Goal: Task Accomplishment & Management: Complete application form

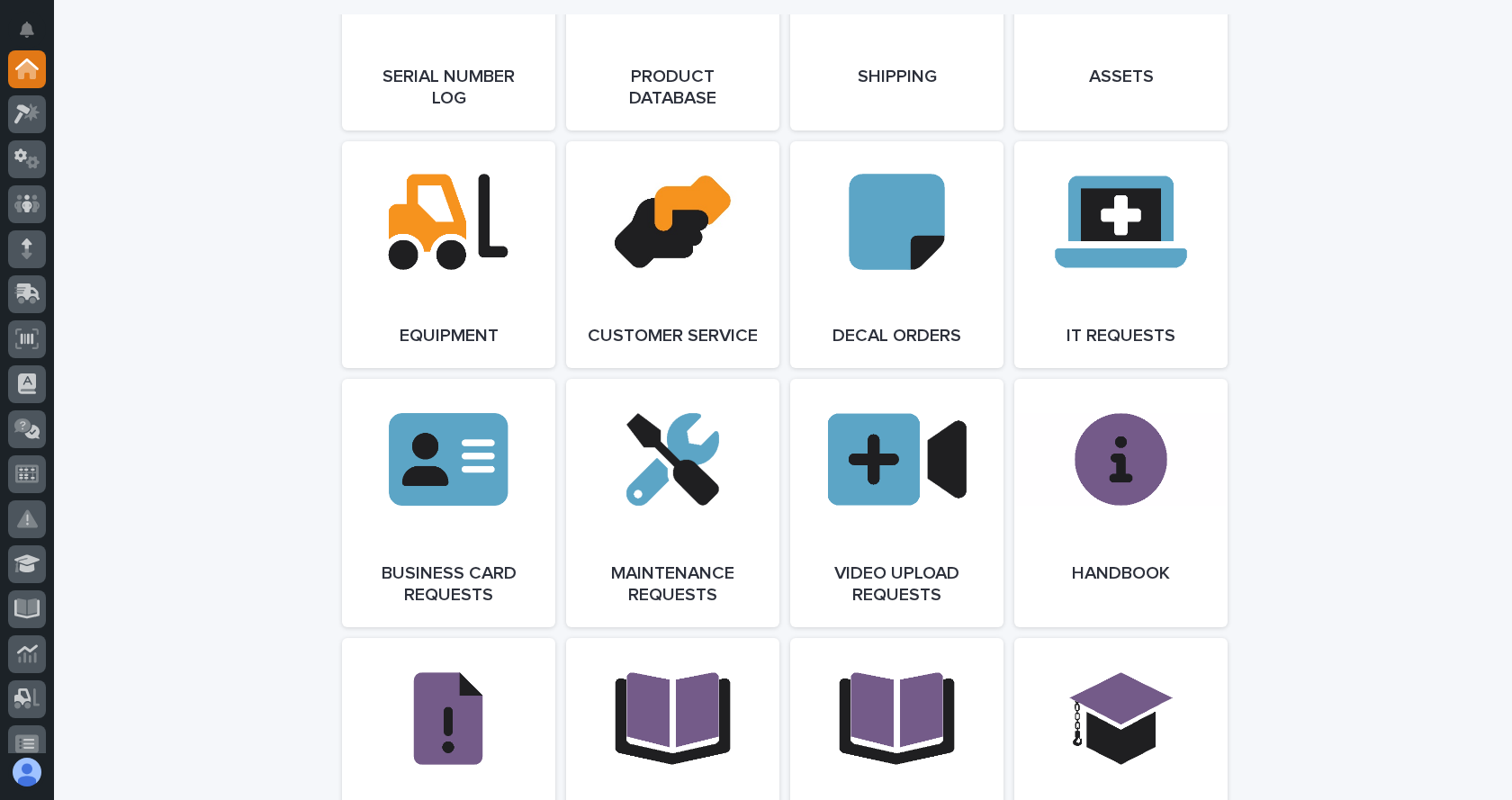
scroll to position [2519, 0]
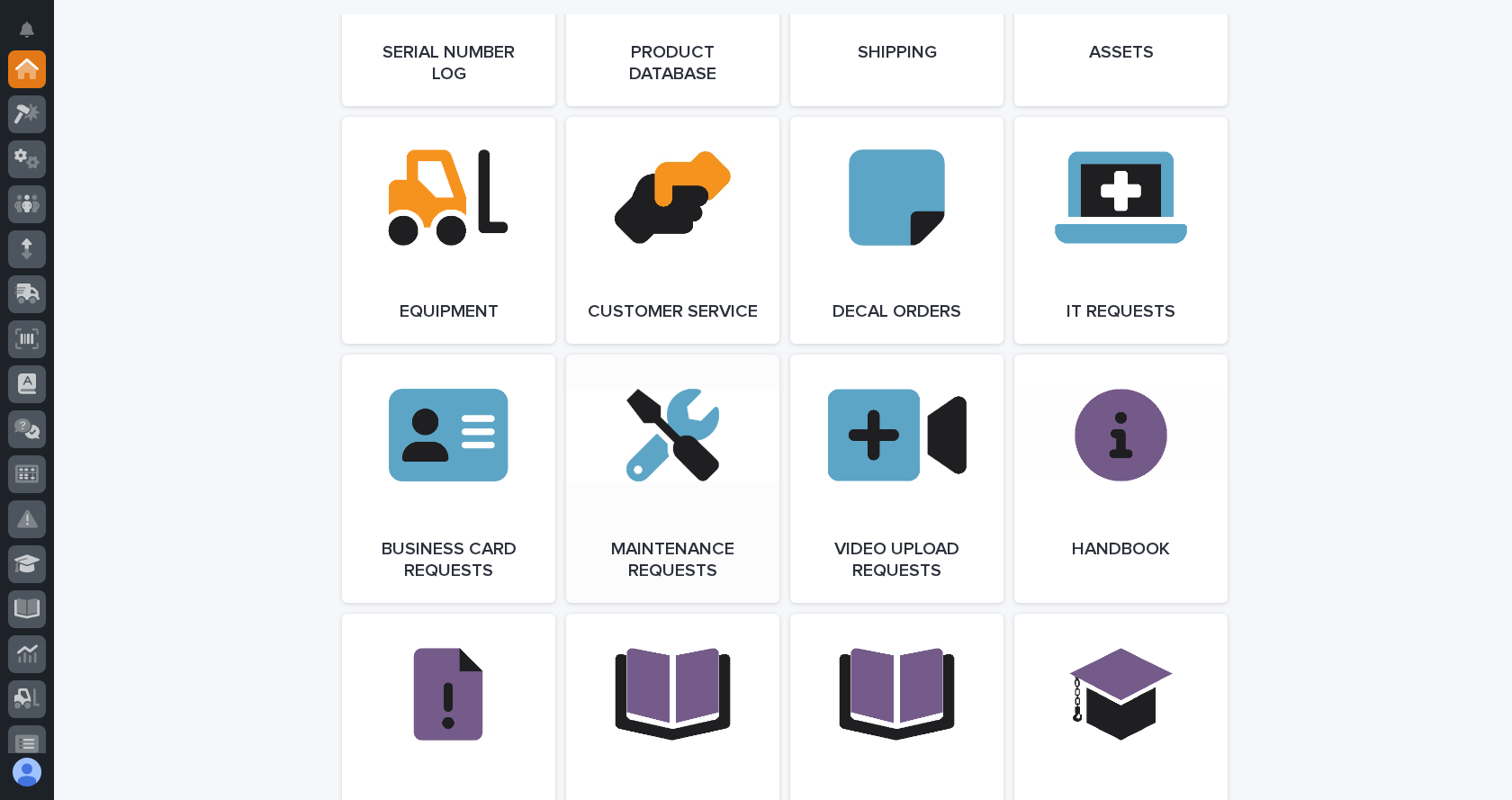
click at [643, 485] on span "Open Link" at bounding box center [672, 478] width 58 height 12
click at [651, 537] on link "Open Link" at bounding box center [673, 478] width 213 height 248
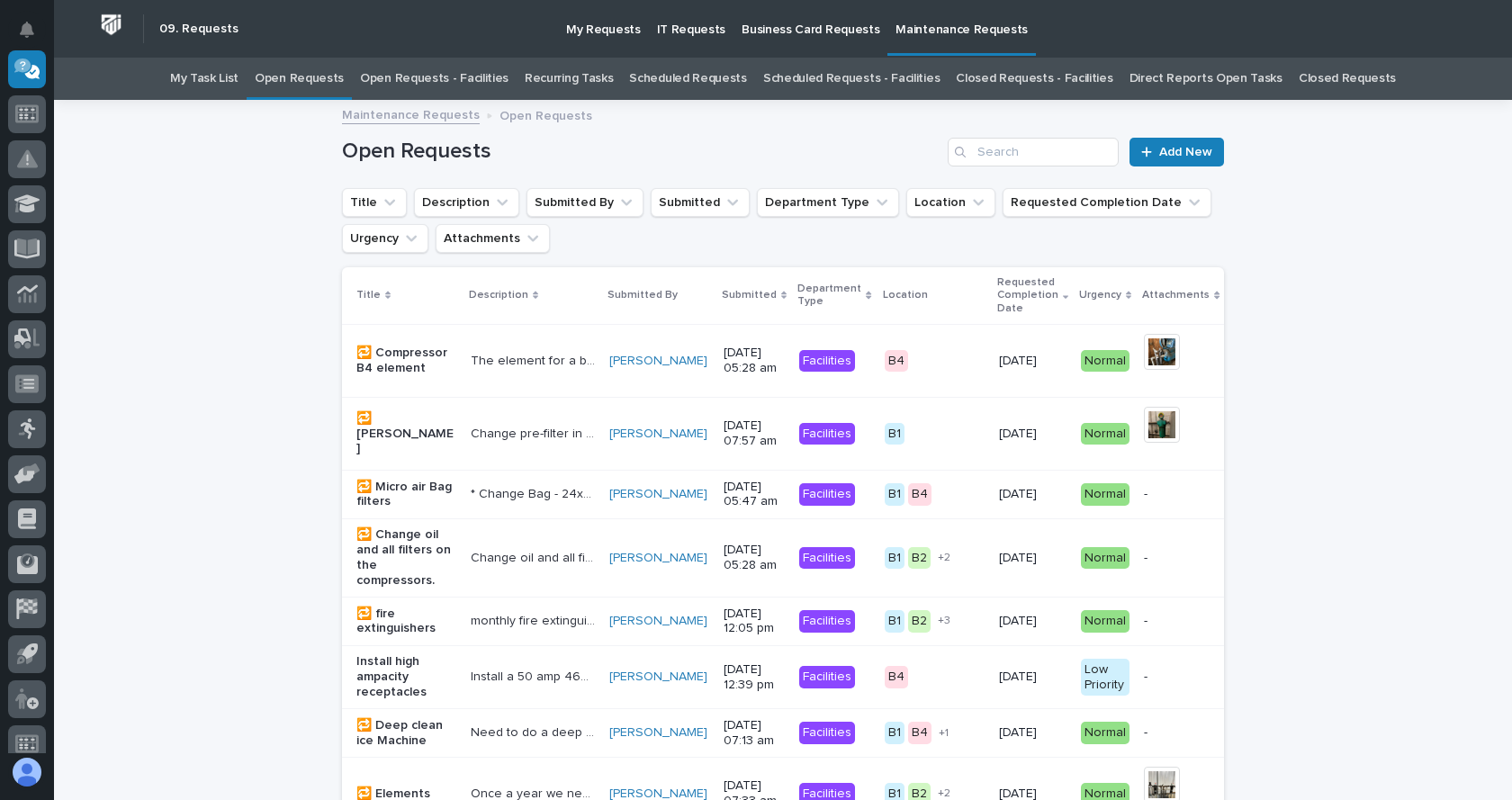
click at [480, 74] on link "Open Requests - Facilities" at bounding box center [434, 79] width 148 height 42
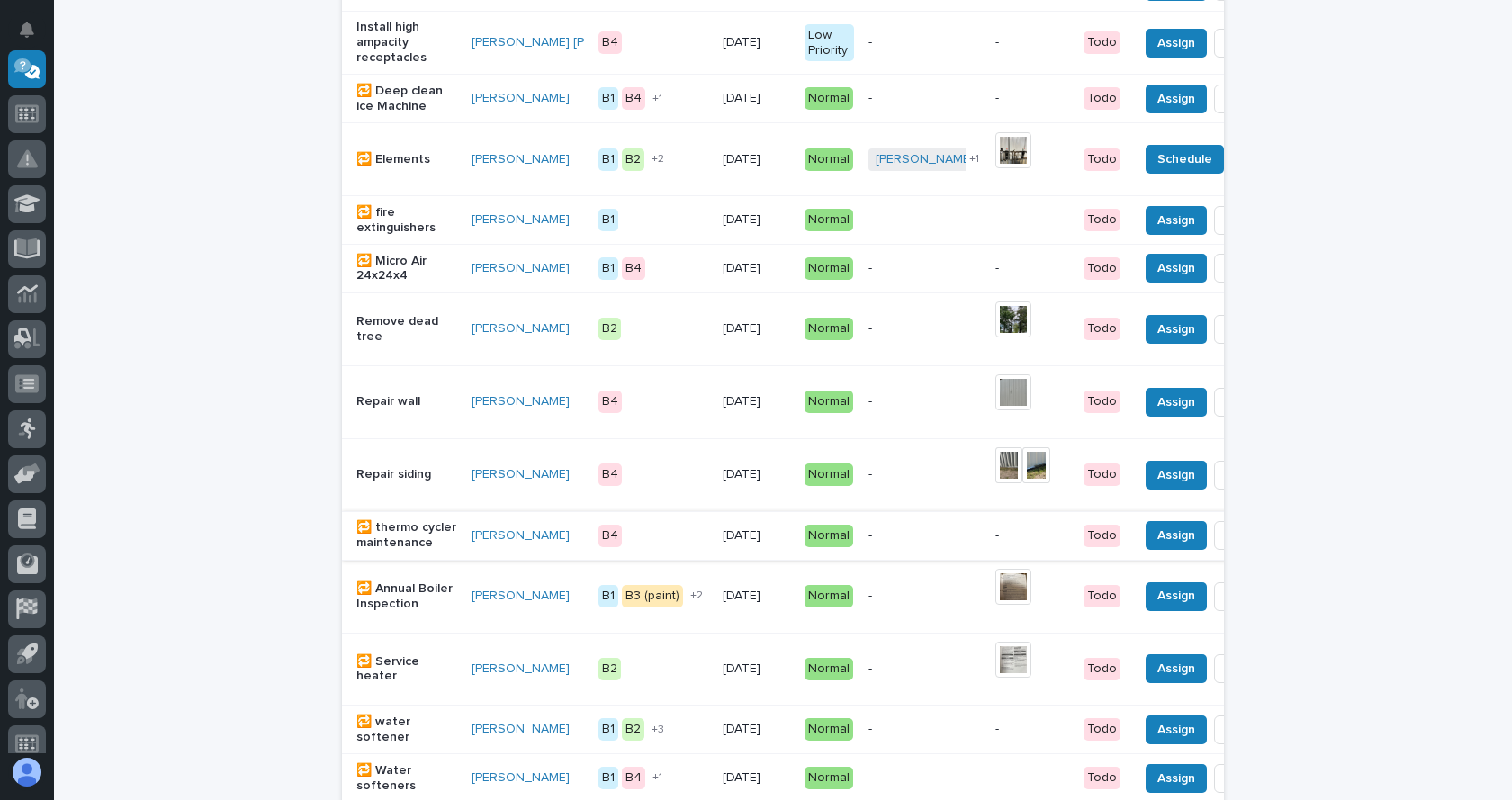
scroll to position [630, 0]
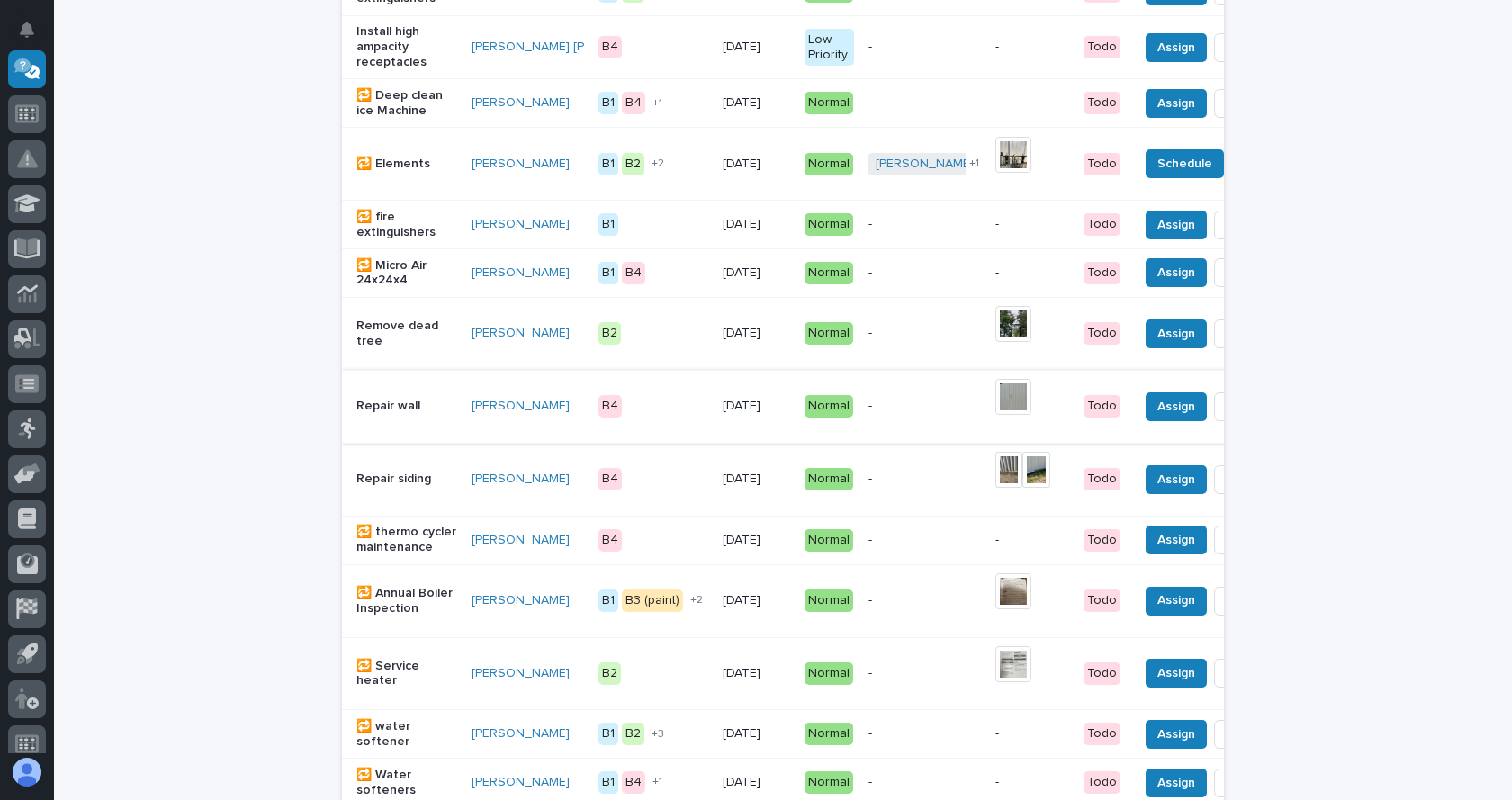
click at [995, 409] on img at bounding box center [1013, 397] width 36 height 36
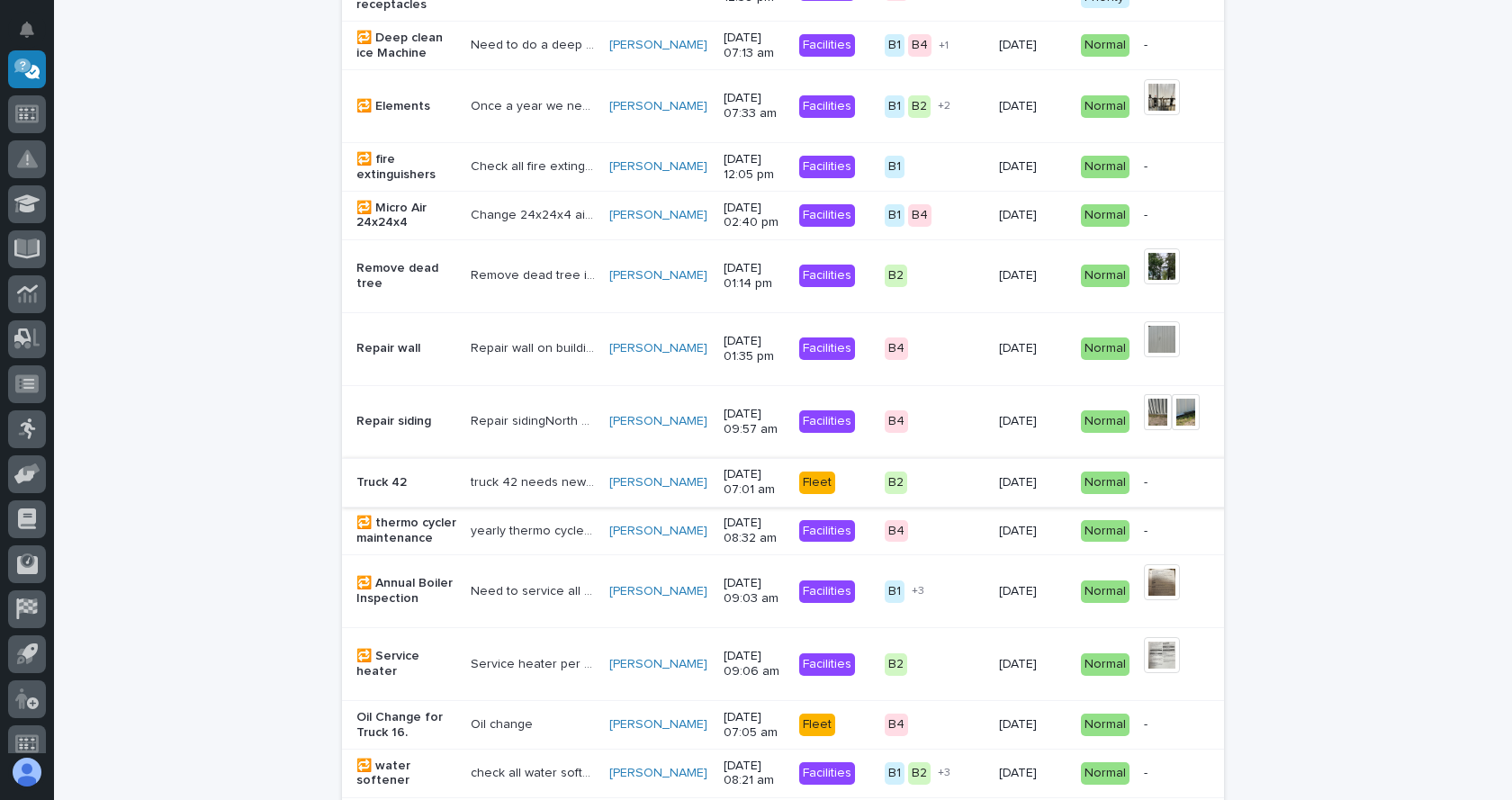
scroll to position [58, 0]
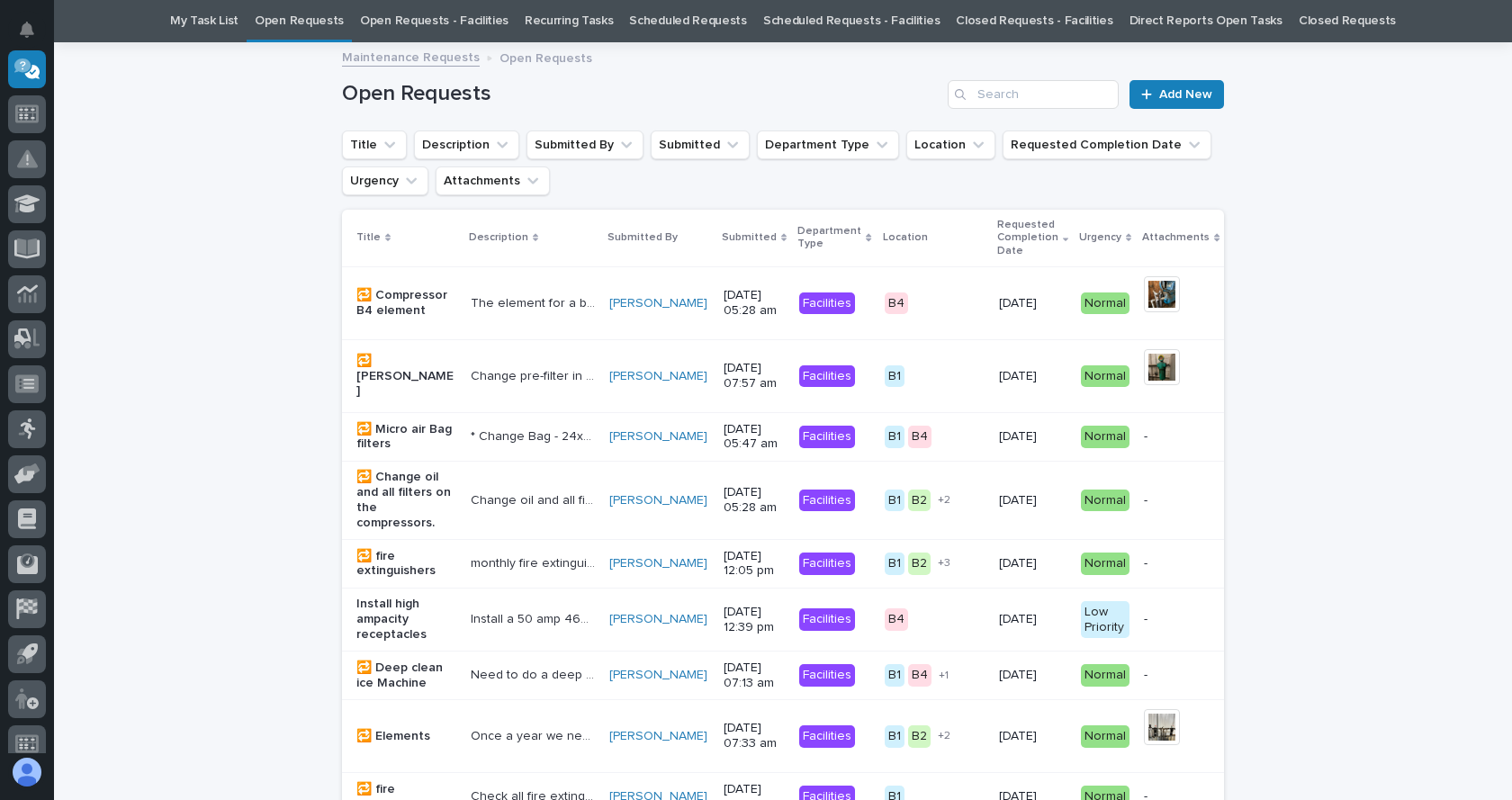
click at [451, 18] on link "Open Requests - Facilities" at bounding box center [434, 21] width 148 height 42
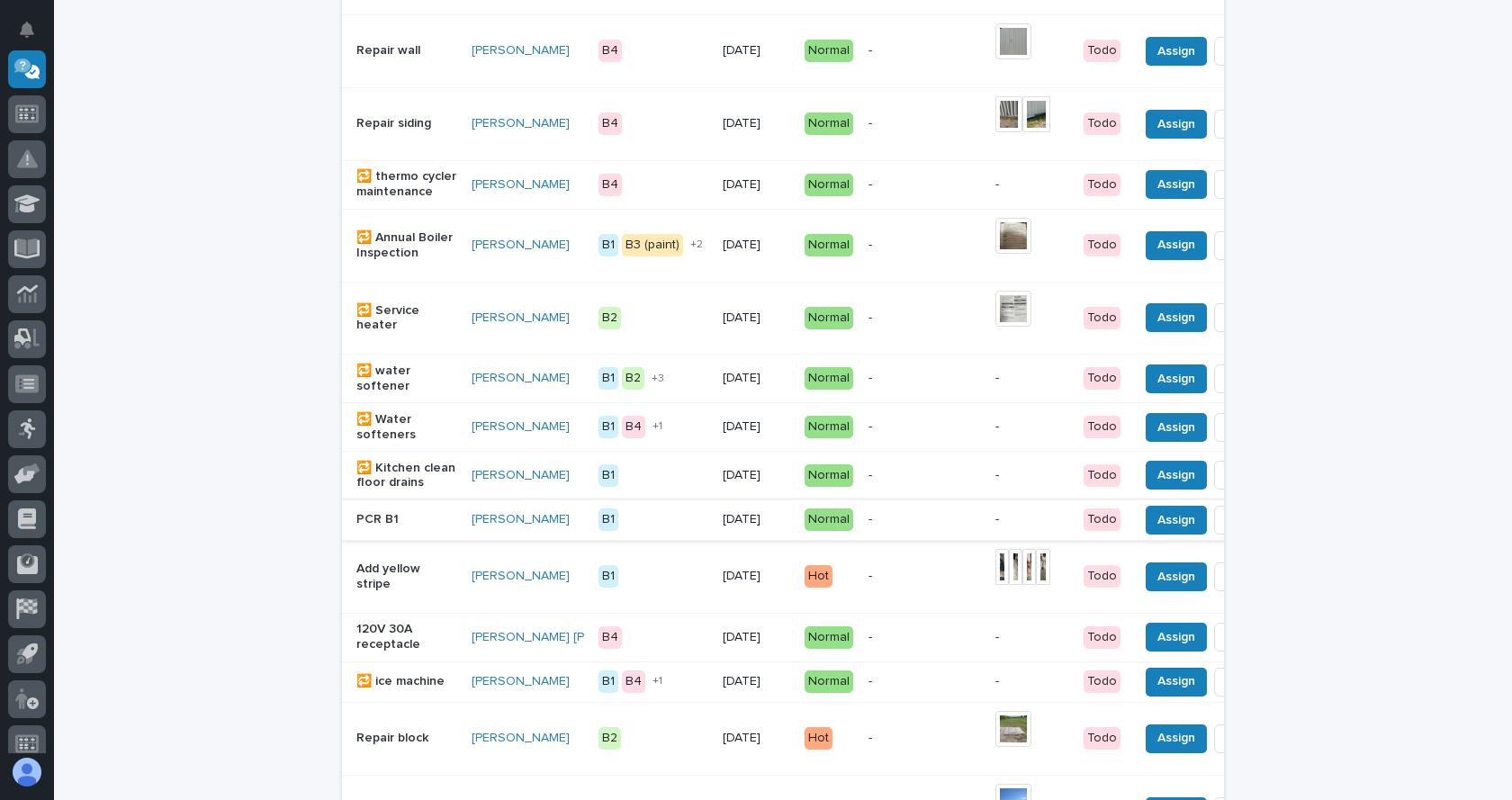
scroll to position [989, 0]
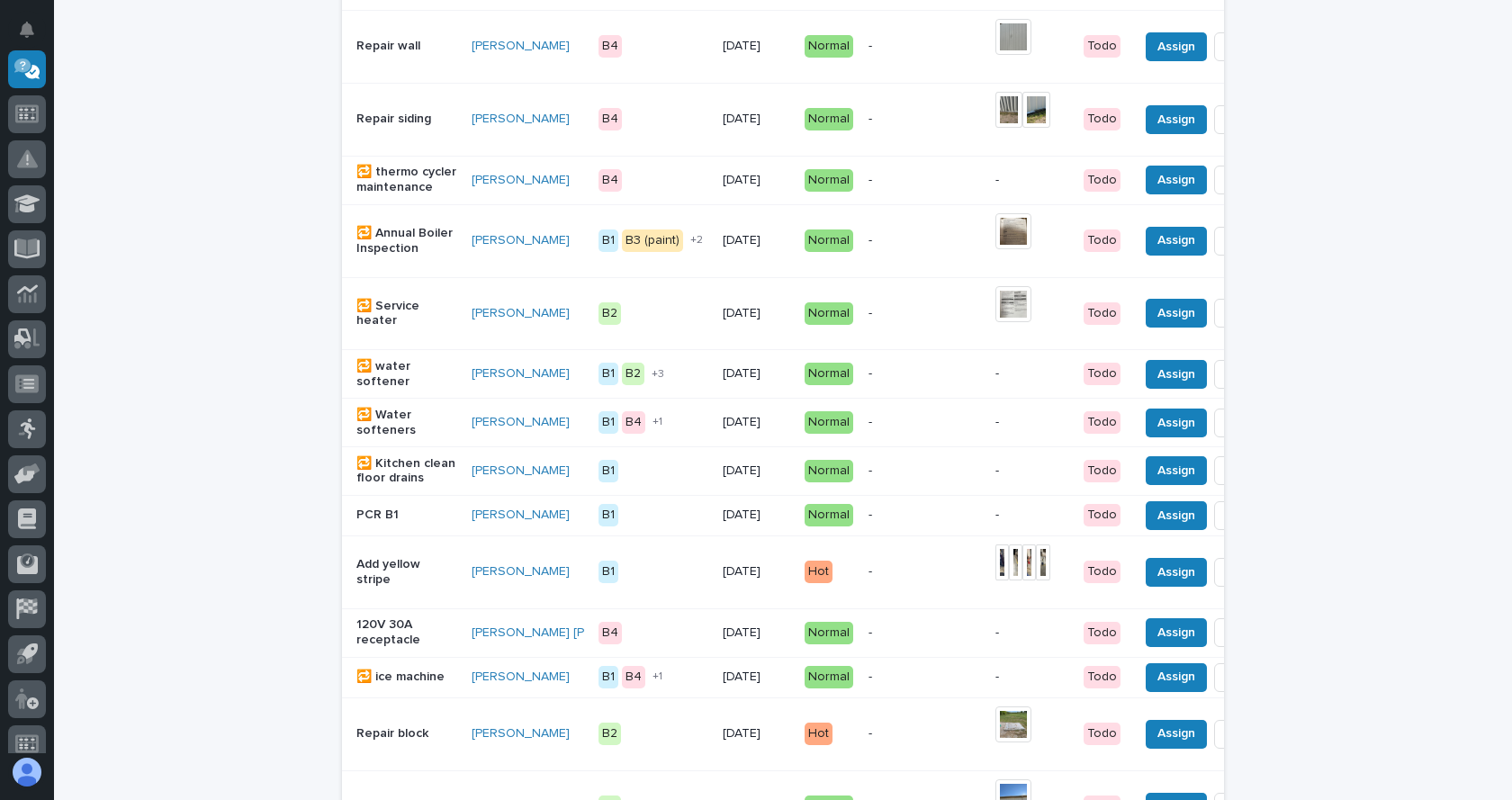
click at [382, 522] on p "PCR B1" at bounding box center [406, 515] width 101 height 15
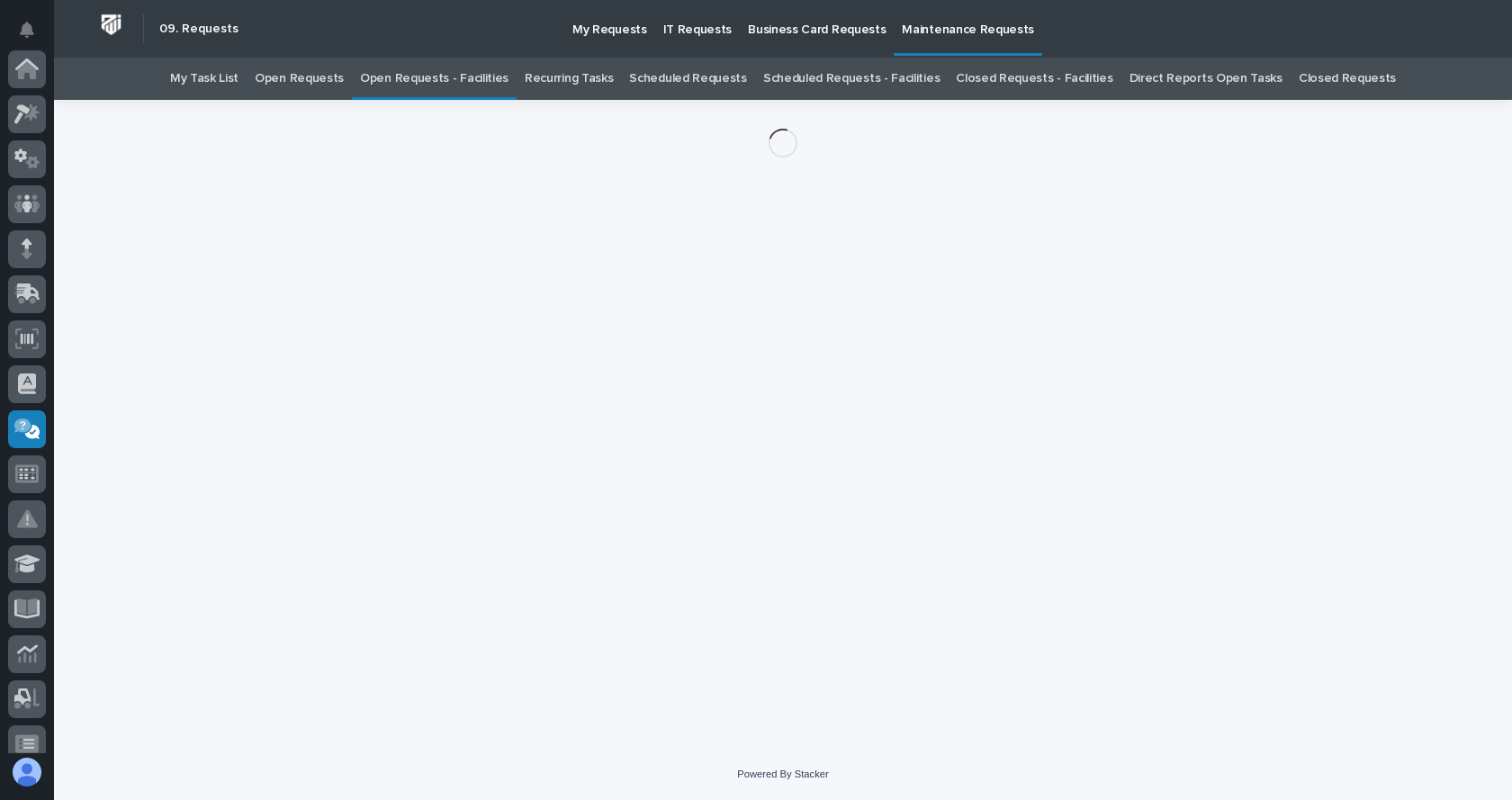
scroll to position [360, 0]
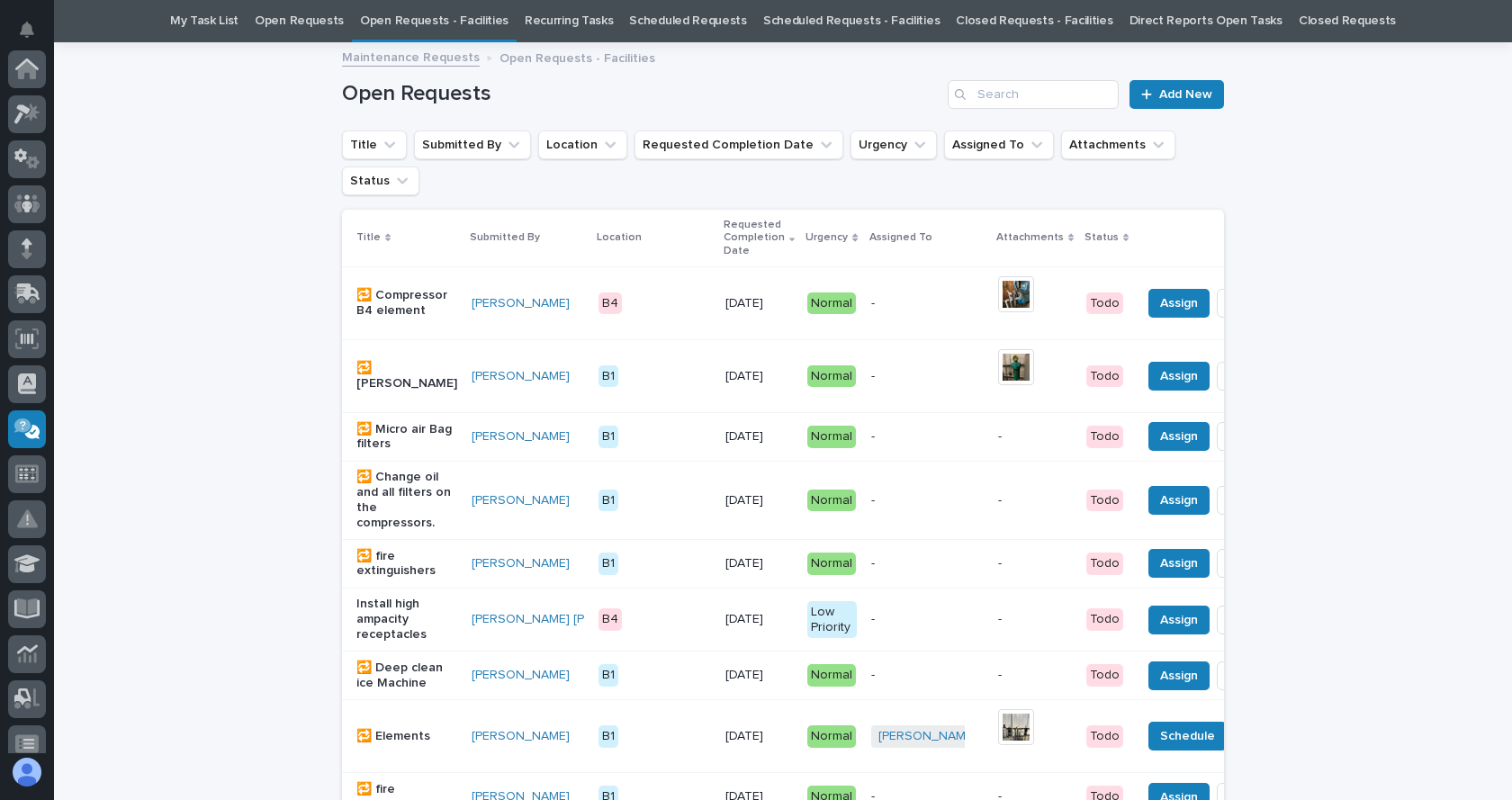
scroll to position [360, 0]
click at [471, 17] on link "Open Requests - Facilities" at bounding box center [434, 21] width 148 height 42
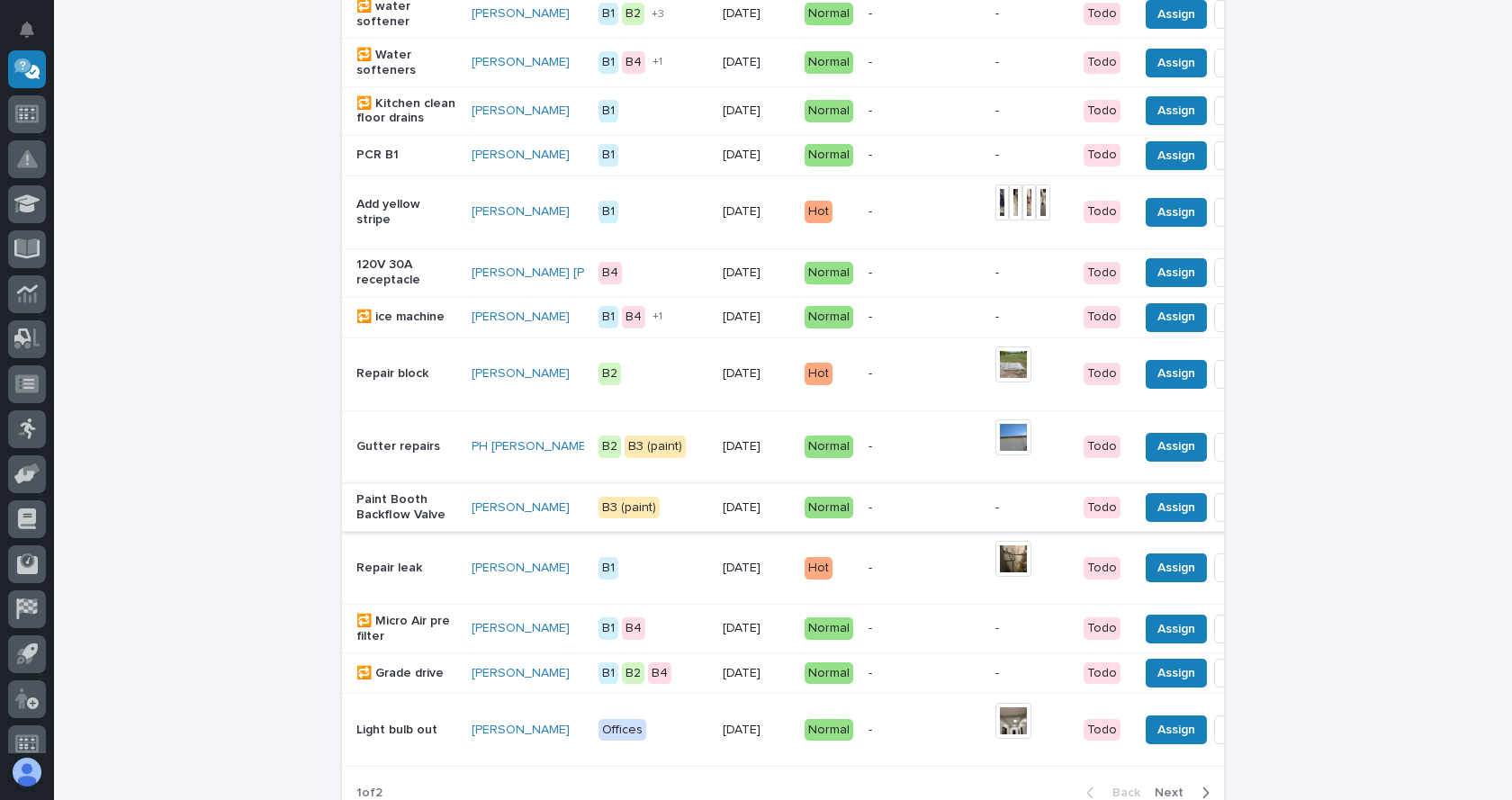
scroll to position [1439, 0]
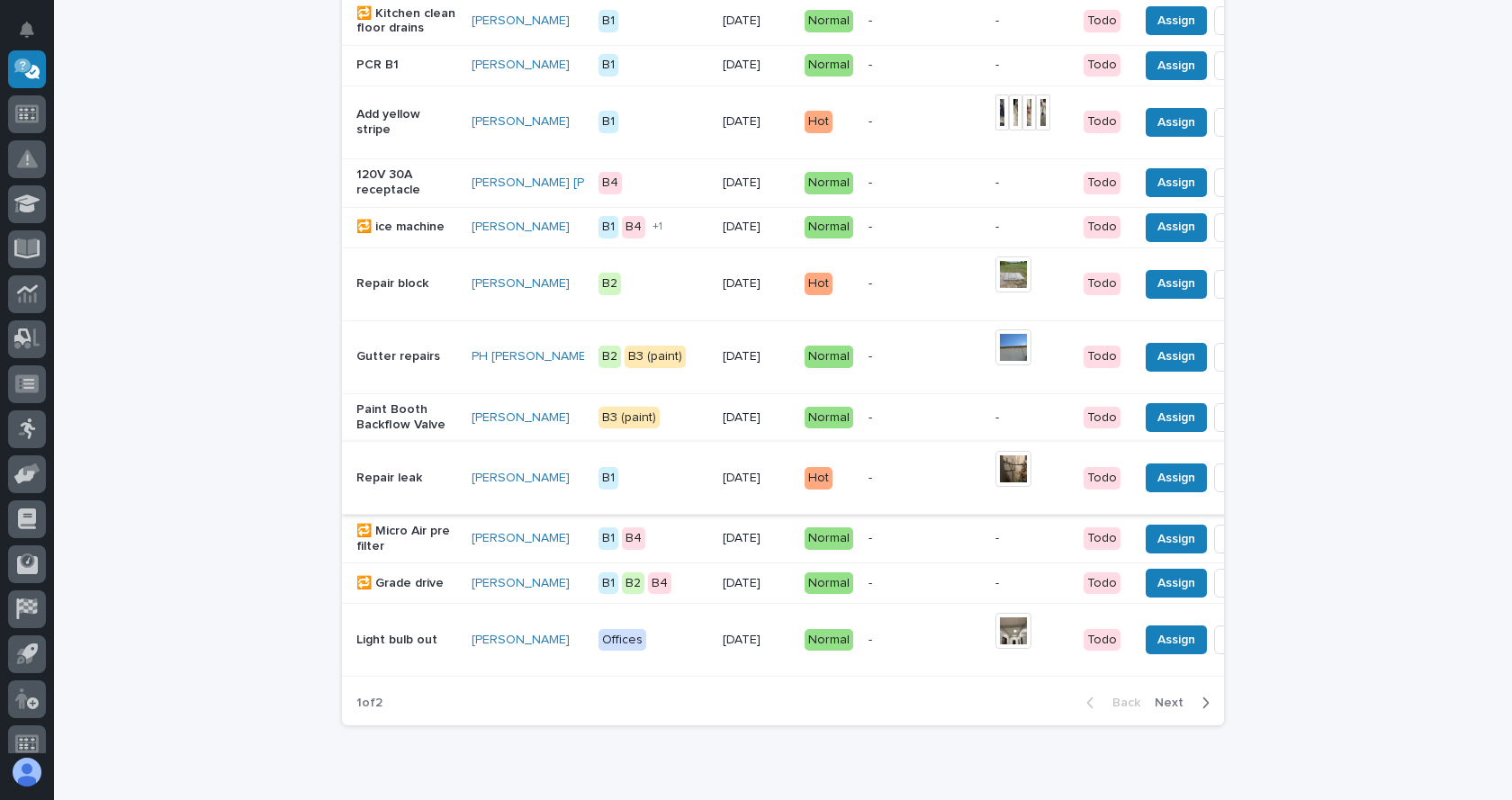
click at [1229, 488] on span "Done" at bounding box center [1246, 478] width 32 height 22
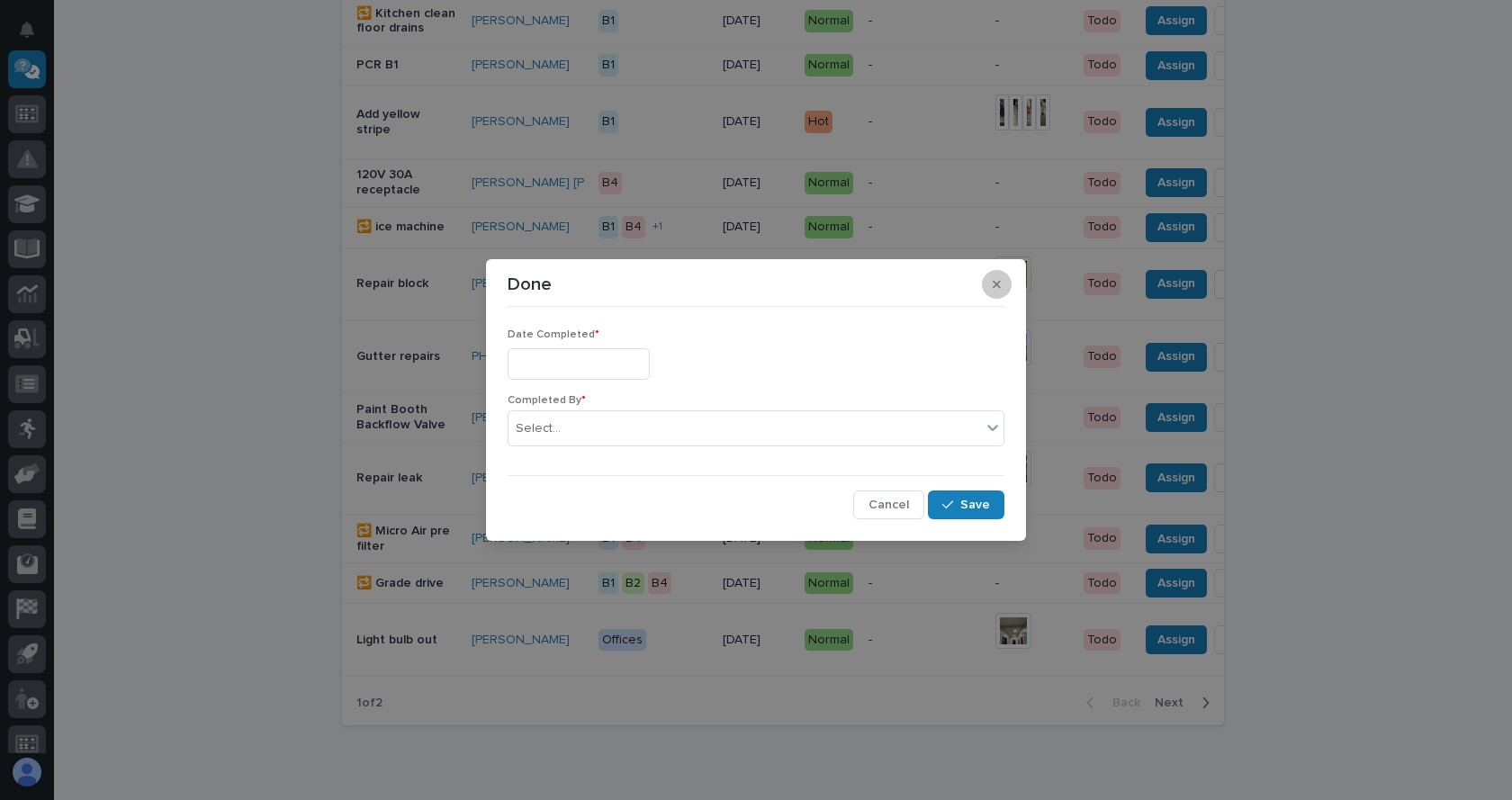
click at [1002, 286] on button "button" at bounding box center [996, 284] width 29 height 29
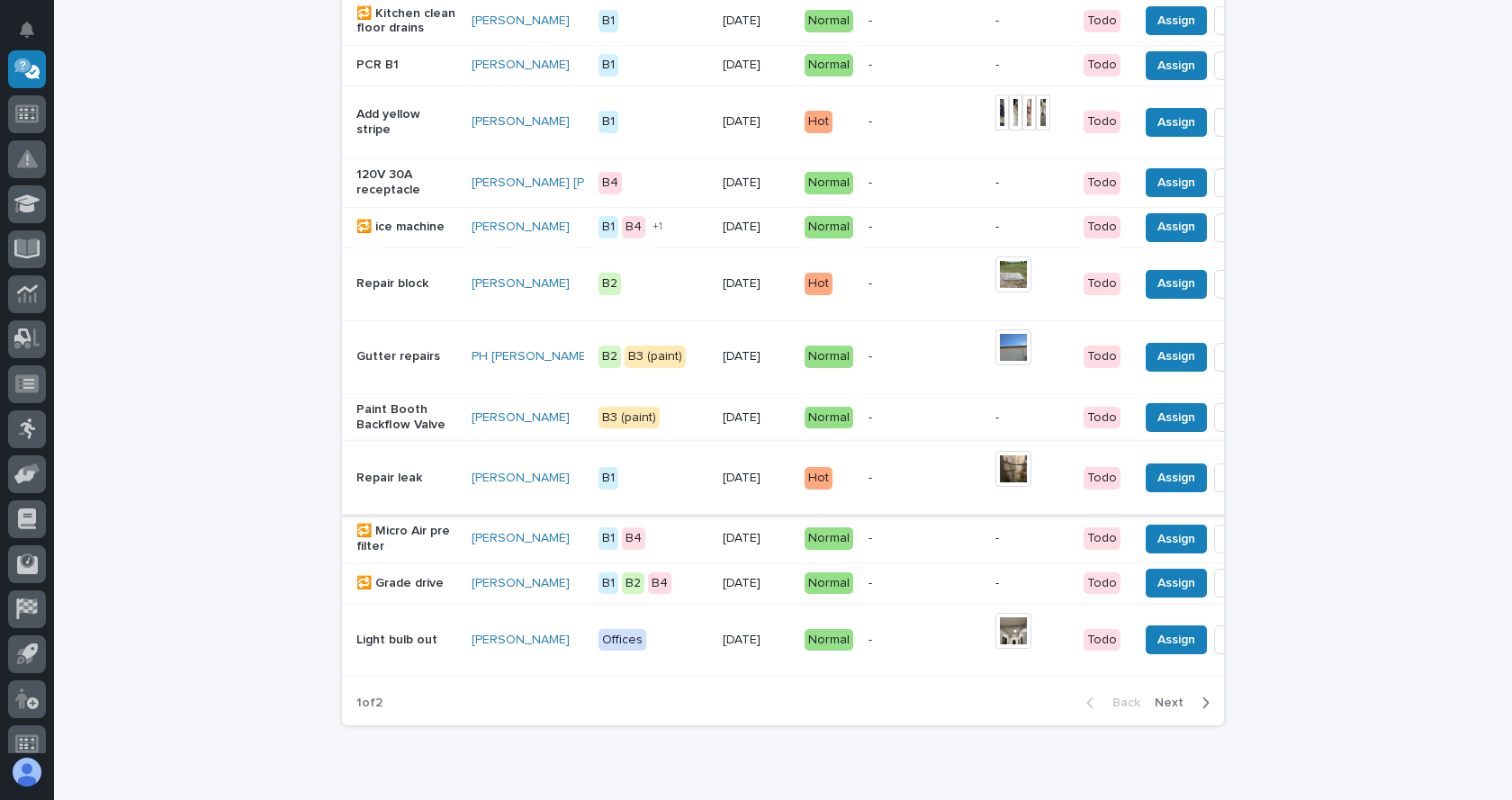
click at [995, 487] on img at bounding box center [1013, 469] width 36 height 36
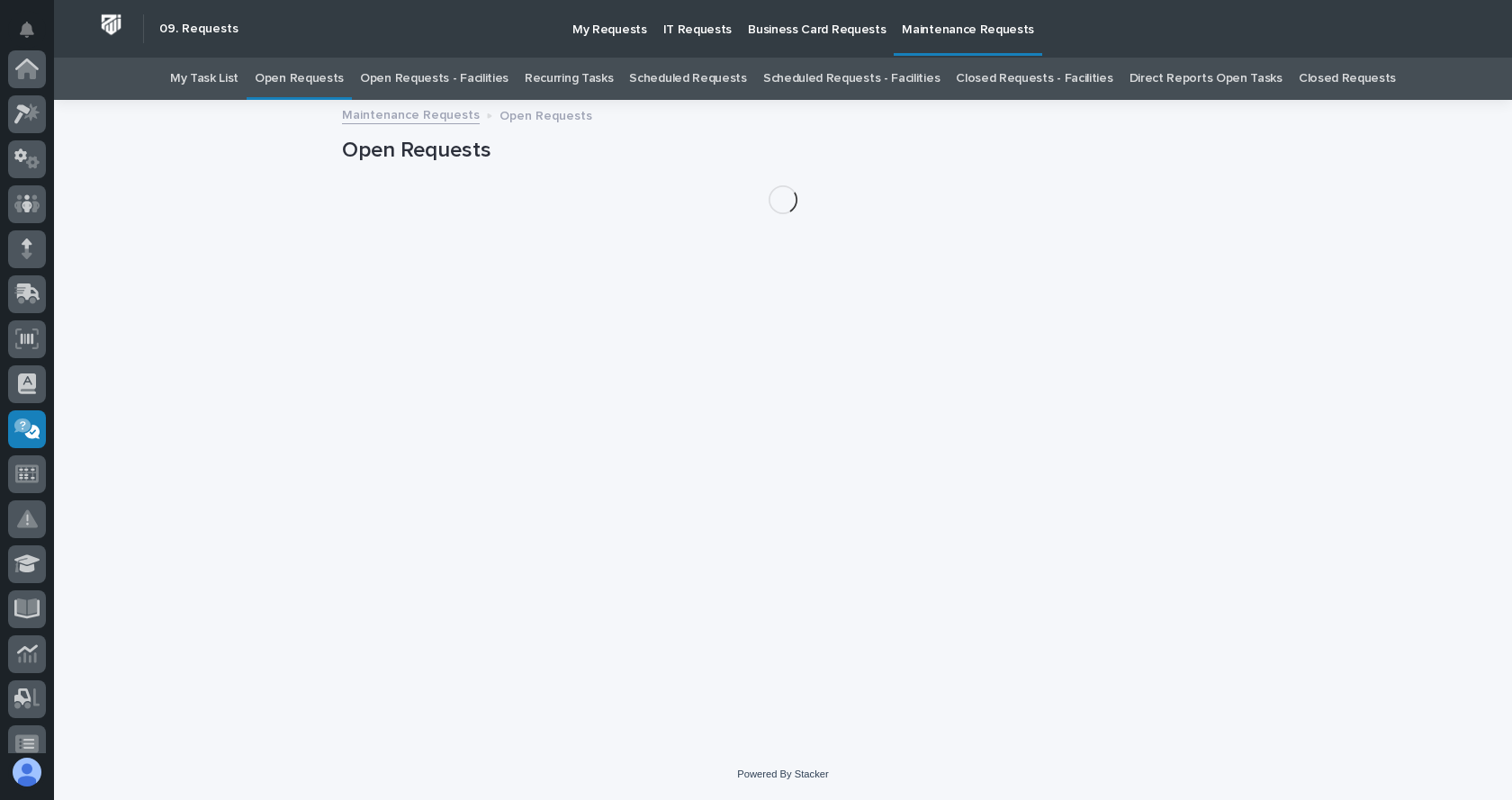
scroll to position [360, 0]
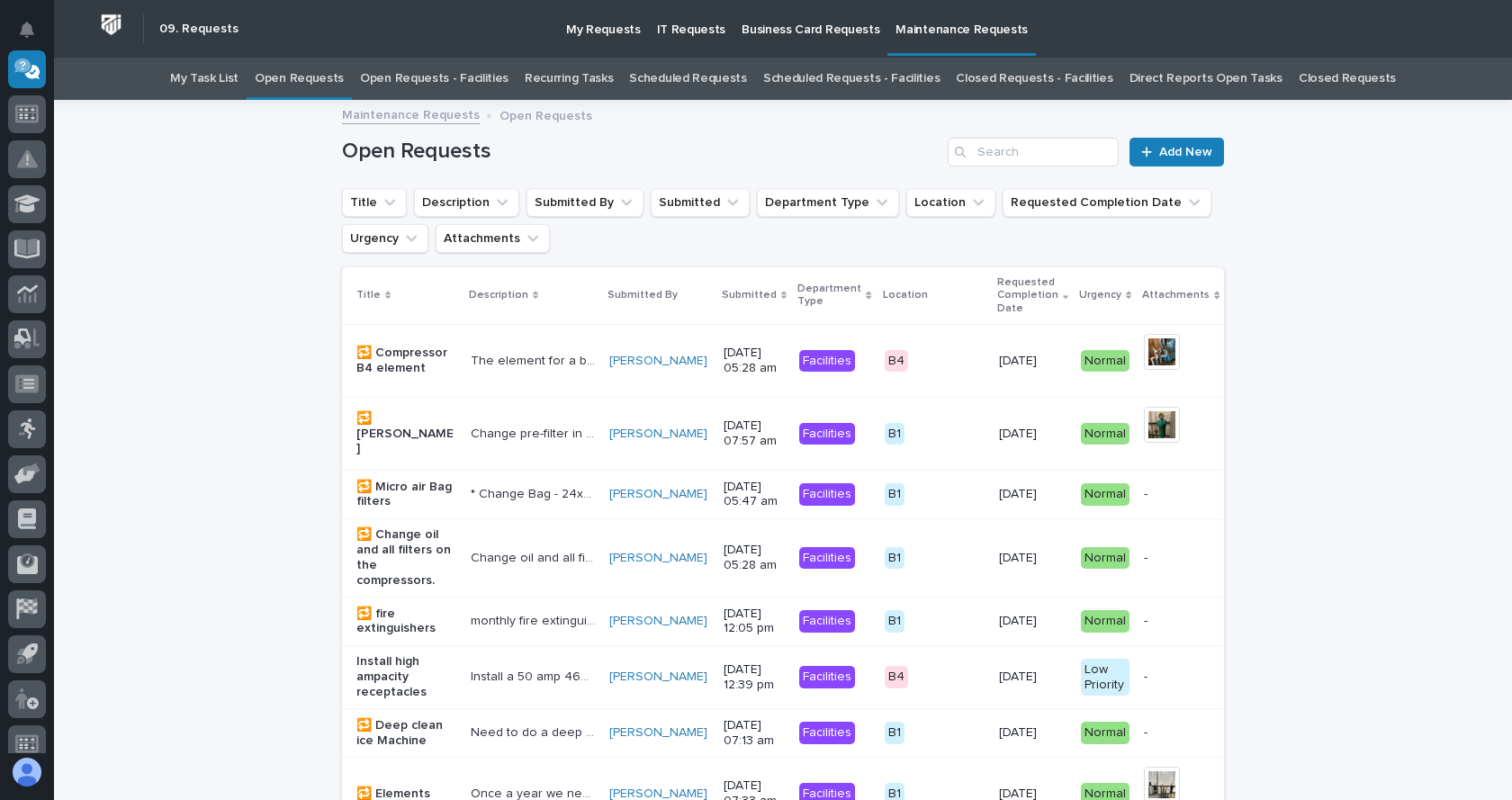
click at [450, 79] on link "Open Requests - Facilities" at bounding box center [434, 79] width 148 height 42
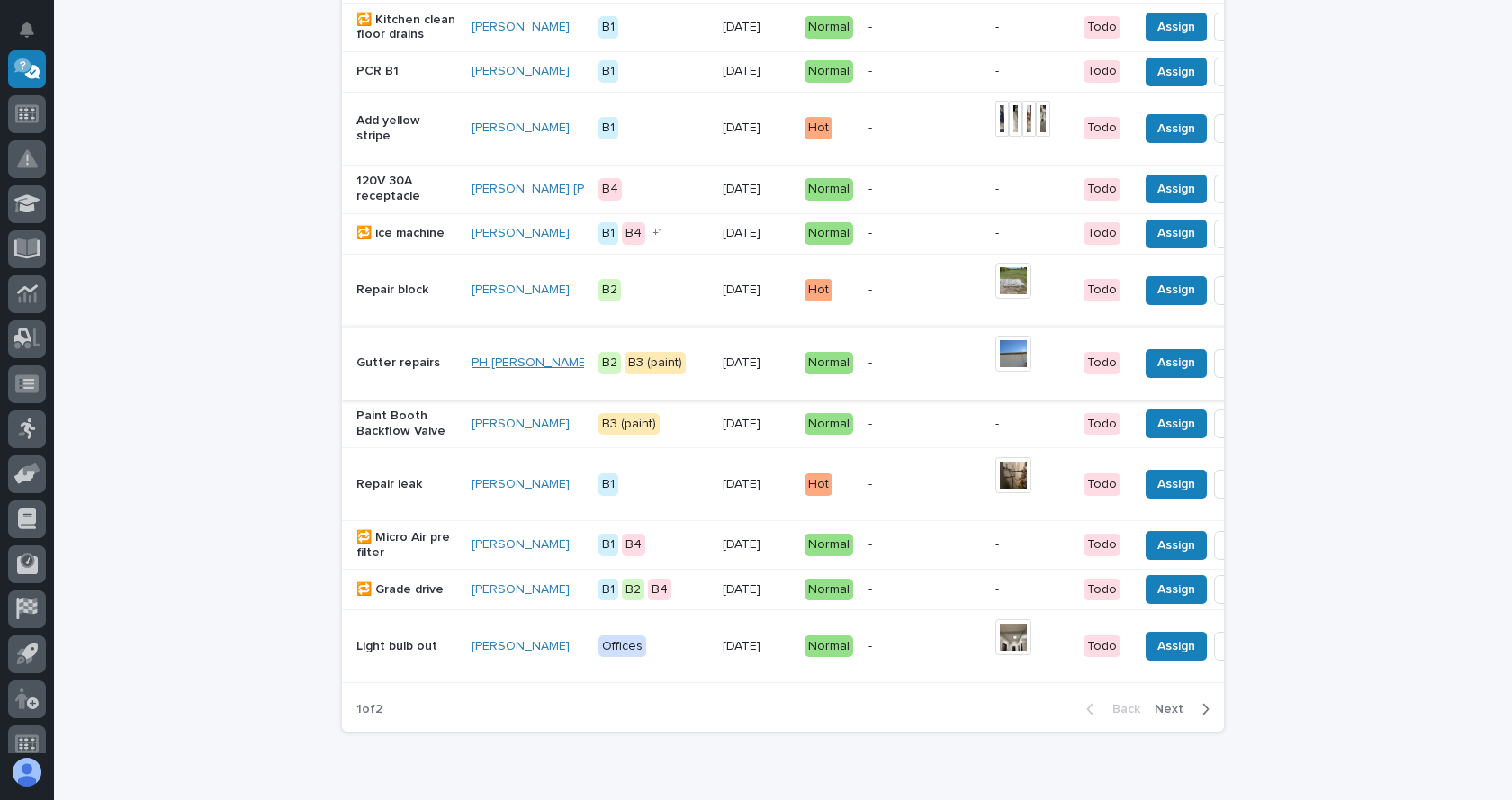
scroll to position [1439, 0]
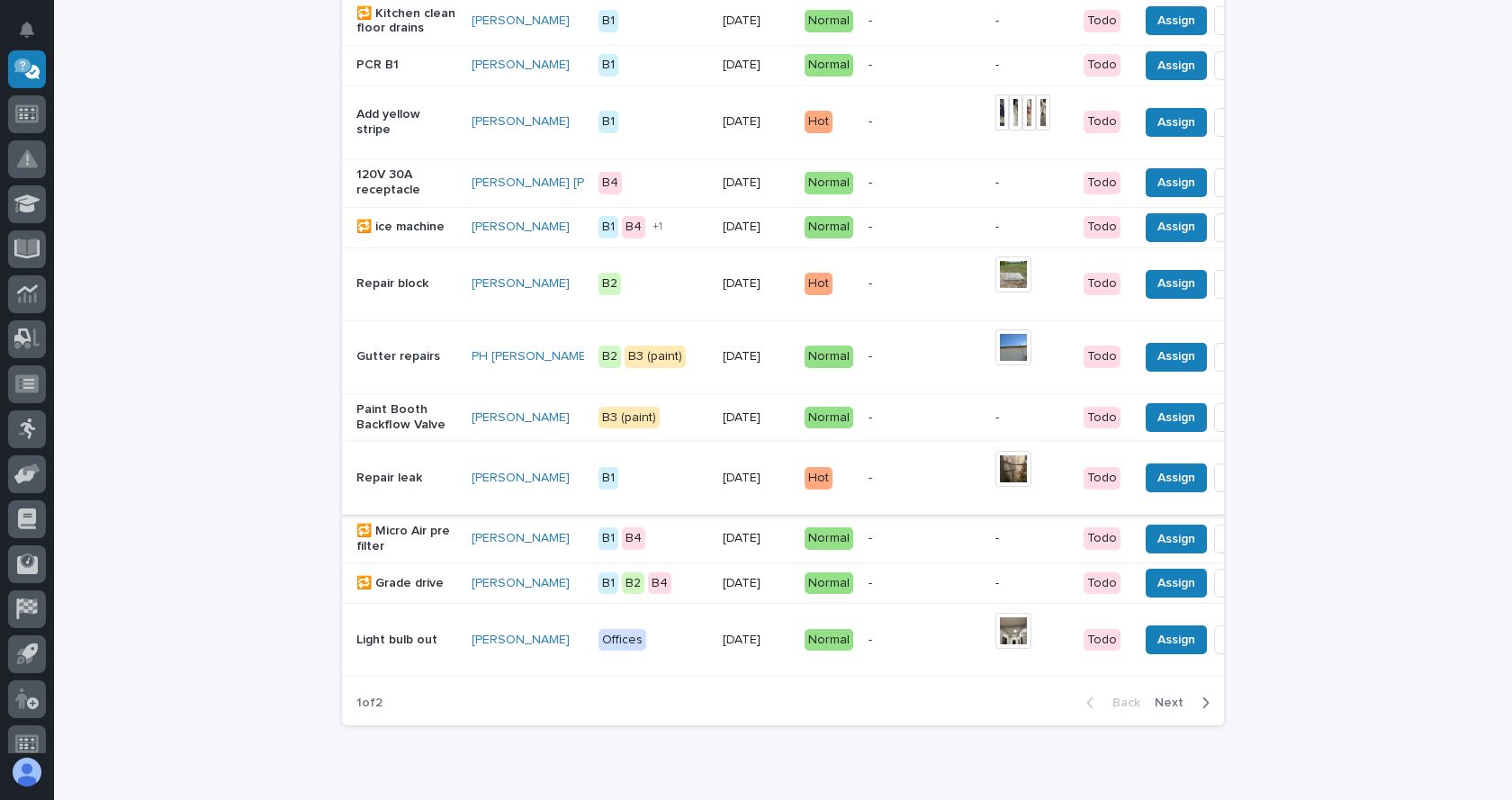
click at [1229, 488] on span "Done" at bounding box center [1246, 478] width 32 height 22
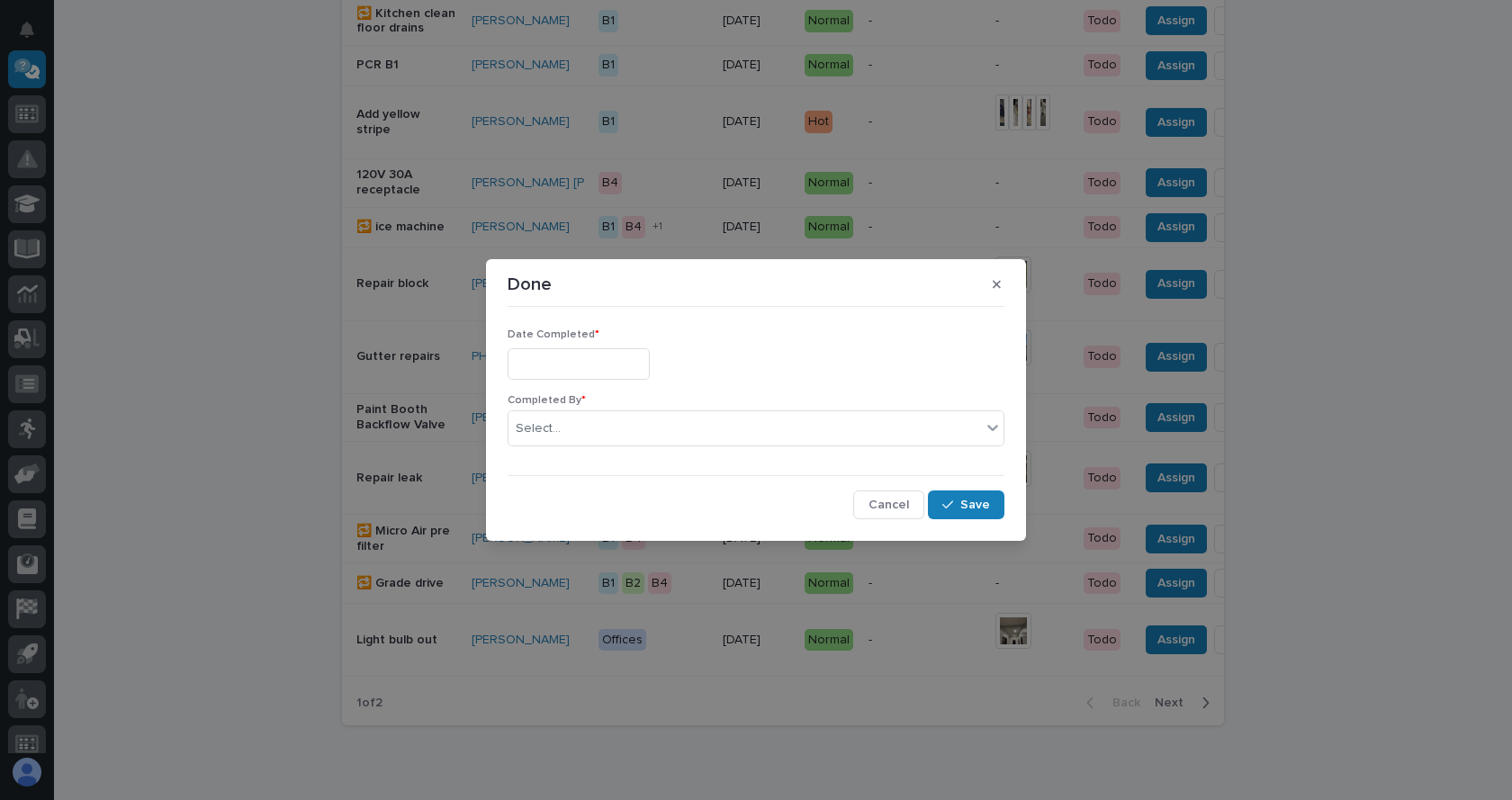
click at [532, 362] on input "text" at bounding box center [578, 363] width 142 height 31
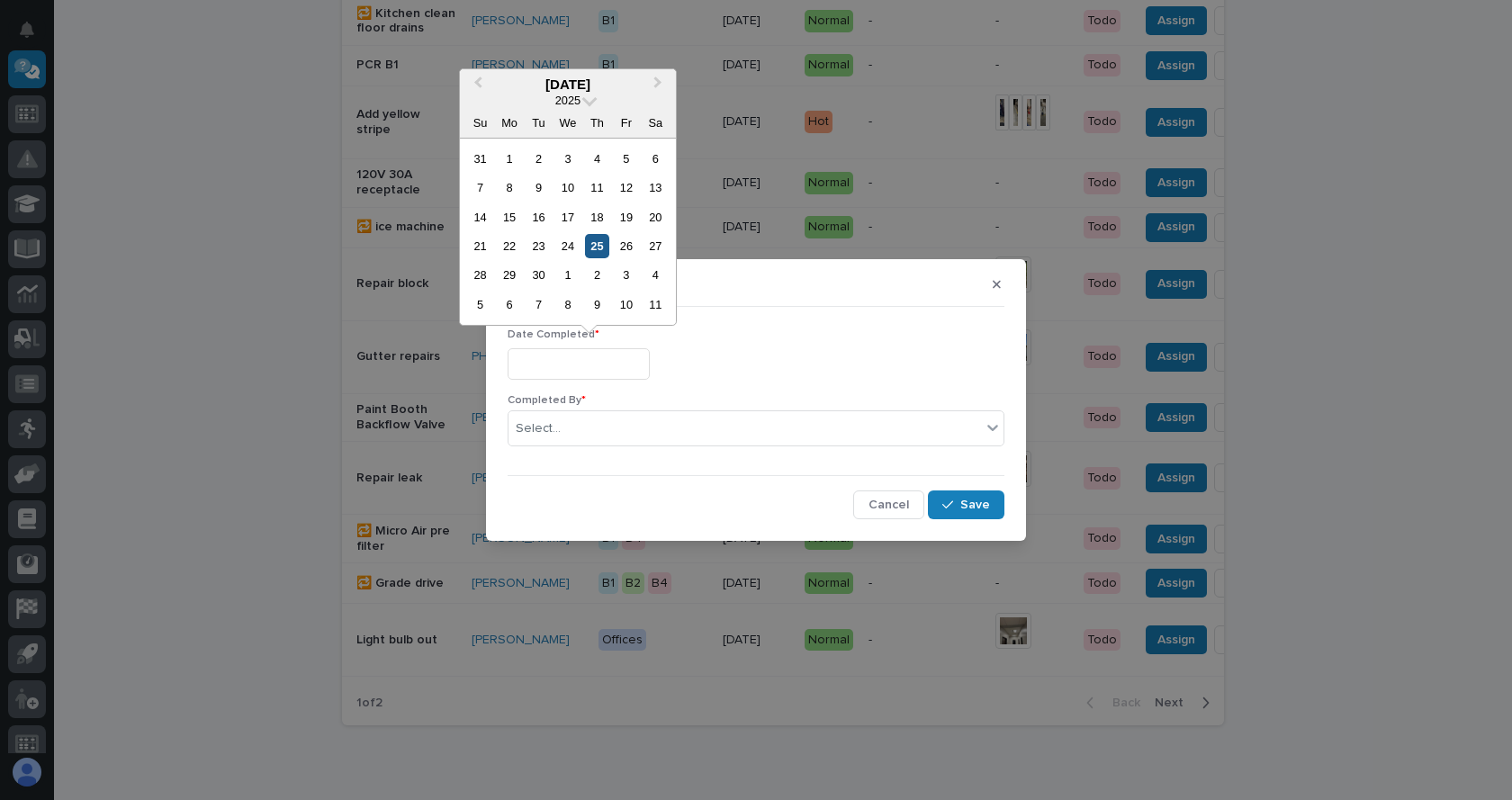
click at [601, 239] on div "25" at bounding box center [598, 246] width 25 height 25
type input "**********"
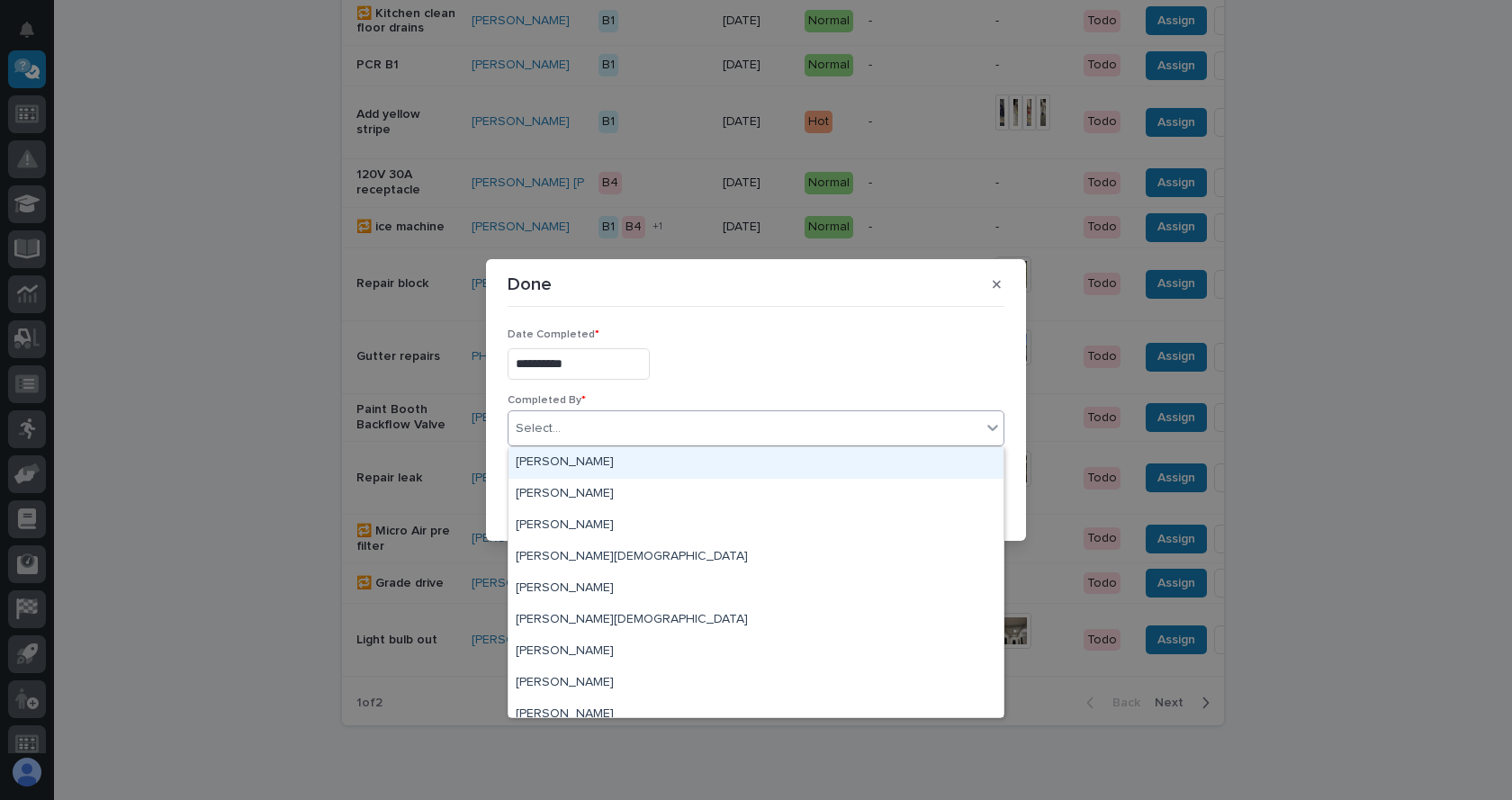
click at [992, 428] on icon at bounding box center [992, 427] width 10 height 7
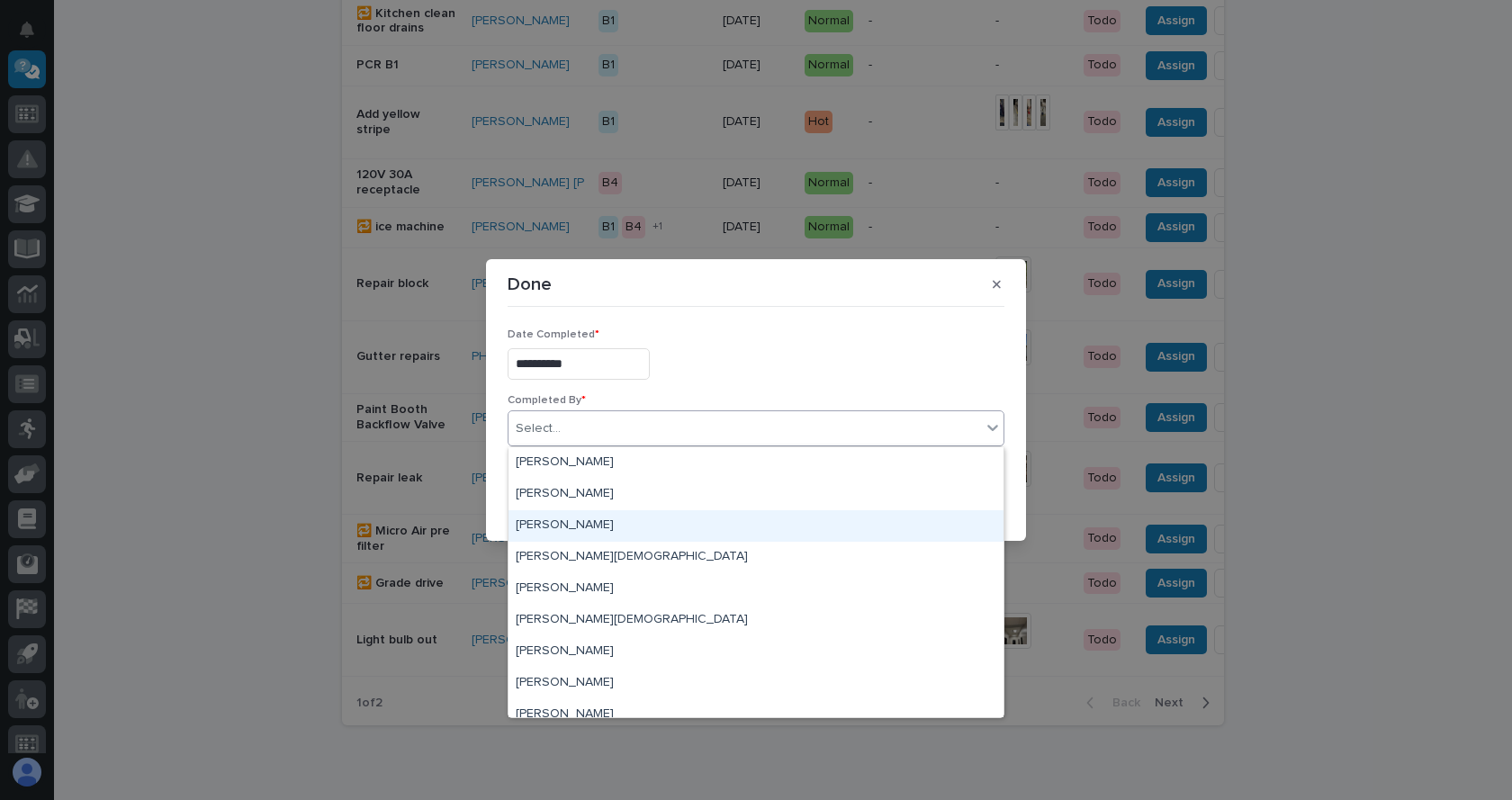
click at [553, 516] on div "[PERSON_NAME]" at bounding box center [756, 525] width 495 height 31
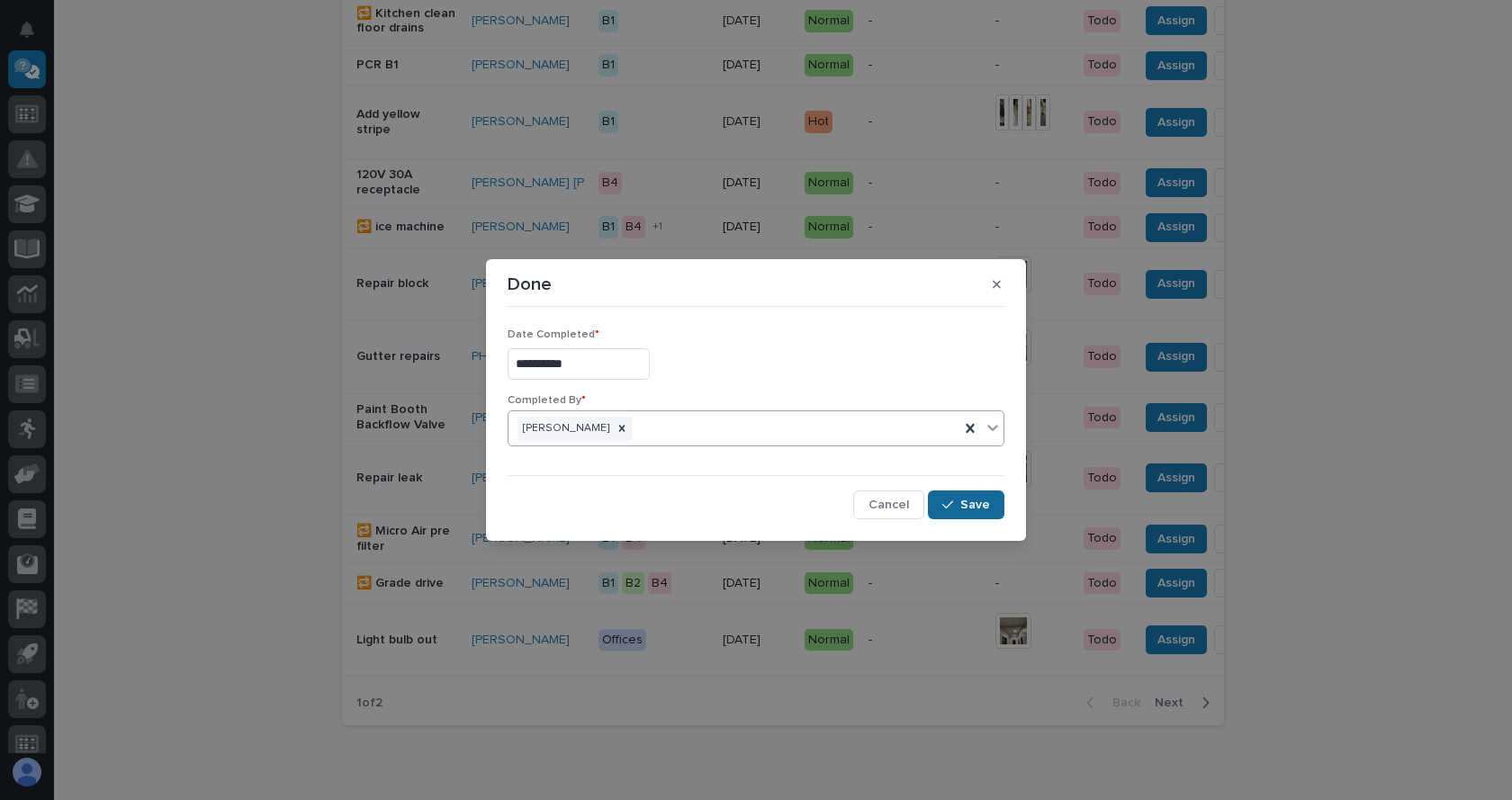
click at [971, 504] on span "Save" at bounding box center [974, 504] width 29 height 16
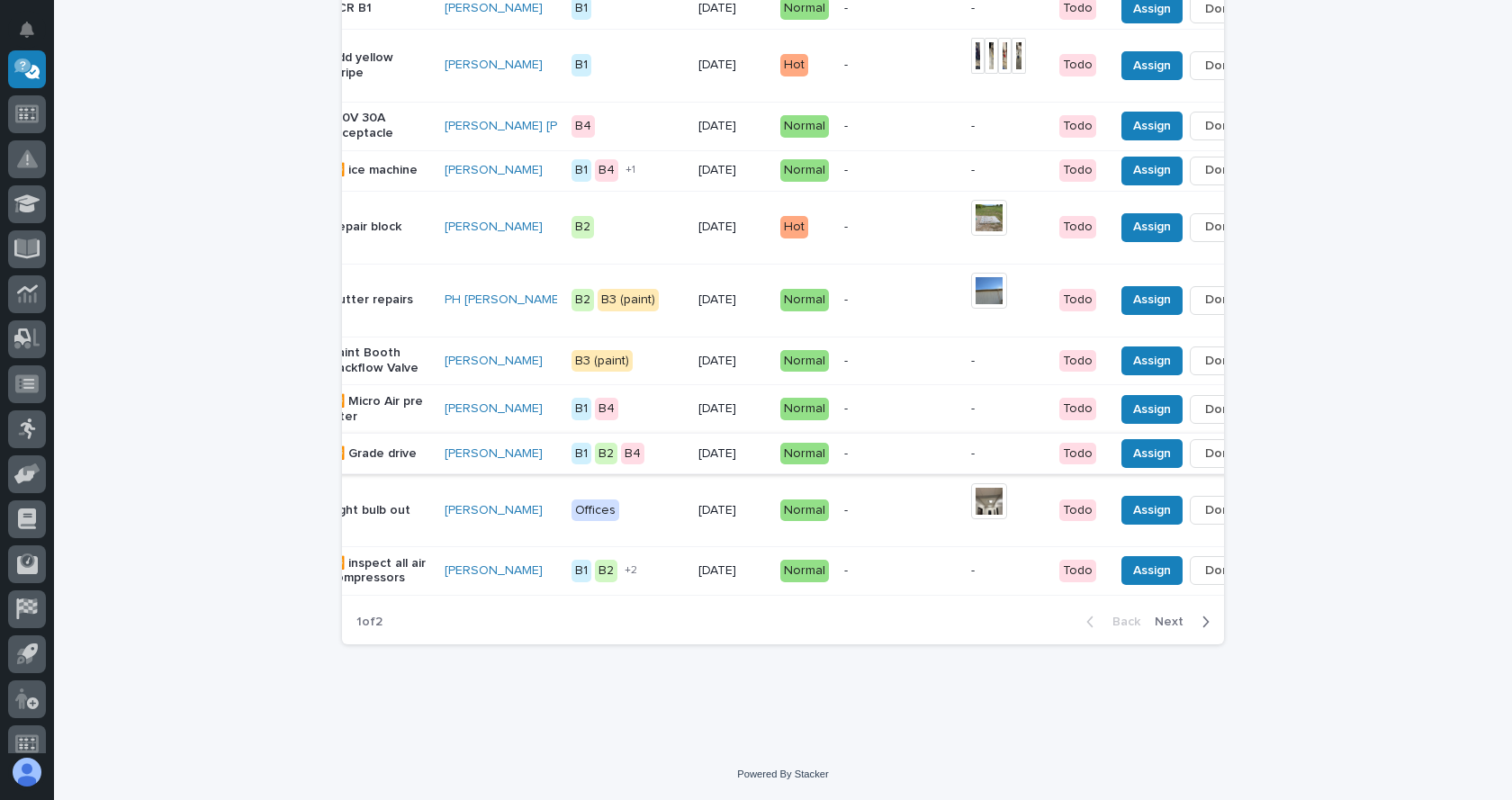
scroll to position [1600, 0]
click at [1174, 617] on span "Next" at bounding box center [1174, 621] width 40 height 16
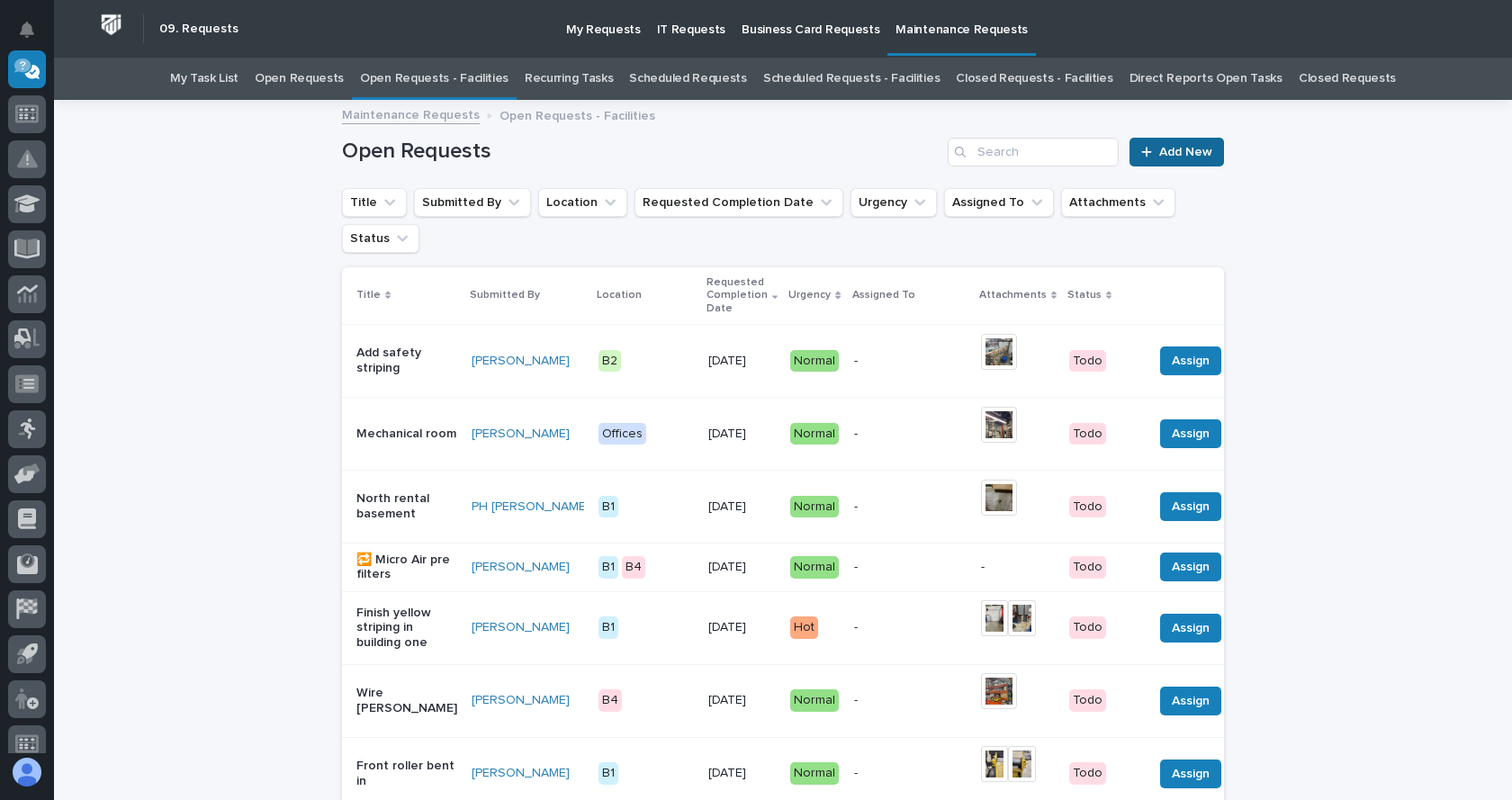
click at [1174, 141] on link "Add New" at bounding box center [1176, 152] width 94 height 29
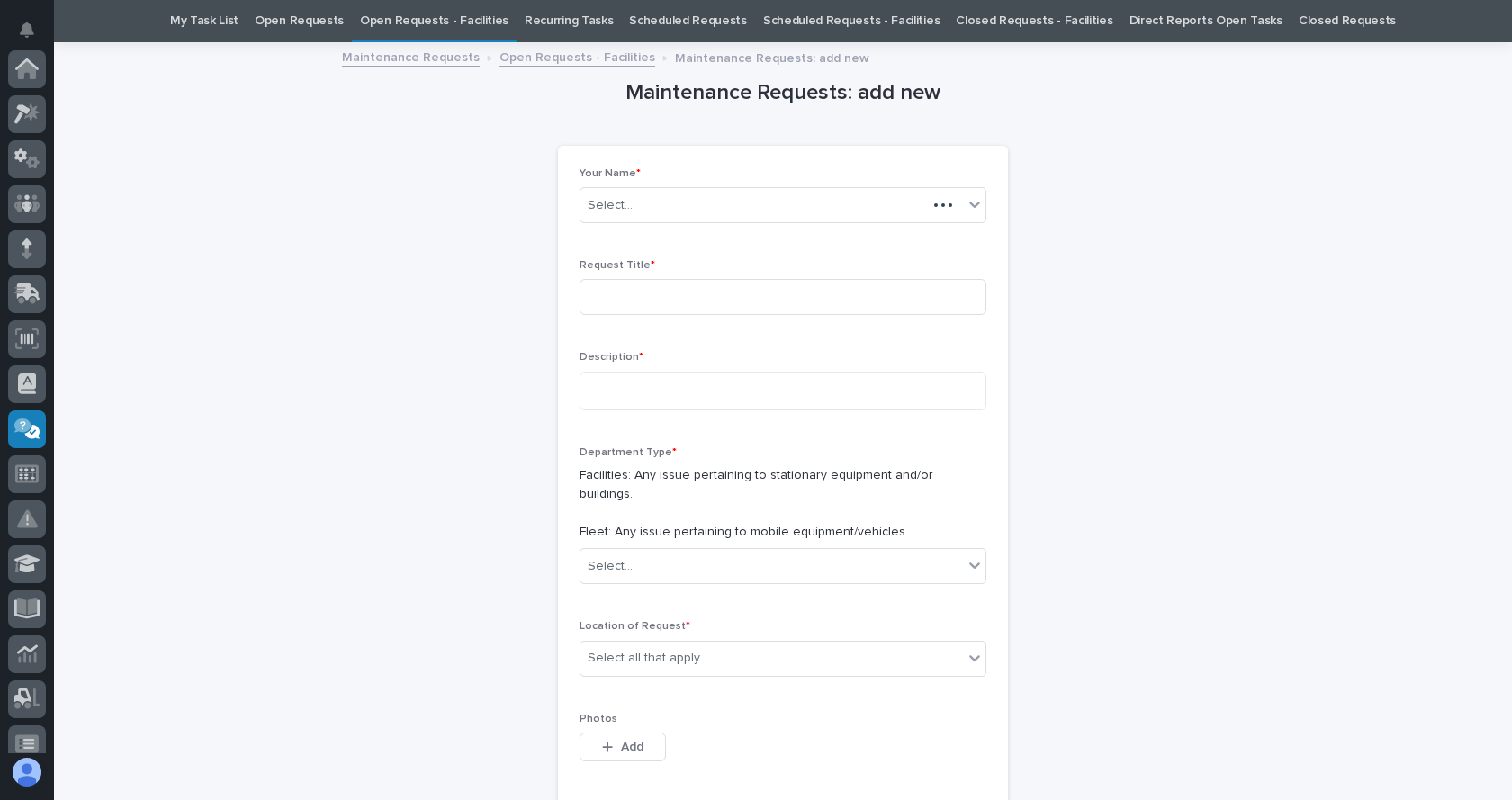
scroll to position [360, 0]
click at [653, 293] on input at bounding box center [782, 297] width 406 height 36
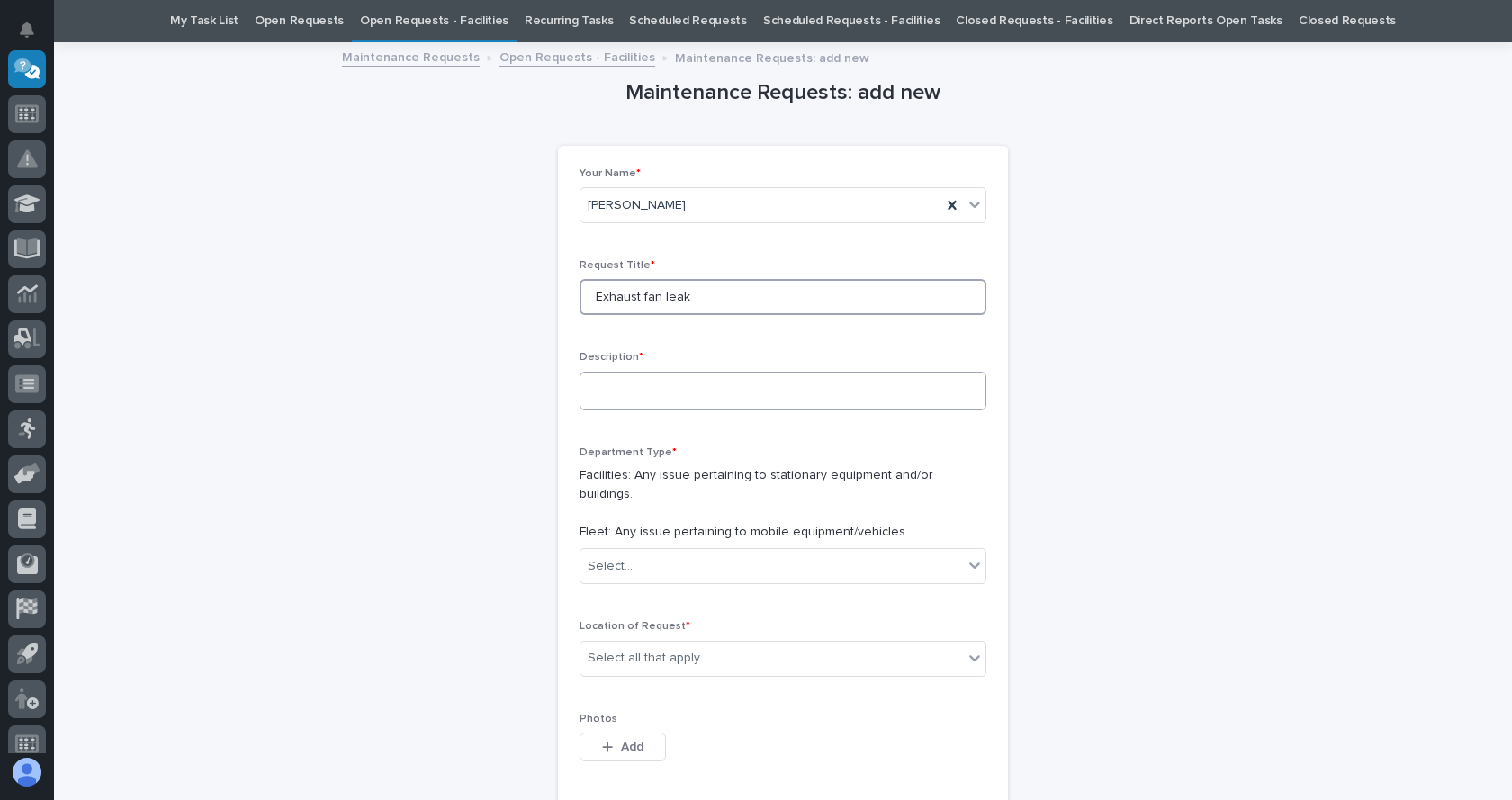
type input "Exhaust fan leak"
click at [601, 398] on textarea at bounding box center [782, 391] width 406 height 39
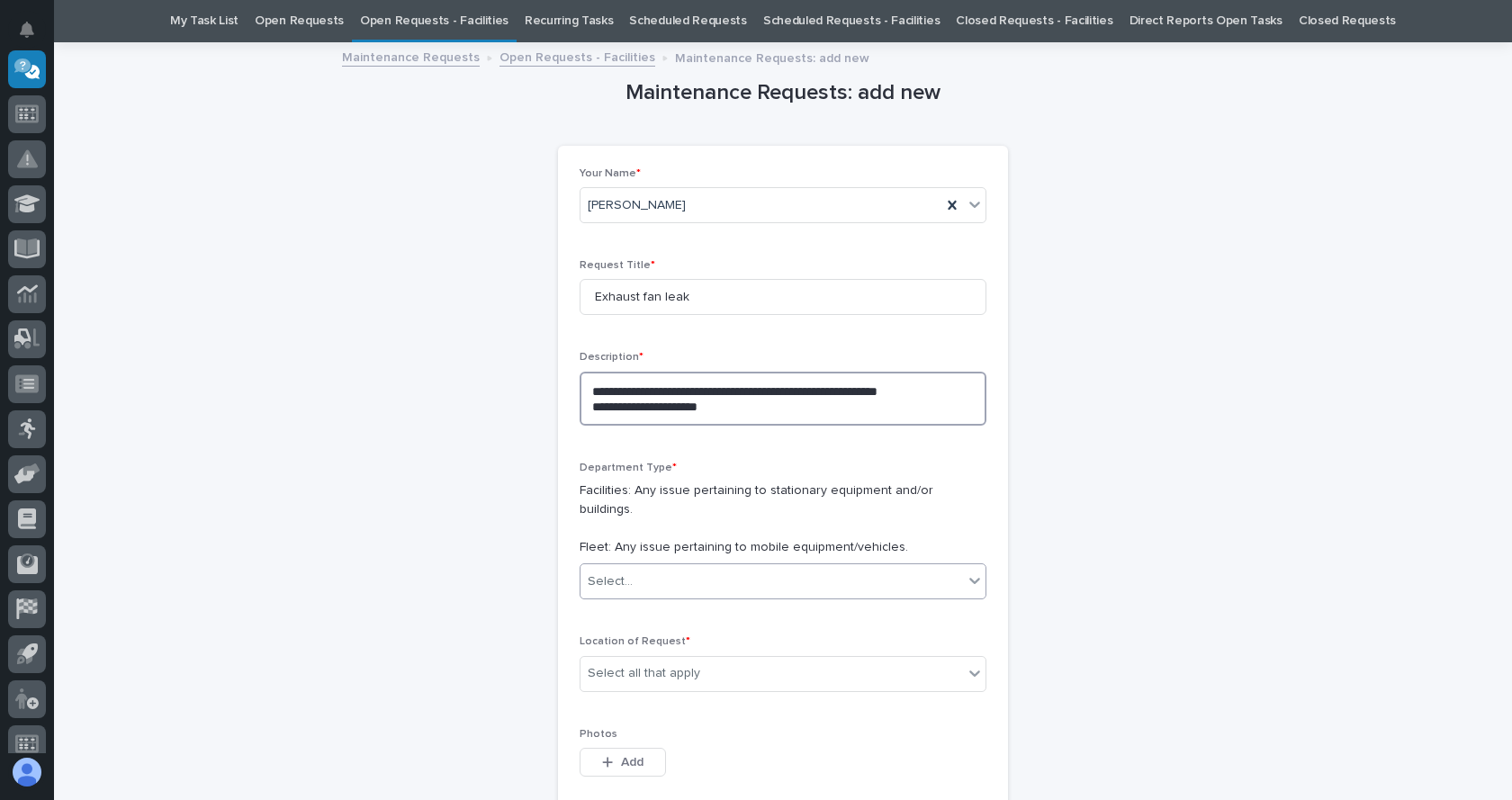
type textarea "**********"
click at [667, 567] on div "Select..." at bounding box center [772, 581] width 383 height 29
click at [630, 594] on span "Facilities" at bounding box center [609, 596] width 56 height 20
click at [630, 594] on div "Department Type * Facilities: Any issue pertaining to stationary equipment and/…" at bounding box center [782, 537] width 406 height 153
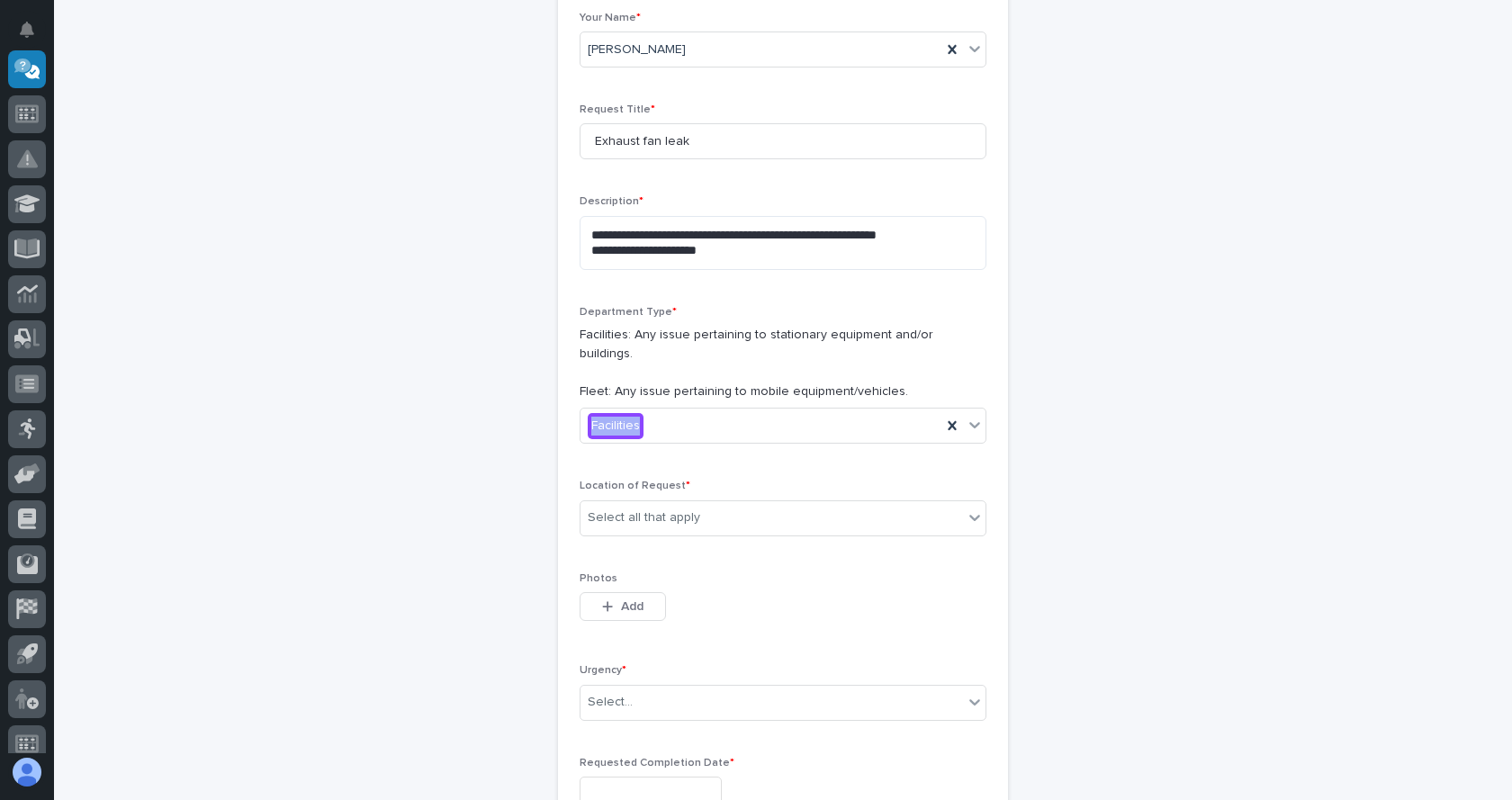
scroll to position [238, 0]
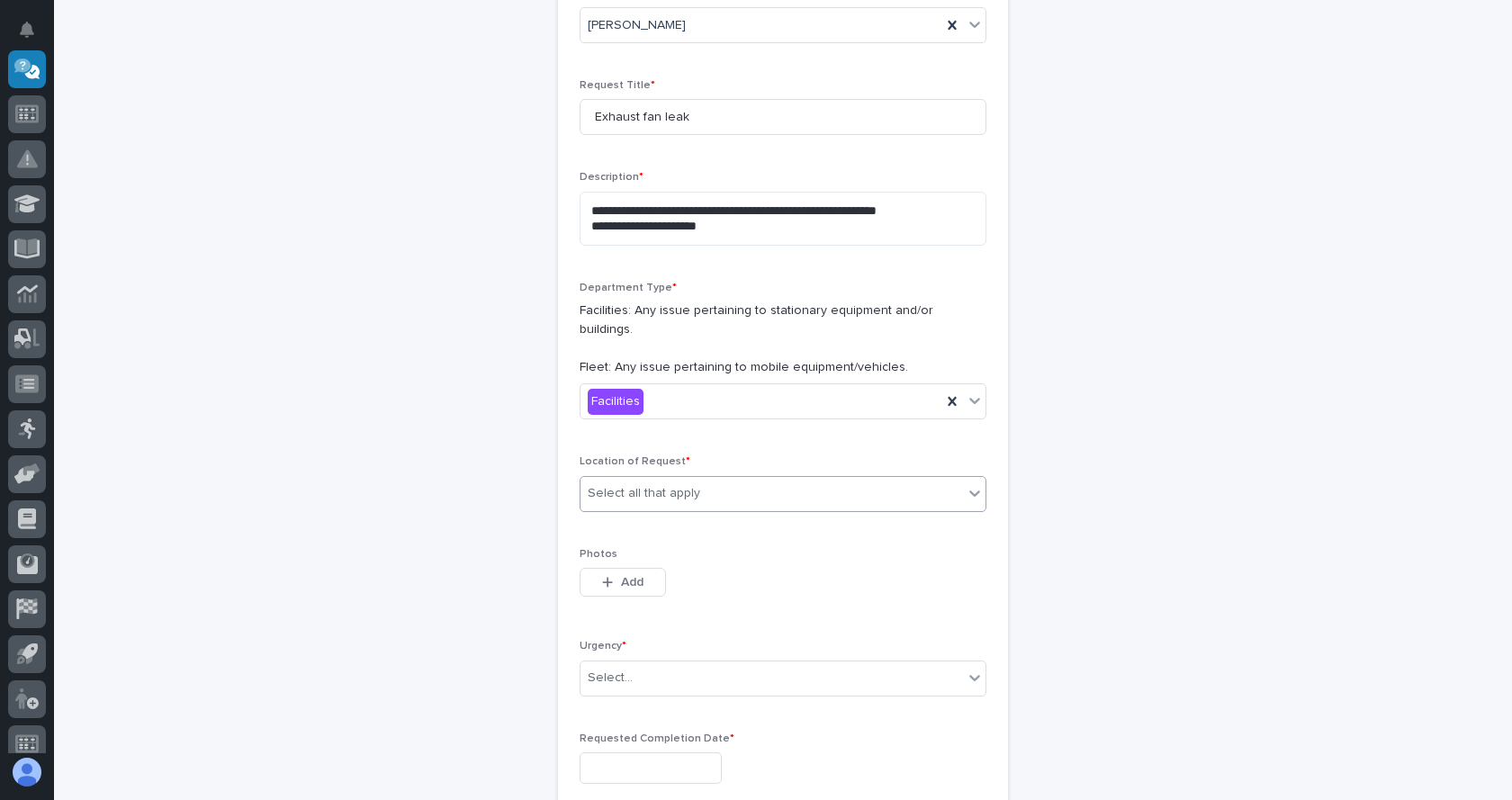
click at [975, 484] on icon at bounding box center [974, 493] width 18 height 18
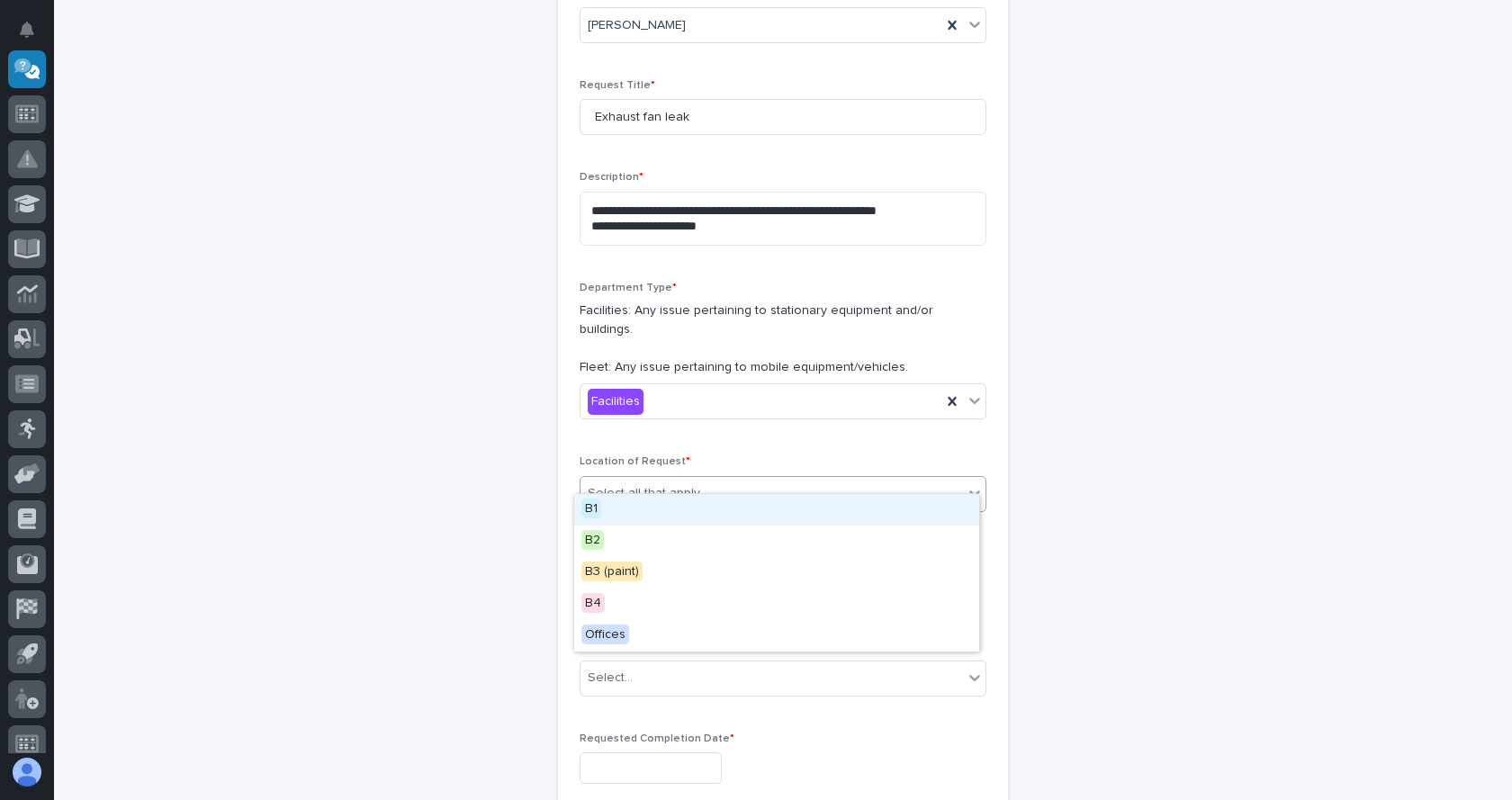
click at [659, 502] on div "B1" at bounding box center [776, 509] width 405 height 31
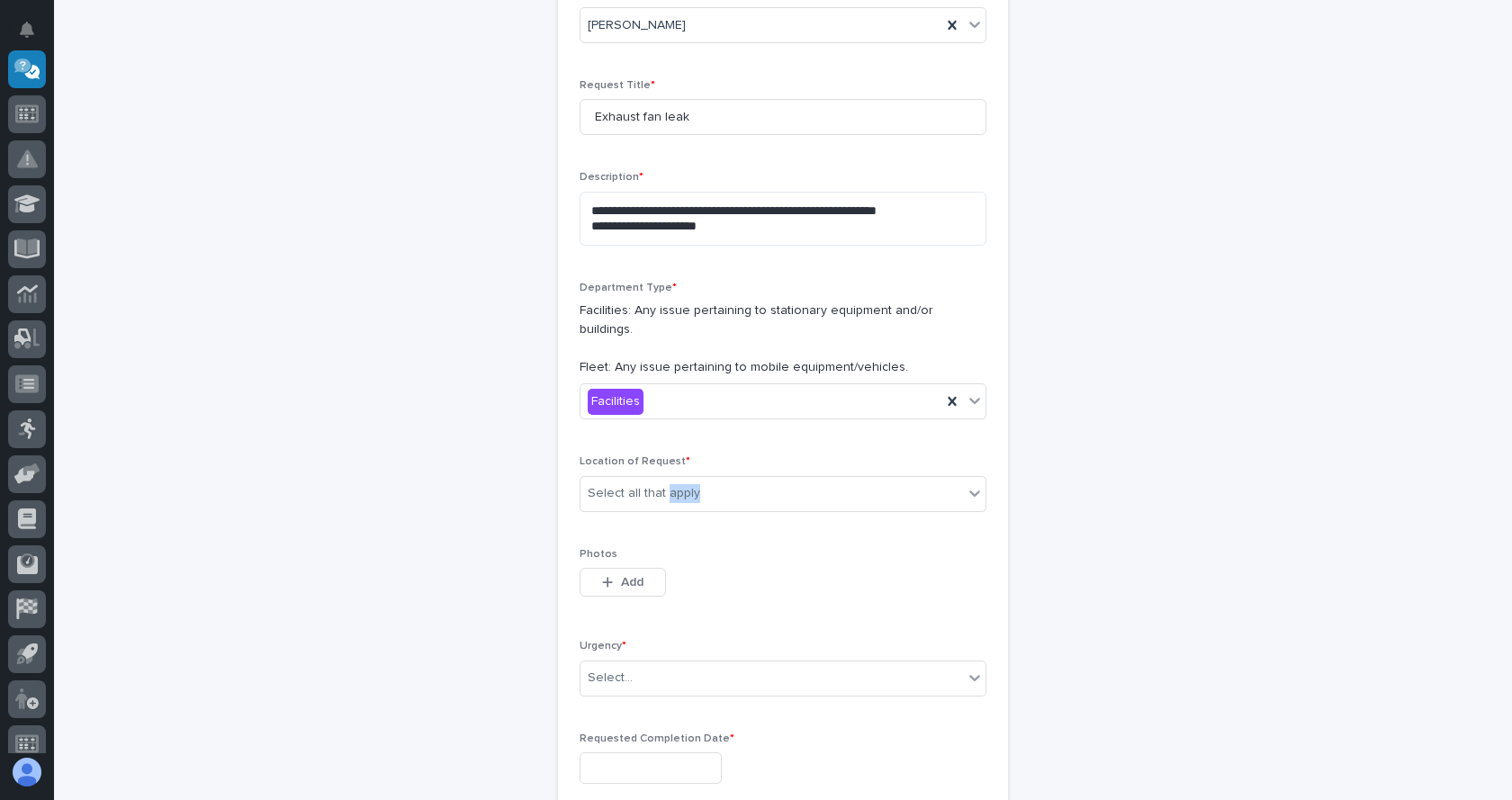
click at [659, 502] on div "Location of Request * Select all that apply" at bounding box center [782, 490] width 406 height 70
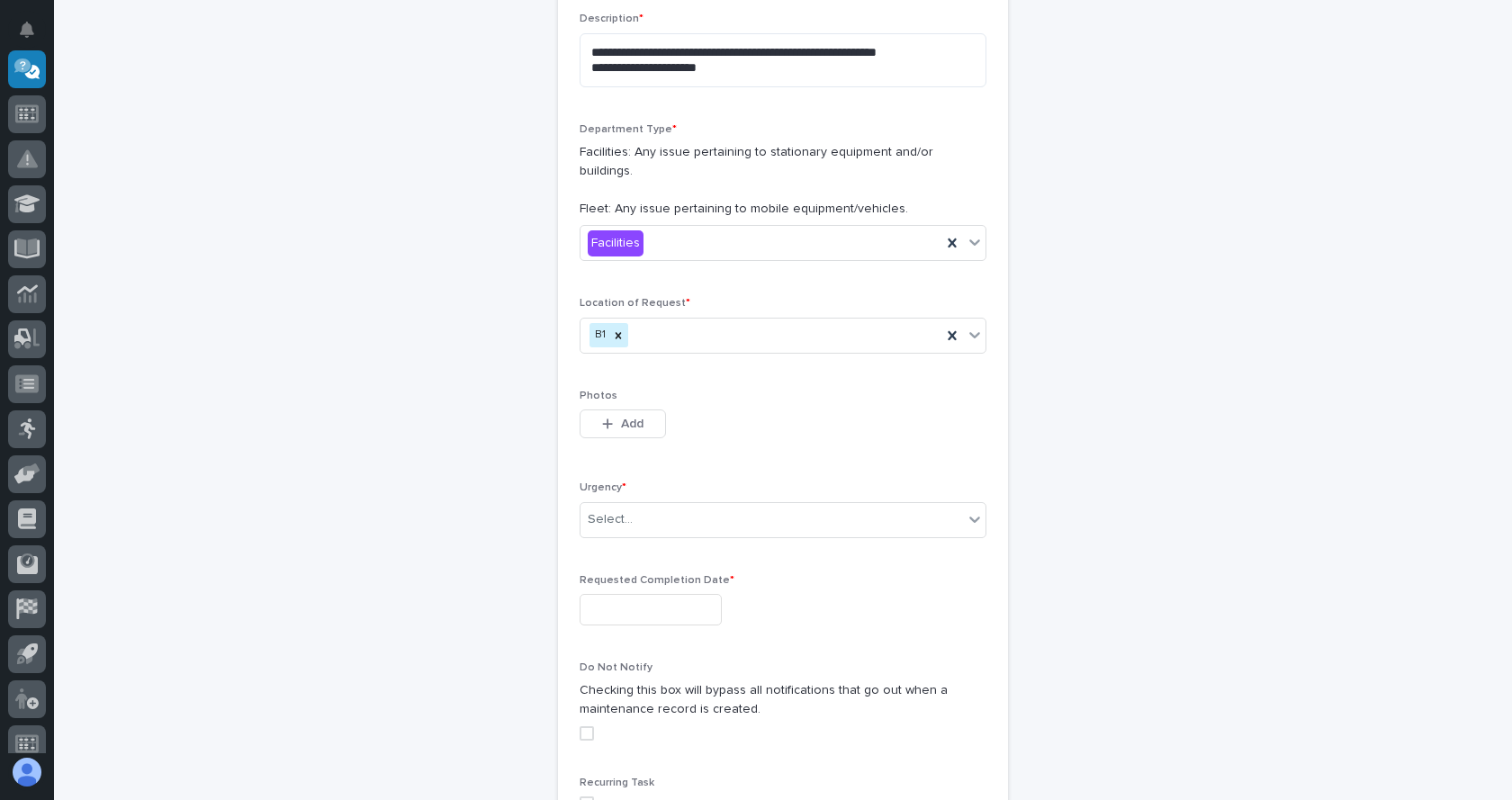
scroll to position [418, 0]
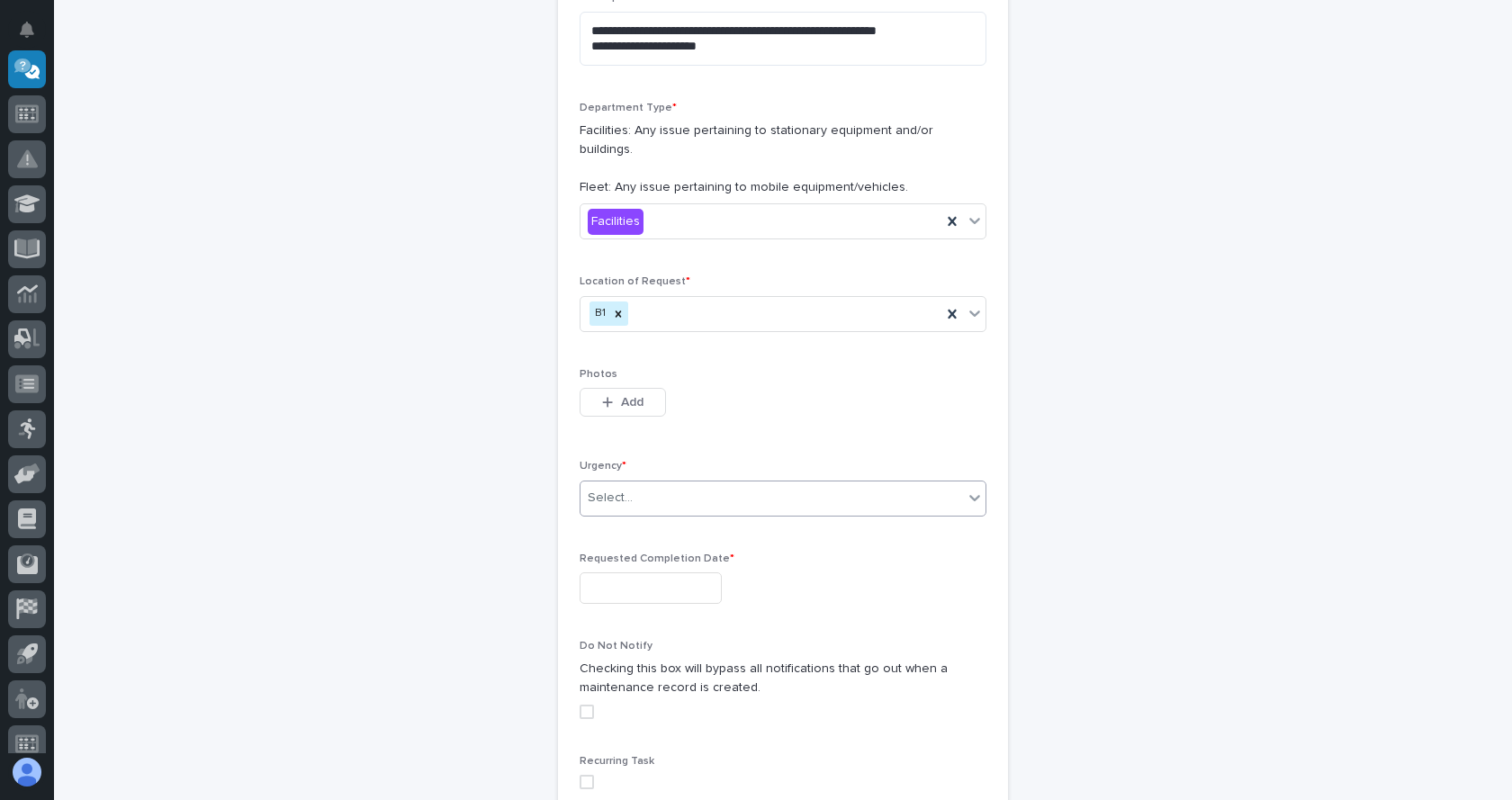
click at [839, 486] on div "Select..." at bounding box center [772, 498] width 383 height 29
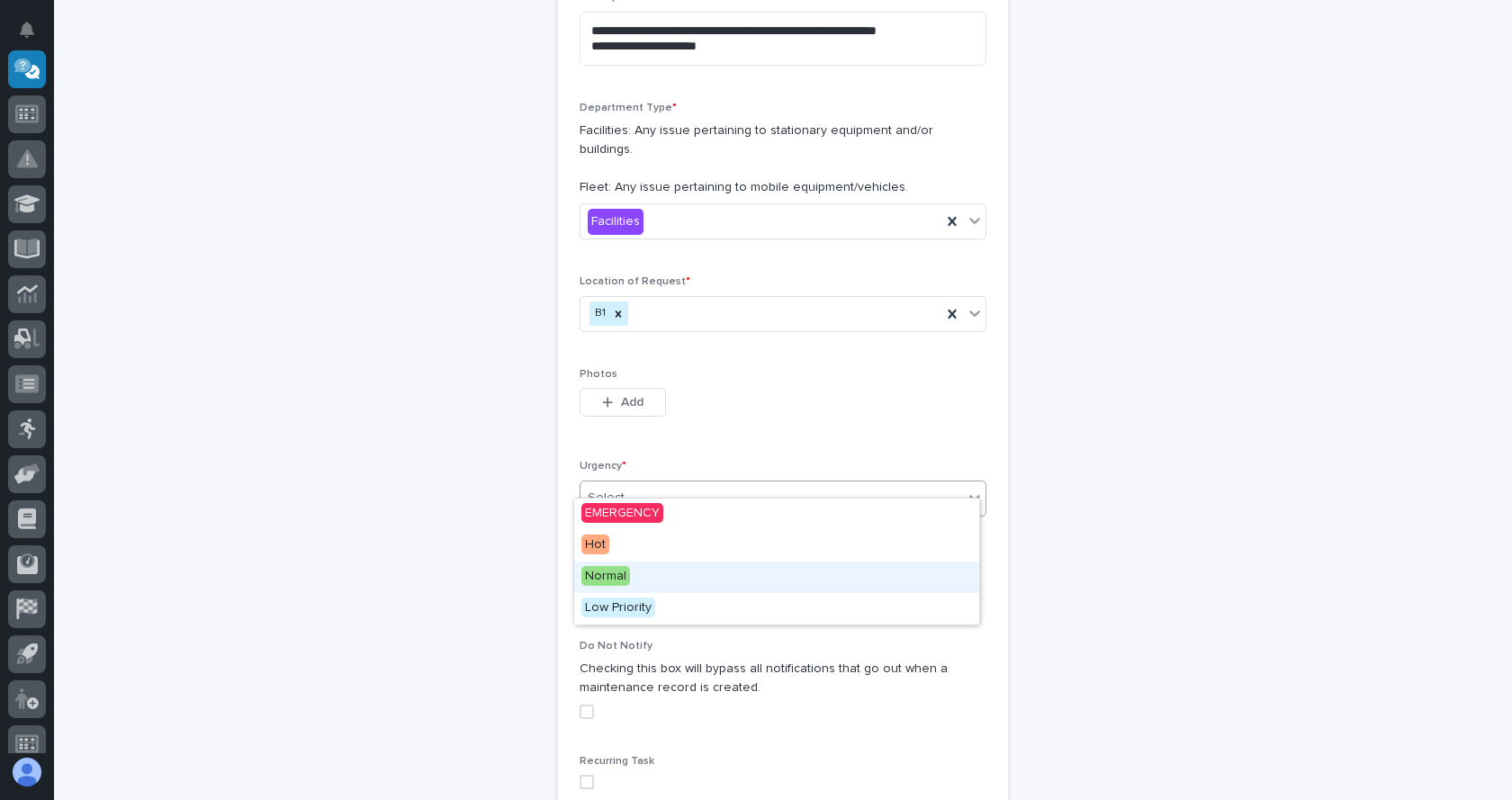
click at [606, 579] on span "Normal" at bounding box center [605, 576] width 49 height 20
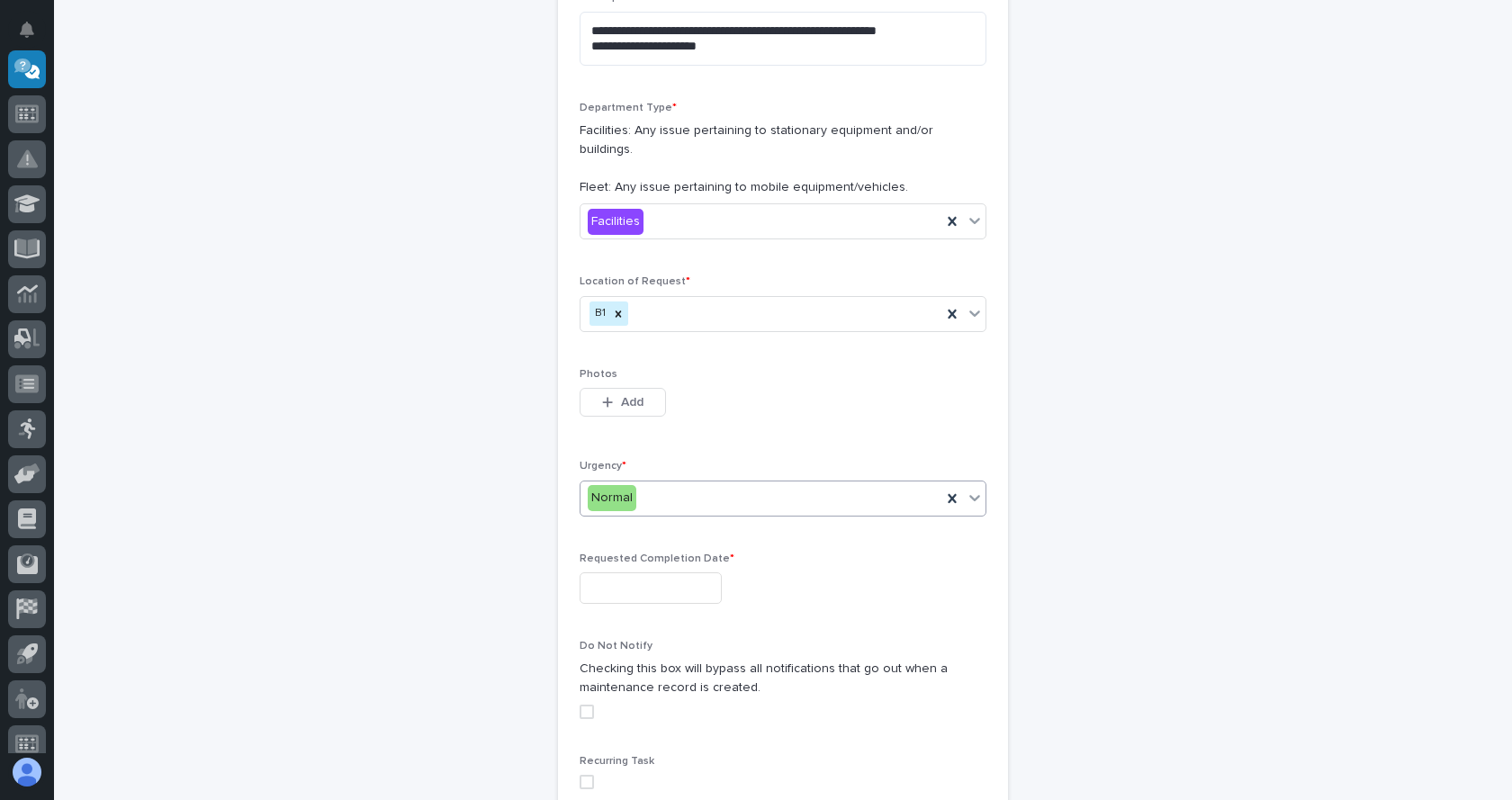
click at [656, 574] on input "text" at bounding box center [650, 587] width 142 height 31
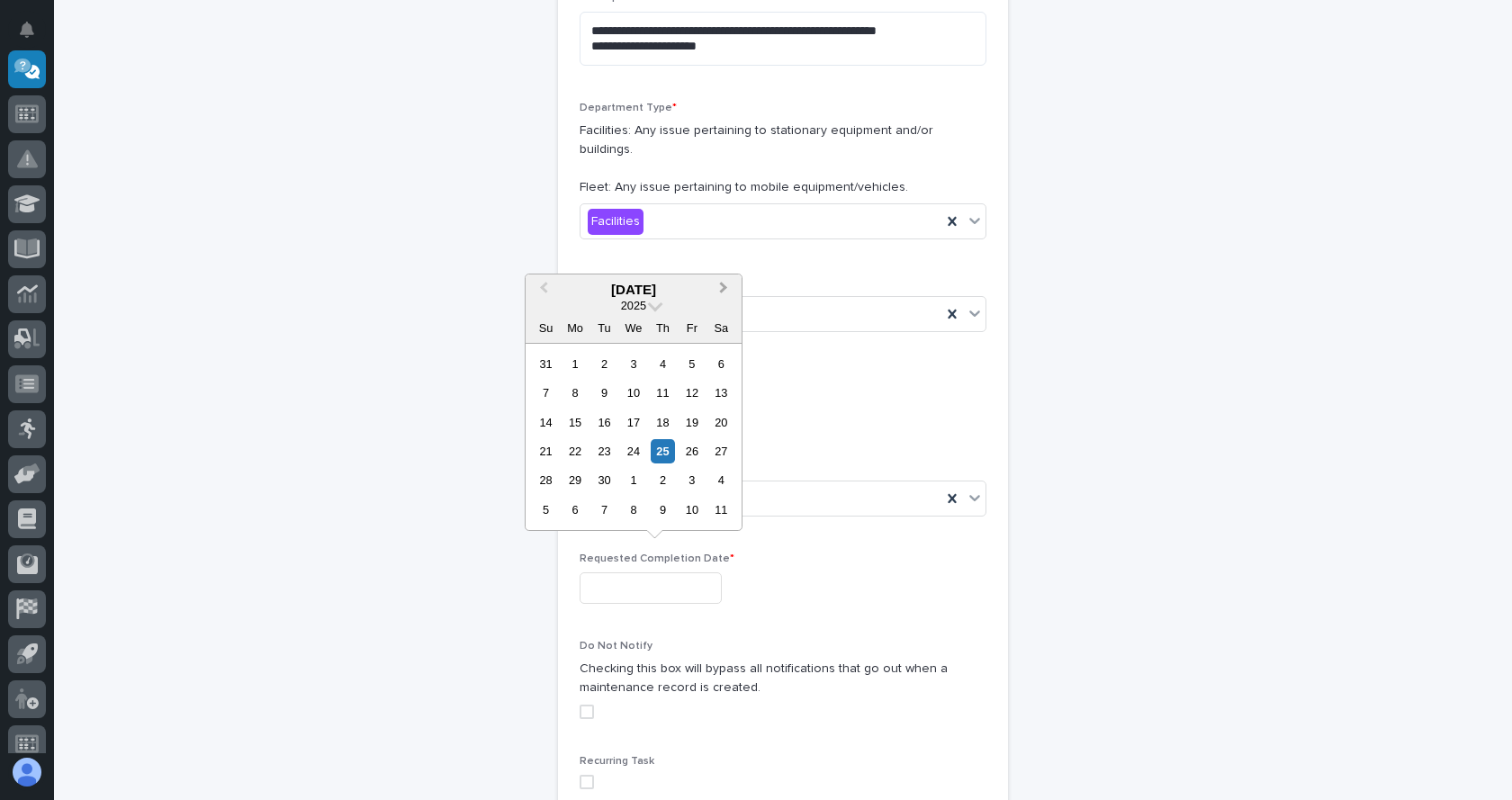
click at [723, 289] on span "Next Month" at bounding box center [723, 289] width 0 height 24
click at [697, 473] on div "31" at bounding box center [692, 480] width 25 height 25
type input "**********"
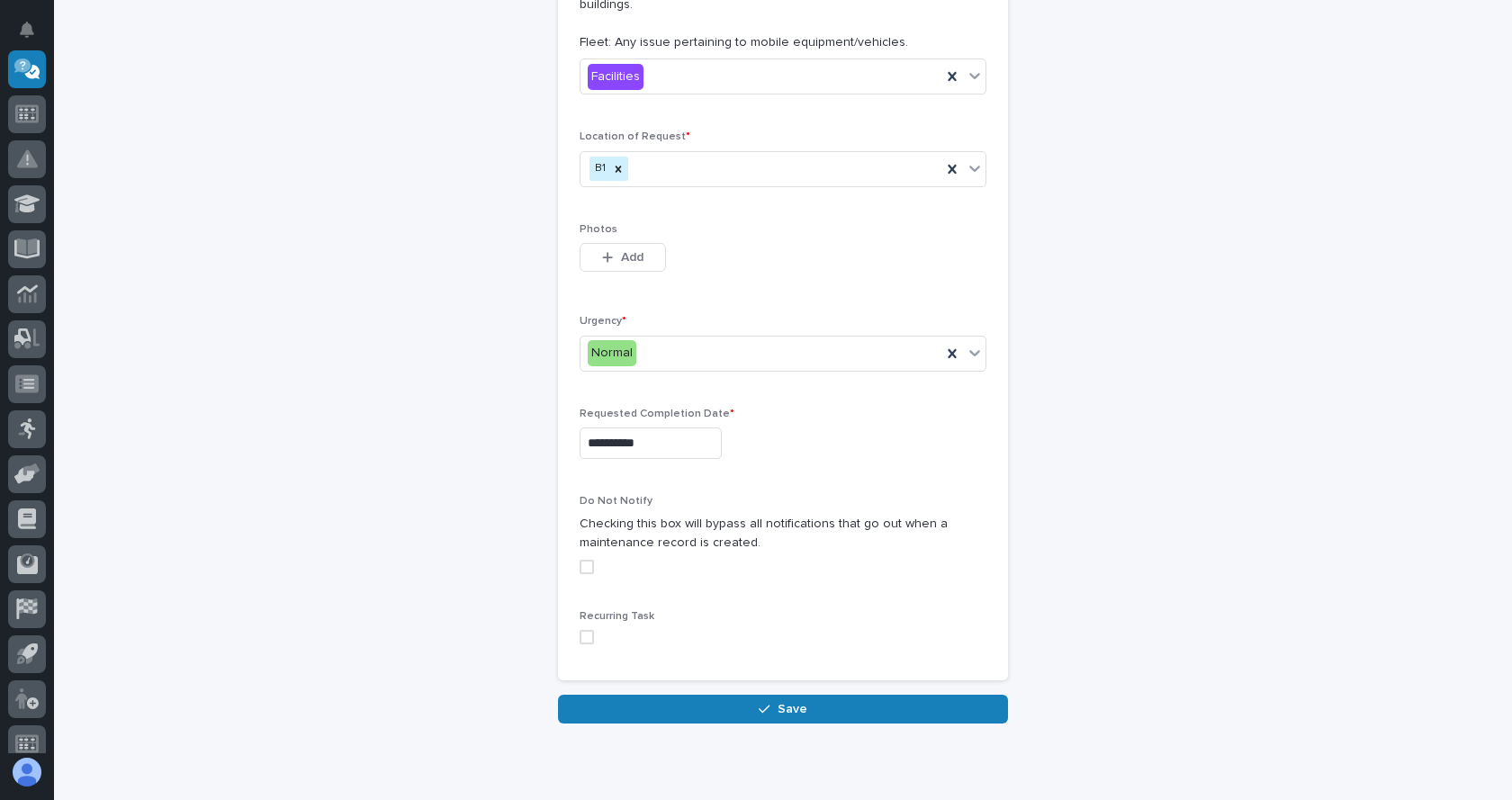
scroll to position [608, 0]
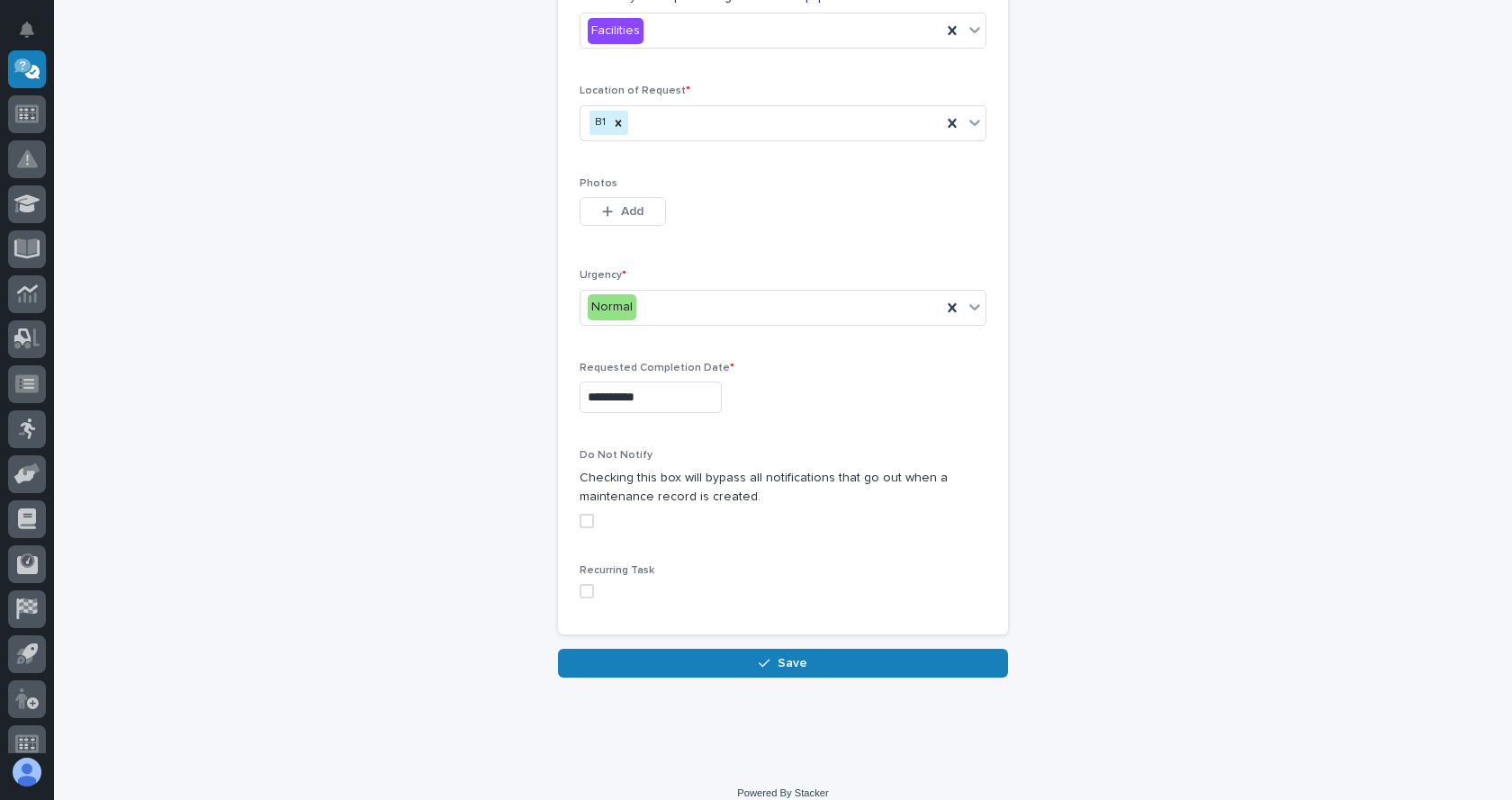
click at [579, 514] on span at bounding box center [586, 520] width 14 height 14
drag, startPoint x: 761, startPoint y: 644, endPoint x: 772, endPoint y: 664, distance: 22.8
click at [763, 656] on icon "button" at bounding box center [763, 662] width 10 height 12
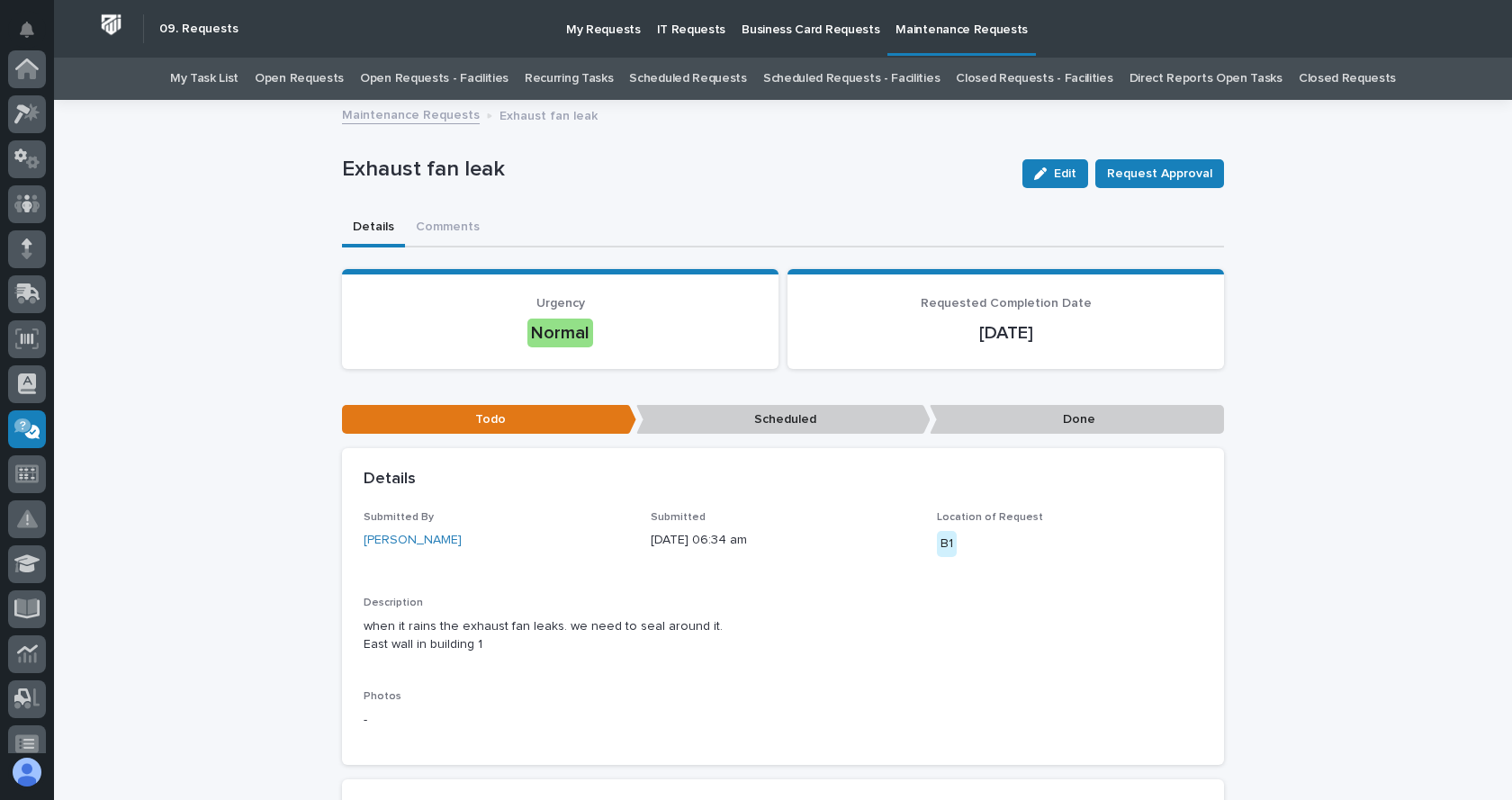
scroll to position [360, 0]
click at [373, 113] on link "Maintenance Requests" at bounding box center [410, 114] width 138 height 21
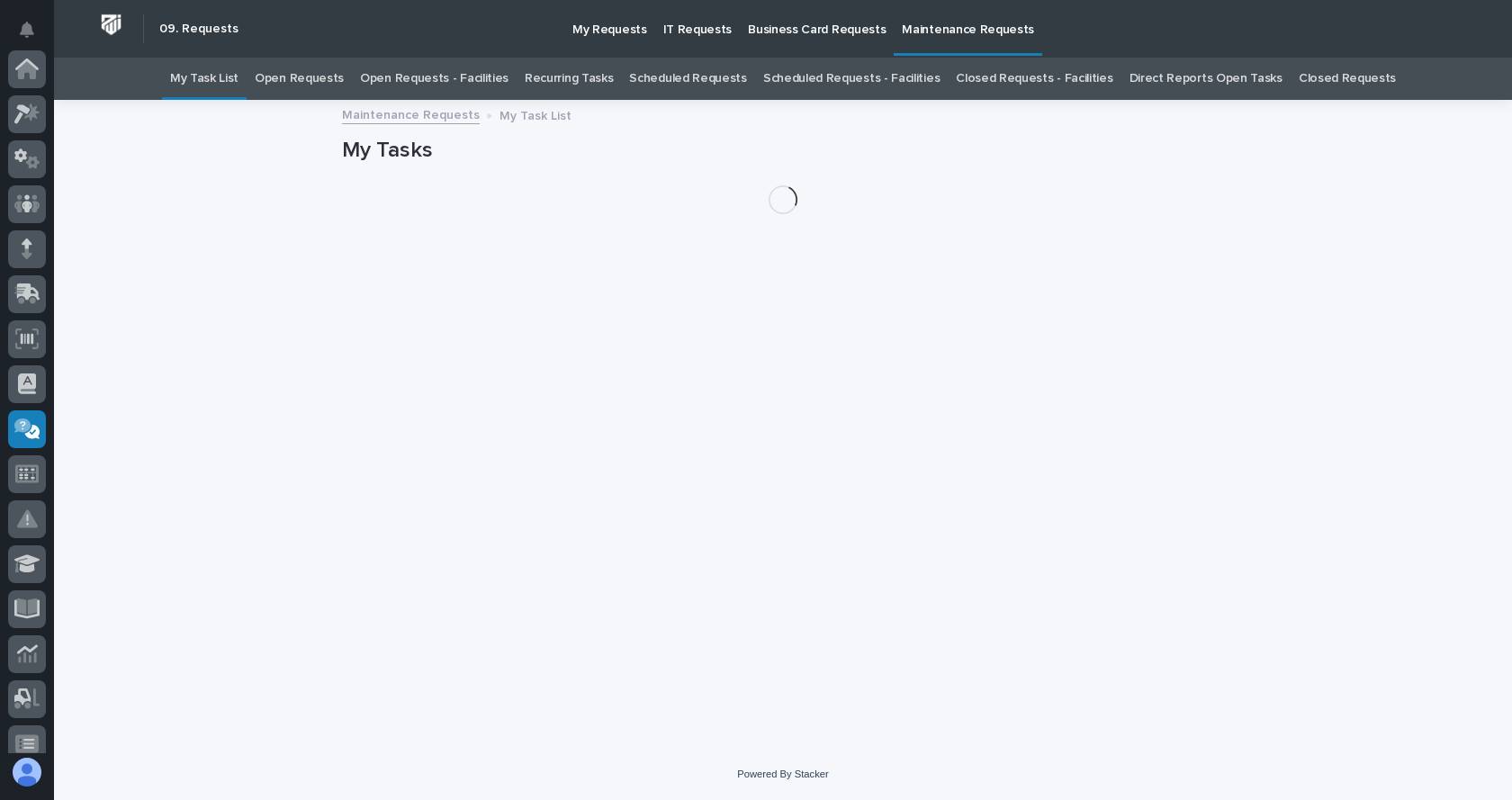
scroll to position [360, 0]
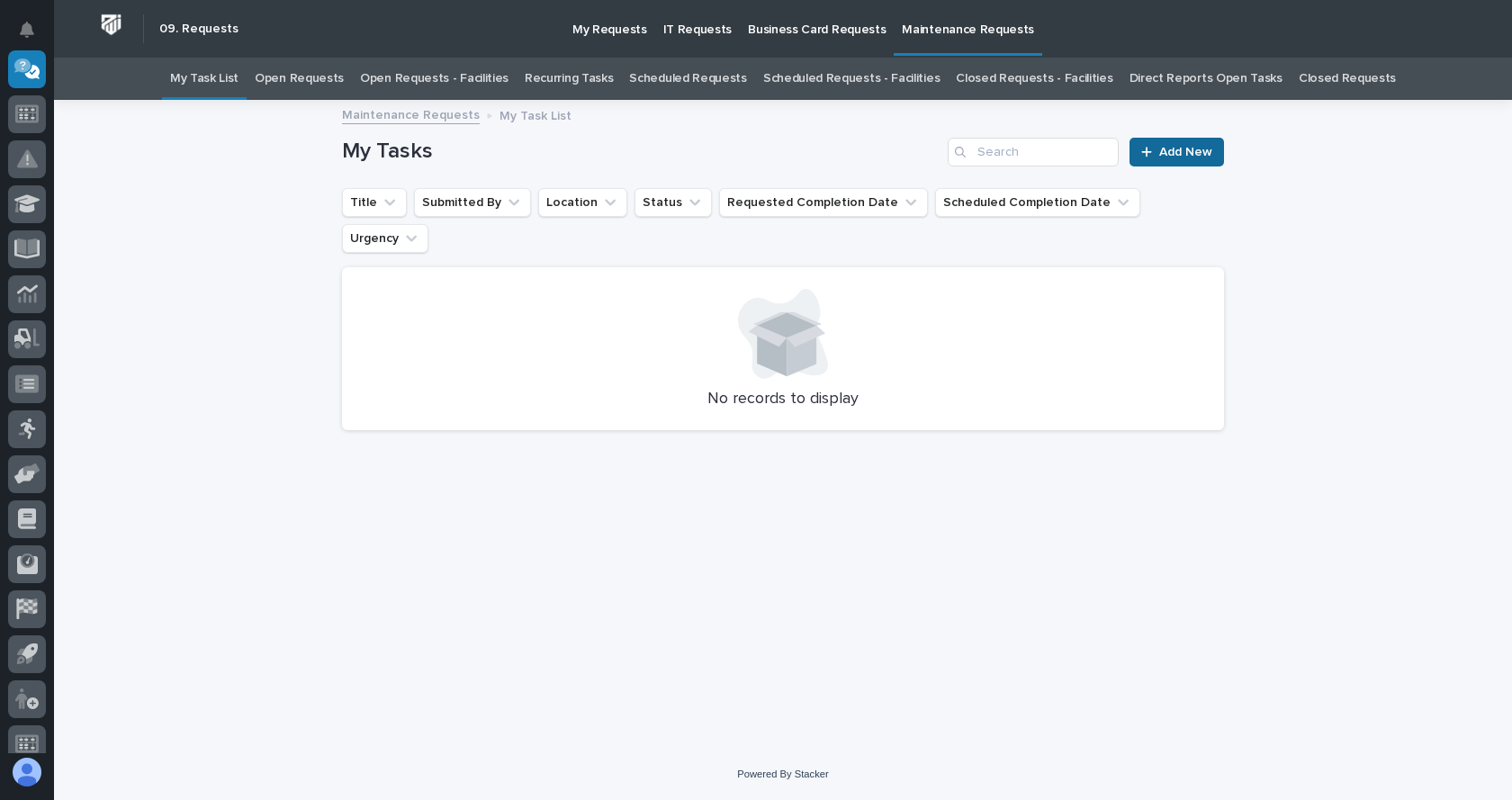
click at [1183, 142] on link "Add New" at bounding box center [1176, 152] width 94 height 29
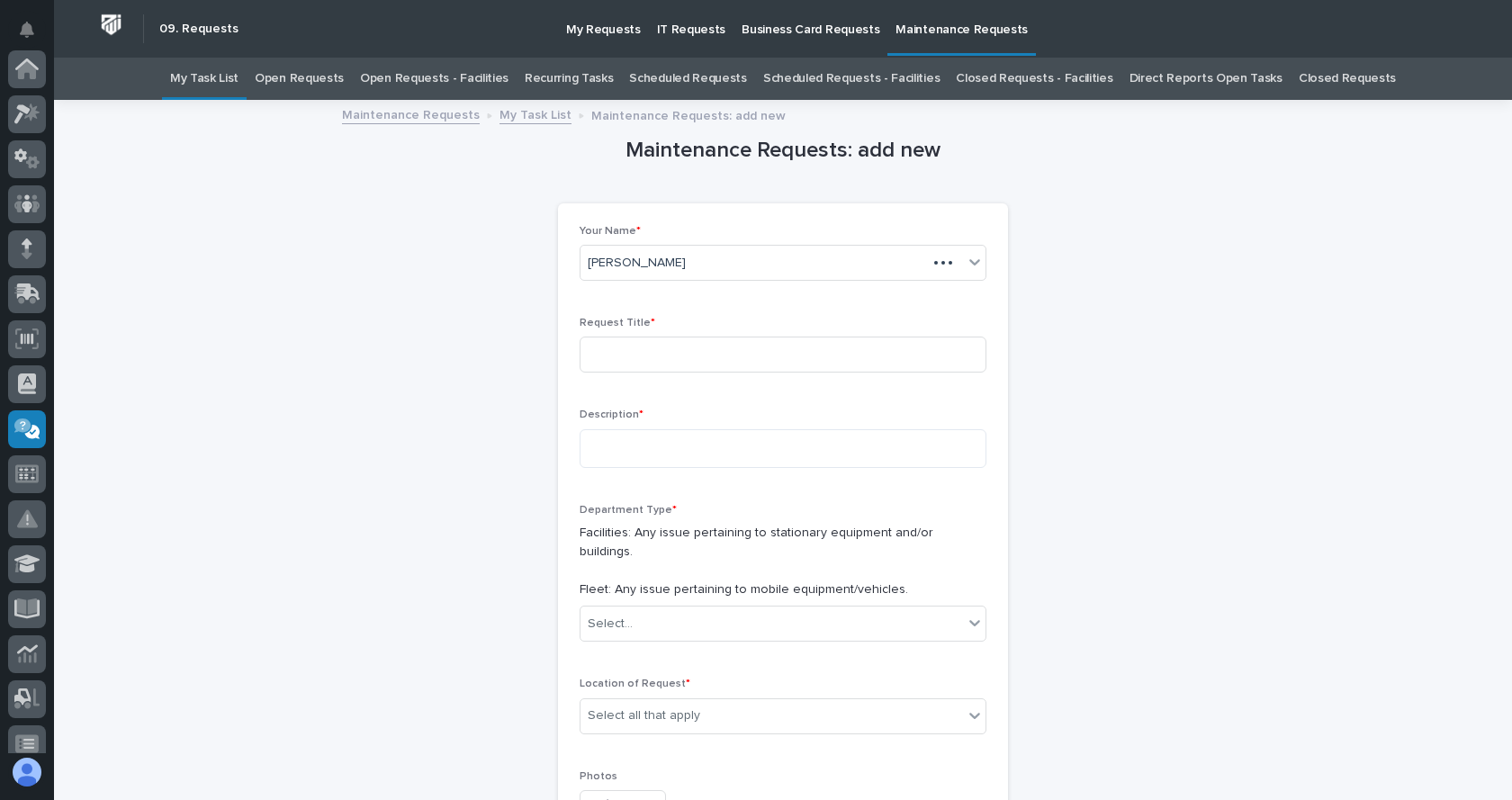
scroll to position [360, 0]
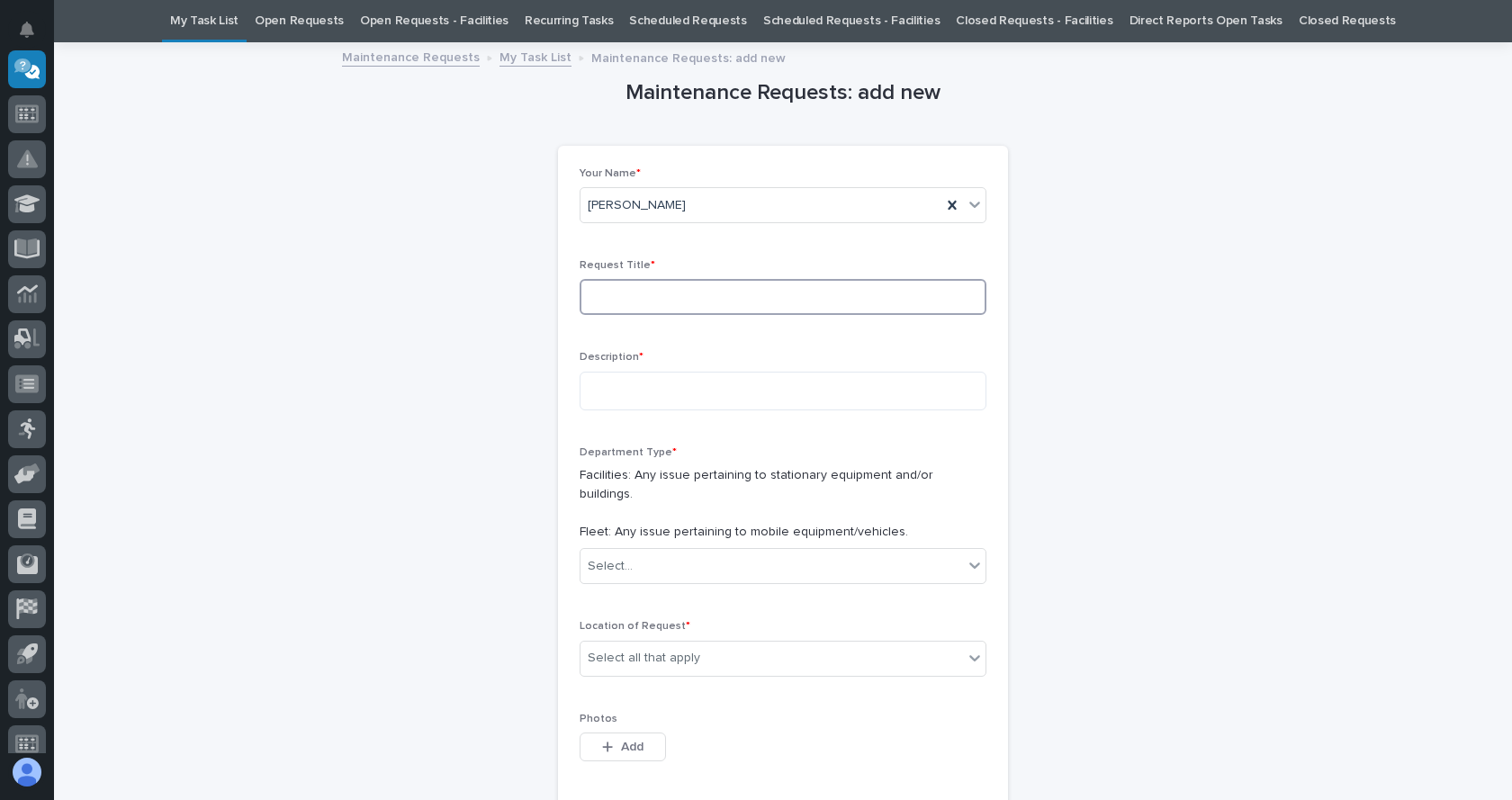
click at [632, 306] on input at bounding box center [782, 297] width 406 height 36
type input "Door 45"
click at [595, 395] on textarea at bounding box center [782, 391] width 406 height 39
click at [935, 392] on textarea "**********" at bounding box center [782, 391] width 406 height 39
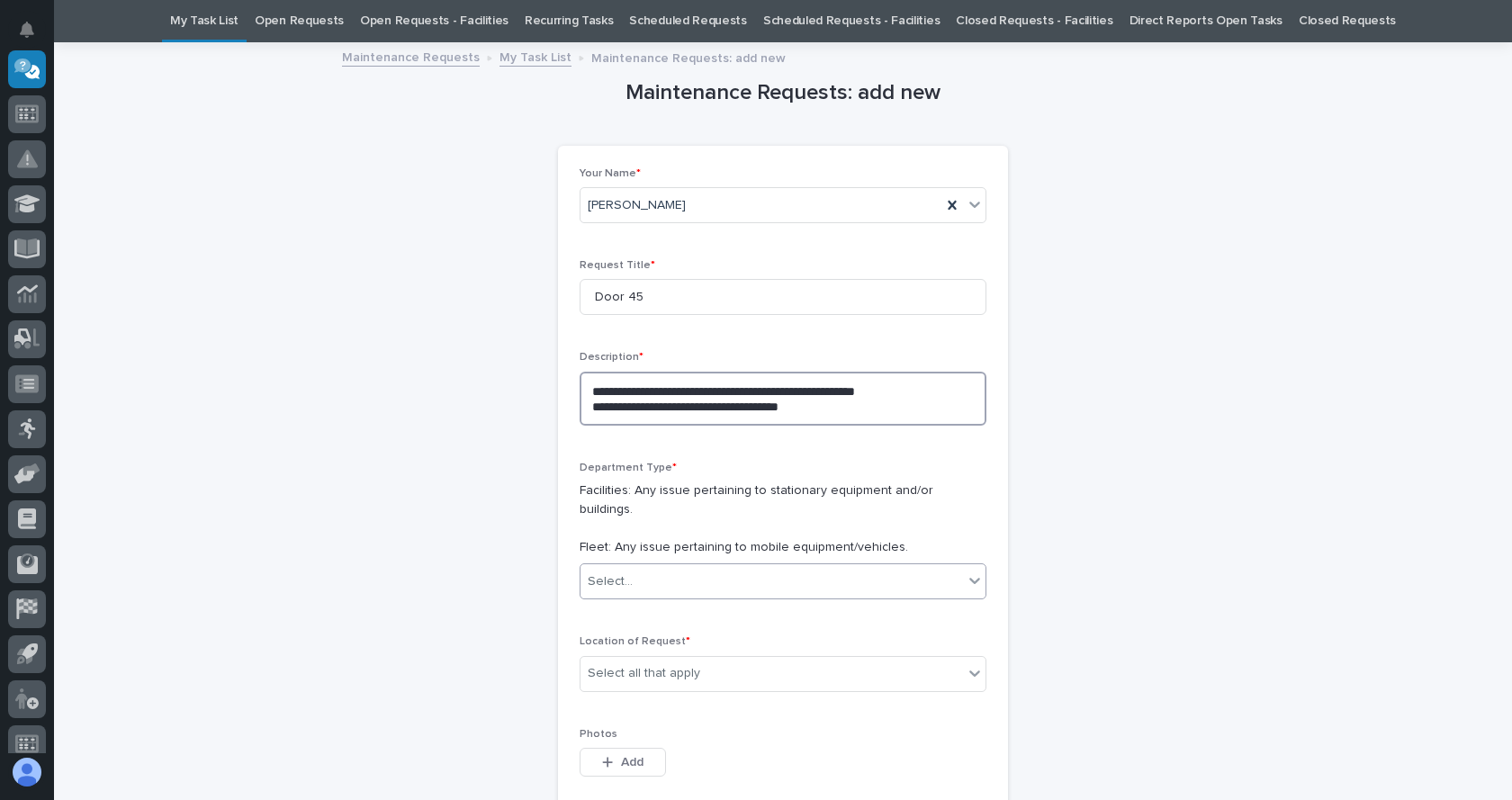
type textarea "**********"
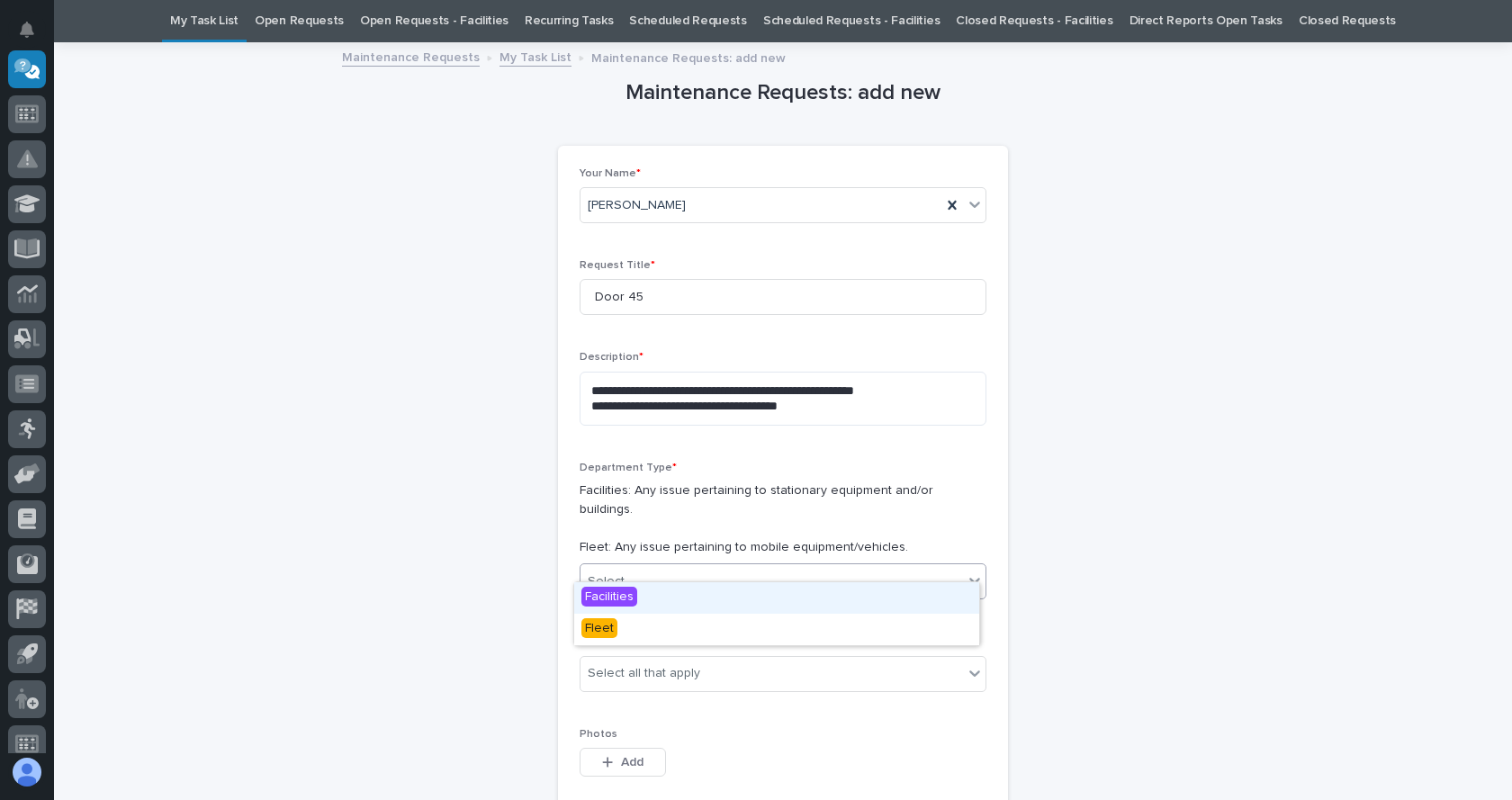
click at [927, 567] on div "Select..." at bounding box center [772, 581] width 383 height 29
click at [654, 591] on div "Facilities" at bounding box center [776, 597] width 405 height 31
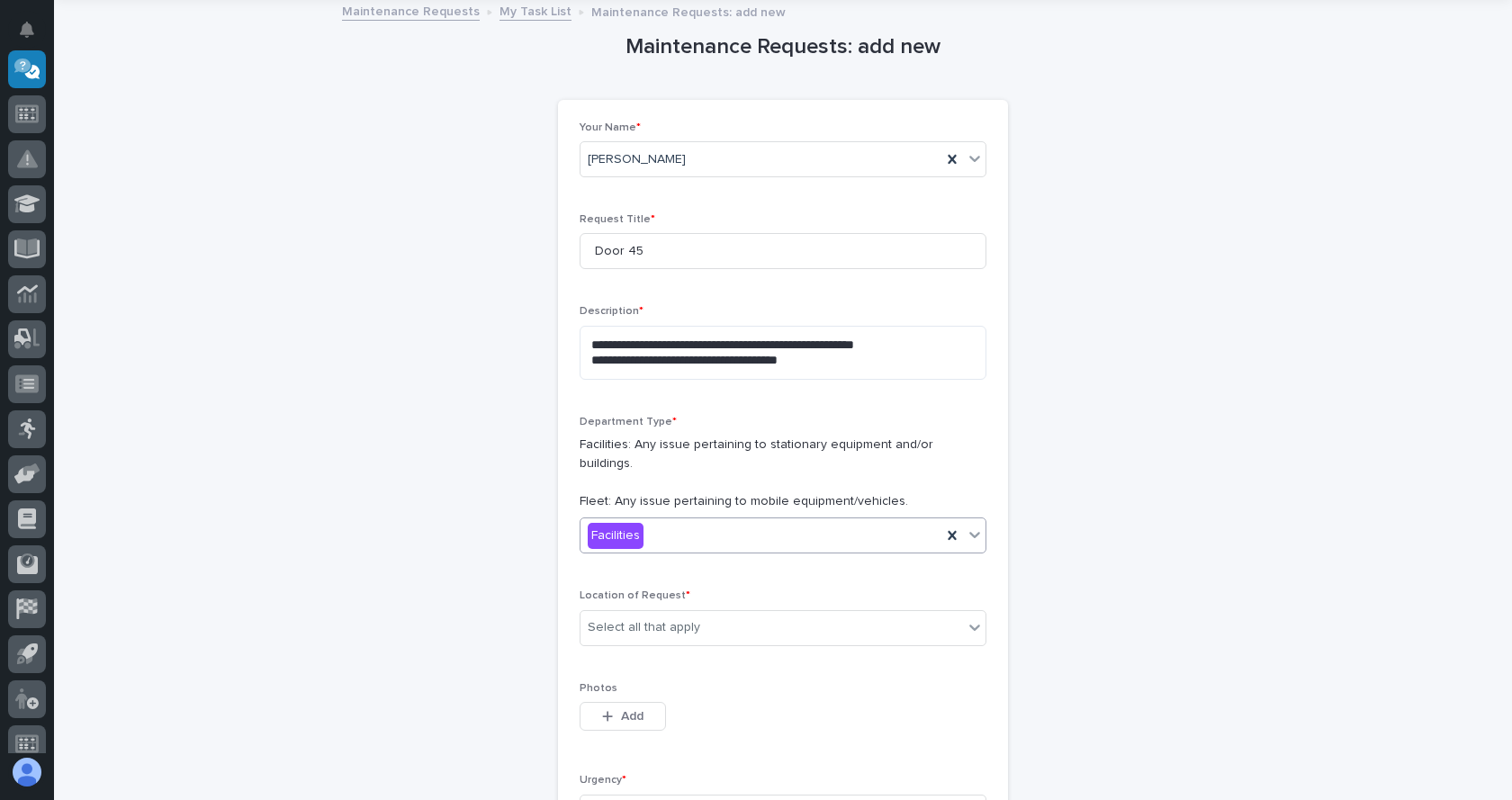
scroll to position [147, 0]
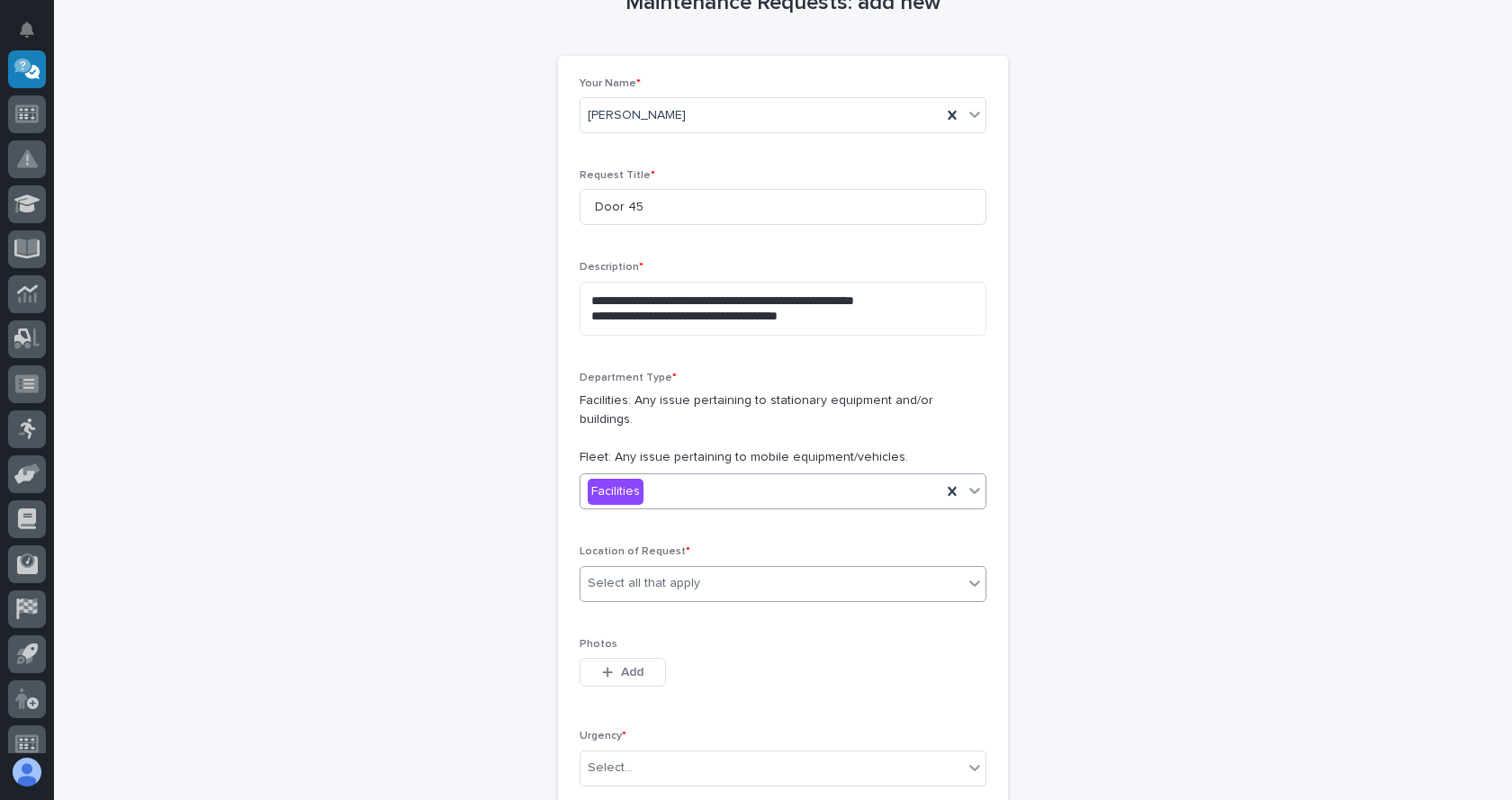
click at [694, 569] on div "Select all that apply" at bounding box center [772, 583] width 383 height 29
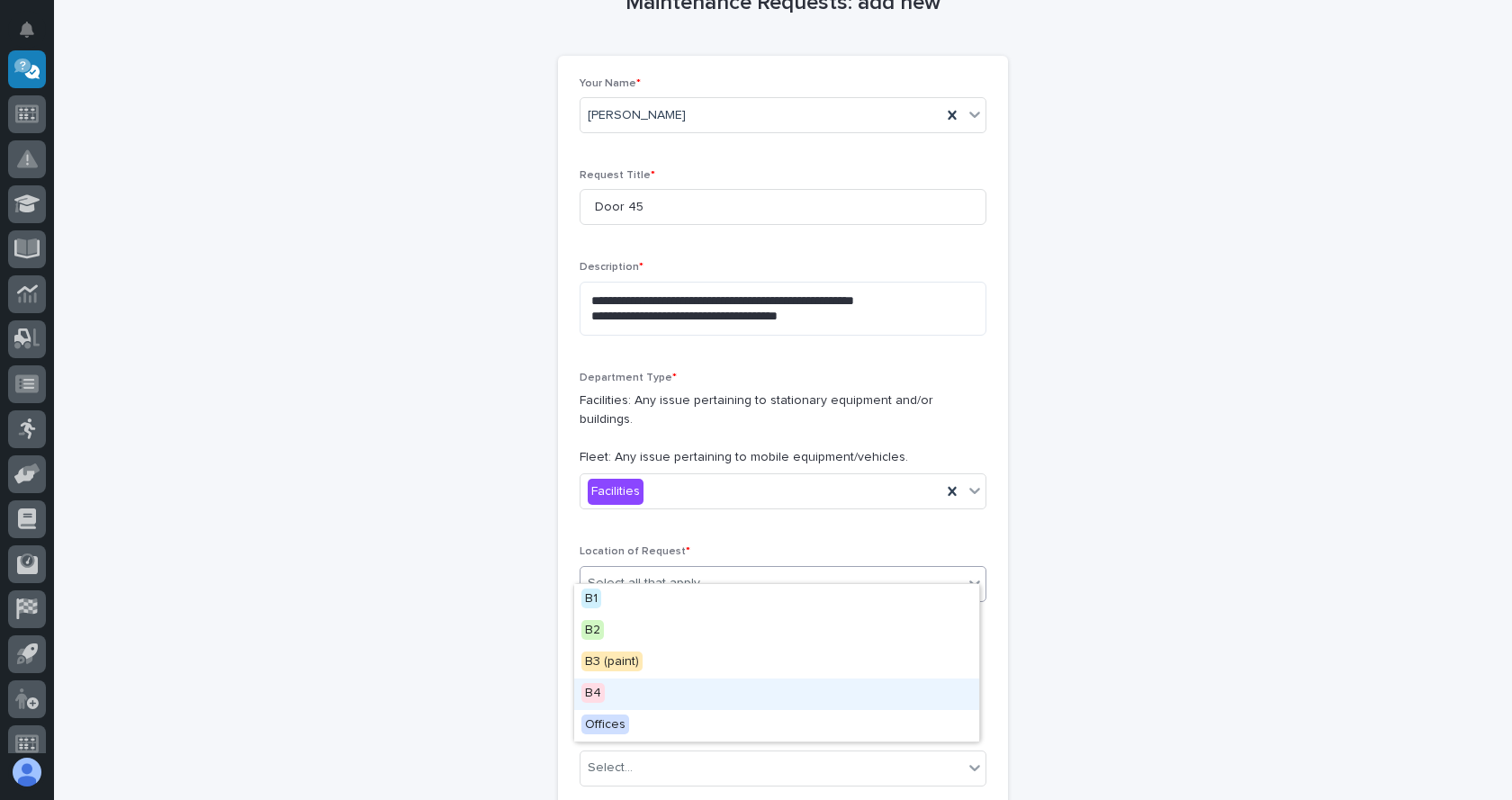
click at [602, 700] on span "B4" at bounding box center [593, 693] width 24 height 20
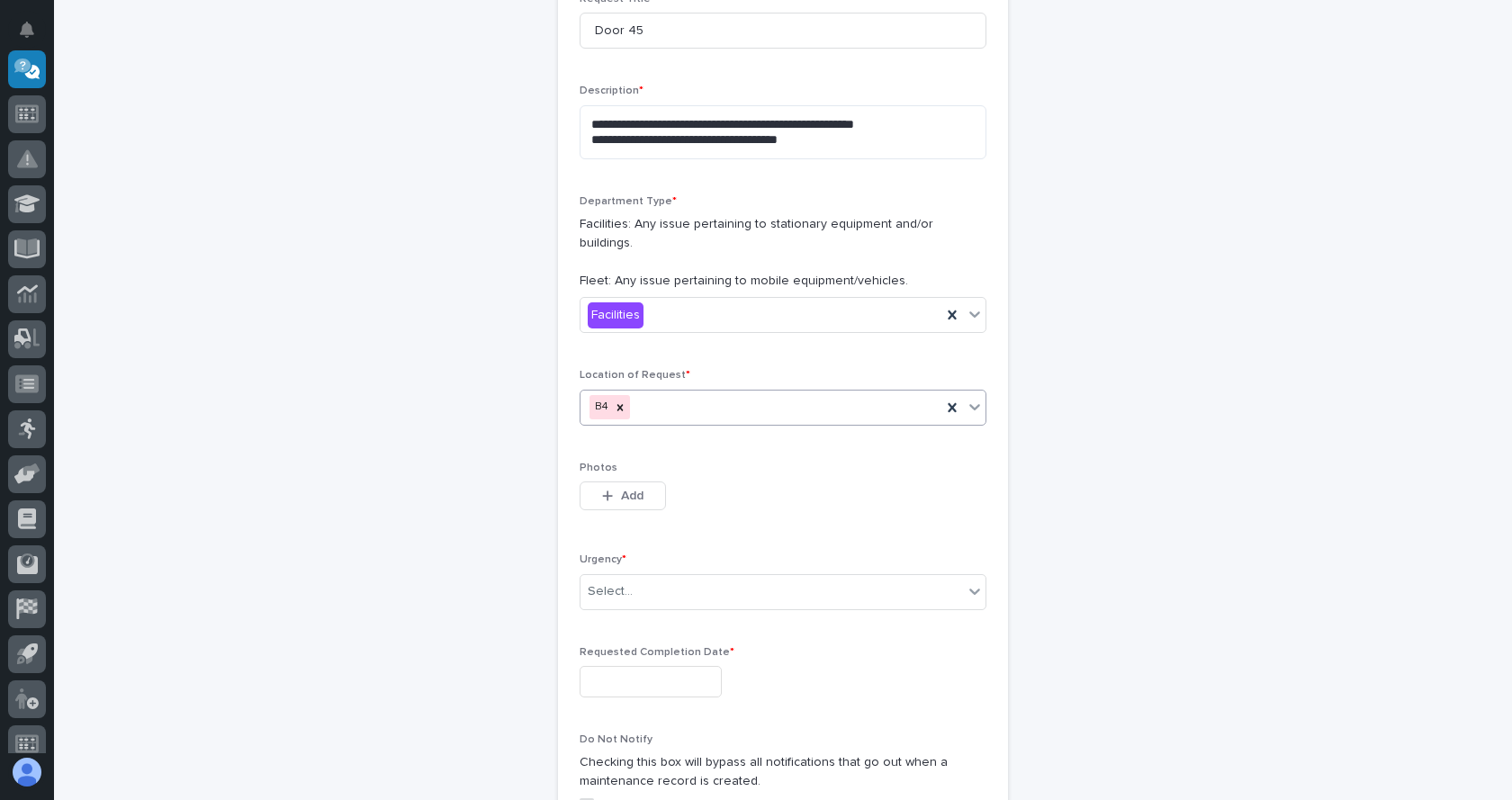
scroll to position [327, 0]
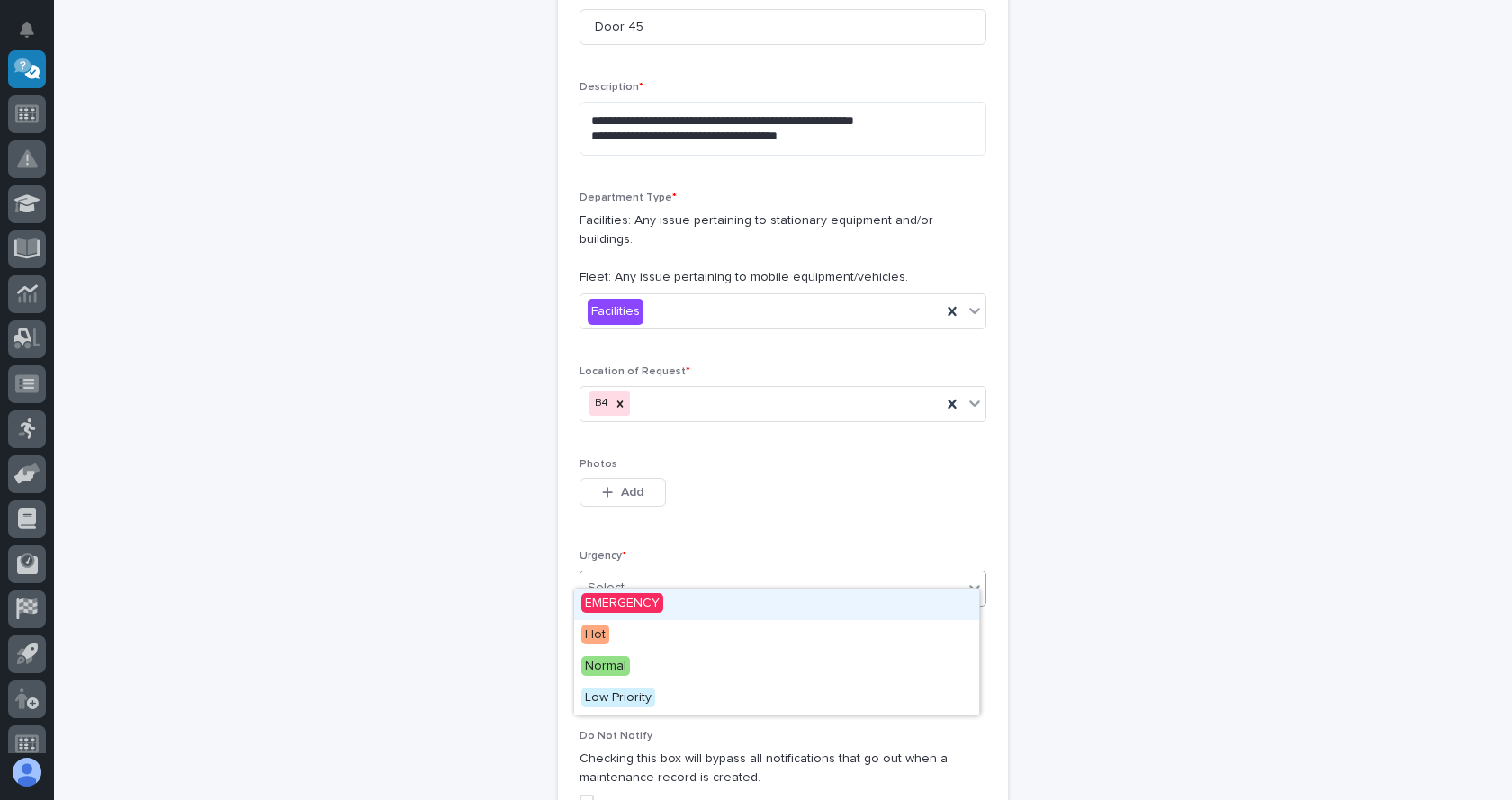
click at [652, 573] on div "Select..." at bounding box center [772, 587] width 383 height 29
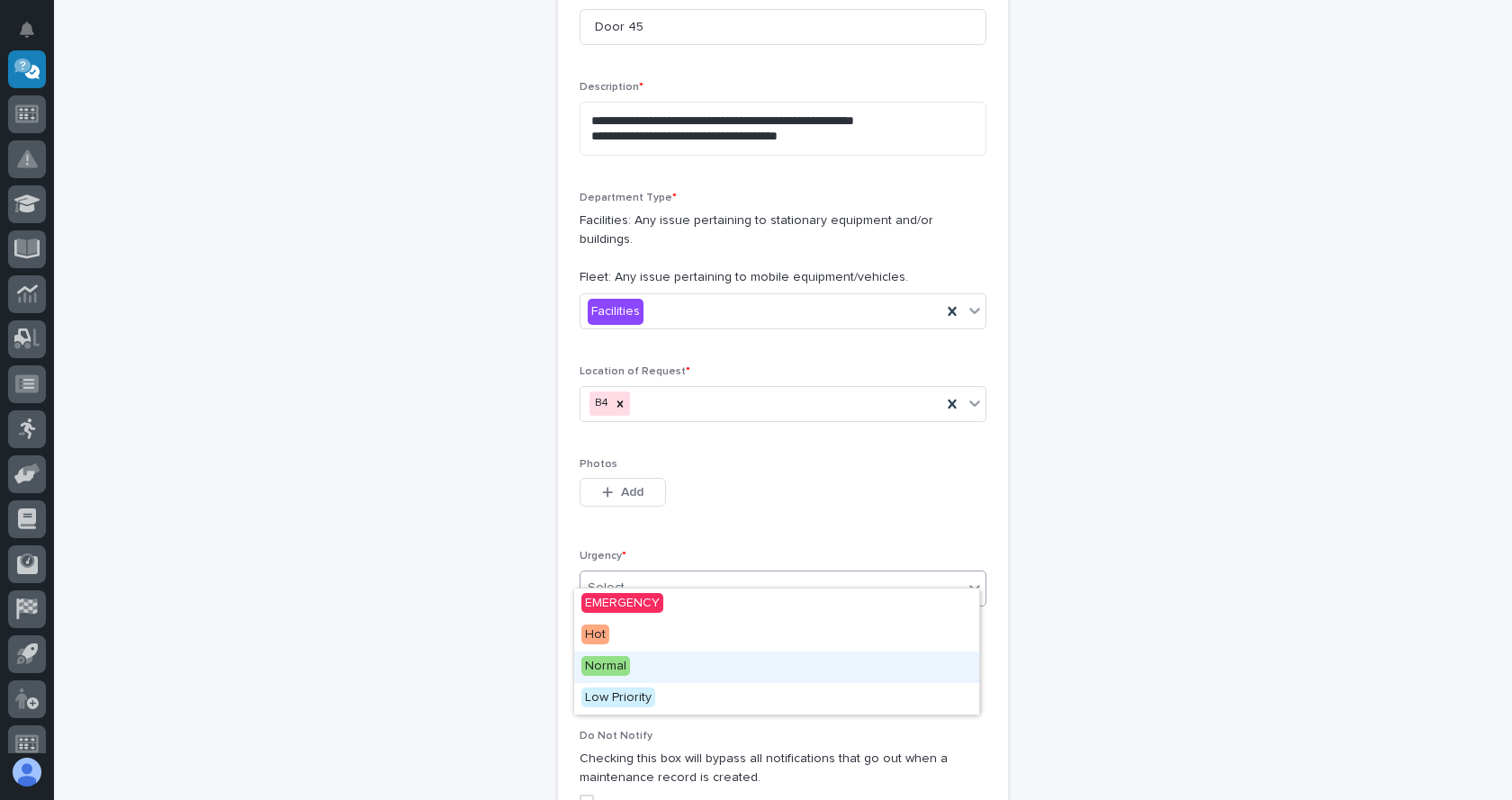
click at [603, 671] on span "Normal" at bounding box center [605, 665] width 49 height 20
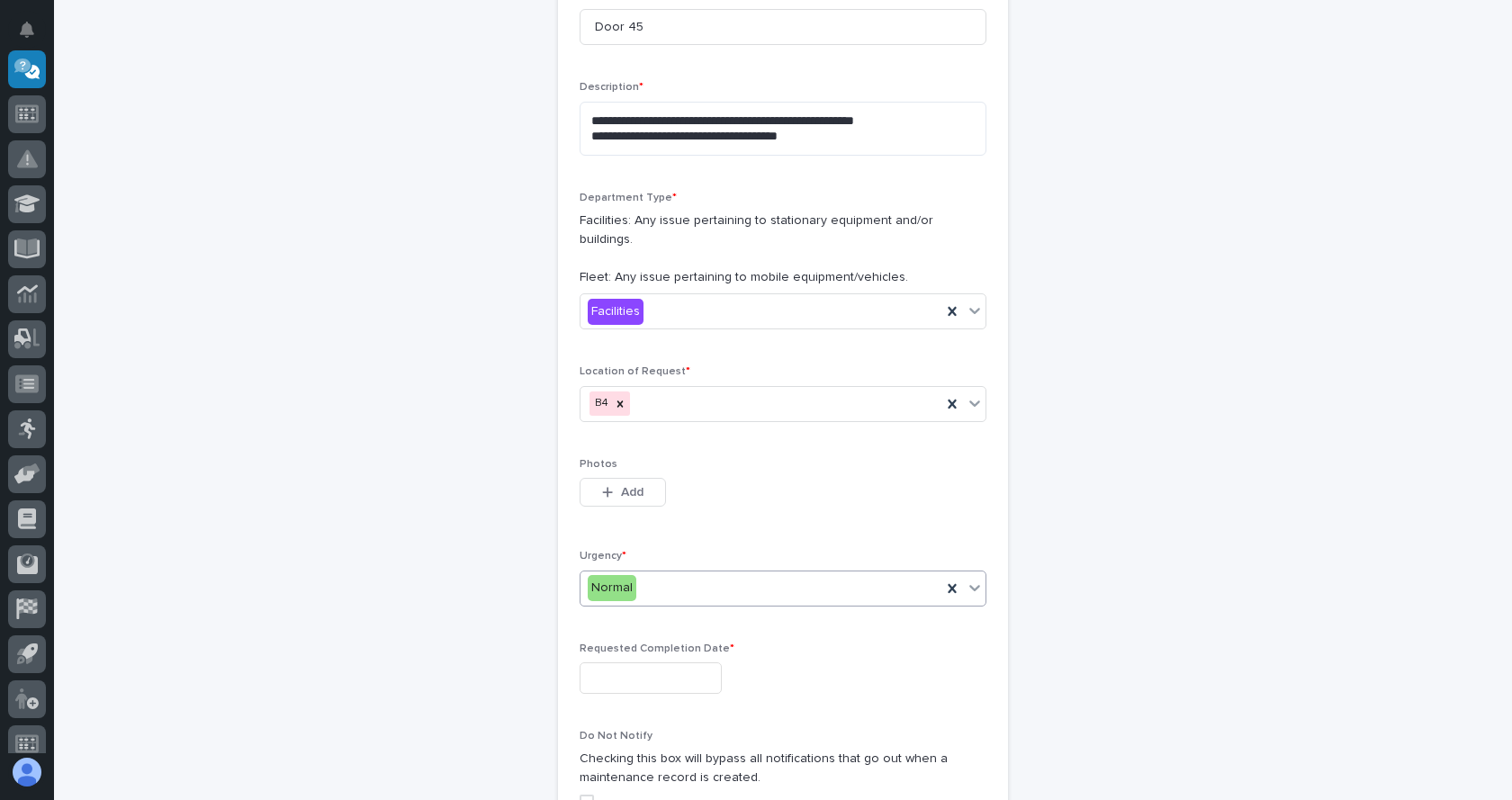
click at [677, 642] on div "Requested Completion Date *" at bounding box center [782, 674] width 406 height 66
click at [682, 662] on input "text" at bounding box center [650, 677] width 142 height 31
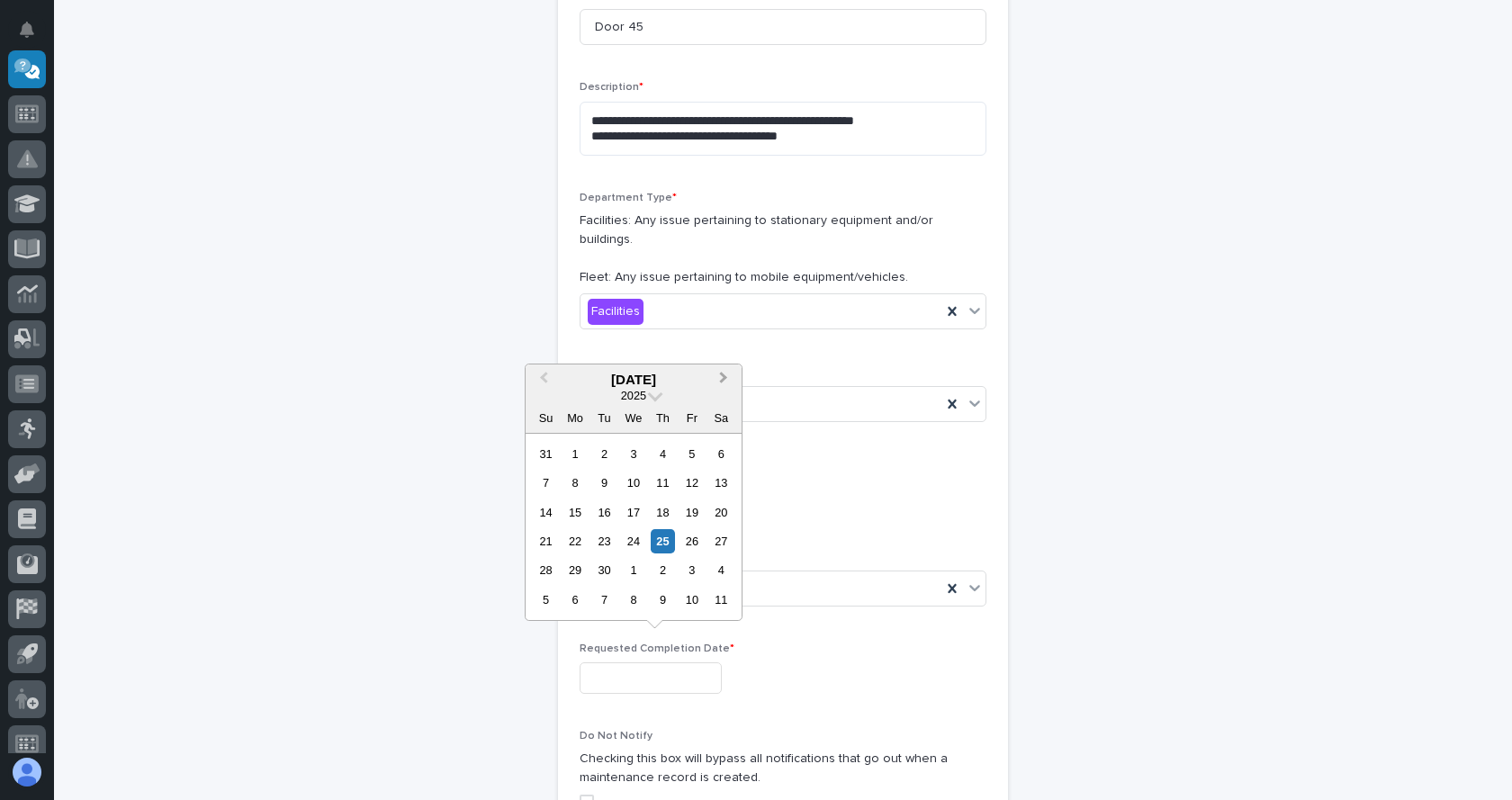
click at [724, 371] on button "Next Month" at bounding box center [725, 380] width 29 height 29
click at [668, 568] on div "30" at bounding box center [663, 570] width 25 height 25
type input "**********"
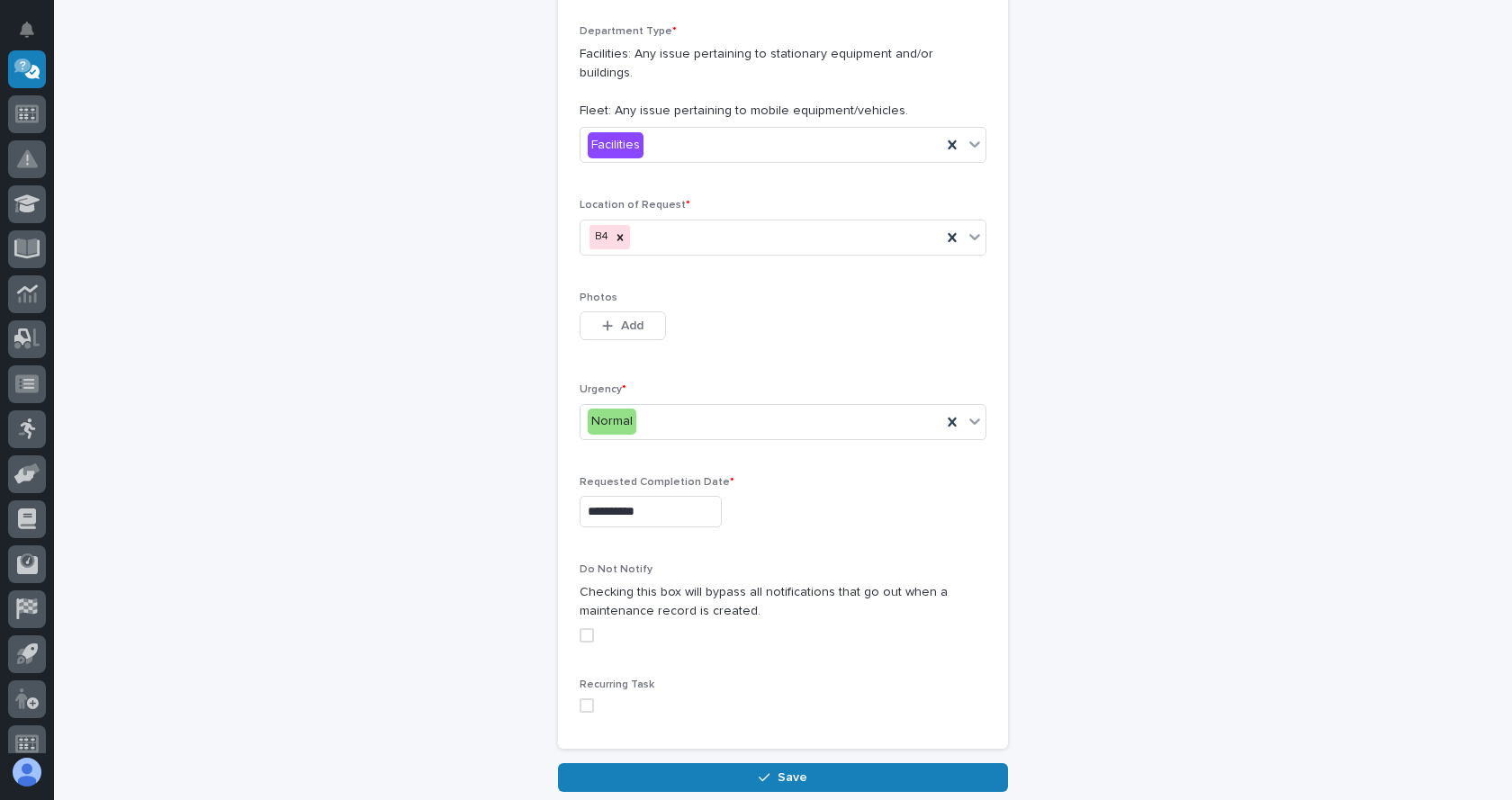
scroll to position [507, 0]
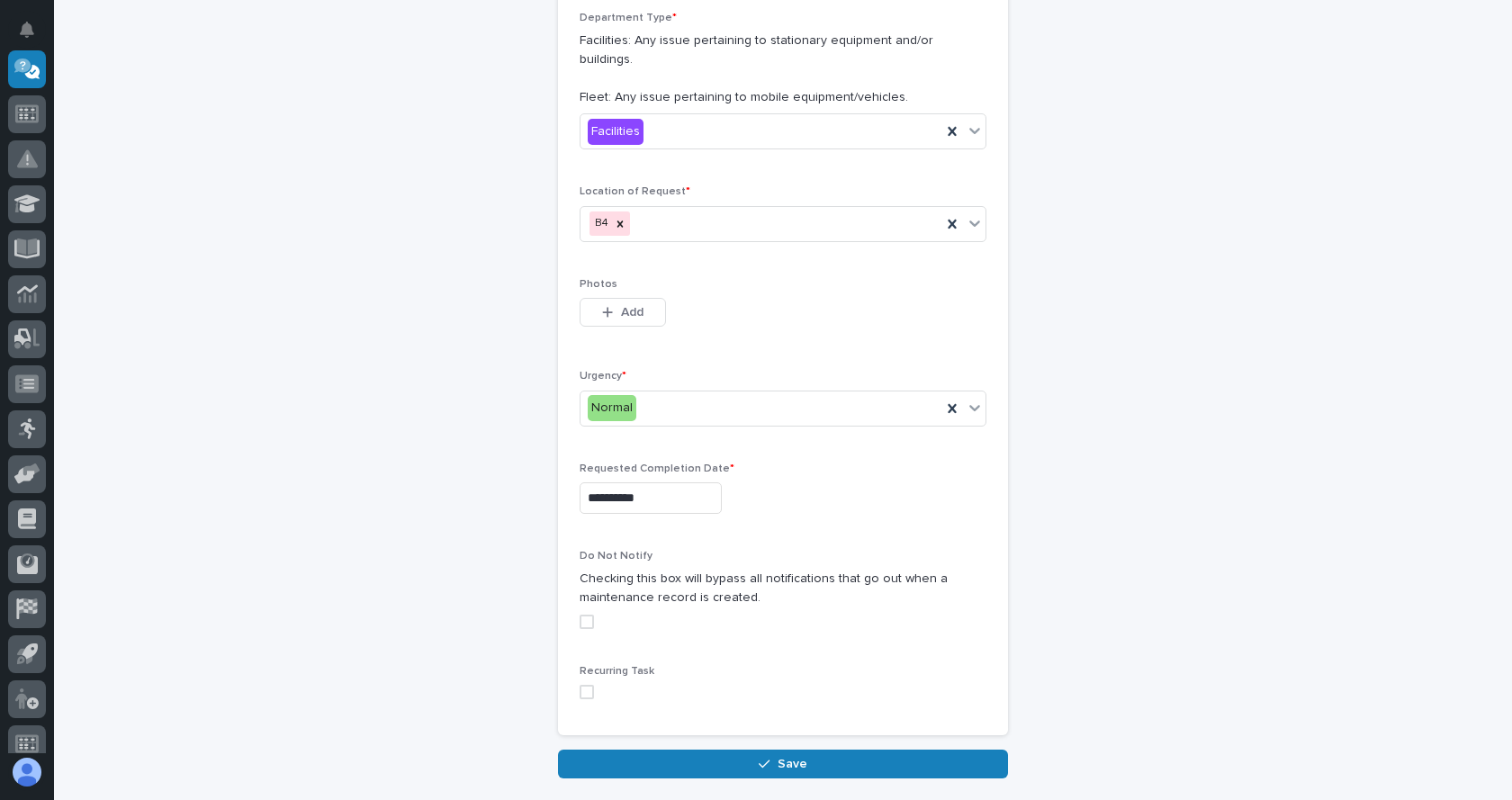
click at [581, 615] on span at bounding box center [586, 621] width 14 height 14
click at [786, 755] on span "Save" at bounding box center [792, 763] width 29 height 16
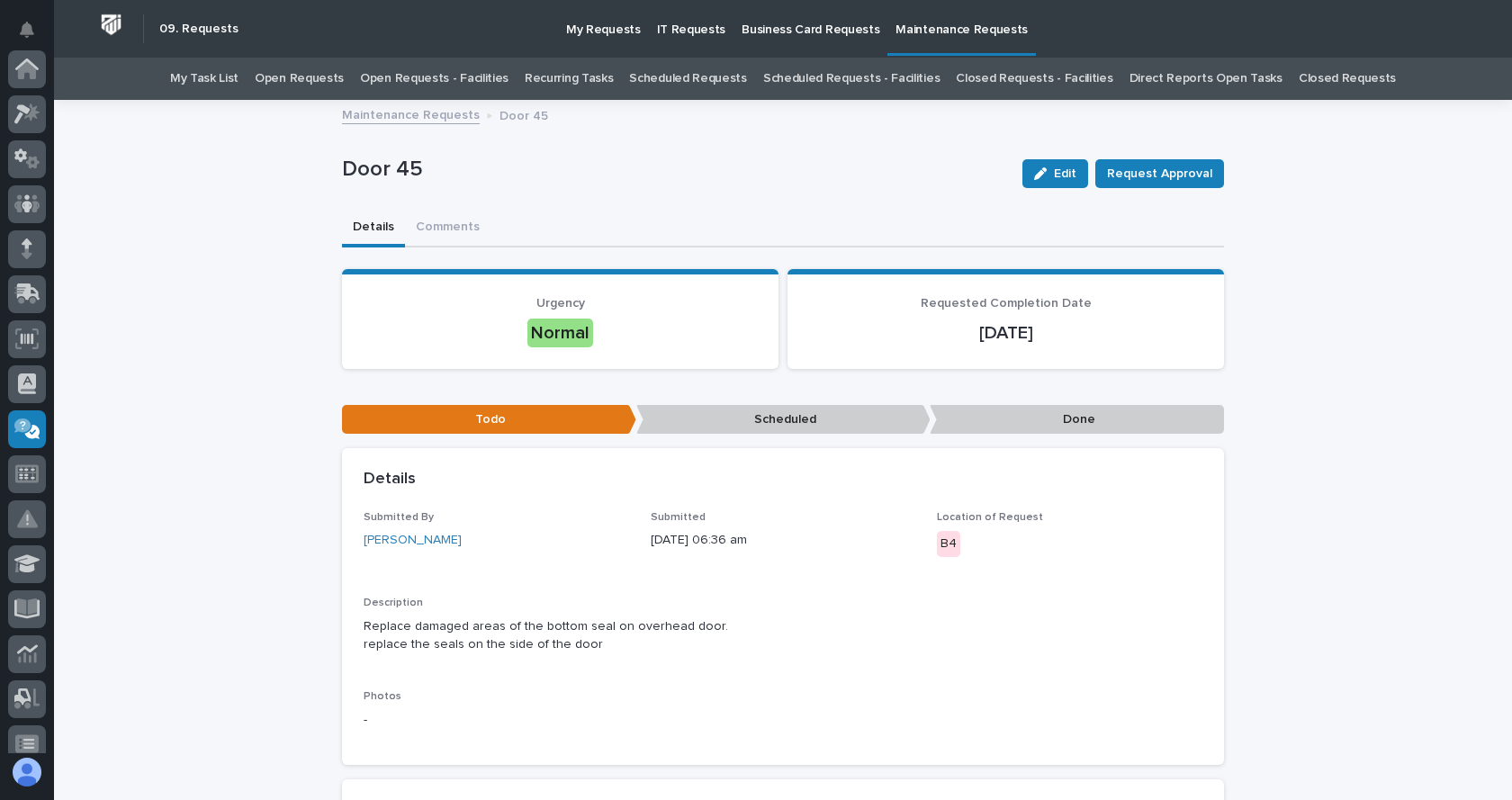
scroll to position [360, 0]
click at [411, 107] on link "Maintenance Requests" at bounding box center [410, 114] width 138 height 21
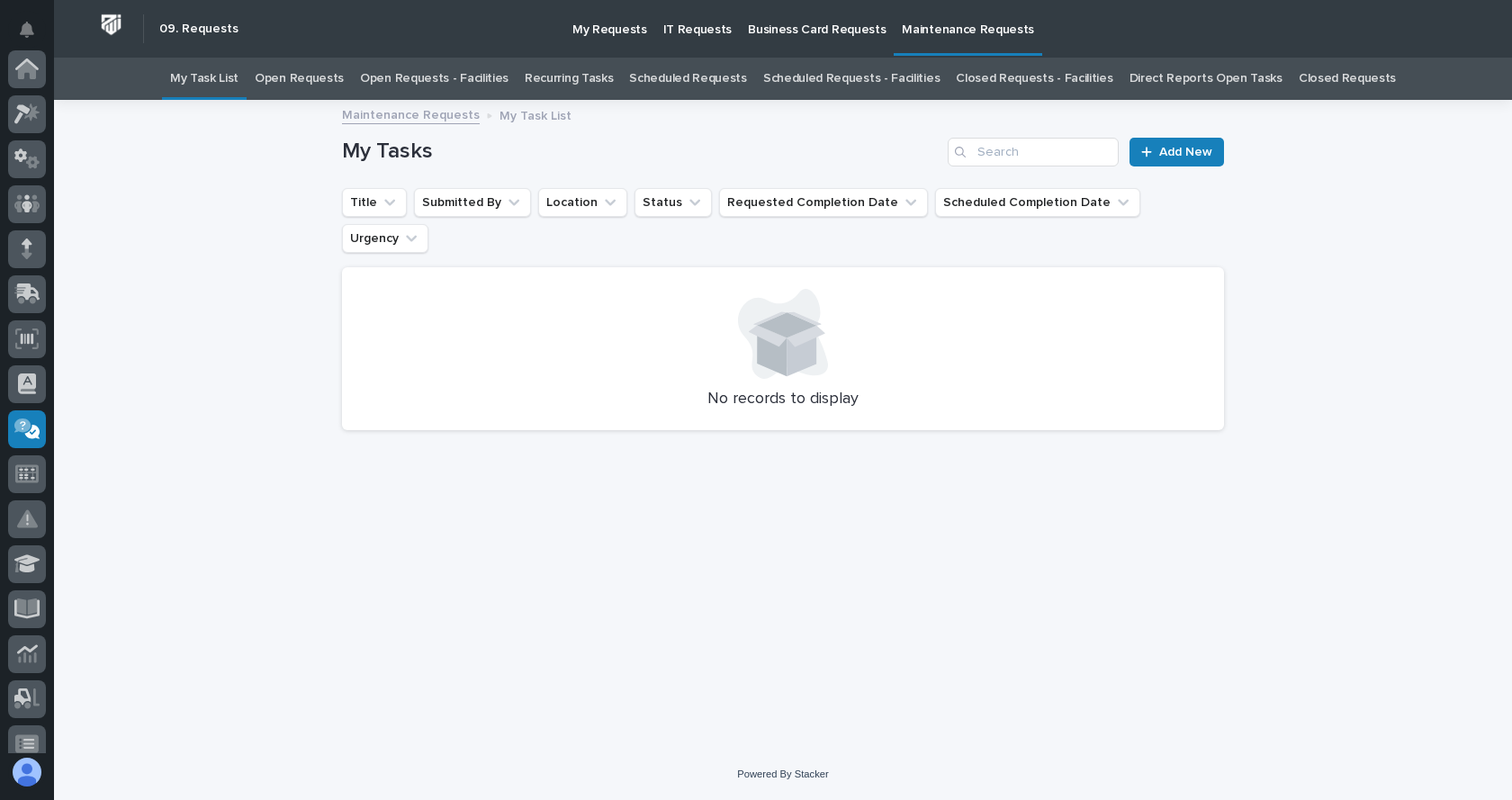
scroll to position [360, 0]
click at [1169, 150] on span "Add New" at bounding box center [1186, 151] width 53 height 12
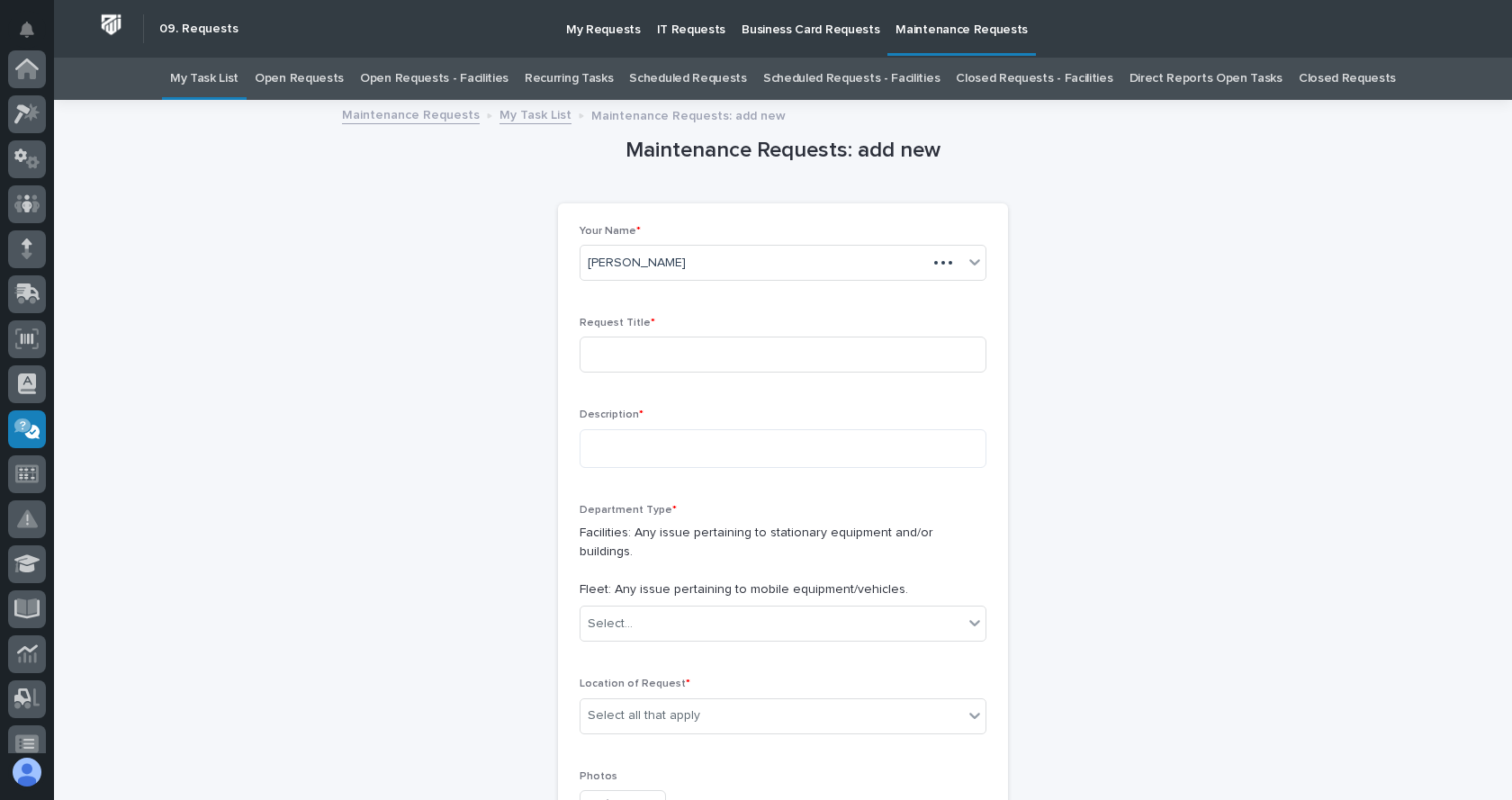
scroll to position [360, 0]
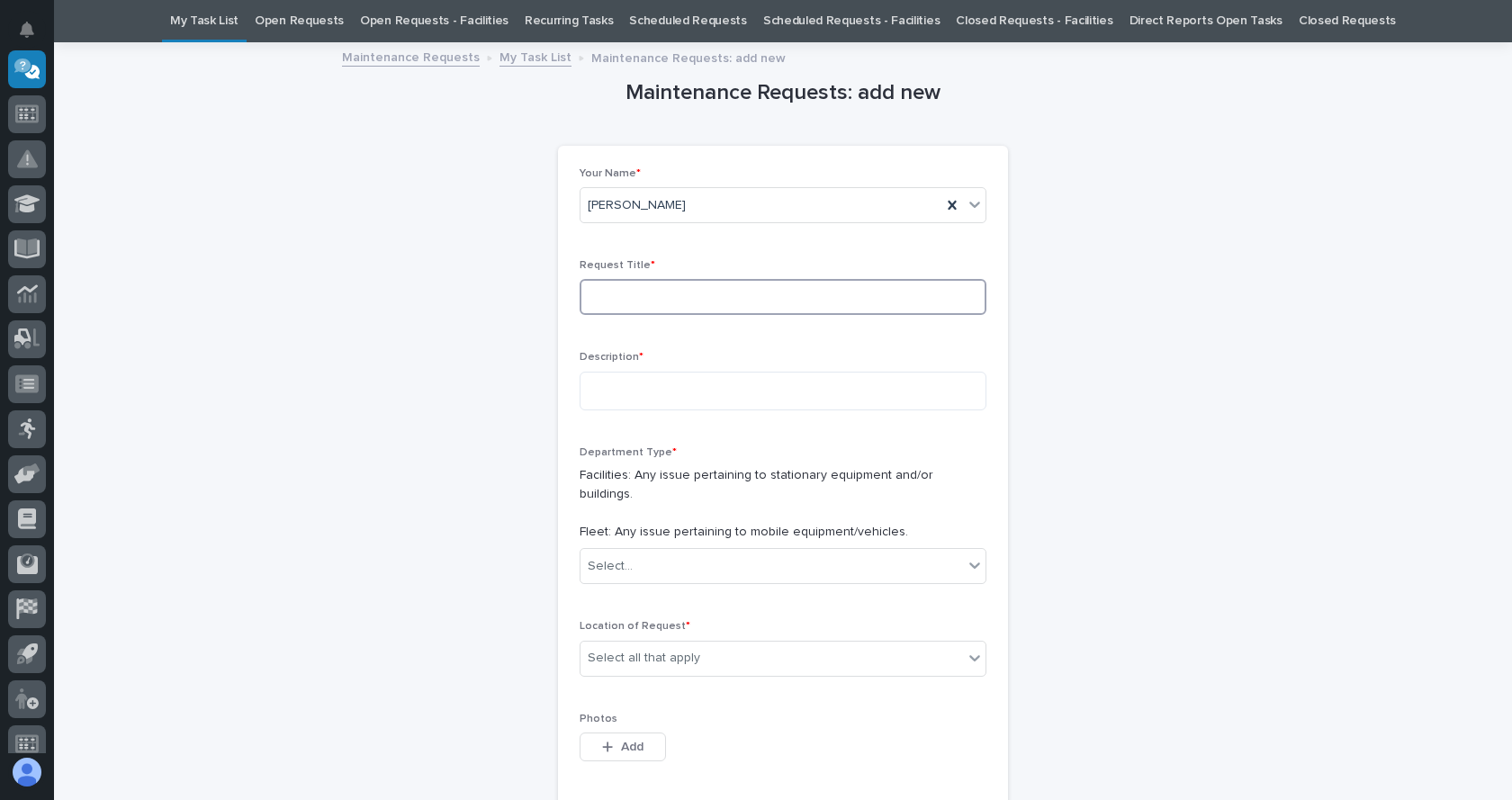
click at [623, 295] on input at bounding box center [782, 297] width 406 height 36
type input "Door 50"
click at [614, 378] on textarea at bounding box center [782, 391] width 406 height 39
click at [735, 388] on textarea "**********" at bounding box center [782, 391] width 406 height 39
click at [730, 388] on textarea "**********" at bounding box center [782, 391] width 406 height 39
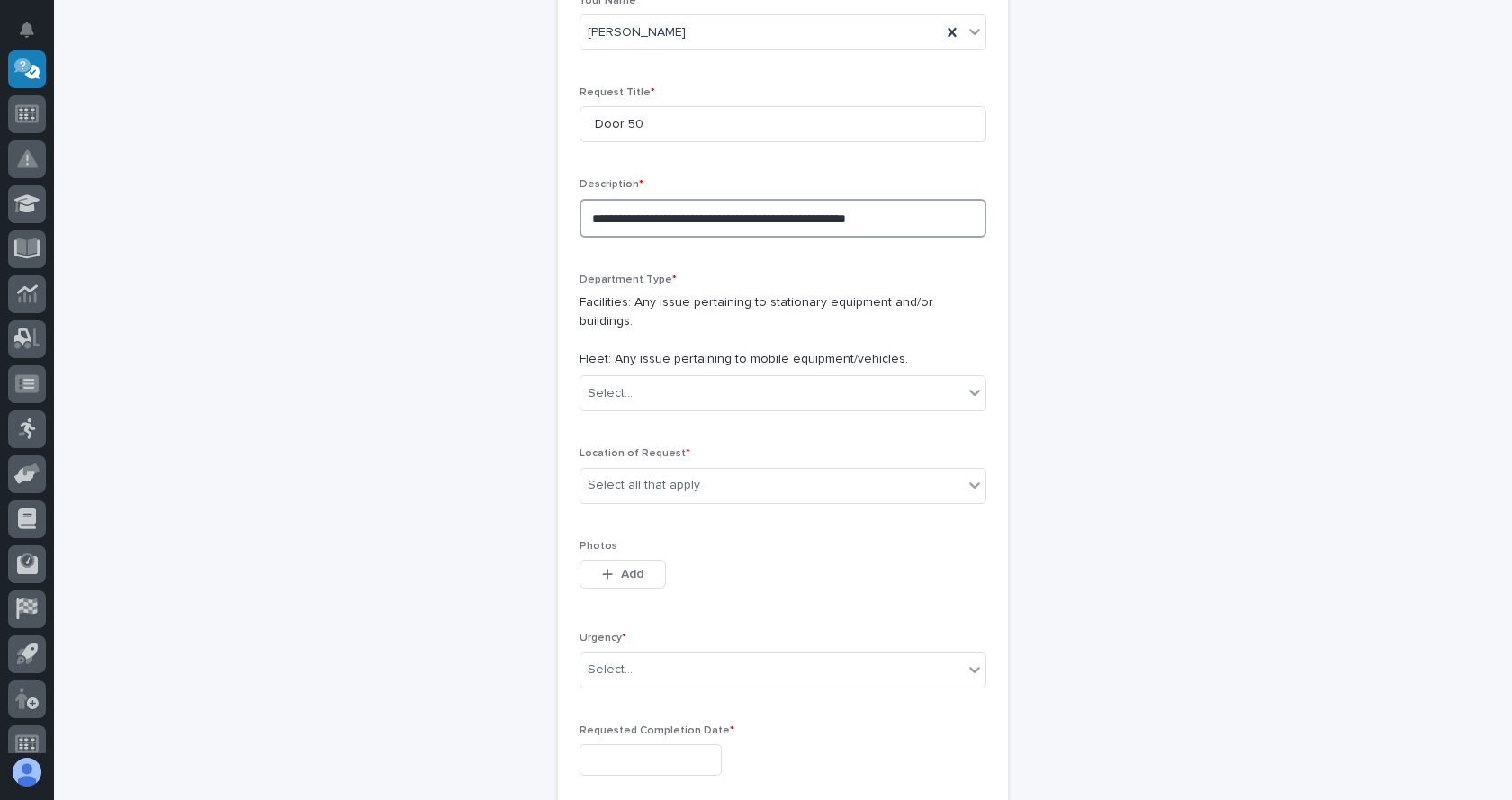
scroll to position [238, 0]
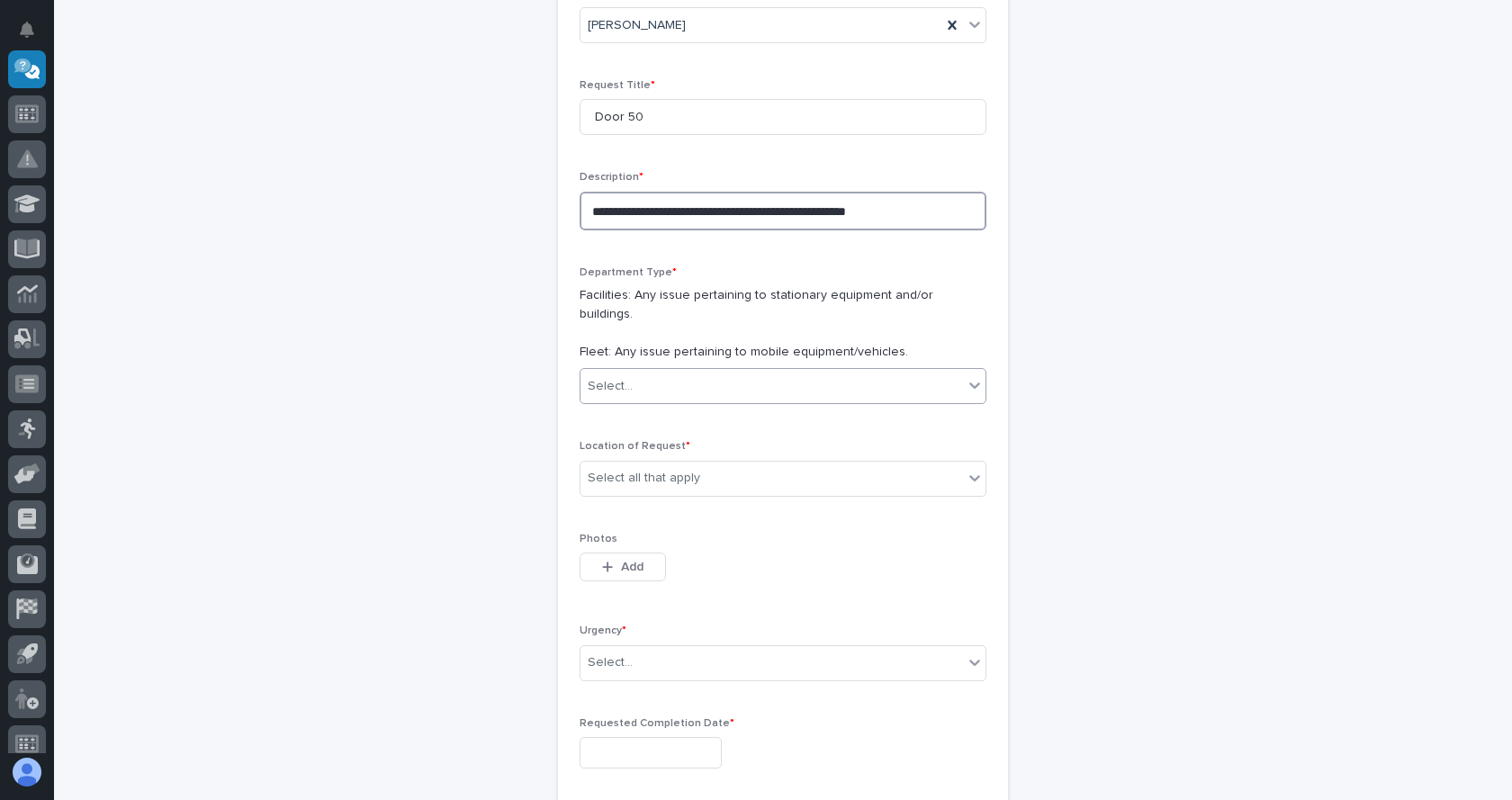
type textarea "**********"
click at [945, 372] on div "Select..." at bounding box center [772, 386] width 383 height 29
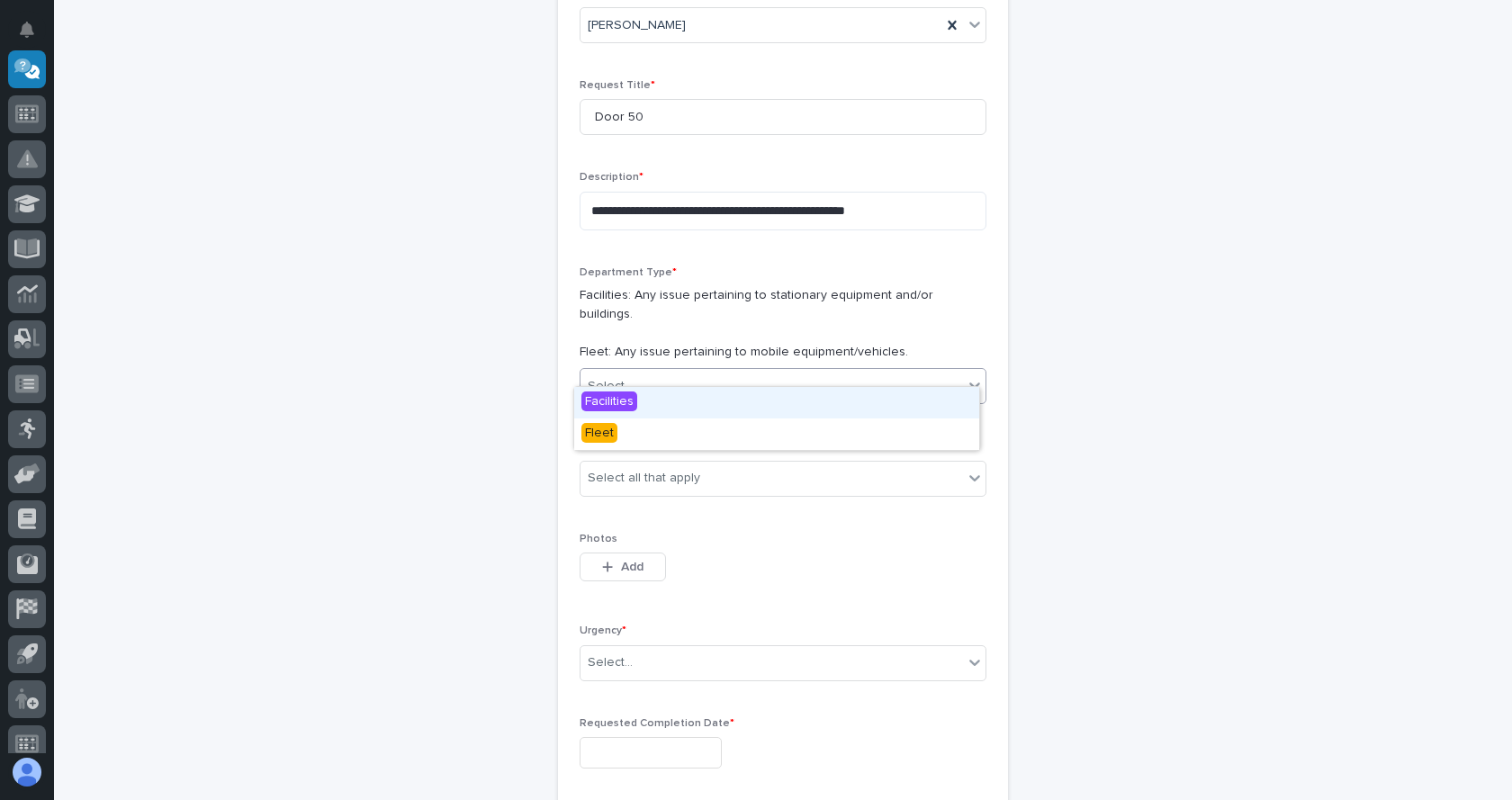
click at [628, 399] on span "Facilities" at bounding box center [609, 400] width 56 height 20
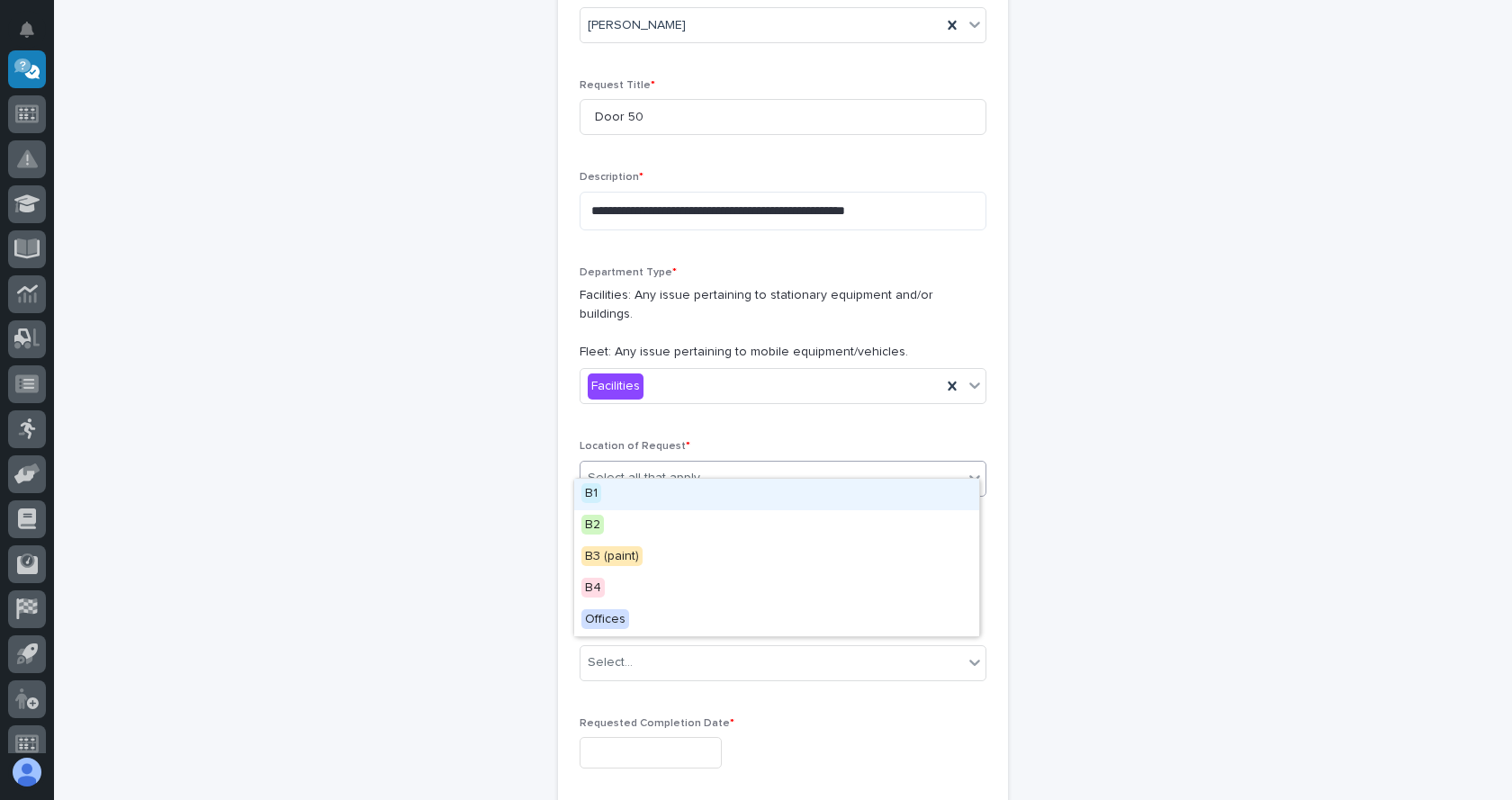
click at [713, 463] on div "Select all that apply" at bounding box center [772, 478] width 383 height 29
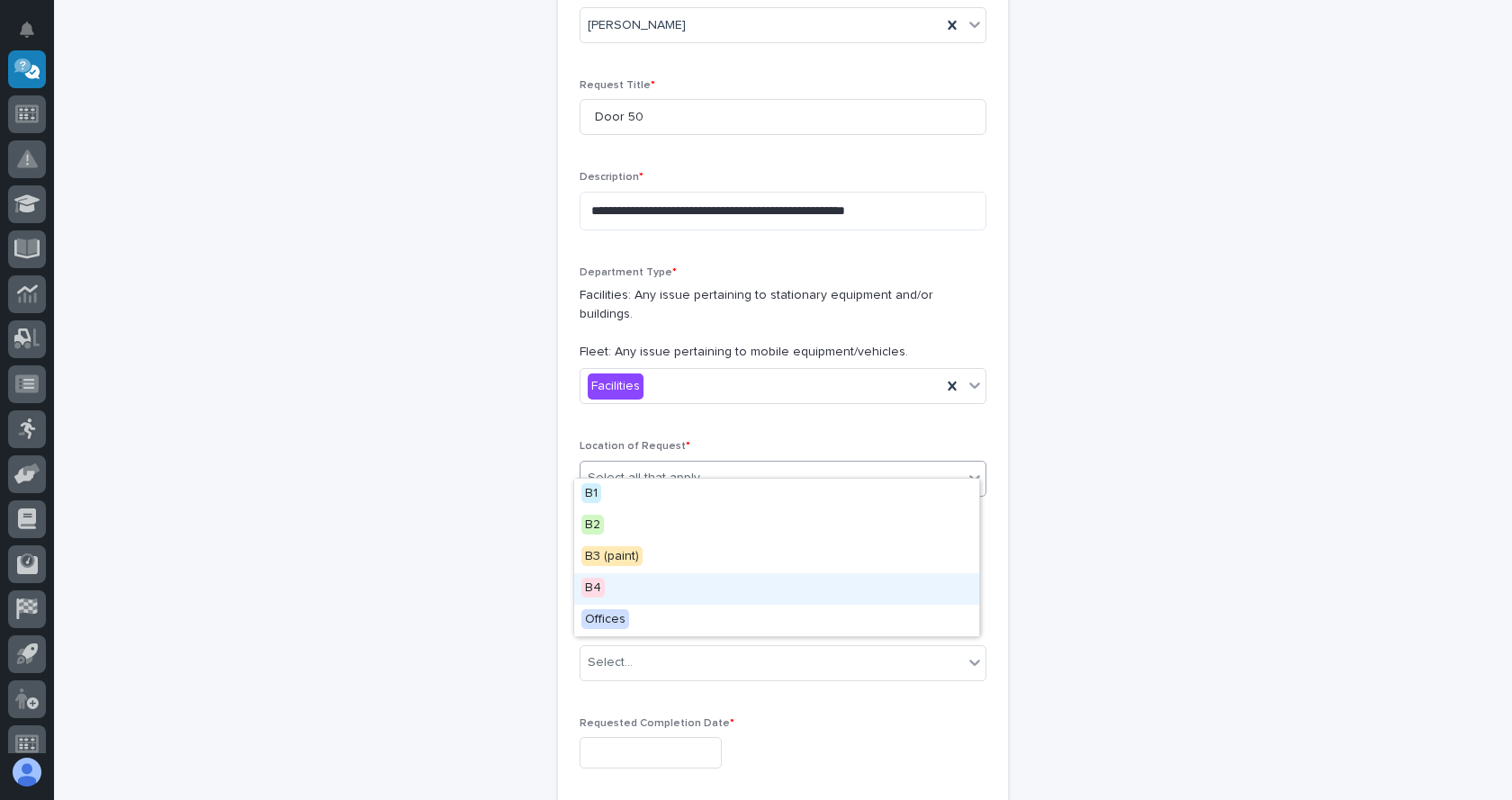
click at [608, 592] on div "B4" at bounding box center [776, 588] width 405 height 31
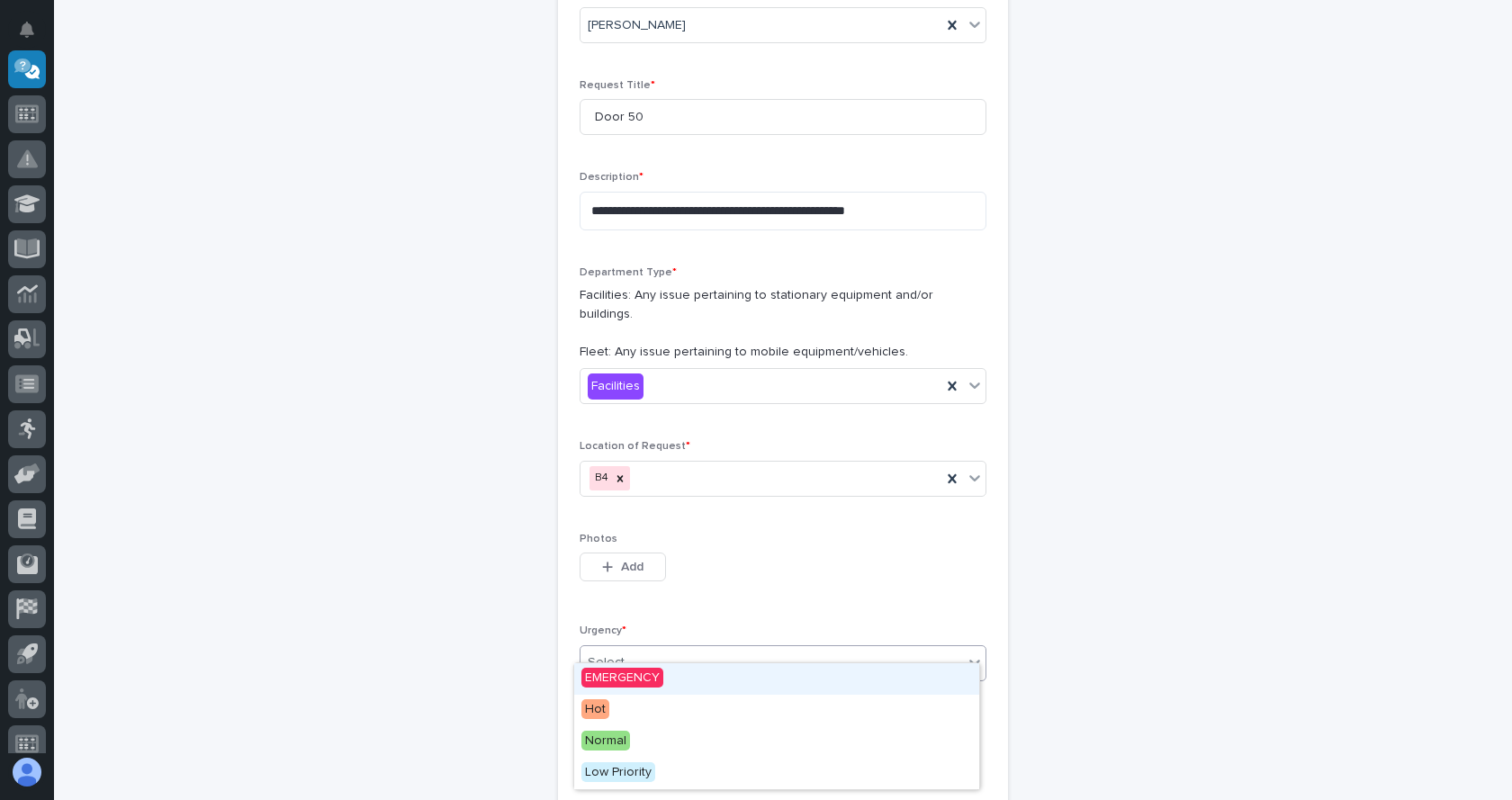
click at [638, 648] on div "Select..." at bounding box center [772, 662] width 383 height 29
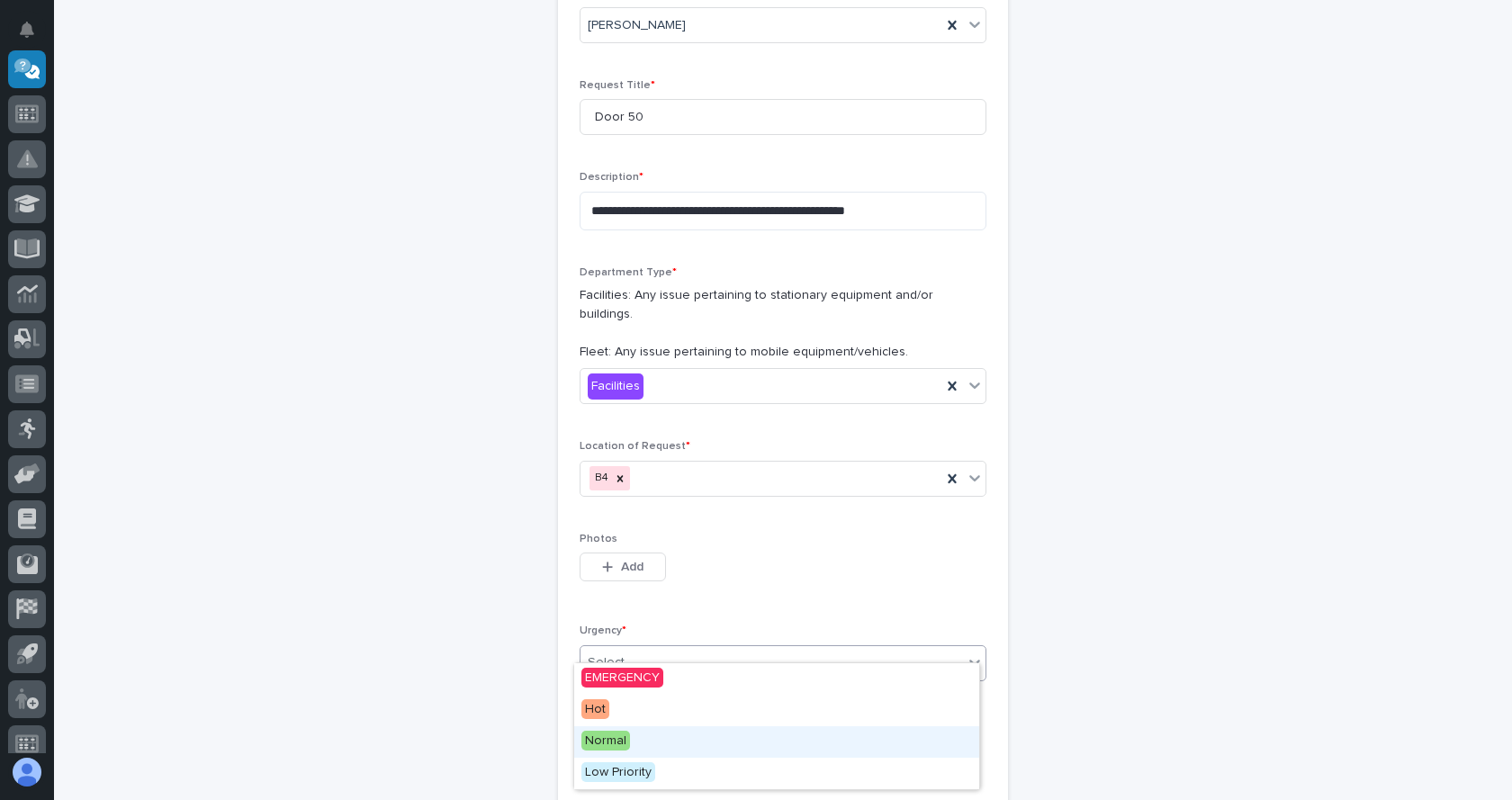
click at [610, 741] on span "Normal" at bounding box center [605, 740] width 49 height 20
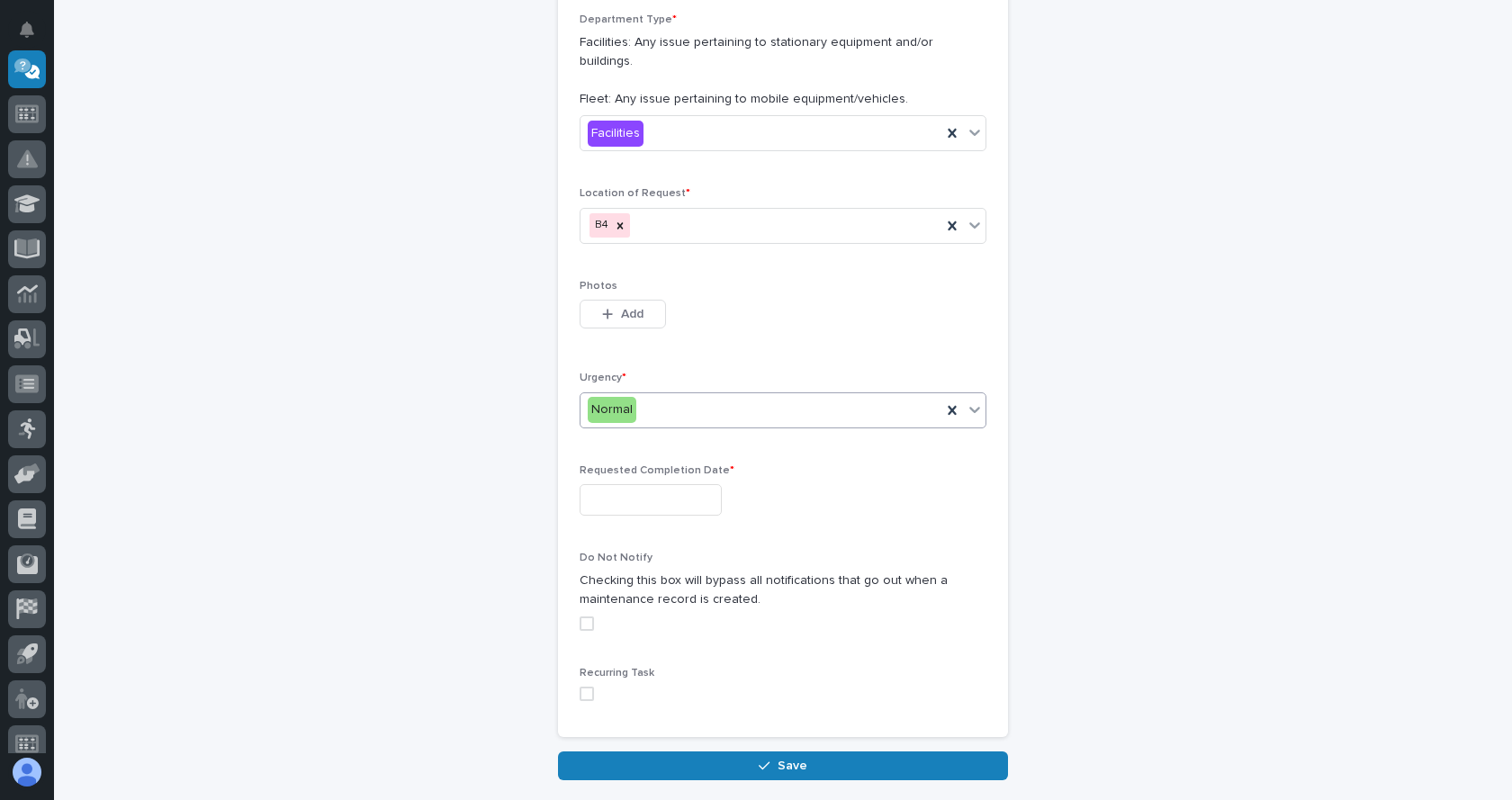
scroll to position [507, 0]
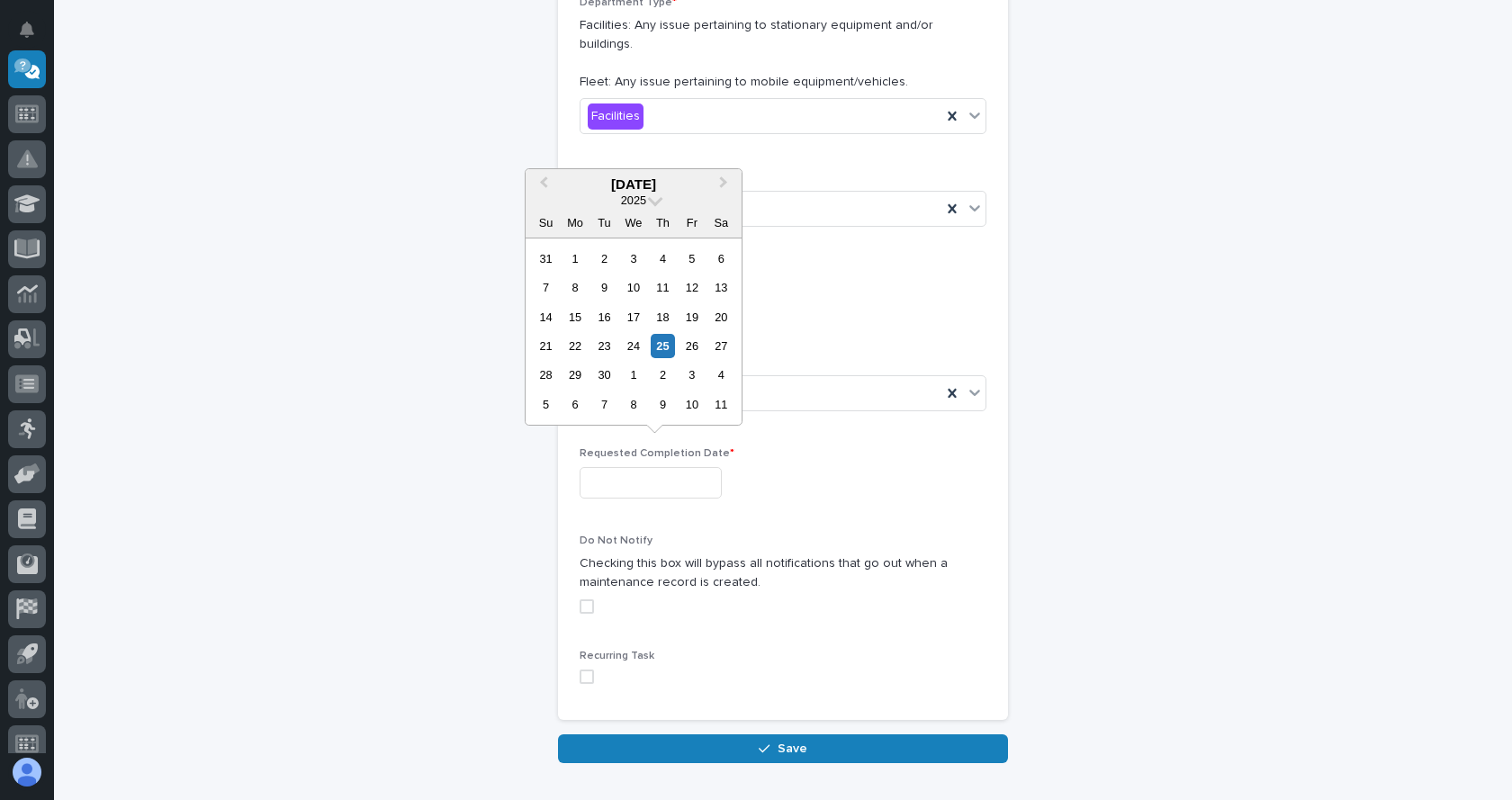
click at [622, 467] on input "text" at bounding box center [650, 482] width 142 height 31
click at [722, 188] on button "Next Month" at bounding box center [725, 185] width 29 height 29
click at [690, 372] on div "31" at bounding box center [692, 375] width 25 height 25
type input "**********"
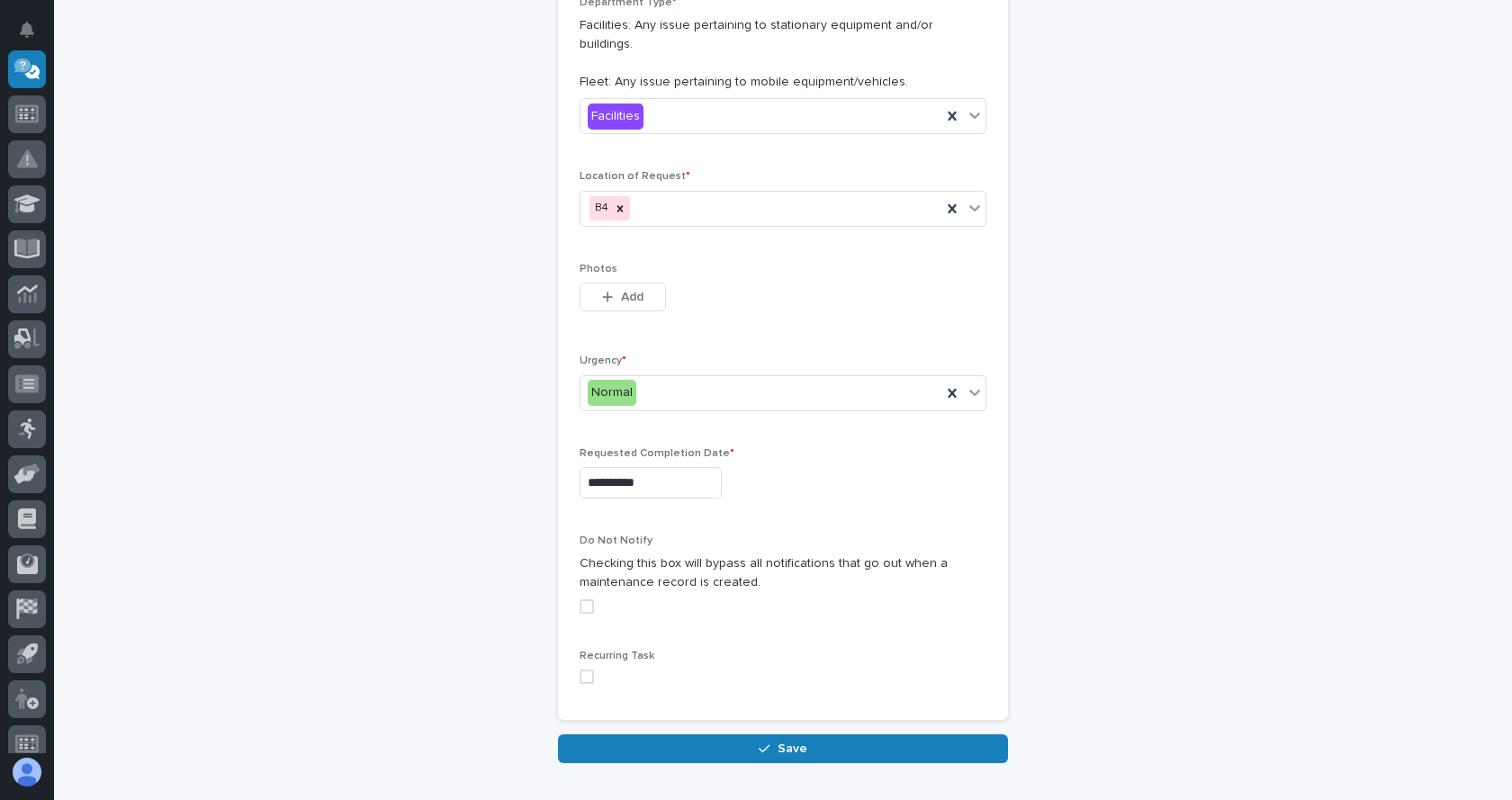
click at [581, 599] on span at bounding box center [586, 606] width 14 height 14
click at [777, 740] on span "Save" at bounding box center [792, 748] width 29 height 16
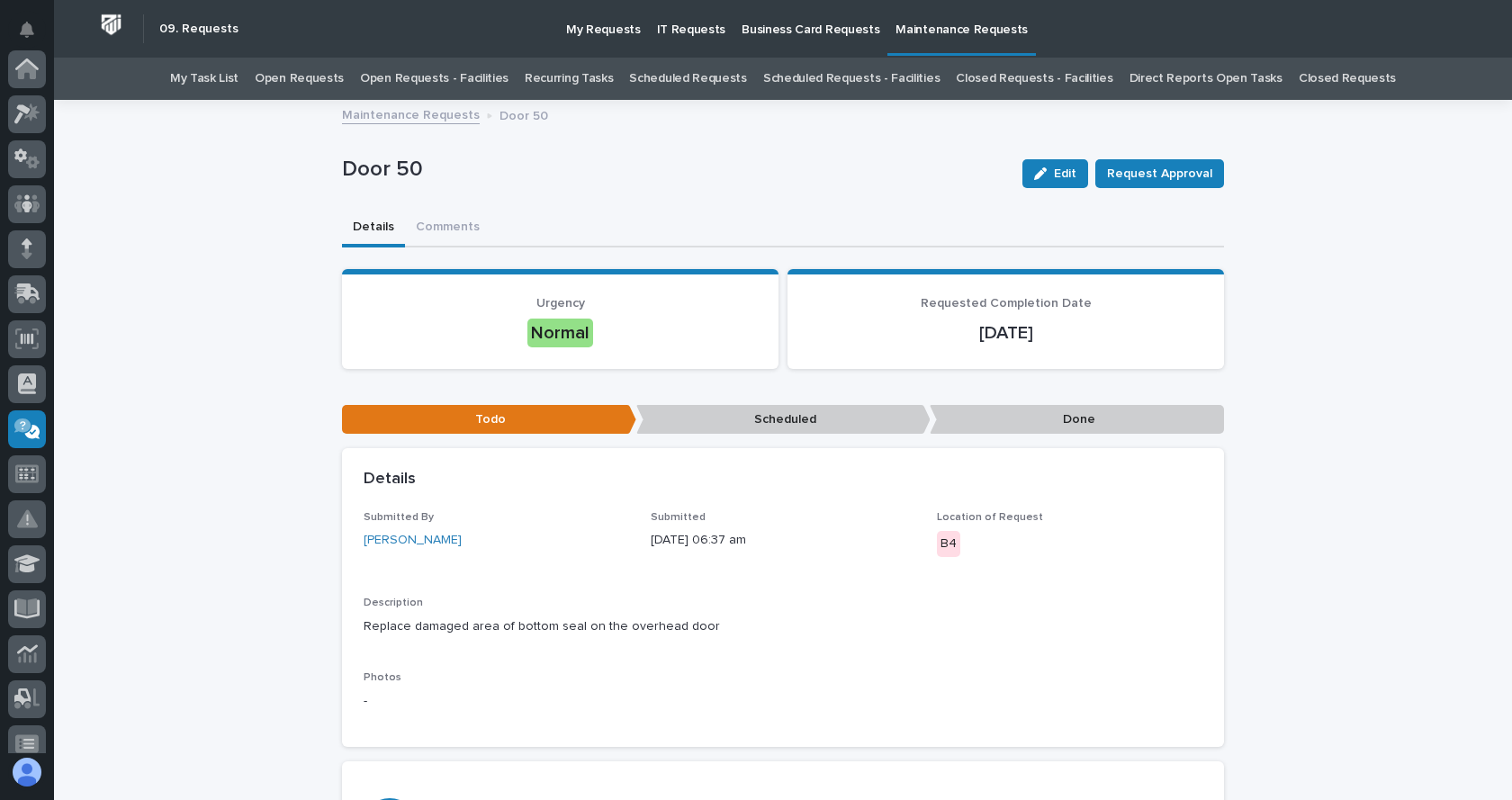
scroll to position [360, 0]
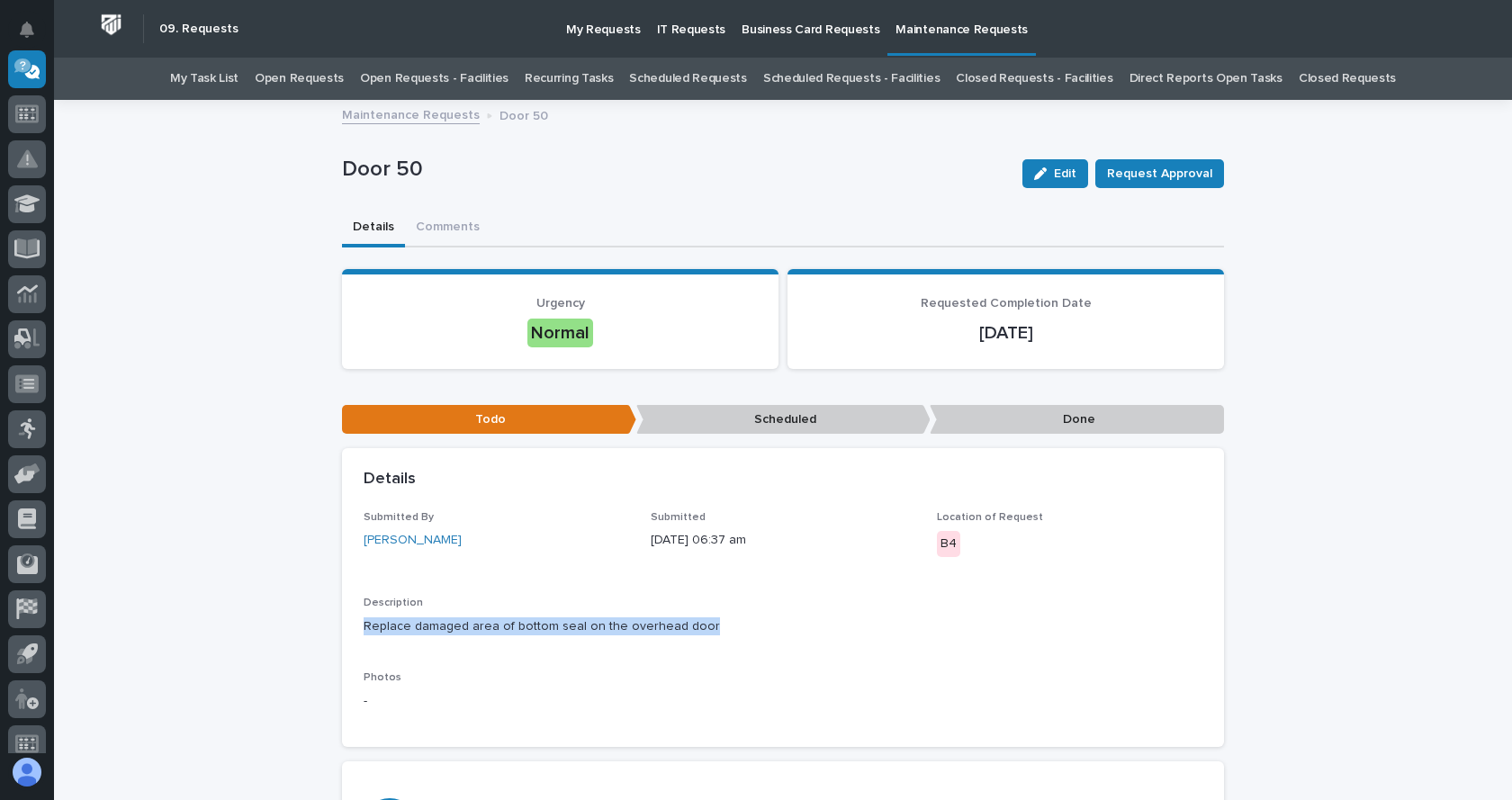
drag, startPoint x: 359, startPoint y: 623, endPoint x: 719, endPoint y: 626, distance: 360.0
click at [722, 627] on p "Replace damaged area of bottom seal on the overhead door" at bounding box center [782, 627] width 838 height 19
copy p "Replace damaged area of bottom seal on the overhead door"
click at [428, 113] on link "Maintenance Requests" at bounding box center [410, 114] width 138 height 21
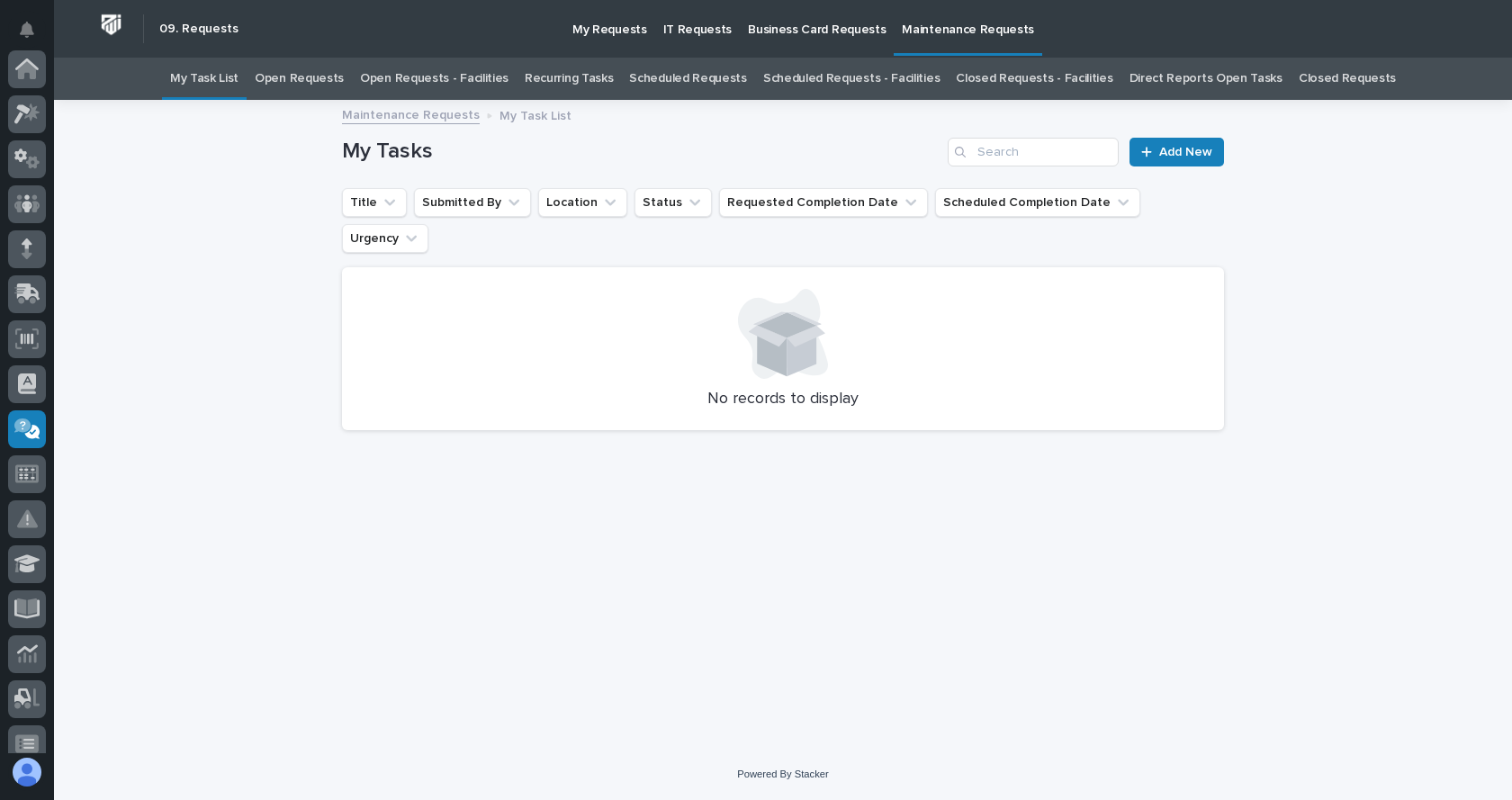
scroll to position [360, 0]
click at [1176, 147] on span "Add New" at bounding box center [1186, 151] width 53 height 12
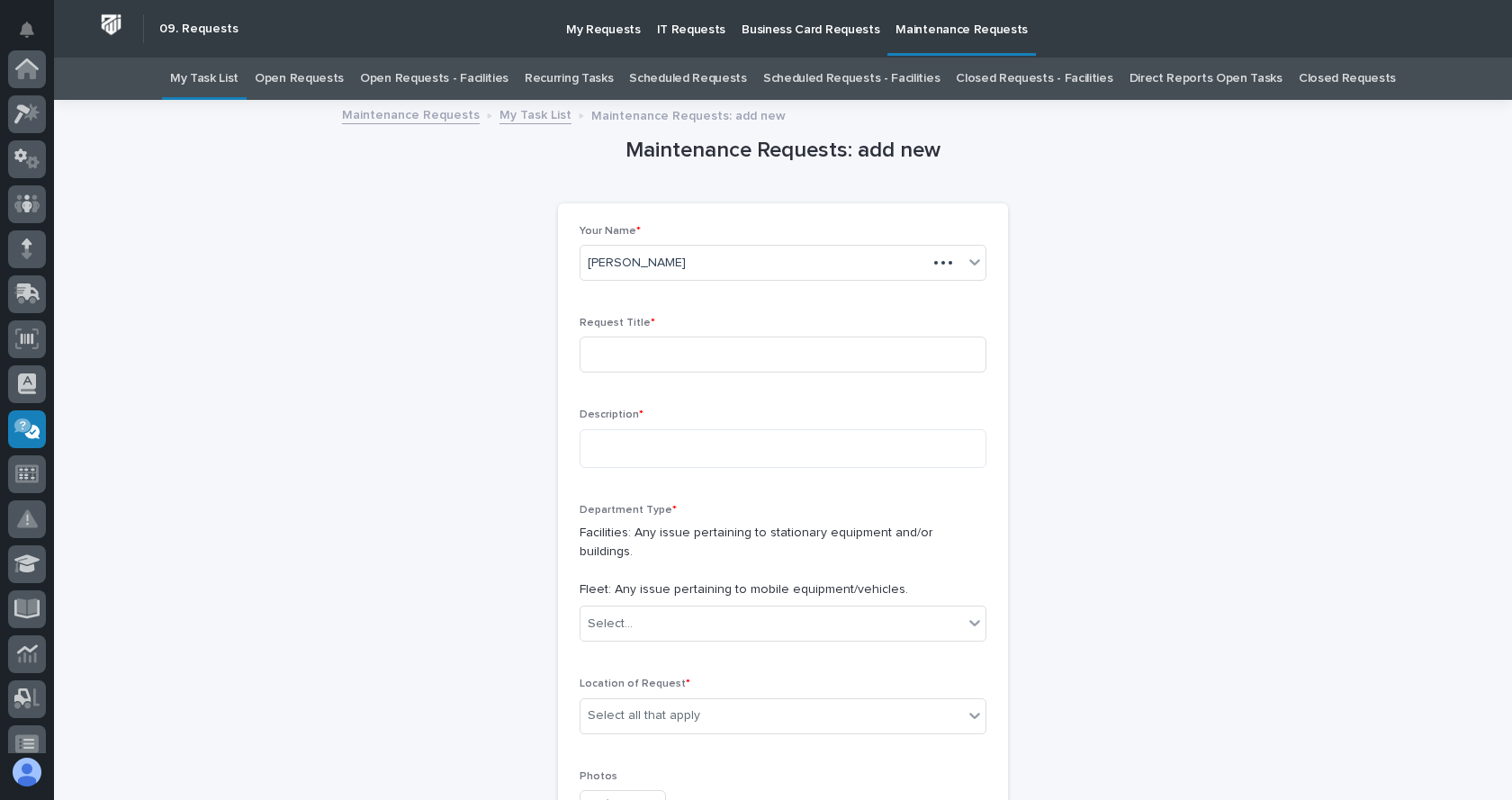
scroll to position [360, 0]
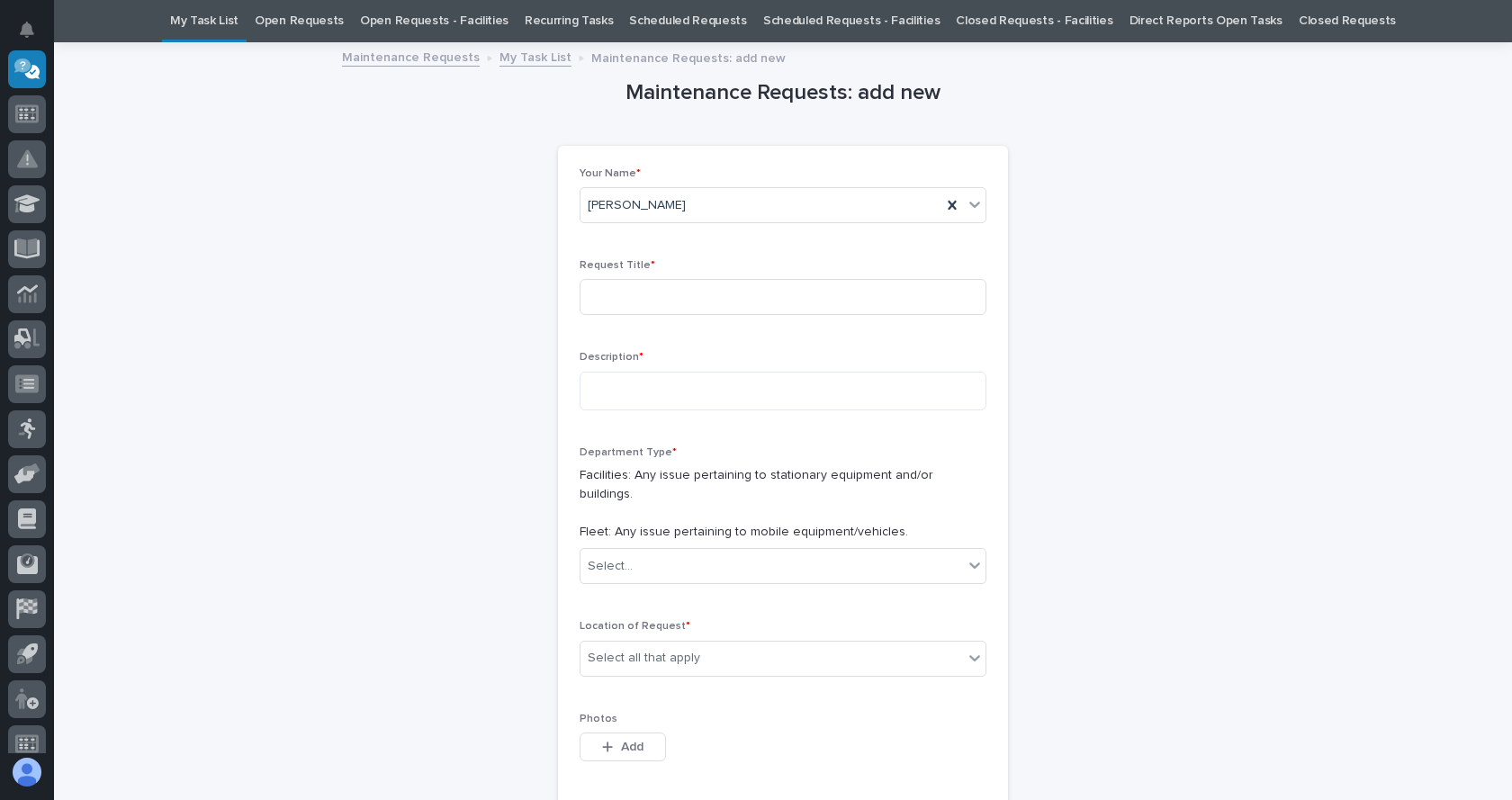
click at [639, 278] on div "Request Title *" at bounding box center [782, 294] width 406 height 70
click at [655, 306] on input at bounding box center [782, 297] width 406 height 36
type input "Door 47"
paste textarea "**********"
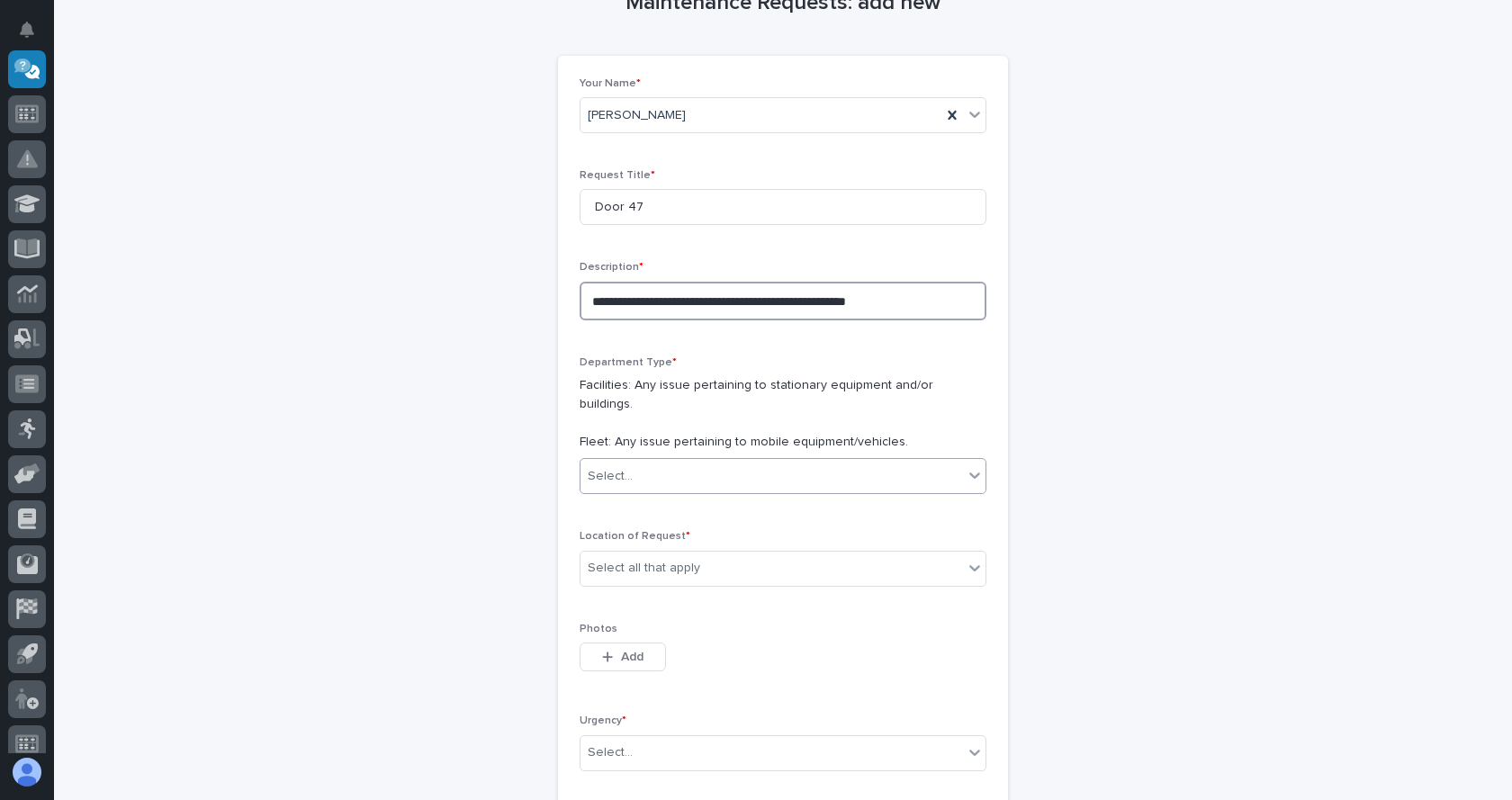
type textarea "**********"
click at [654, 461] on div "Select..." at bounding box center [772, 476] width 383 height 29
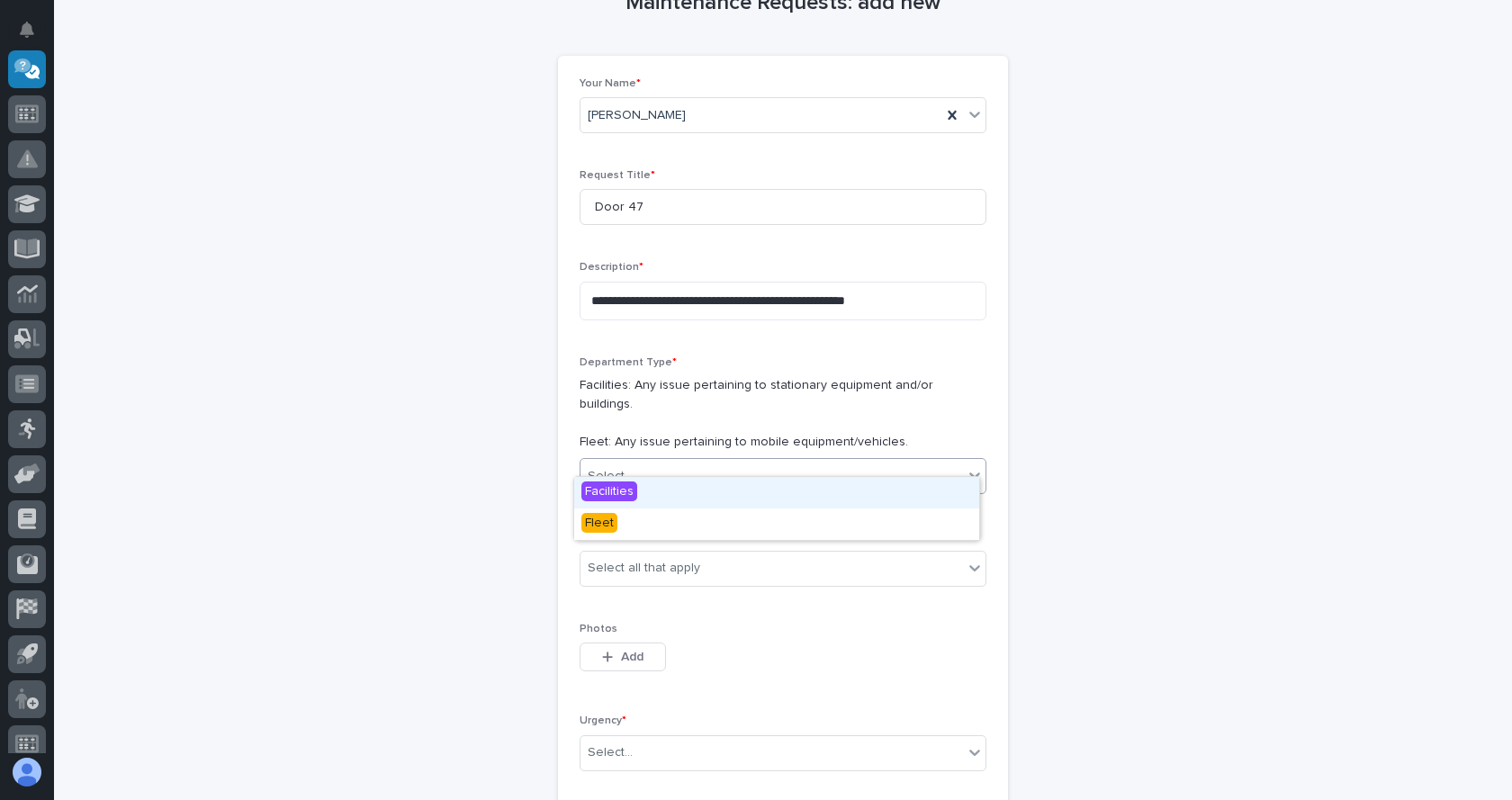
click at [616, 490] on span "Facilities" at bounding box center [609, 491] width 56 height 20
click at [681, 558] on div "Select all that apply" at bounding box center [643, 568] width 112 height 19
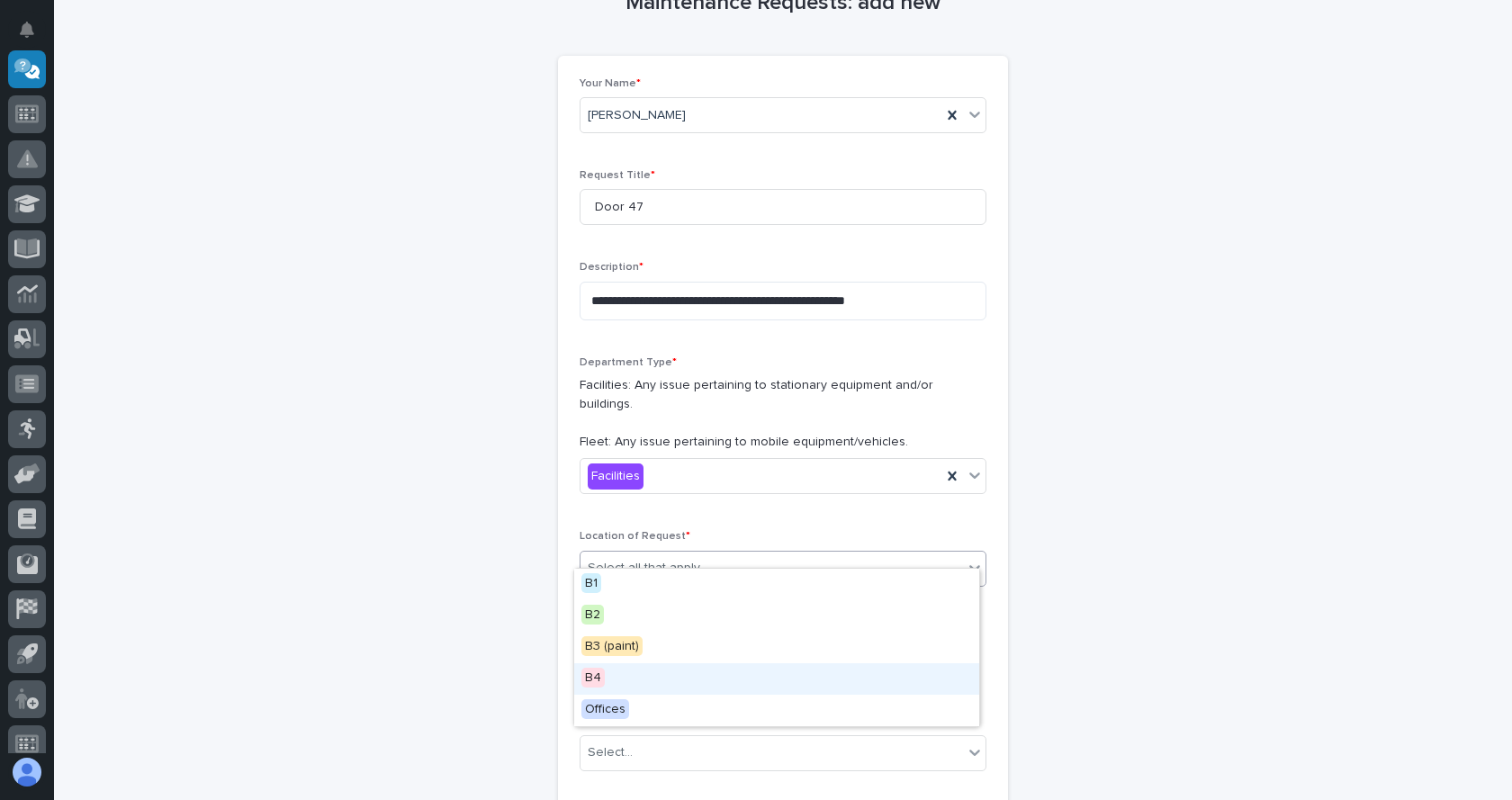
click at [585, 681] on span "B4" at bounding box center [593, 677] width 24 height 20
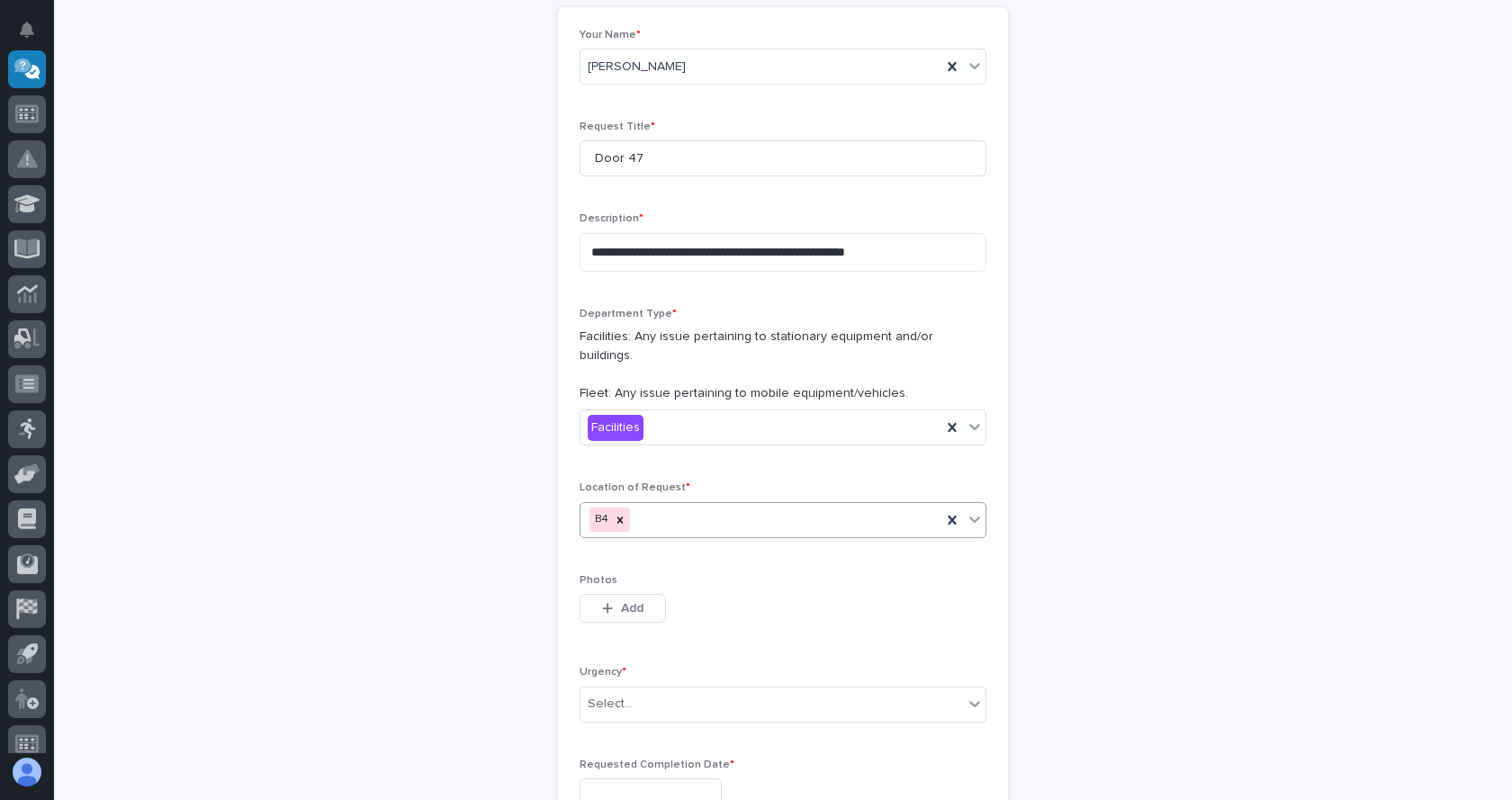
scroll to position [238, 0]
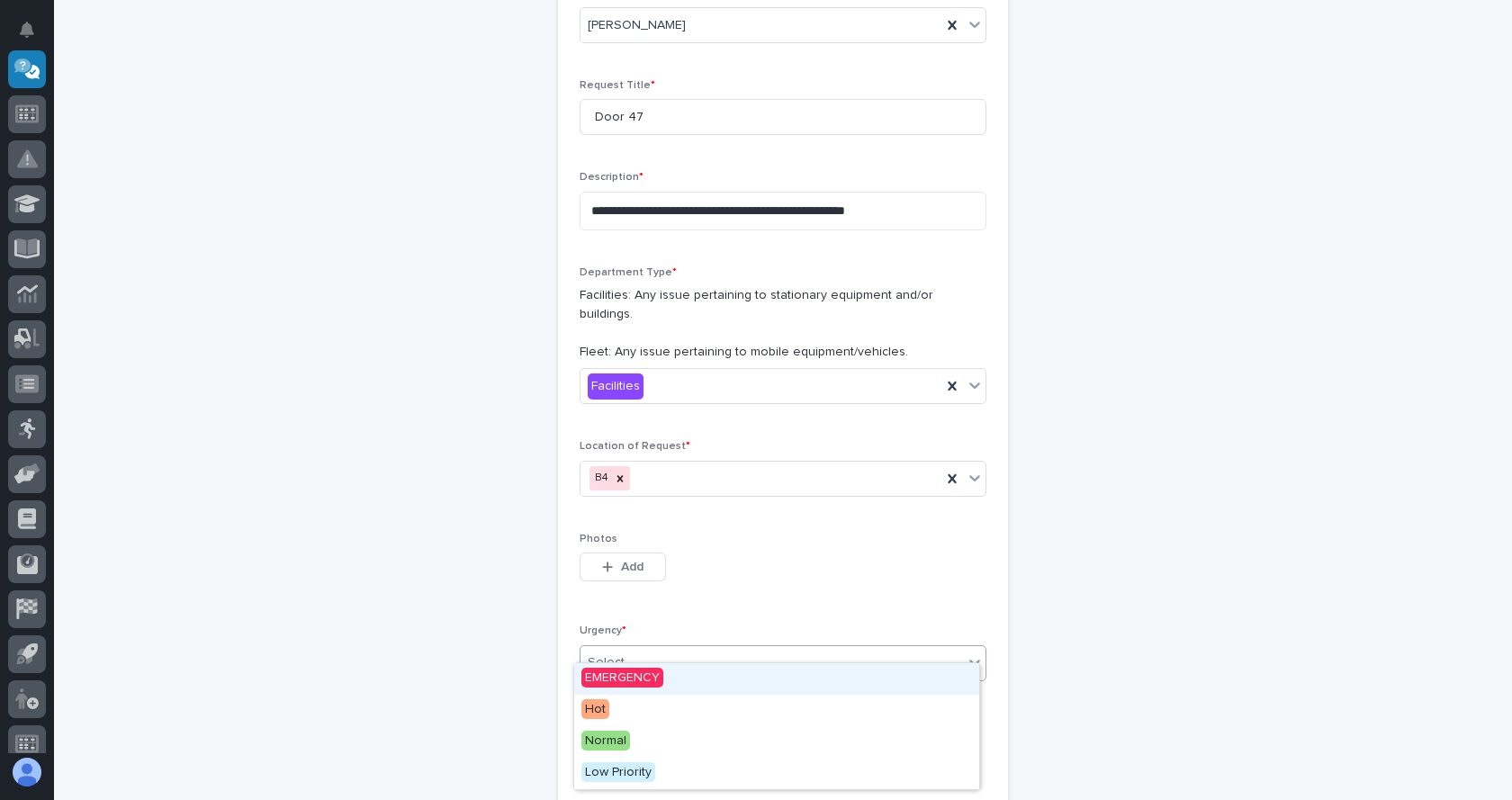
click at [717, 654] on div "Select..." at bounding box center [772, 662] width 383 height 29
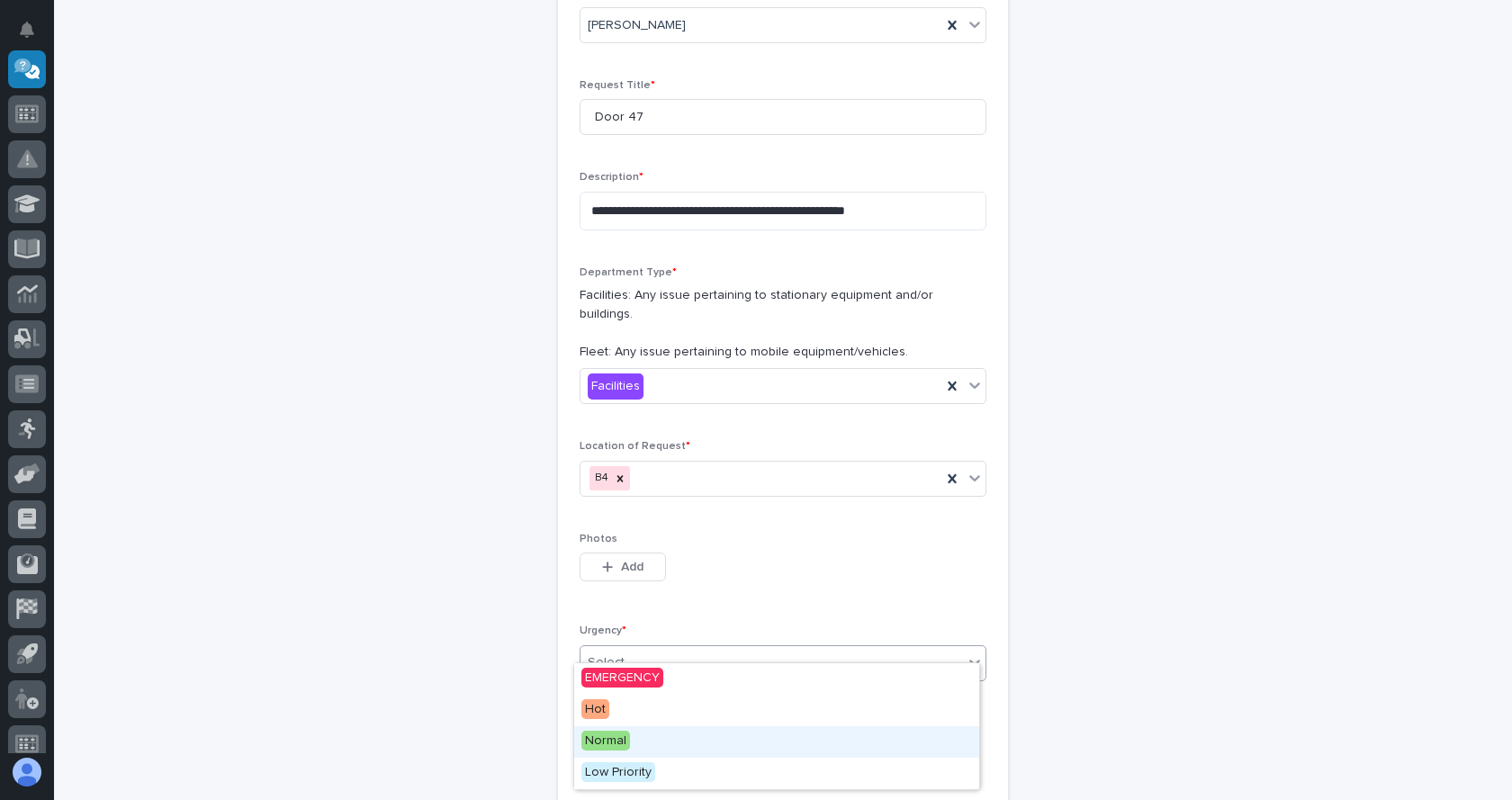
click at [619, 738] on span "Normal" at bounding box center [605, 740] width 49 height 20
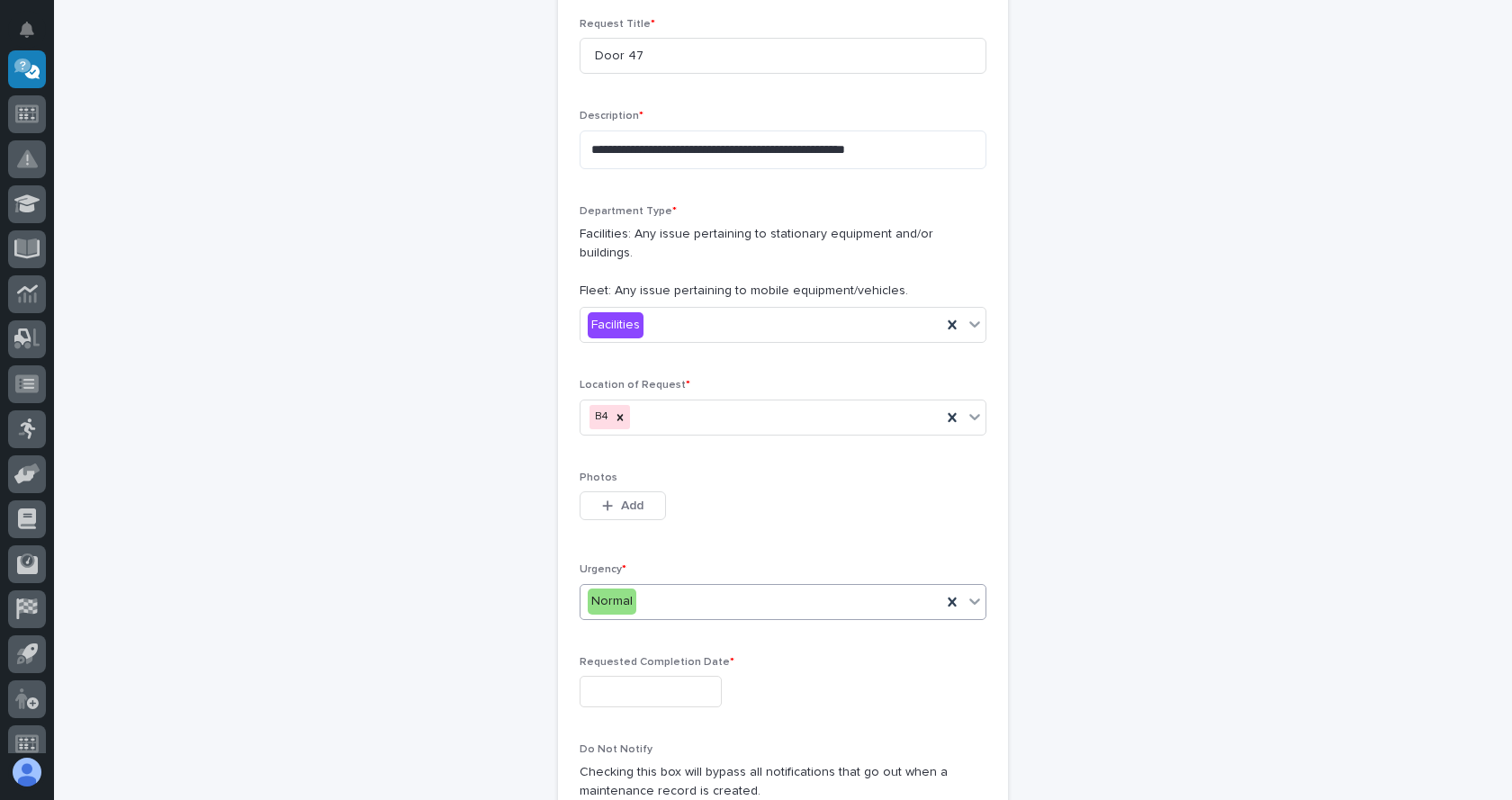
scroll to position [418, 0]
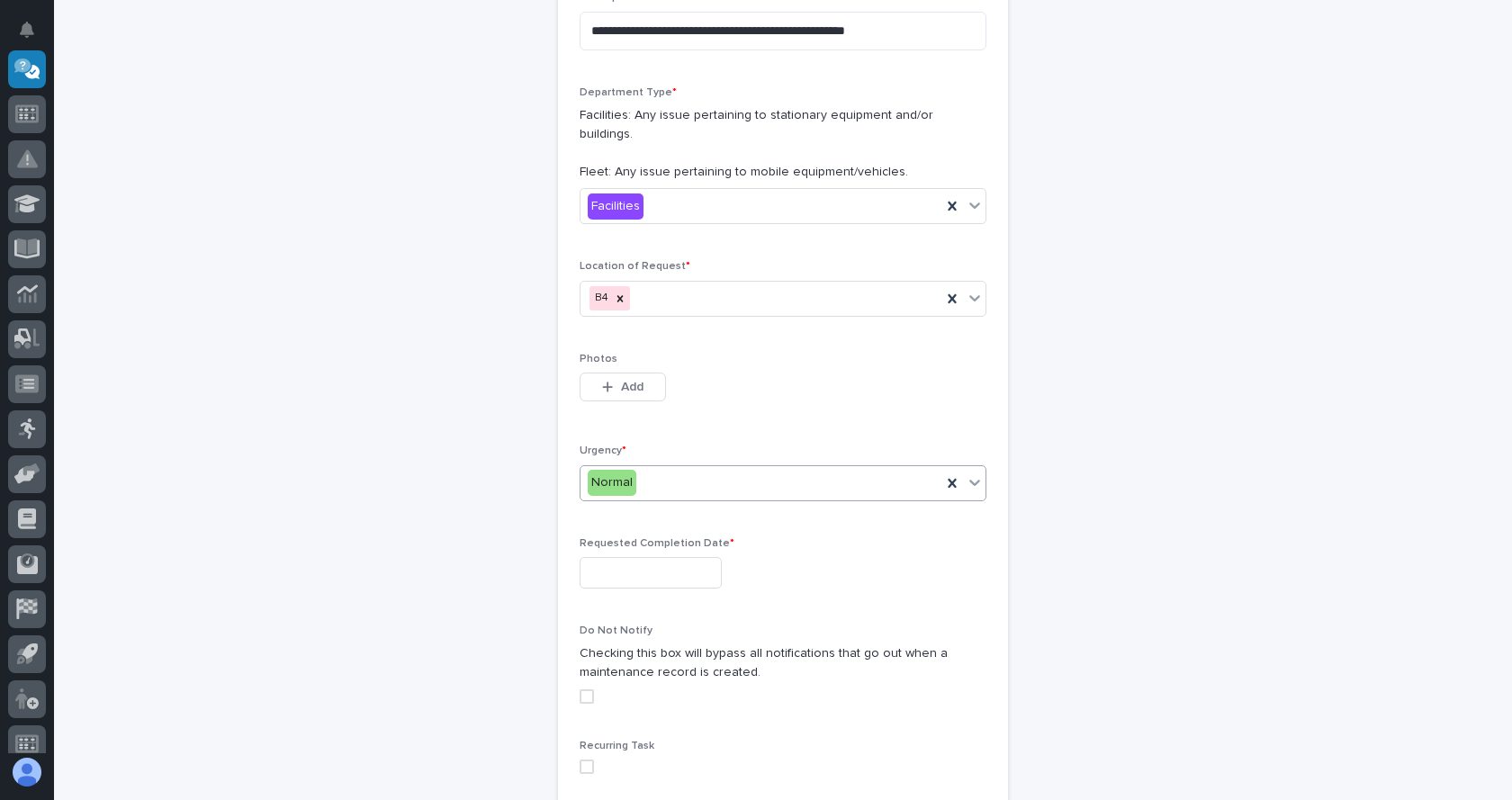
click at [698, 556] on input "text" at bounding box center [650, 572] width 142 height 31
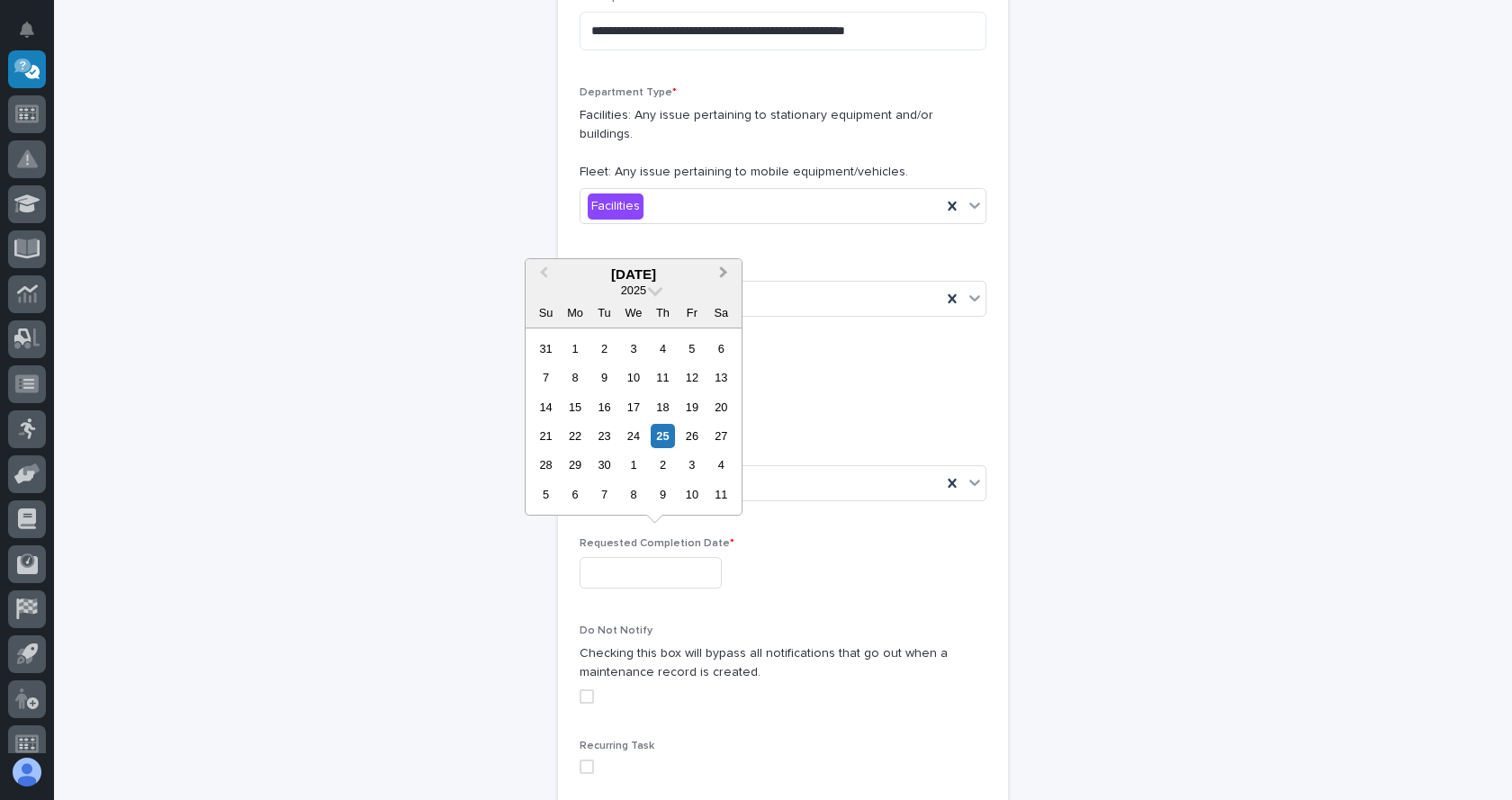
click at [725, 278] on button "Next Month" at bounding box center [725, 275] width 29 height 29
drag, startPoint x: 694, startPoint y: 465, endPoint x: 661, endPoint y: 572, distance: 112.0
click at [694, 474] on div "31" at bounding box center [692, 465] width 25 height 25
type input "**********"
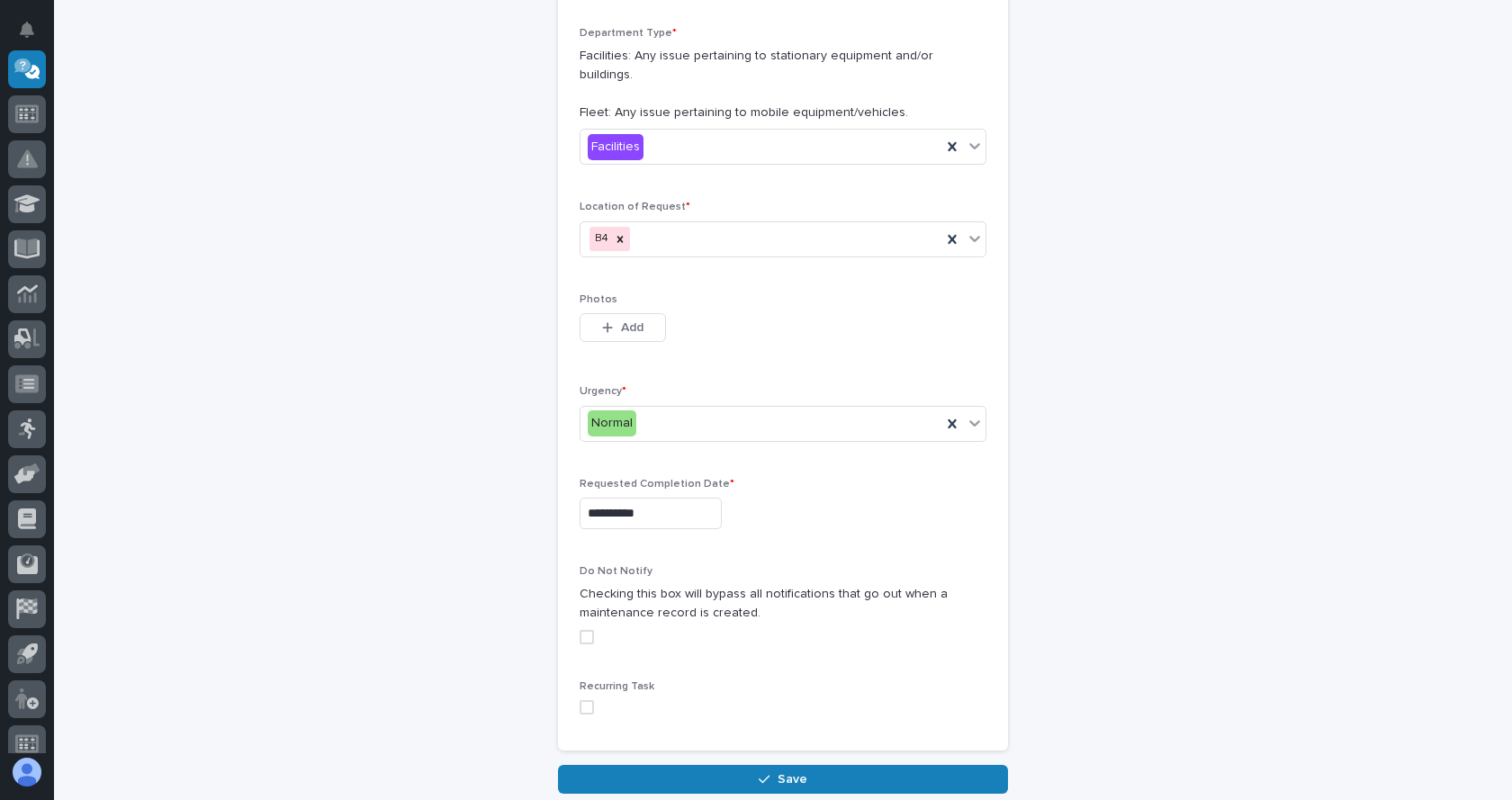
scroll to position [507, 0]
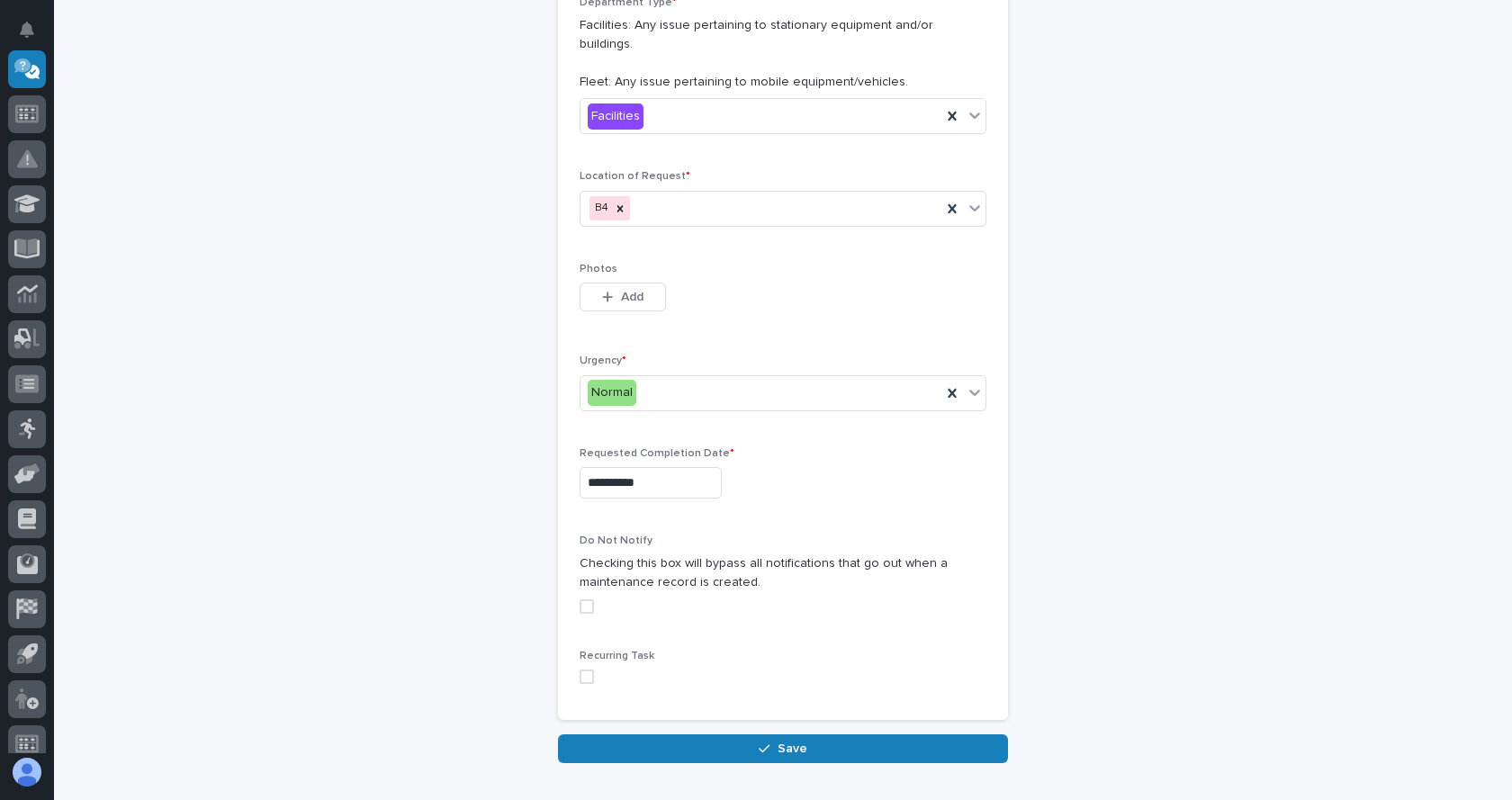
click at [579, 599] on span at bounding box center [586, 606] width 14 height 14
click at [795, 740] on span "Save" at bounding box center [792, 748] width 29 height 16
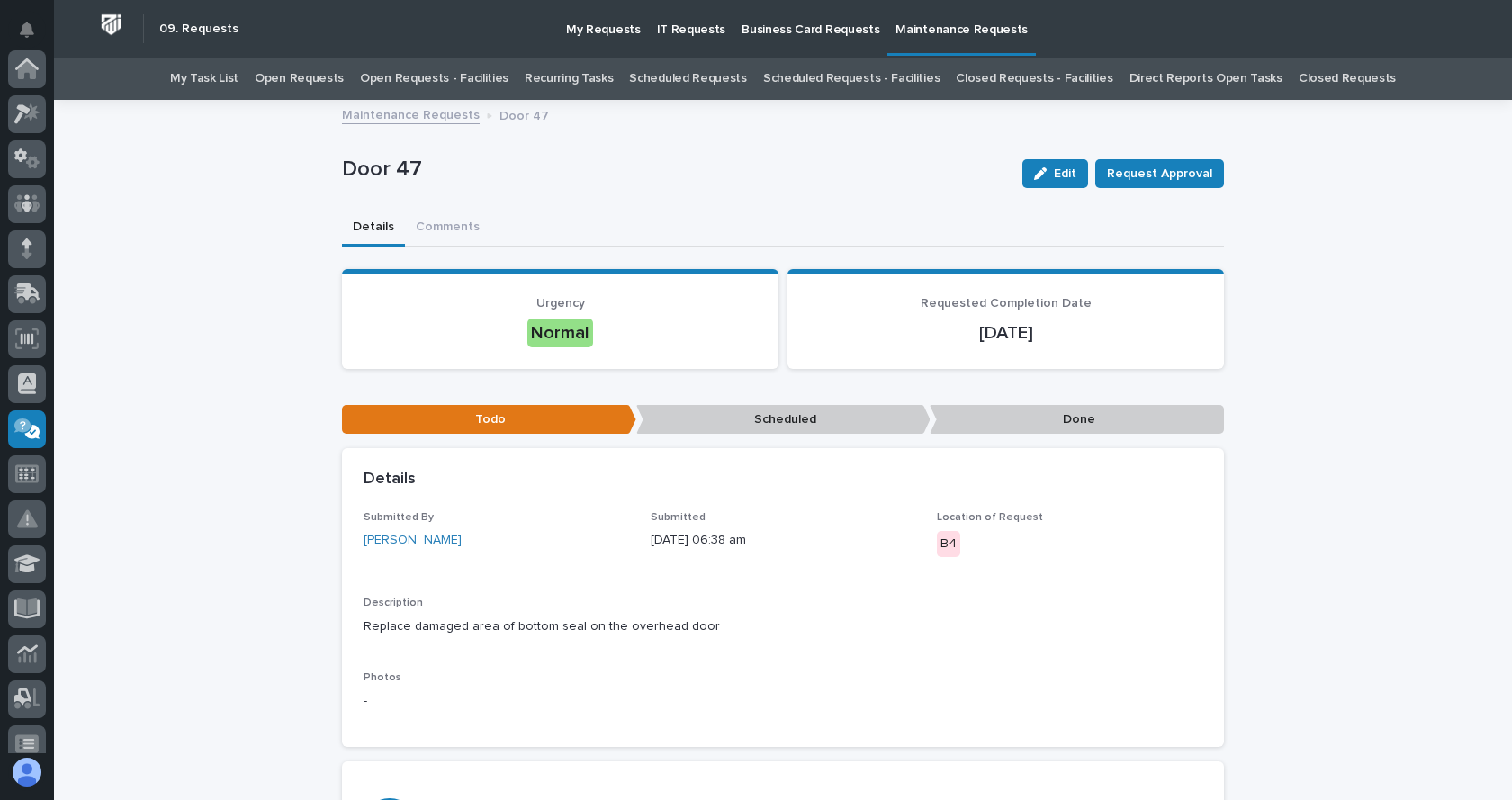
scroll to position [360, 0]
click at [388, 120] on link "Maintenance Requests" at bounding box center [410, 114] width 138 height 21
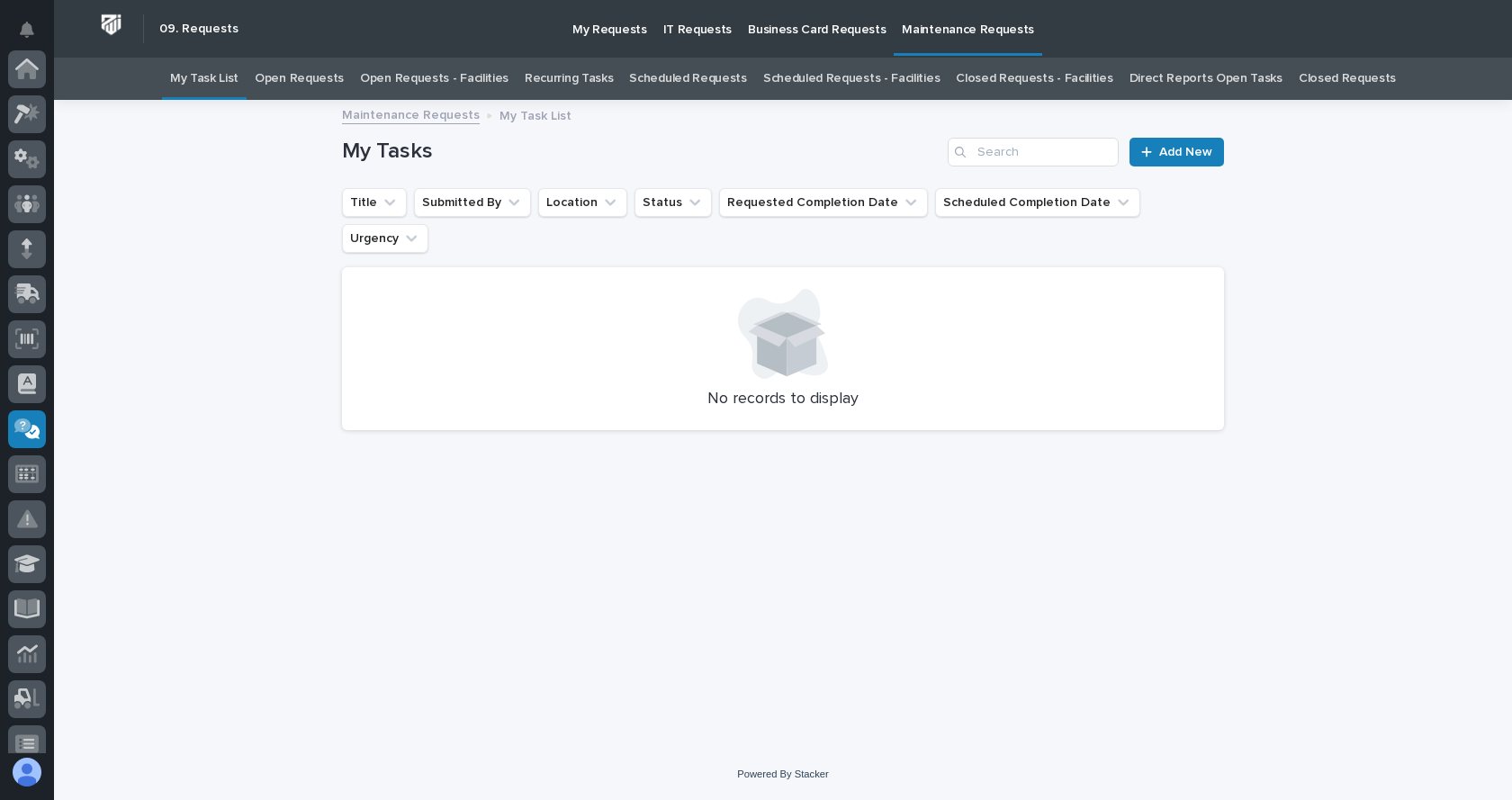
scroll to position [360, 0]
click at [1190, 162] on link "Add New" at bounding box center [1176, 152] width 94 height 29
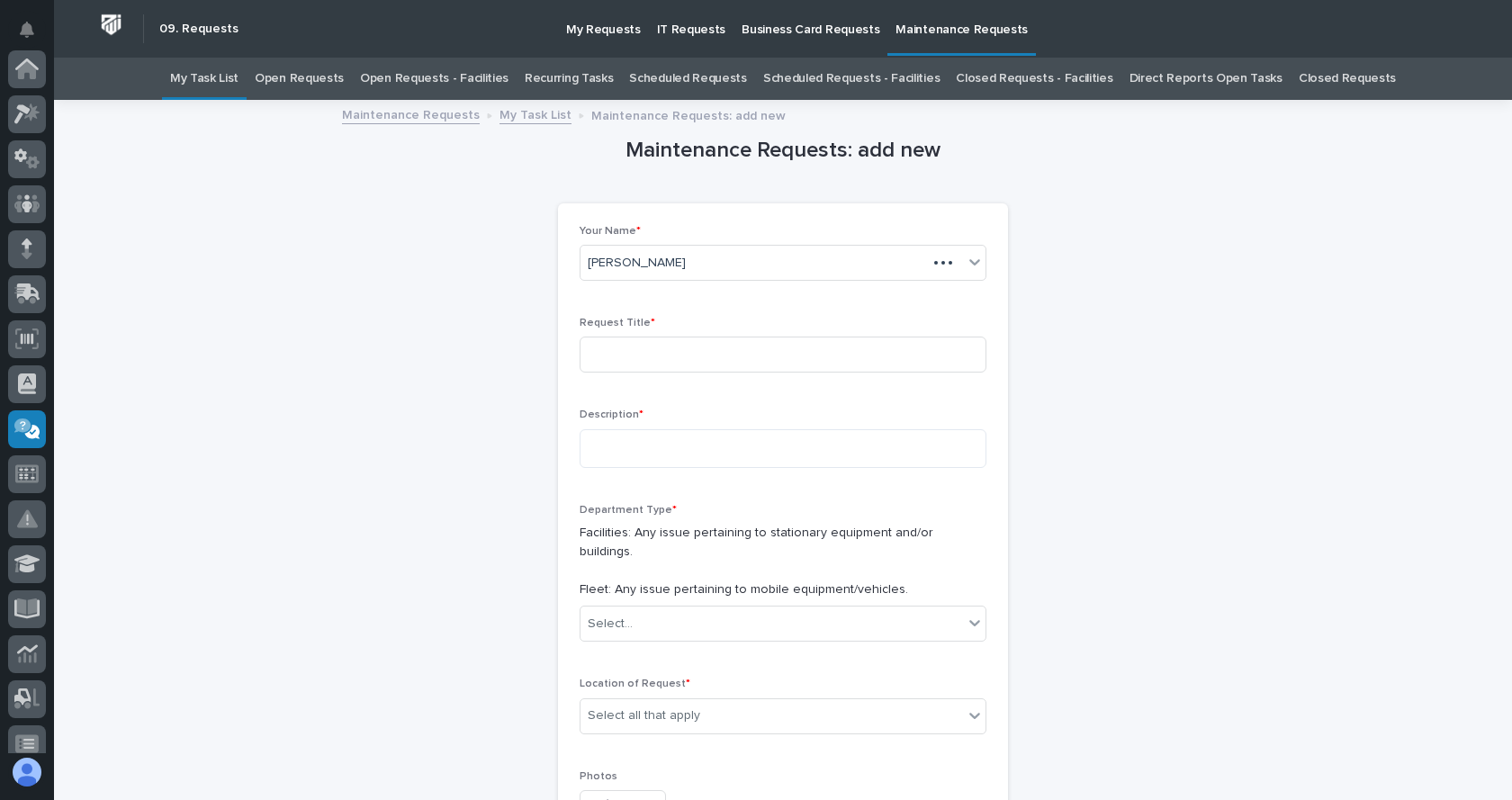
scroll to position [360, 0]
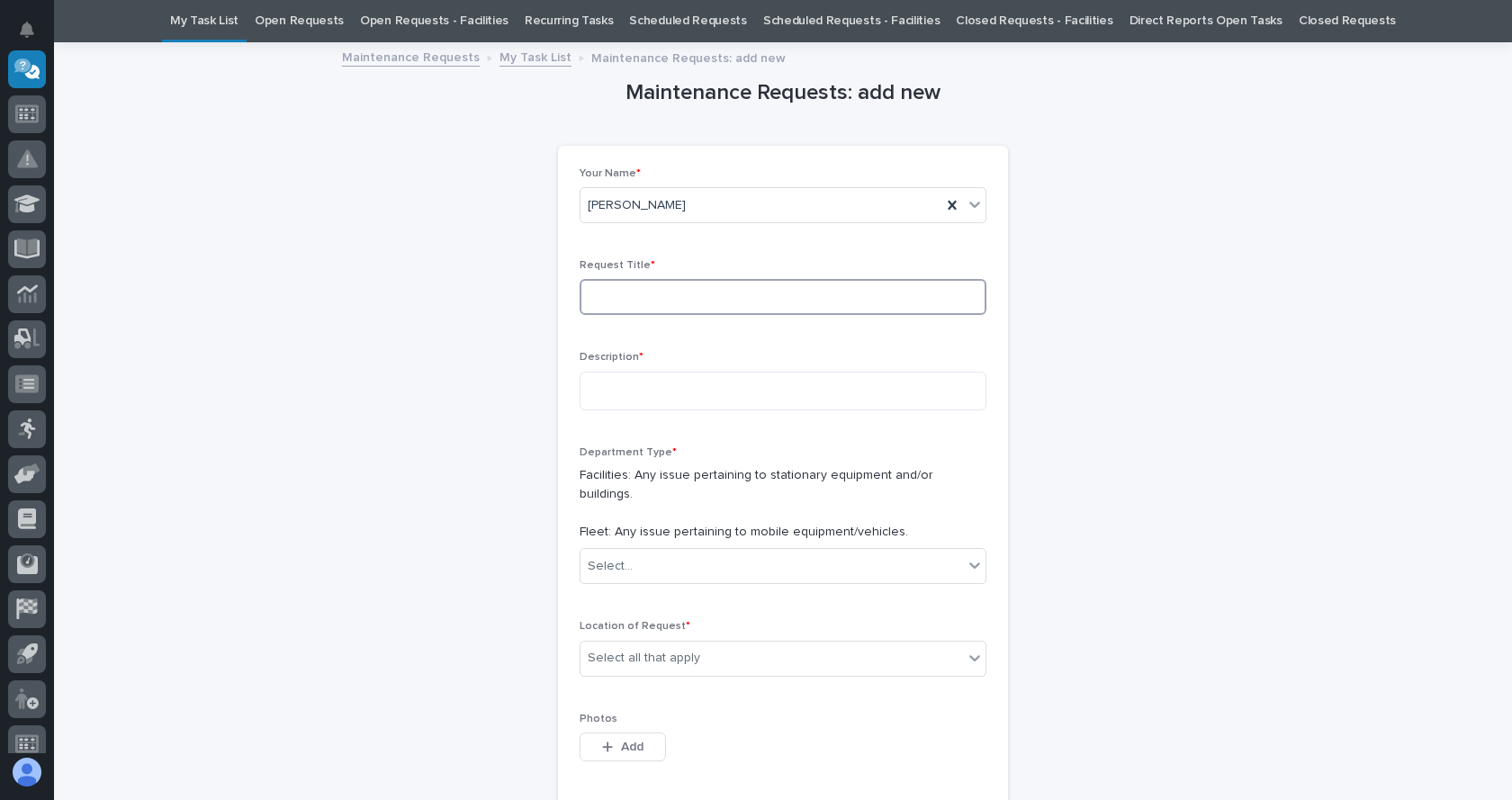
click at [637, 289] on input at bounding box center [782, 297] width 406 height 36
type input "Door 46&47"
click at [613, 401] on textarea at bounding box center [782, 391] width 406 height 39
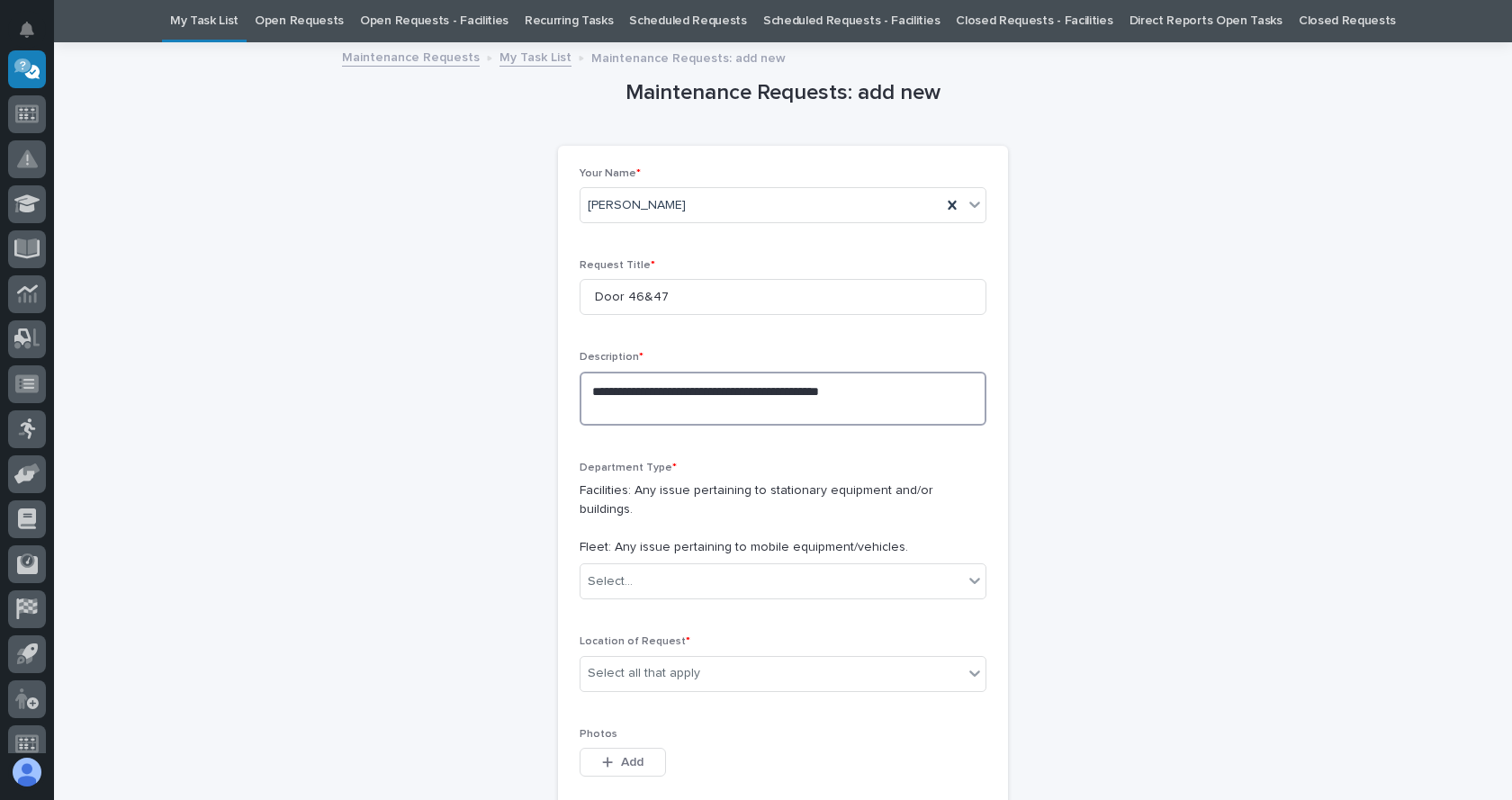
paste textarea "**********"
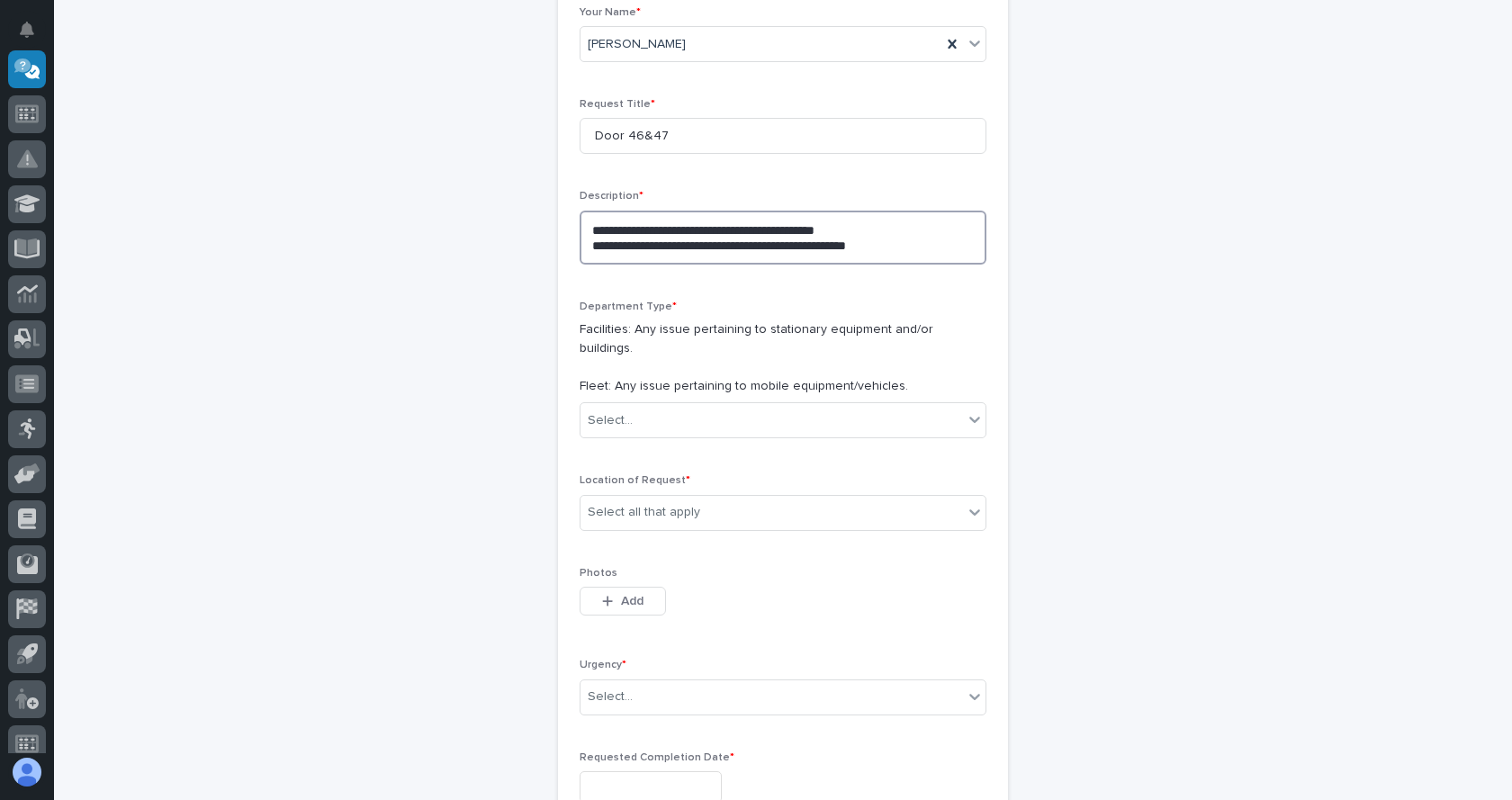
scroll to position [238, 0]
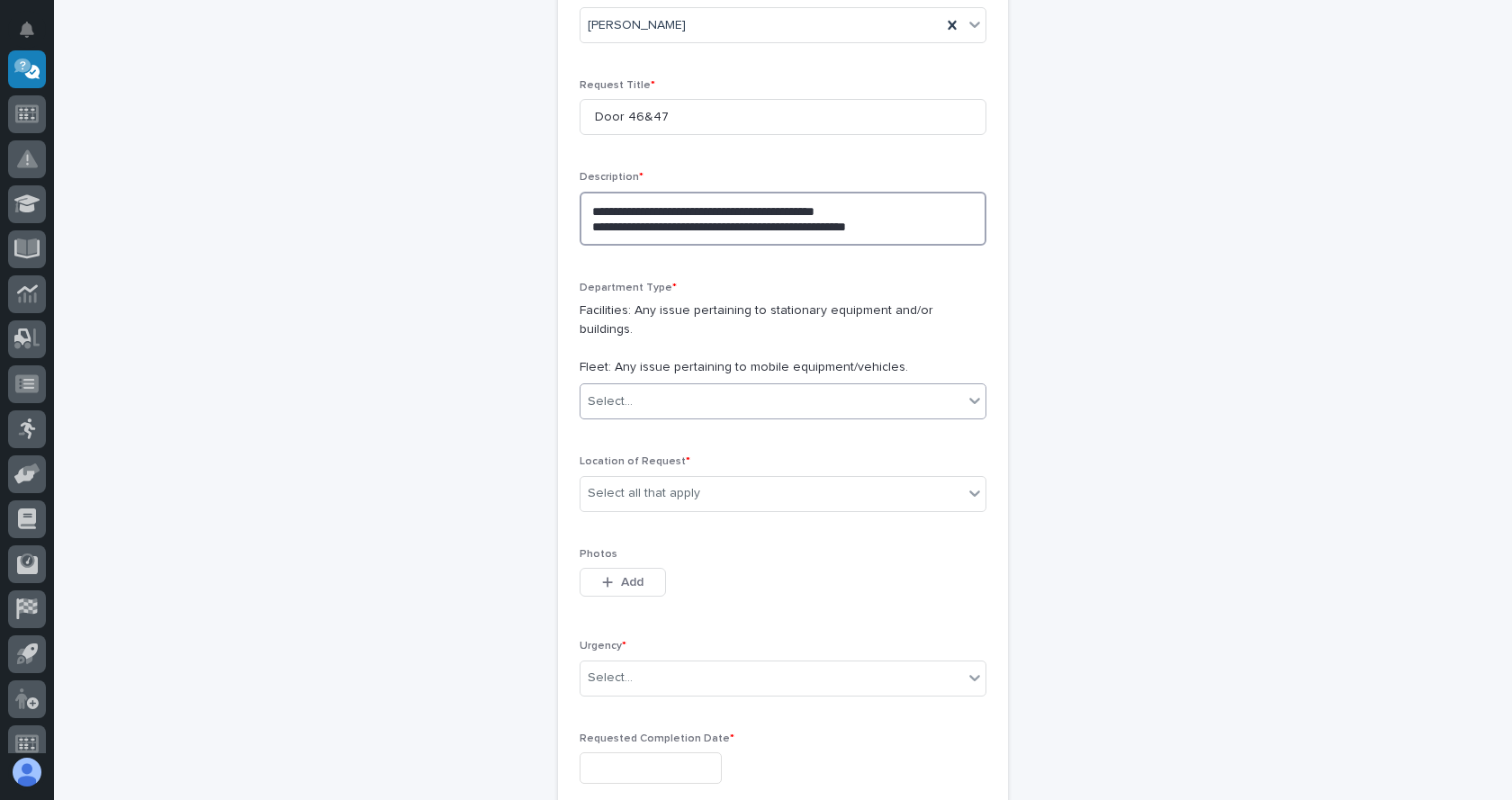
type textarea "**********"
click at [969, 391] on icon at bounding box center [974, 400] width 18 height 18
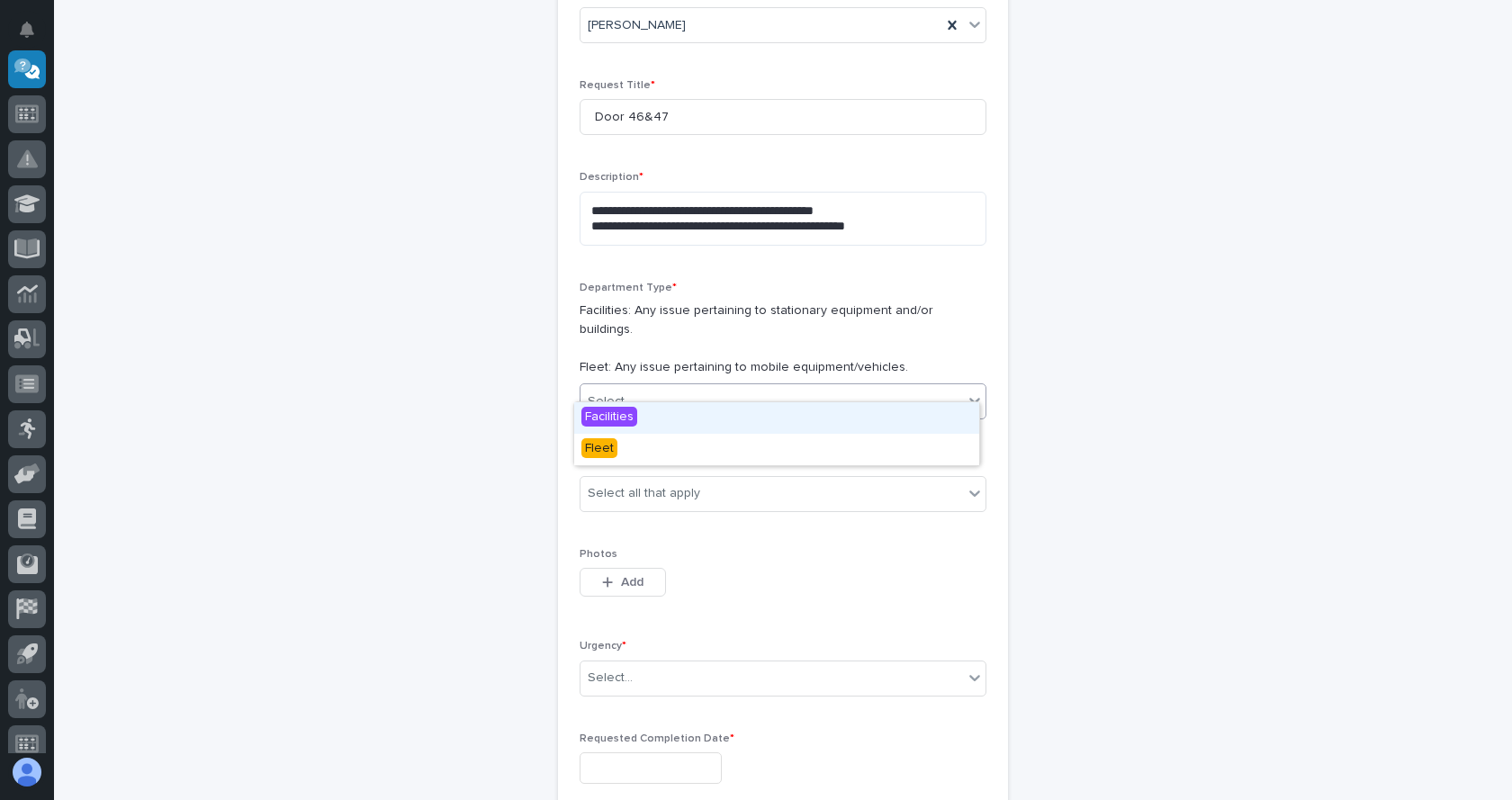
click at [620, 411] on span "Facilities" at bounding box center [609, 416] width 56 height 20
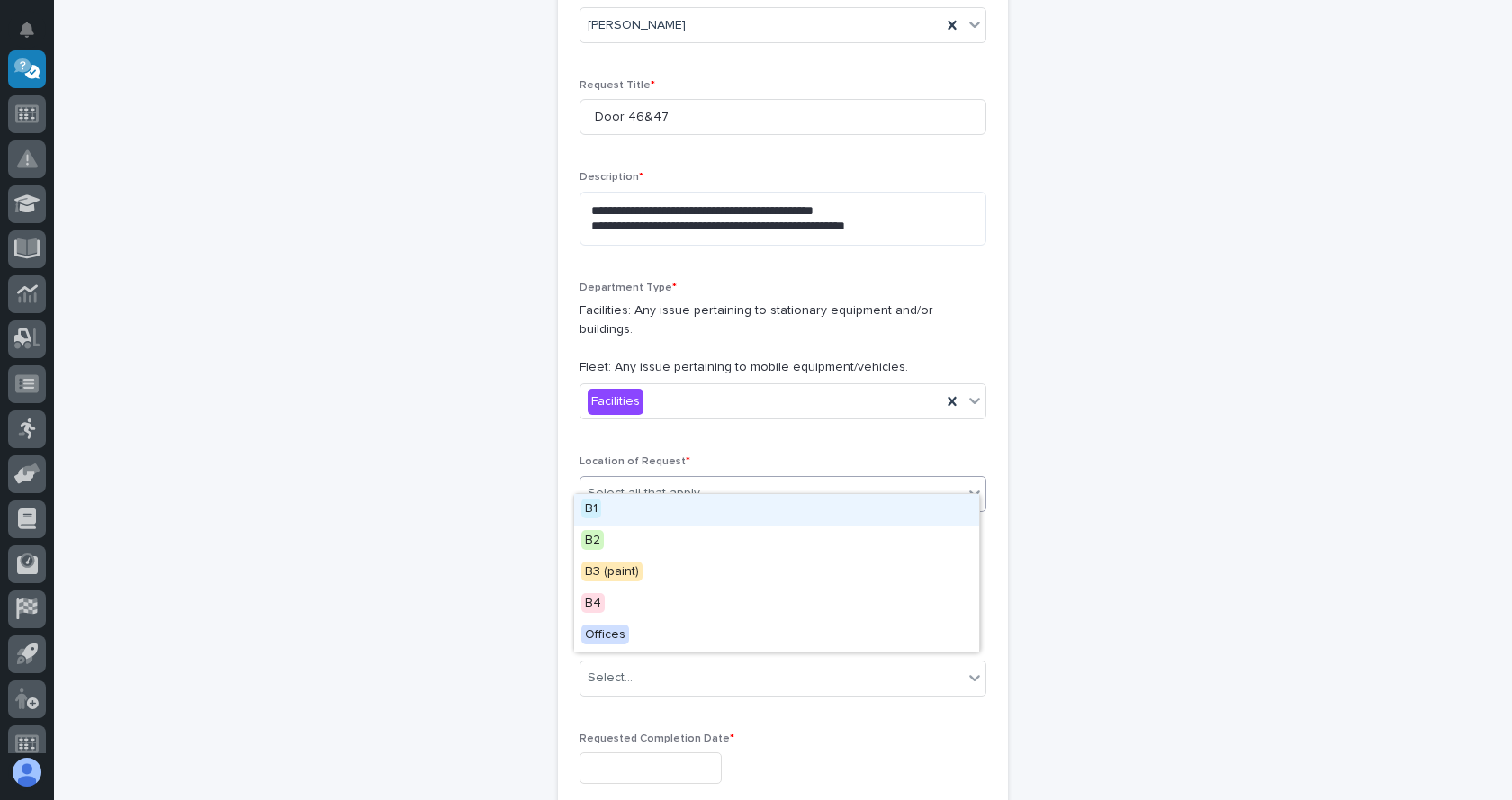
click at [714, 485] on div "Select all that apply" at bounding box center [772, 493] width 383 height 29
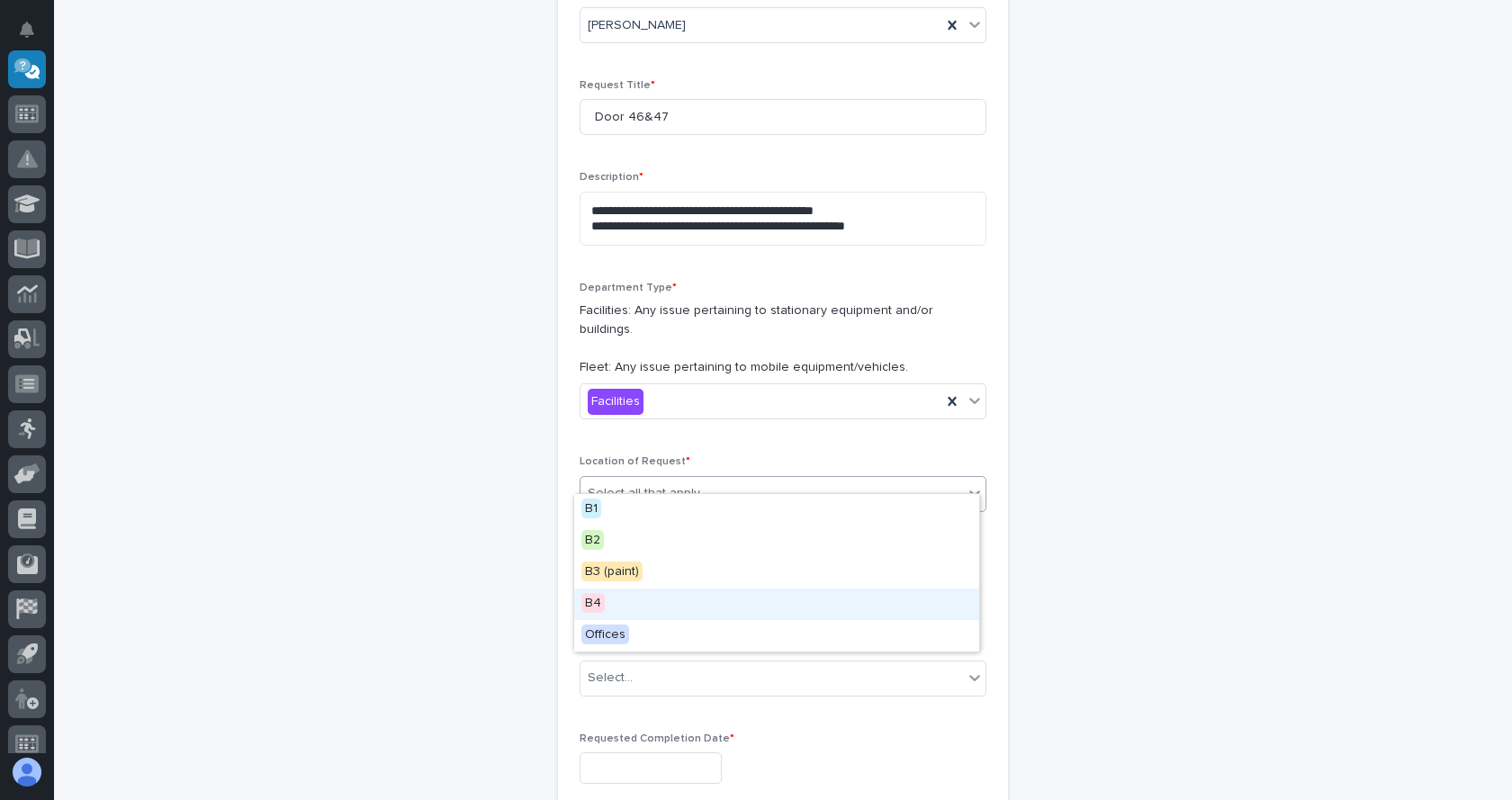
click at [596, 601] on span "B4" at bounding box center [593, 602] width 24 height 20
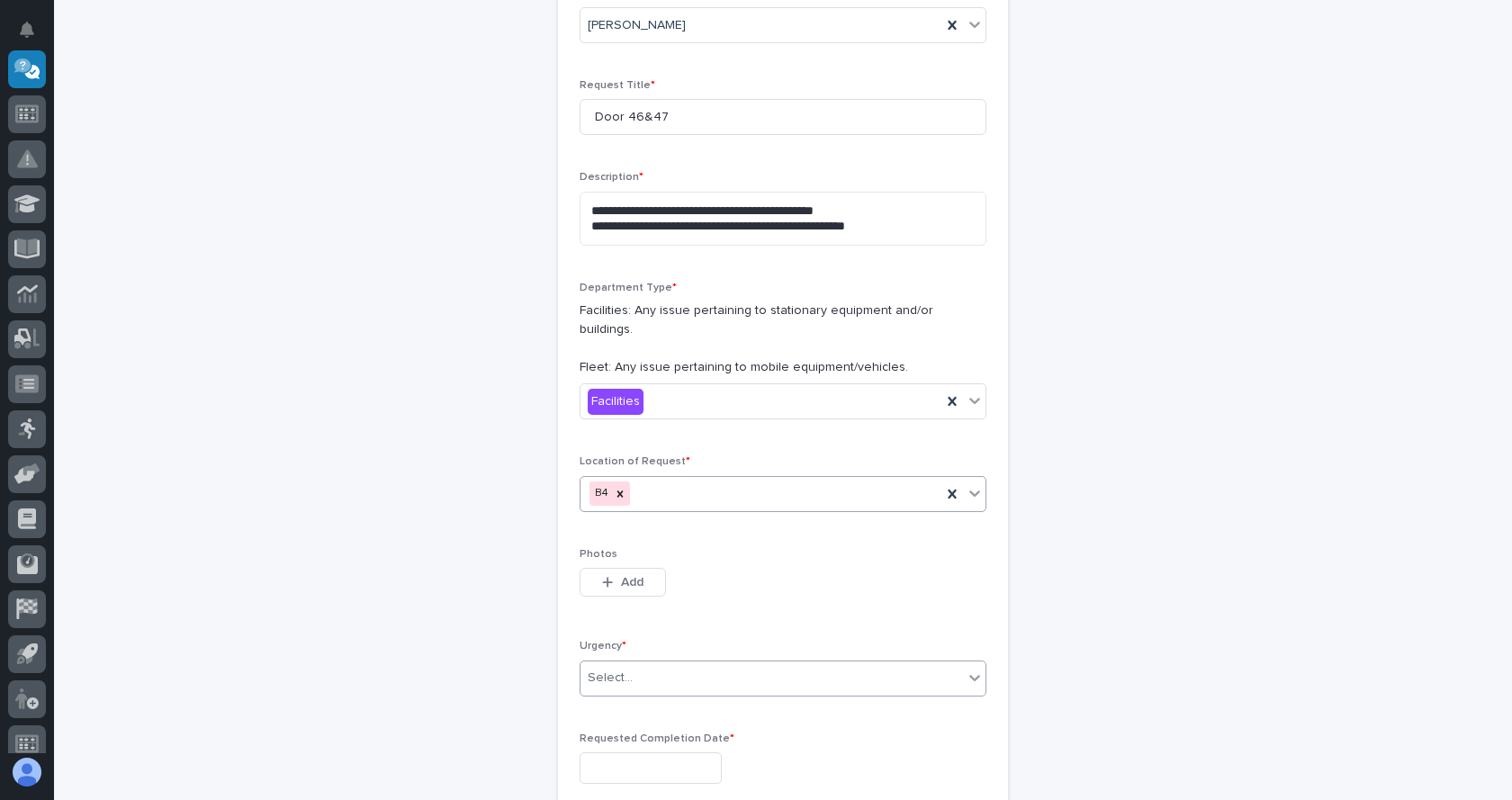
click at [776, 663] on div "Select..." at bounding box center [772, 677] width 383 height 29
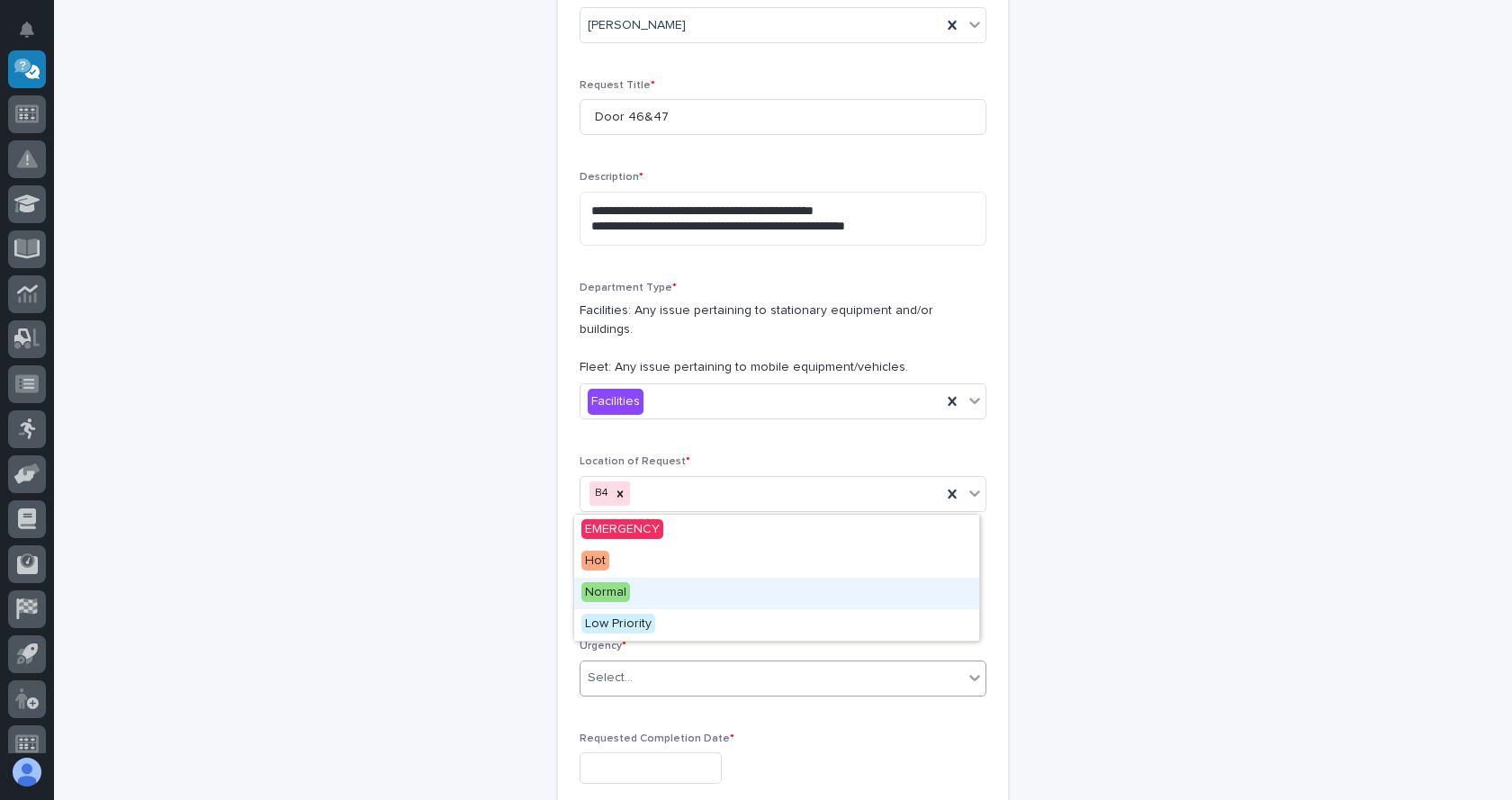
click at [614, 594] on span "Normal" at bounding box center [605, 592] width 49 height 20
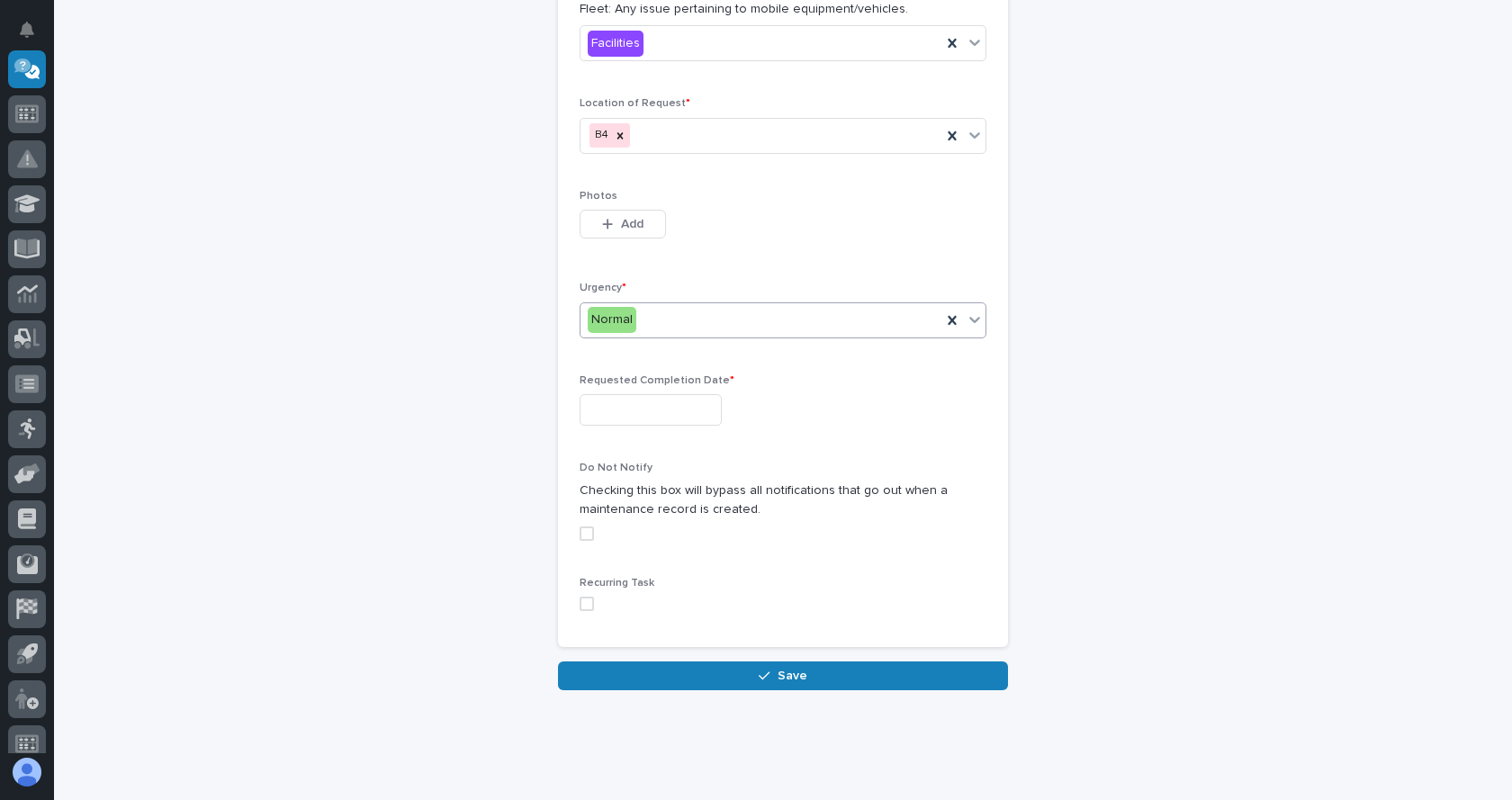
scroll to position [597, 0]
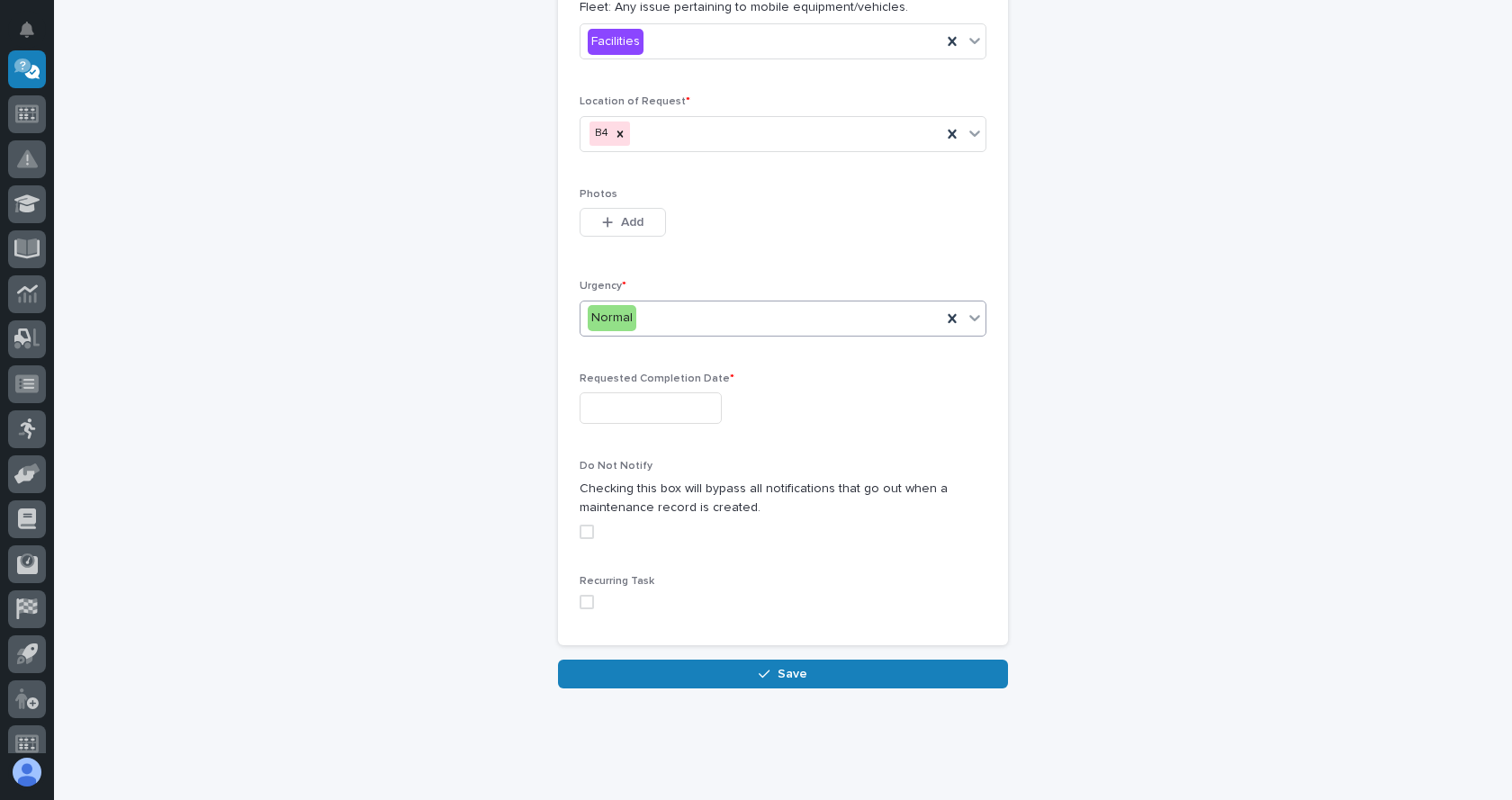
click at [695, 392] on input "text" at bounding box center [650, 407] width 142 height 31
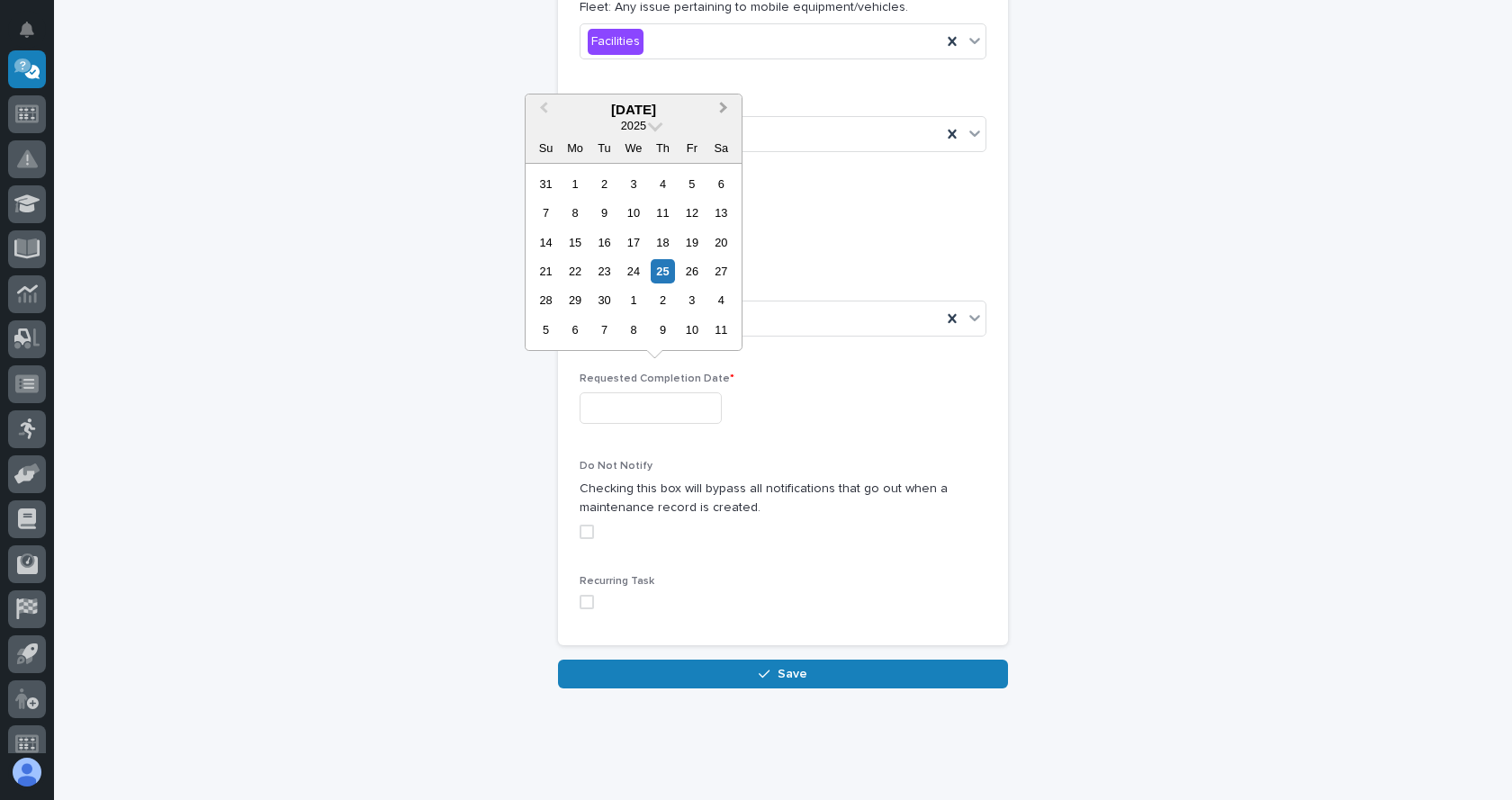
click at [723, 108] on span "Next Month" at bounding box center [723, 109] width 0 height 24
click at [692, 289] on div "31" at bounding box center [692, 301] width 25 height 25
type input "**********"
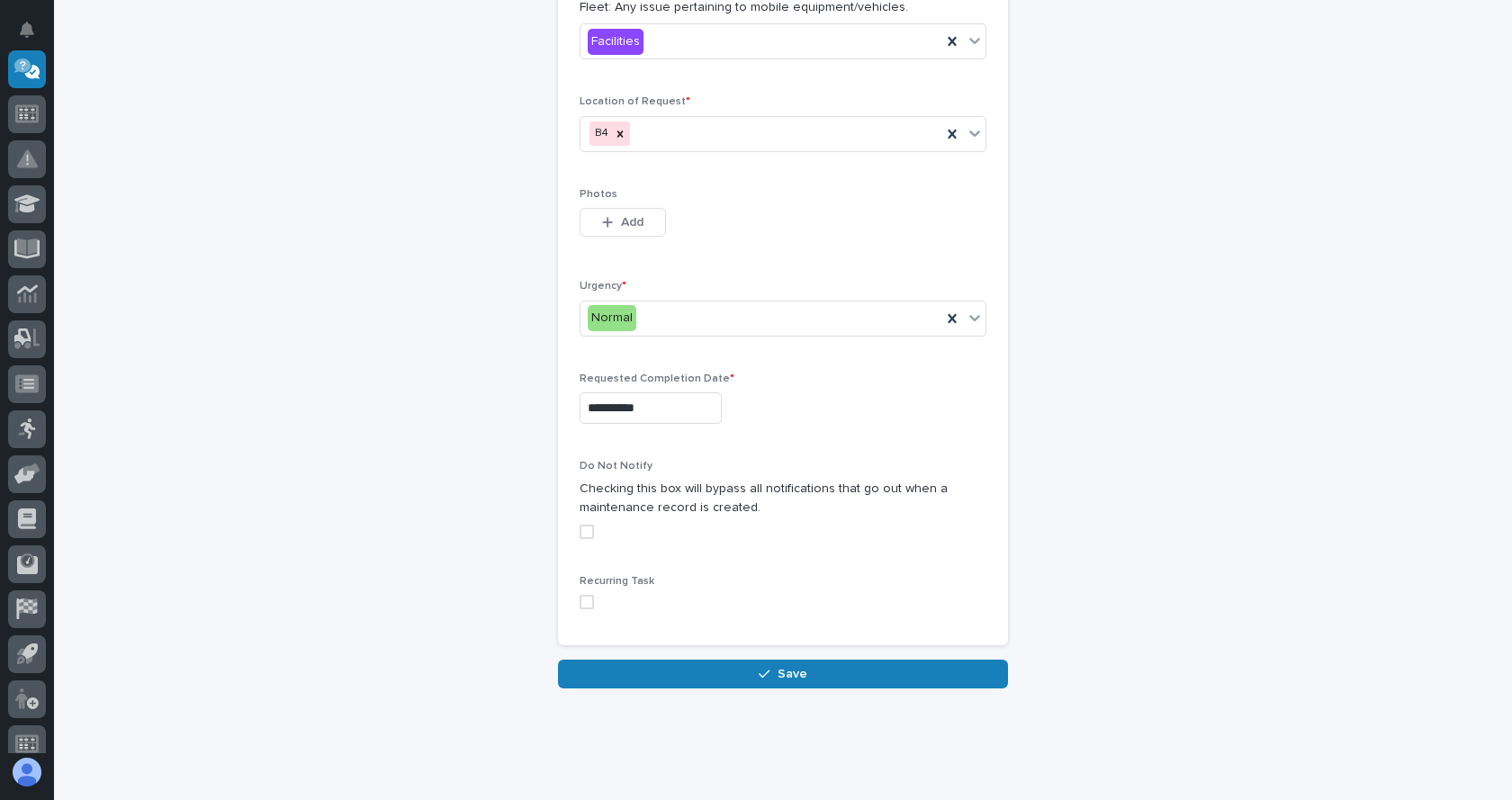
click at [581, 524] on span at bounding box center [586, 531] width 14 height 14
click at [719, 662] on button "Save" at bounding box center [782, 673] width 450 height 29
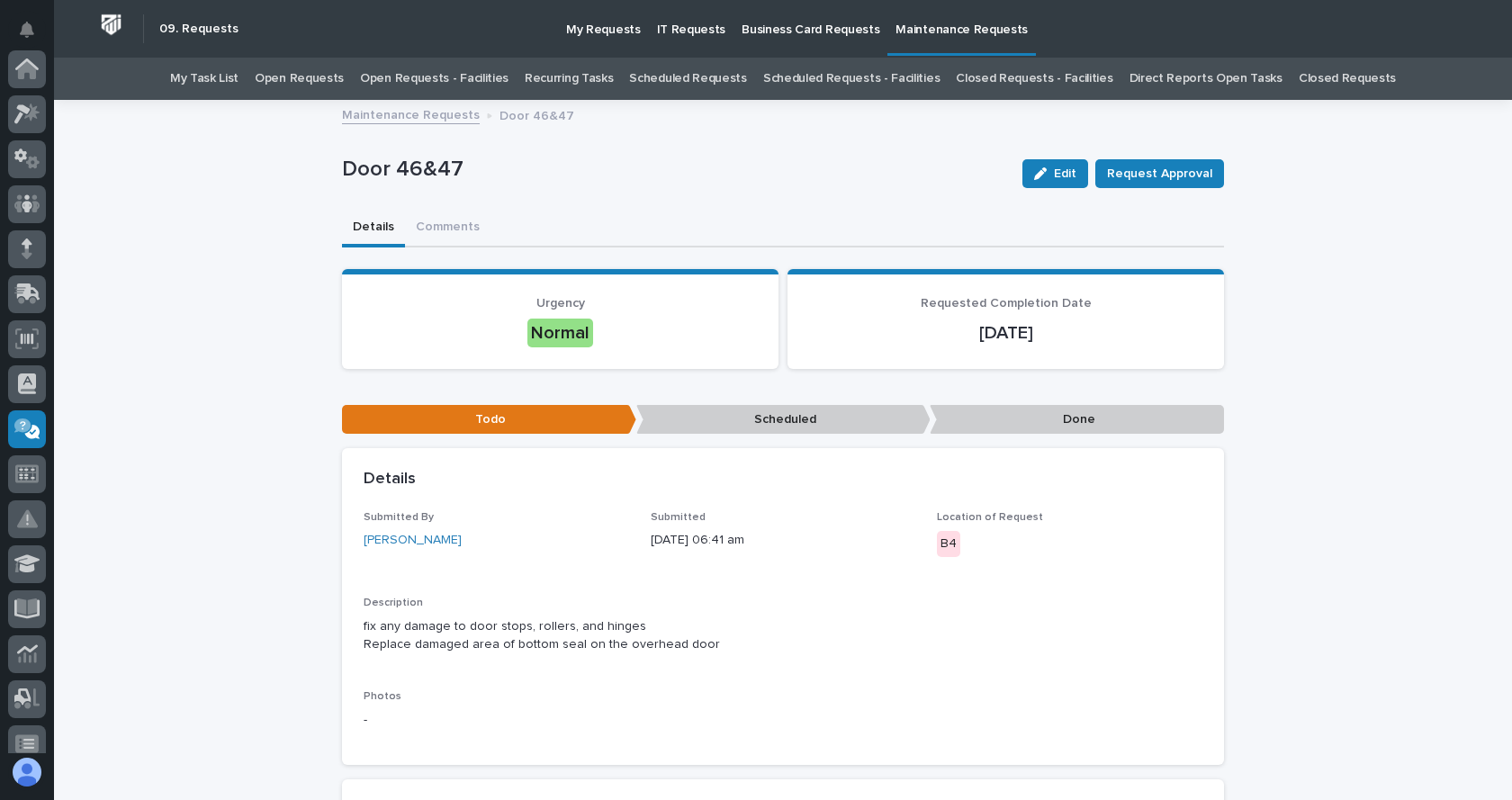
scroll to position [360, 0]
click at [416, 112] on link "Maintenance Requests" at bounding box center [410, 114] width 138 height 21
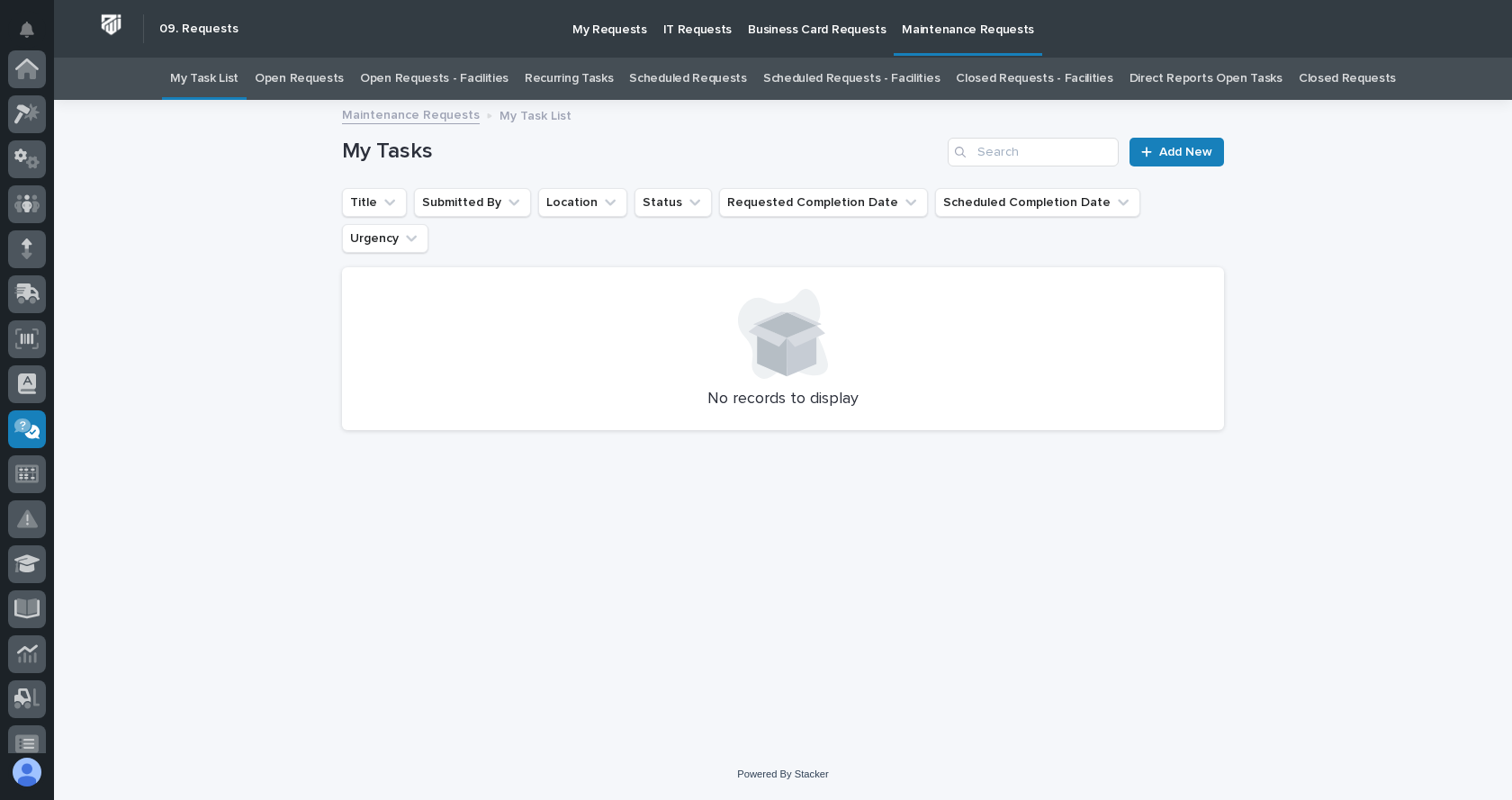
scroll to position [360, 0]
click at [1173, 151] on span "Add New" at bounding box center [1186, 151] width 53 height 12
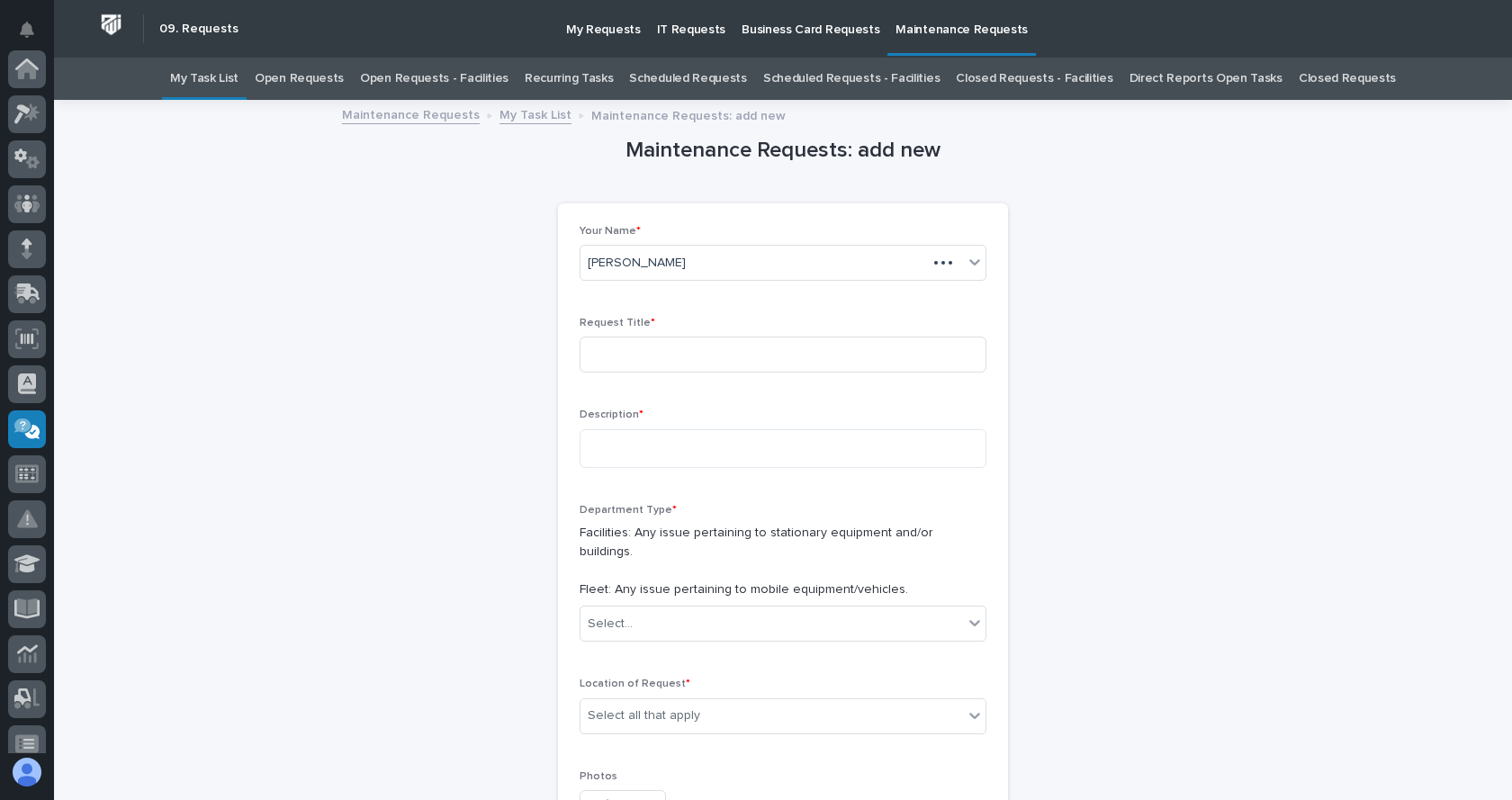
scroll to position [360, 0]
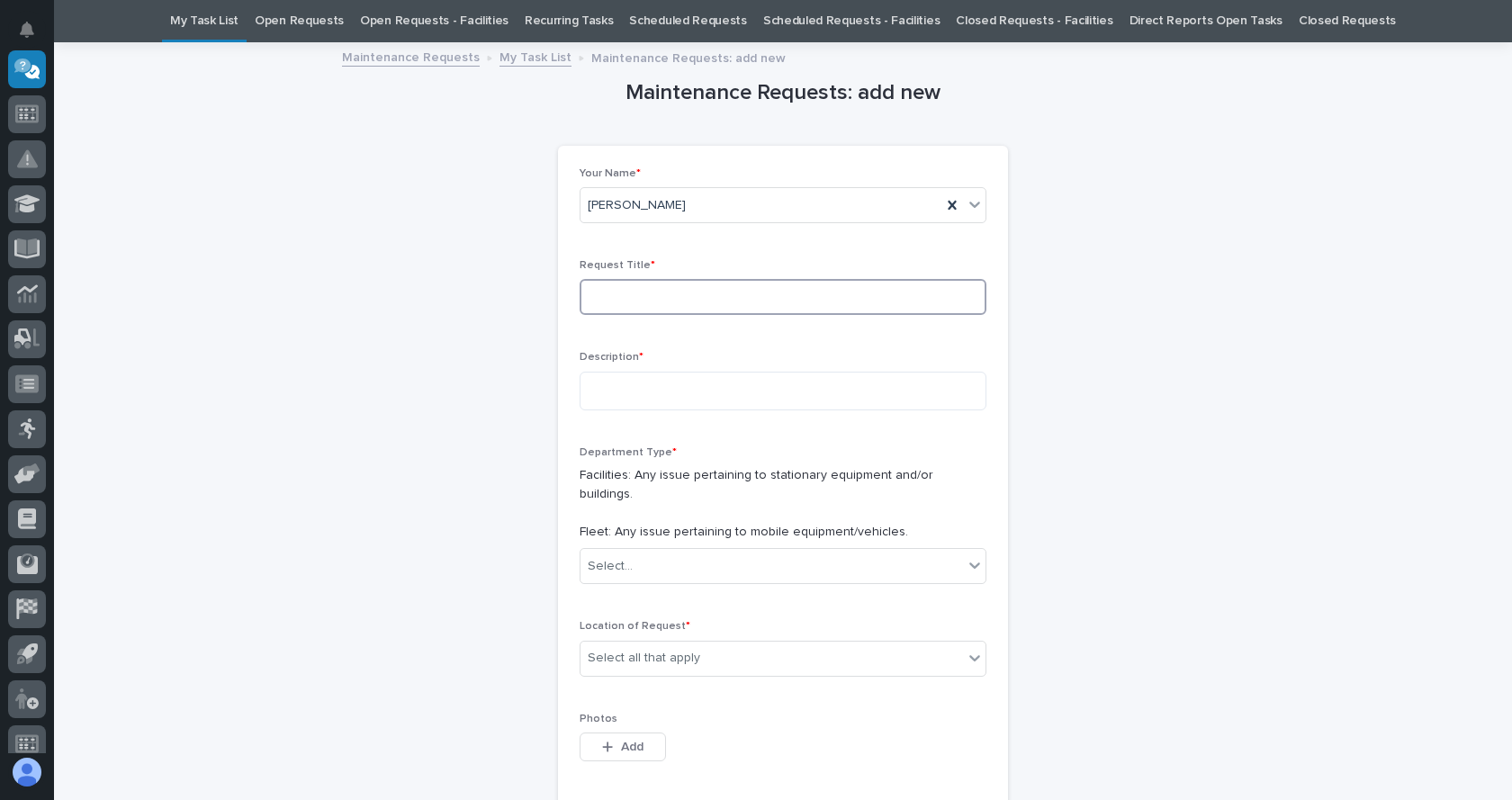
click at [670, 289] on input at bounding box center [782, 297] width 406 height 36
click at [620, 294] on input "Door43" at bounding box center [782, 297] width 406 height 36
click at [614, 297] on input "Door43" at bounding box center [782, 297] width 406 height 36
click at [616, 295] on input "Door43" at bounding box center [782, 297] width 406 height 36
type input "Door 43"
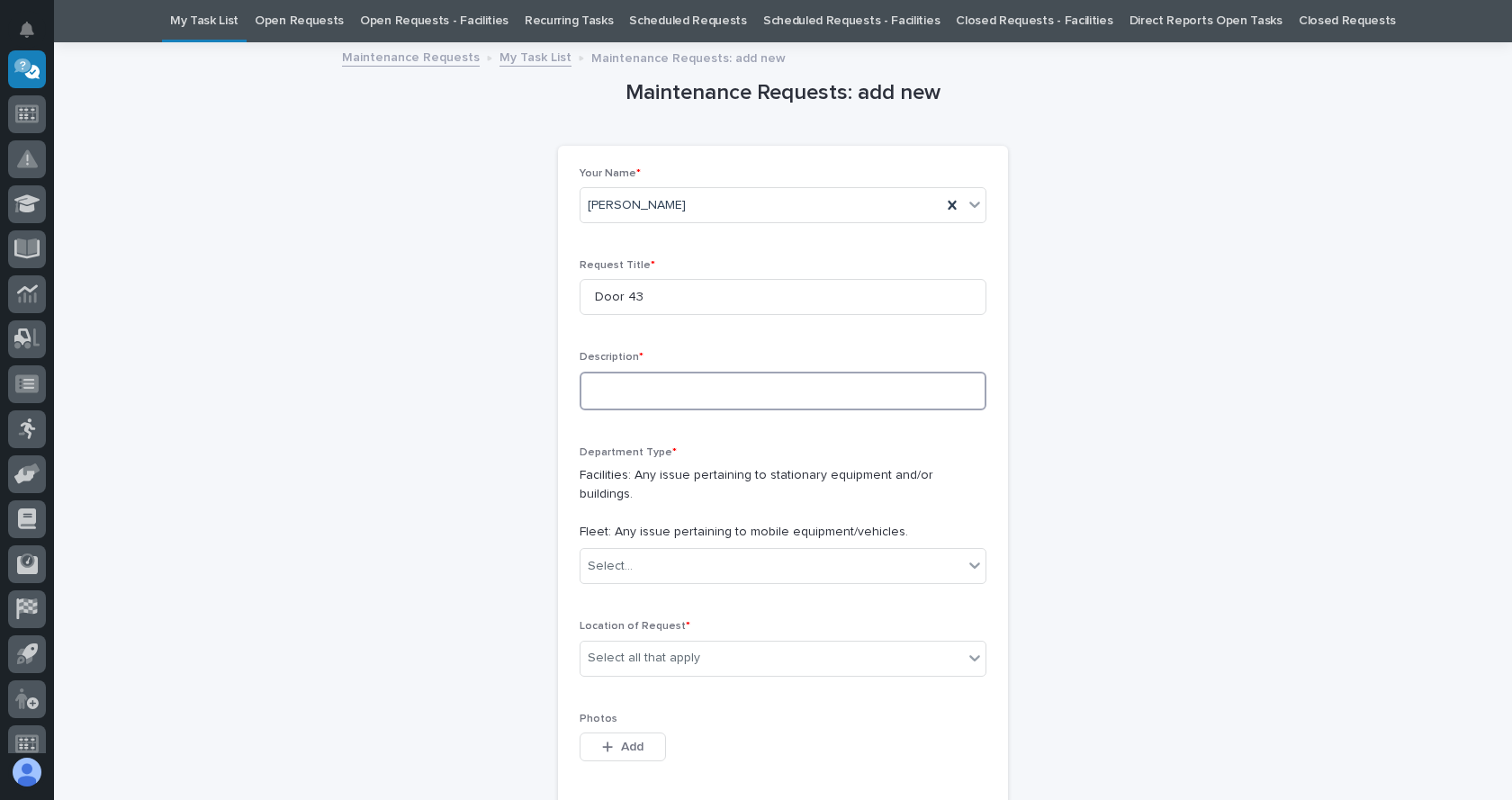
click at [610, 377] on textarea at bounding box center [782, 391] width 406 height 39
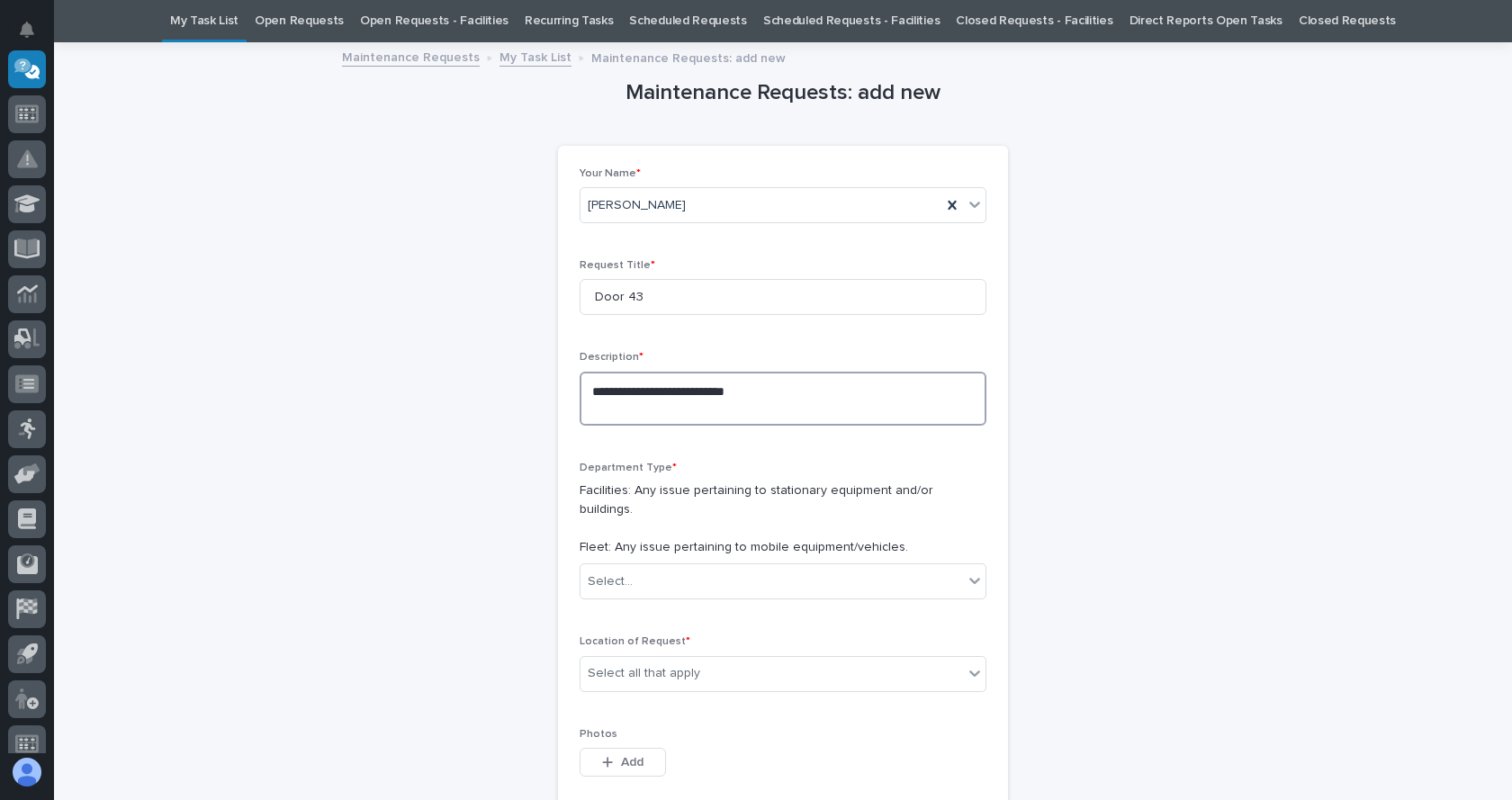
paste textarea "**********"
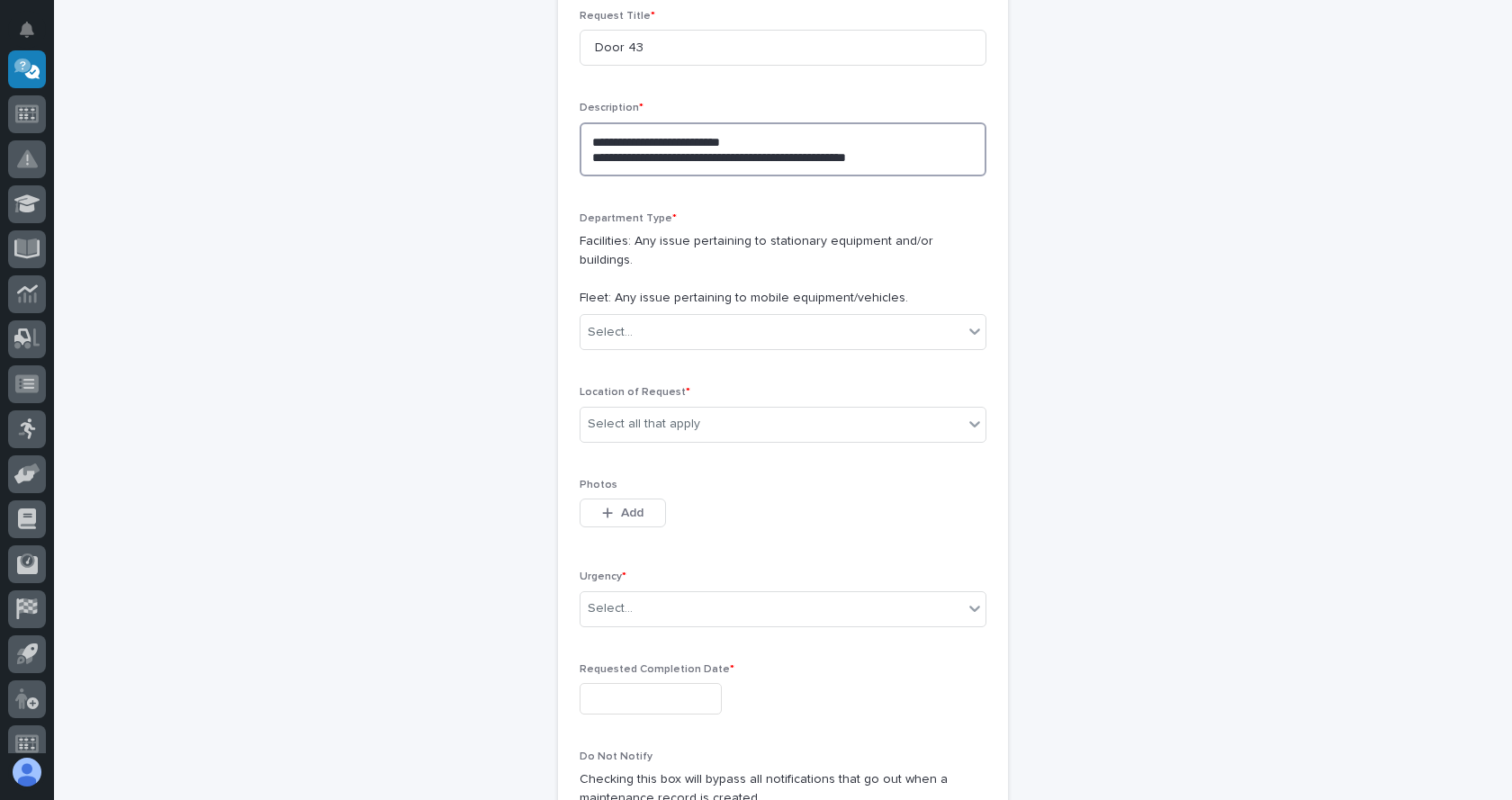
scroll to position [327, 0]
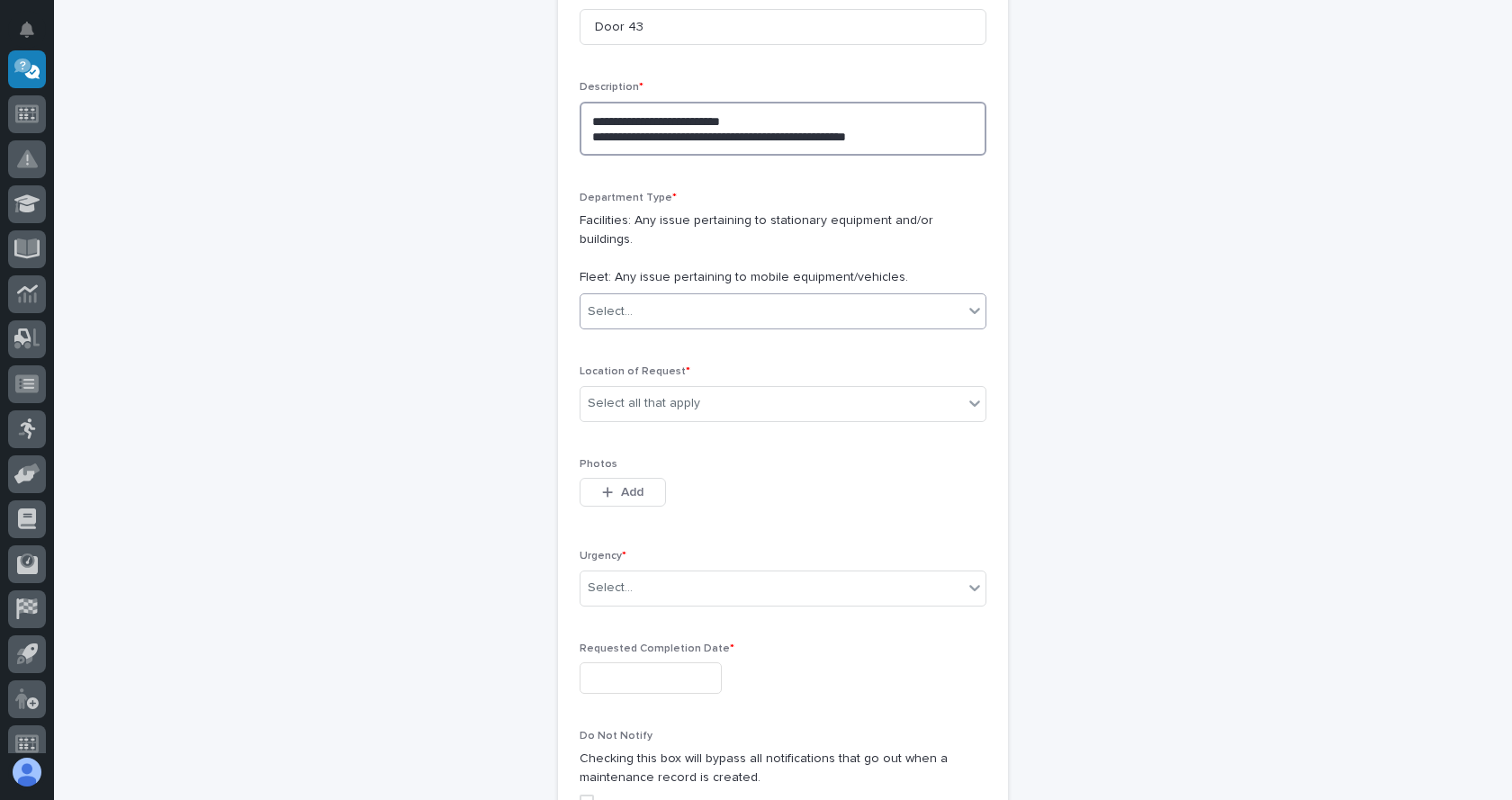
type textarea "**********"
click at [966, 302] on icon at bounding box center [974, 310] width 18 height 18
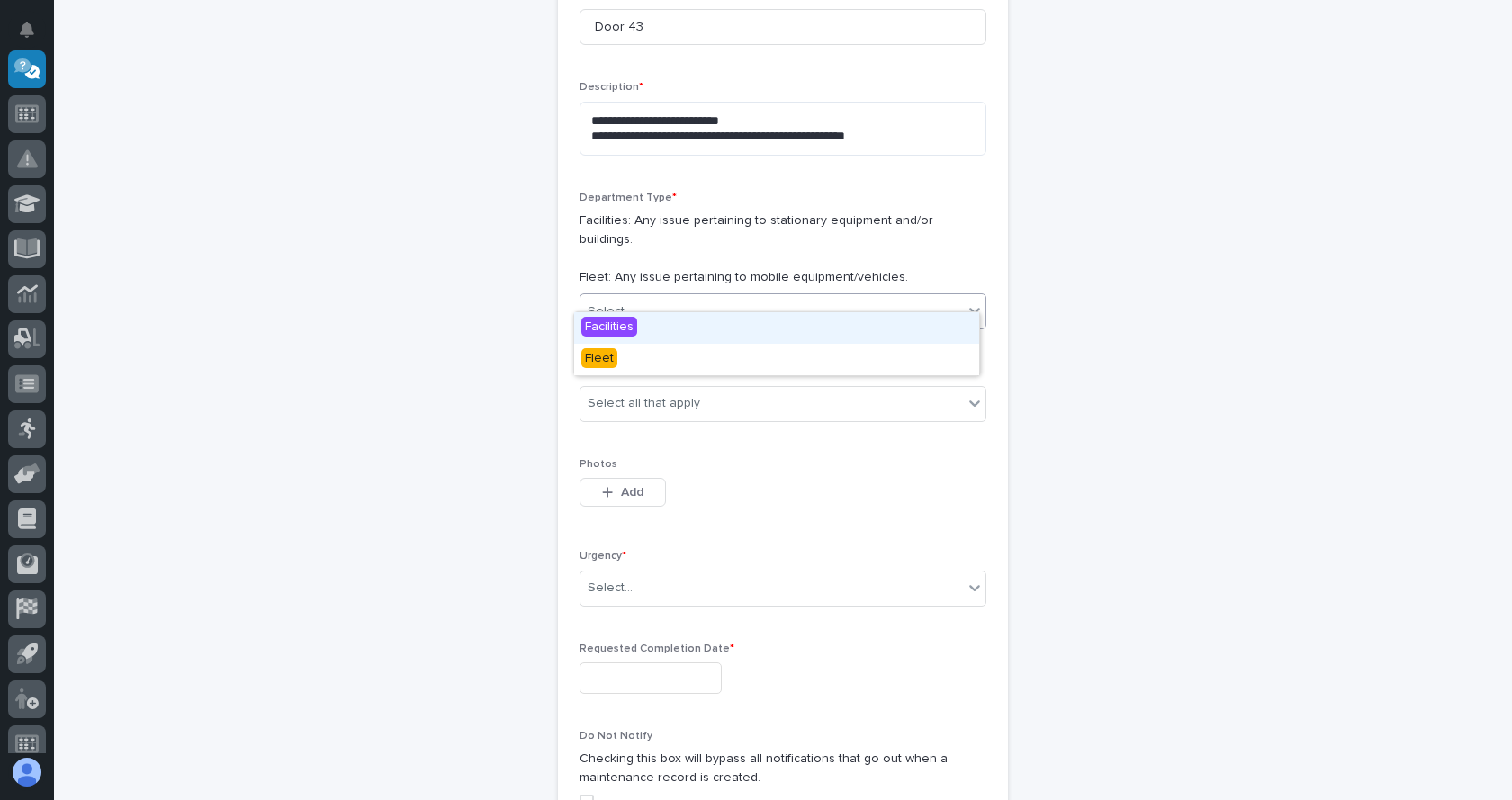
click at [671, 321] on div "Facilities" at bounding box center [776, 327] width 405 height 31
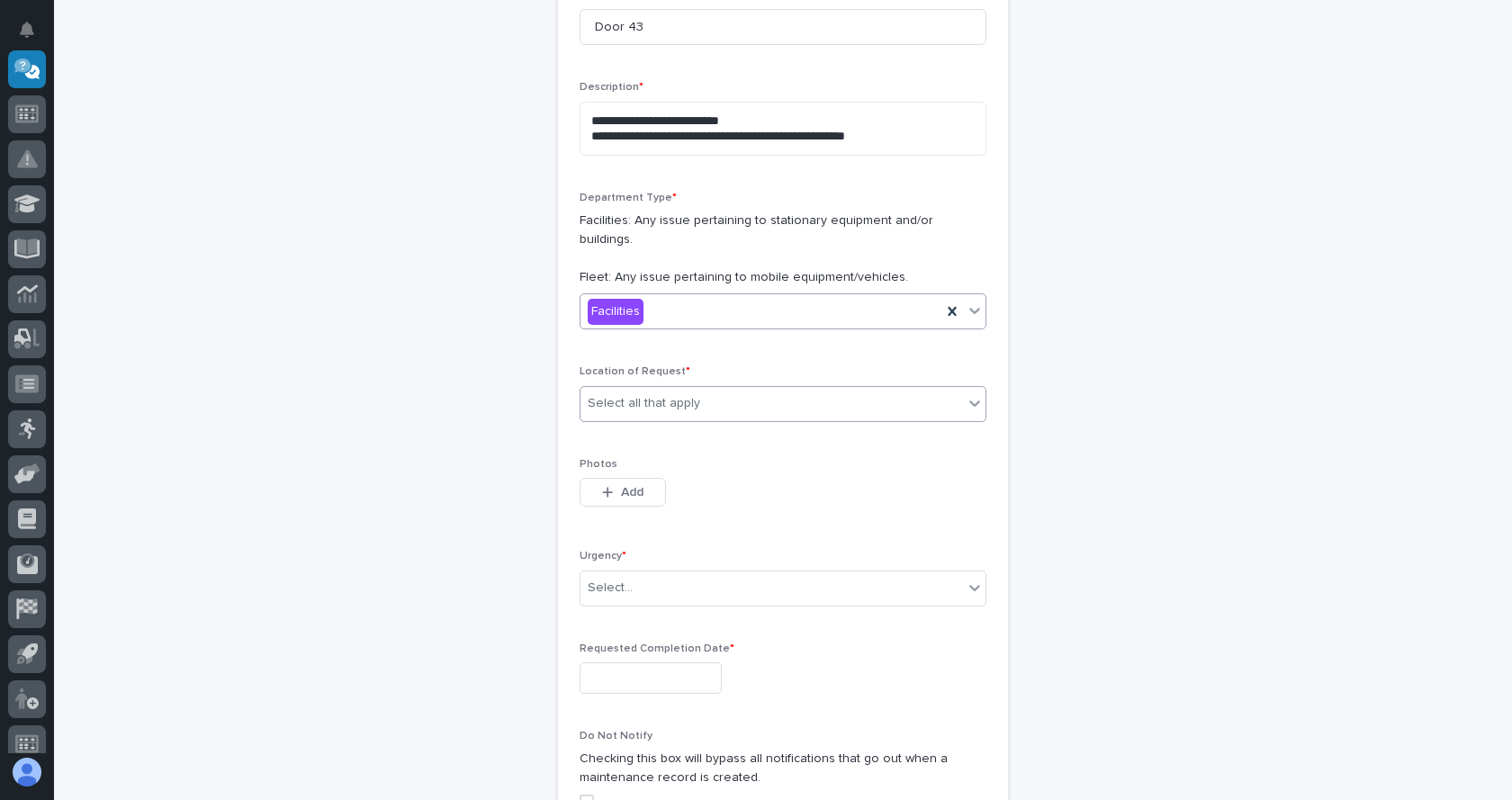
click at [677, 394] on div "Select all that apply" at bounding box center [643, 403] width 112 height 19
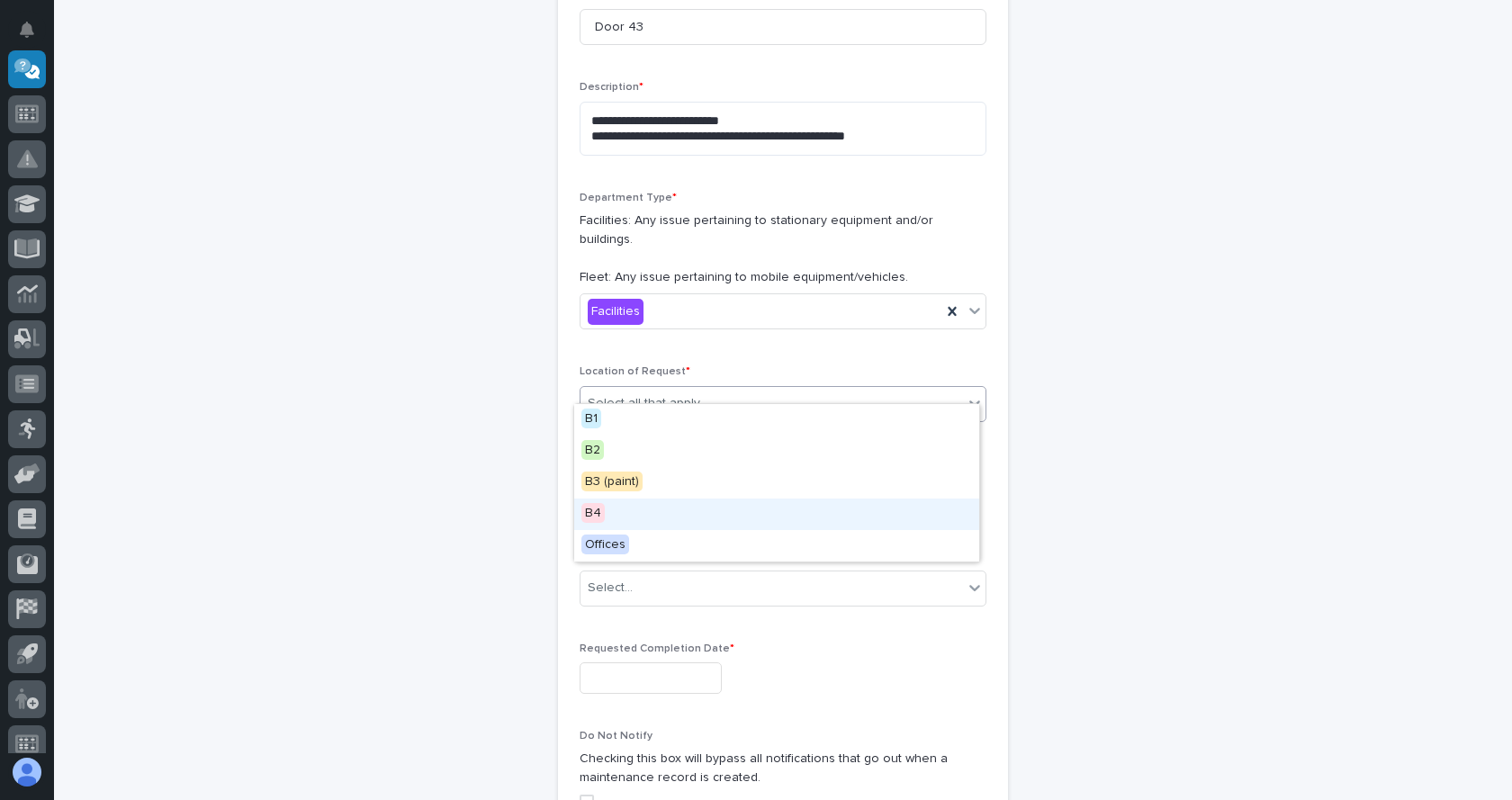
click at [622, 513] on div "B4" at bounding box center [776, 514] width 405 height 31
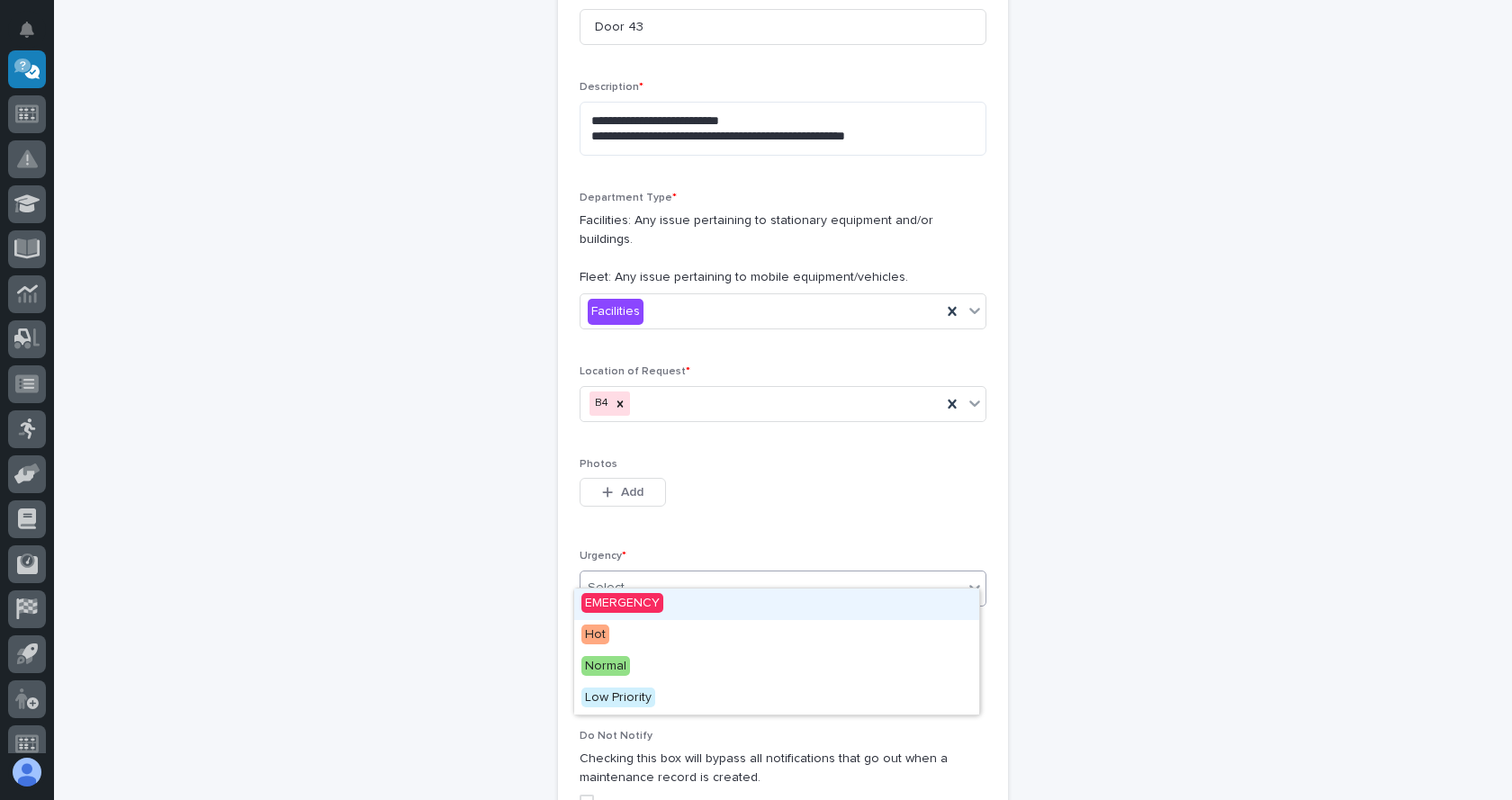
click at [639, 573] on div "Select..." at bounding box center [772, 587] width 383 height 29
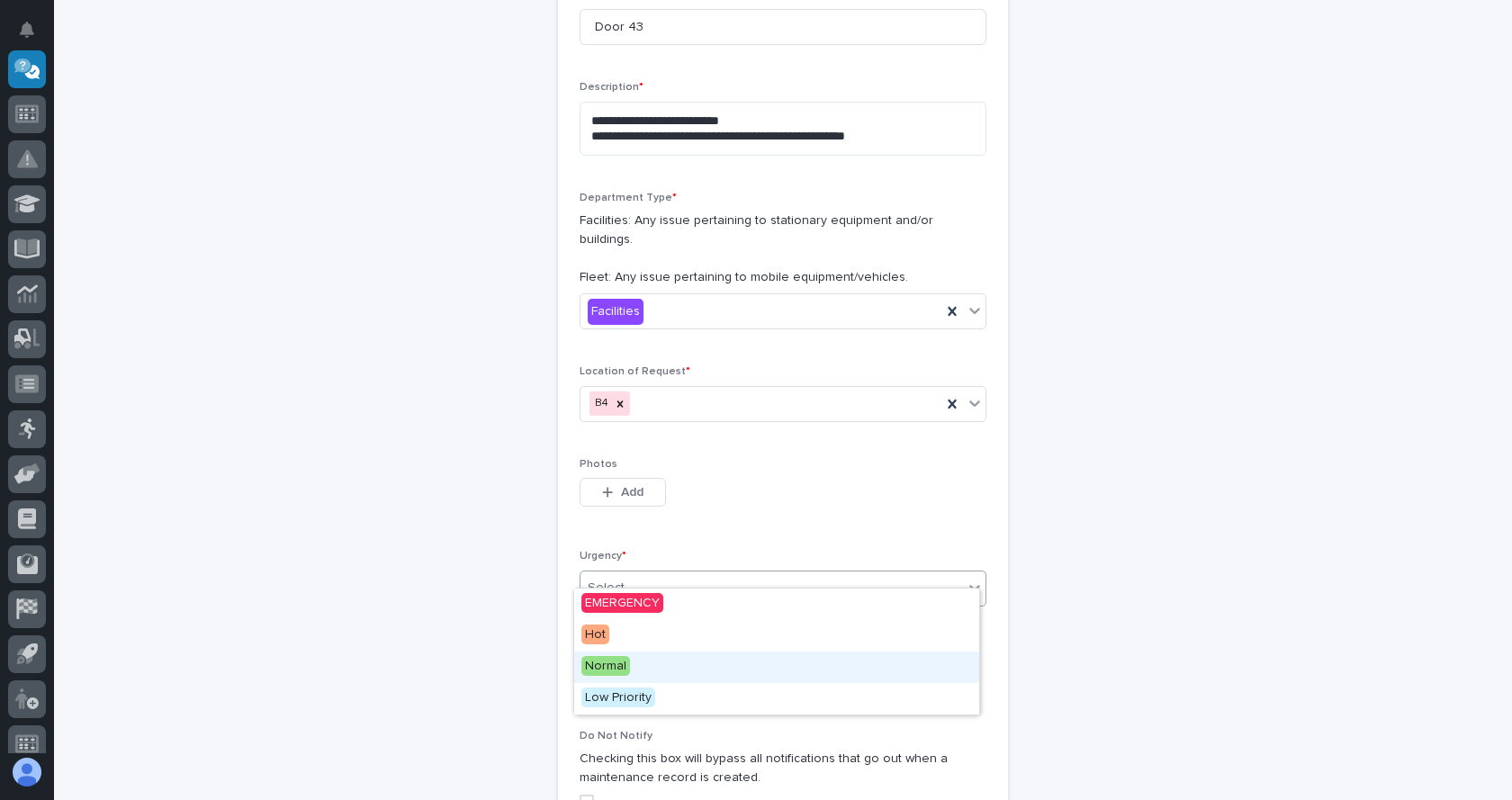
click at [615, 663] on span "Normal" at bounding box center [605, 665] width 49 height 20
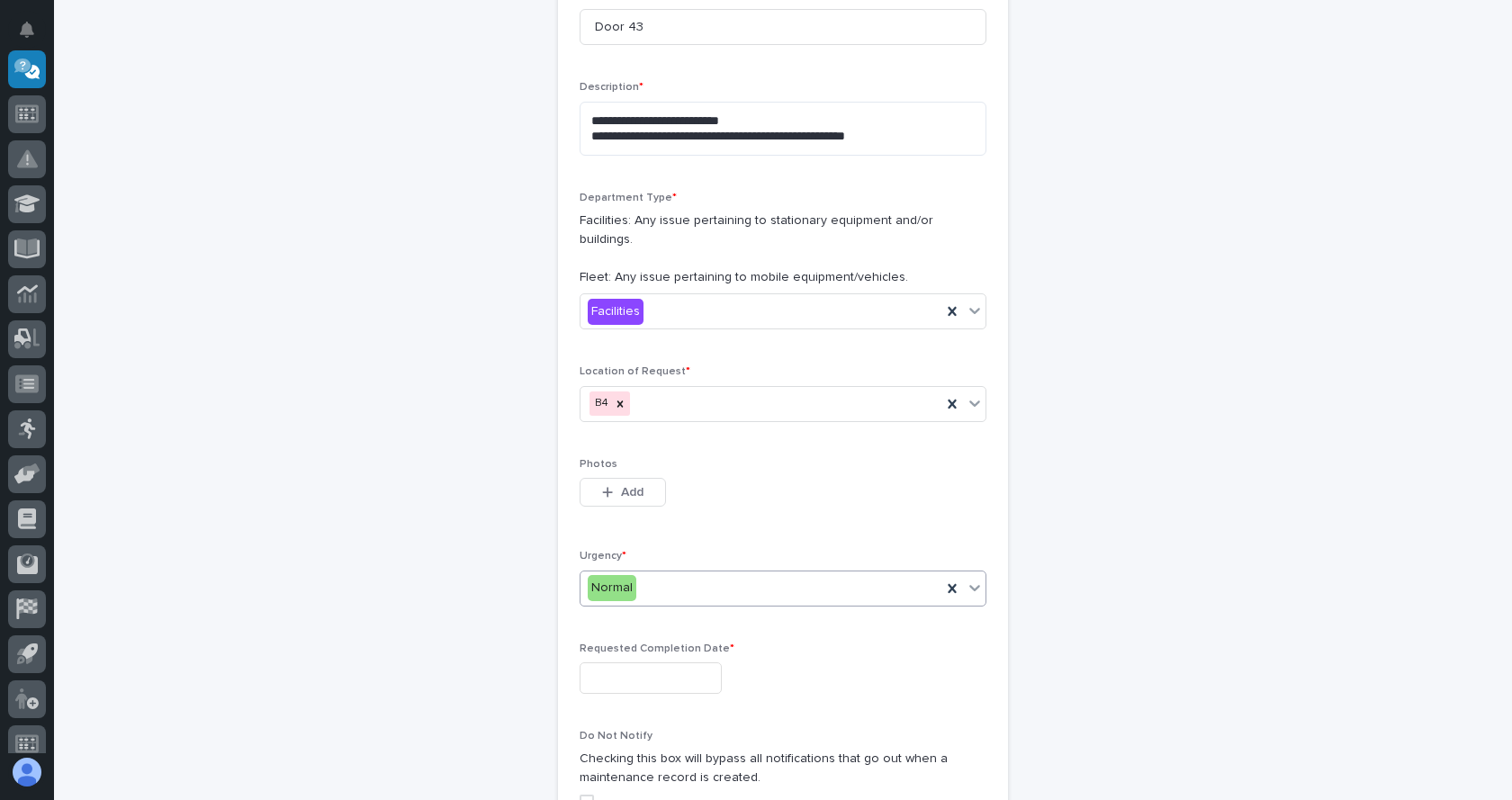
click at [657, 662] on input "text" at bounding box center [650, 677] width 142 height 31
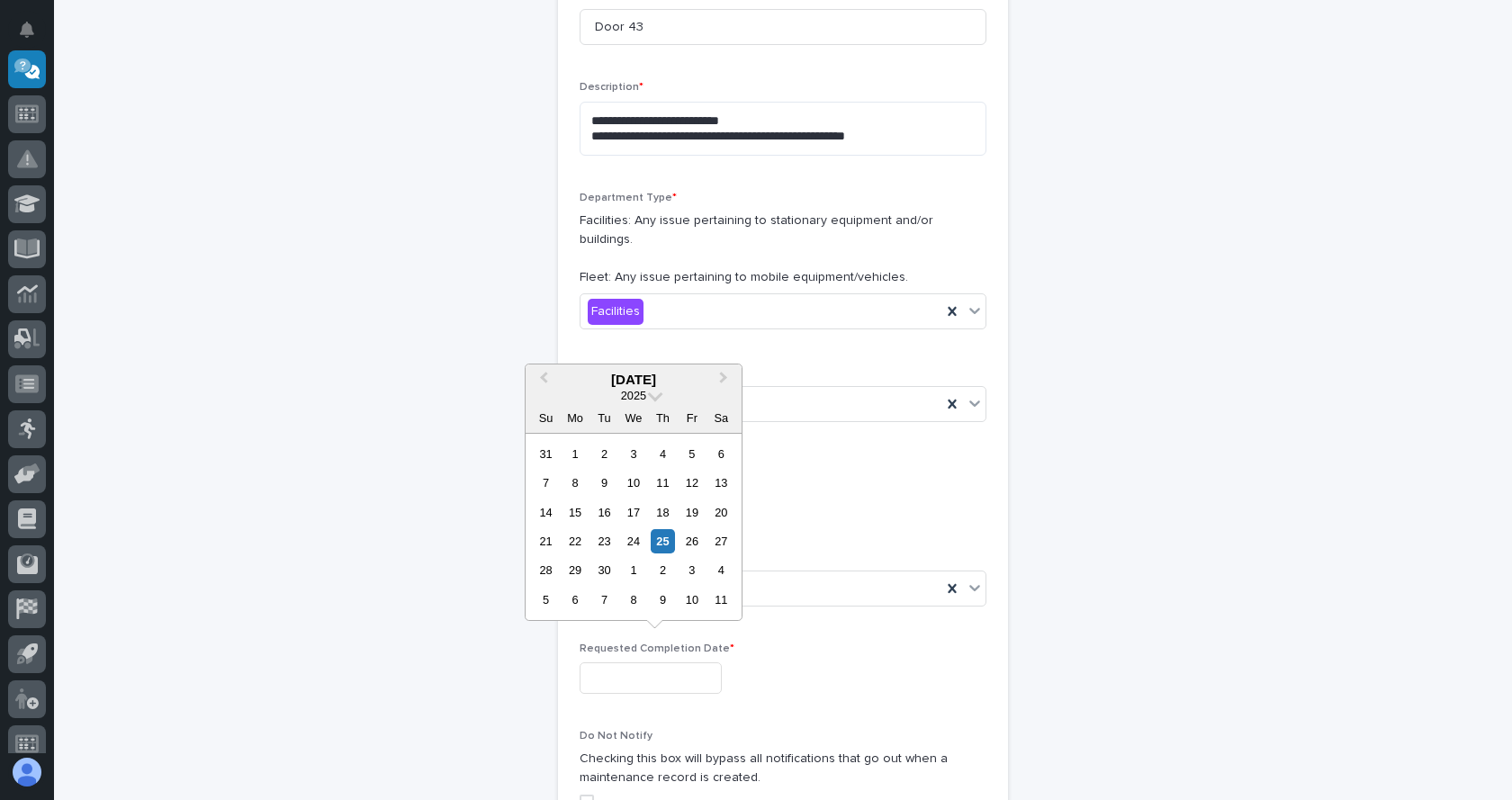
drag, startPoint x: 726, startPoint y: 383, endPoint x: 719, endPoint y: 426, distance: 43.6
click at [726, 391] on button "Next Month" at bounding box center [725, 380] width 29 height 29
click at [695, 565] on div "31" at bounding box center [692, 570] width 25 height 25
type input "**********"
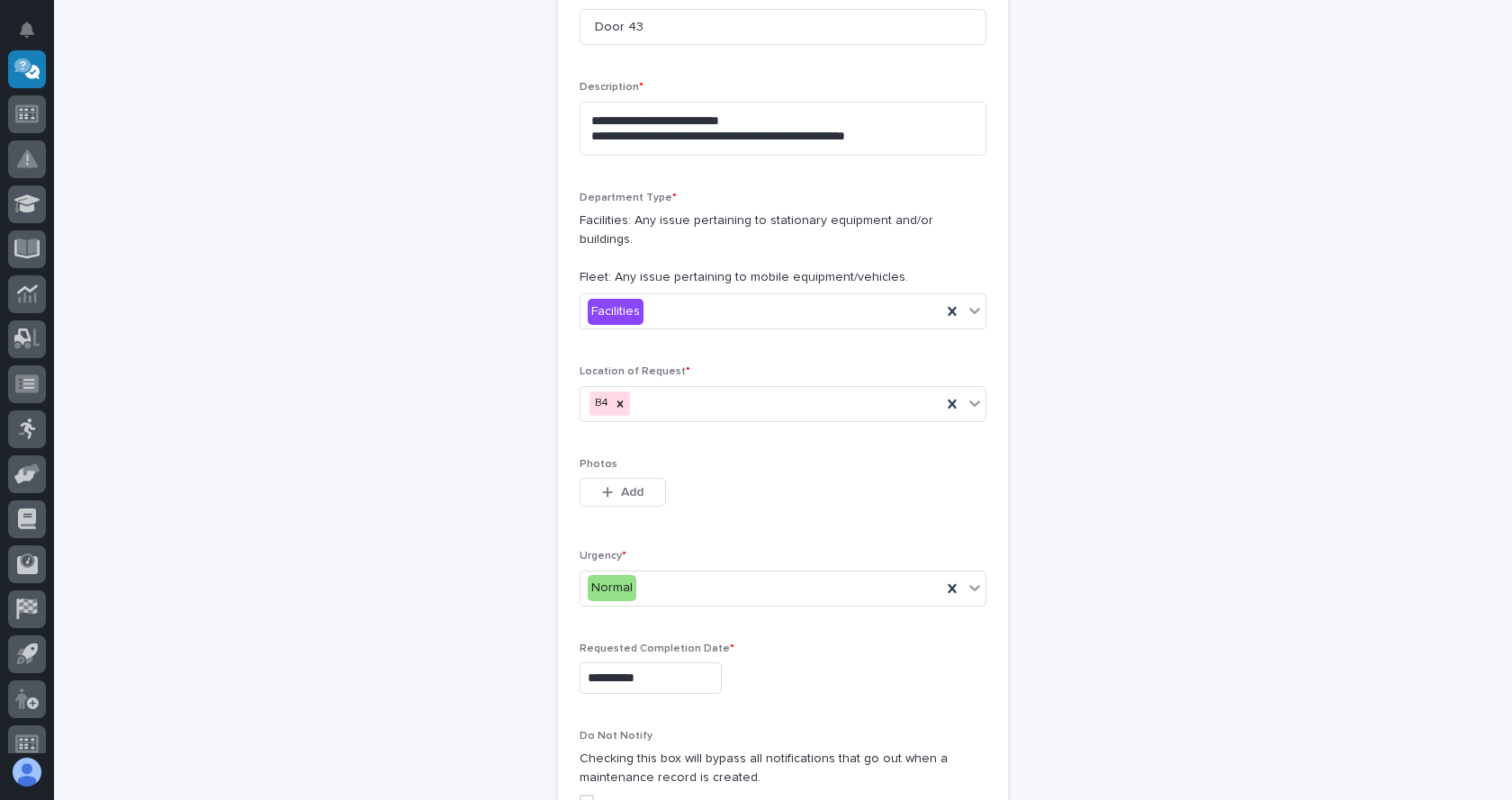
click at [584, 794] on span at bounding box center [586, 801] width 14 height 14
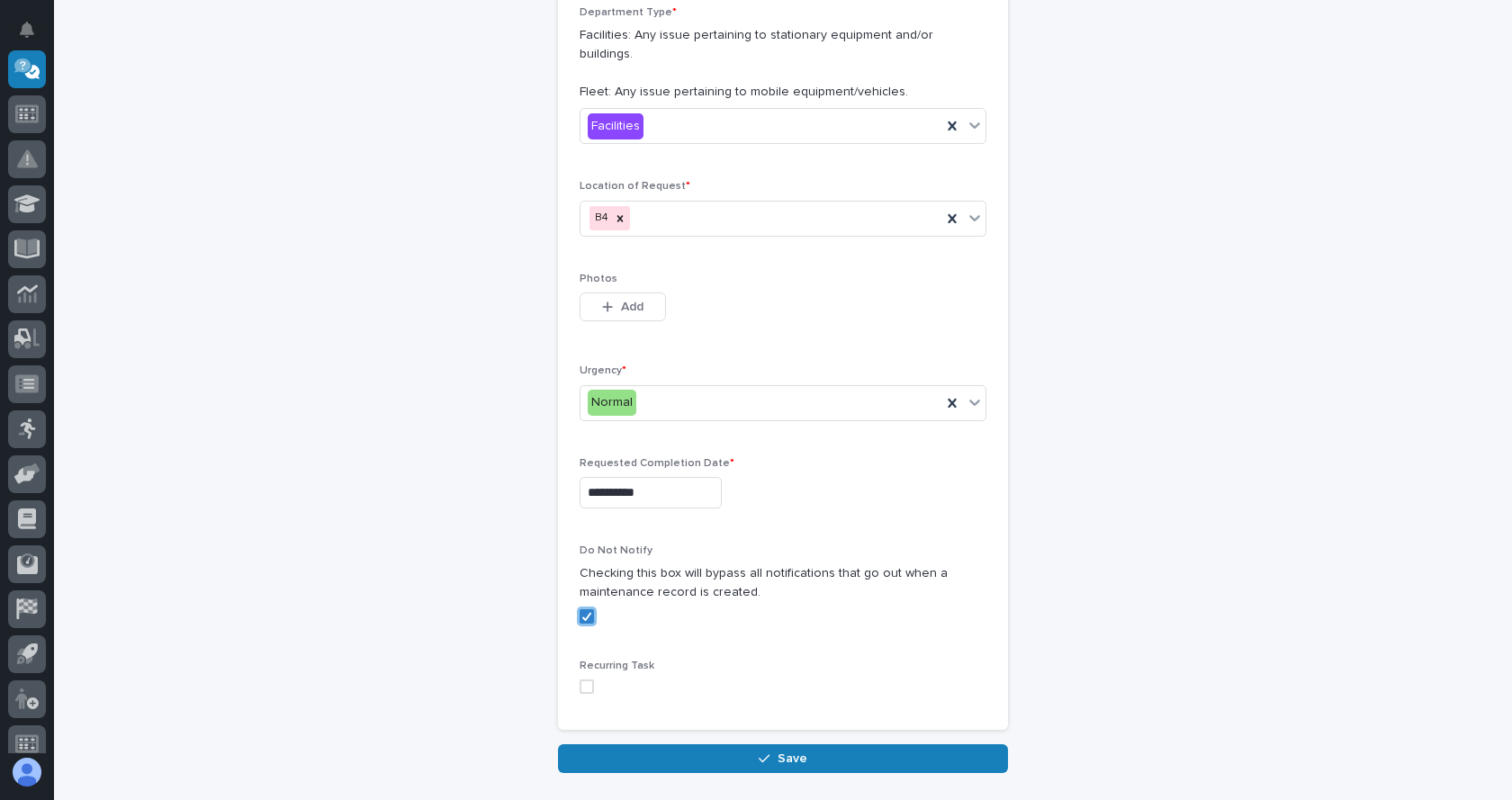
scroll to position [608, 0]
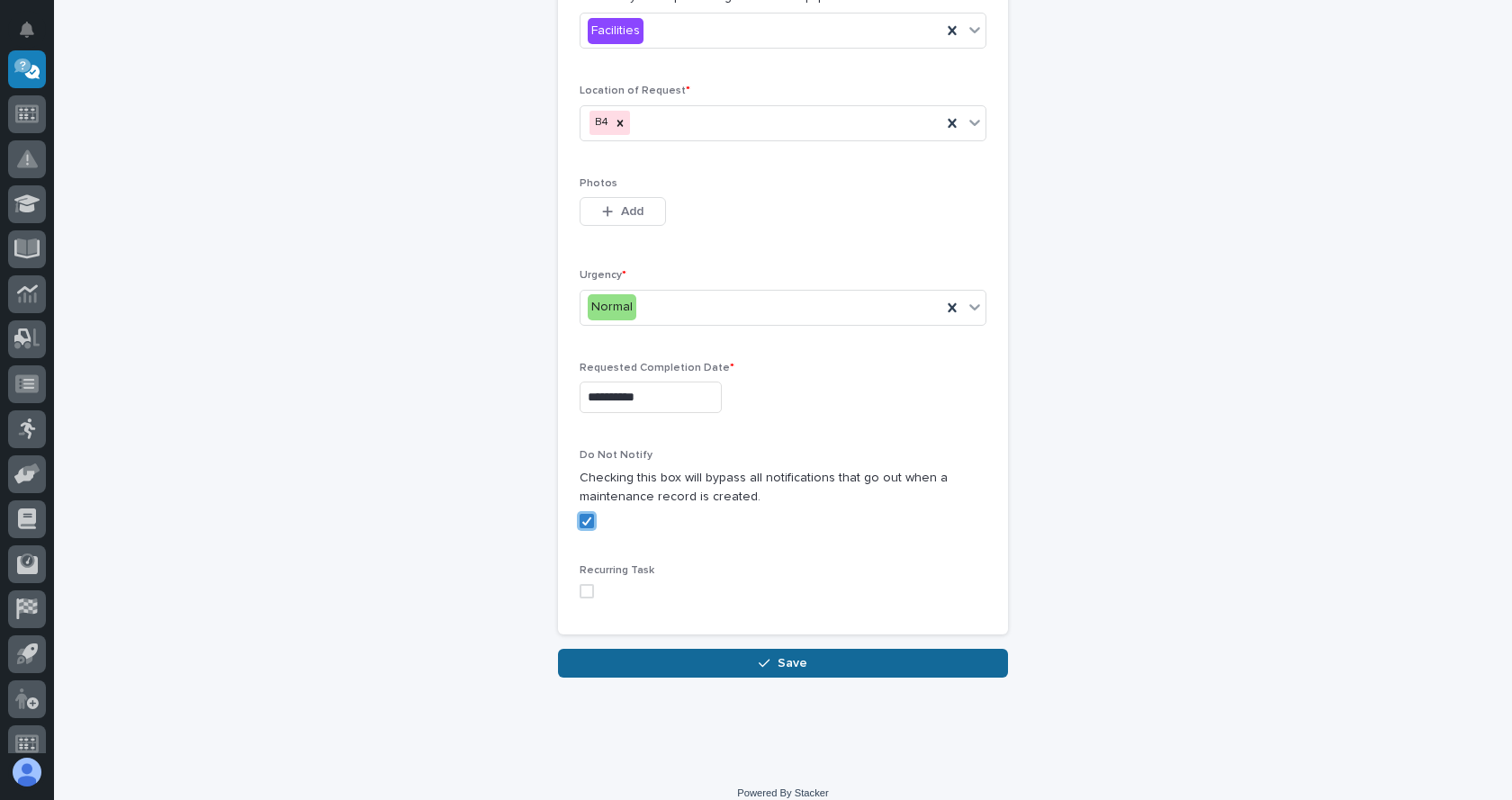
click at [778, 654] on span "Save" at bounding box center [792, 662] width 29 height 16
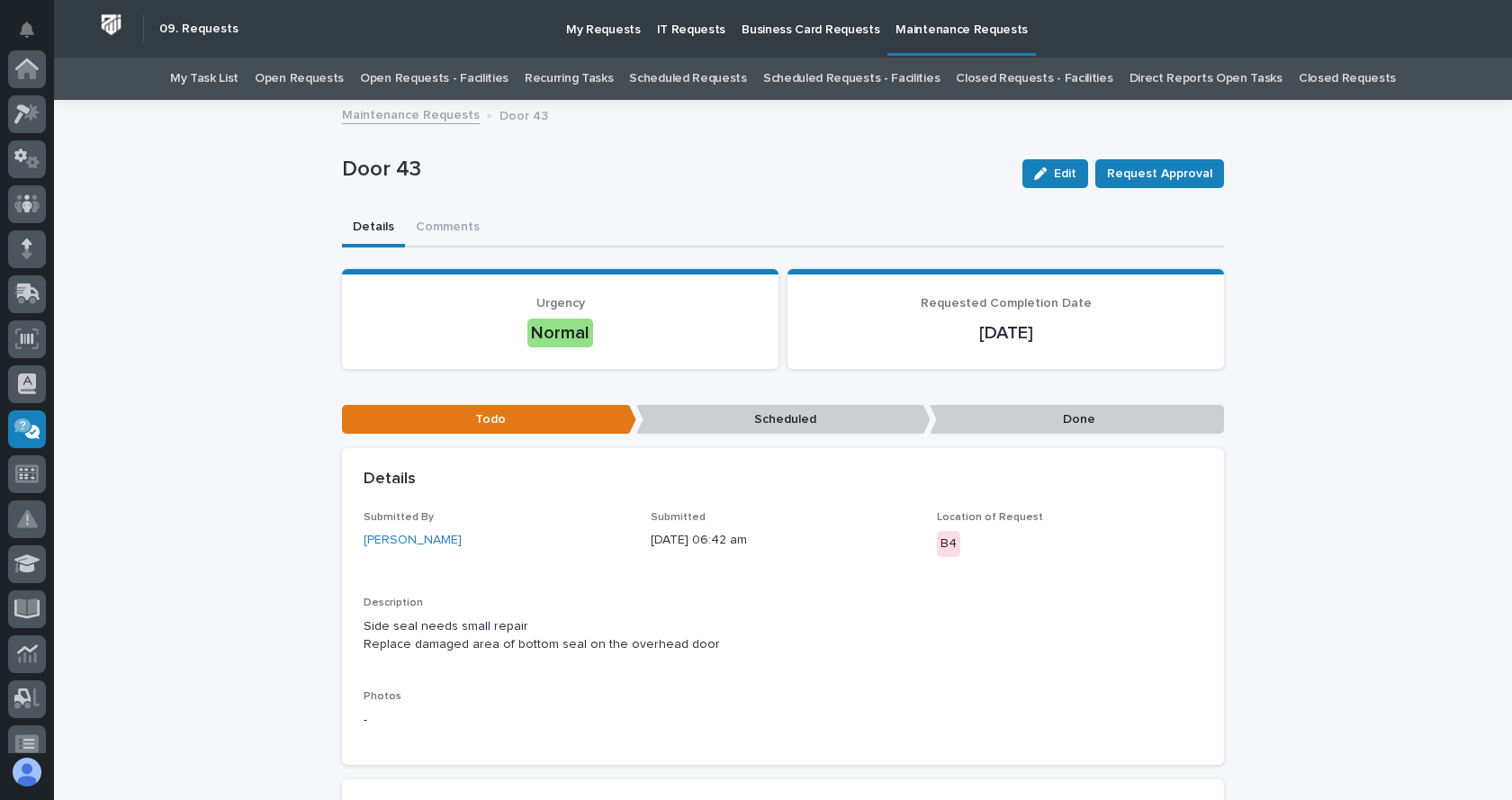
scroll to position [360, 0]
click at [386, 109] on link "Maintenance Requests" at bounding box center [410, 114] width 138 height 21
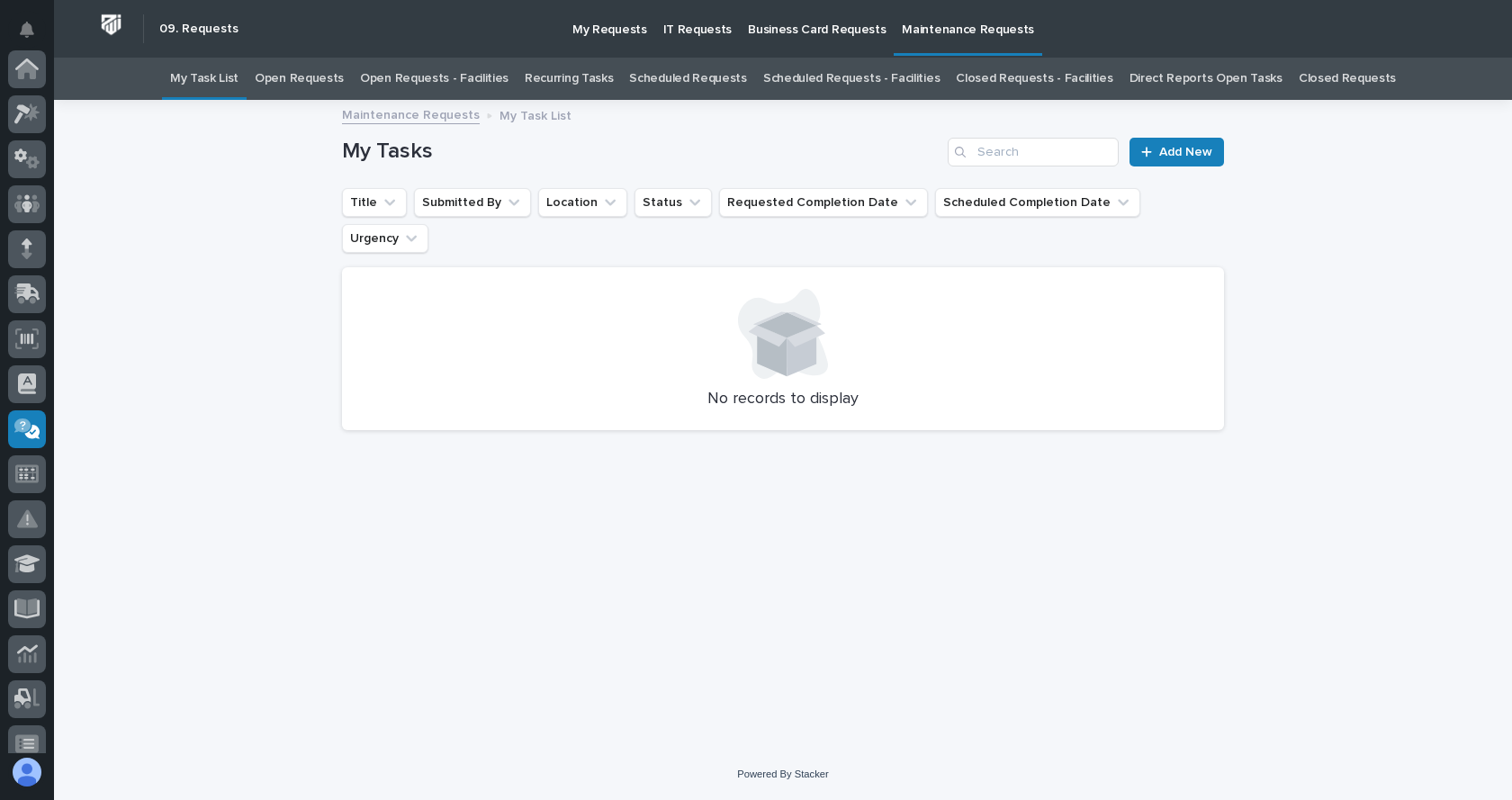
scroll to position [360, 0]
click at [1166, 144] on link "Add New" at bounding box center [1176, 152] width 94 height 29
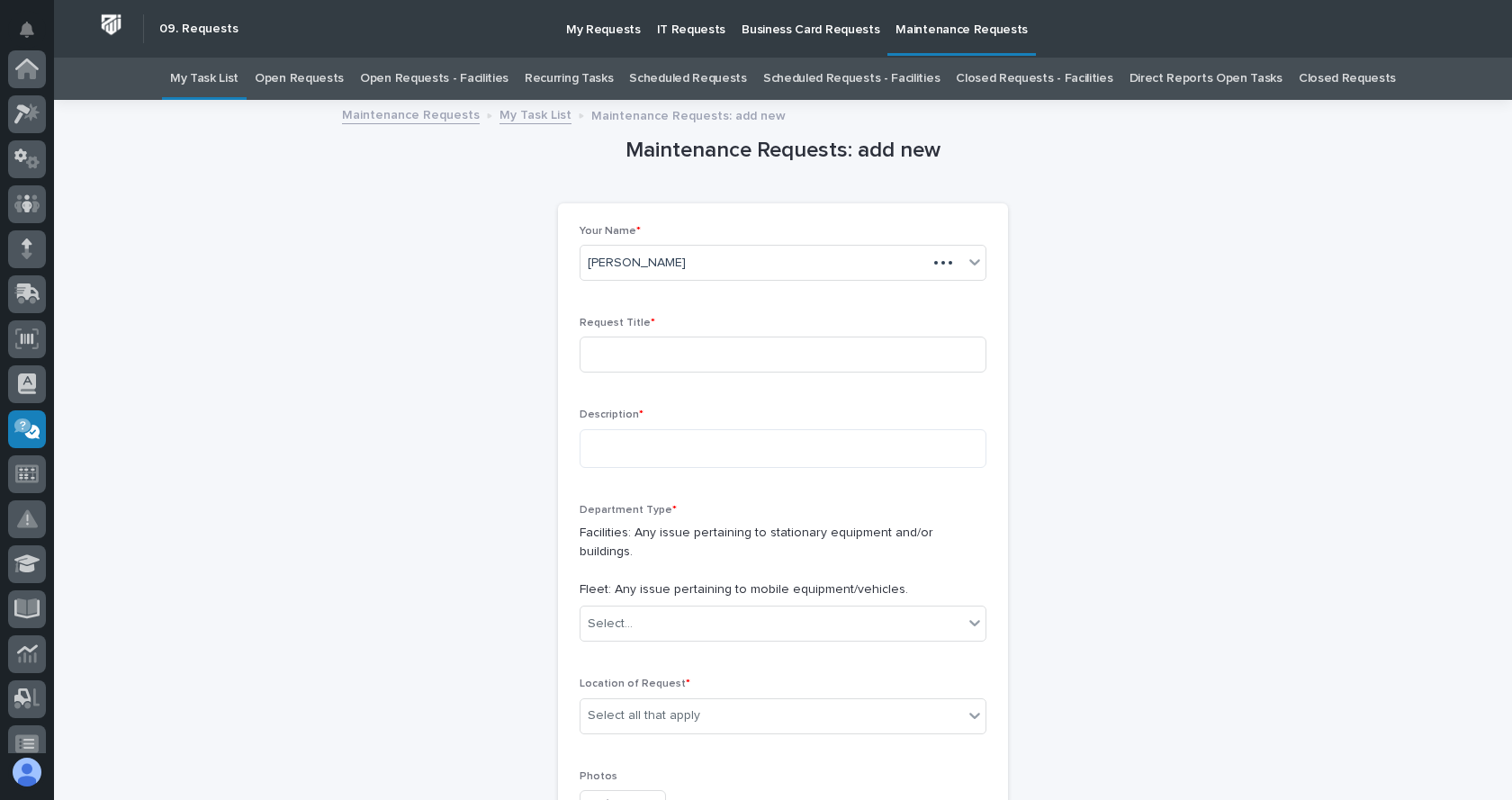
scroll to position [360, 0]
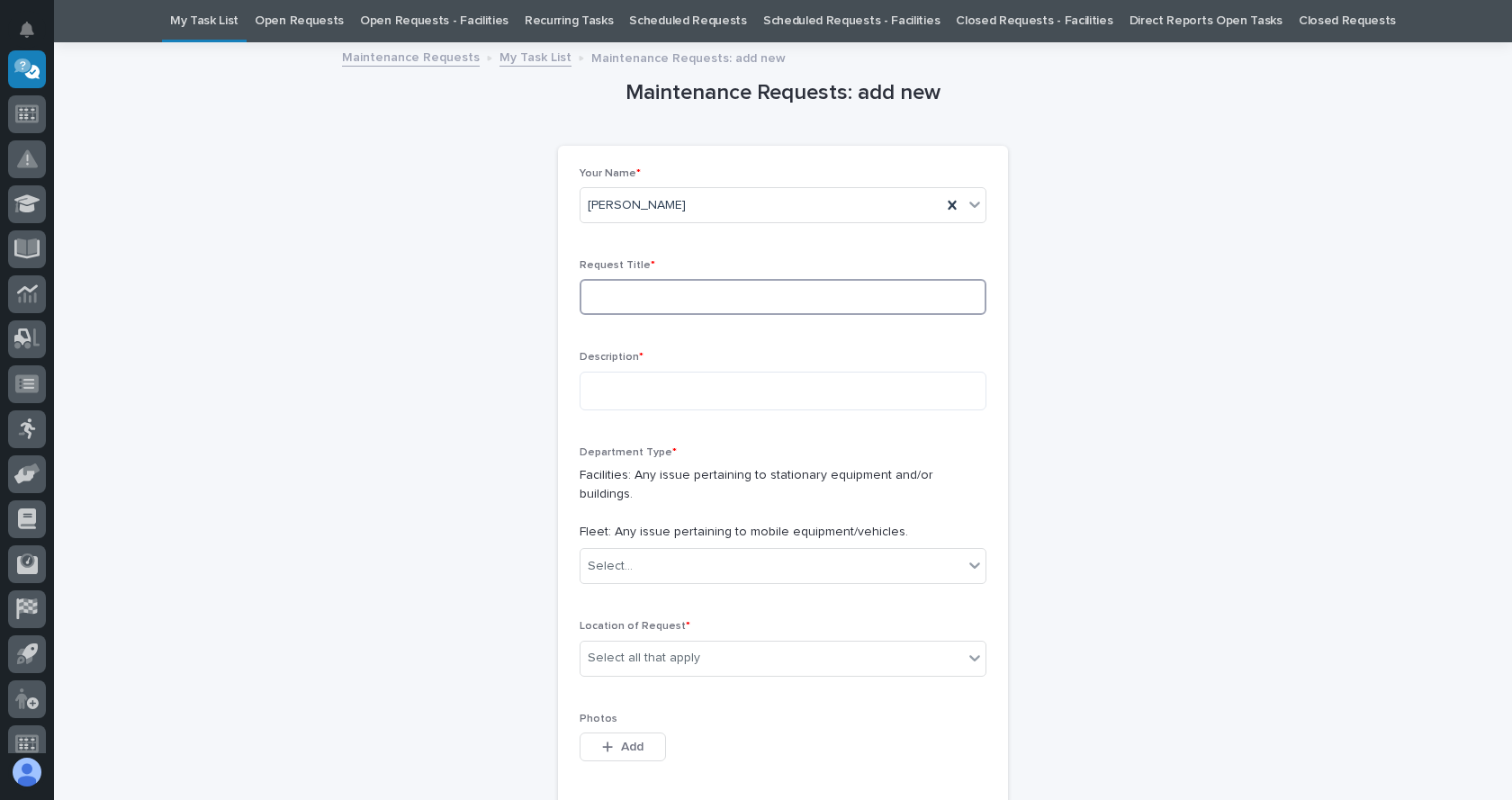
click at [626, 306] on input at bounding box center [782, 297] width 406 height 36
type input "Door 41"
click at [606, 401] on textarea at bounding box center [782, 391] width 406 height 39
click at [638, 386] on textarea "**********" at bounding box center [782, 391] width 406 height 39
drag, startPoint x: 638, startPoint y: 386, endPoint x: 639, endPoint y: 400, distance: 14.0
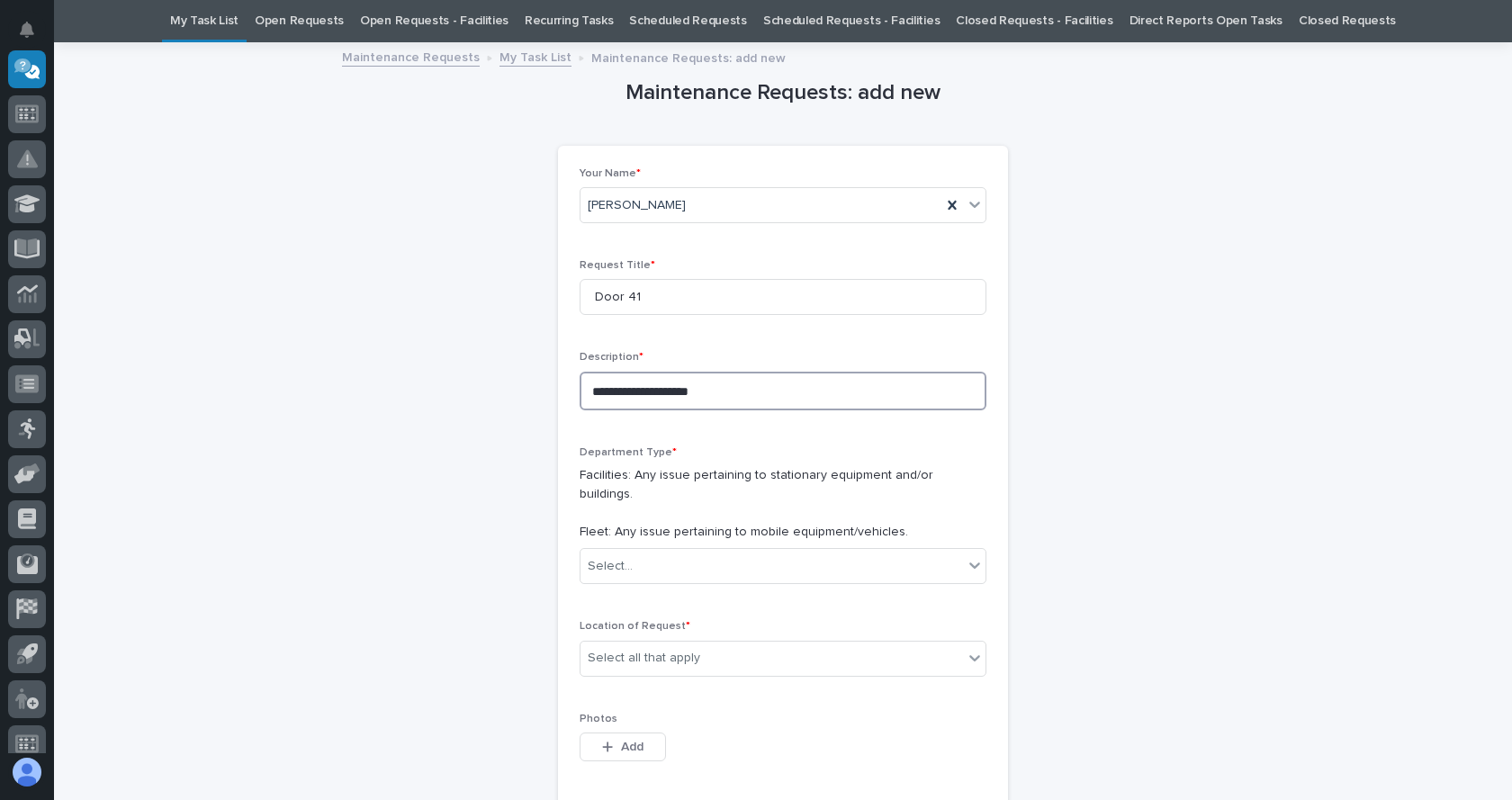
click at [638, 387] on textarea "**********" at bounding box center [782, 391] width 406 height 39
click at [689, 402] on textarea "**********" at bounding box center [782, 391] width 406 height 39
click at [637, 391] on textarea "**********" at bounding box center [782, 391] width 406 height 39
click at [790, 392] on textarea "**********" at bounding box center [782, 391] width 406 height 39
type textarea "**********"
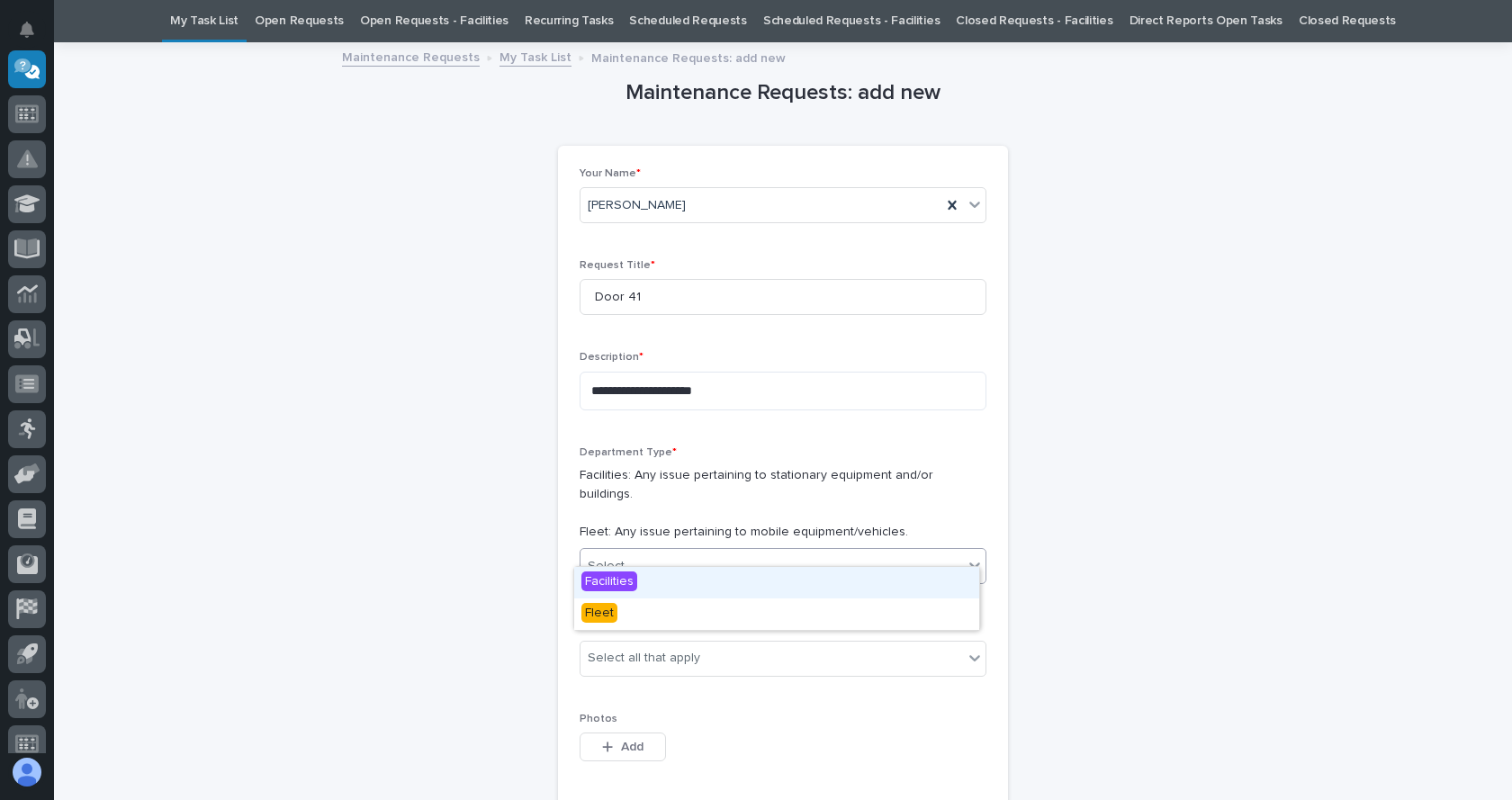
click at [736, 552] on div "Select..." at bounding box center [772, 566] width 383 height 29
click at [657, 584] on div "Facilities" at bounding box center [776, 582] width 405 height 31
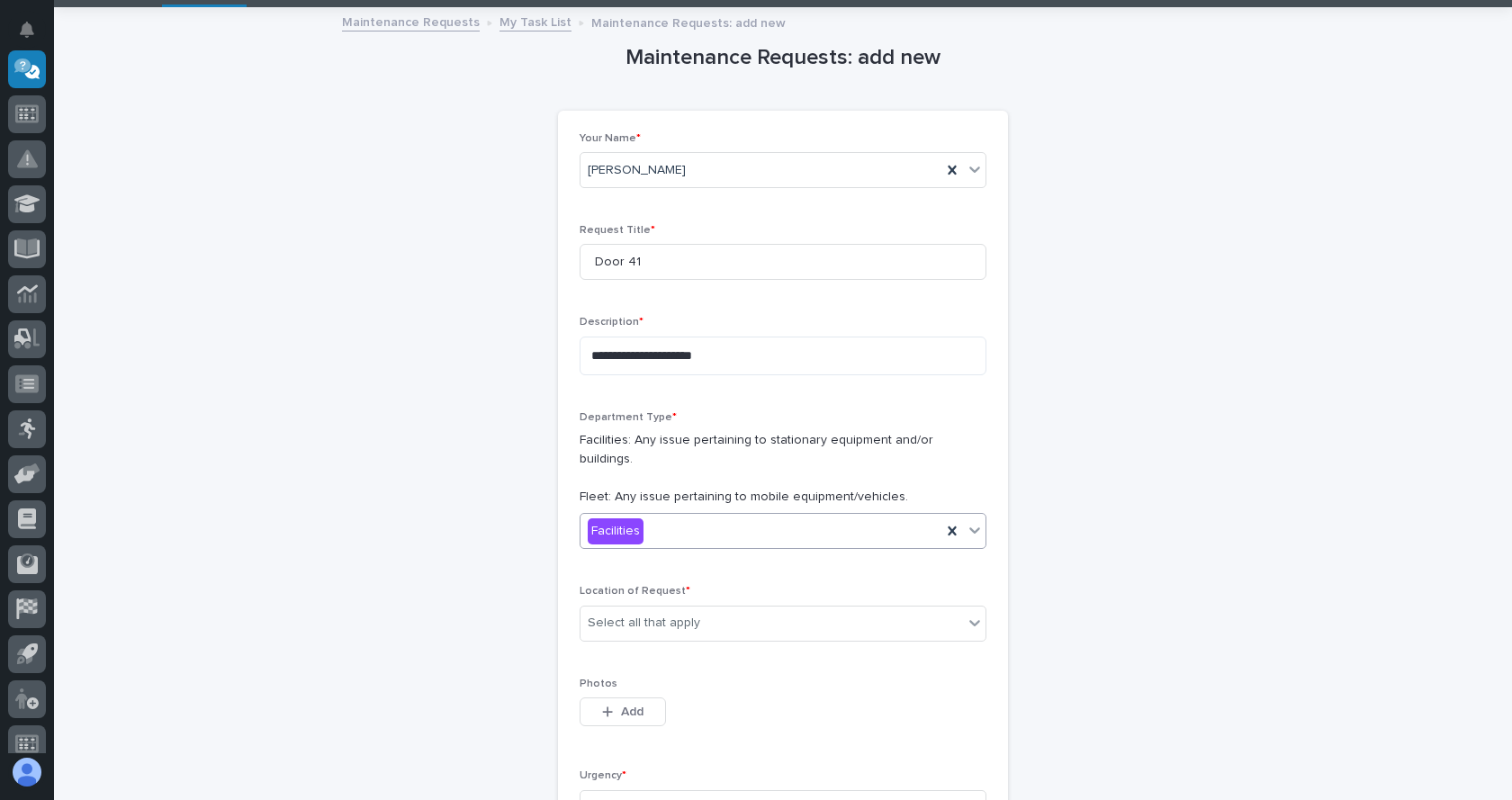
scroll to position [147, 0]
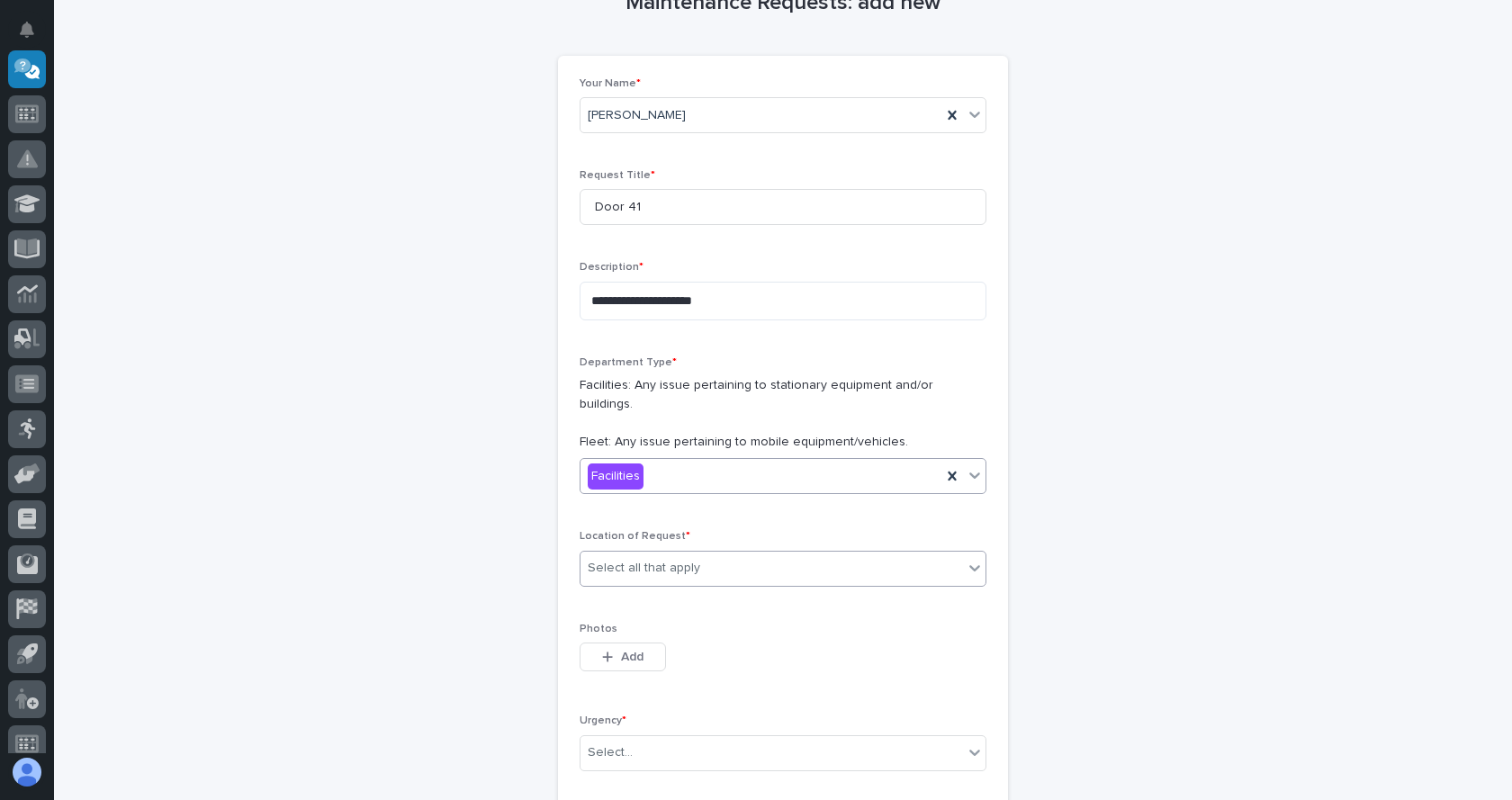
click at [747, 560] on div "Select all that apply" at bounding box center [772, 568] width 383 height 29
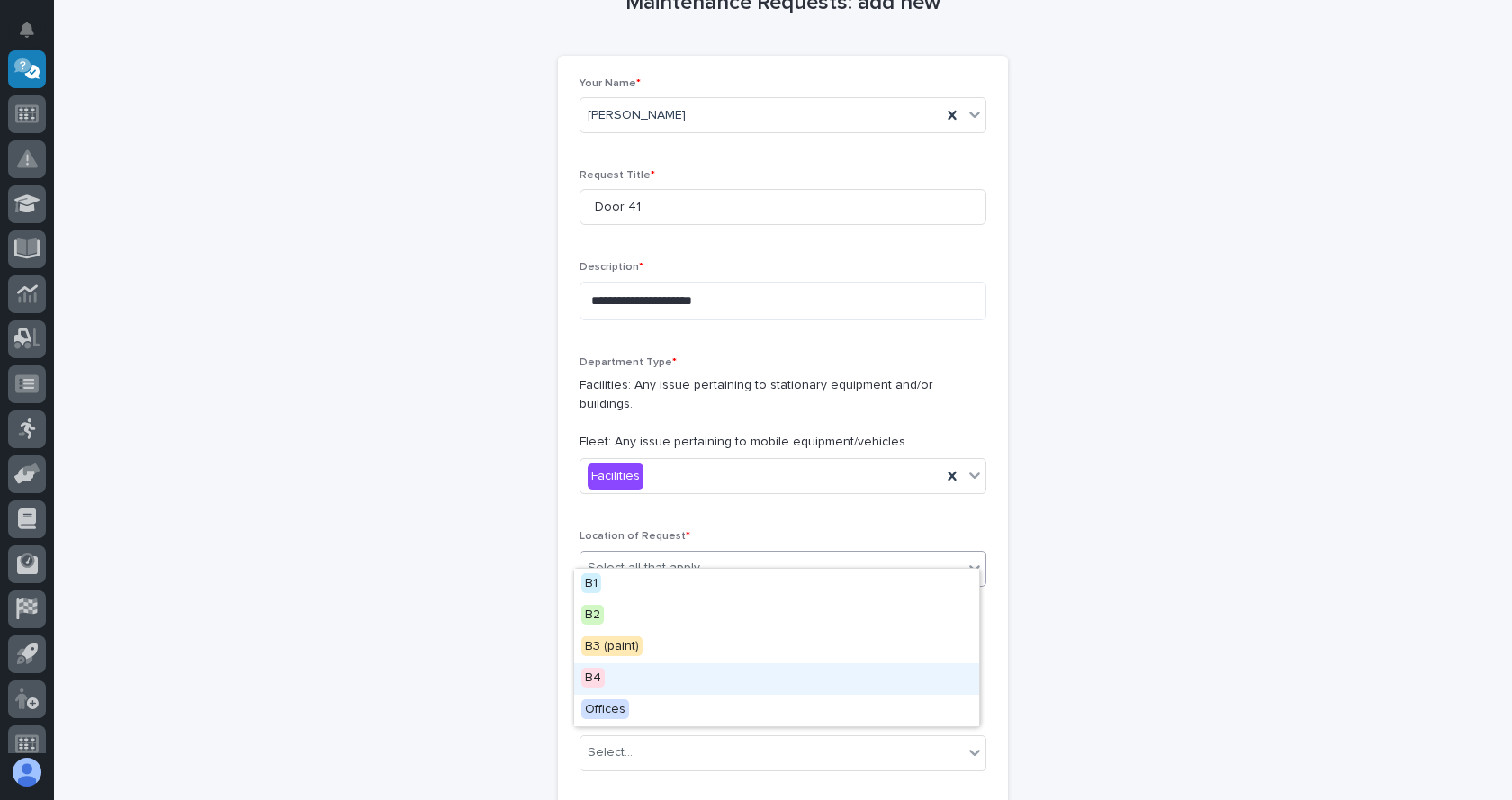
click at [619, 673] on div "B4" at bounding box center [776, 678] width 405 height 31
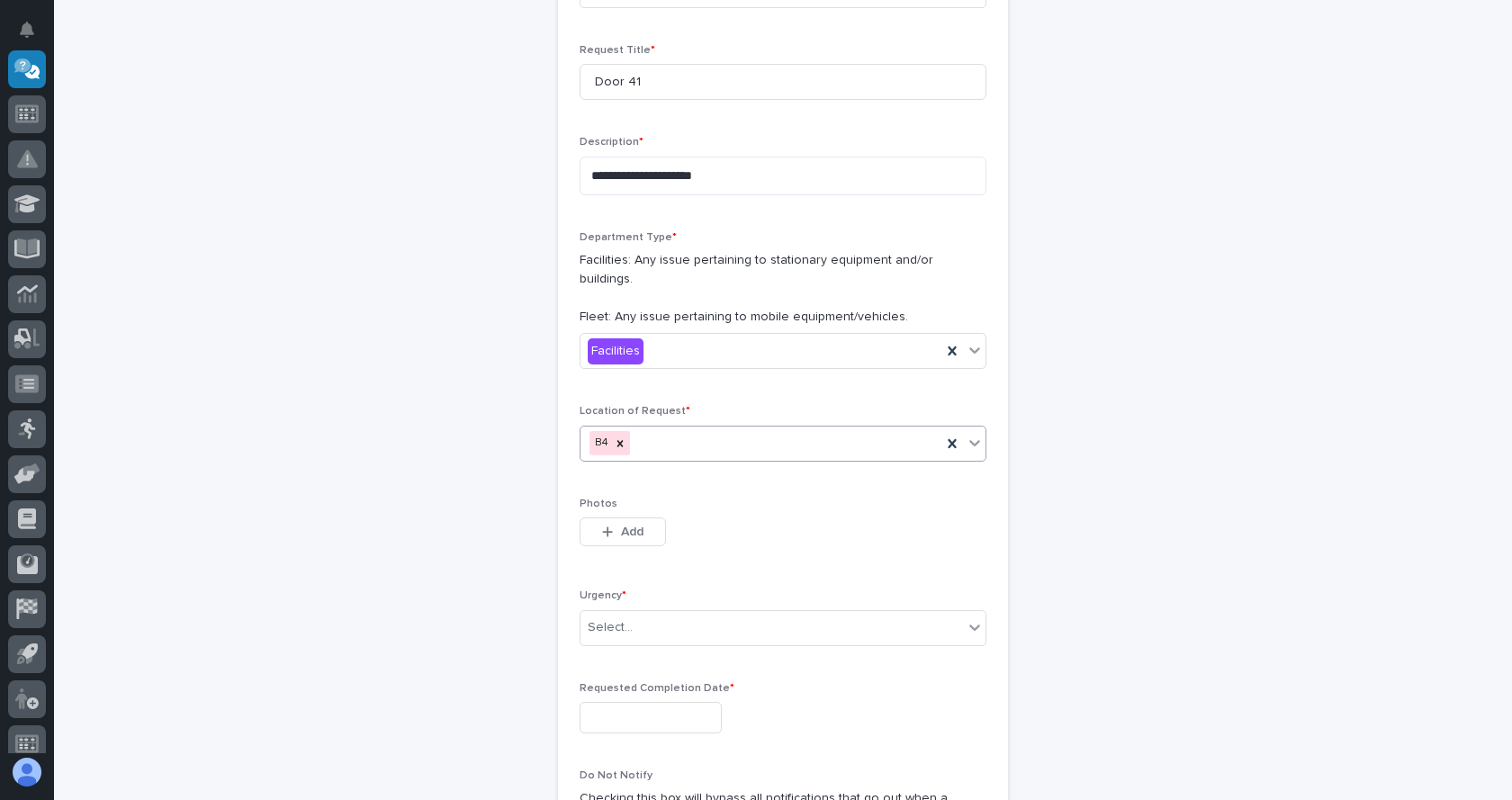
scroll to position [327, 0]
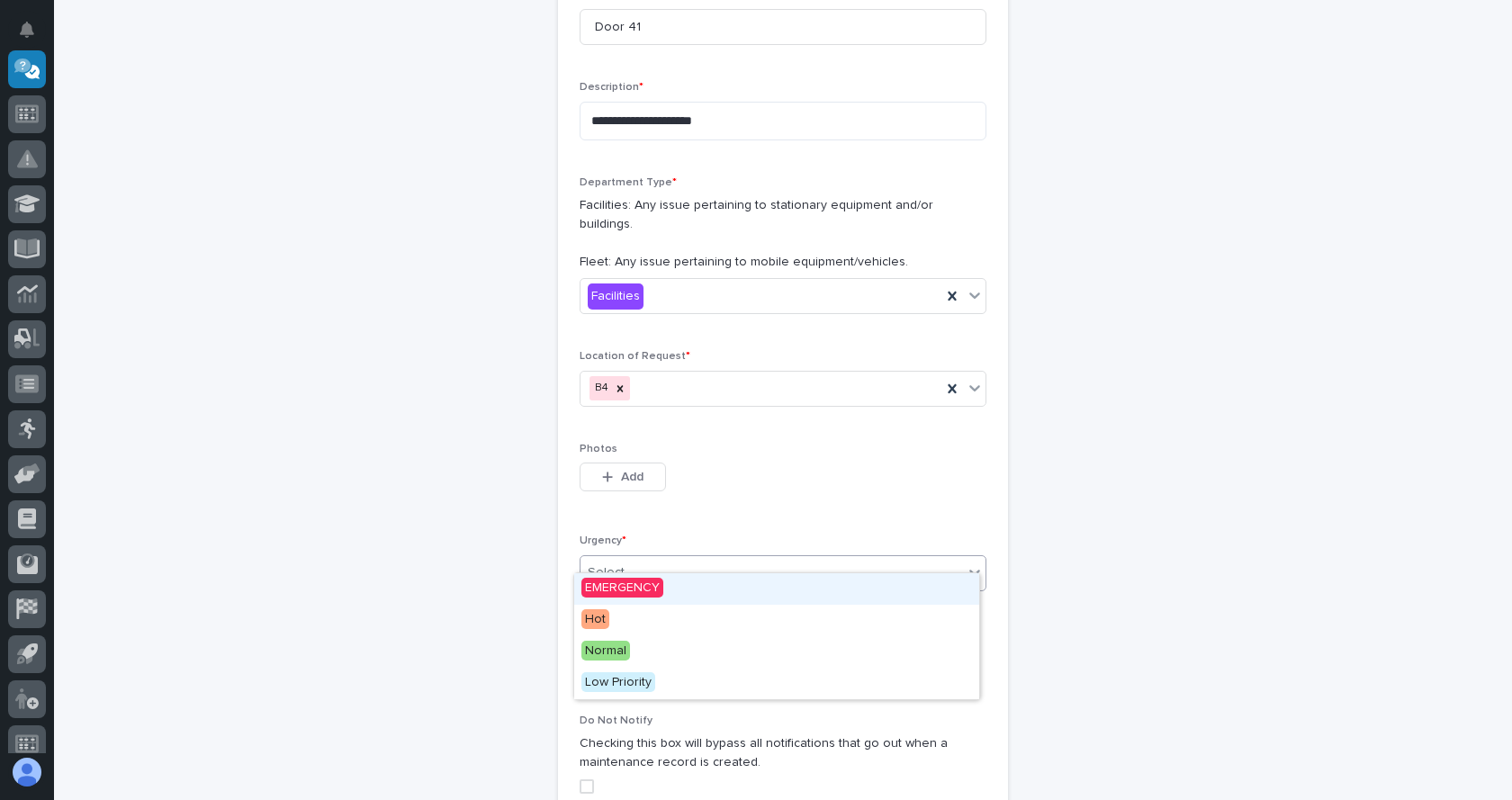
click at [719, 557] on div "Select..." at bounding box center [772, 572] width 383 height 29
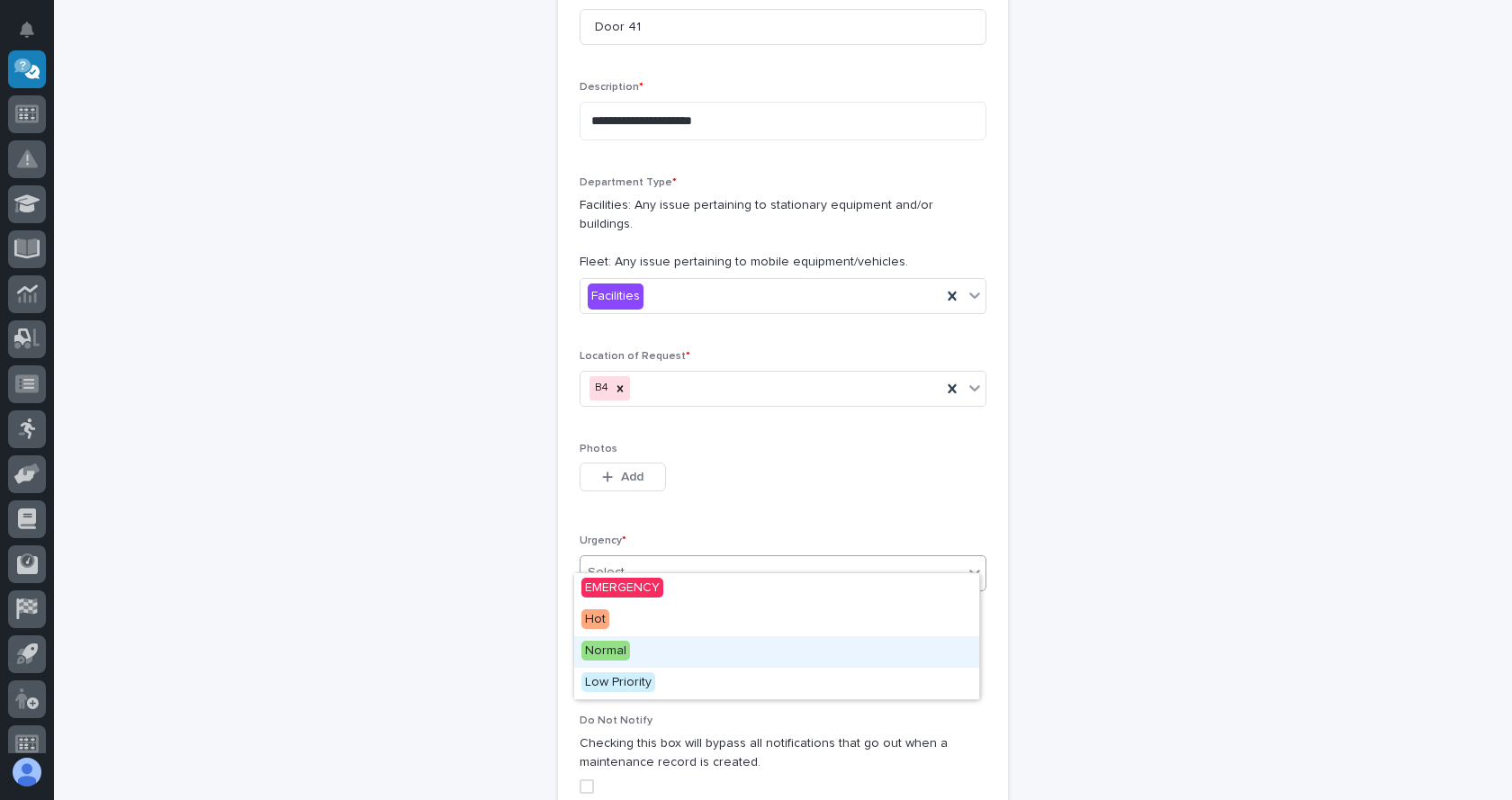
click at [612, 646] on span "Normal" at bounding box center [605, 650] width 49 height 20
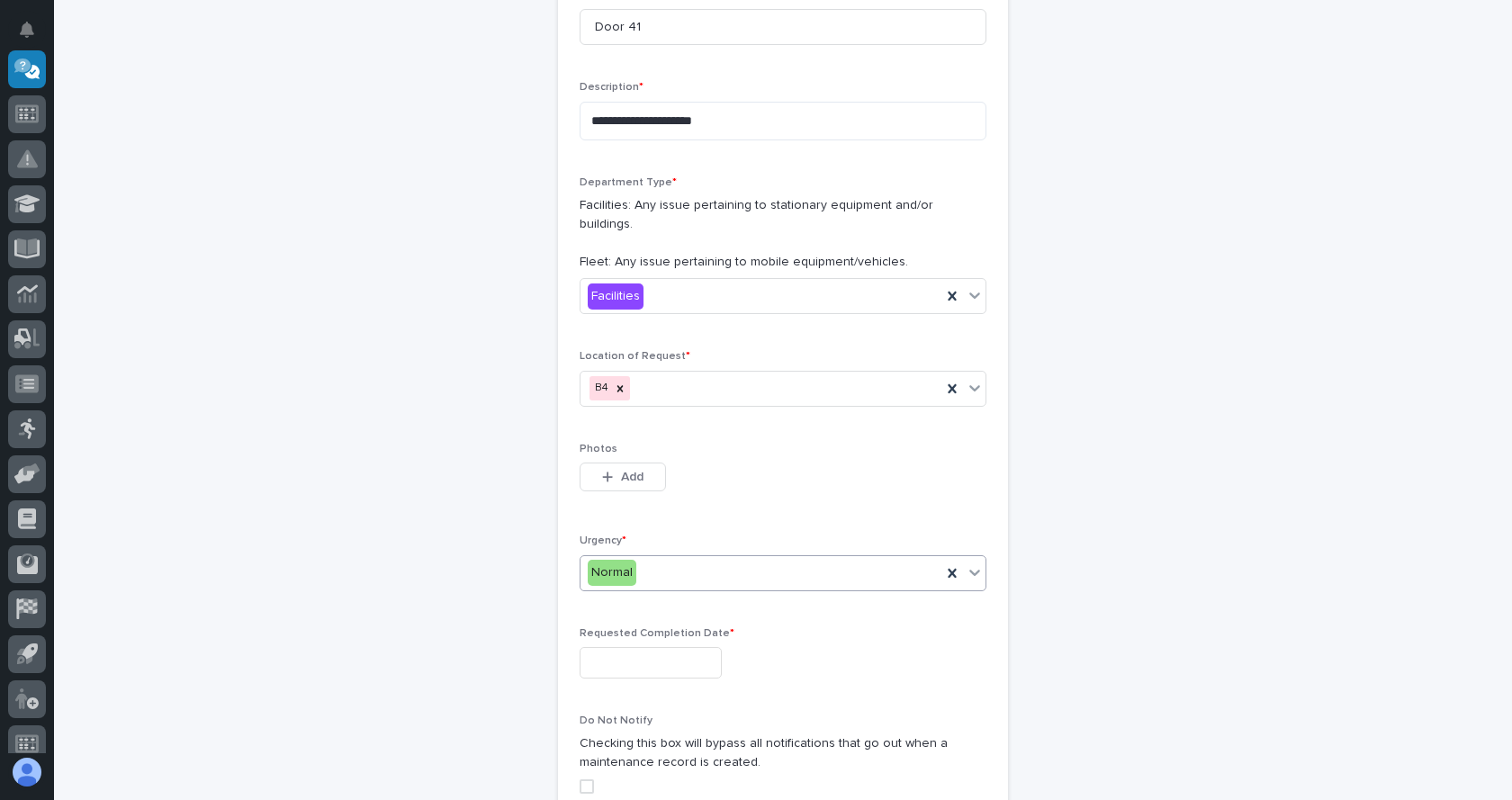
click at [687, 647] on input "text" at bounding box center [650, 662] width 142 height 31
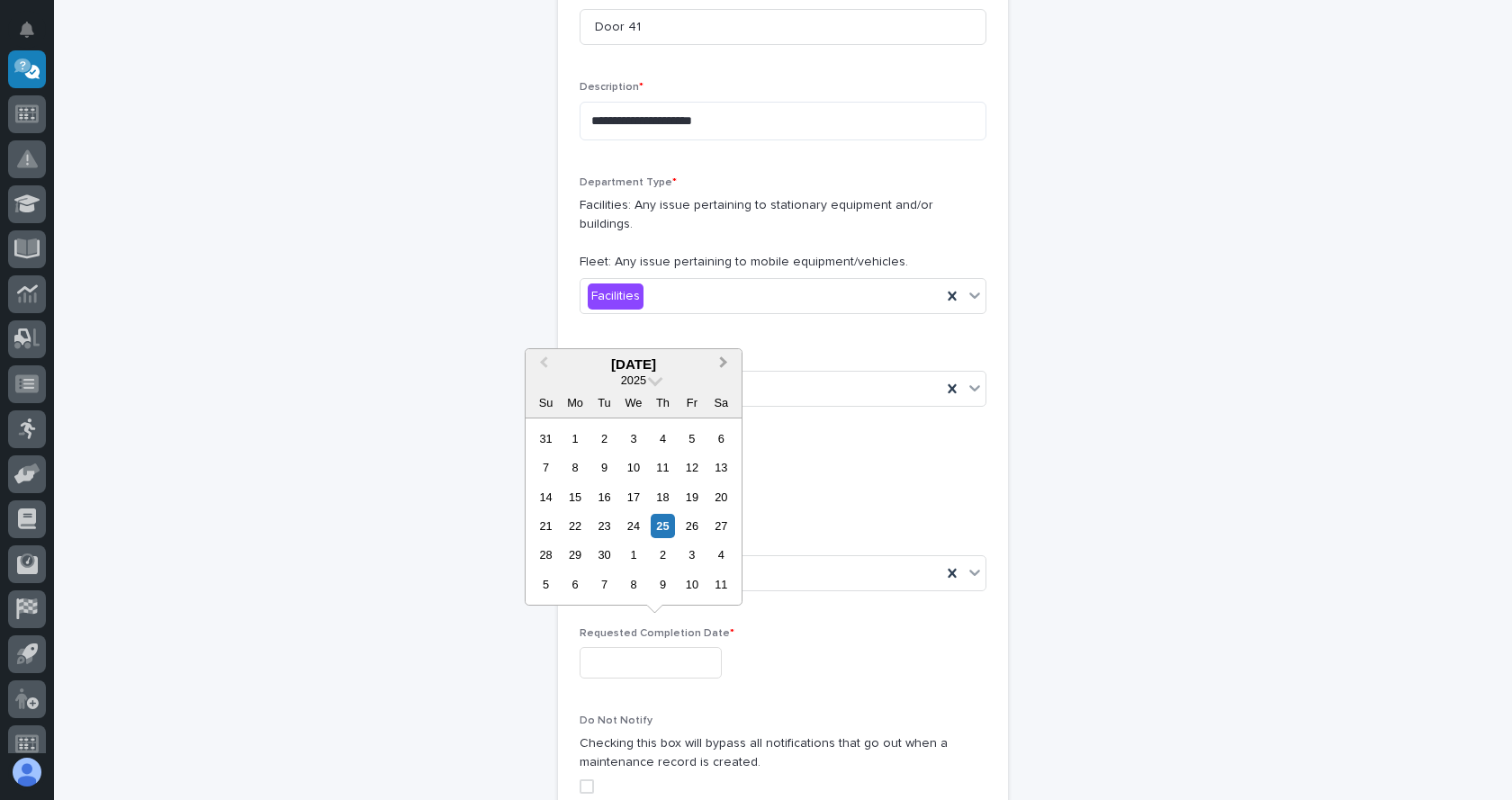
click at [723, 360] on span "Next Month" at bounding box center [723, 364] width 0 height 24
click at [688, 561] on div "31" at bounding box center [692, 555] width 25 height 25
type input "**********"
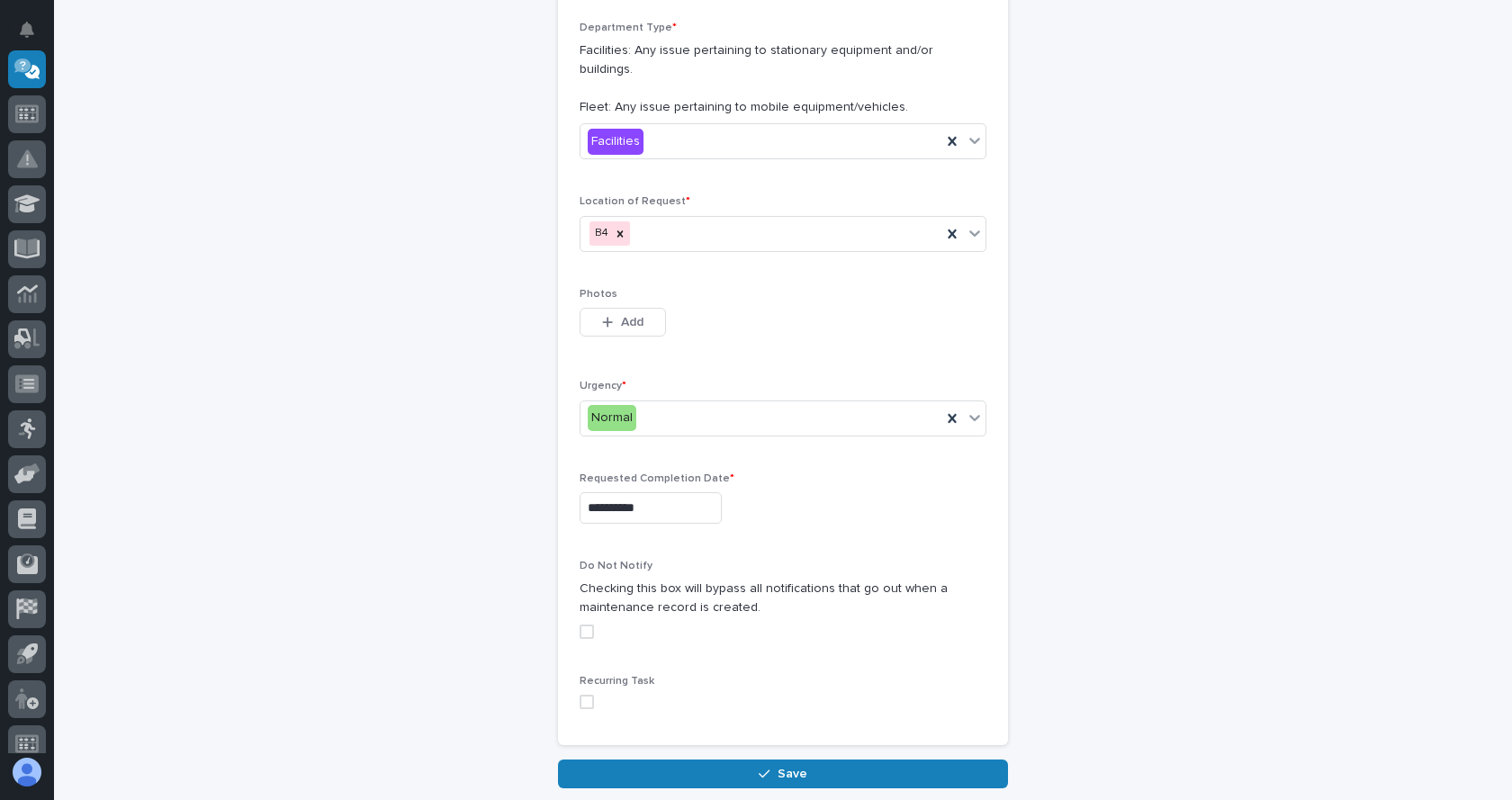
scroll to position [507, 0]
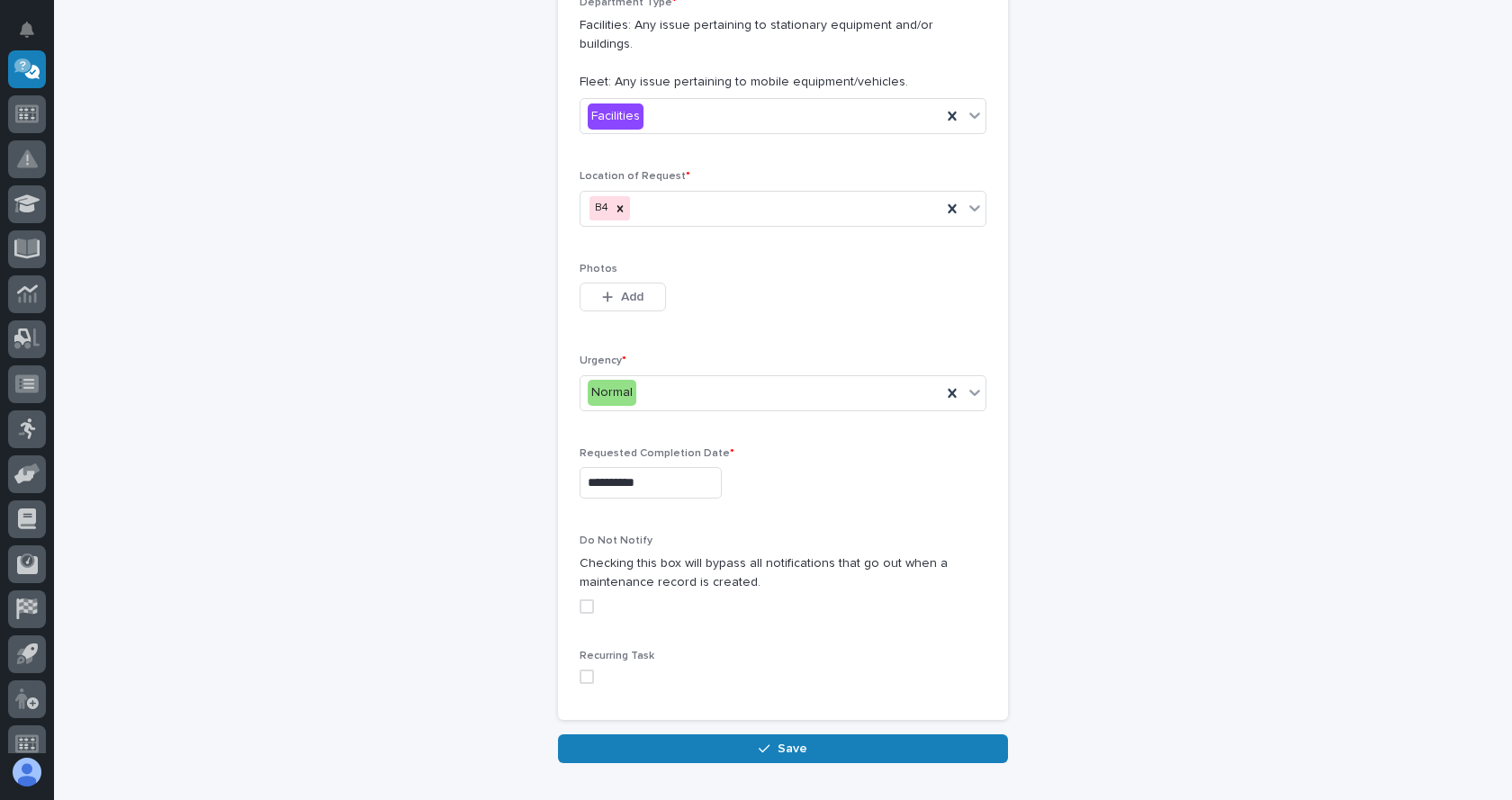
click at [580, 599] on span at bounding box center [586, 606] width 14 height 14
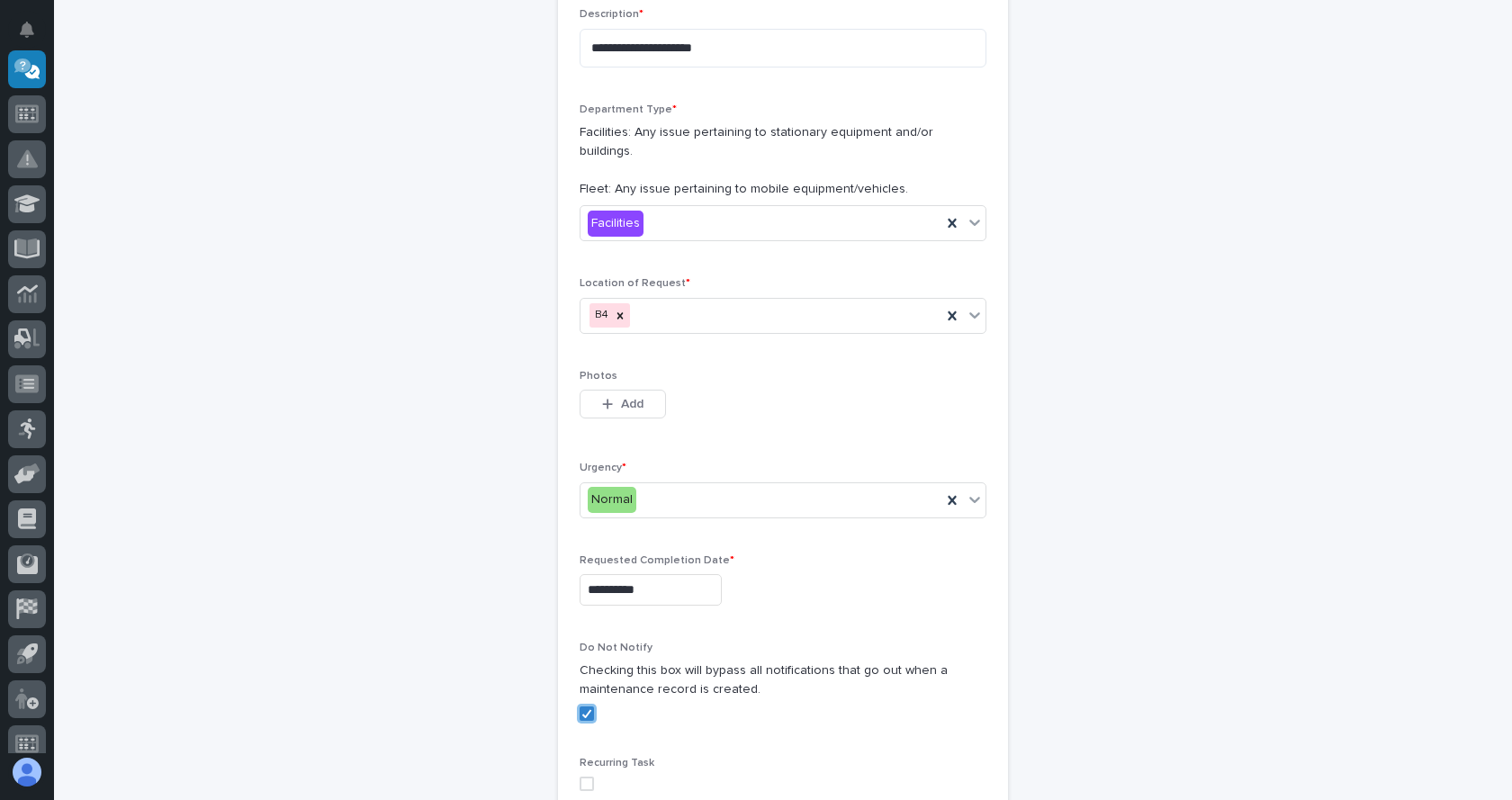
scroll to position [593, 0]
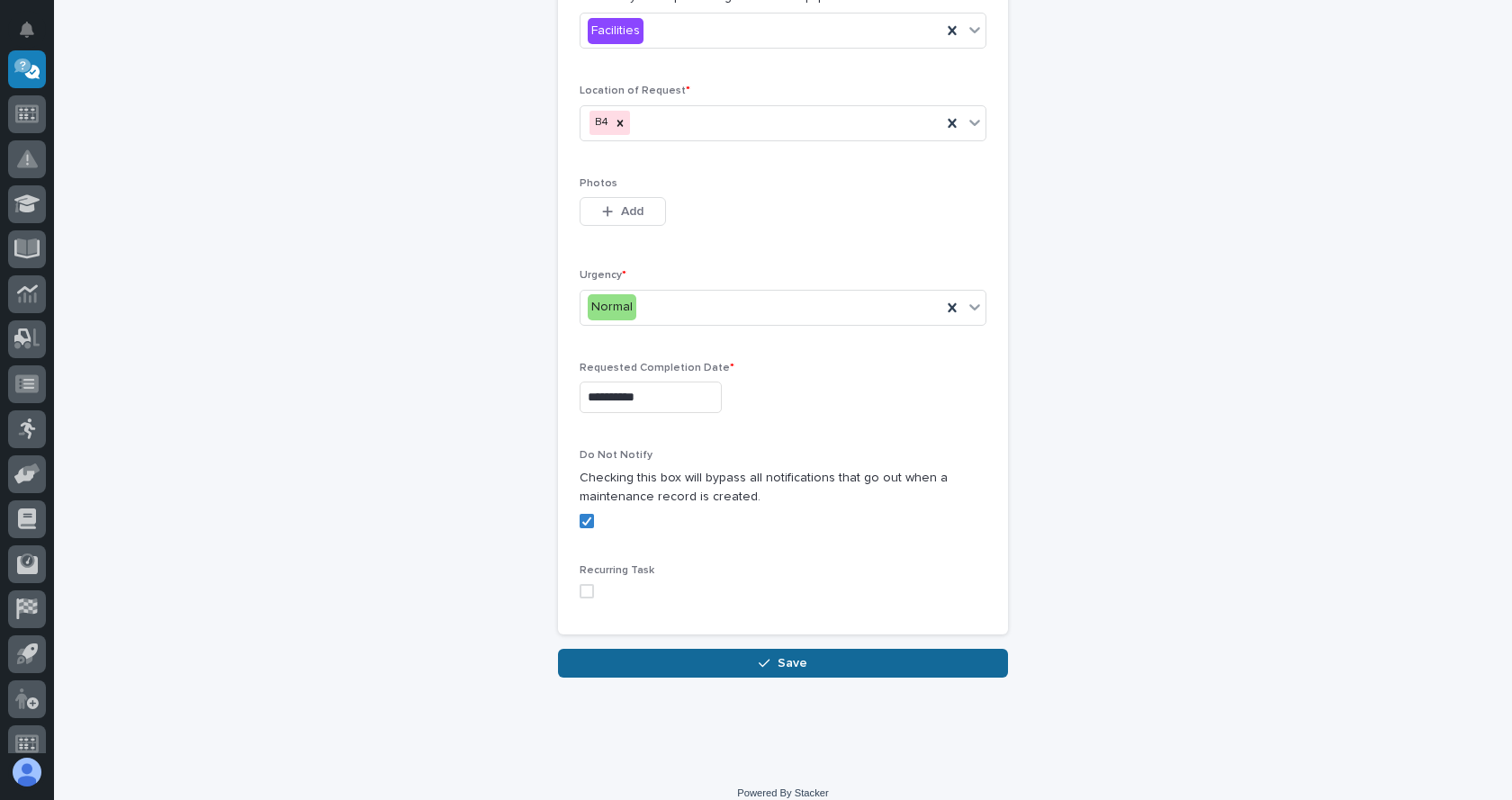
click at [788, 654] on span "Save" at bounding box center [792, 662] width 29 height 16
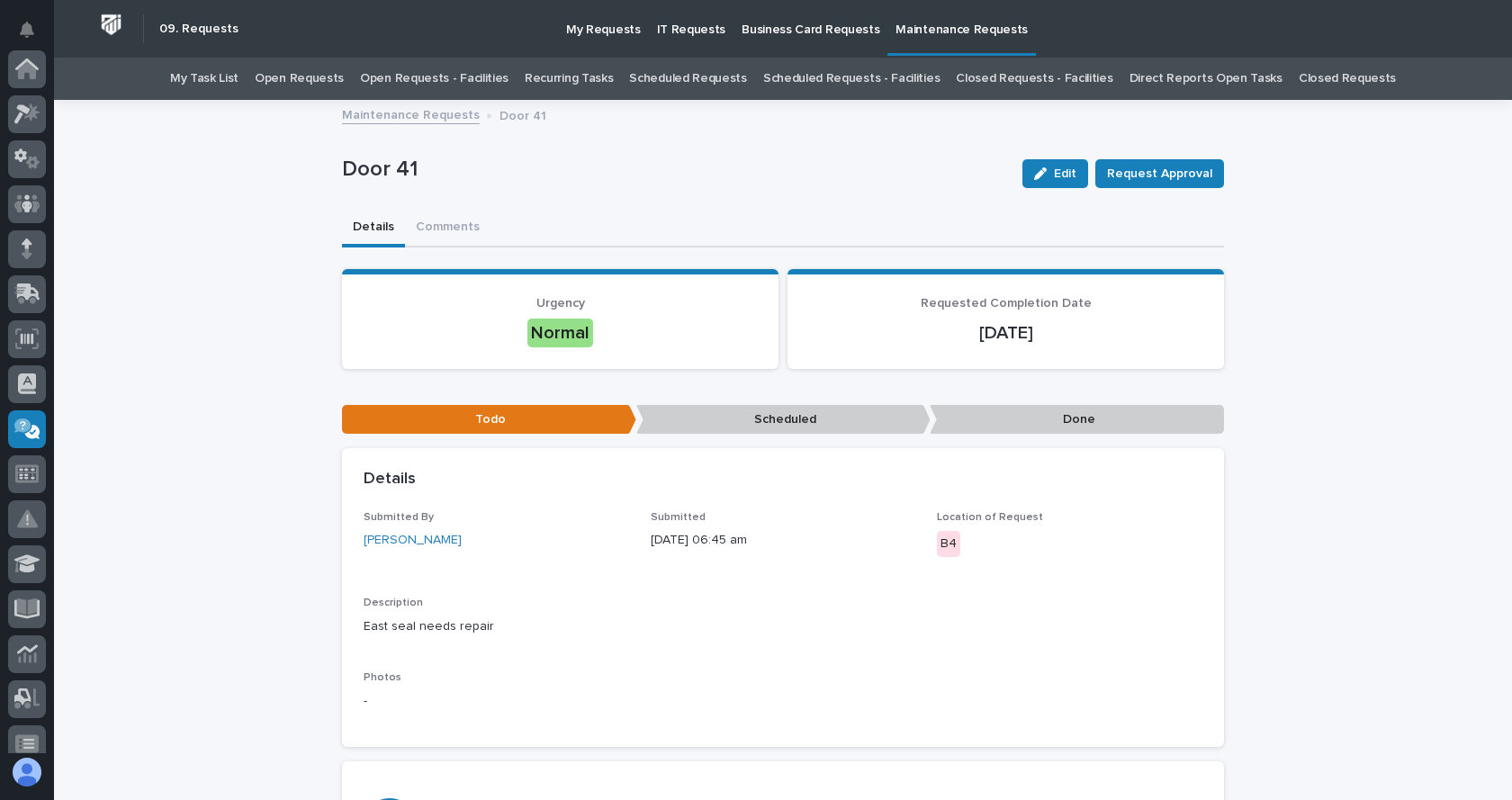
scroll to position [360, 0]
click at [423, 120] on link "Maintenance Requests" at bounding box center [410, 114] width 138 height 21
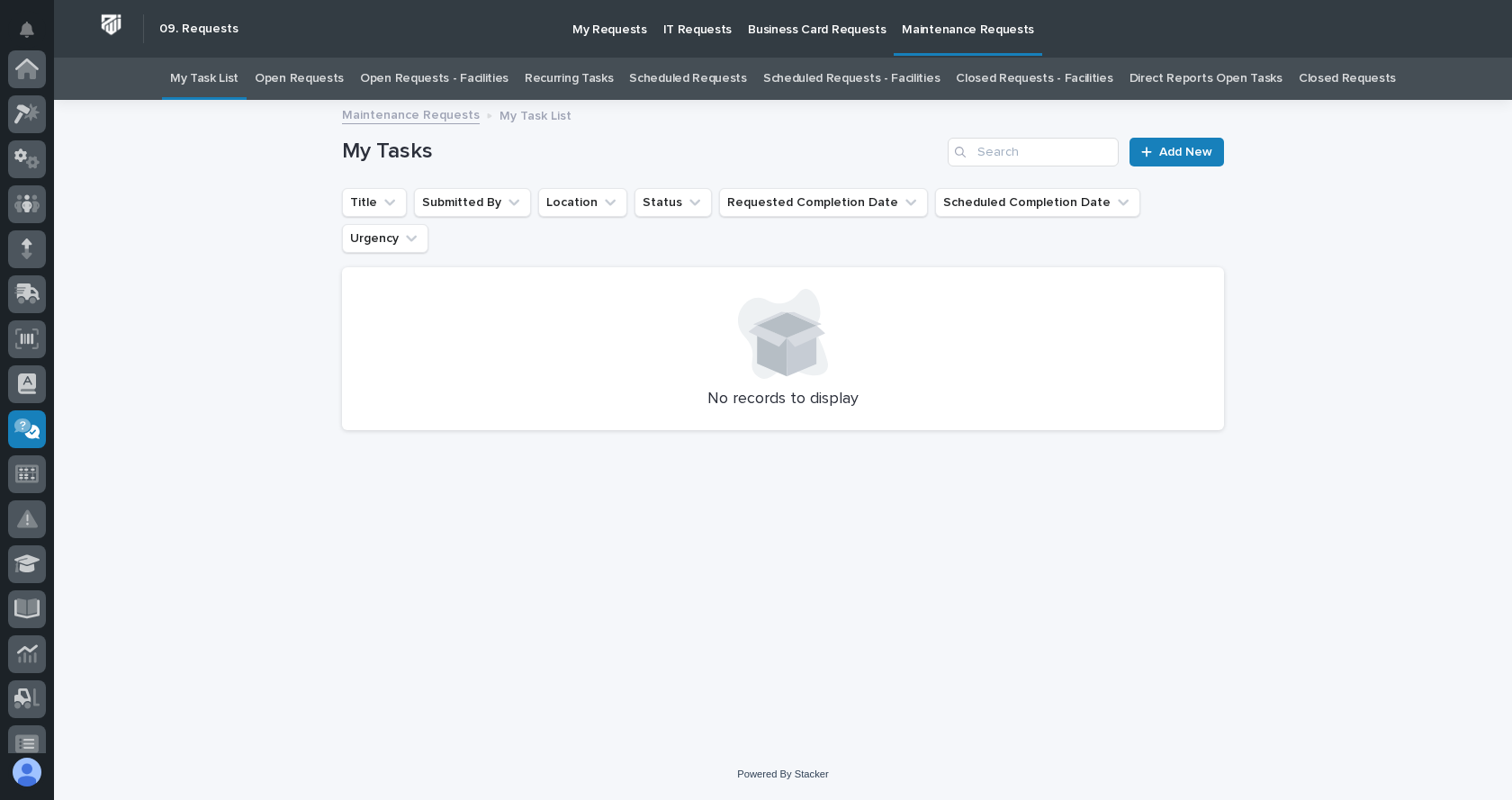
scroll to position [360, 0]
click at [1181, 152] on span "Add New" at bounding box center [1186, 151] width 53 height 12
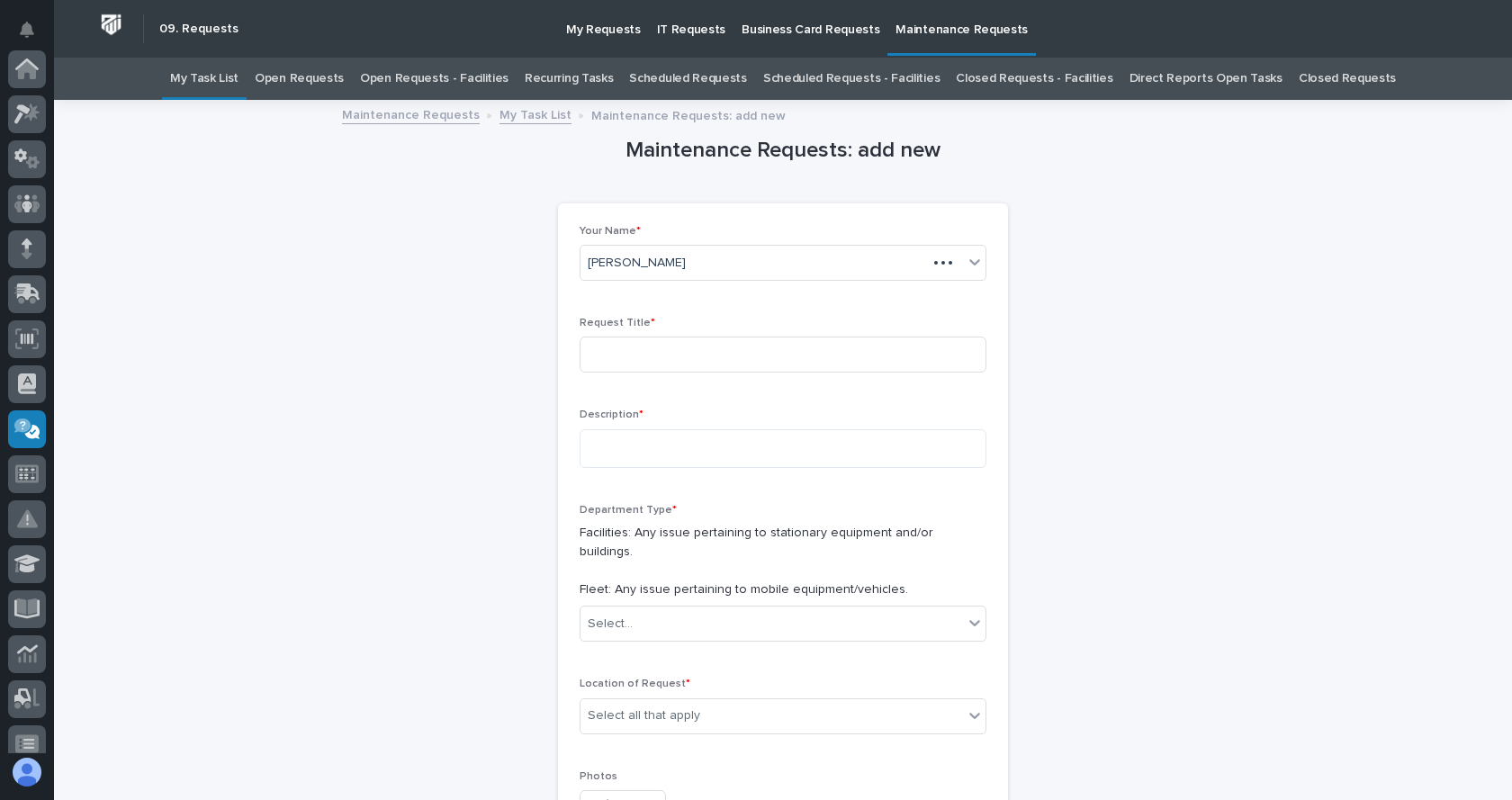
scroll to position [360, 0]
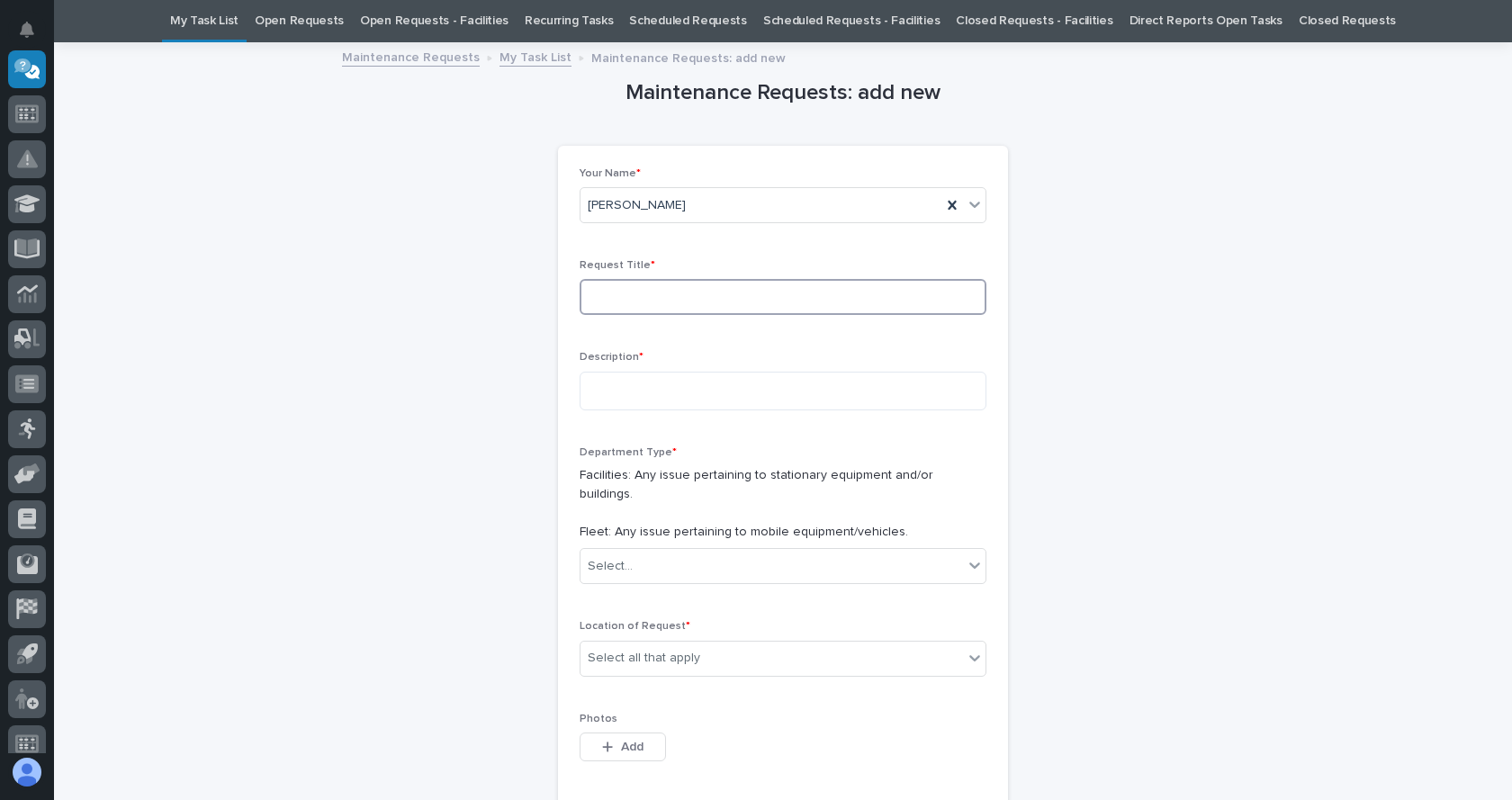
click at [625, 283] on input at bounding box center [782, 297] width 406 height 36
type input "Door 14"
click at [602, 393] on textarea at bounding box center [782, 391] width 406 height 39
click at [617, 389] on textarea "**********" at bounding box center [782, 391] width 406 height 39
drag, startPoint x: 788, startPoint y: 409, endPoint x: 805, endPoint y: 438, distance: 33.6
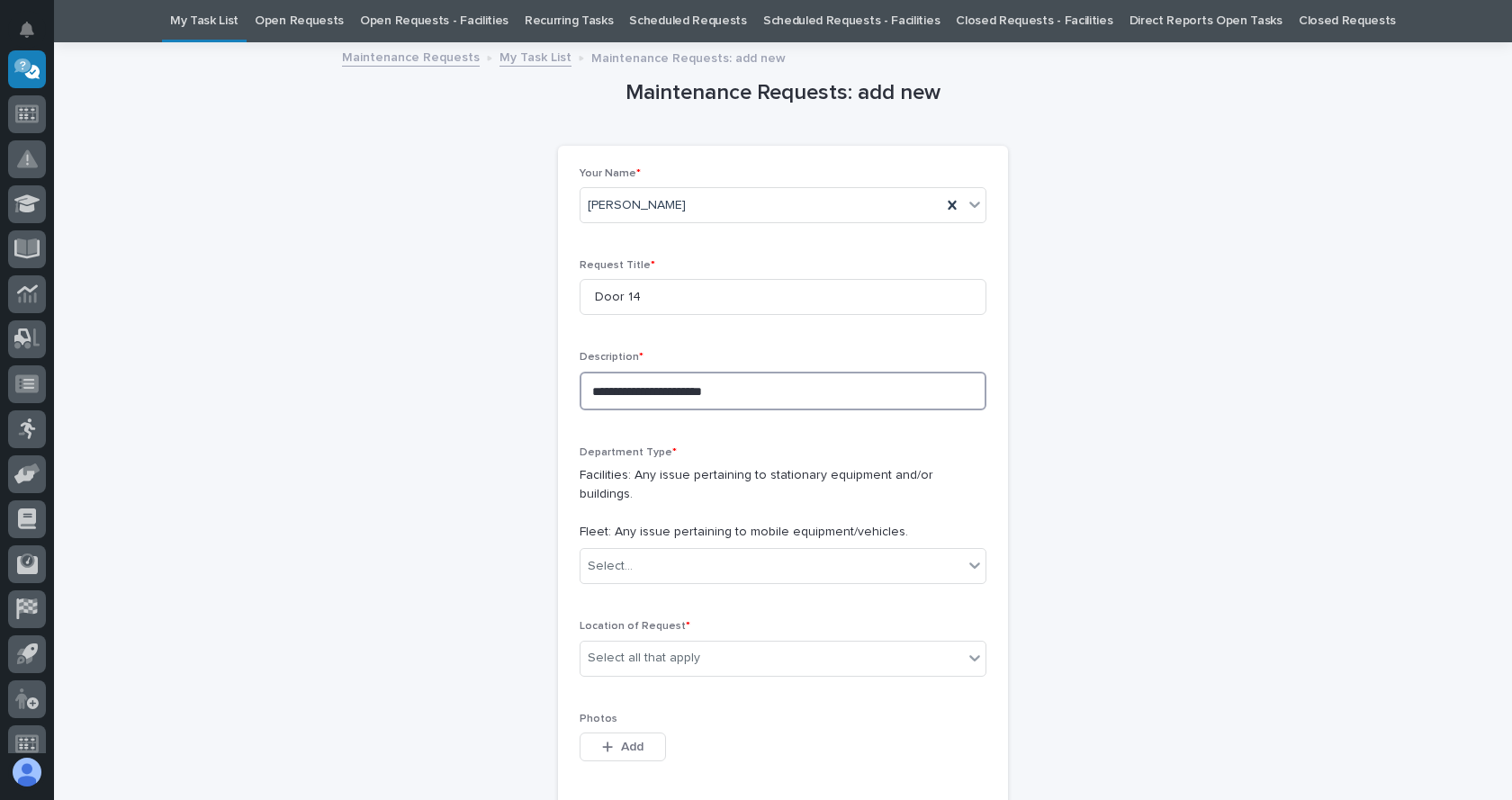
click at [790, 410] on div "**********" at bounding box center [782, 387] width 406 height 73
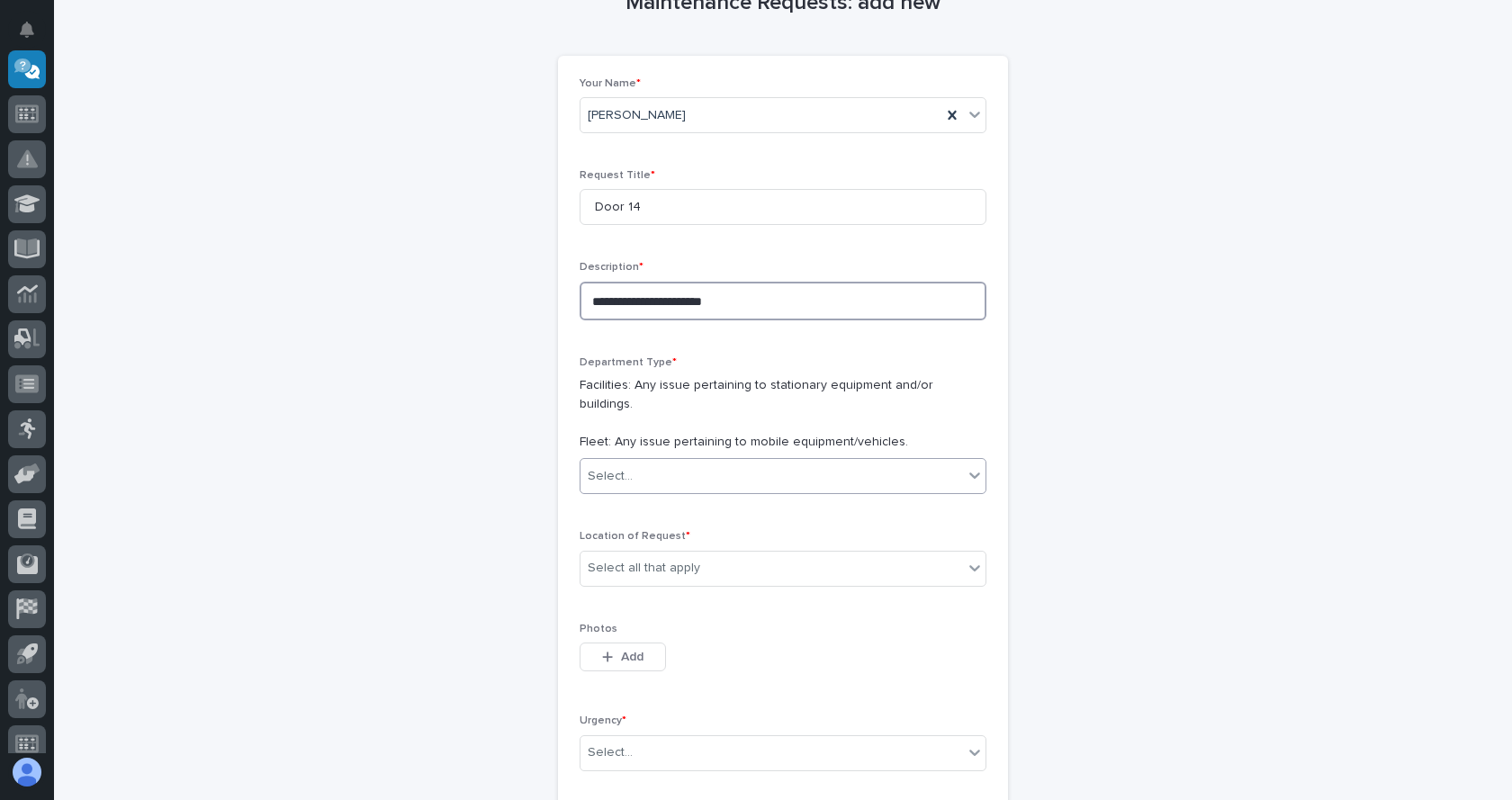
type textarea "**********"
click at [707, 467] on div "Select..." at bounding box center [772, 476] width 383 height 29
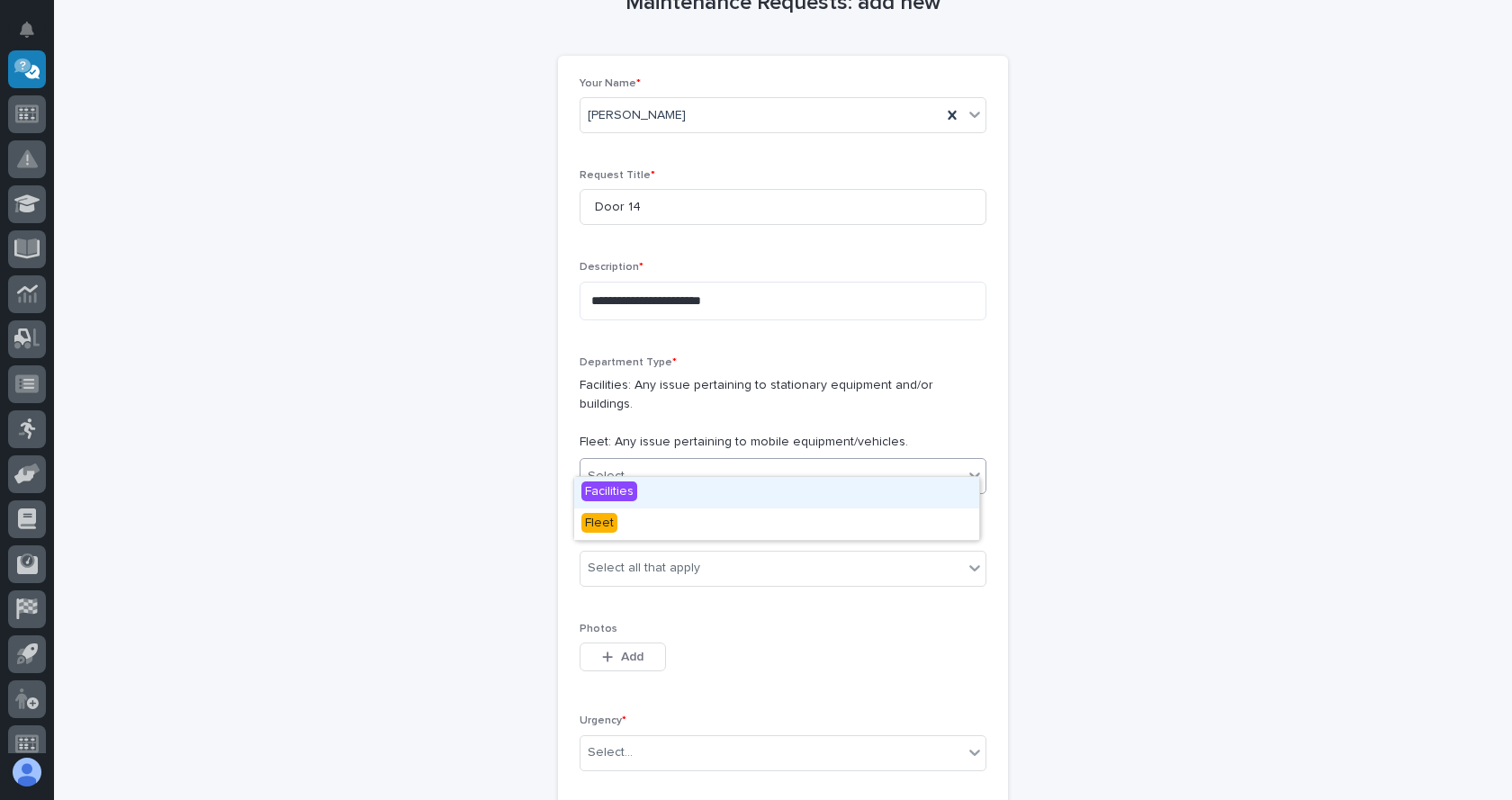
click at [620, 489] on span "Facilities" at bounding box center [609, 491] width 56 height 20
click at [681, 558] on div "Select all that apply" at bounding box center [643, 568] width 112 height 19
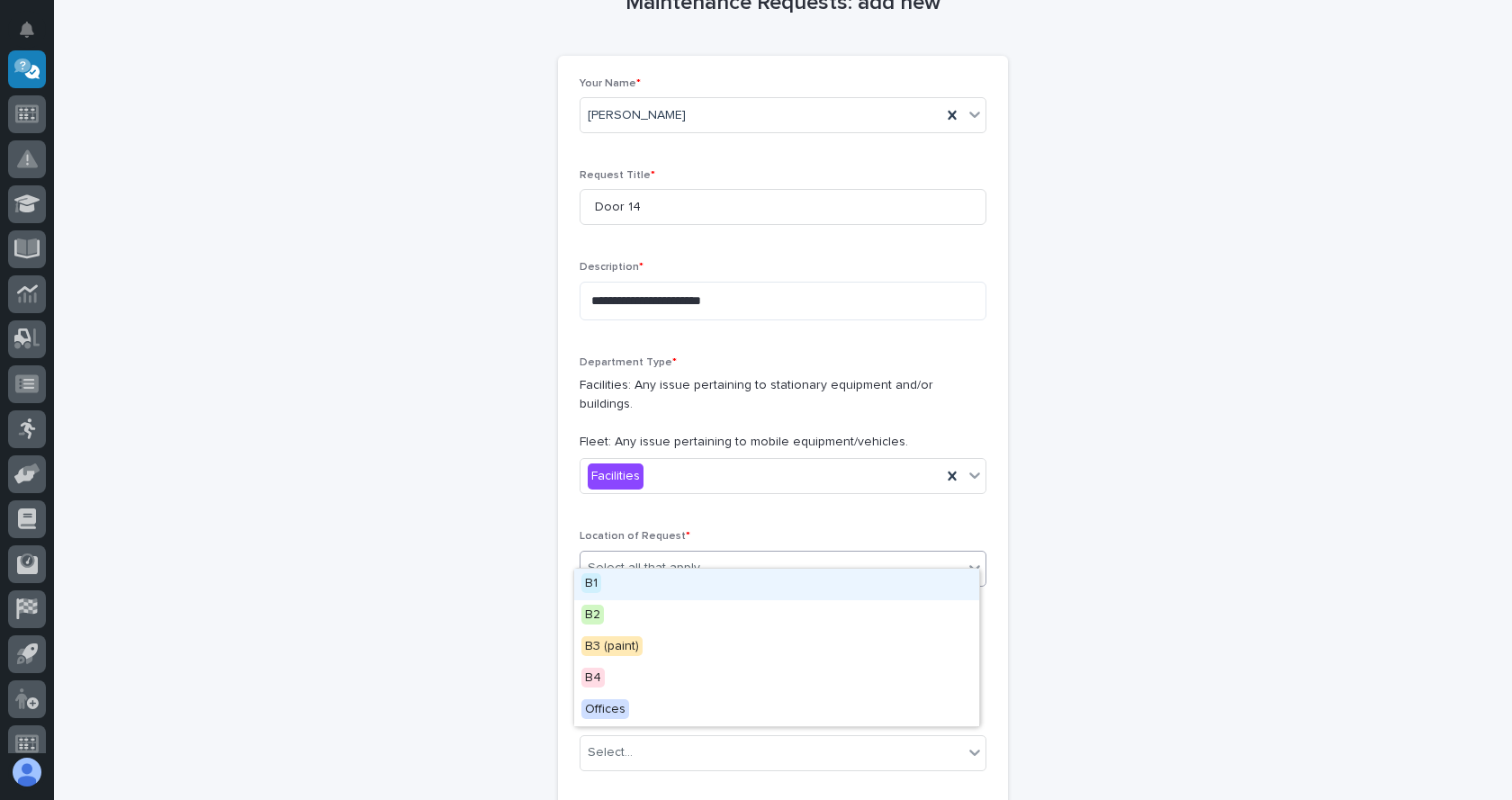
click at [602, 590] on div "B1" at bounding box center [776, 584] width 405 height 31
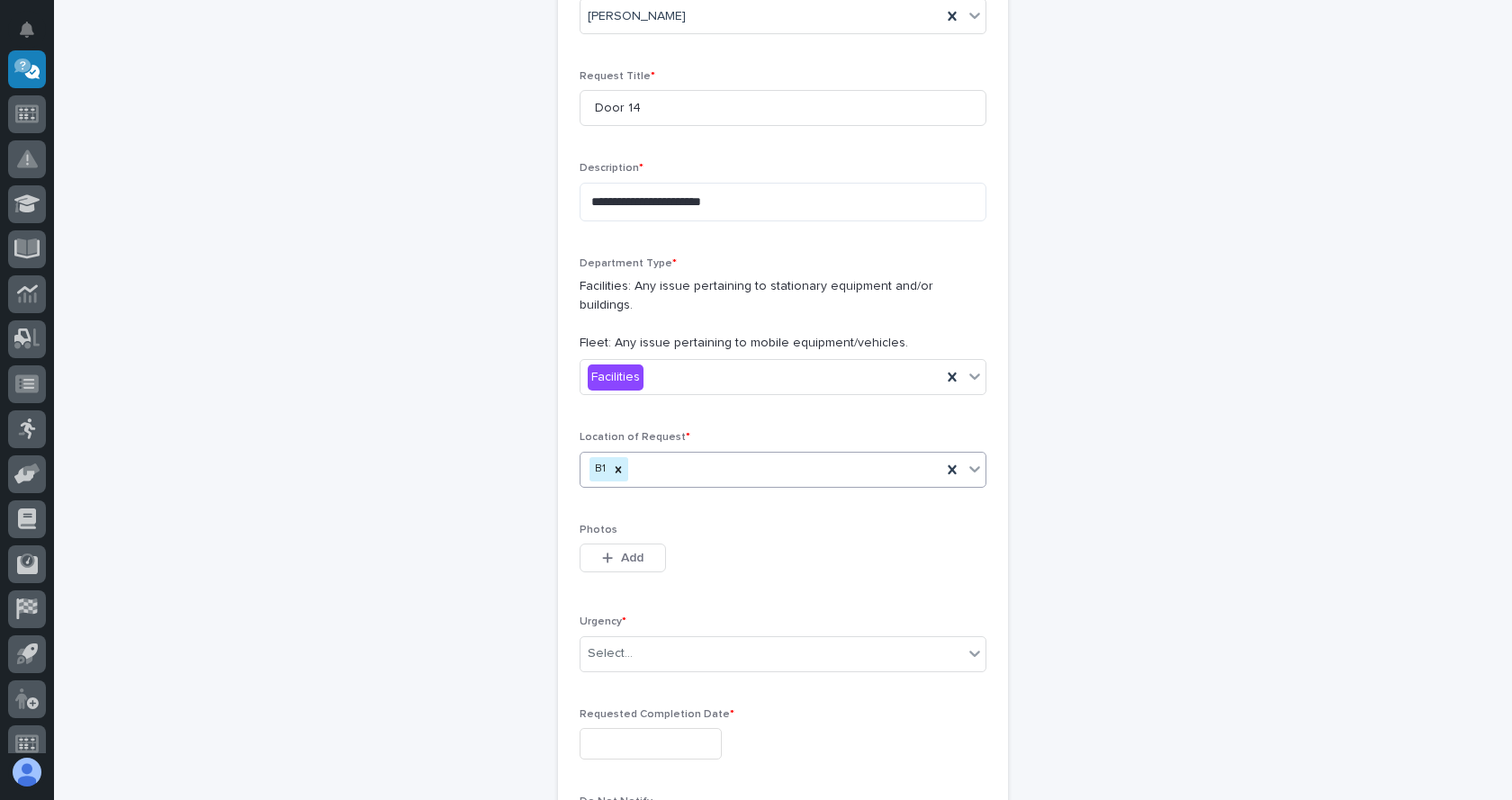
scroll to position [327, 0]
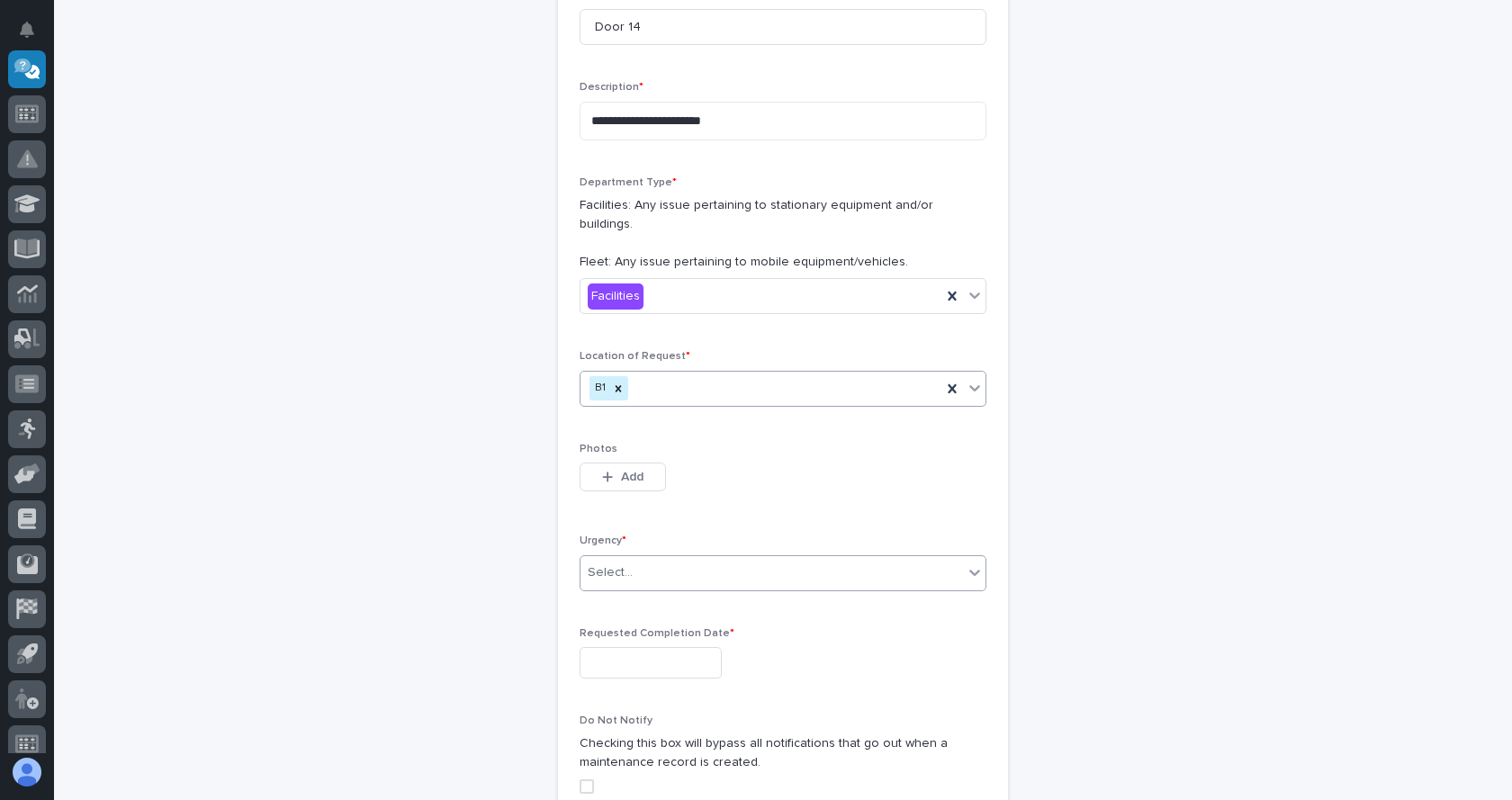
click at [658, 557] on div "Select..." at bounding box center [772, 572] width 383 height 29
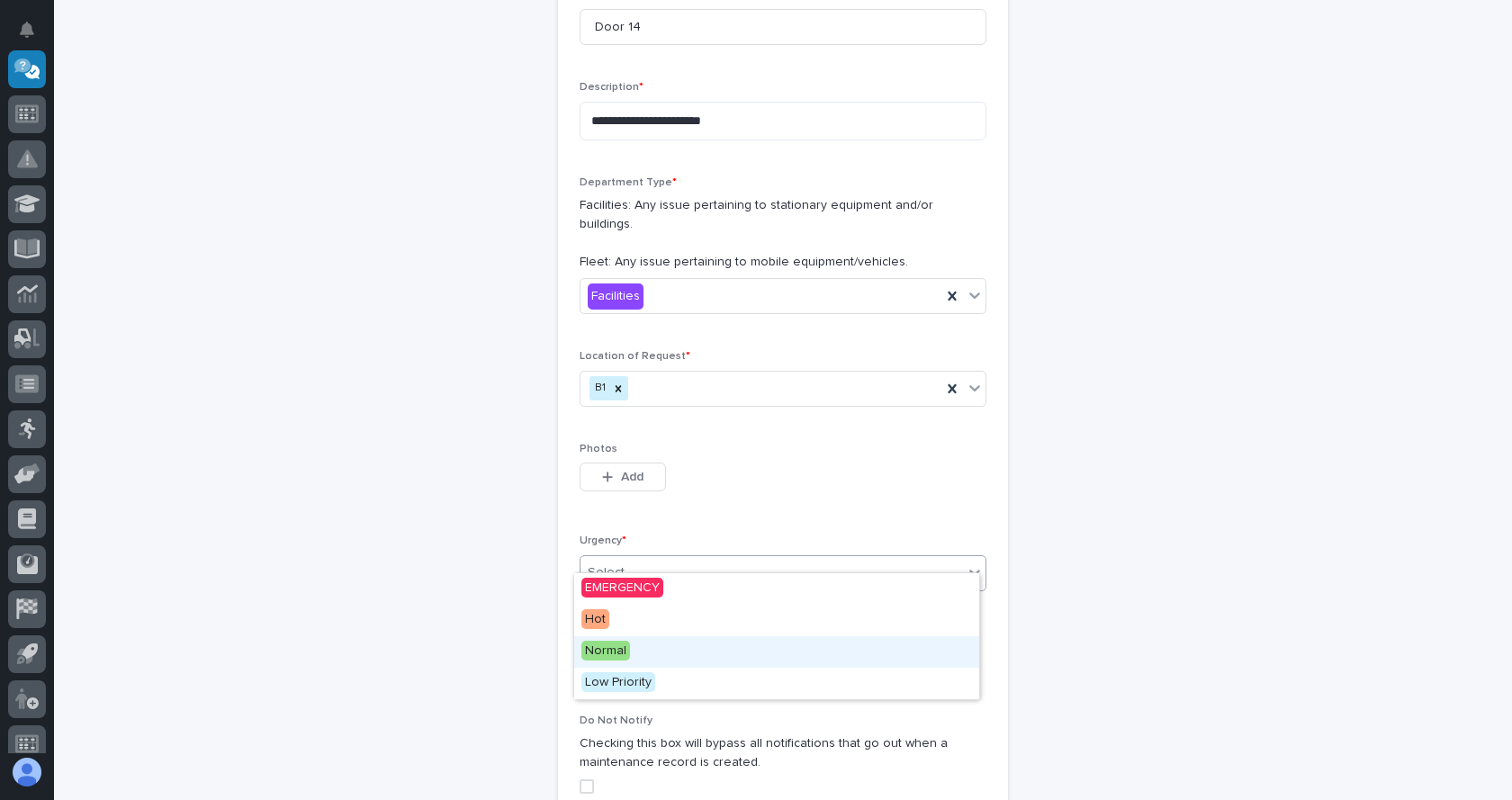
click at [617, 652] on span "Normal" at bounding box center [605, 650] width 49 height 20
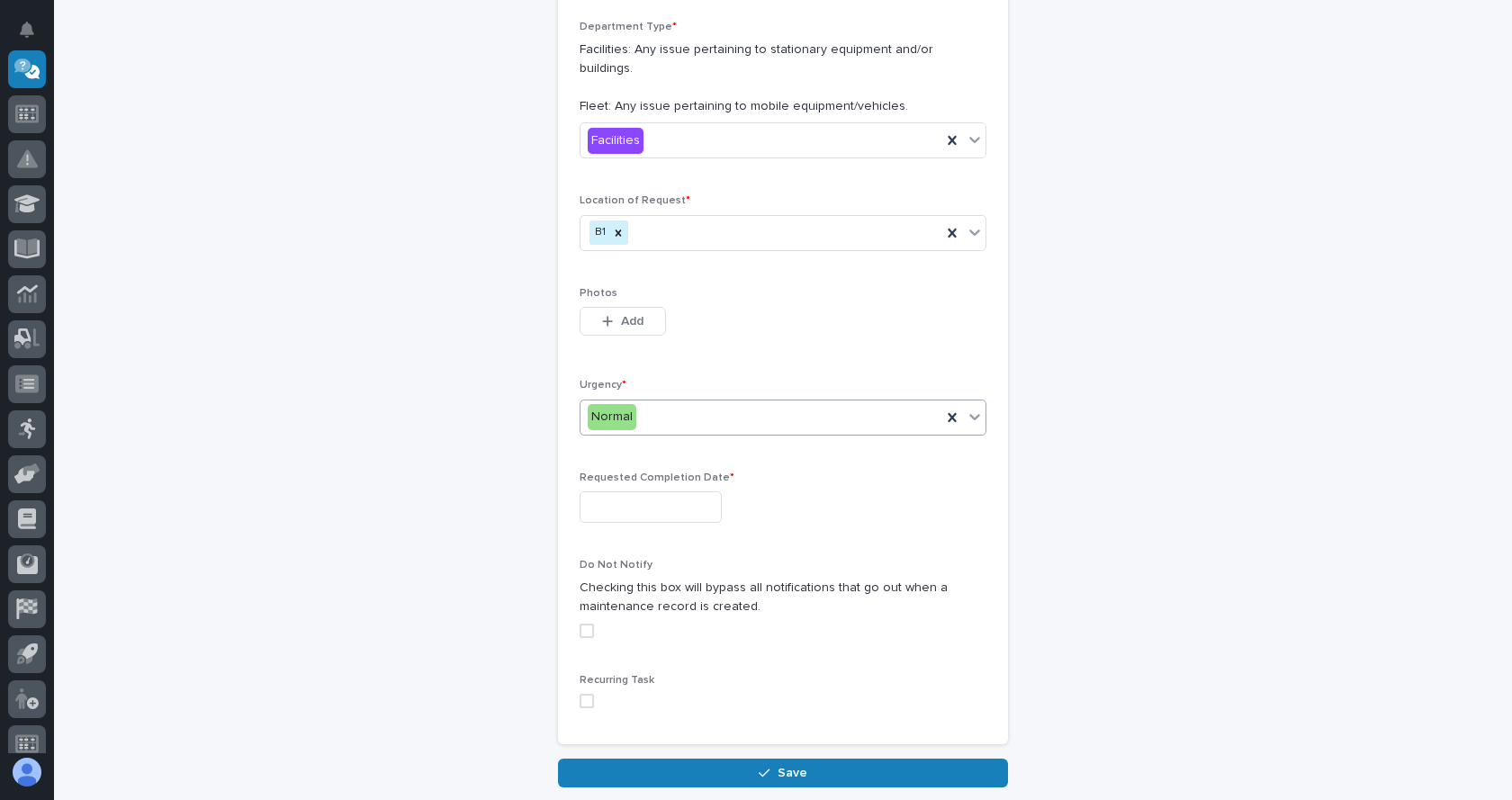
scroll to position [507, 0]
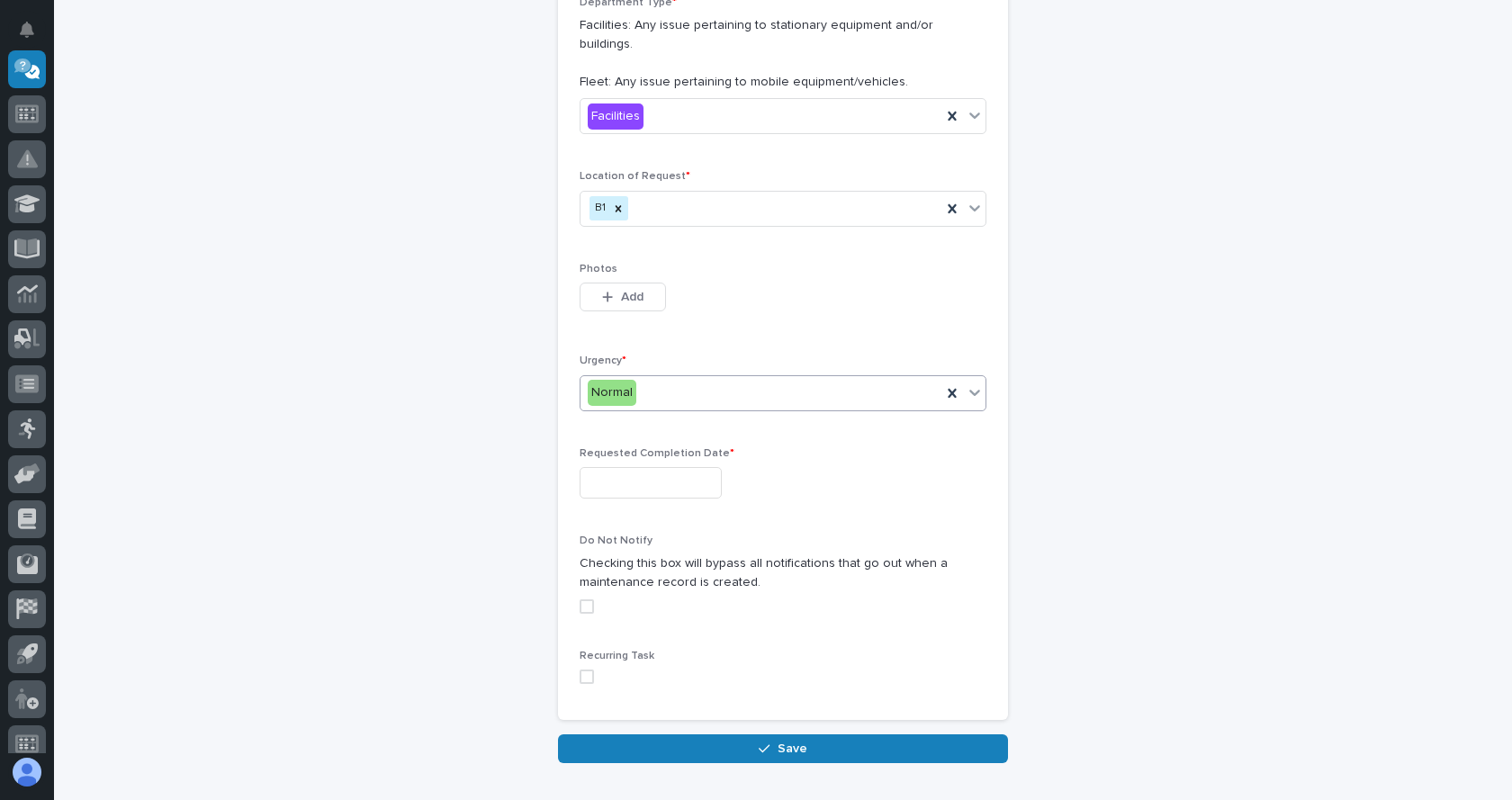
click at [664, 467] on input "text" at bounding box center [650, 482] width 142 height 31
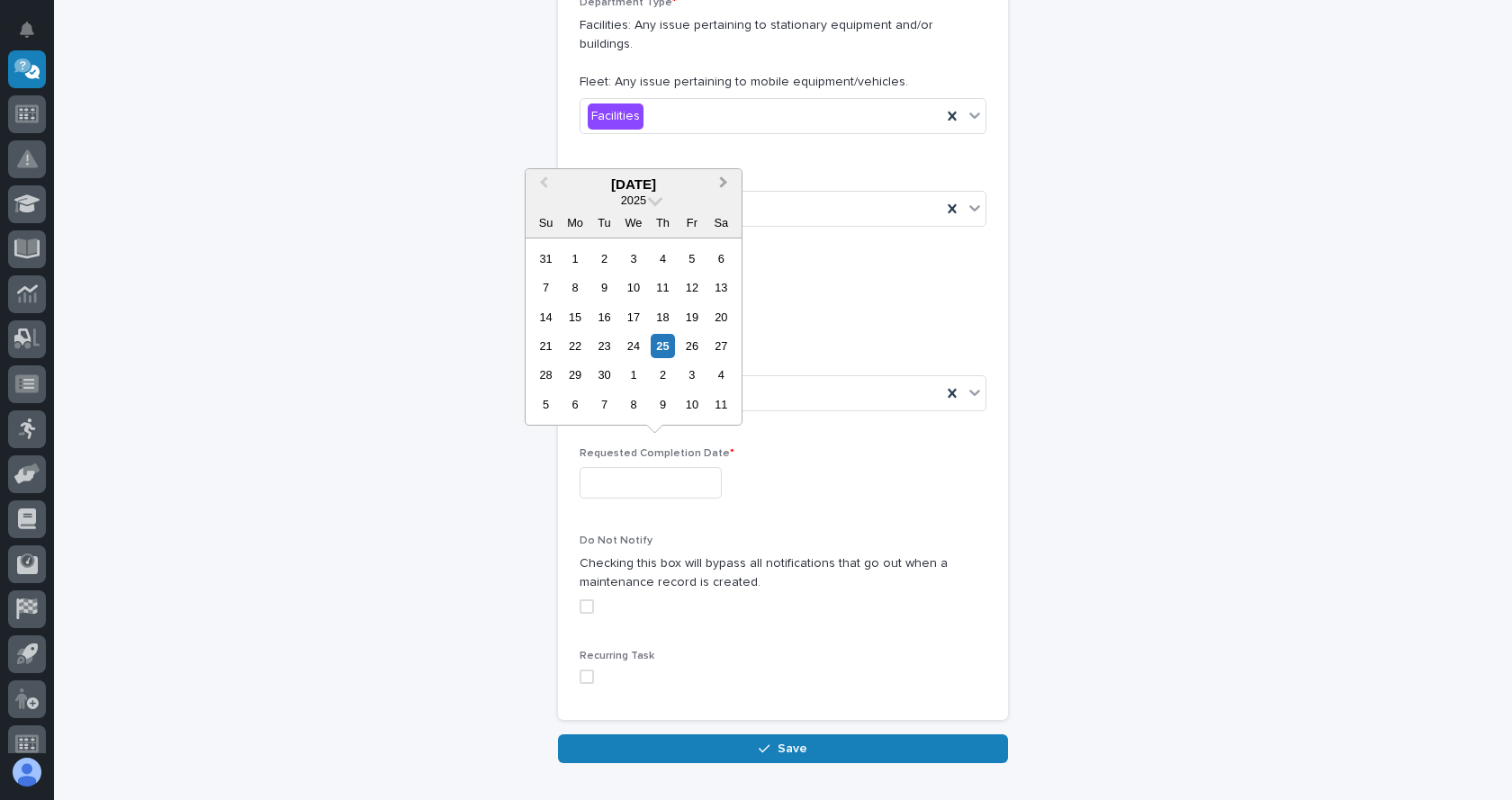
click at [724, 174] on button "Next Month" at bounding box center [725, 185] width 29 height 29
click at [699, 374] on div "31" at bounding box center [692, 375] width 25 height 25
type input "**********"
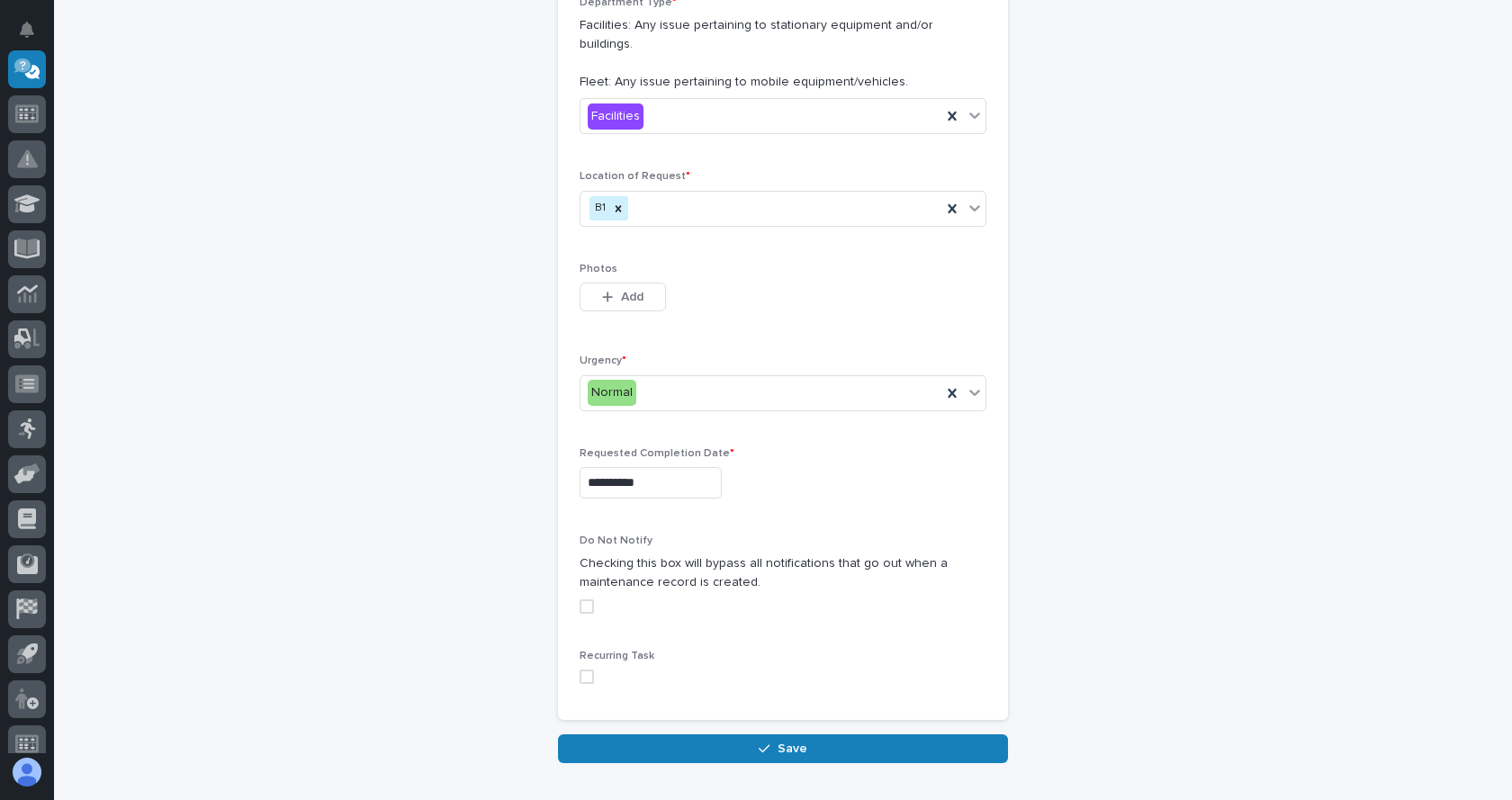
click at [580, 599] on span at bounding box center [586, 606] width 14 height 14
click at [722, 734] on button "Save" at bounding box center [782, 749] width 450 height 29
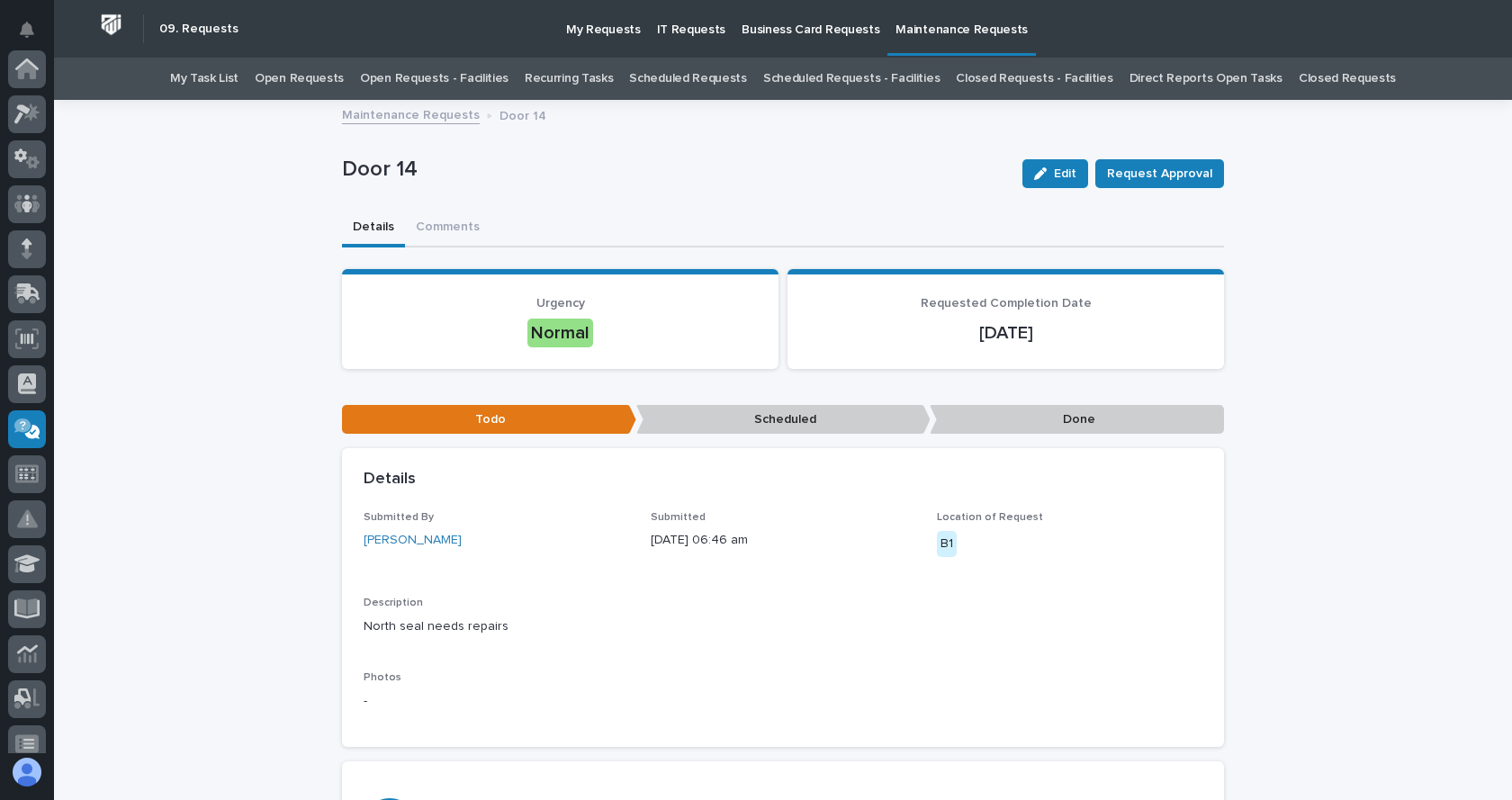
scroll to position [360, 0]
click at [396, 118] on link "Maintenance Requests" at bounding box center [410, 114] width 138 height 21
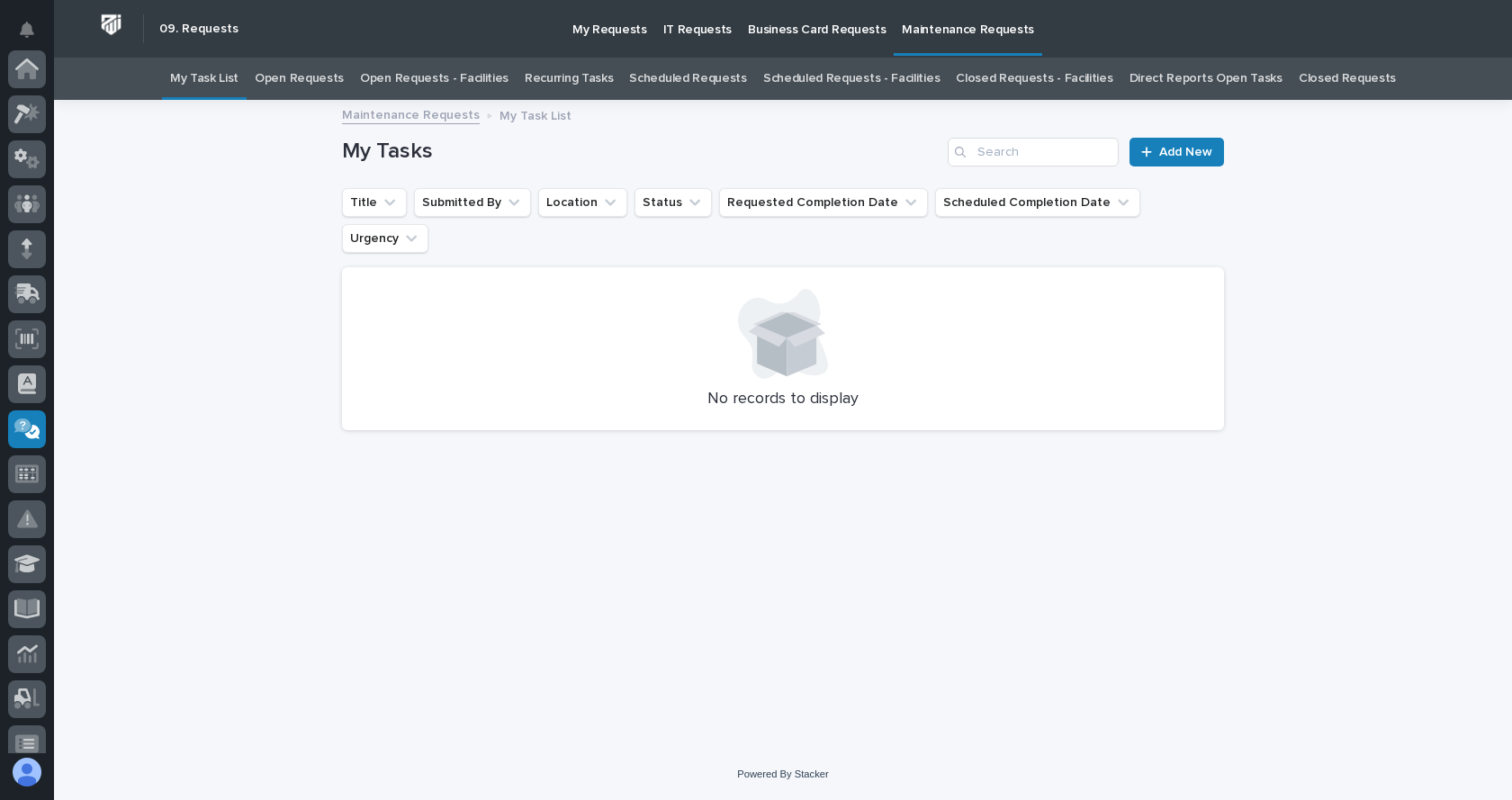
scroll to position [360, 0]
click at [1173, 154] on span "Add New" at bounding box center [1186, 151] width 53 height 12
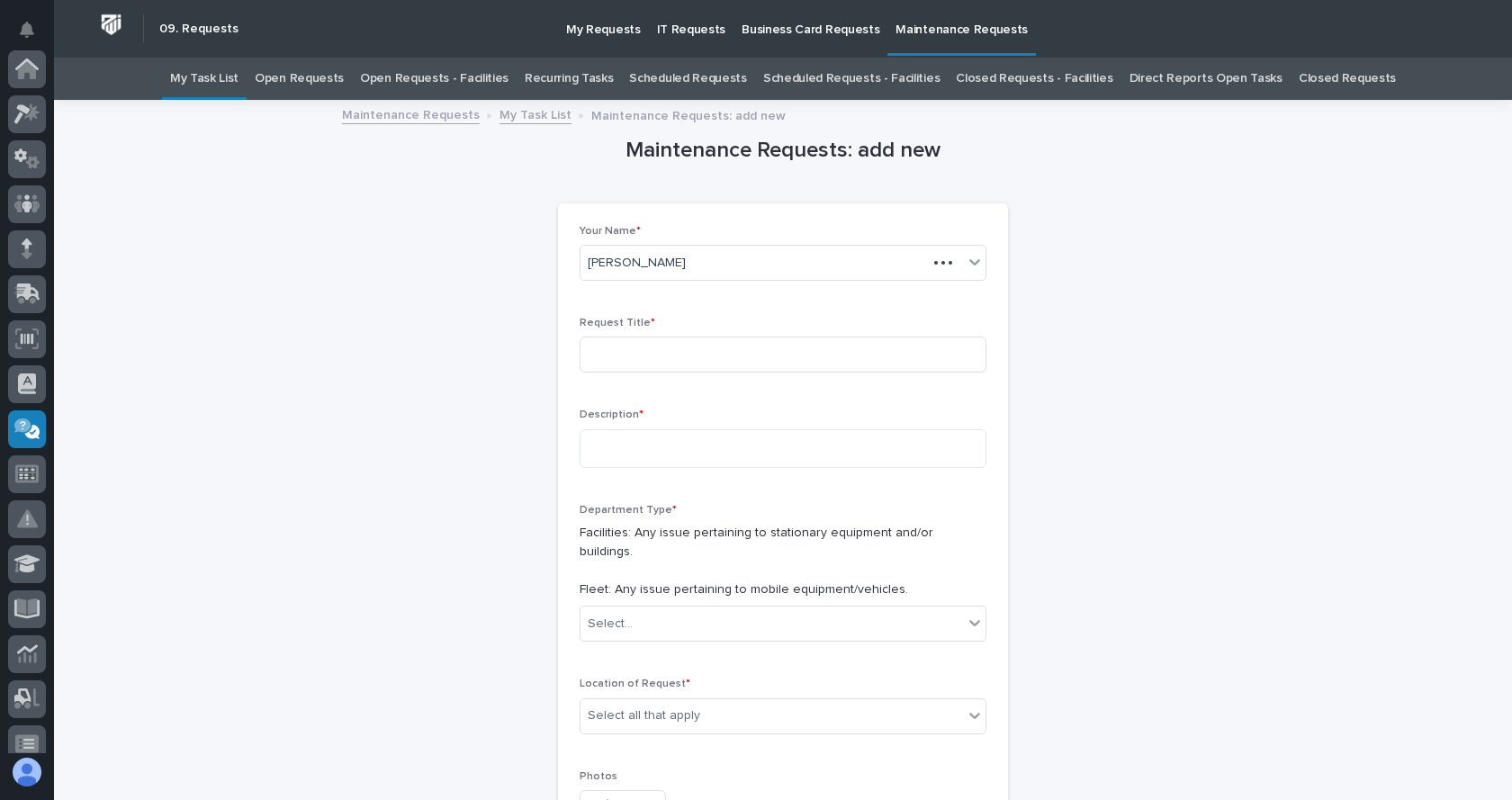
scroll to position [360, 0]
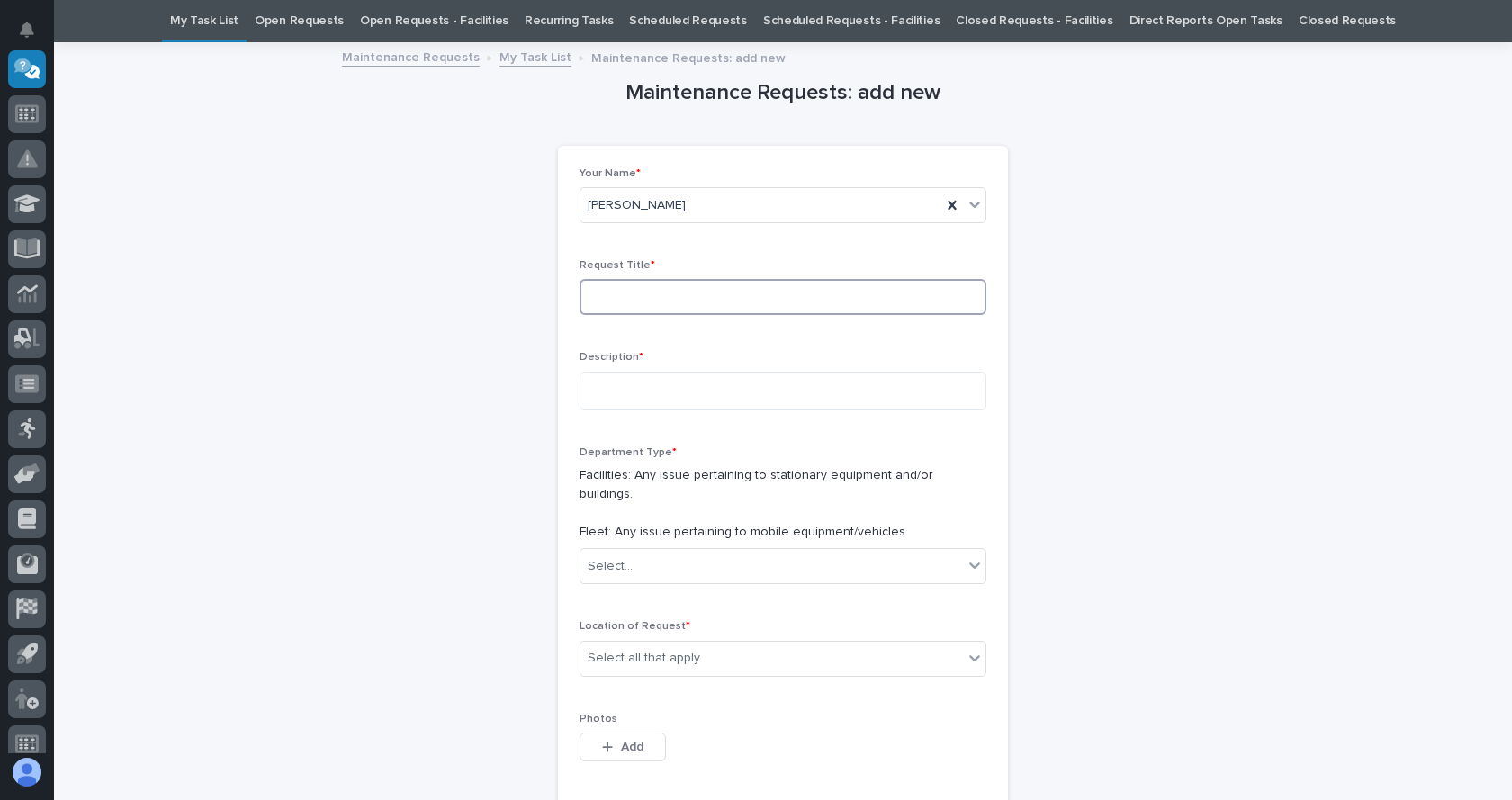
click at [595, 290] on input at bounding box center [782, 297] width 406 height 36
click at [771, 297] on input "Door 13 East seal needs replacedbottom sel is short needs new section added" at bounding box center [782, 297] width 406 height 36
click at [717, 296] on input "Door 13 East seal needs replacedbottom seal is short needs new section added" at bounding box center [782, 297] width 406 height 36
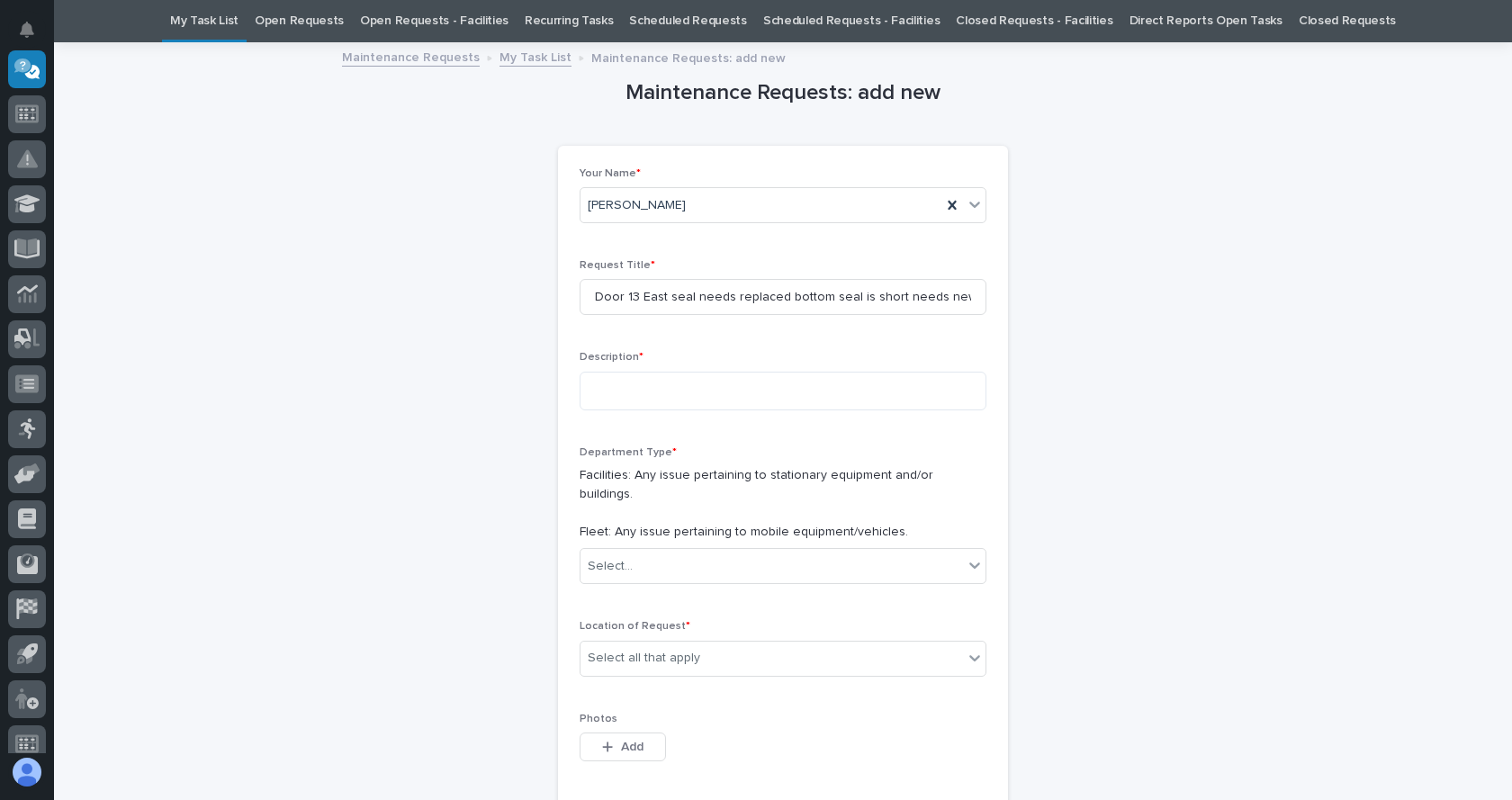
click at [741, 322] on div "Request Title * Door 13 East seal needs replaced bottom seal is short needs new…" at bounding box center [782, 294] width 406 height 70
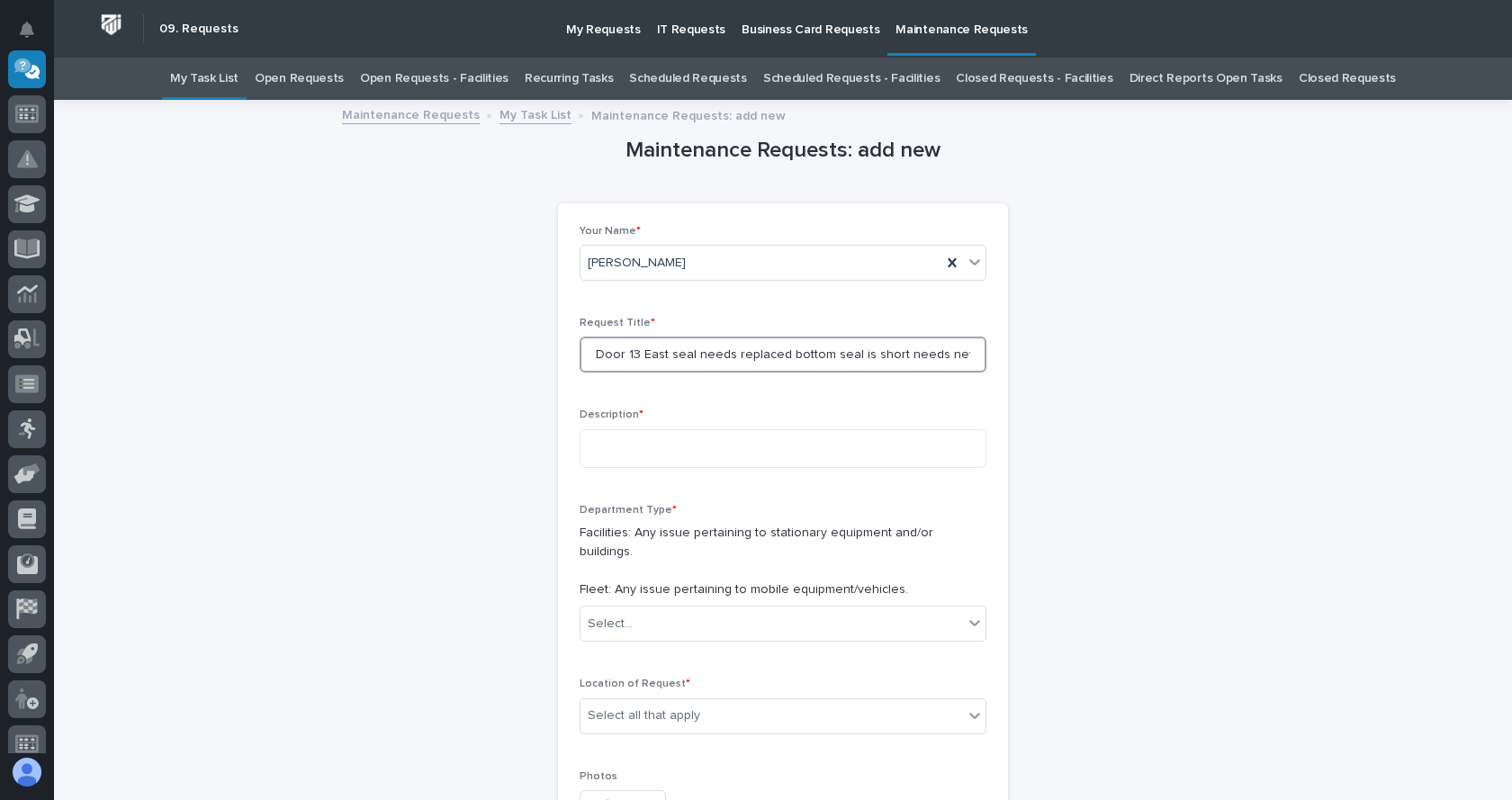
drag, startPoint x: 632, startPoint y: 356, endPoint x: 646, endPoint y: 362, distance: 15.2
click at [646, 362] on input "Door 13 East seal needs replaced bottom seal is short needs new section added" at bounding box center [782, 355] width 406 height 36
drag, startPoint x: 636, startPoint y: 352, endPoint x: 962, endPoint y: 350, distance: 326.0
click at [962, 350] on input "Door 13 East seal needs replaced bottom seal is short needs new section added" at bounding box center [782, 355] width 406 height 36
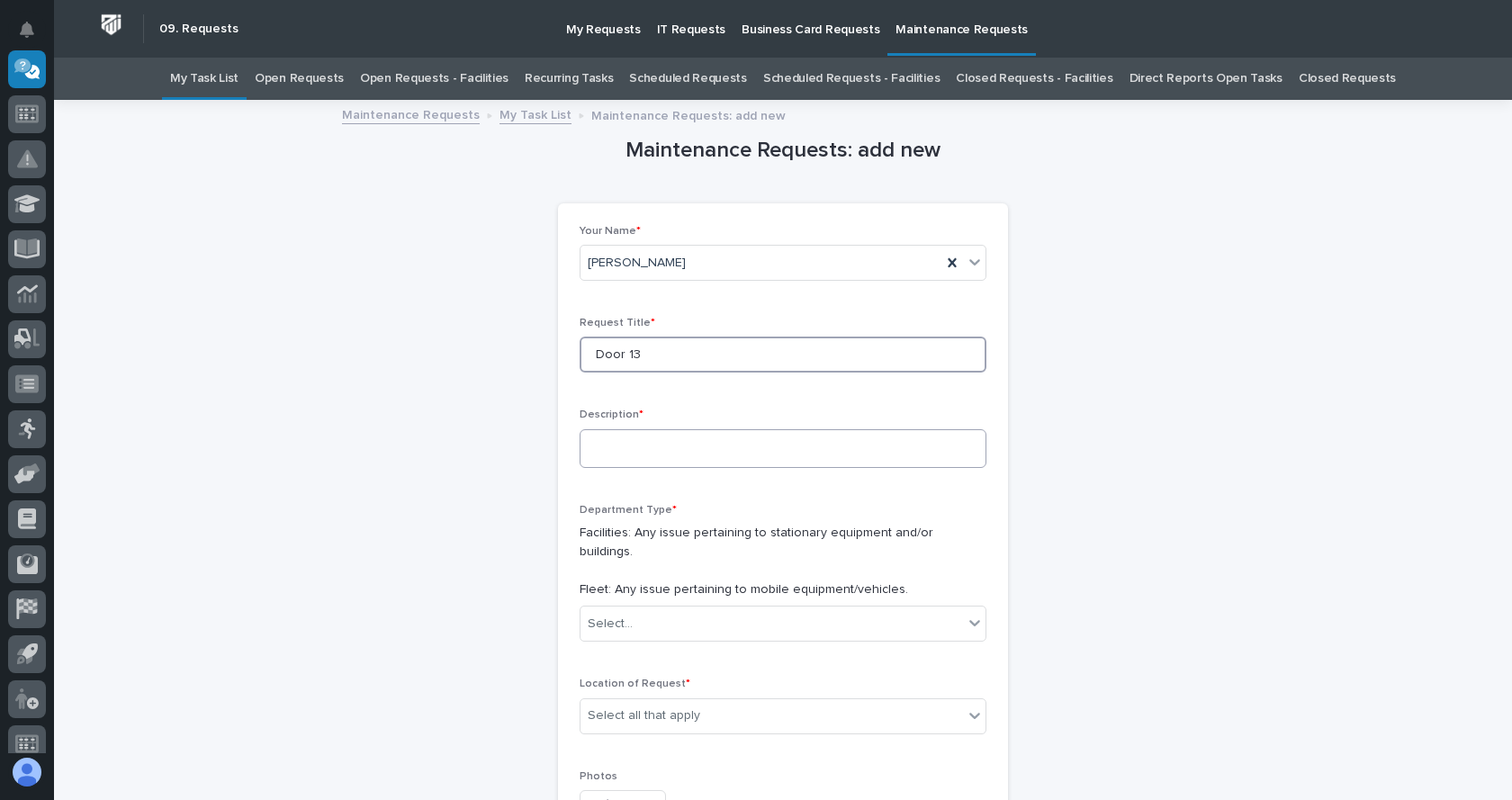
scroll to position [0, 0]
type input "Door 13"
click at [645, 440] on textarea at bounding box center [782, 448] width 406 height 39
paste textarea "**********"
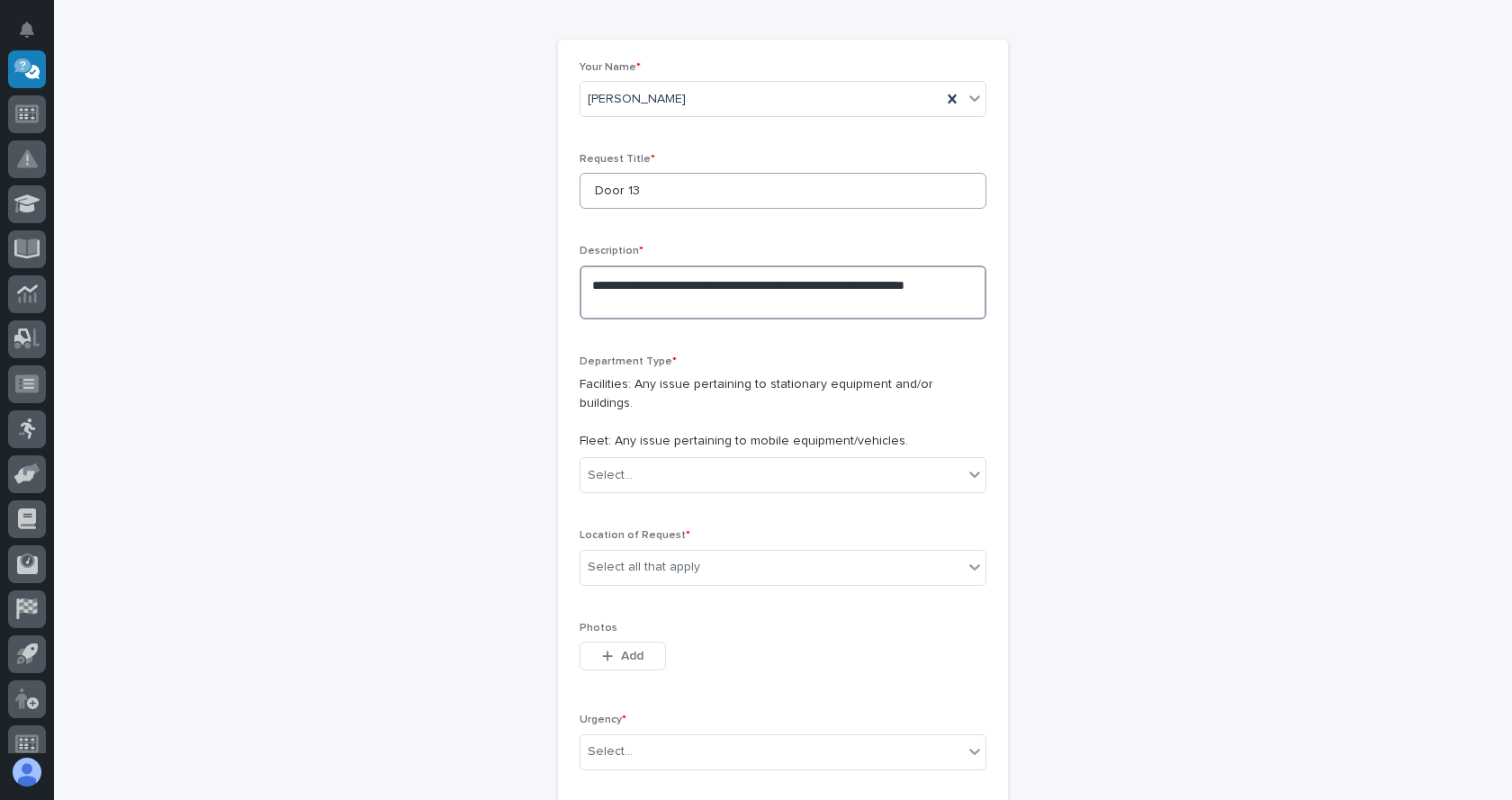
scroll to position [180, 0]
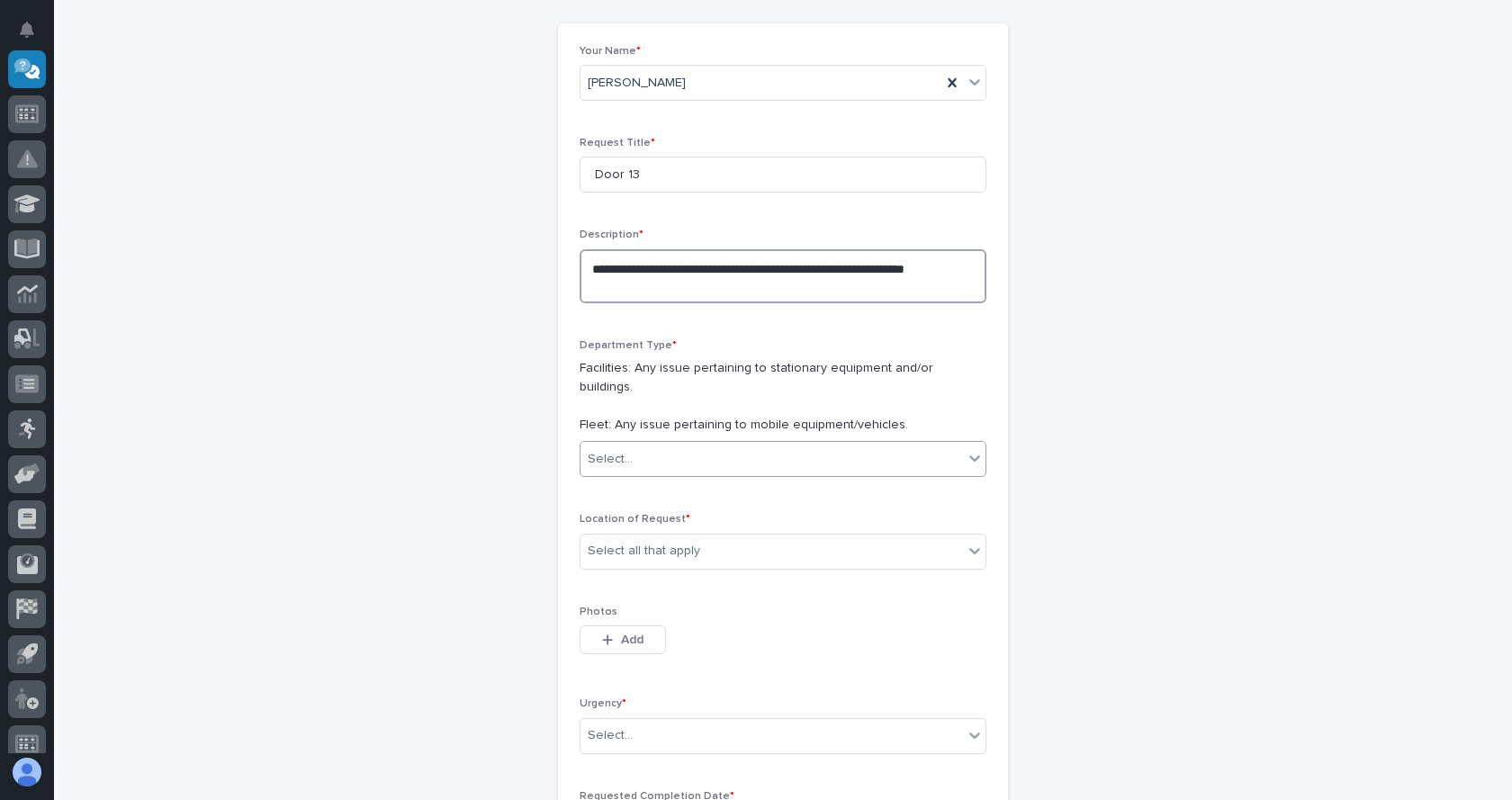
type textarea "**********"
click at [651, 444] on div "Select..." at bounding box center [772, 459] width 383 height 29
drag, startPoint x: 616, startPoint y: 473, endPoint x: 674, endPoint y: 500, distance: 64.0
click at [620, 474] on span "Facilities" at bounding box center [609, 474] width 56 height 20
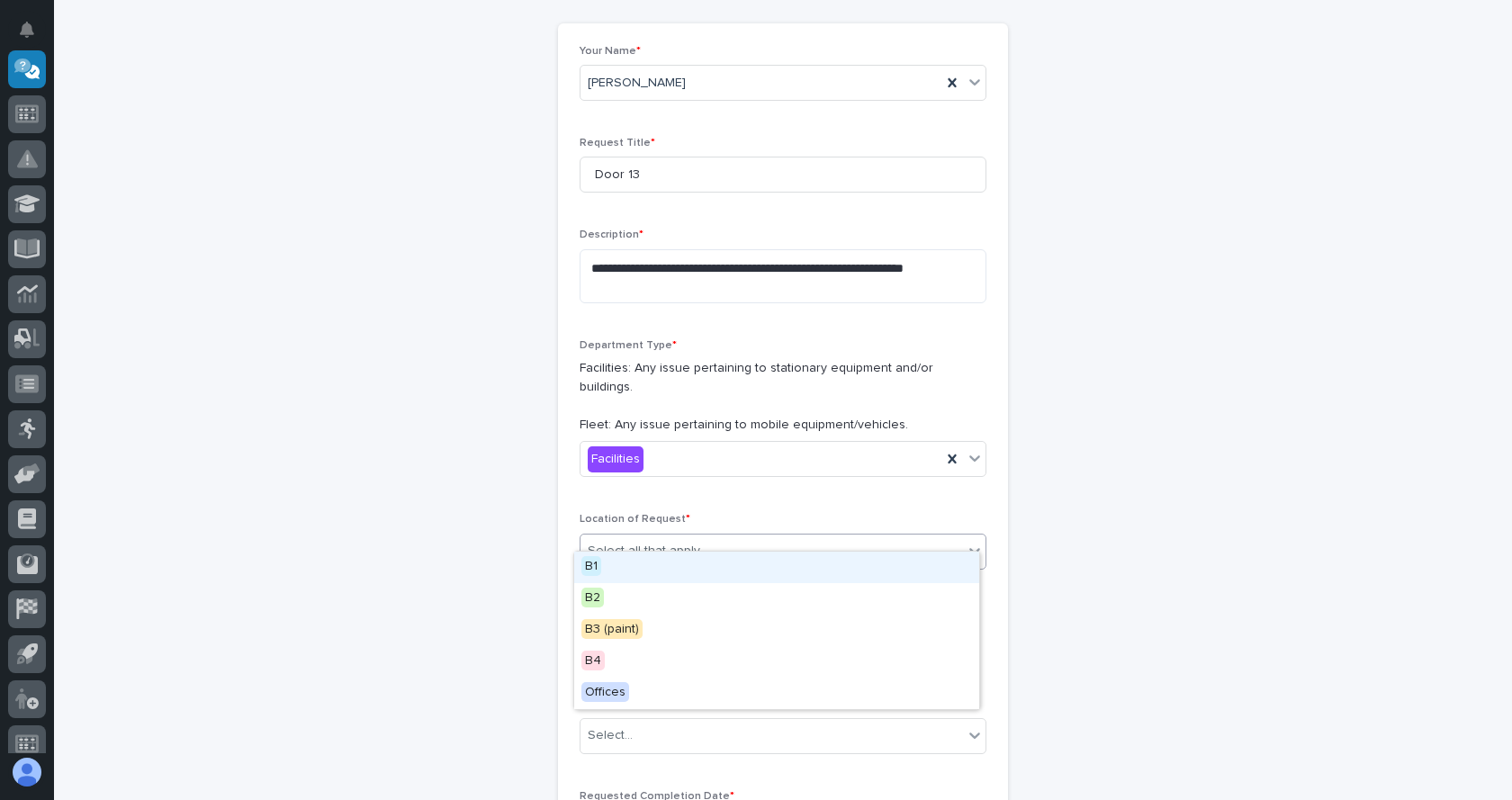
drag, startPoint x: 749, startPoint y: 533, endPoint x: 761, endPoint y: 532, distance: 12.0
click at [750, 537] on div "Select all that apply" at bounding box center [772, 551] width 383 height 29
click at [604, 563] on div "B1" at bounding box center [776, 567] width 405 height 31
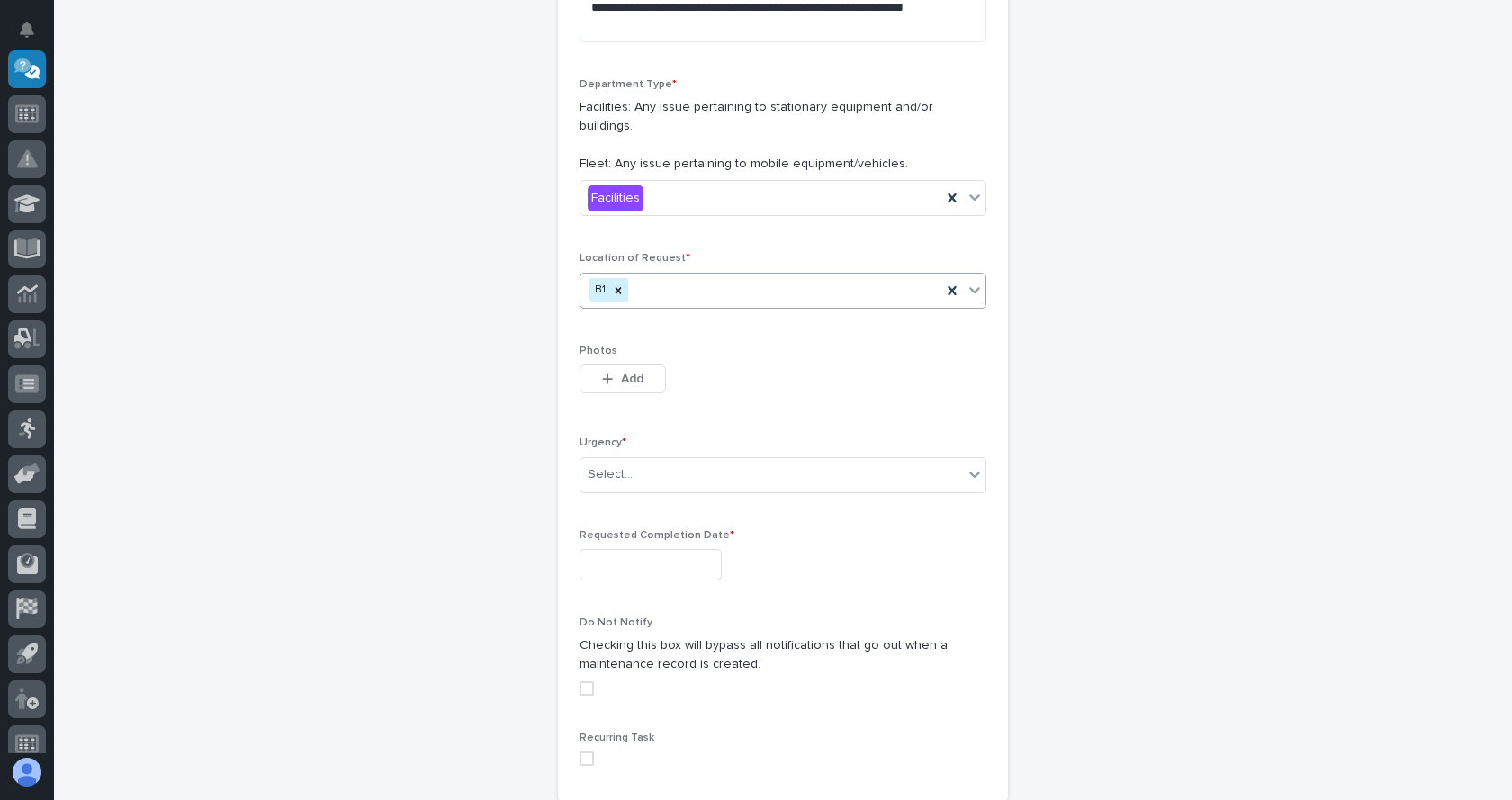
scroll to position [450, 0]
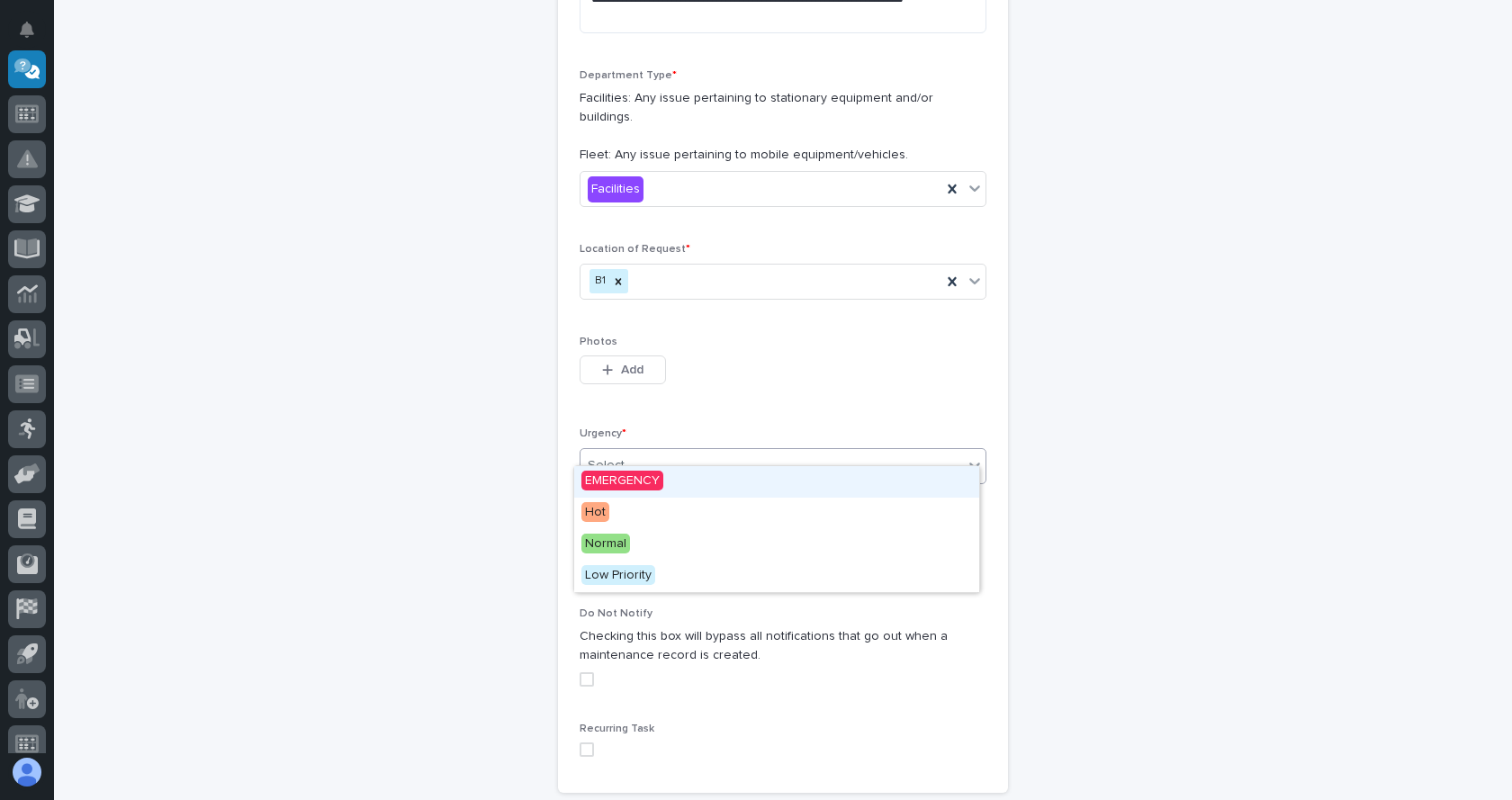
click at [669, 451] on div "Select..." at bounding box center [772, 465] width 383 height 29
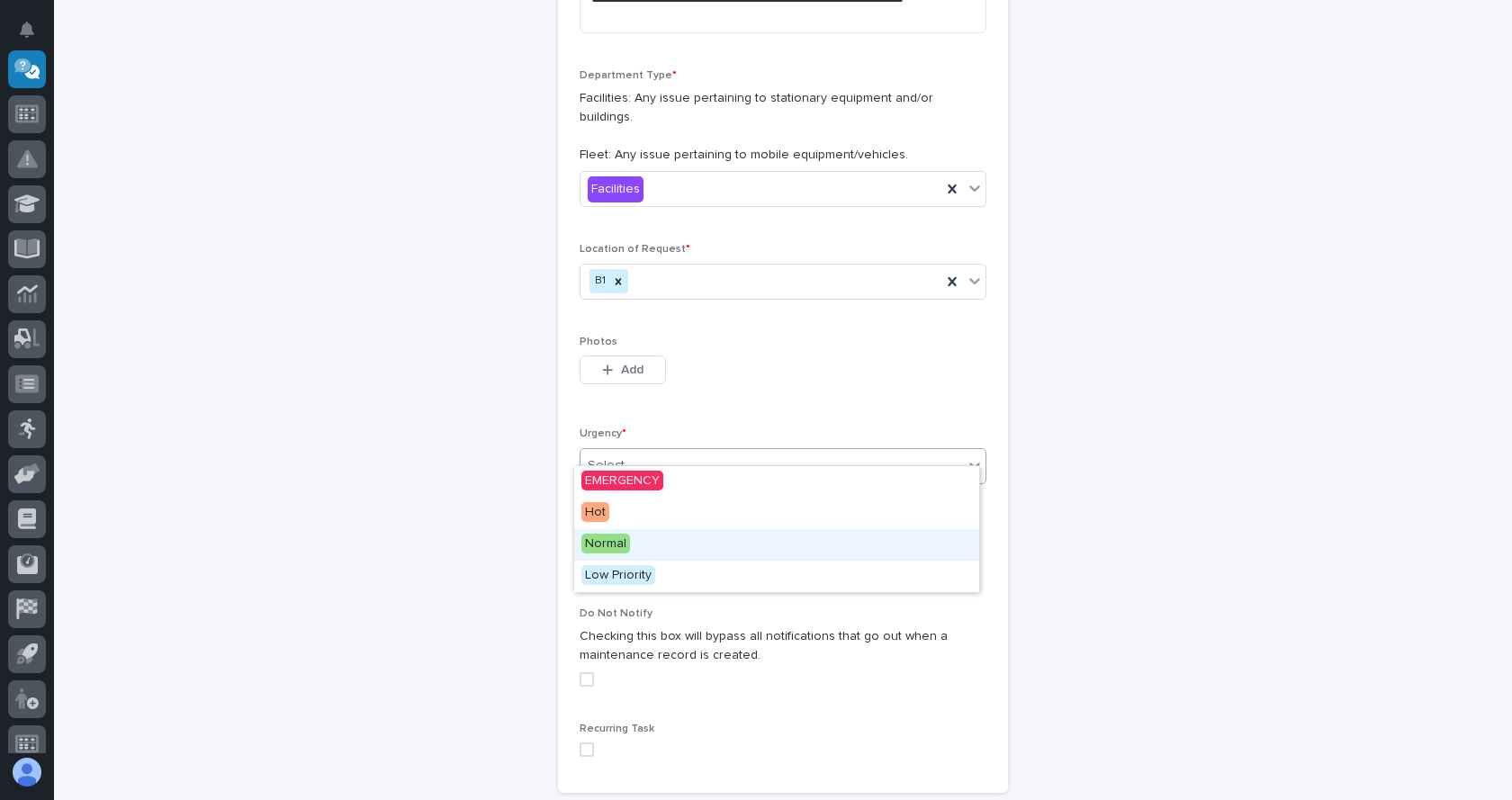
click at [613, 539] on span "Normal" at bounding box center [605, 543] width 49 height 20
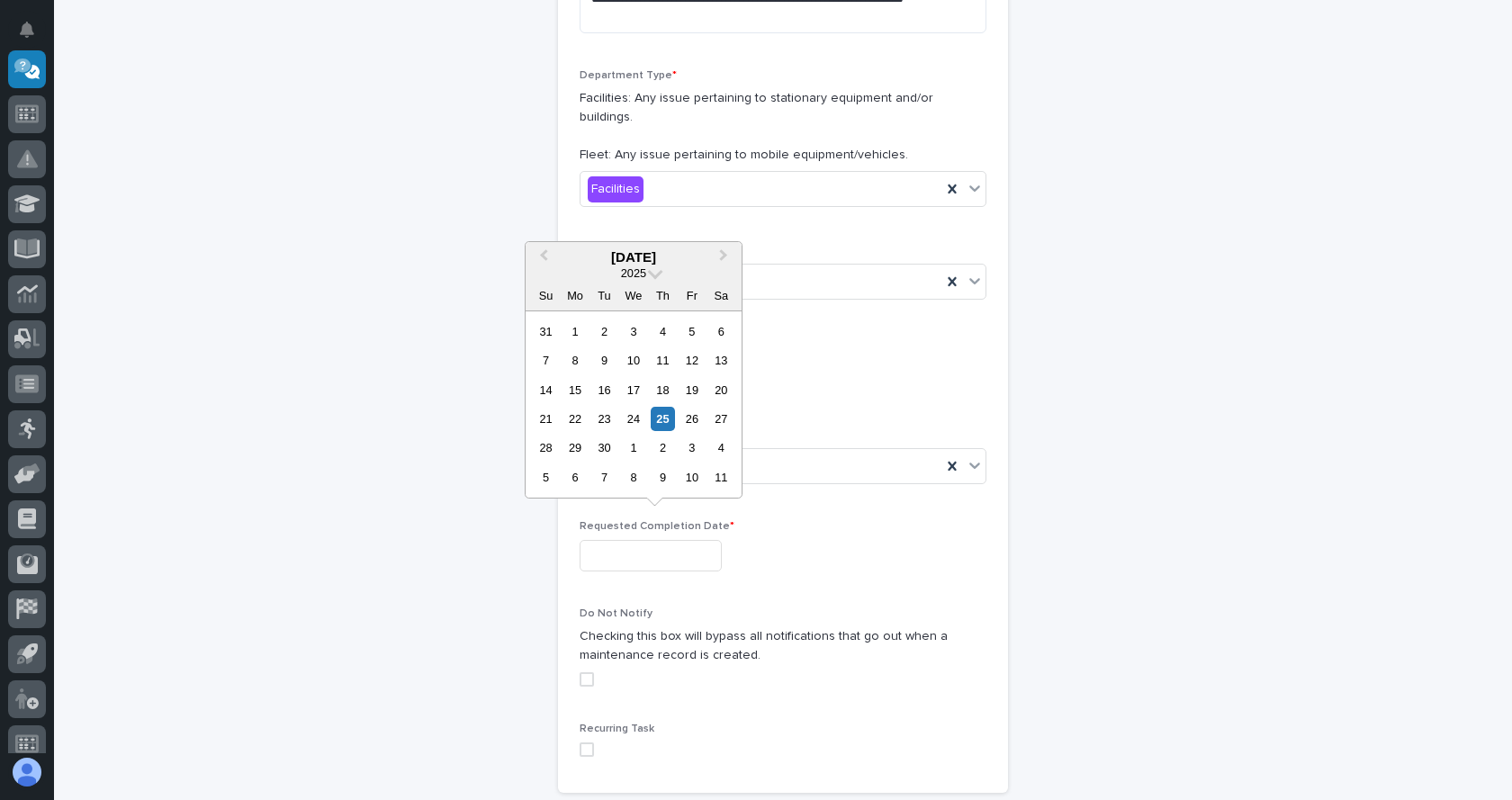
click at [638, 539] on input "text" at bounding box center [650, 555] width 142 height 31
click at [723, 257] on span "Next Month" at bounding box center [723, 257] width 0 height 24
click at [685, 445] on div "31" at bounding box center [692, 448] width 25 height 25
type input "**********"
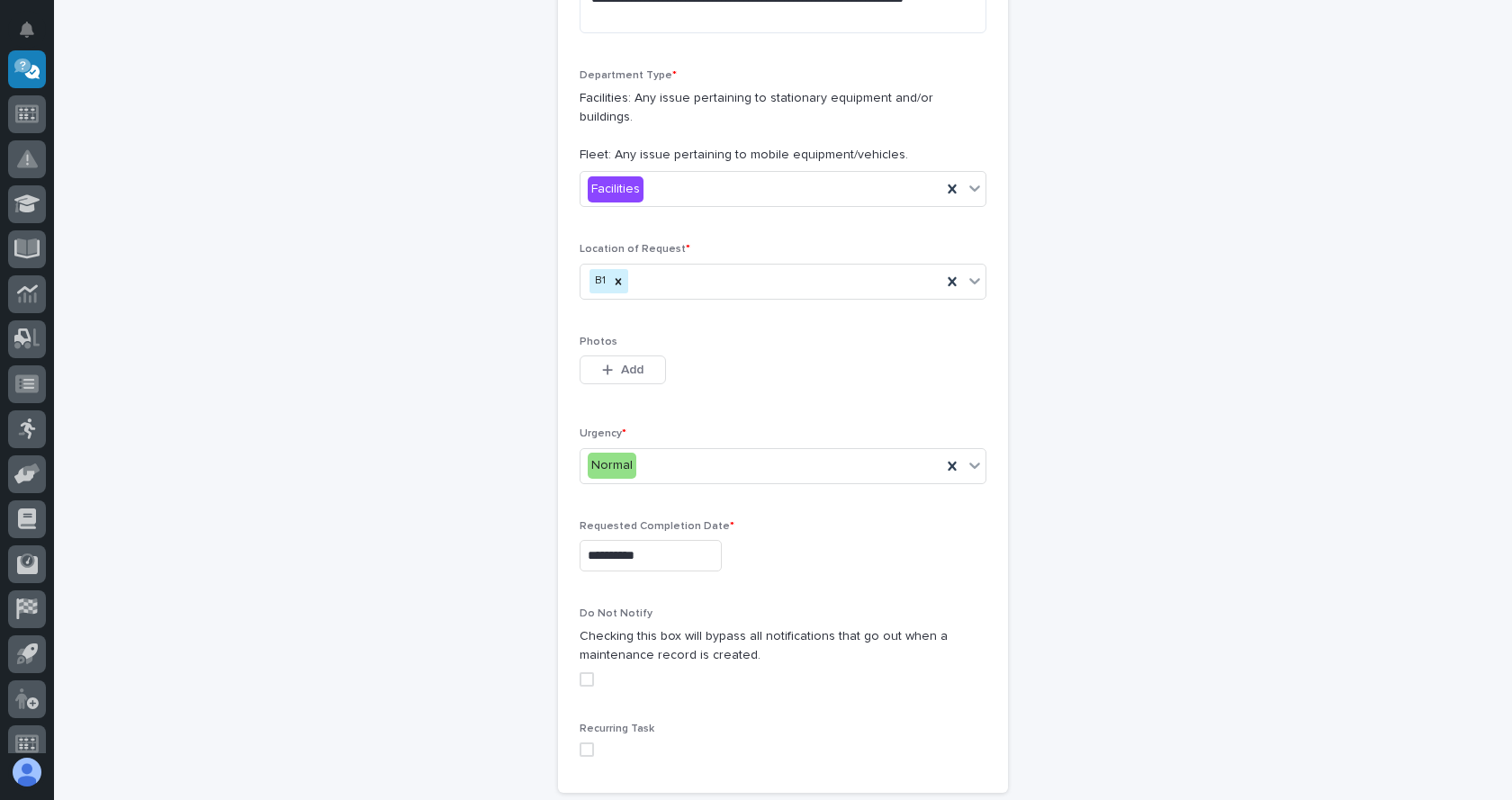
click at [583, 672] on span at bounding box center [586, 678] width 14 height 14
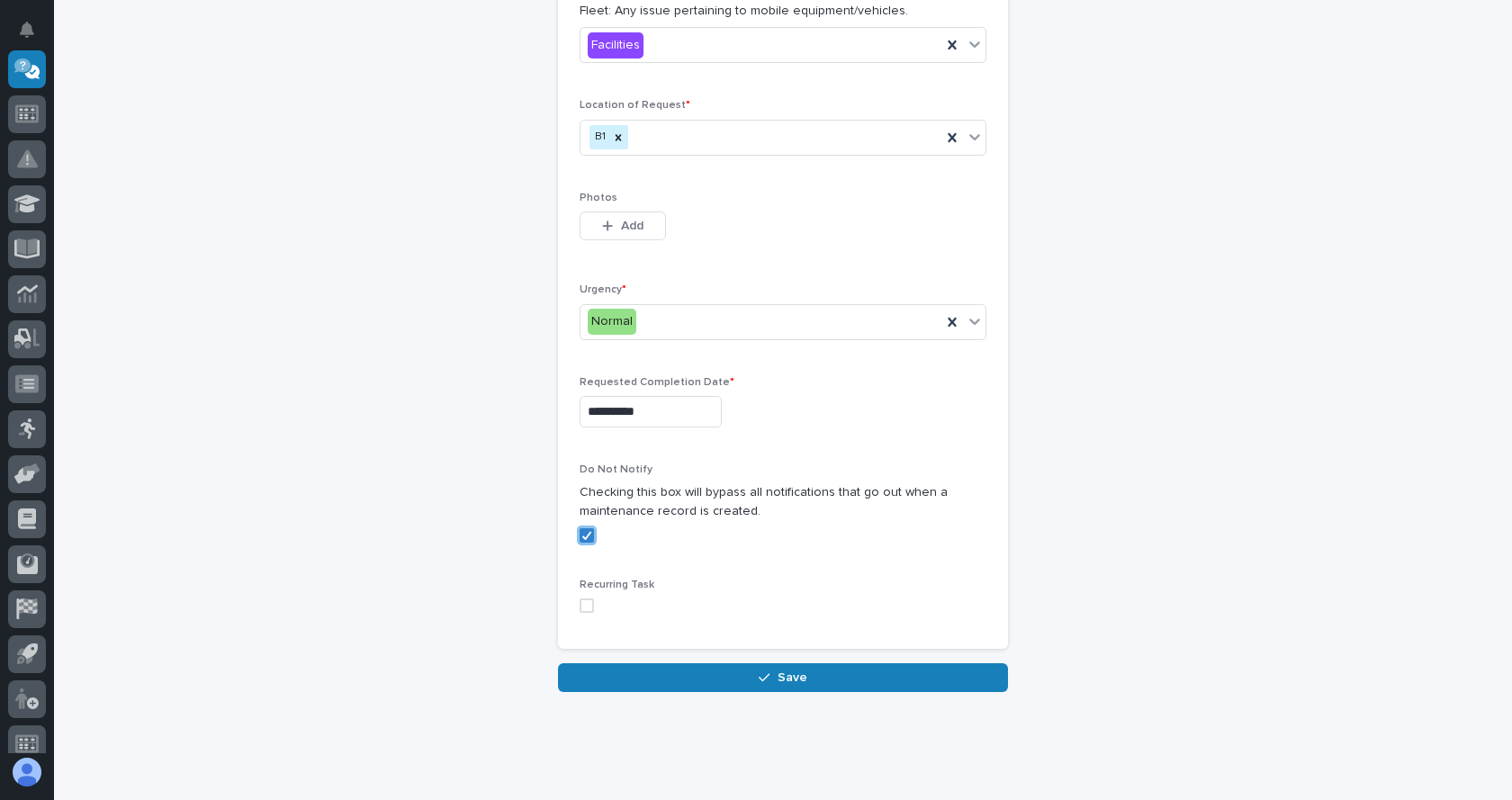
scroll to position [608, 0]
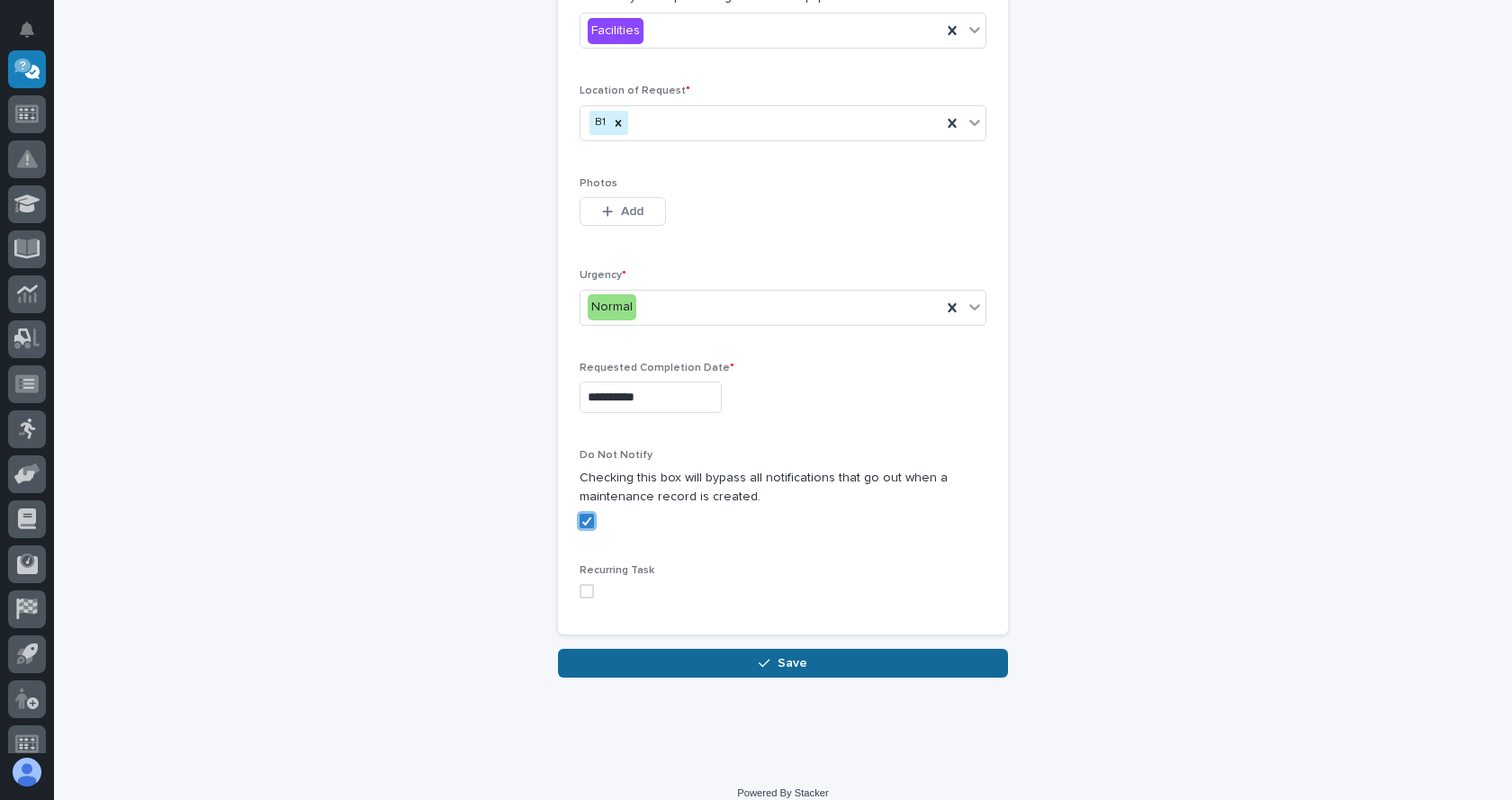
click at [782, 654] on span "Save" at bounding box center [792, 662] width 29 height 16
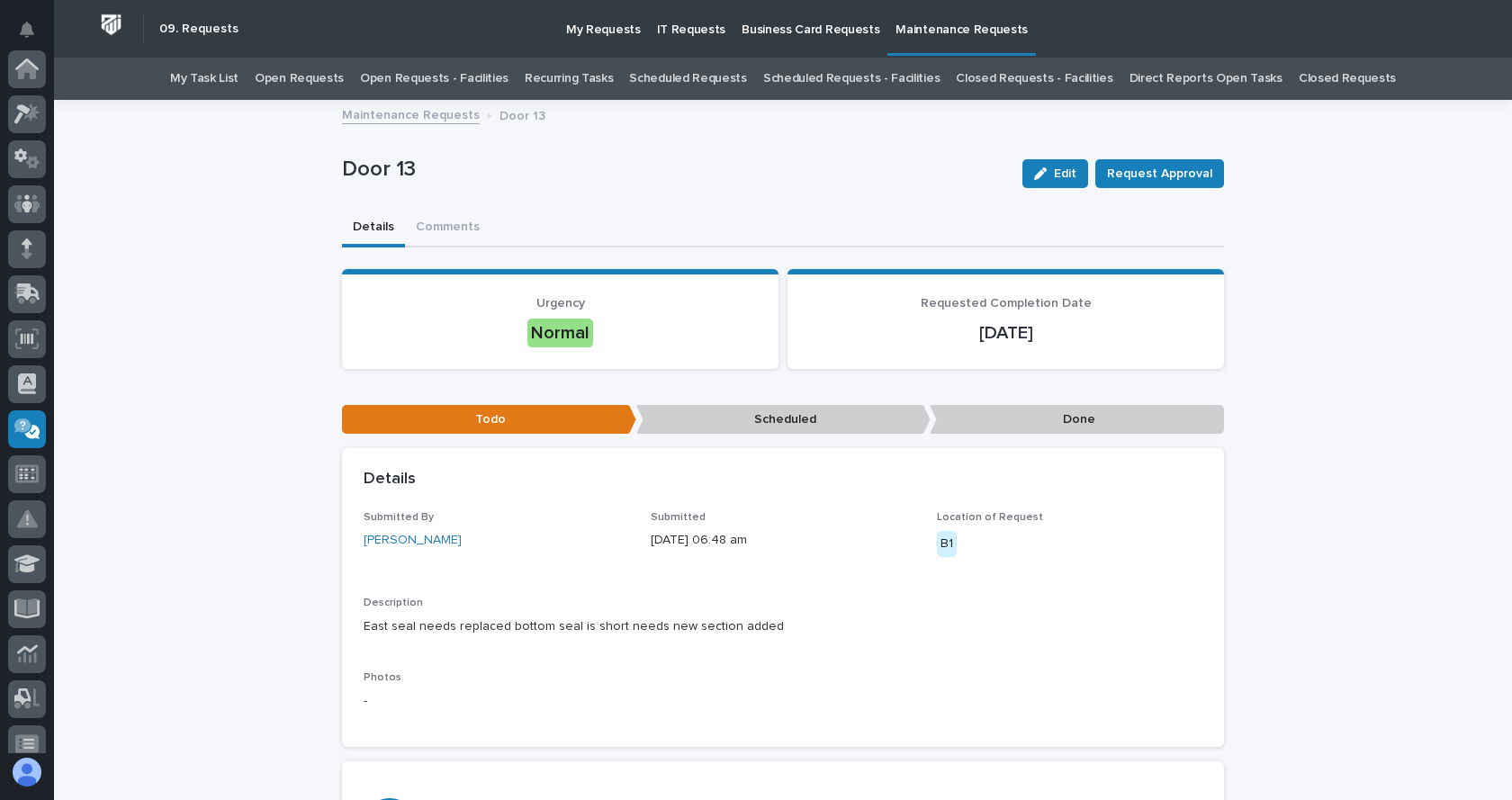
scroll to position [360, 0]
click at [414, 110] on link "Maintenance Requests" at bounding box center [410, 114] width 138 height 21
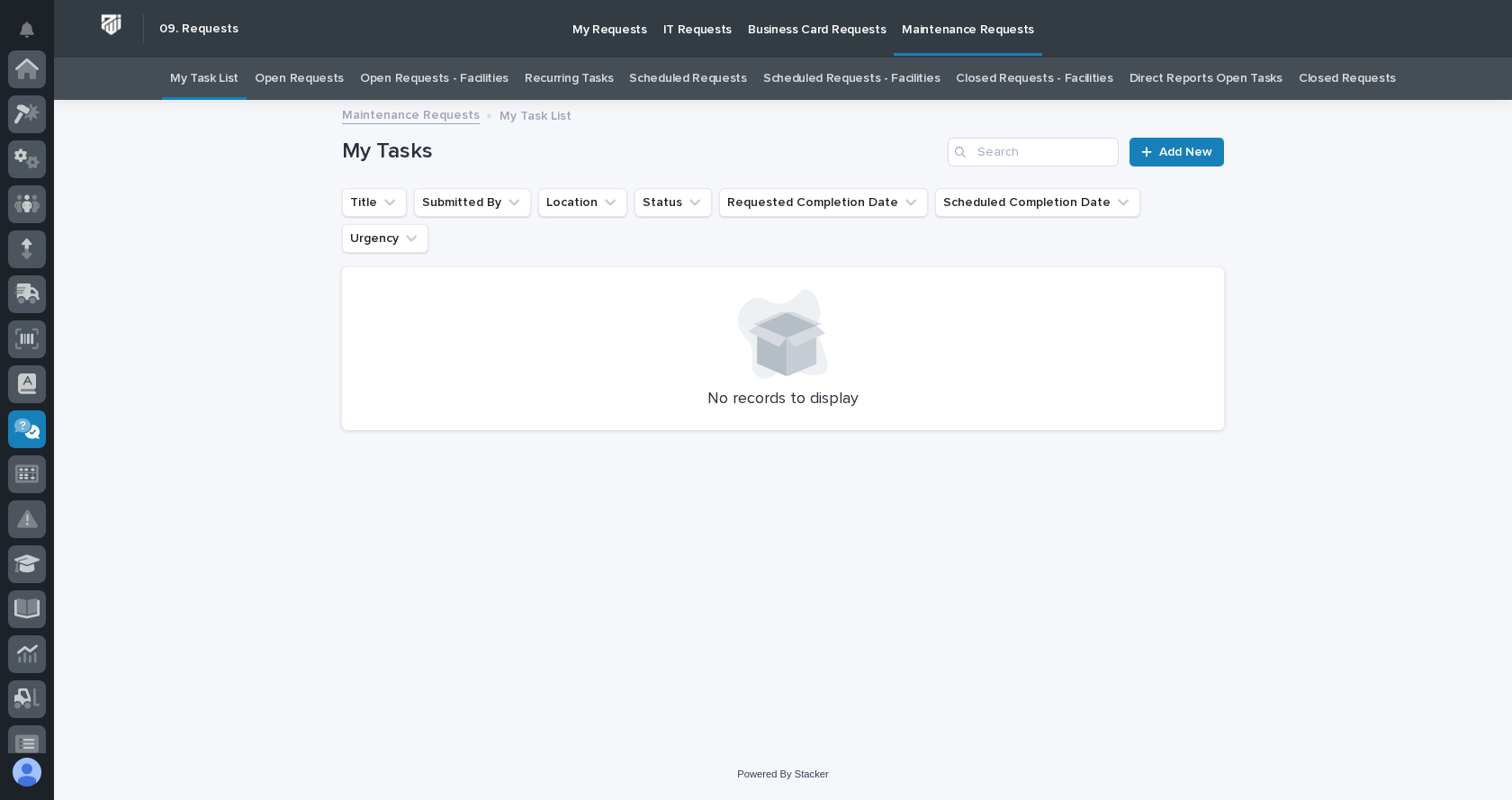
scroll to position [360, 0]
click at [1167, 156] on span "Add New" at bounding box center [1186, 151] width 53 height 12
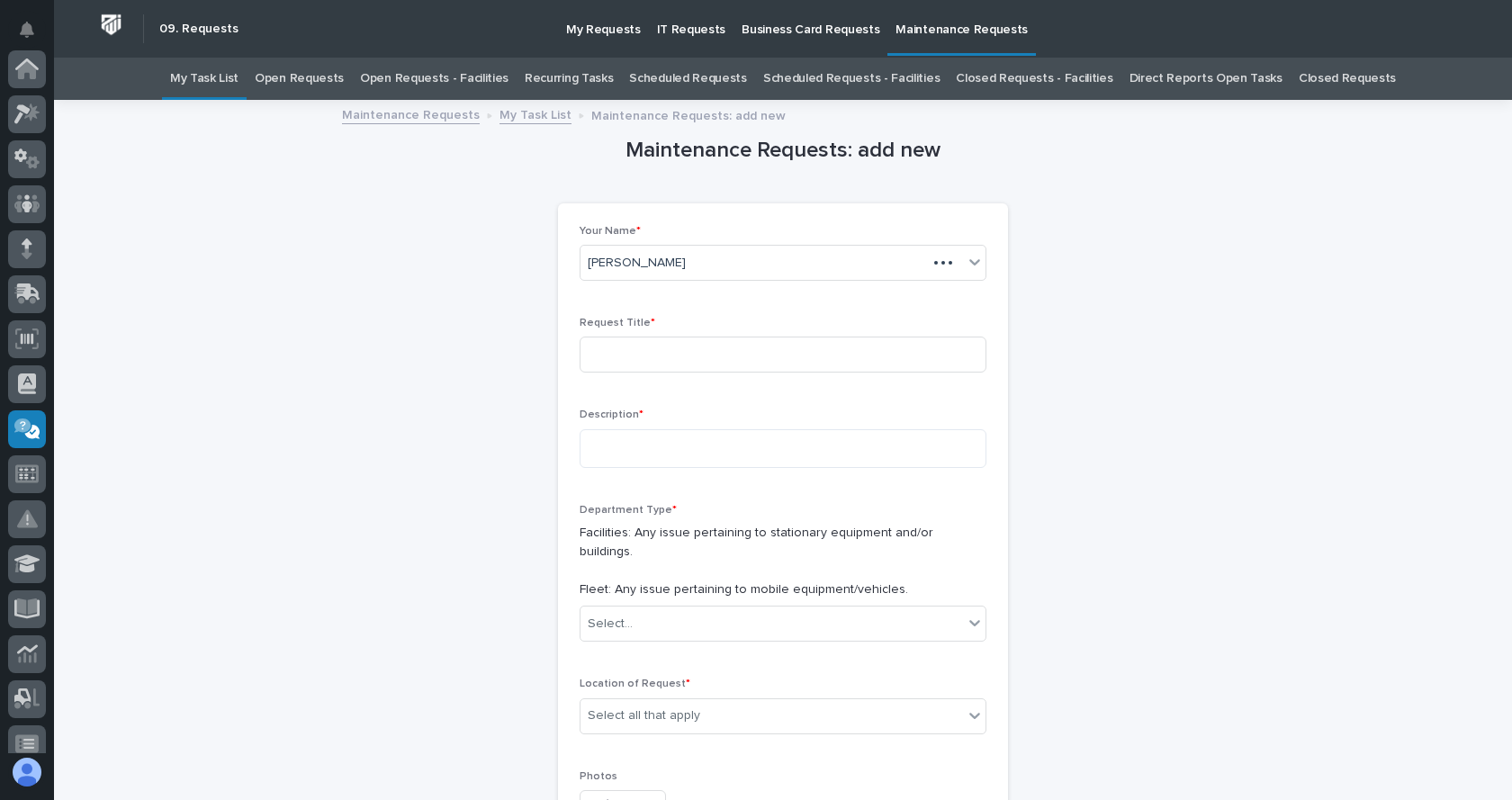
scroll to position [360, 0]
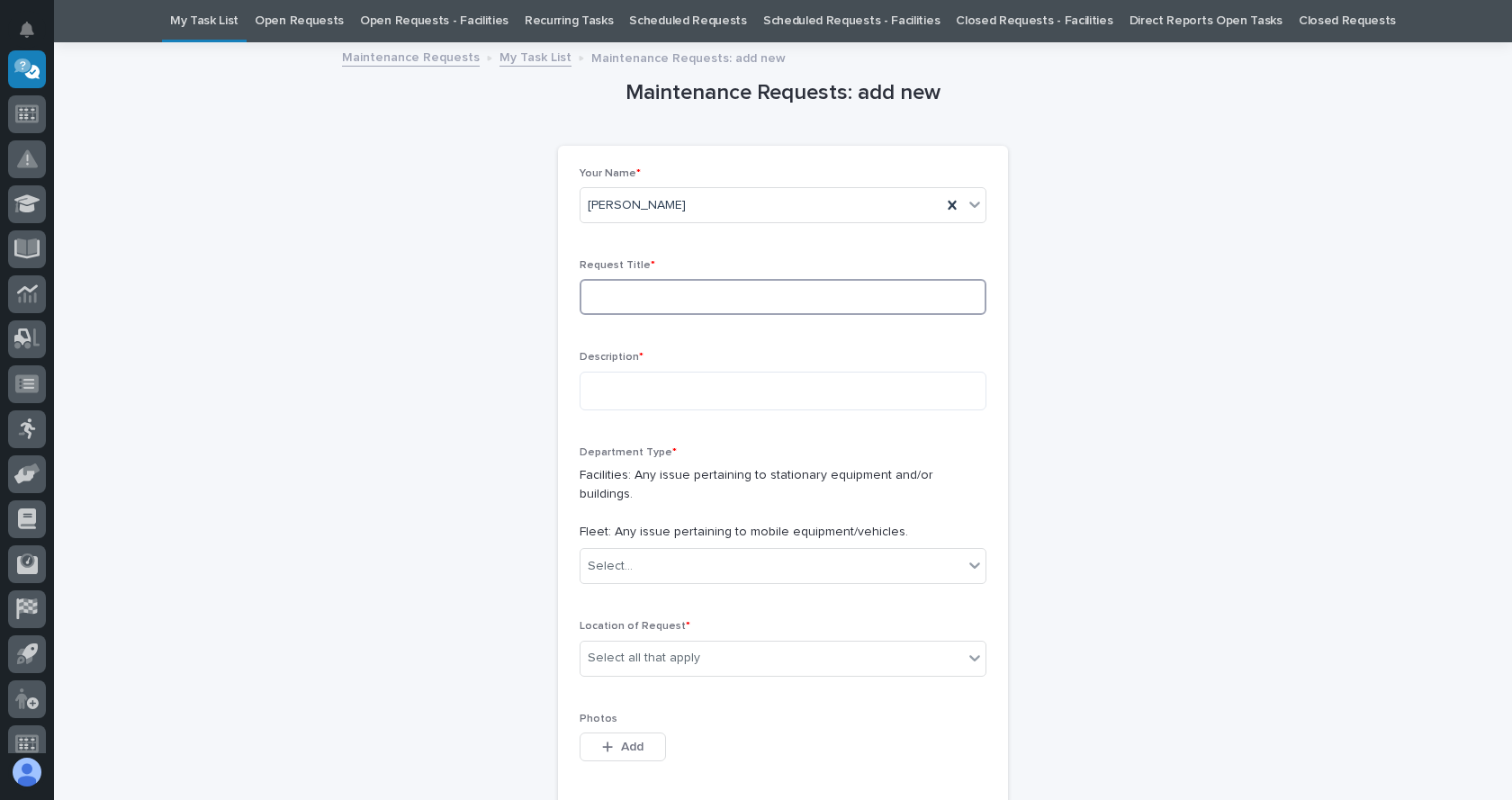
click at [626, 297] on input at bounding box center [782, 297] width 406 height 36
click at [619, 299] on input "Door12" at bounding box center [782, 297] width 406 height 36
type input "Door 12"
click at [671, 362] on p "Description *" at bounding box center [782, 357] width 406 height 12
click at [651, 379] on textarea at bounding box center [782, 391] width 406 height 39
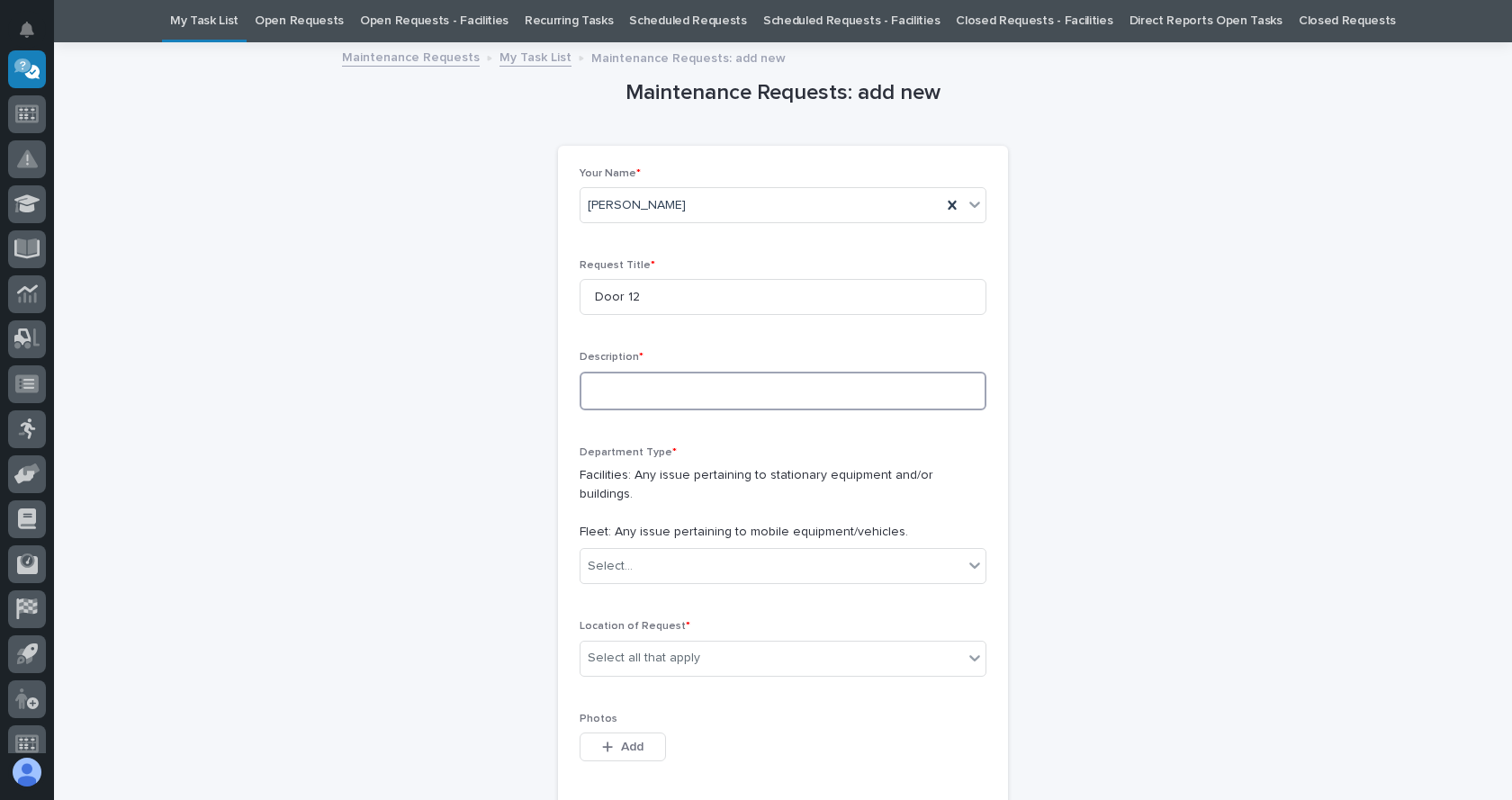
paste textarea "**********"
type textarea "**********"
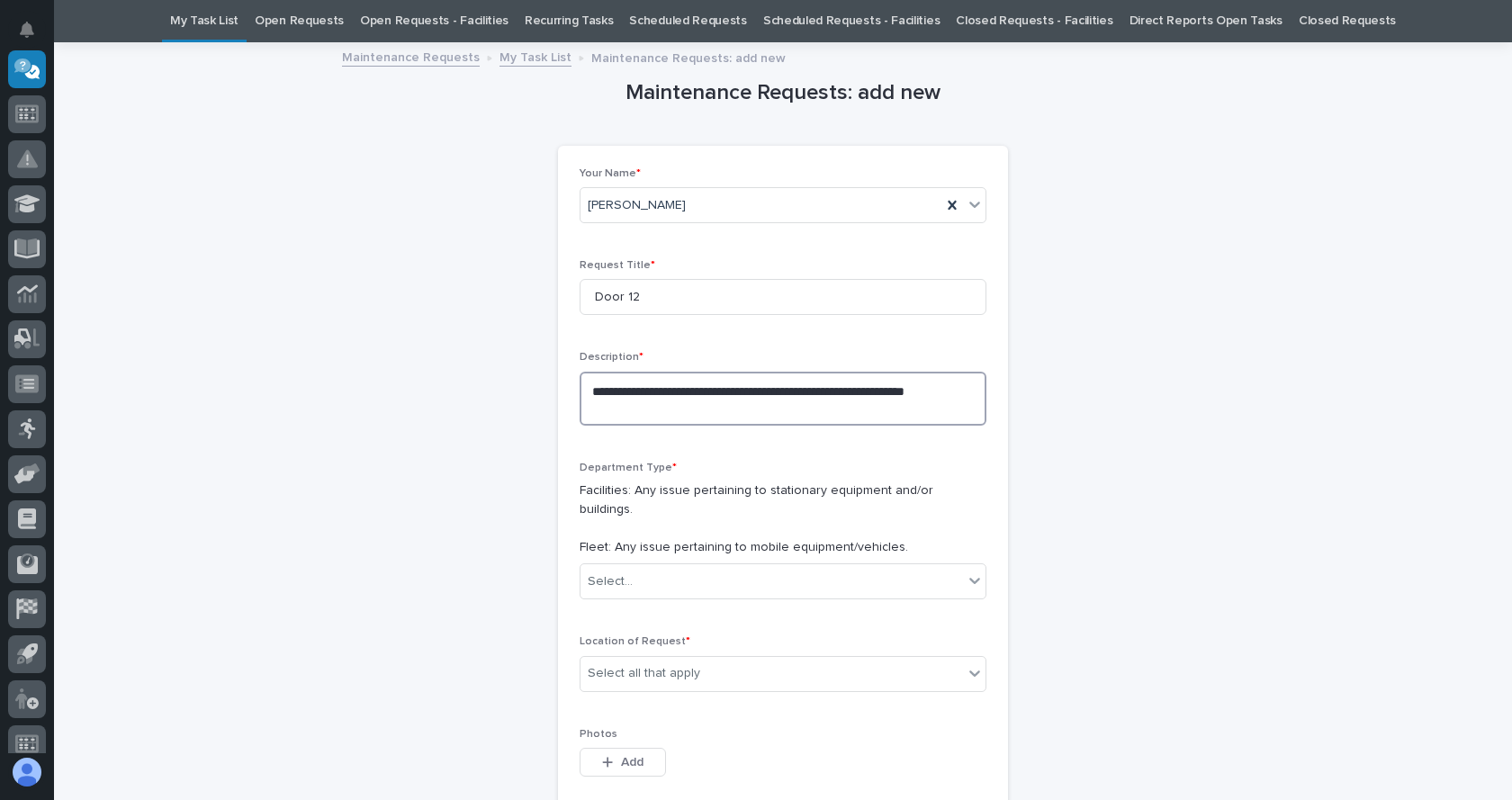
drag, startPoint x: 658, startPoint y: 412, endPoint x: 577, endPoint y: 386, distance: 85.1
click at [579, 386] on textarea "**********" at bounding box center [782, 399] width 406 height 54
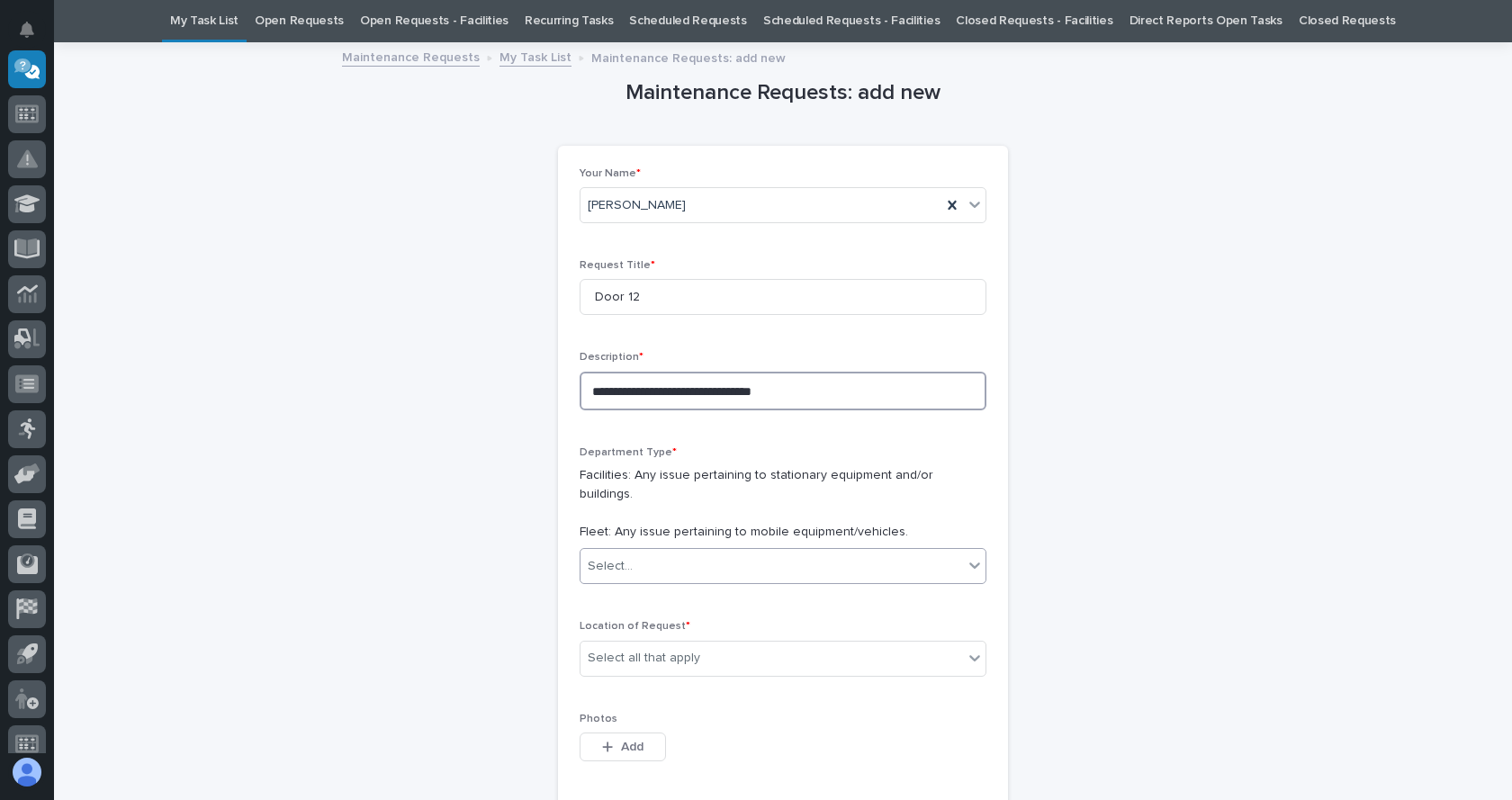
type textarea "**********"
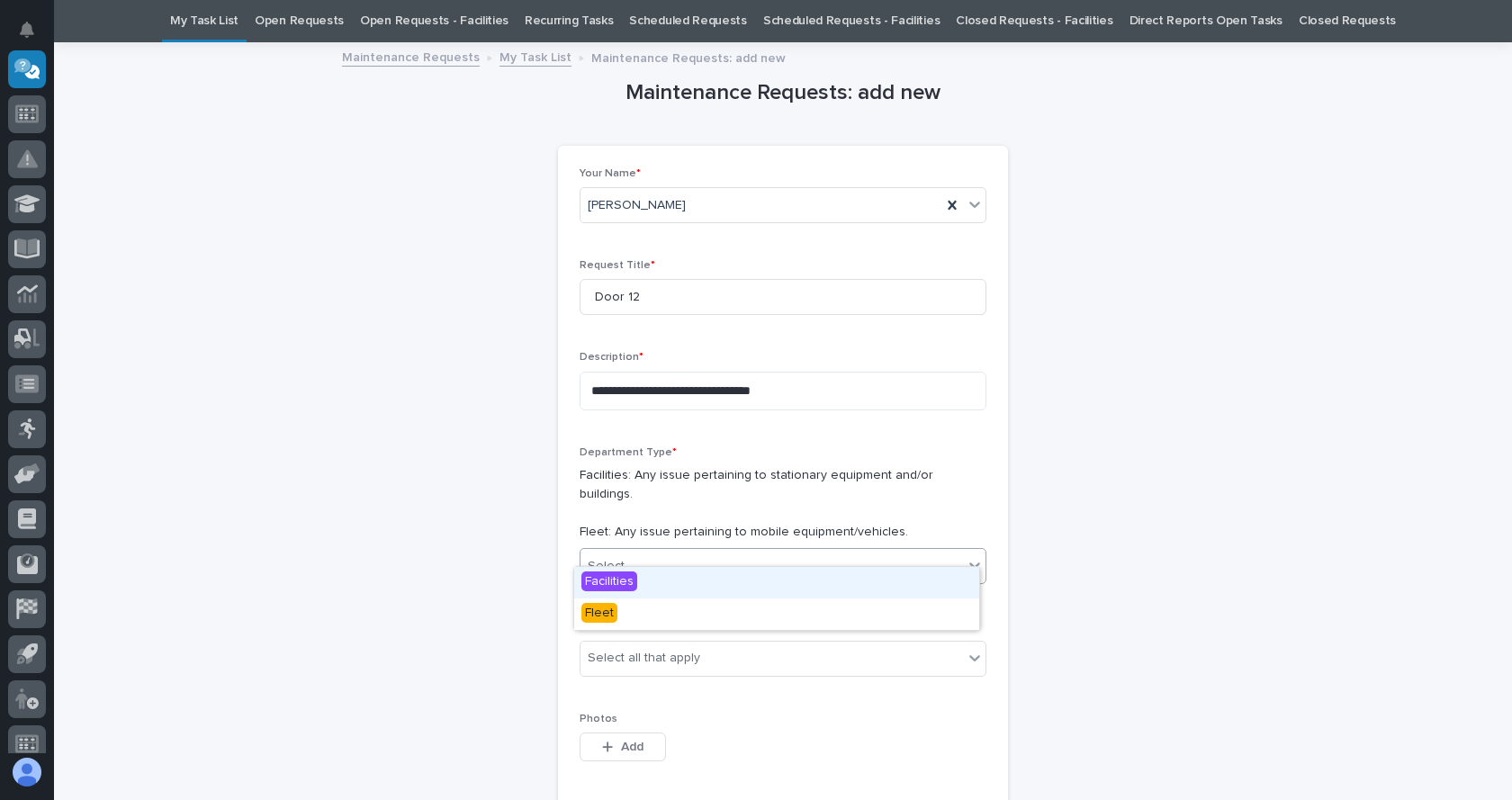
click at [870, 552] on div "Select..." at bounding box center [772, 566] width 383 height 29
click at [608, 576] on span "Facilities" at bounding box center [609, 580] width 56 height 20
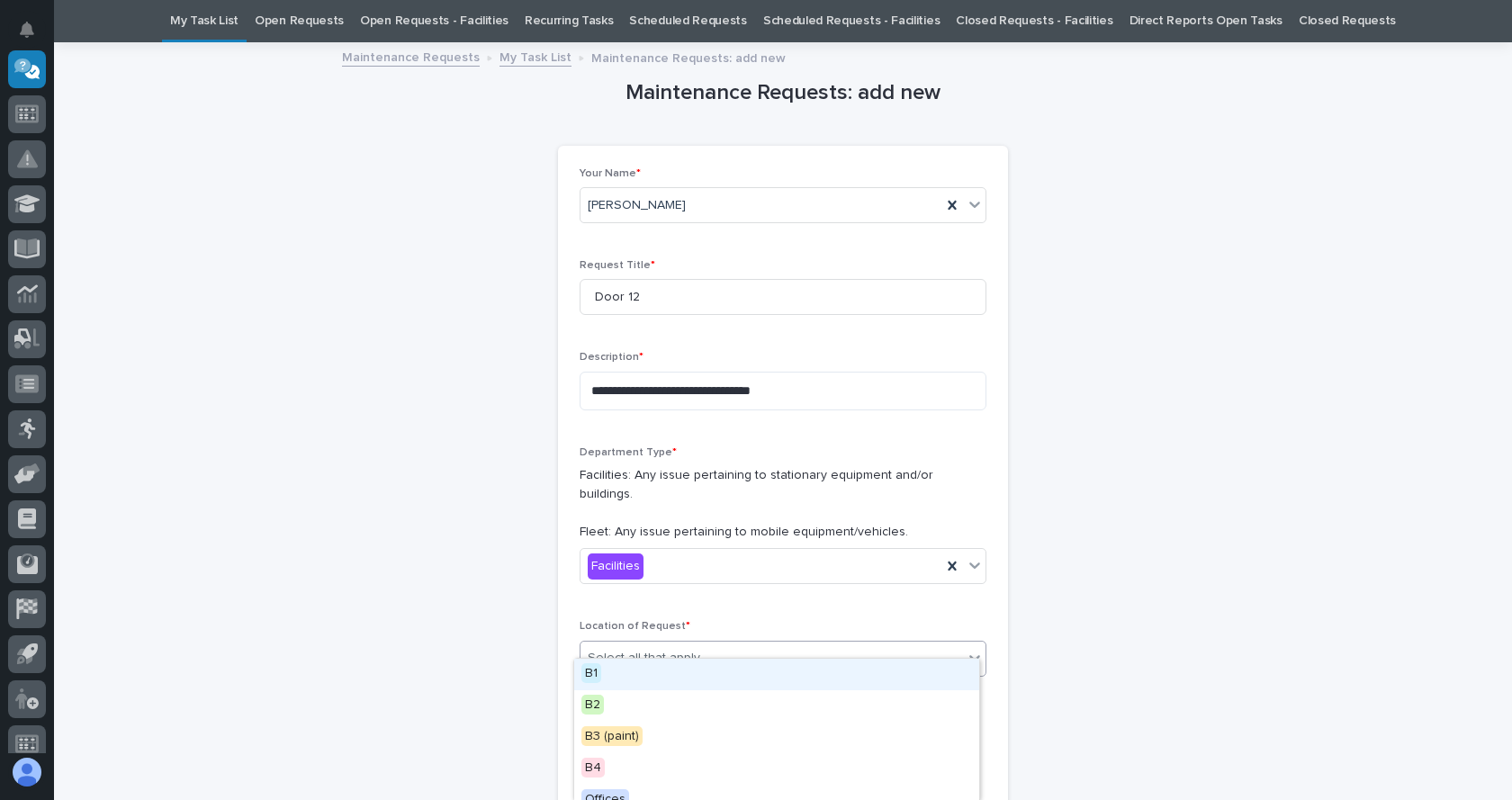
click at [786, 646] on div "Select all that apply" at bounding box center [772, 657] width 383 height 29
click at [595, 670] on span "B1" at bounding box center [591, 673] width 20 height 20
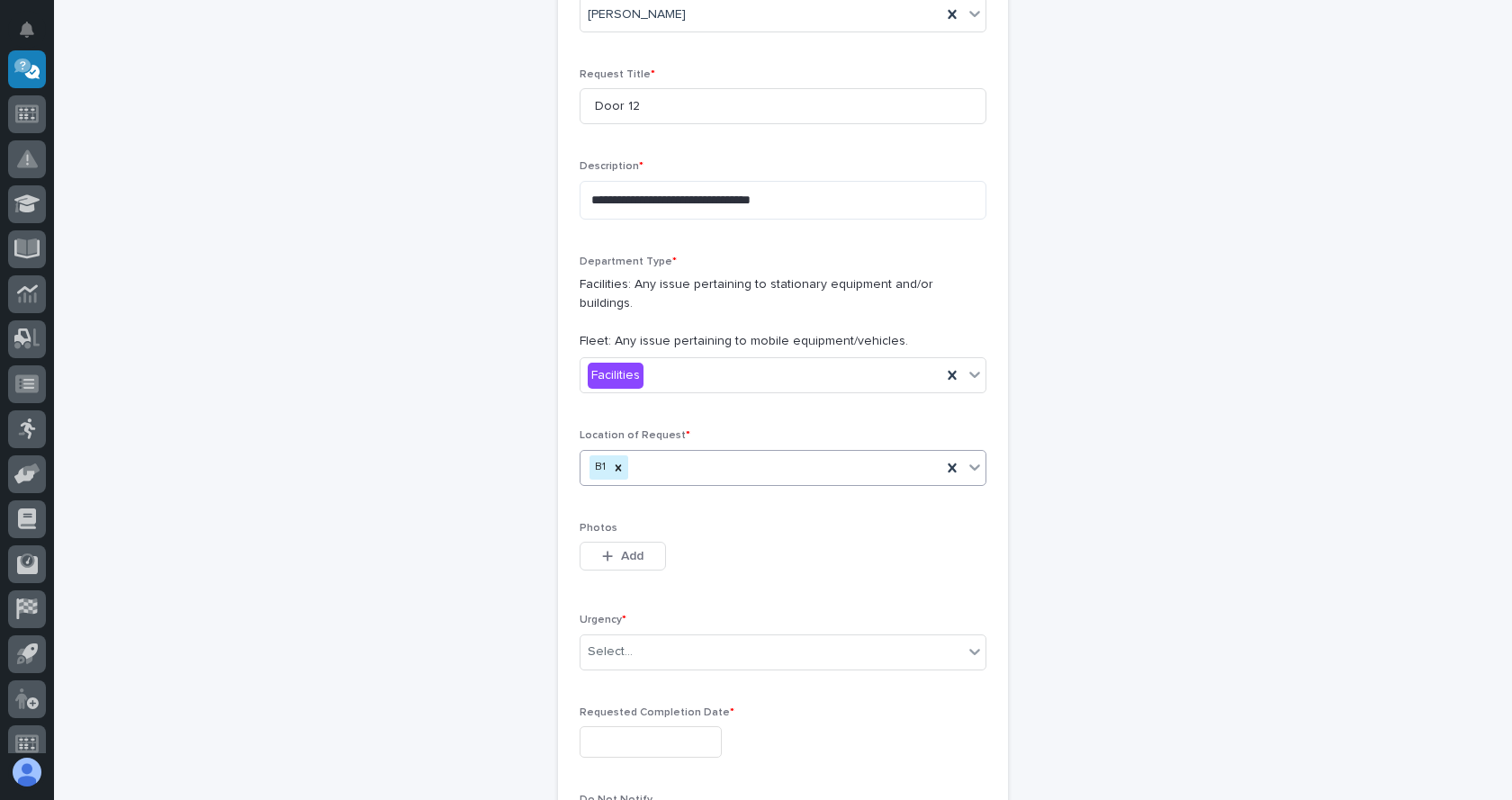
scroll to position [327, 0]
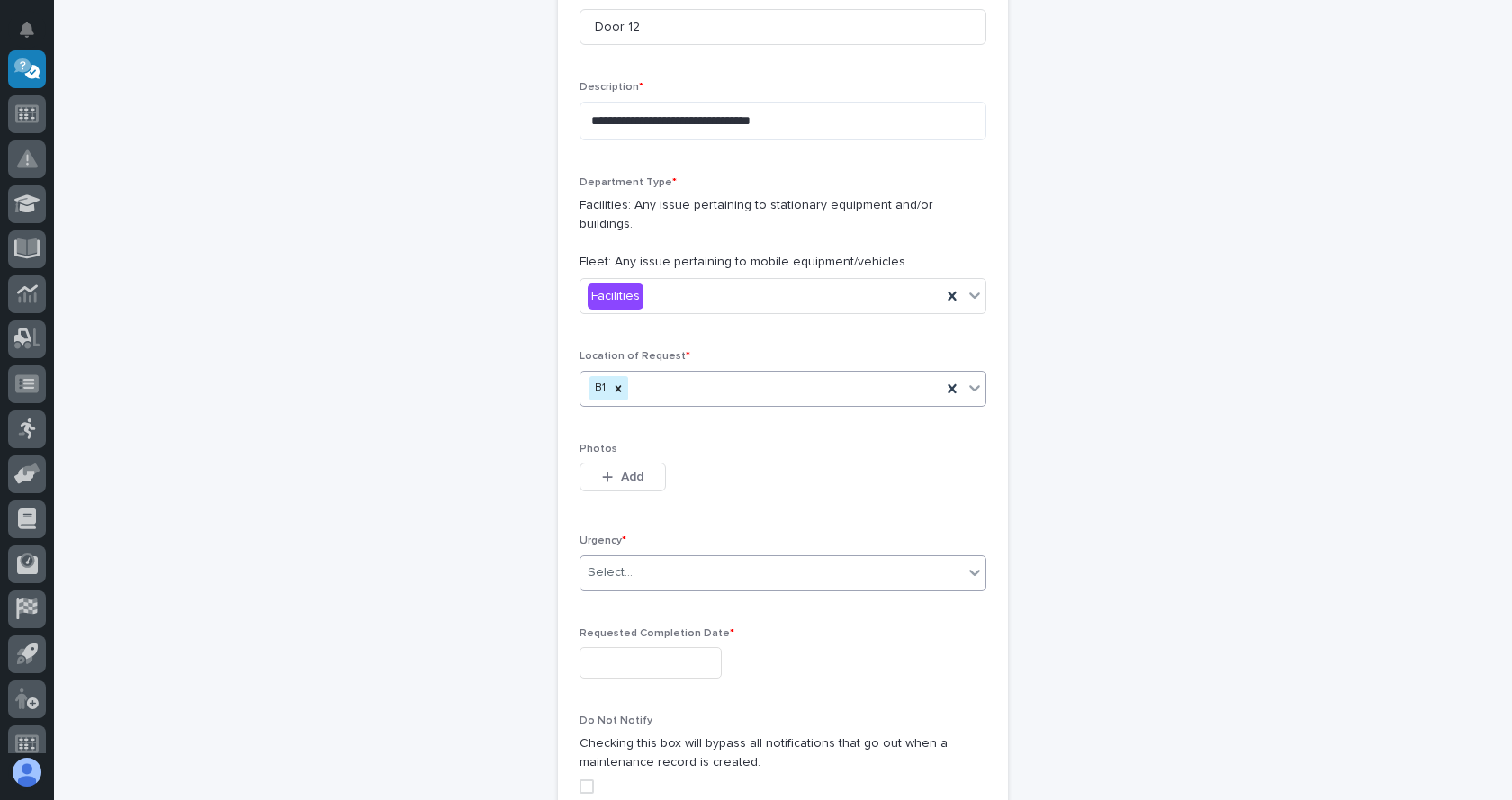
click at [660, 564] on div "Select..." at bounding box center [772, 572] width 383 height 29
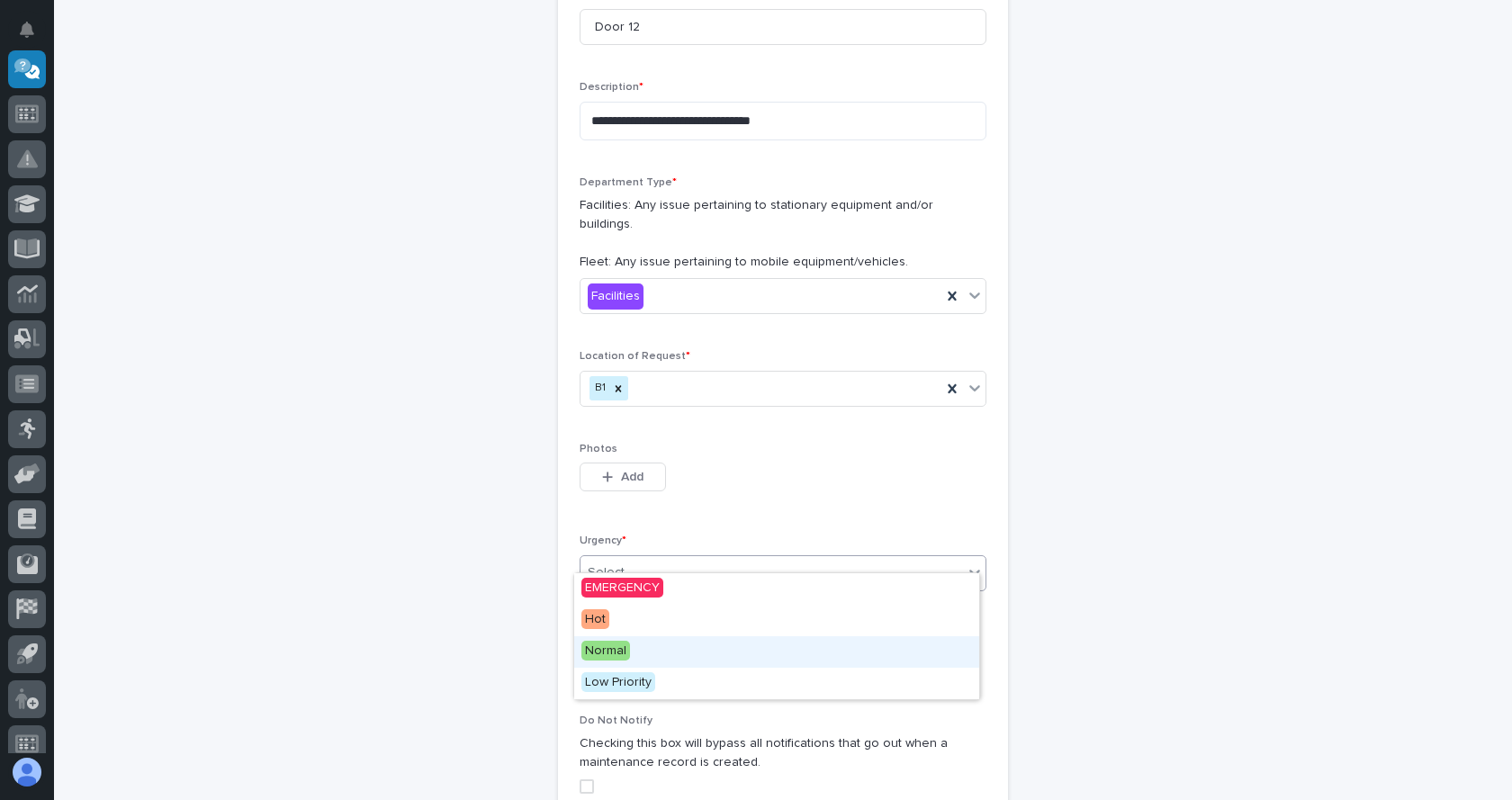
click at [623, 647] on span "Normal" at bounding box center [605, 650] width 49 height 20
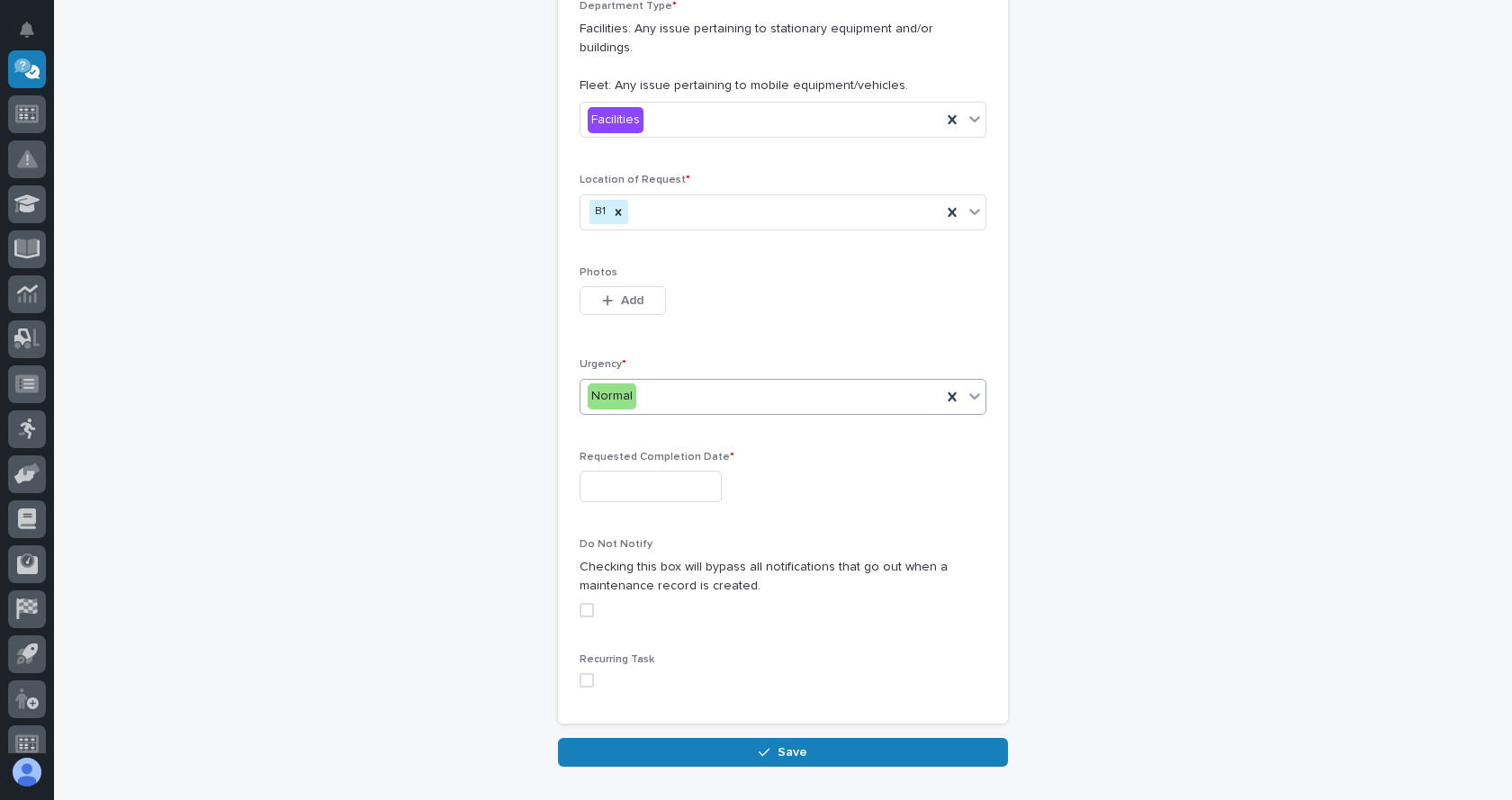
scroll to position [507, 0]
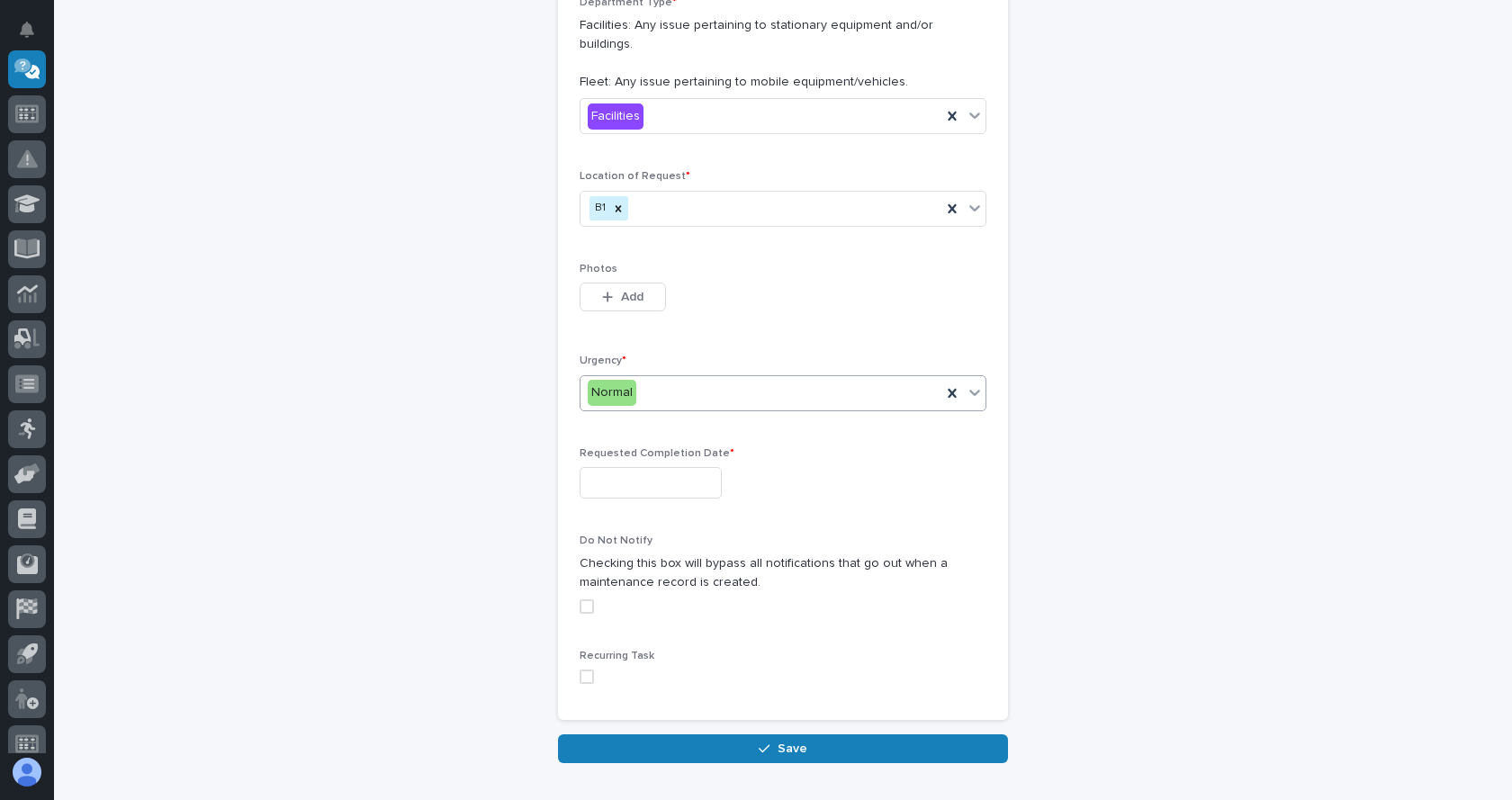
click at [710, 467] on input "text" at bounding box center [650, 482] width 142 height 31
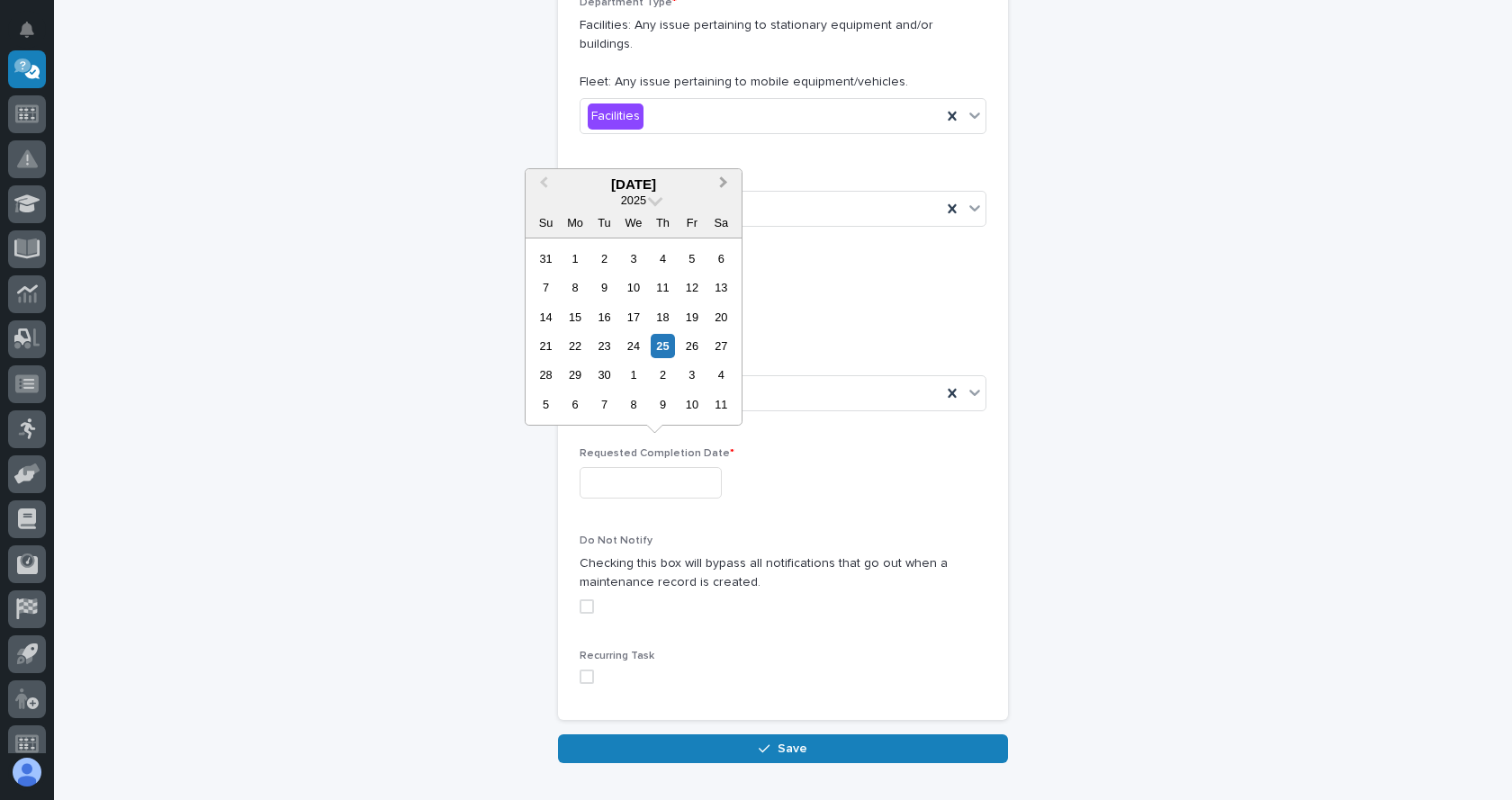
click at [723, 185] on span "Next Month" at bounding box center [723, 185] width 0 height 24
drag, startPoint x: 697, startPoint y: 369, endPoint x: 702, endPoint y: 400, distance: 31.4
click at [697, 371] on div "31" at bounding box center [692, 375] width 25 height 25
type input "**********"
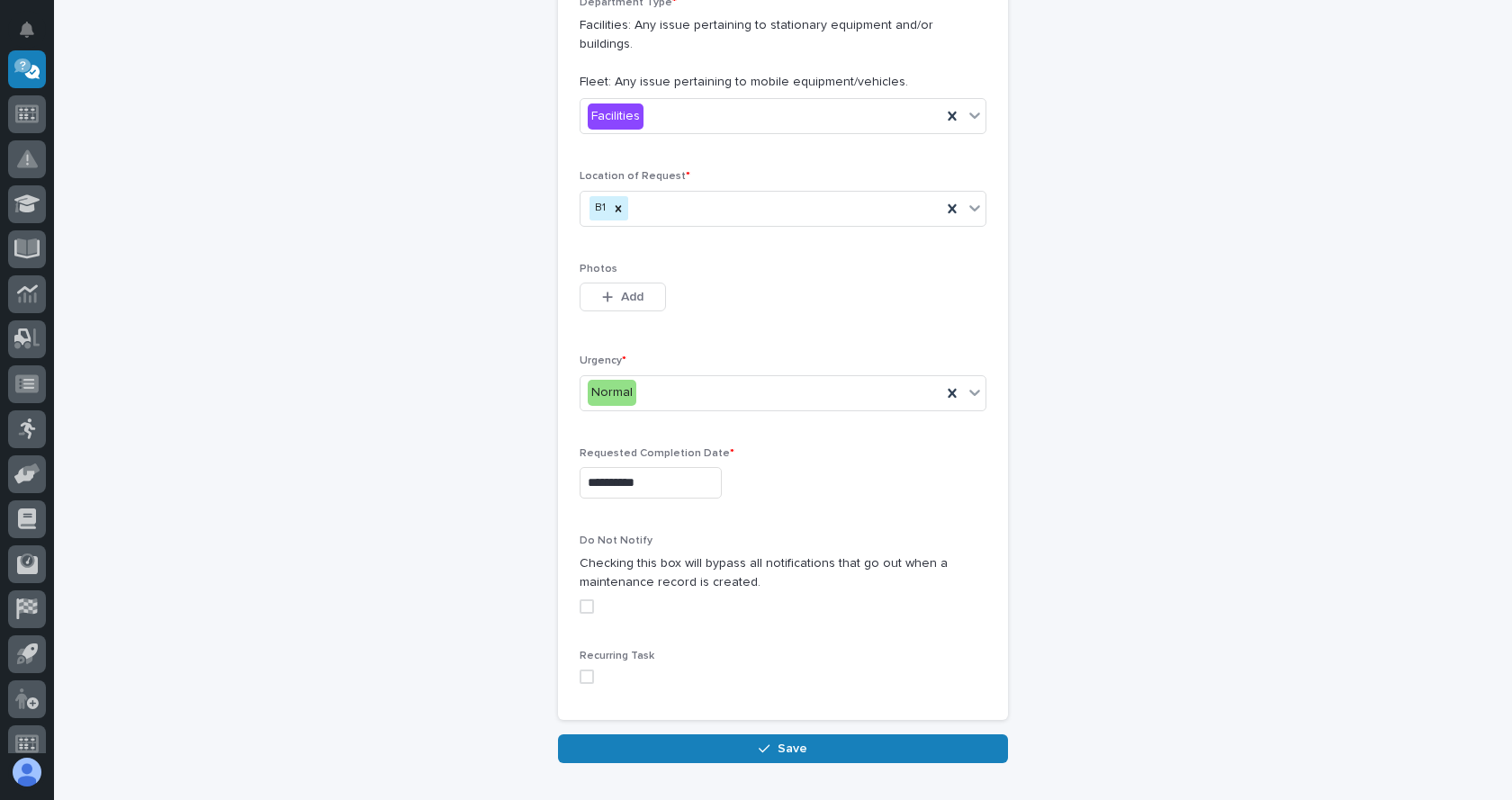
scroll to position [593, 0]
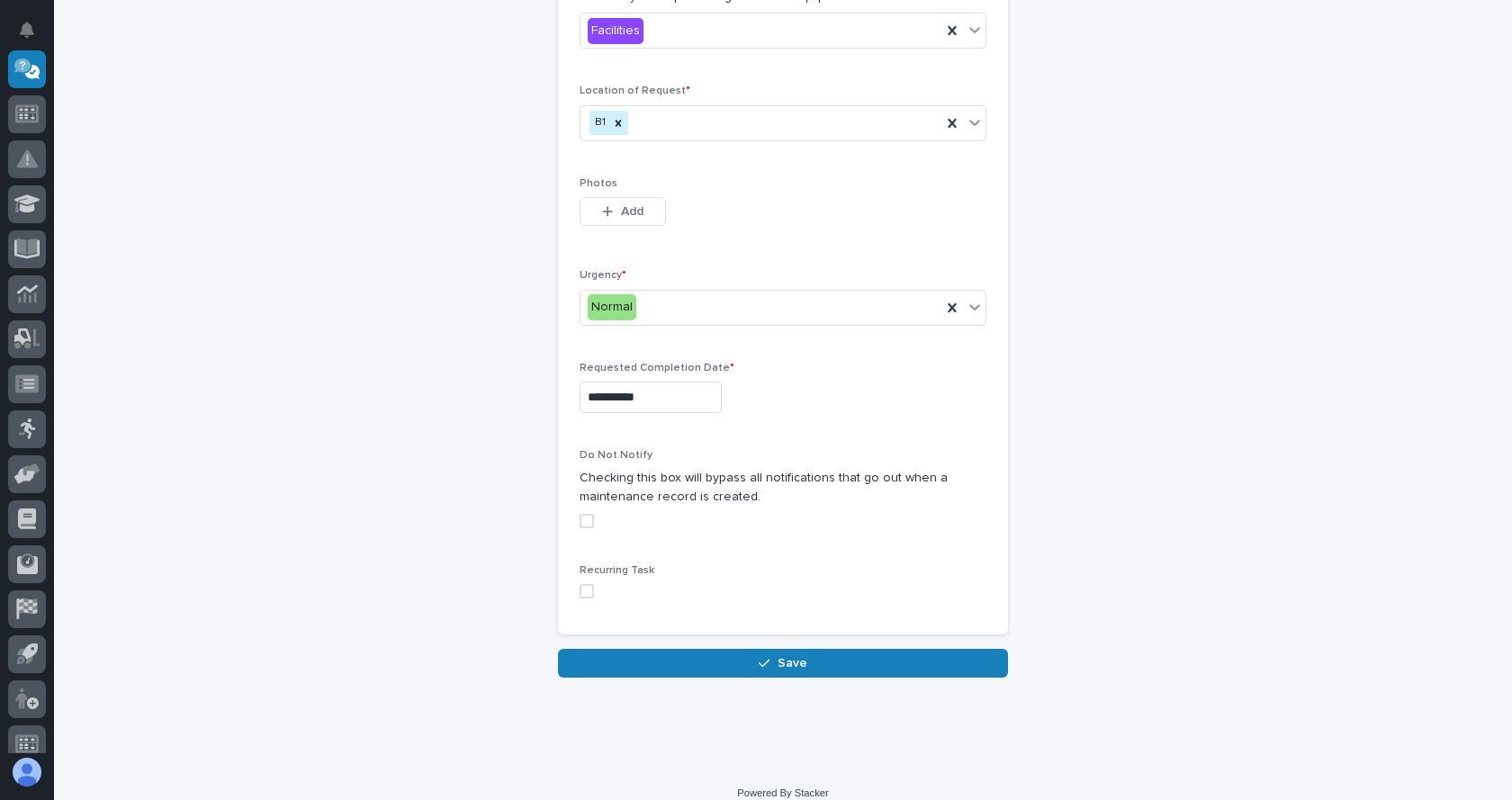
click at [579, 514] on span at bounding box center [586, 520] width 14 height 14
click at [795, 654] on span "Save" at bounding box center [792, 662] width 29 height 16
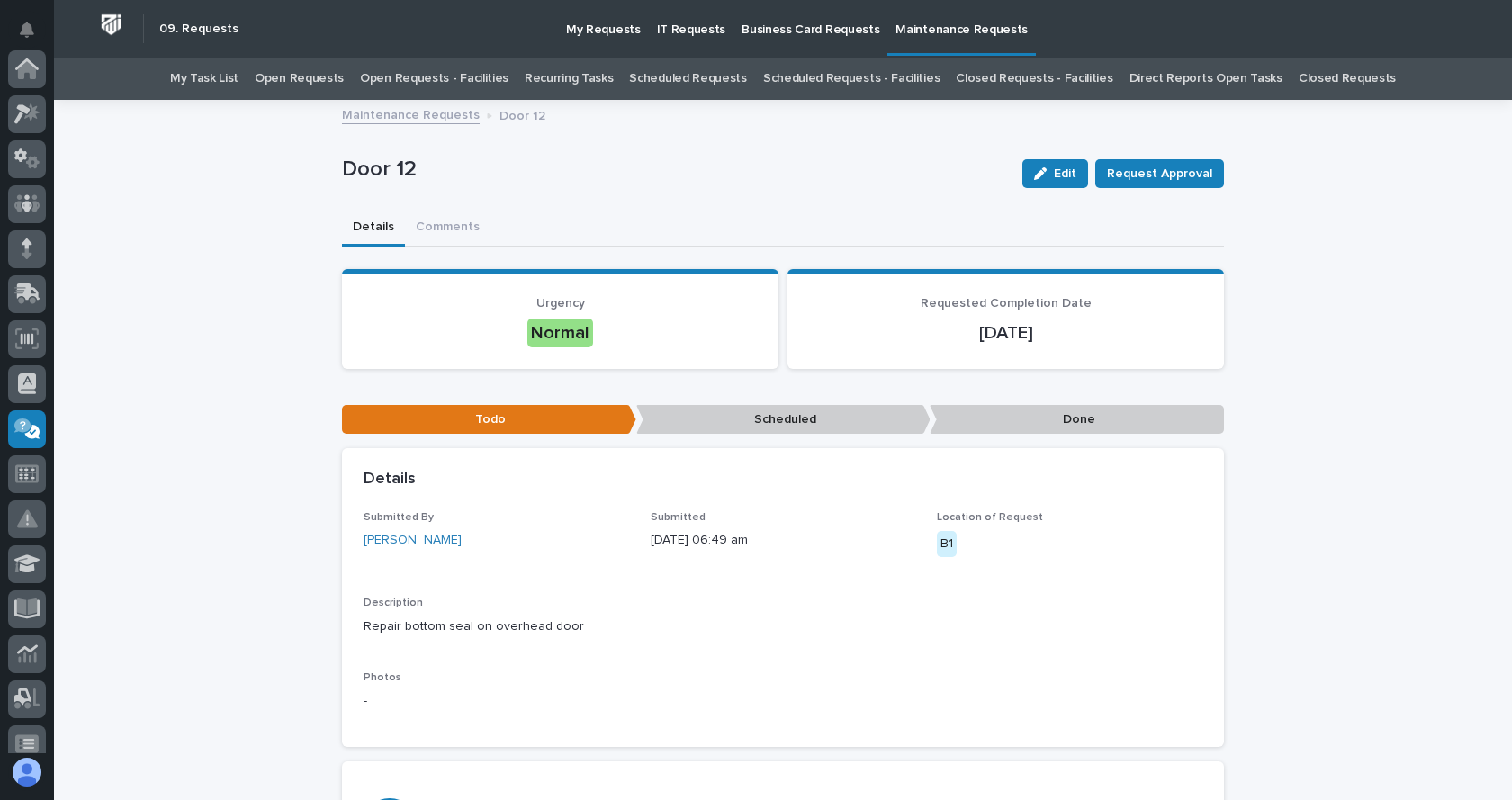
scroll to position [360, 0]
click at [419, 116] on link "Maintenance Requests" at bounding box center [410, 114] width 138 height 21
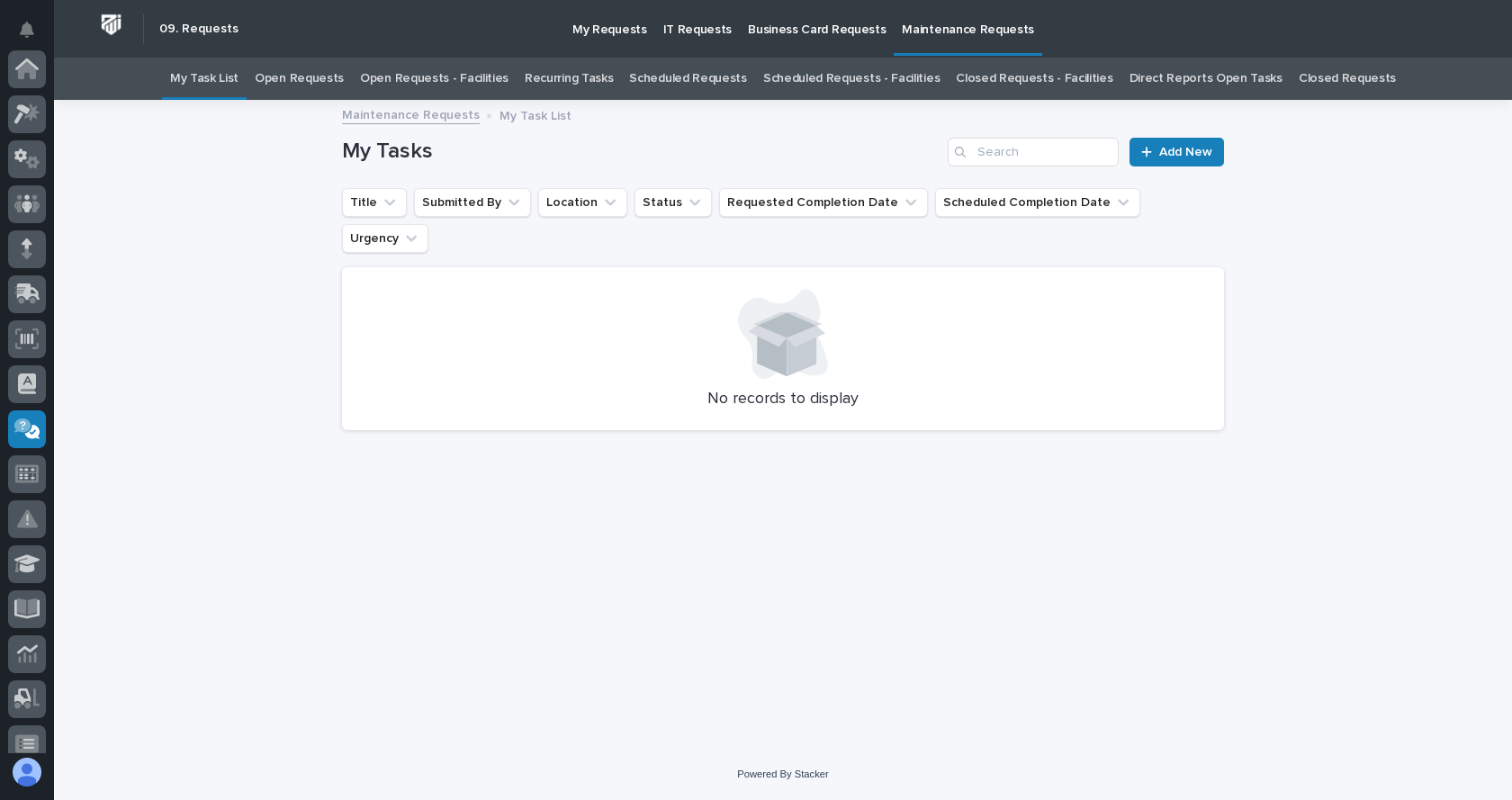
scroll to position [360, 0]
click at [1203, 161] on link "Add New" at bounding box center [1176, 152] width 94 height 29
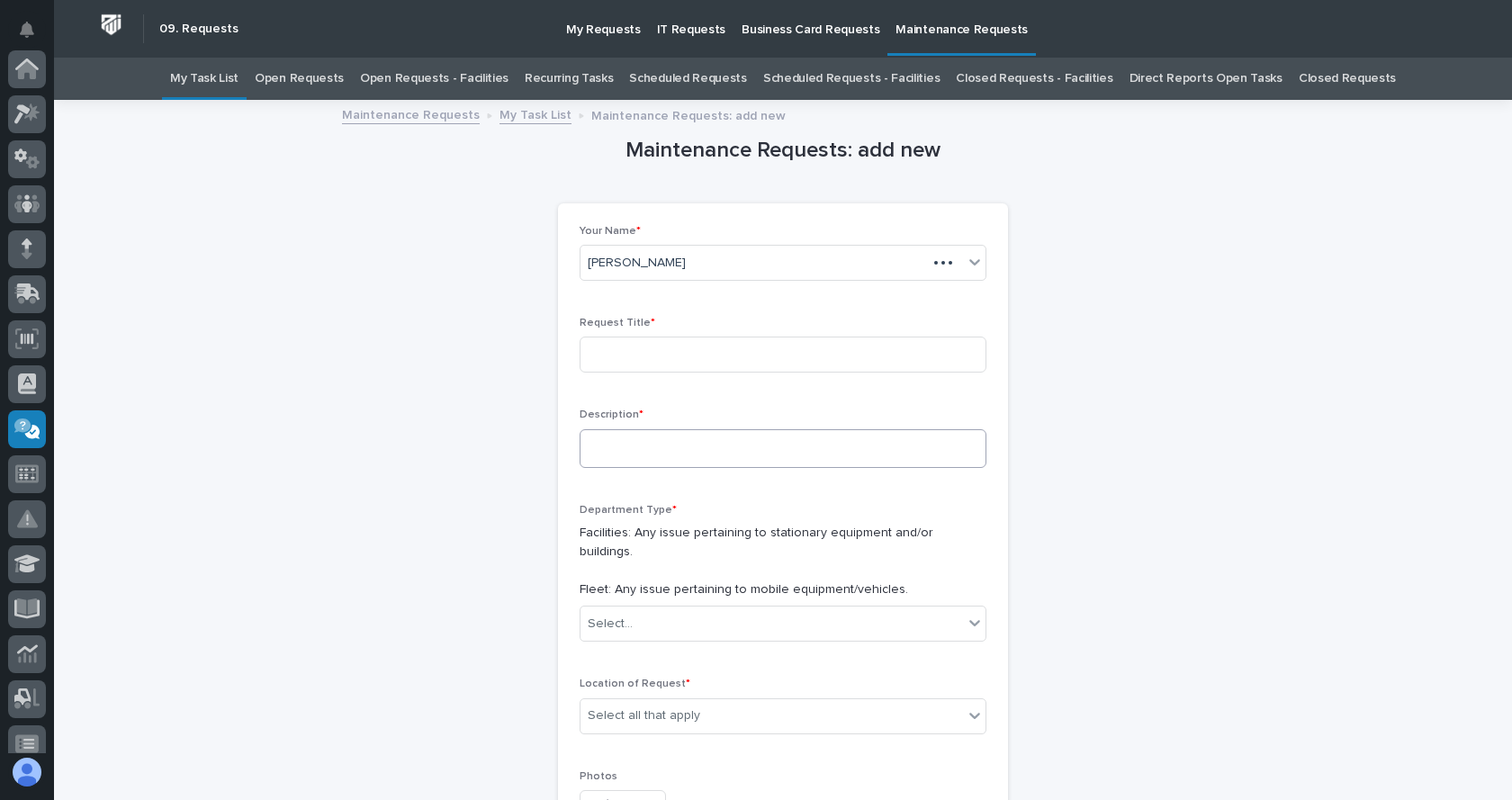
scroll to position [360, 0]
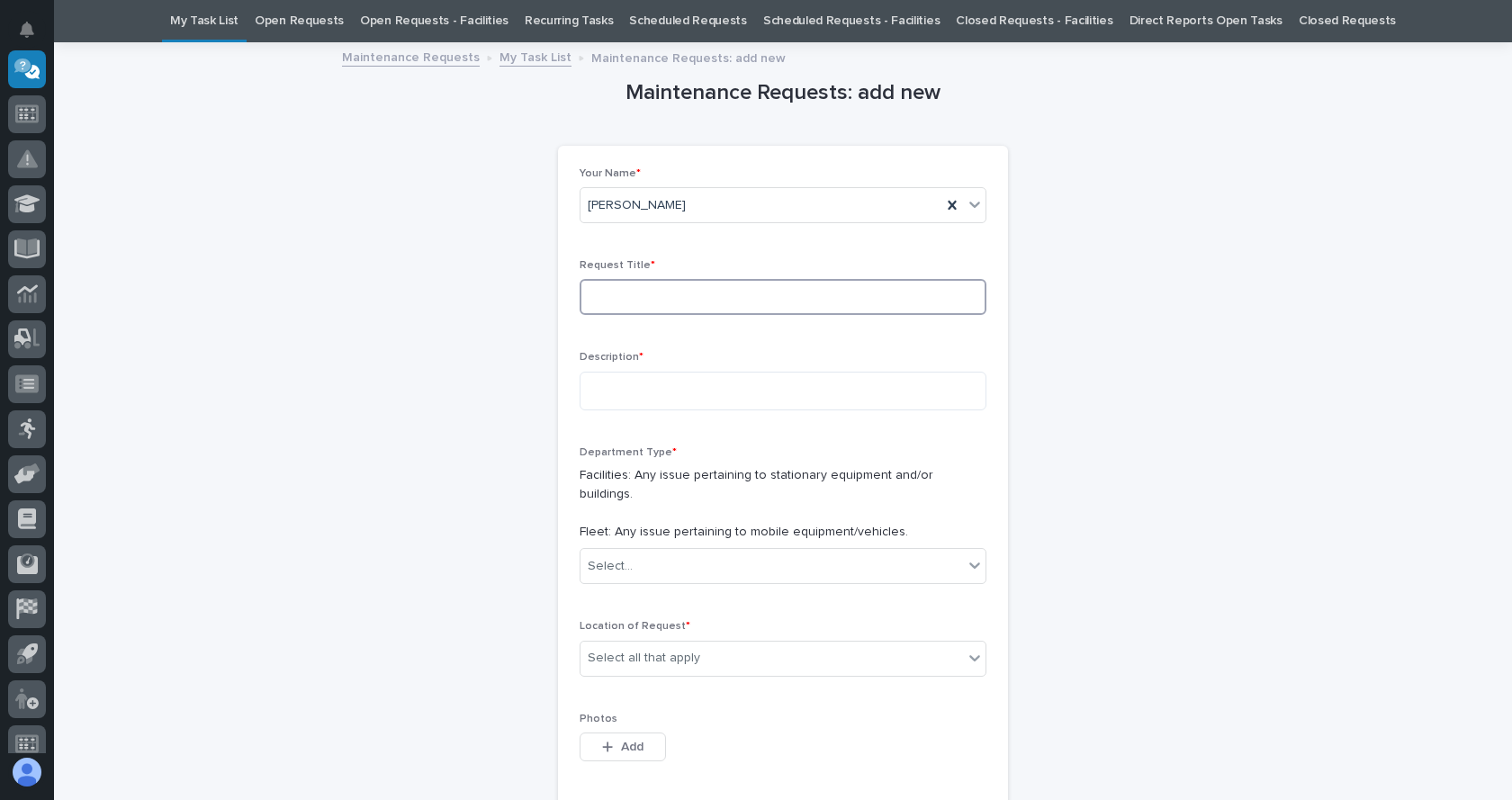
click at [646, 297] on input at bounding box center [782, 297] width 406 height 36
type input "Door 12"
click at [620, 390] on textarea at bounding box center [782, 391] width 406 height 39
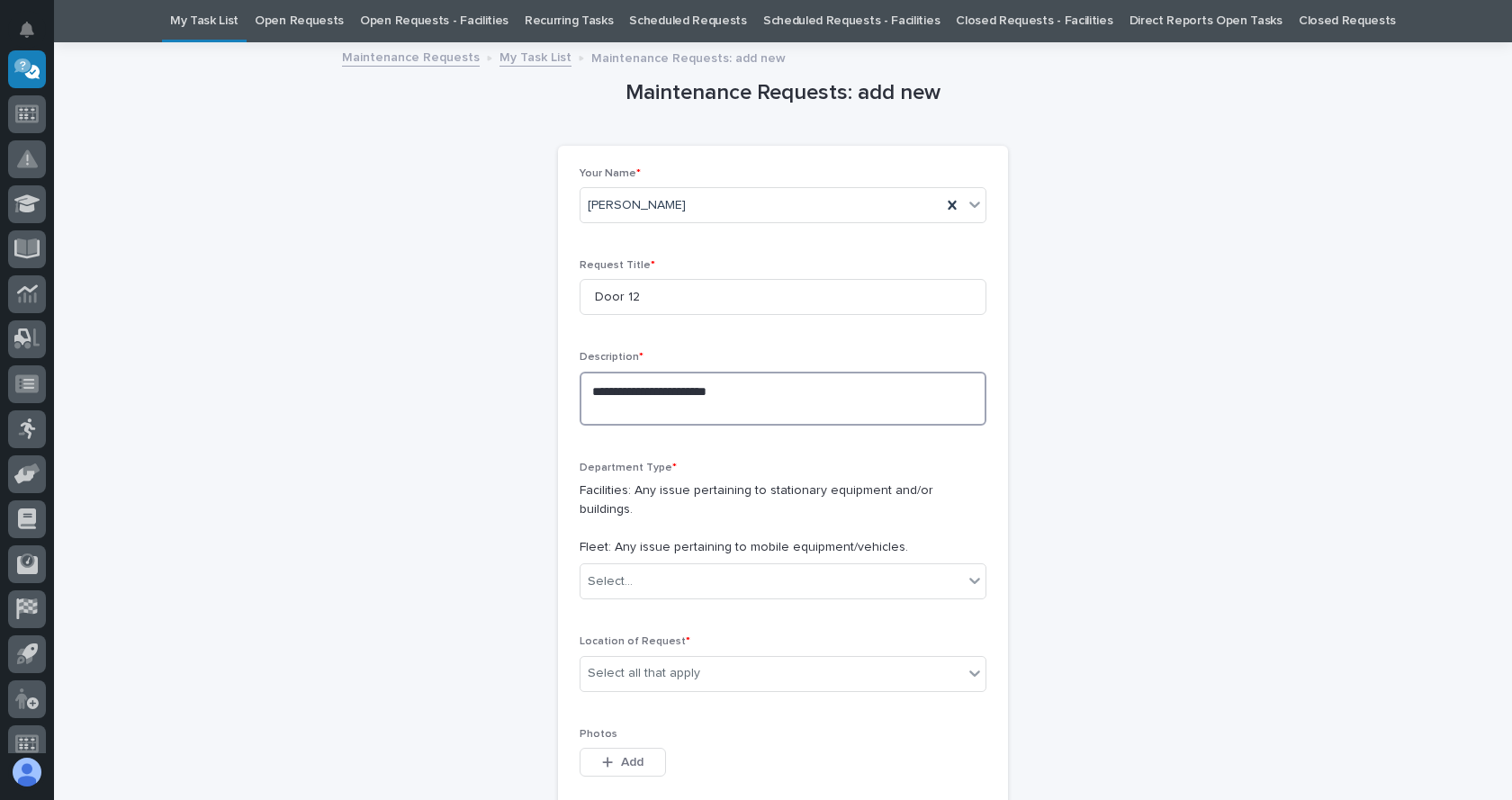
paste textarea "**********"
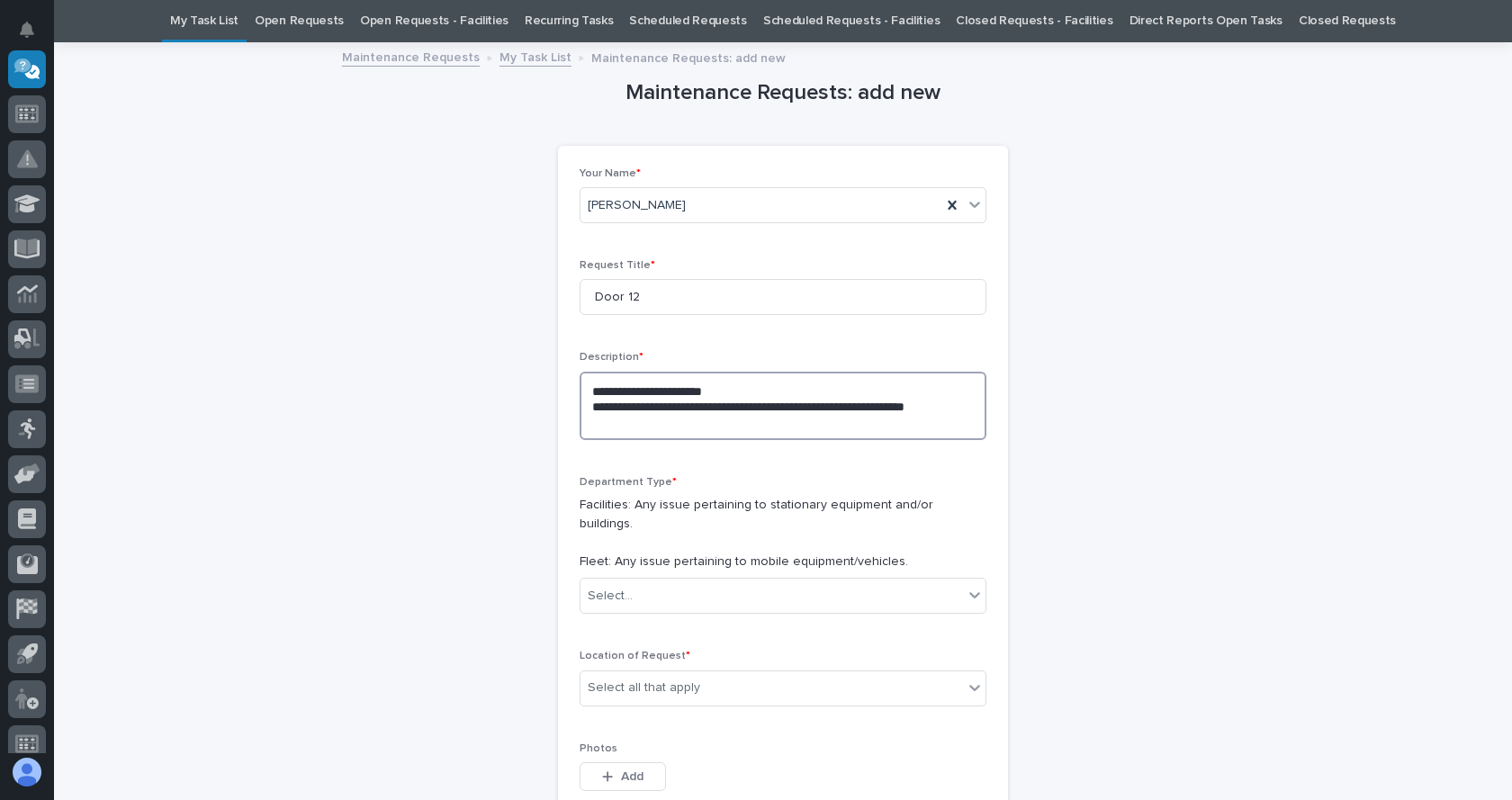
drag, startPoint x: 625, startPoint y: 418, endPoint x: 583, endPoint y: 413, distance: 42.3
click at [583, 413] on textarea "**********" at bounding box center [782, 406] width 406 height 68
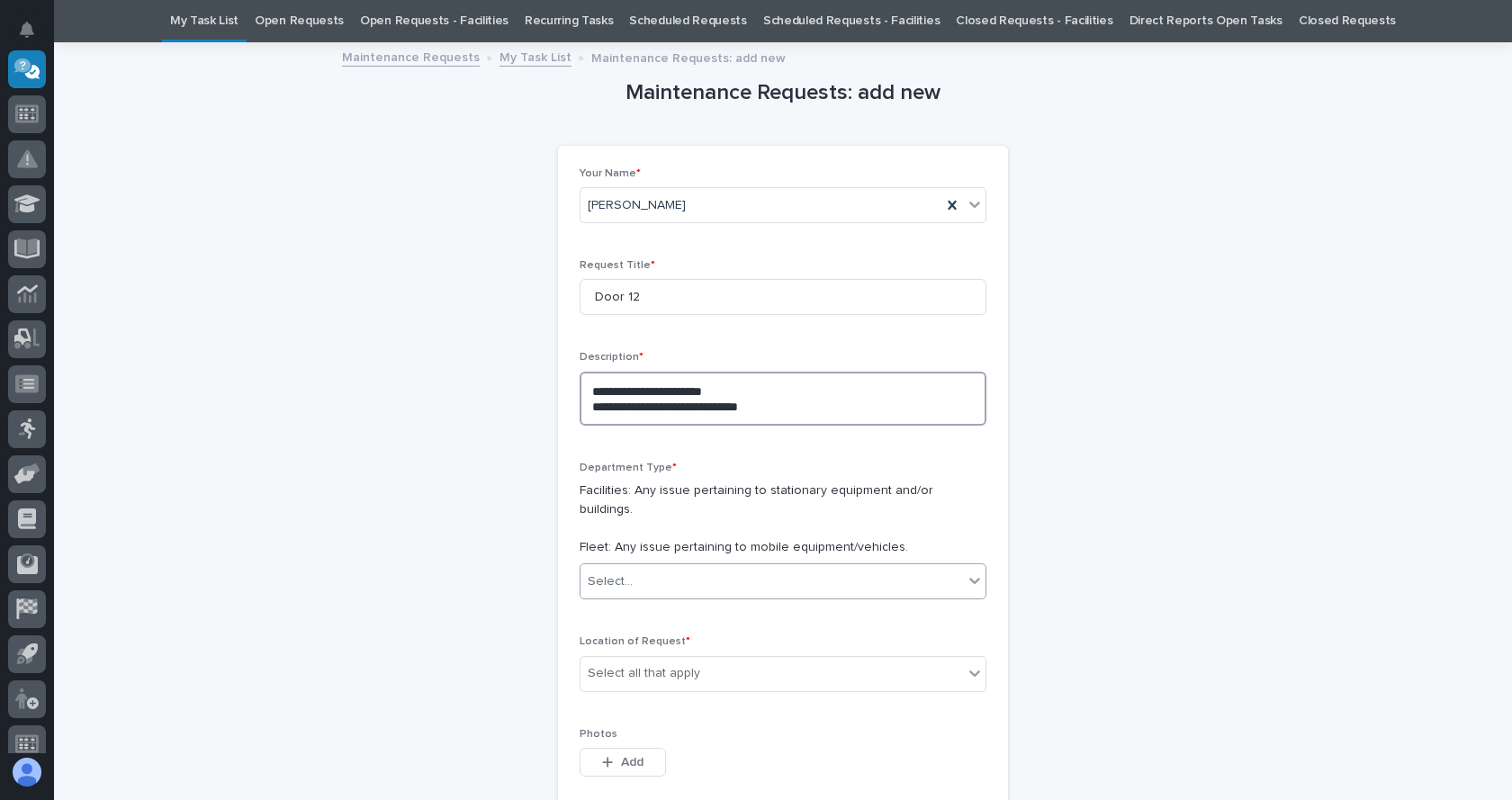
type textarea "**********"
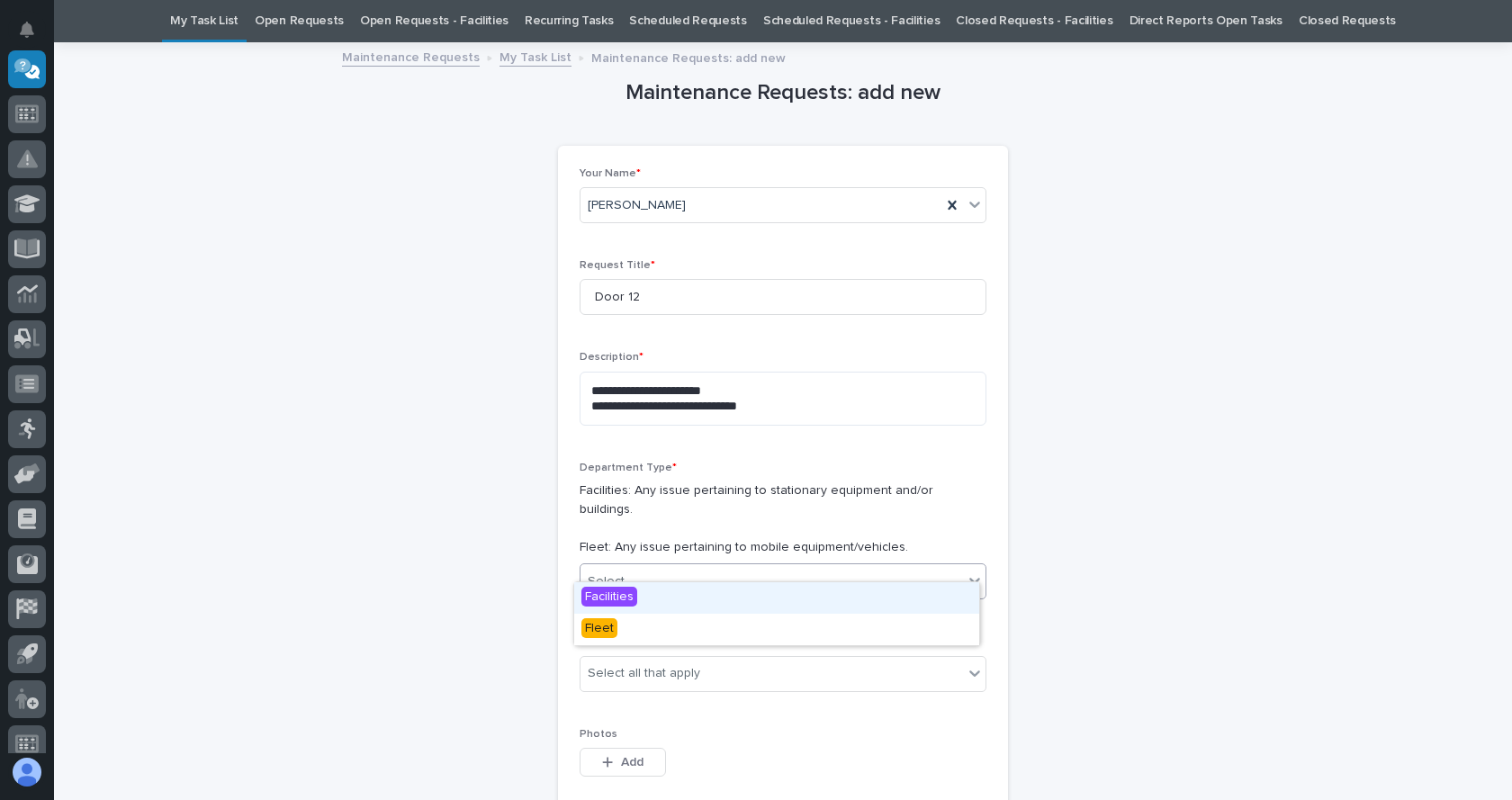
click at [631, 567] on div "Select..." at bounding box center [772, 581] width 383 height 29
click at [615, 602] on span "Facilities" at bounding box center [609, 596] width 56 height 20
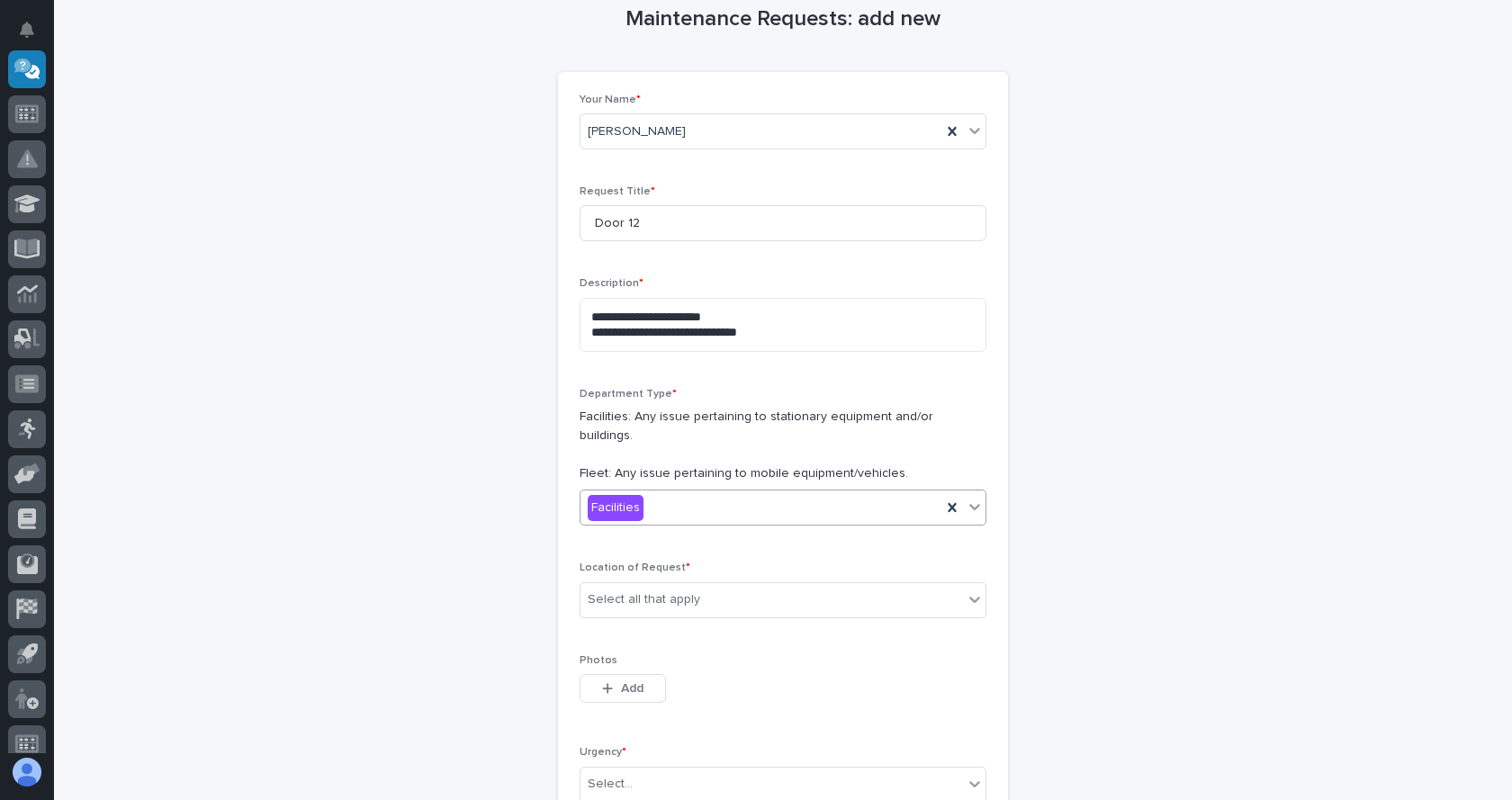
scroll to position [147, 0]
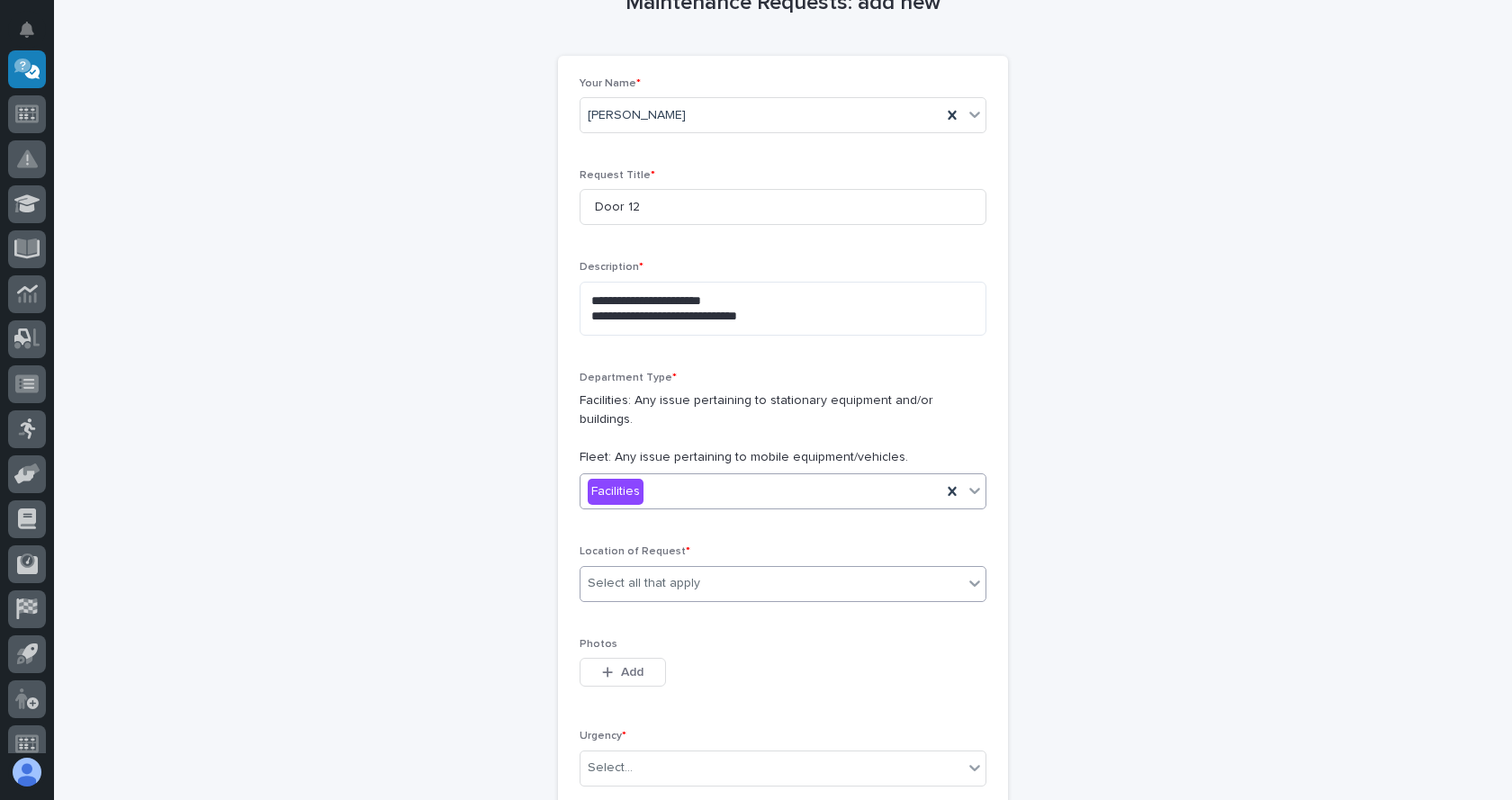
click at [739, 576] on div "Select all that apply" at bounding box center [772, 583] width 383 height 29
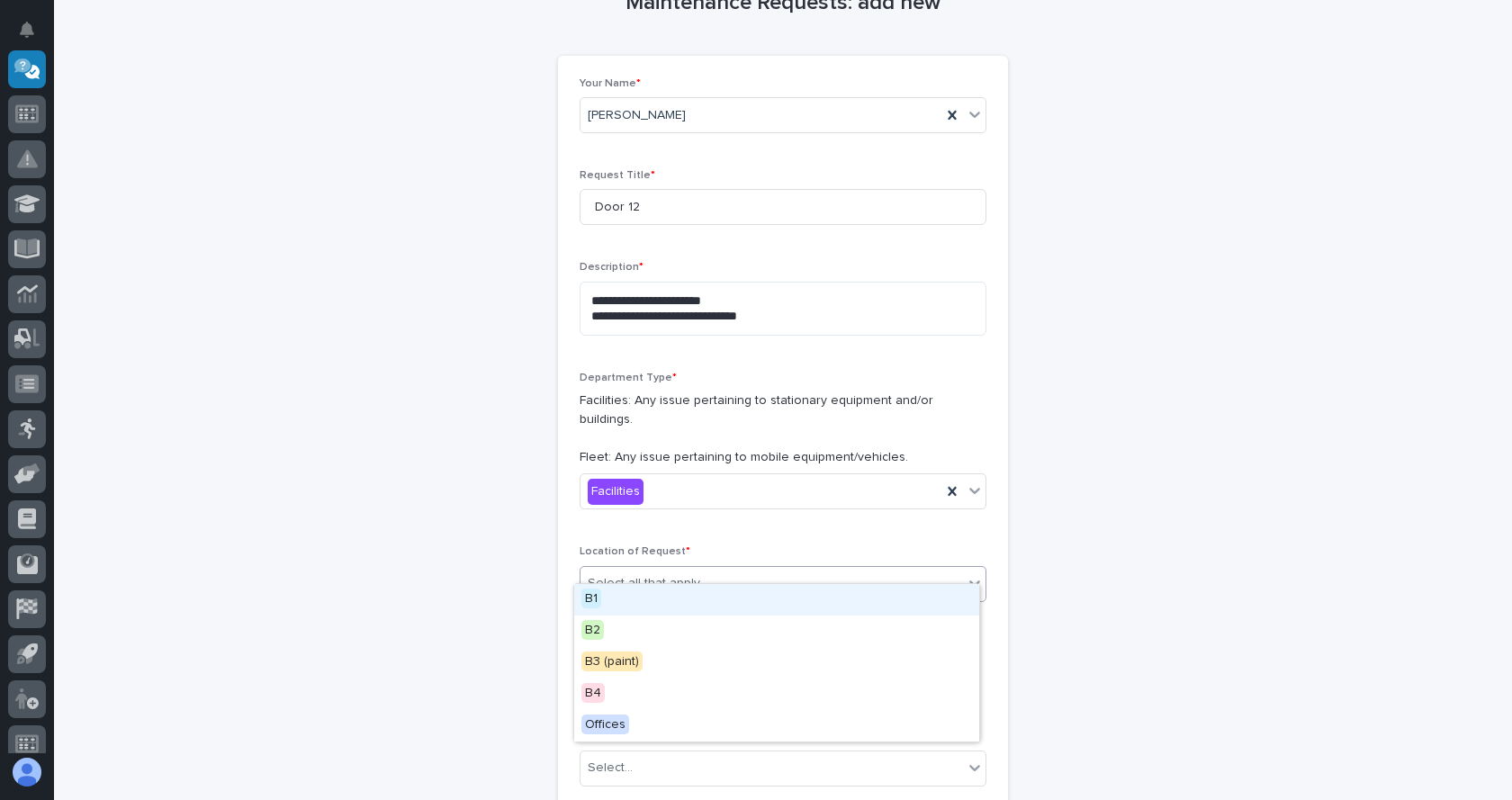
click at [593, 601] on span "B1" at bounding box center [591, 597] width 20 height 20
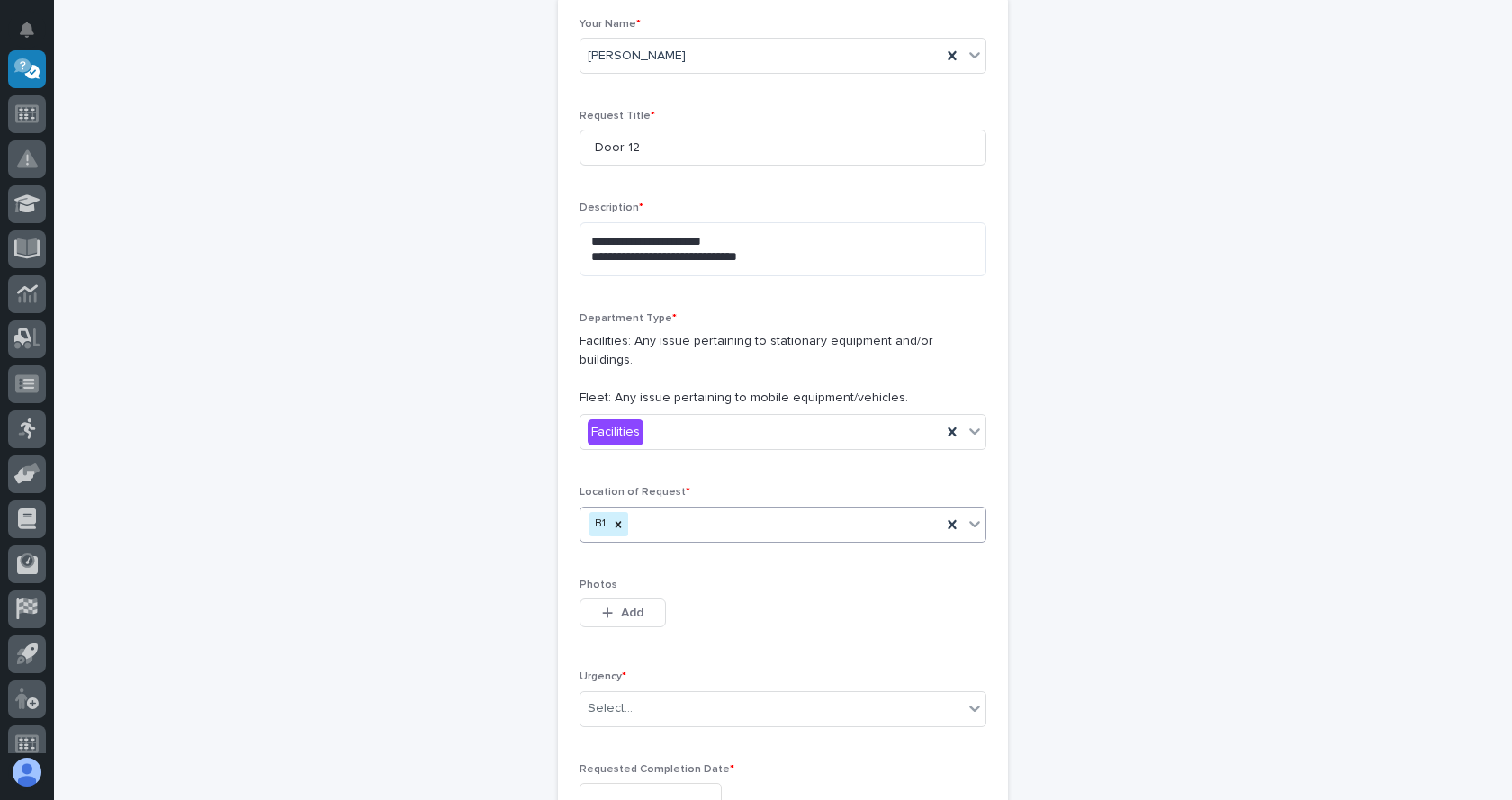
scroll to position [238, 0]
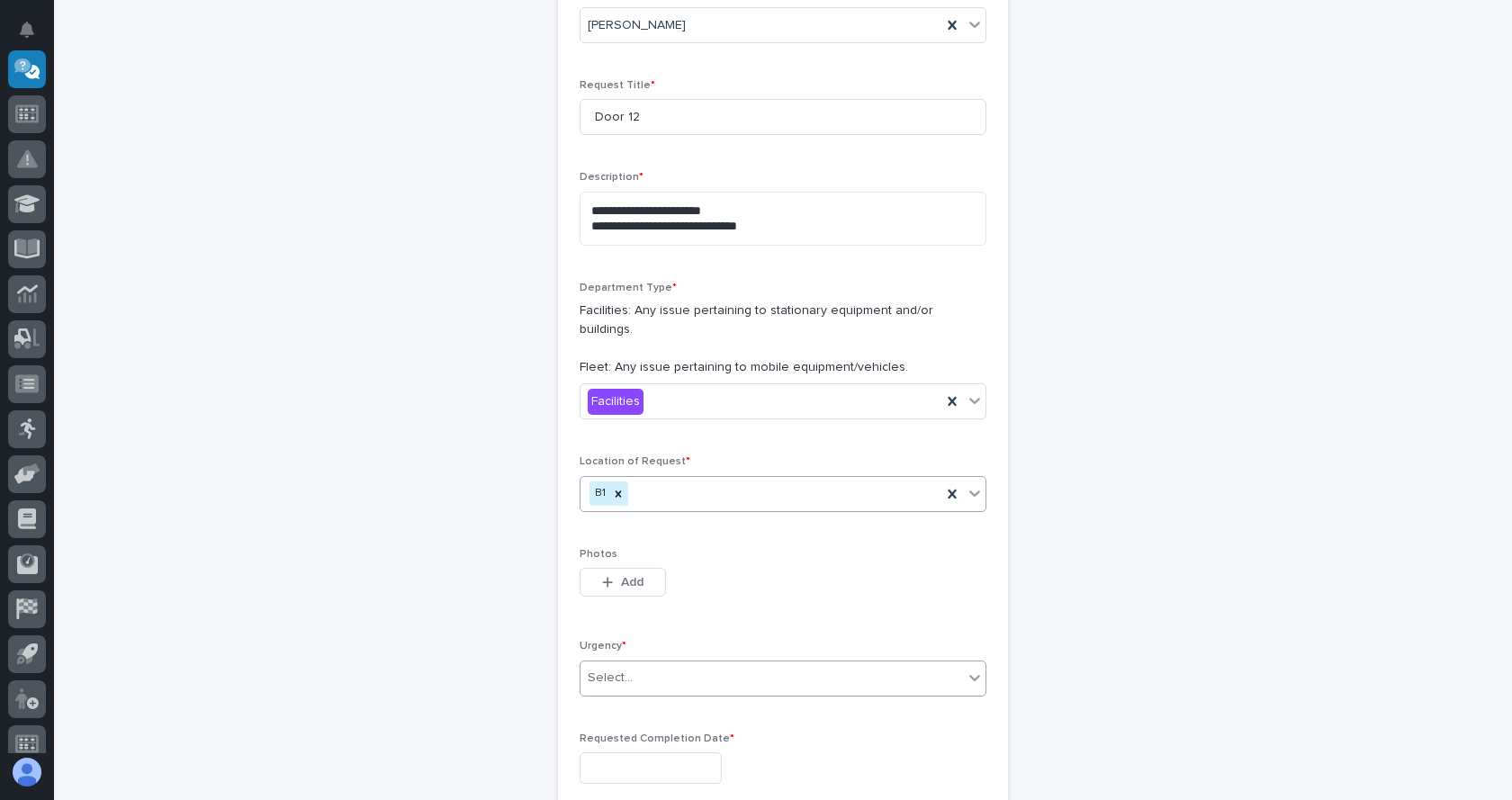
click at [681, 663] on div "Select..." at bounding box center [772, 677] width 383 height 29
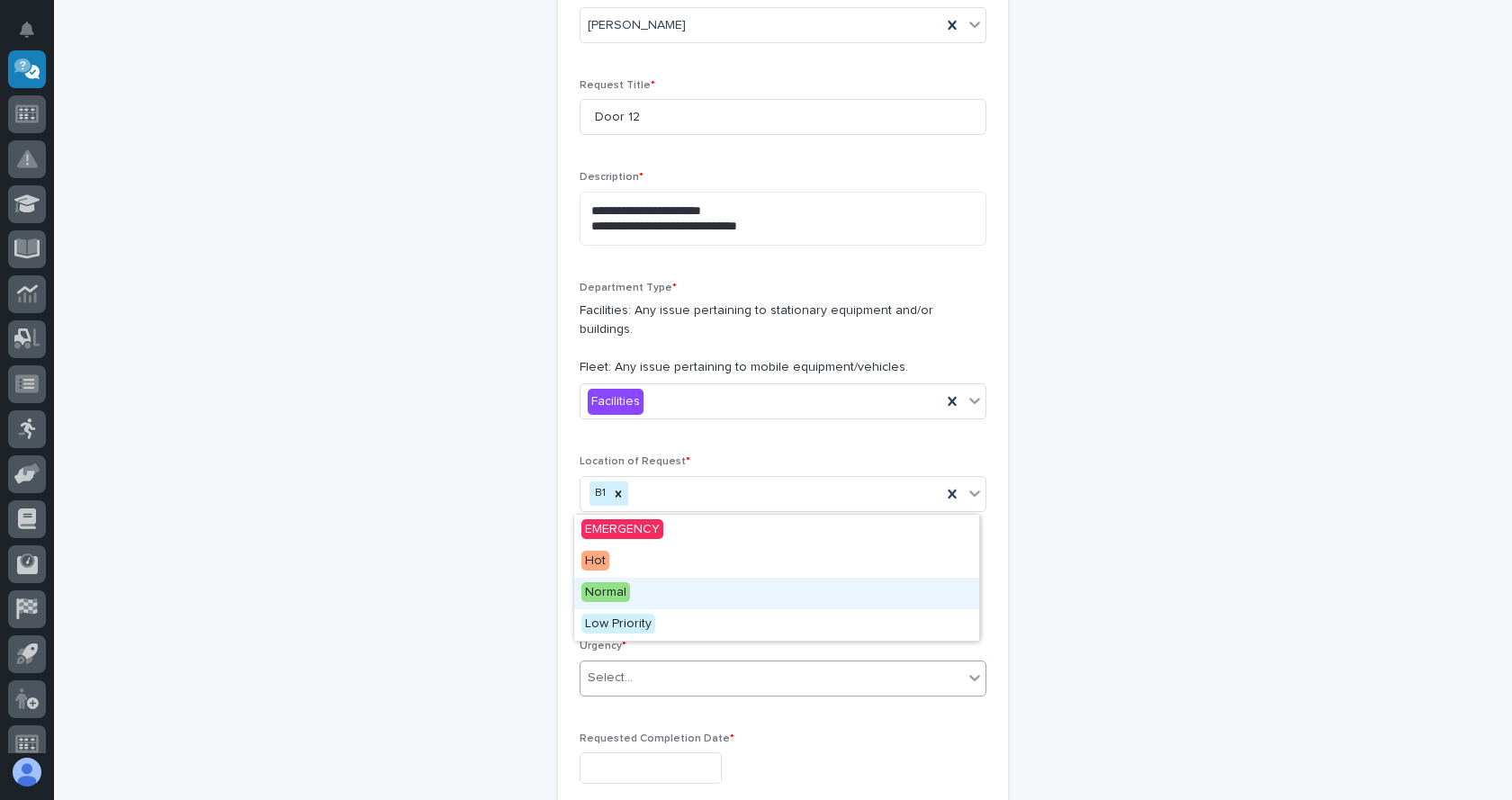
click at [607, 592] on span "Normal" at bounding box center [605, 592] width 49 height 20
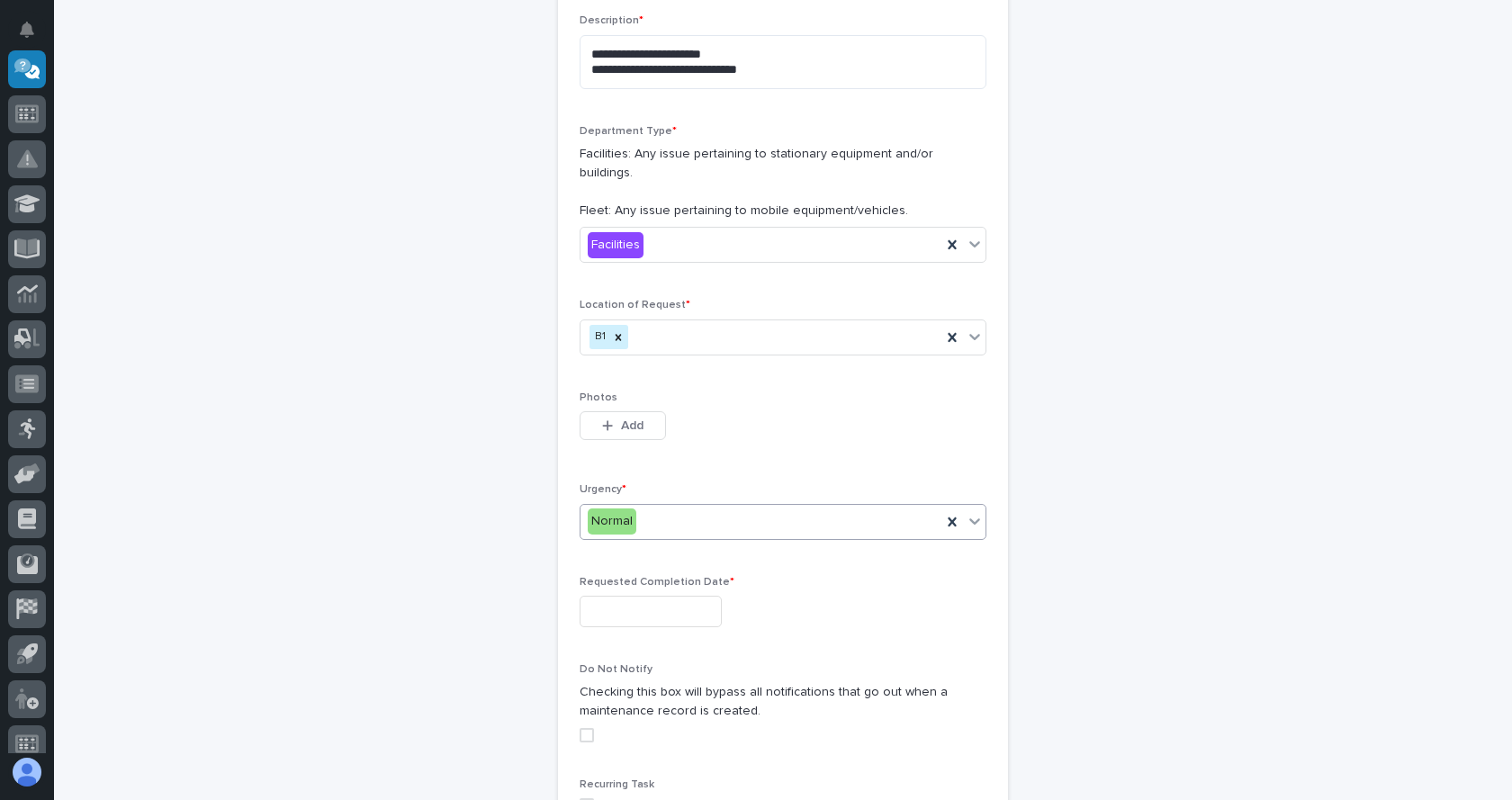
scroll to position [418, 0]
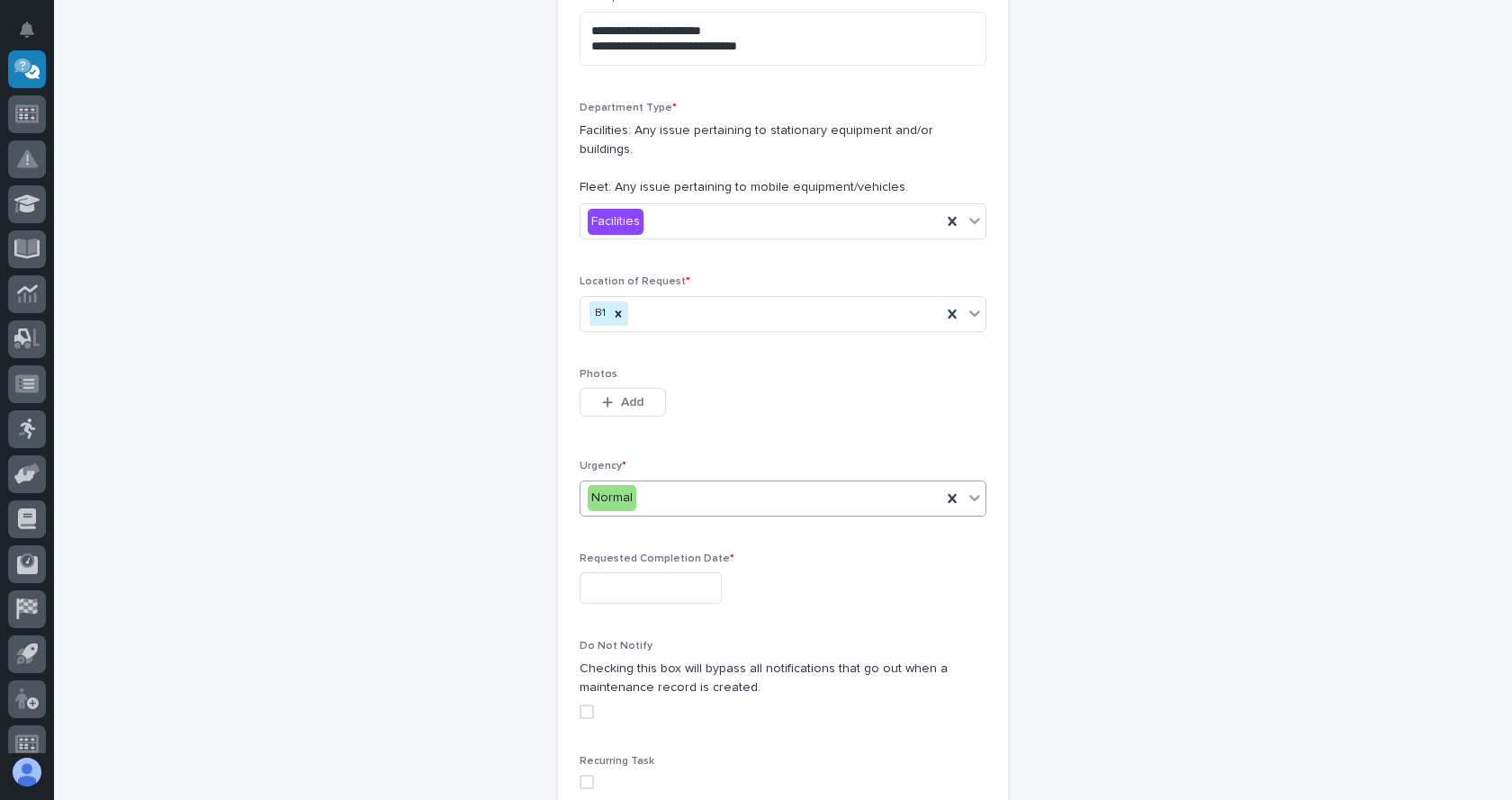
click at [704, 573] on input "text" at bounding box center [650, 587] width 142 height 31
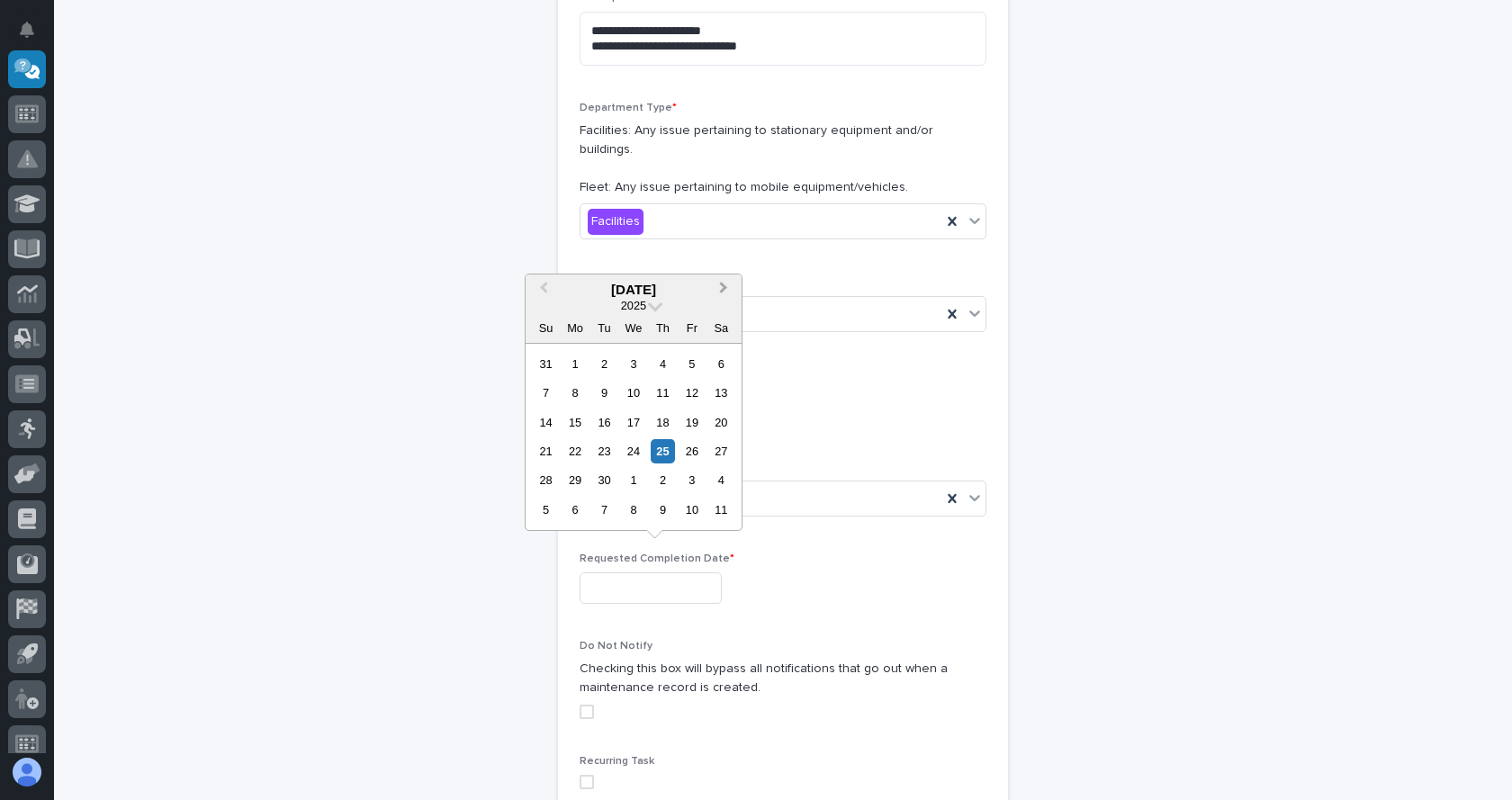
click at [723, 291] on span "Next Month" at bounding box center [723, 289] width 0 height 24
click at [689, 480] on div "31" at bounding box center [692, 480] width 25 height 25
type input "**********"
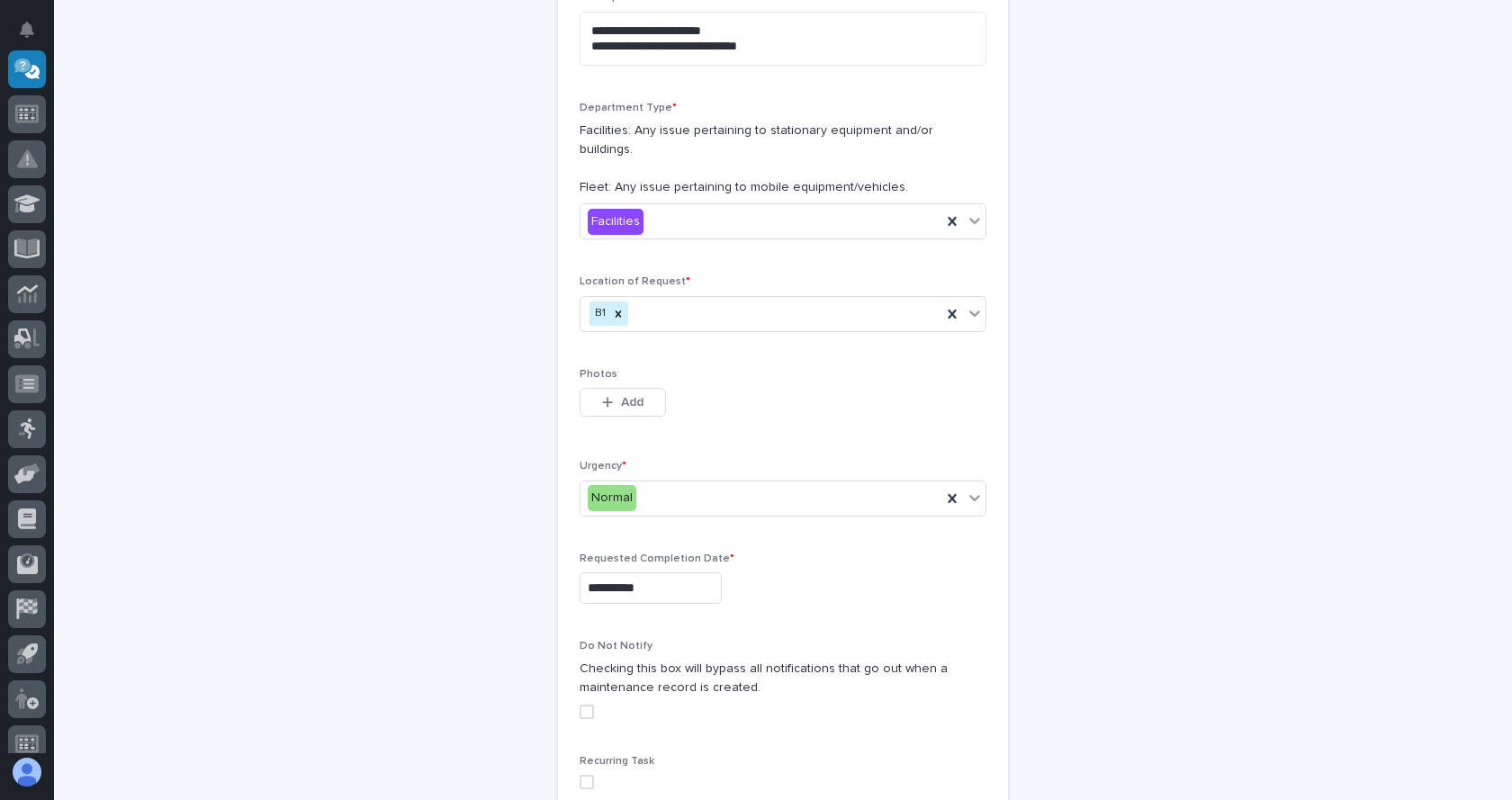
scroll to position [507, 0]
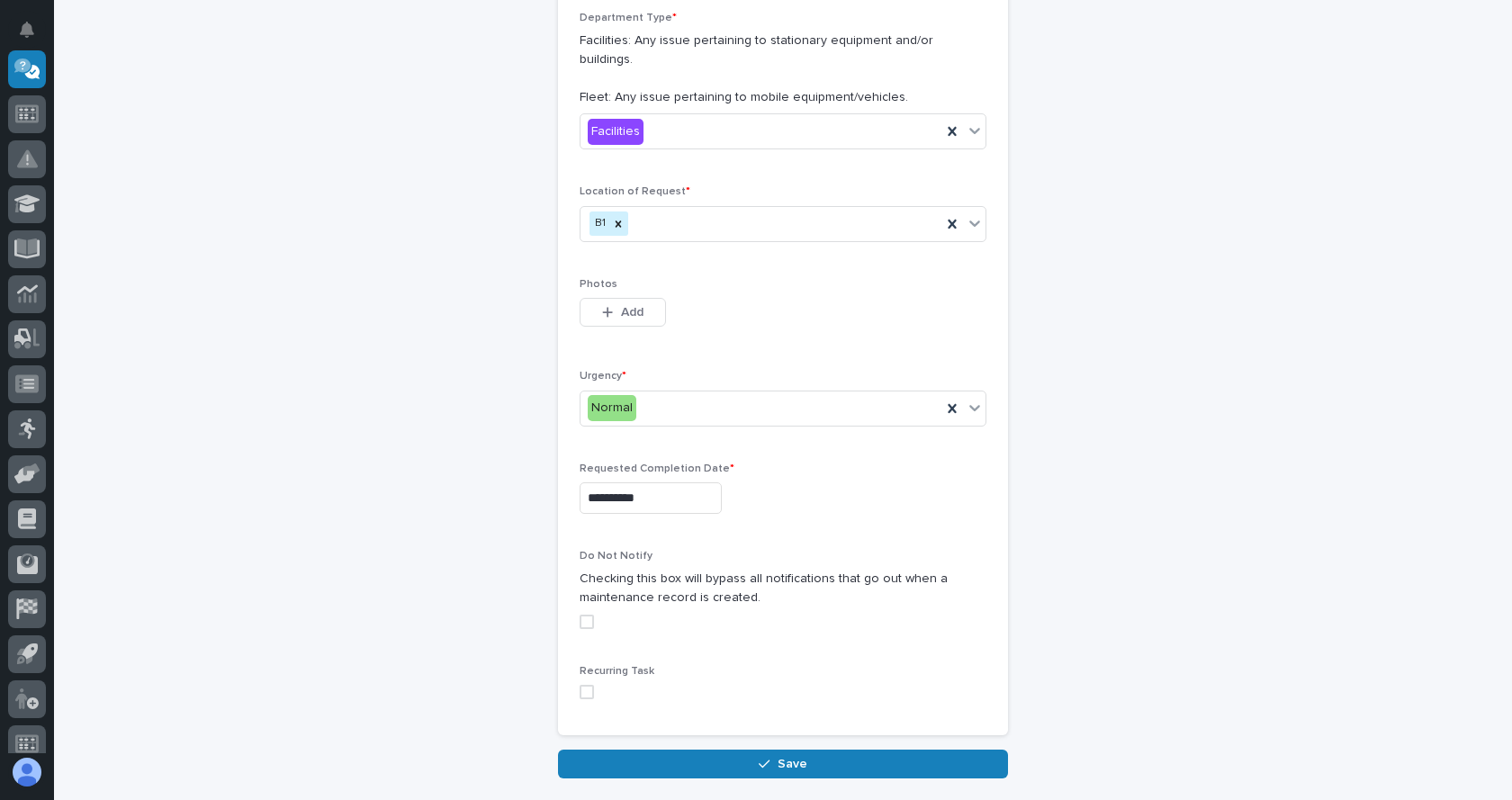
click at [581, 615] on span at bounding box center [586, 621] width 14 height 14
click at [777, 755] on span "Save" at bounding box center [792, 763] width 29 height 16
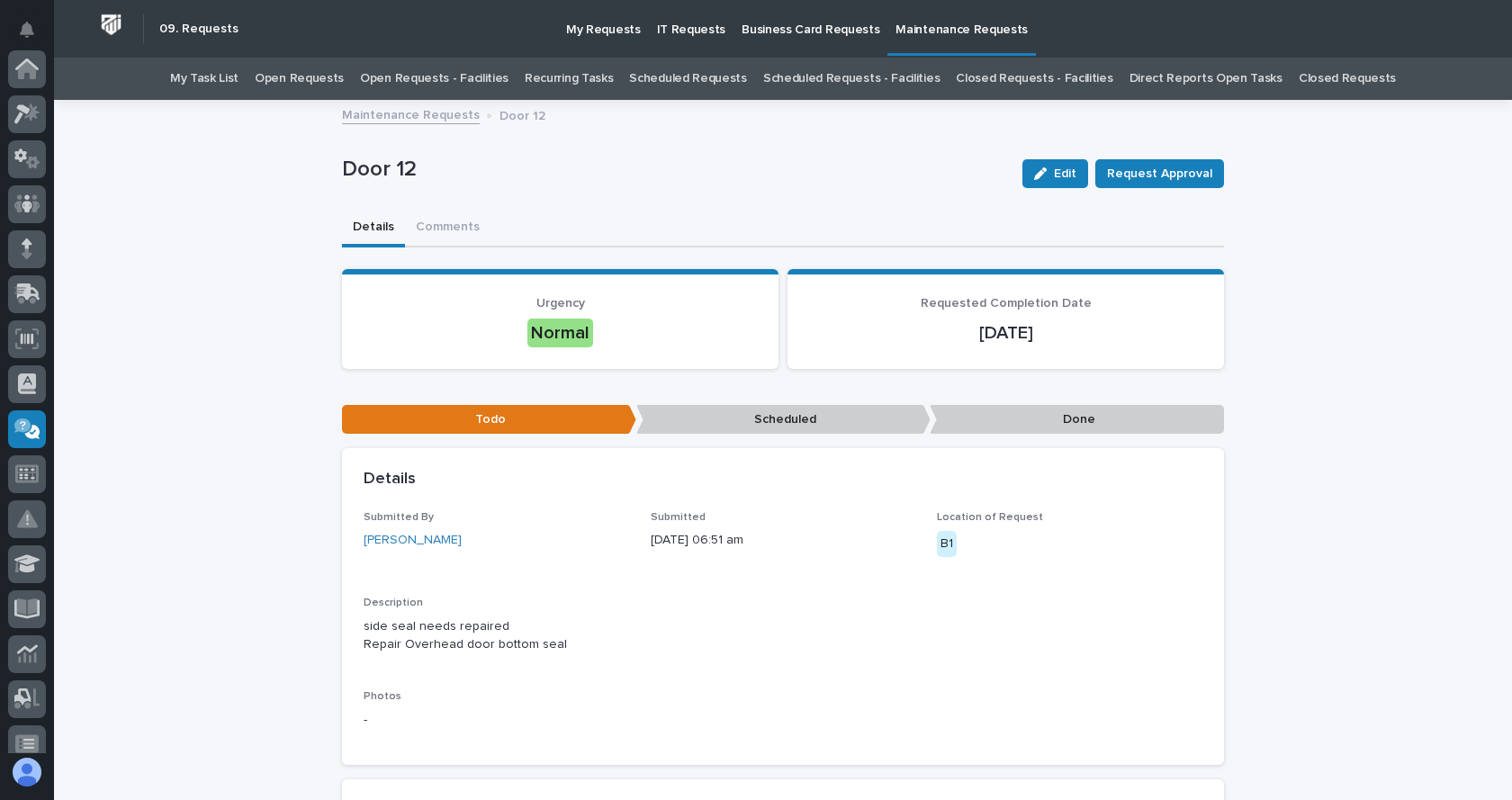
scroll to position [360, 0]
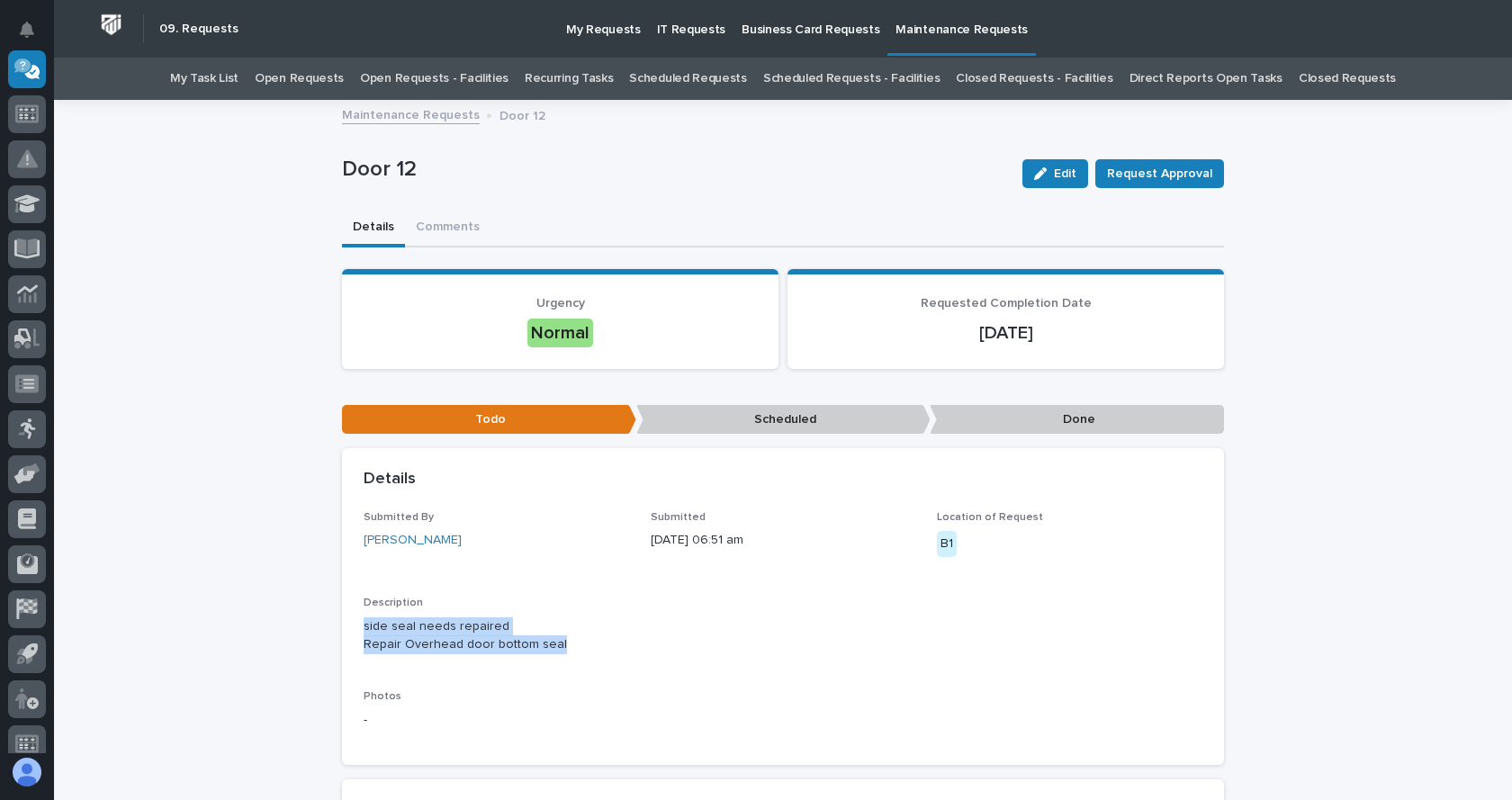
drag, startPoint x: 358, startPoint y: 624, endPoint x: 566, endPoint y: 642, distance: 208.8
click at [566, 642] on p "side seal needs repaired Repair Overhead door bottom seal" at bounding box center [782, 636] width 838 height 38
copy p "side seal needs repaired Repair Overhead door bottom seal"
click at [423, 115] on link "Maintenance Requests" at bounding box center [410, 114] width 138 height 21
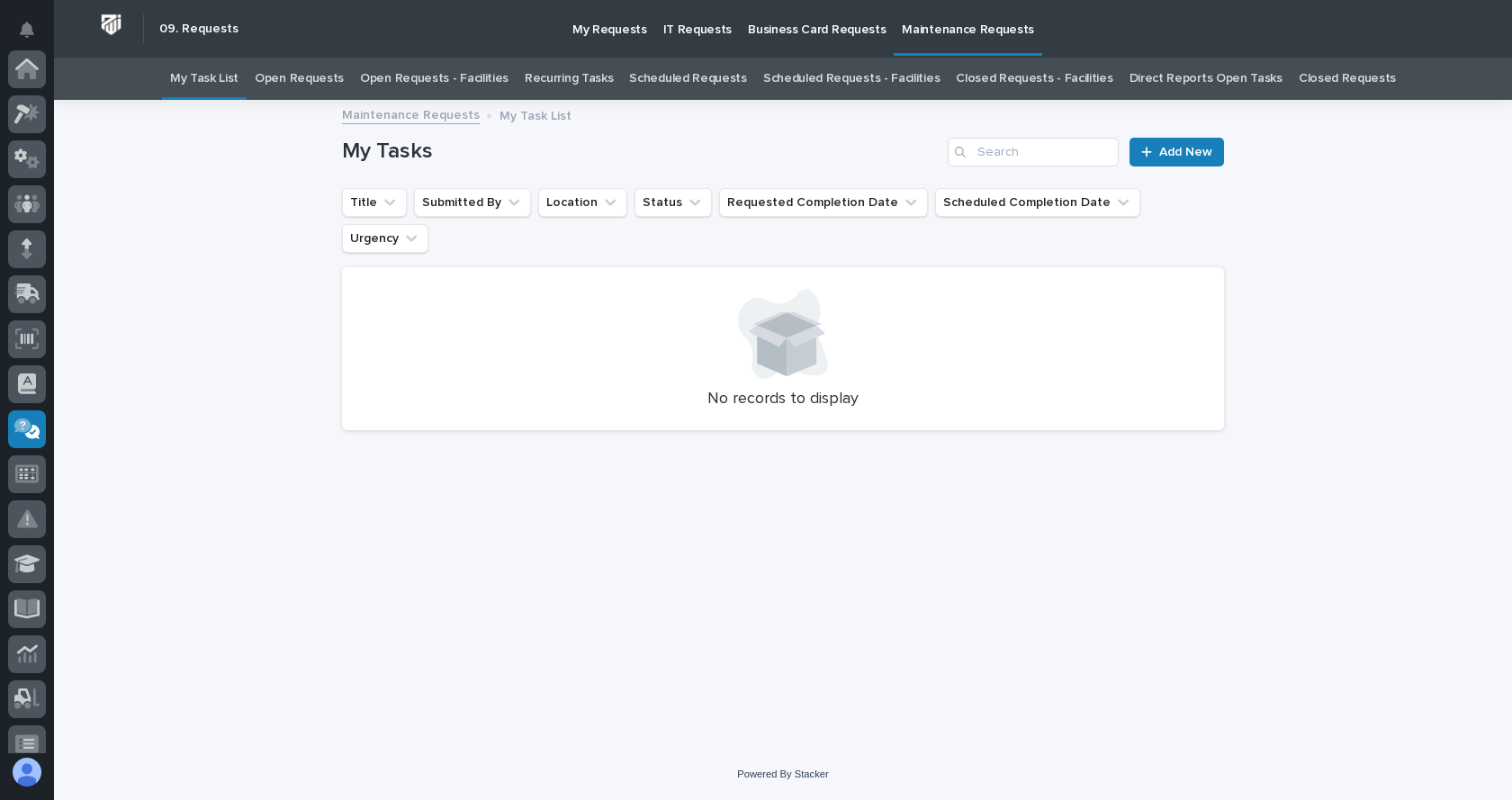
scroll to position [360, 0]
click at [1166, 135] on div "My Tasks Add New" at bounding box center [782, 145] width 882 height 87
click at [1197, 152] on span "Add New" at bounding box center [1186, 151] width 53 height 12
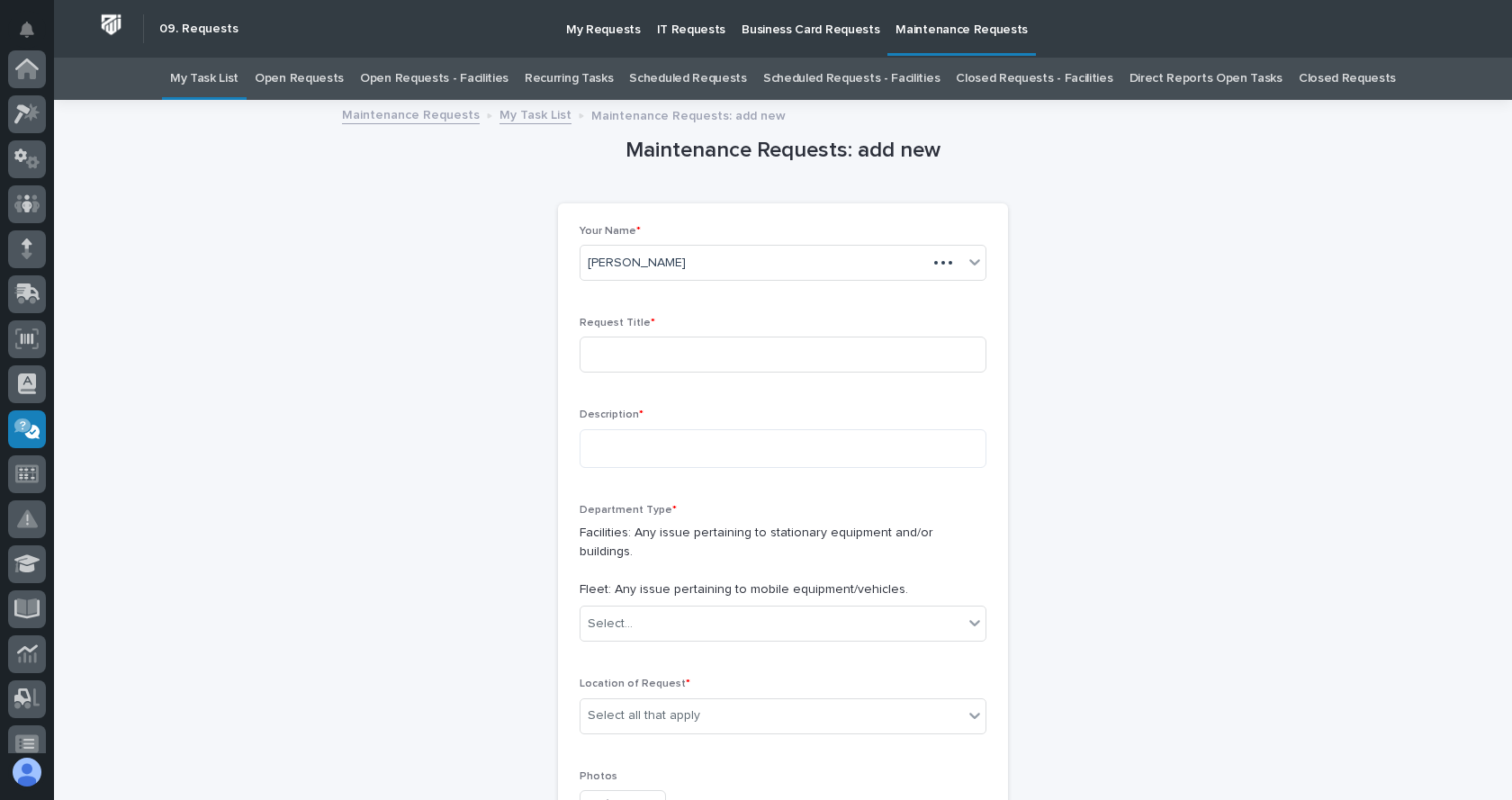
scroll to position [360, 0]
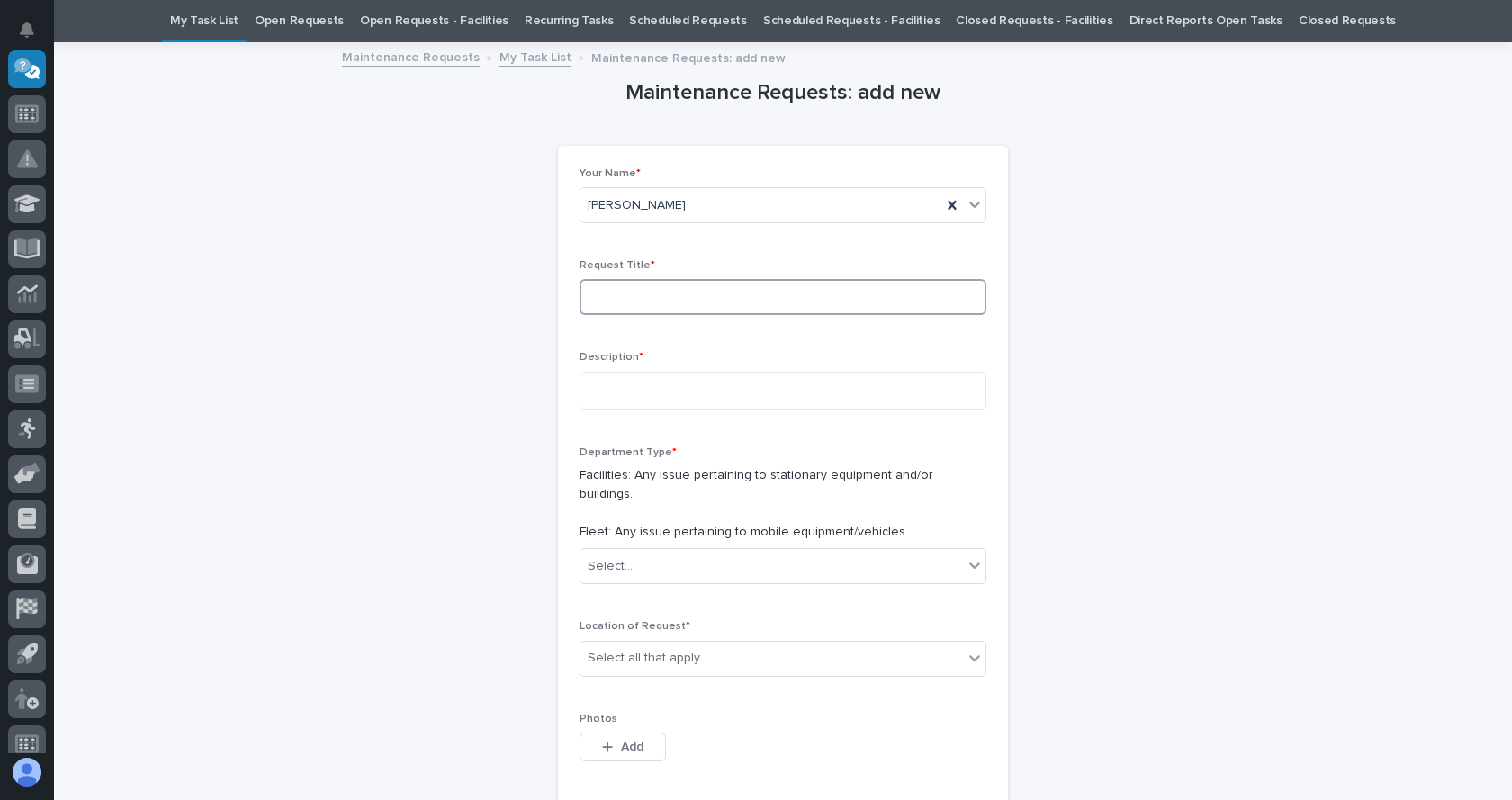
click at [654, 297] on input at bounding box center [782, 297] width 406 height 36
type input "Door 11"
click at [619, 378] on textarea at bounding box center [782, 391] width 406 height 39
paste textarea "**********"
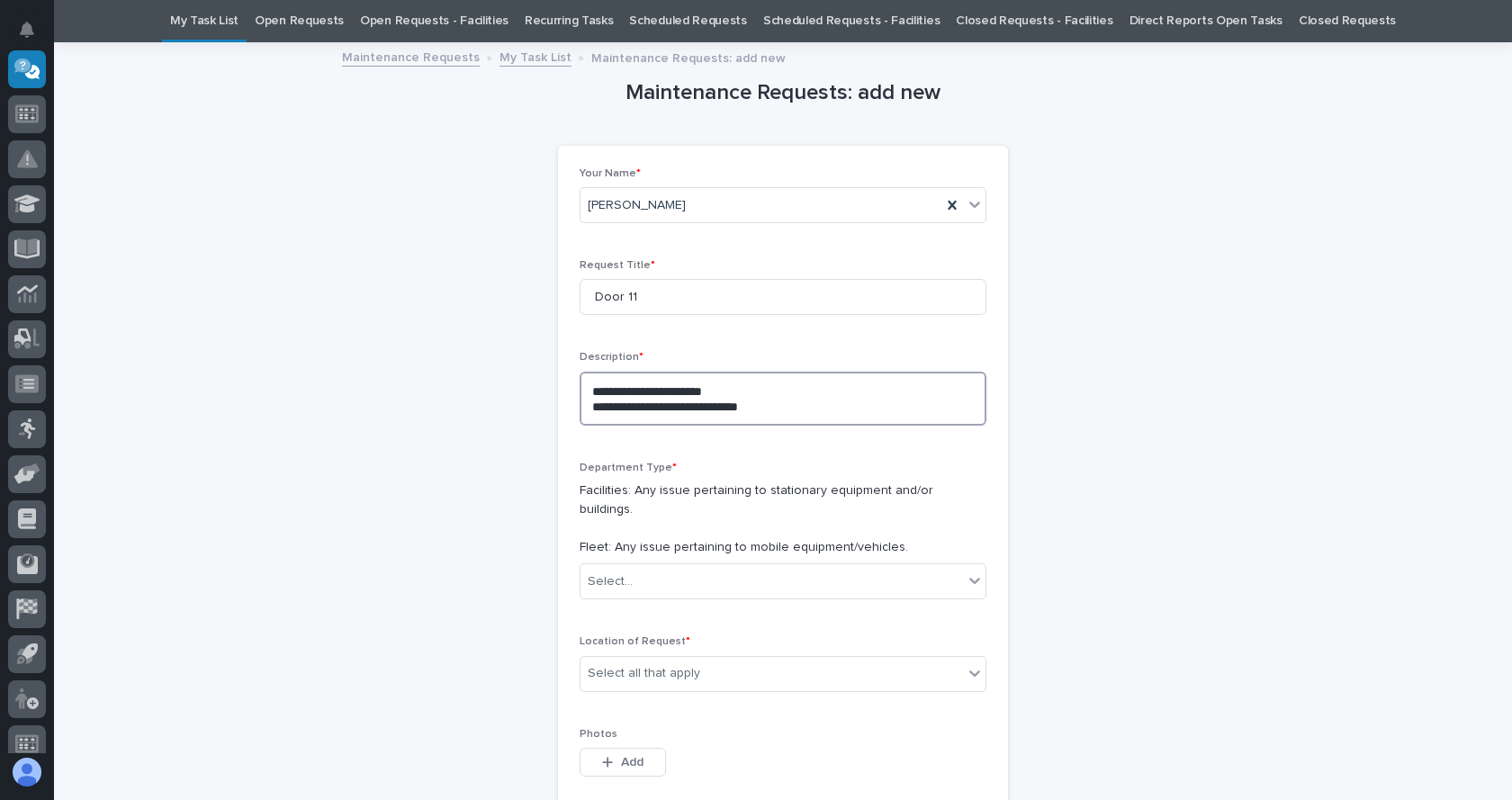
drag, startPoint x: 785, startPoint y: 410, endPoint x: 579, endPoint y: 404, distance: 206.1
click at [579, 404] on textarea "**********" at bounding box center [782, 399] width 406 height 54
type textarea "**********"
click at [696, 567] on div "Select..." at bounding box center [772, 581] width 383 height 29
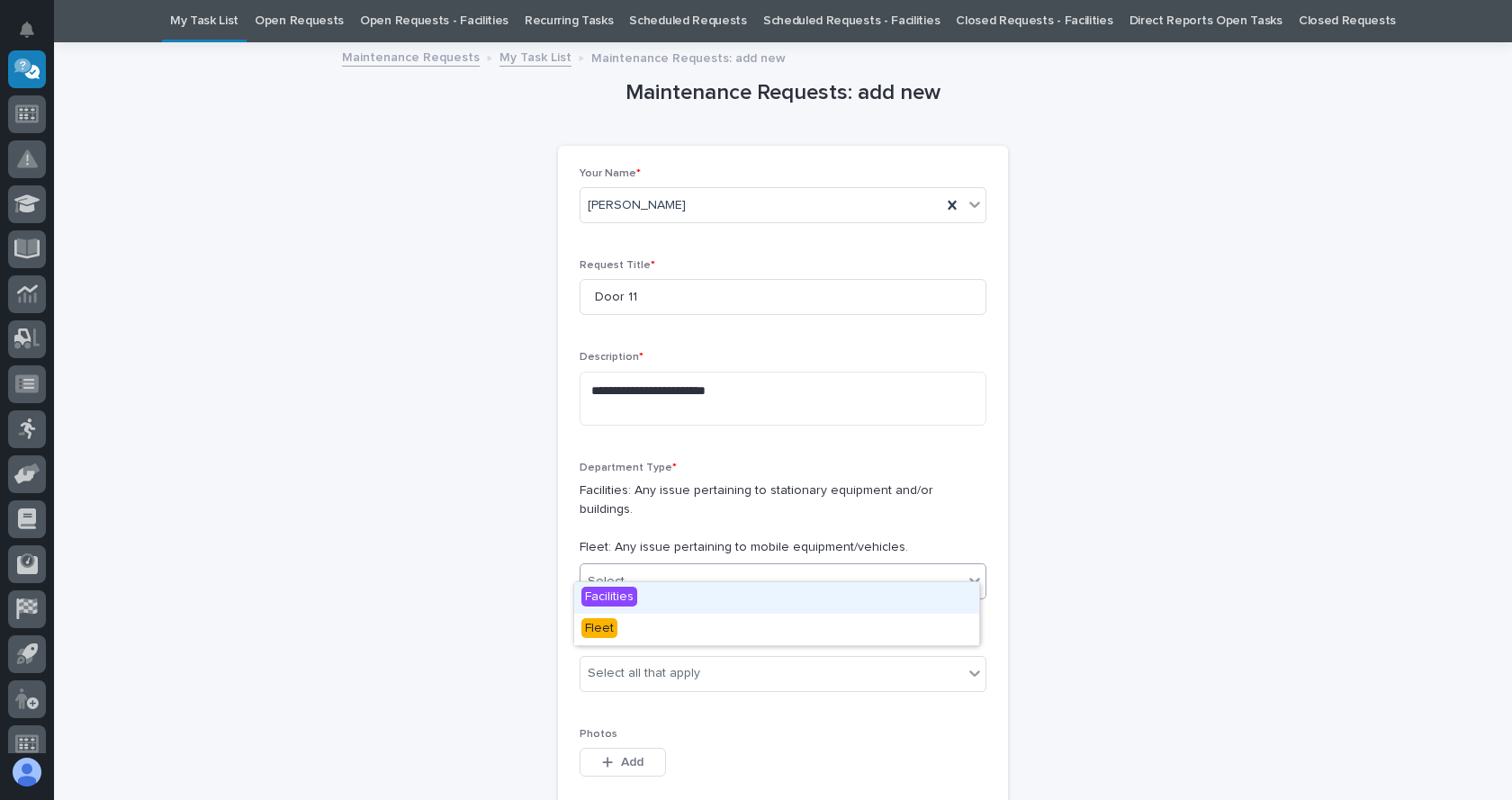
click at [637, 596] on div "Facilities" at bounding box center [776, 597] width 405 height 31
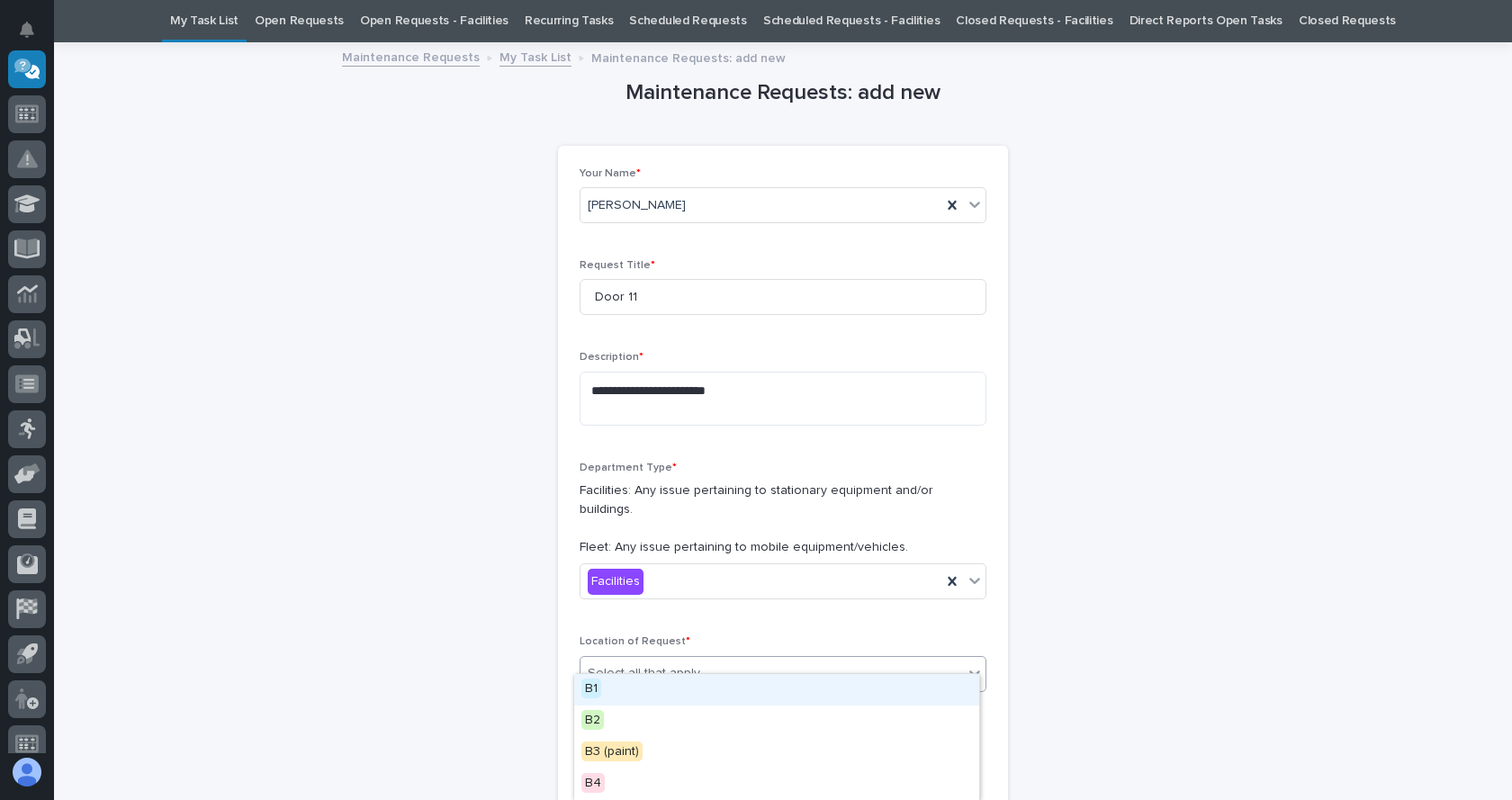
click at [635, 664] on div "Select all that apply" at bounding box center [643, 673] width 112 height 19
click at [600, 688] on span "B1" at bounding box center [591, 688] width 20 height 20
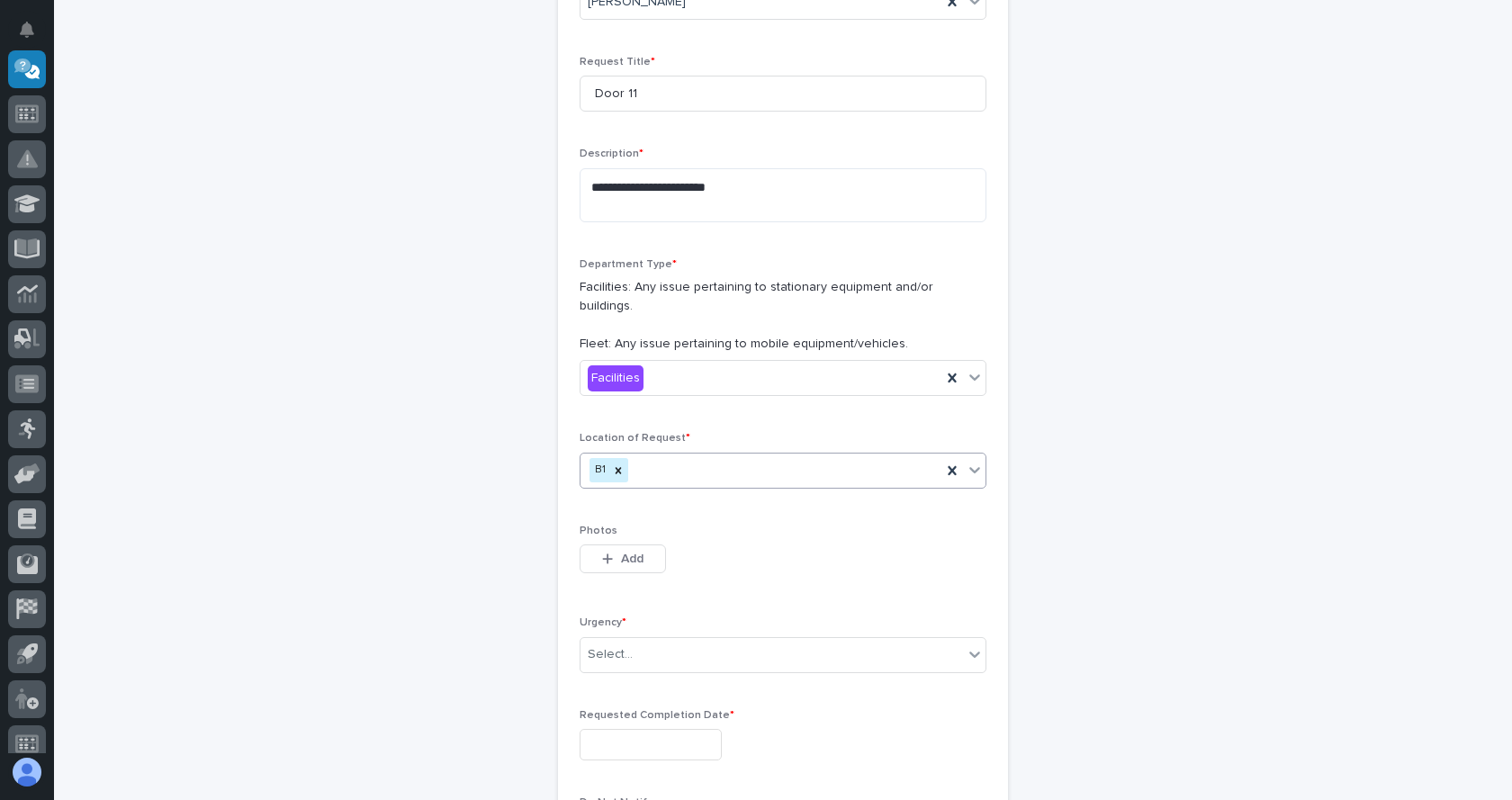
scroll to position [327, 0]
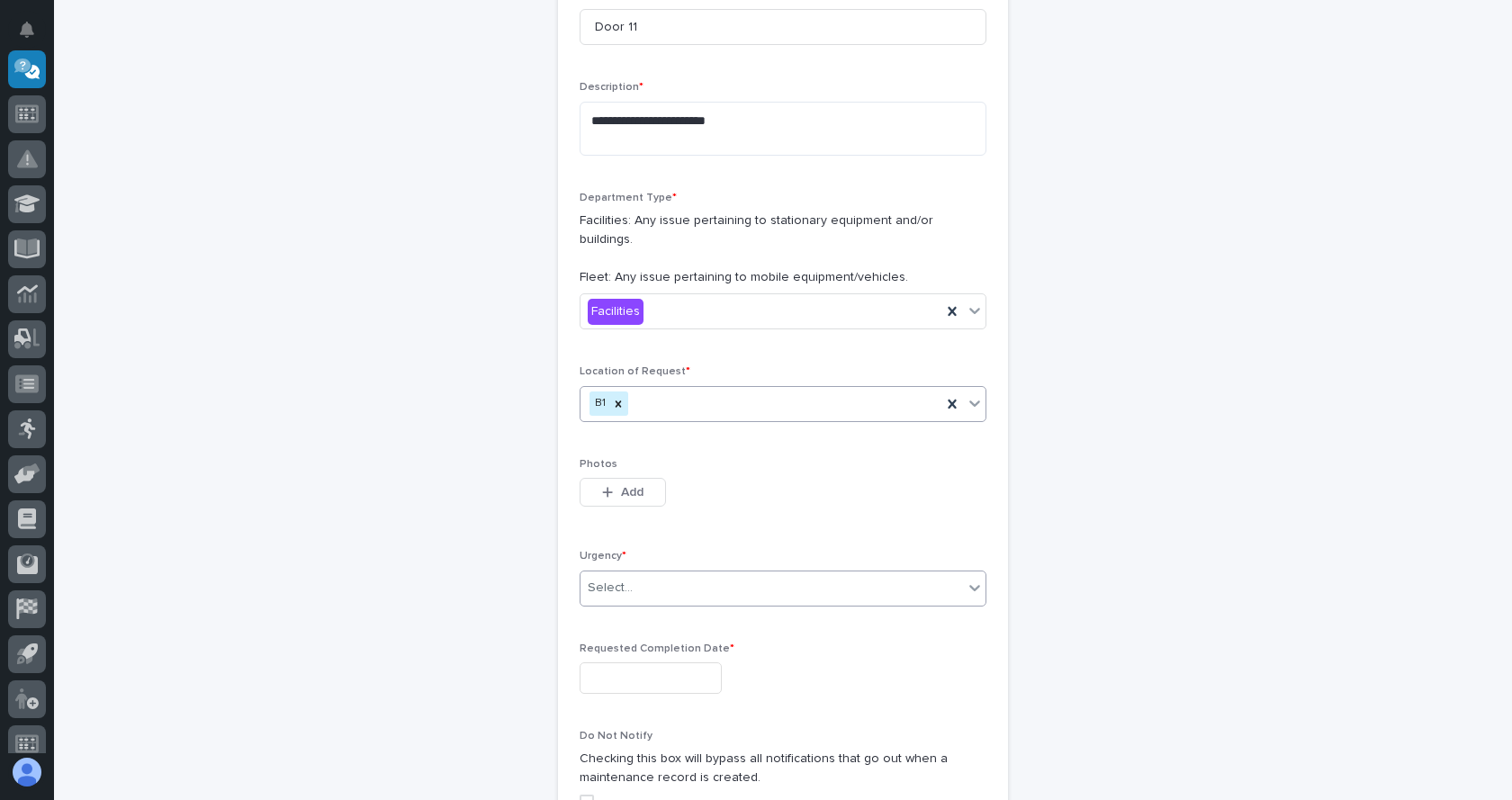
click at [641, 573] on div "Select..." at bounding box center [772, 587] width 383 height 29
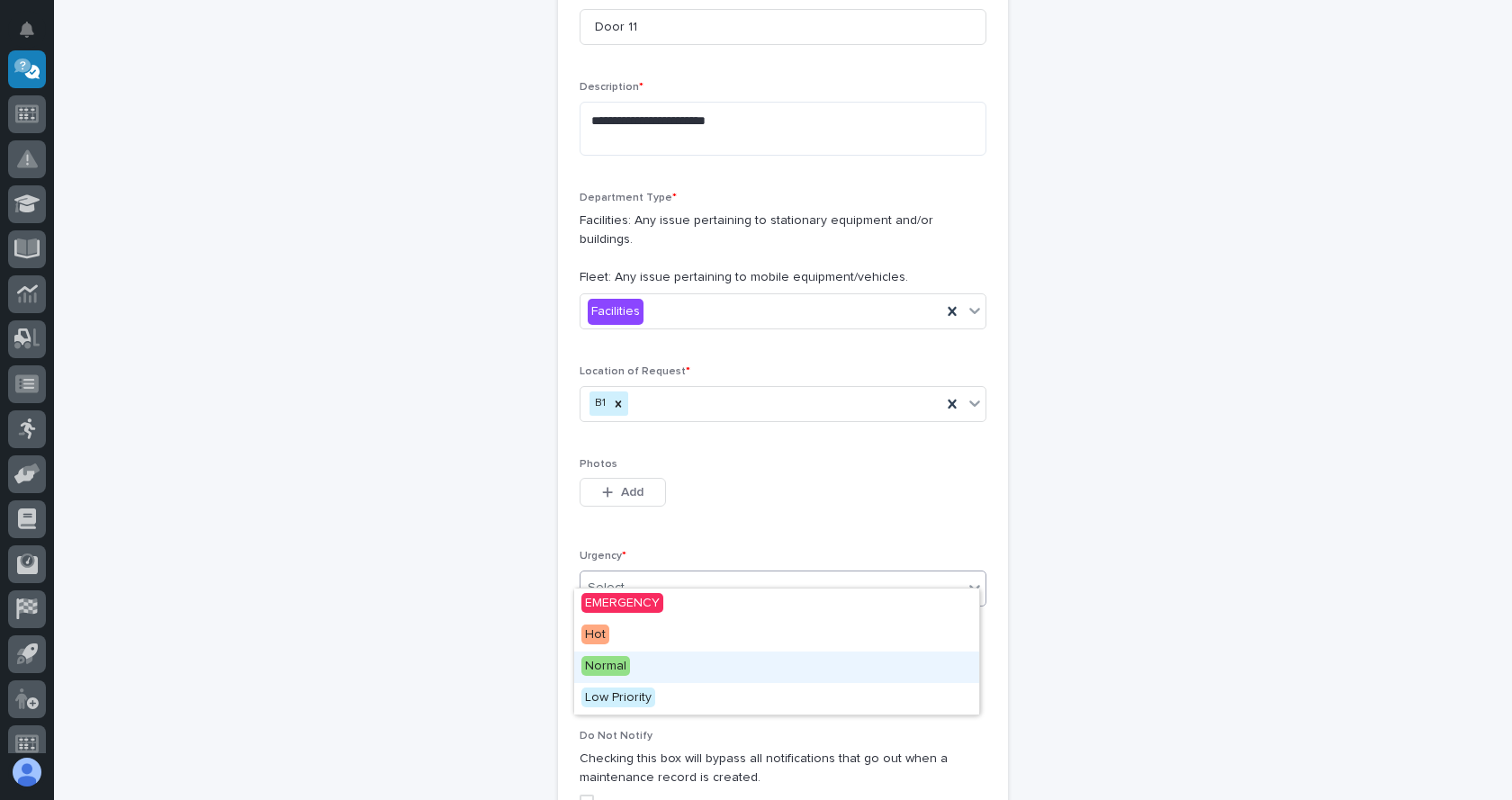
click at [618, 664] on span "Normal" at bounding box center [605, 665] width 49 height 20
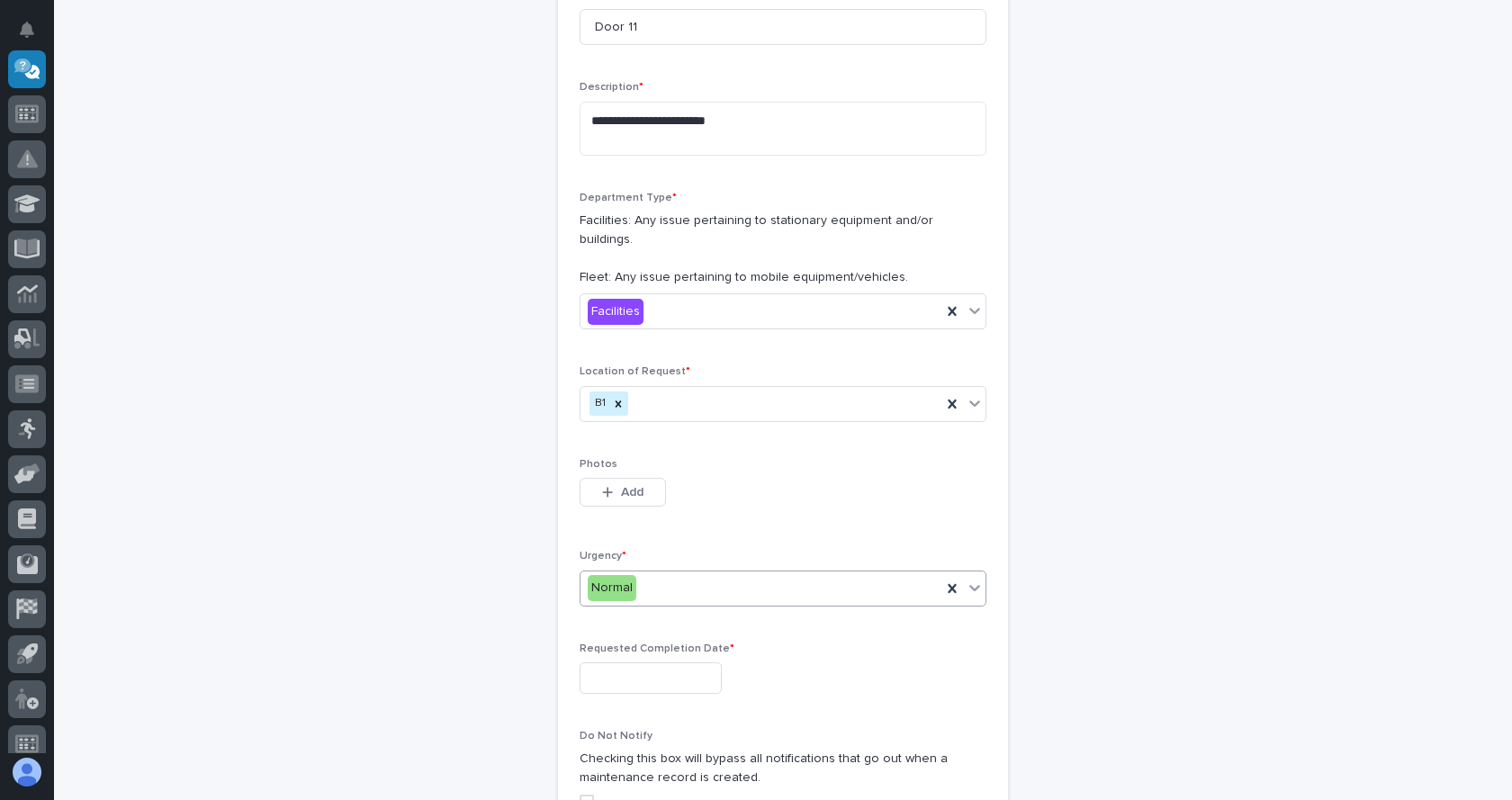
click at [694, 665] on input "text" at bounding box center [650, 677] width 142 height 31
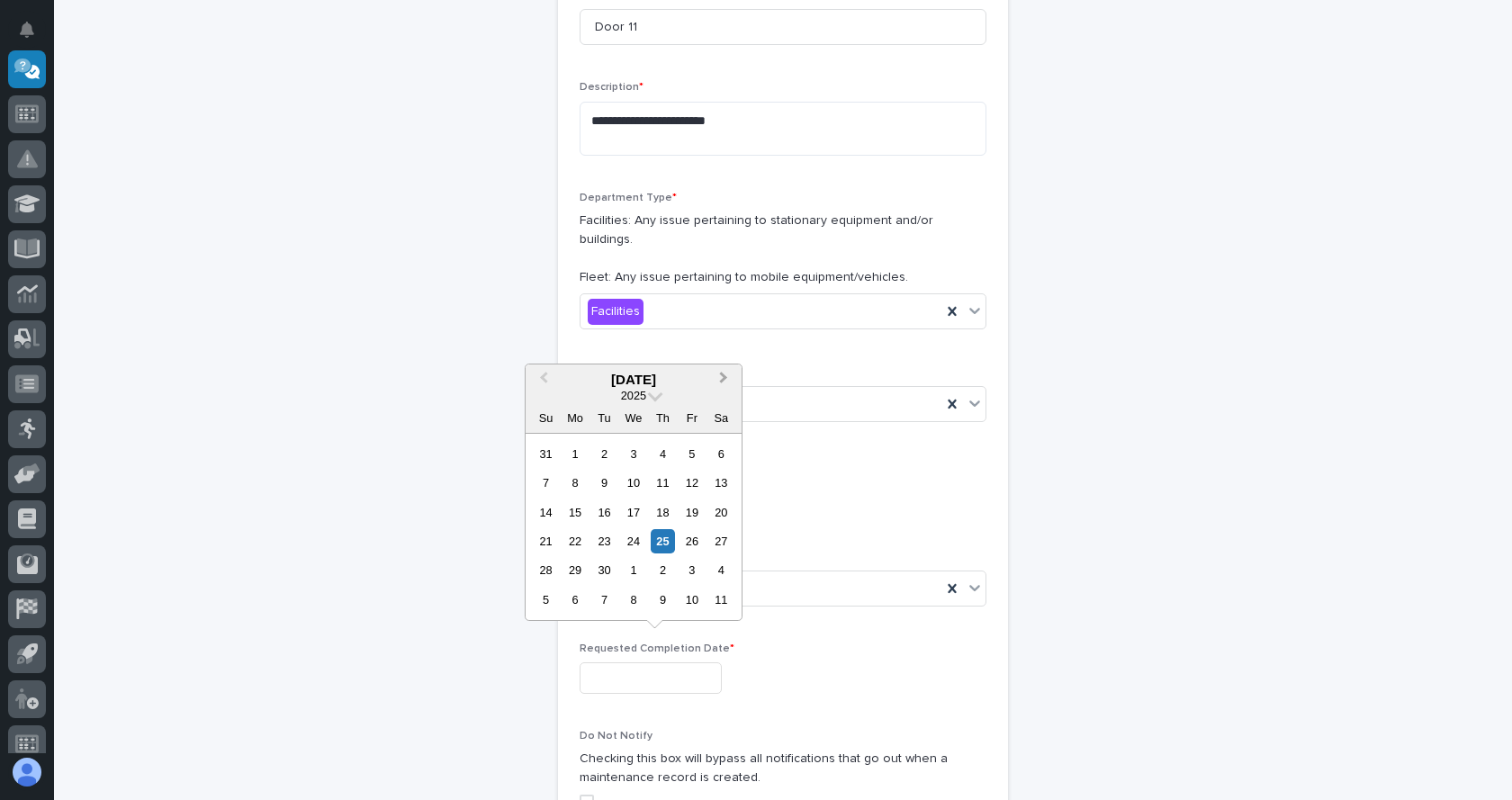
click at [715, 379] on button "Next Month" at bounding box center [725, 380] width 29 height 29
click at [691, 563] on div "31" at bounding box center [692, 570] width 25 height 25
type input "**********"
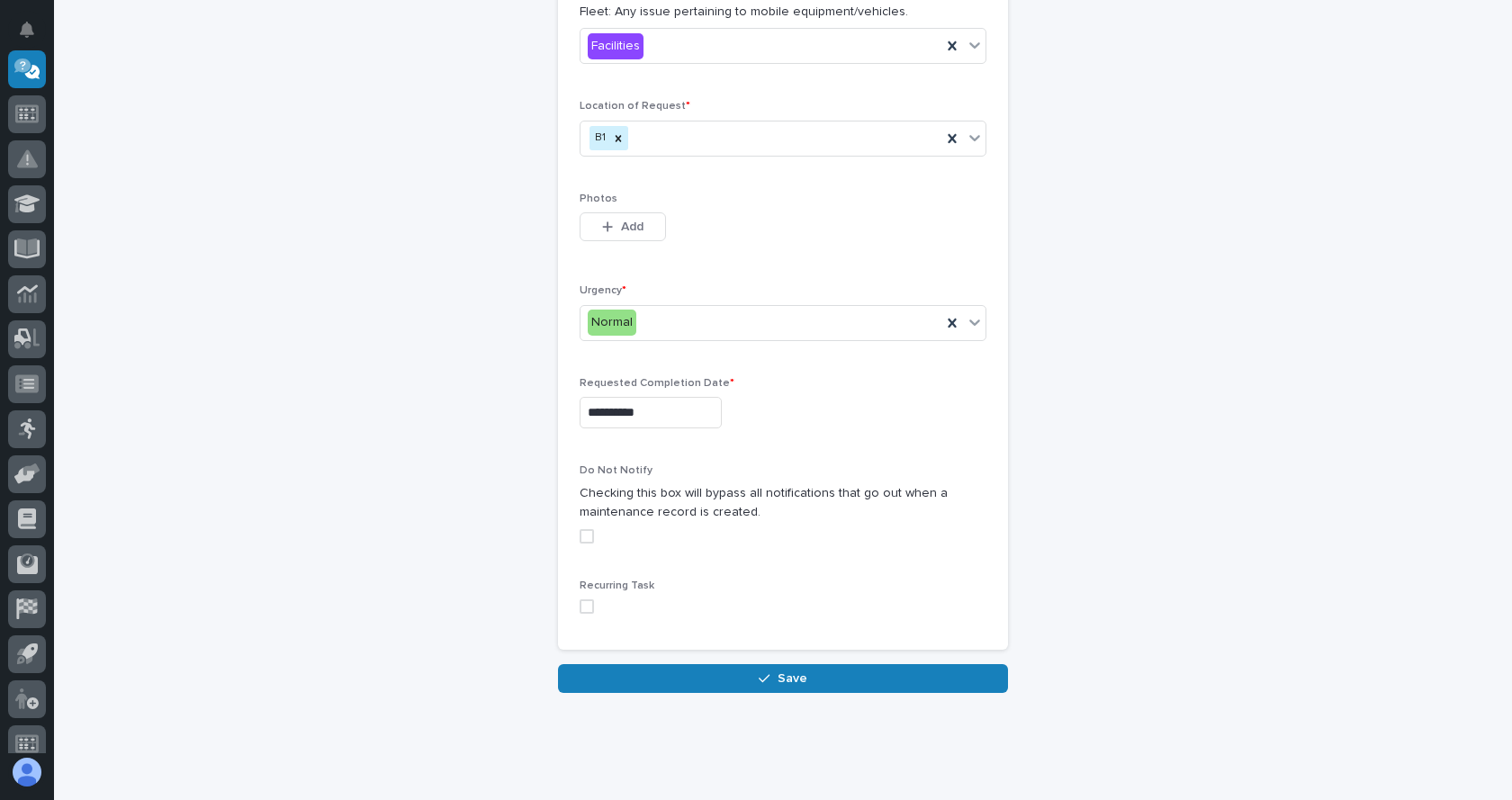
scroll to position [597, 0]
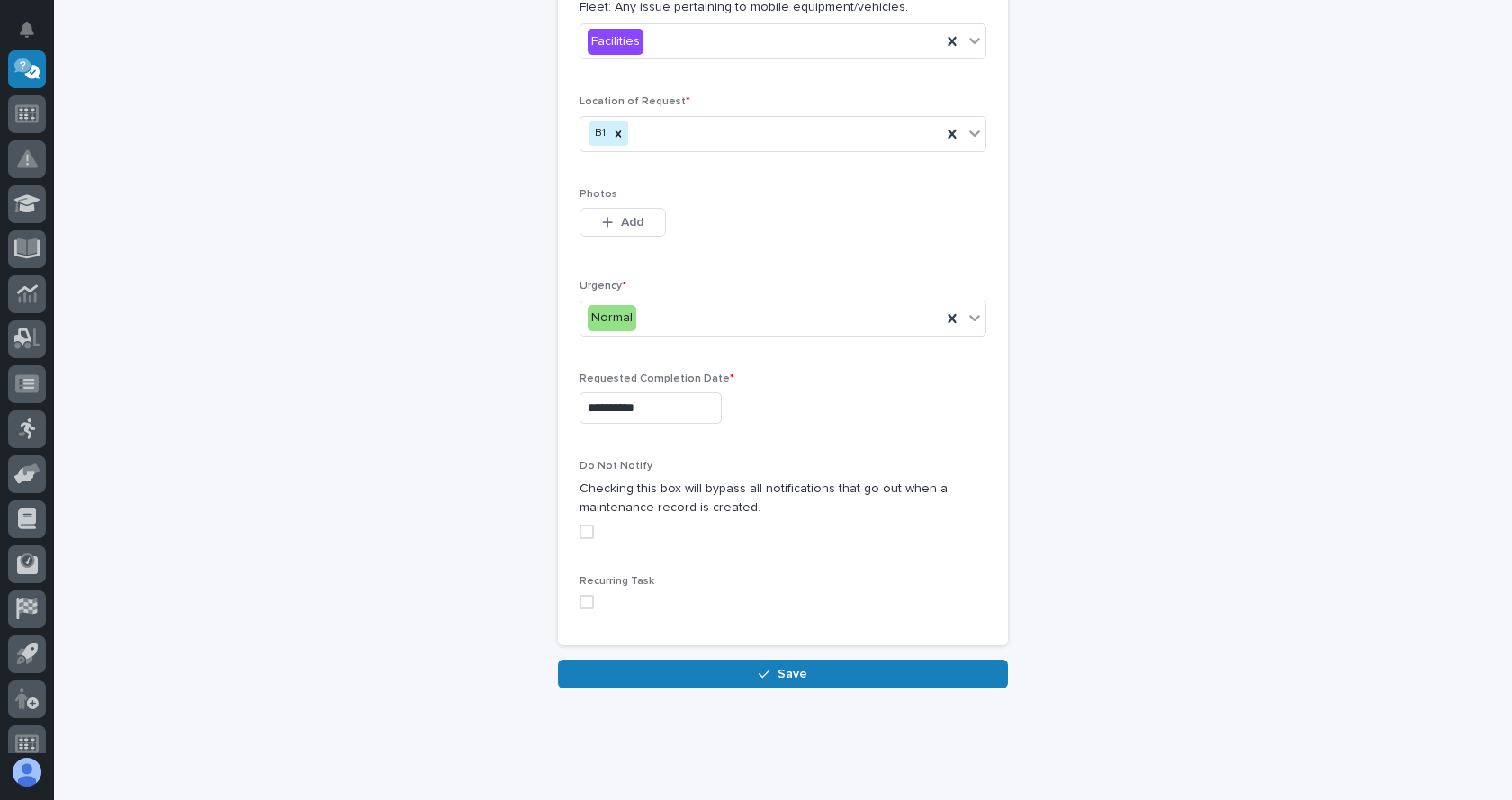
click at [579, 503] on div "Do Not Notify Checking this box will bypass all notifications that go out when …" at bounding box center [782, 506] width 406 height 93
click at [579, 524] on span at bounding box center [586, 531] width 14 height 14
click at [787, 666] on span "Save" at bounding box center [792, 673] width 29 height 16
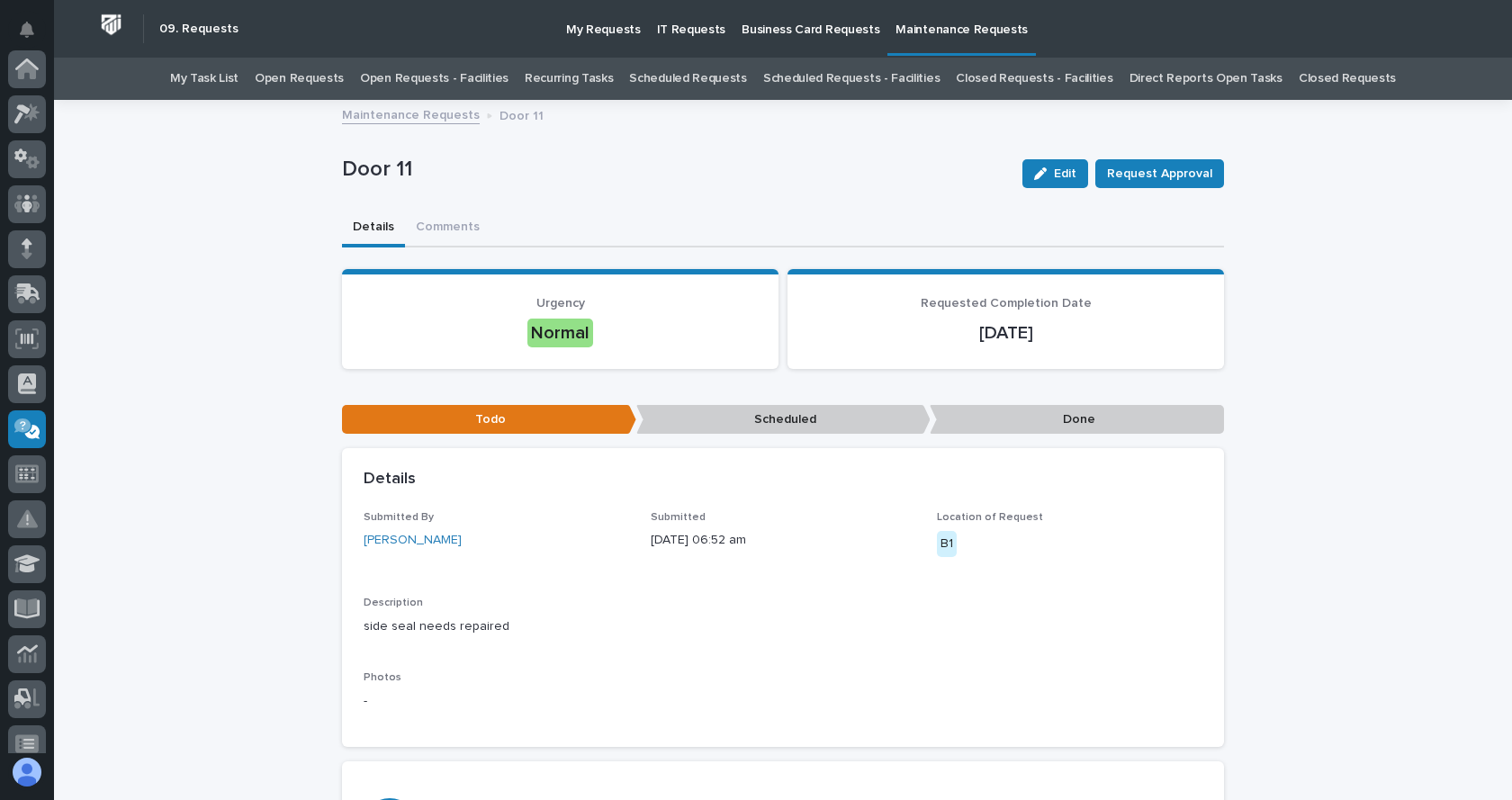
scroll to position [360, 0]
click at [421, 115] on link "Maintenance Requests" at bounding box center [410, 114] width 138 height 21
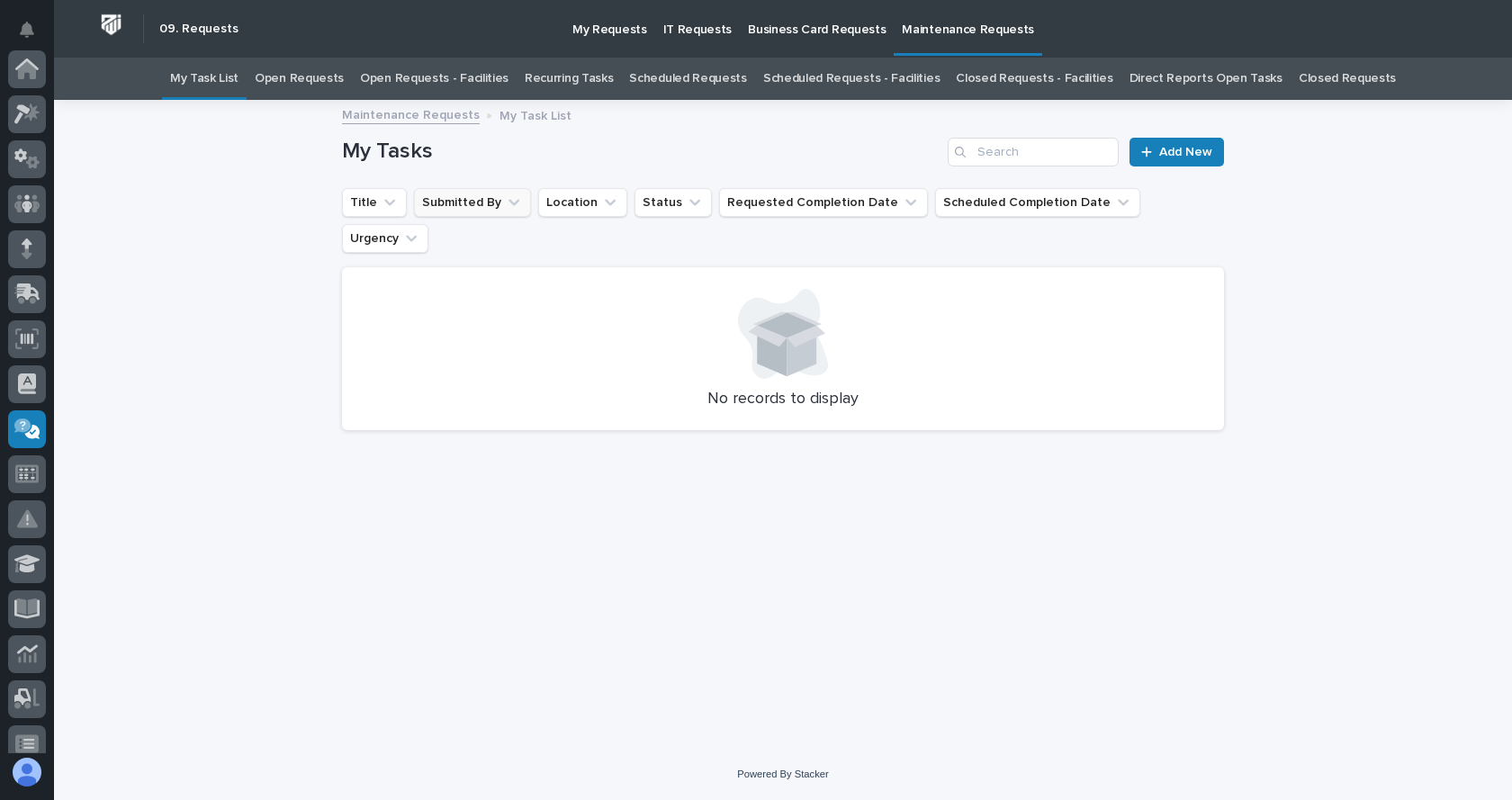
scroll to position [360, 0]
click at [1197, 152] on span "Add New" at bounding box center [1186, 151] width 53 height 12
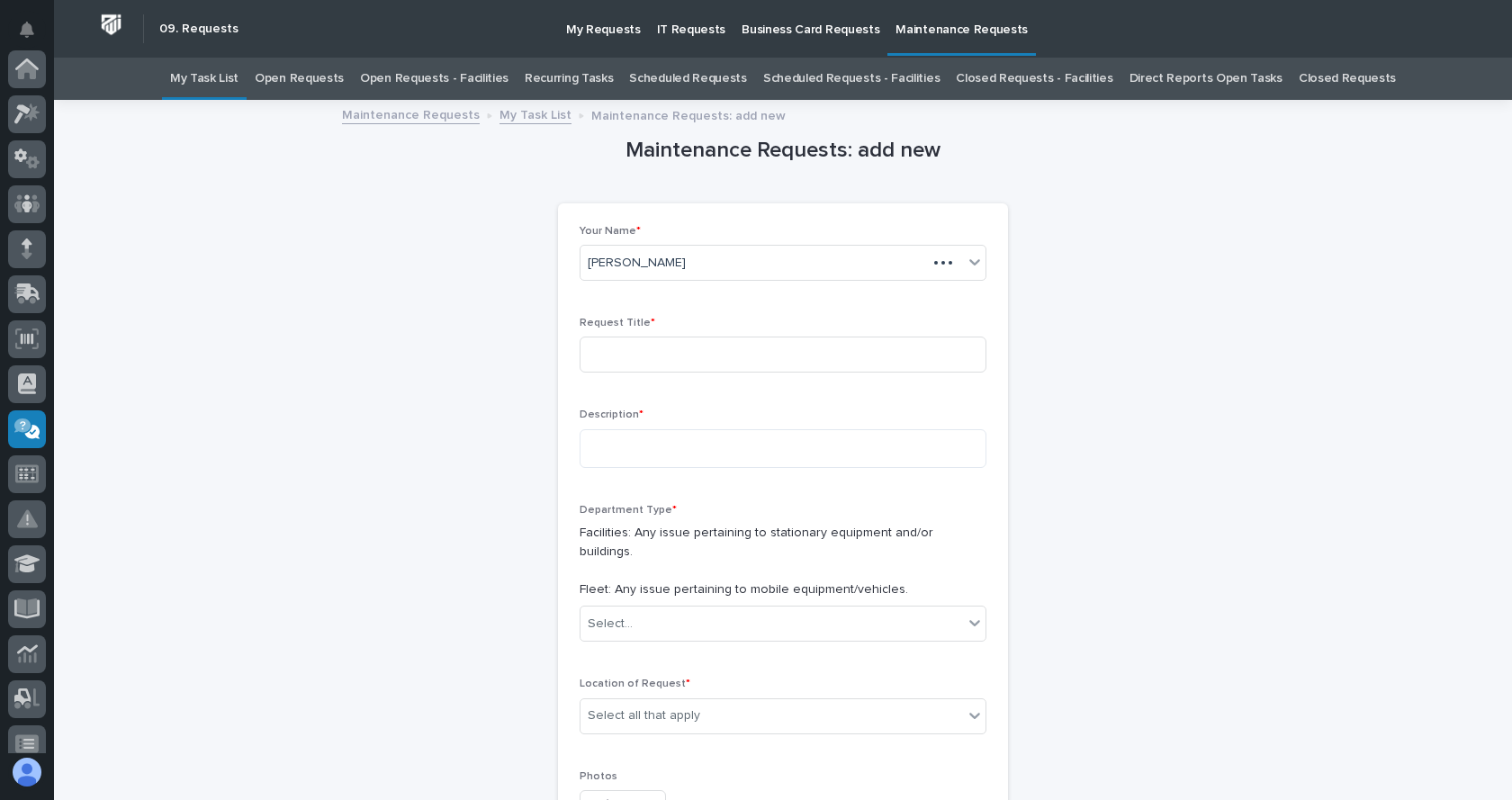
scroll to position [360, 0]
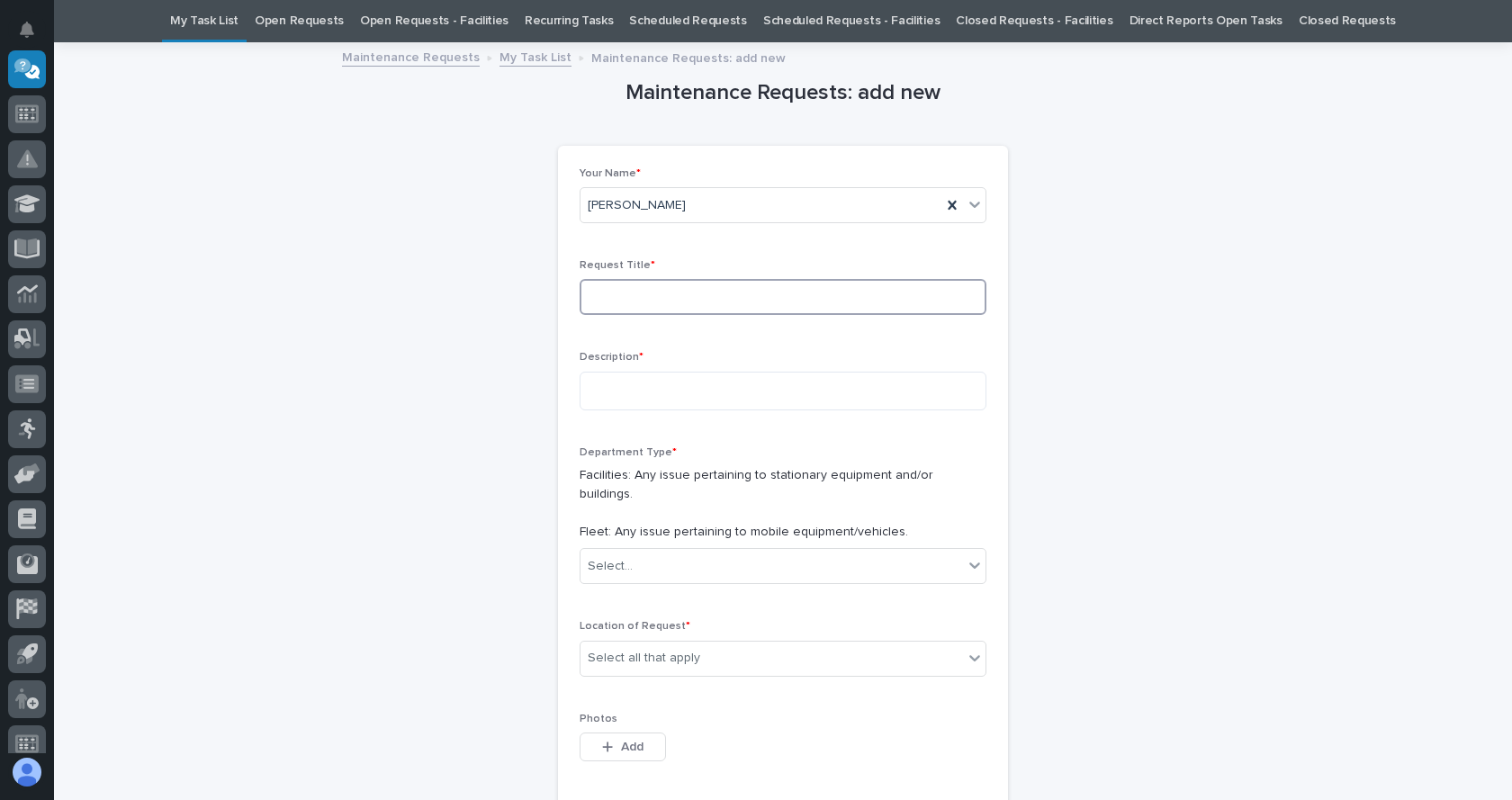
click at [694, 290] on input at bounding box center [782, 297] width 406 height 36
type input "Door 17"
click at [621, 384] on textarea at bounding box center [782, 391] width 406 height 39
paste textarea "**********"
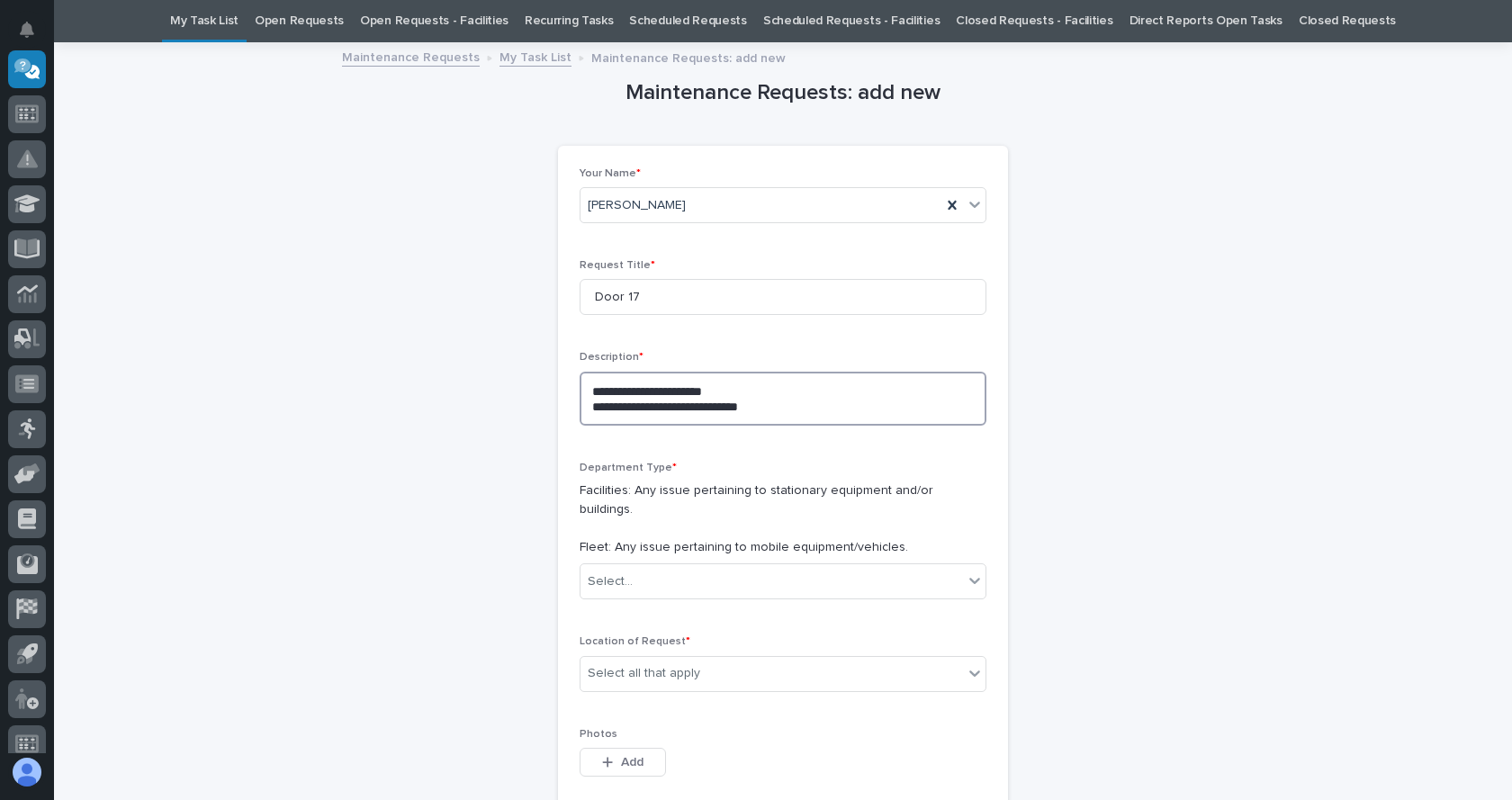
drag, startPoint x: 754, startPoint y: 382, endPoint x: 566, endPoint y: 381, distance: 188.0
click at [566, 381] on div "**********" at bounding box center [782, 665] width 450 height 1039
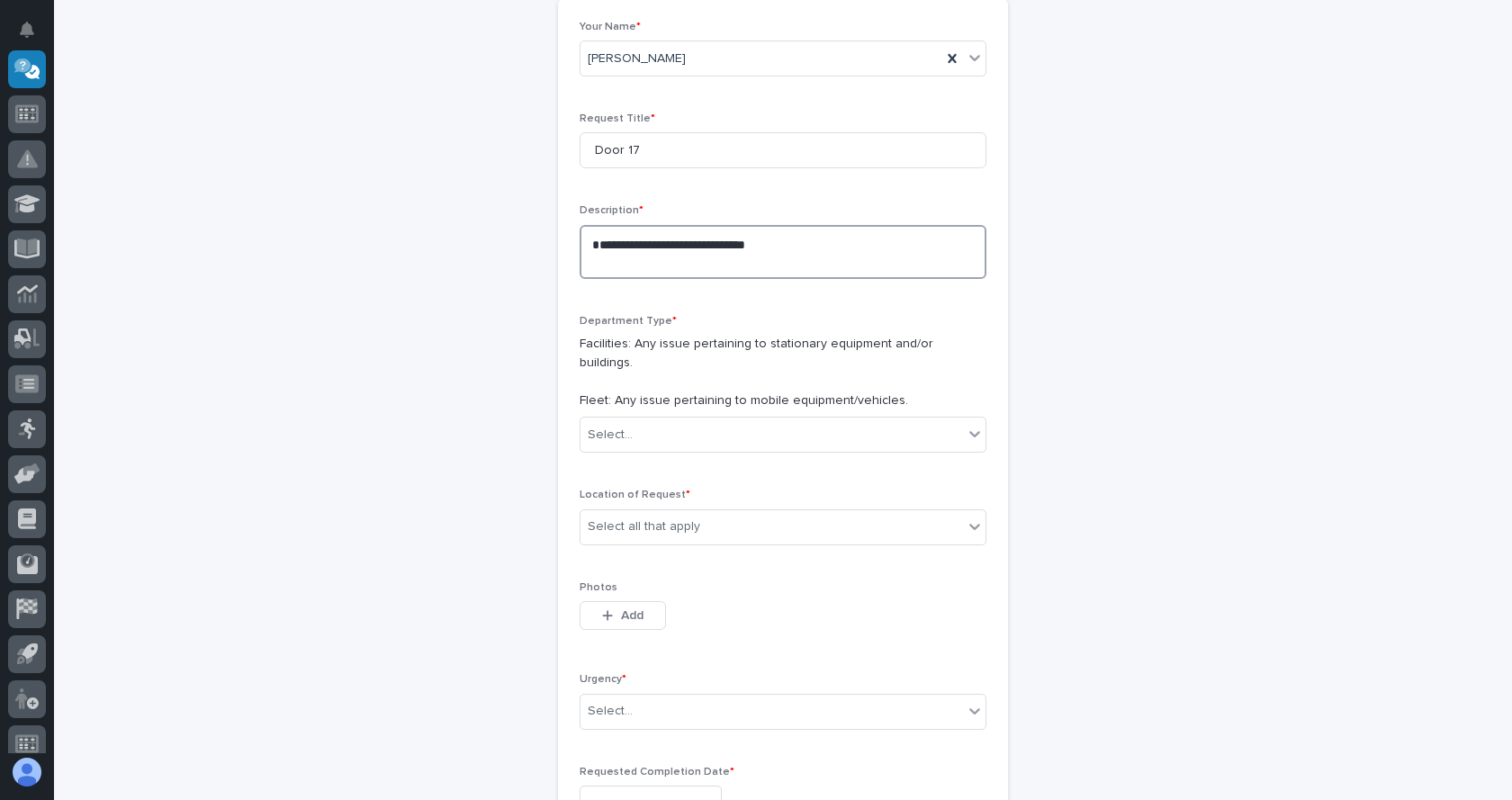
scroll to position [327, 0]
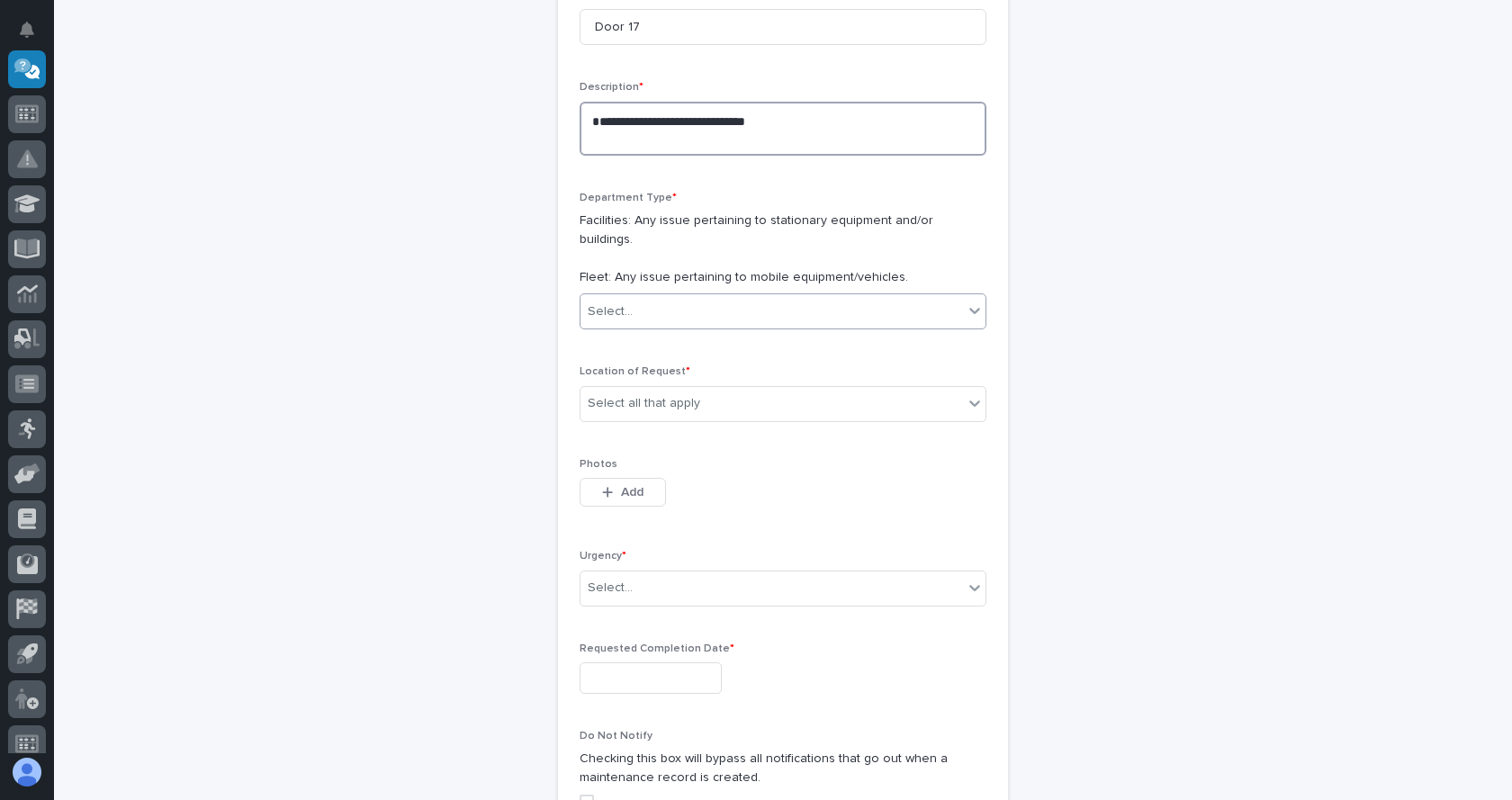
type textarea "**********"
click at [661, 302] on div "Select..." at bounding box center [772, 311] width 383 height 29
drag, startPoint x: 603, startPoint y: 331, endPoint x: 638, endPoint y: 354, distance: 41.9
click at [611, 334] on span "Facilities" at bounding box center [609, 326] width 56 height 20
click at [662, 394] on div "Select all that apply" at bounding box center [643, 403] width 112 height 19
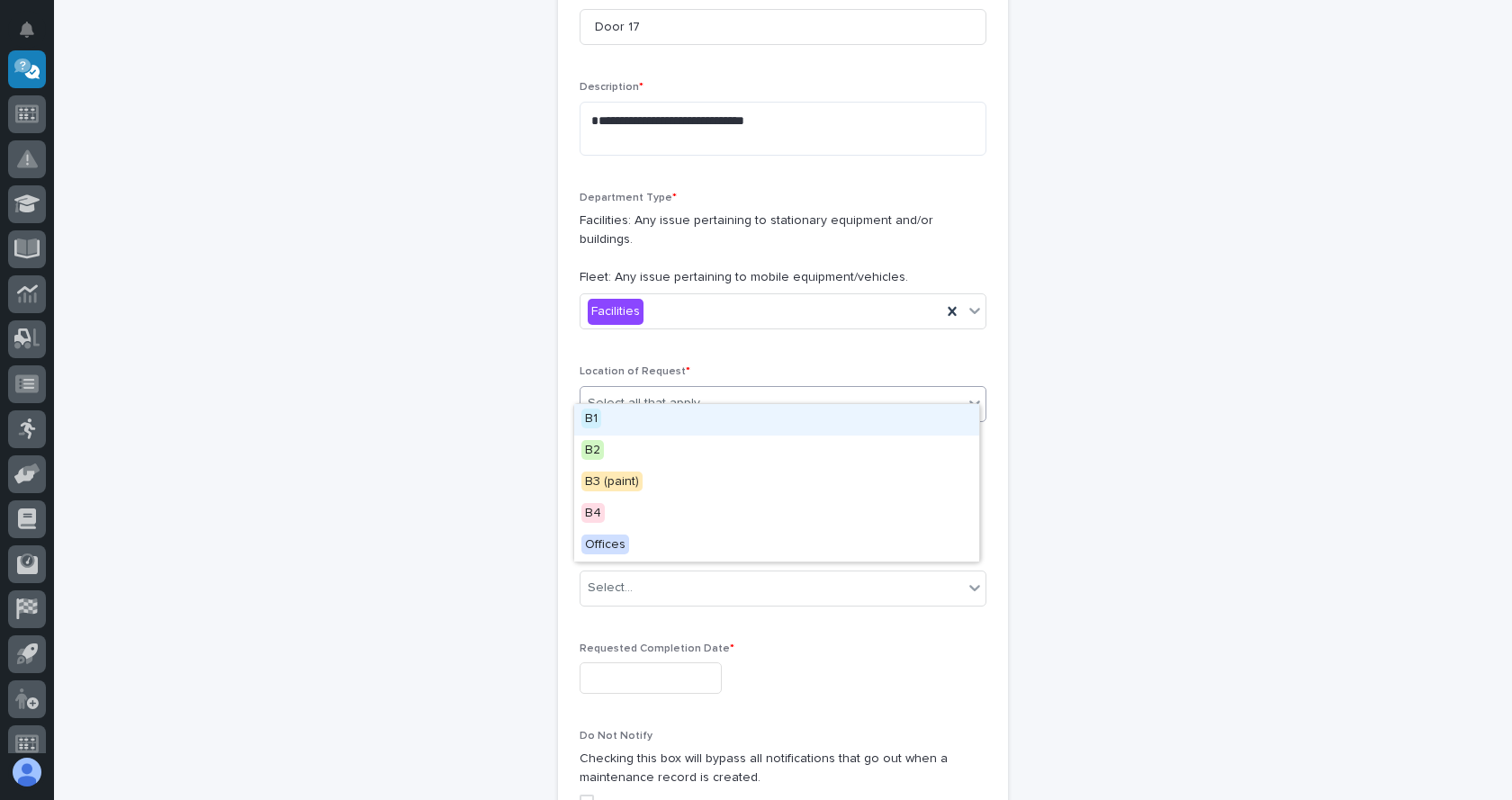
click at [586, 429] on div "B1" at bounding box center [776, 420] width 405 height 31
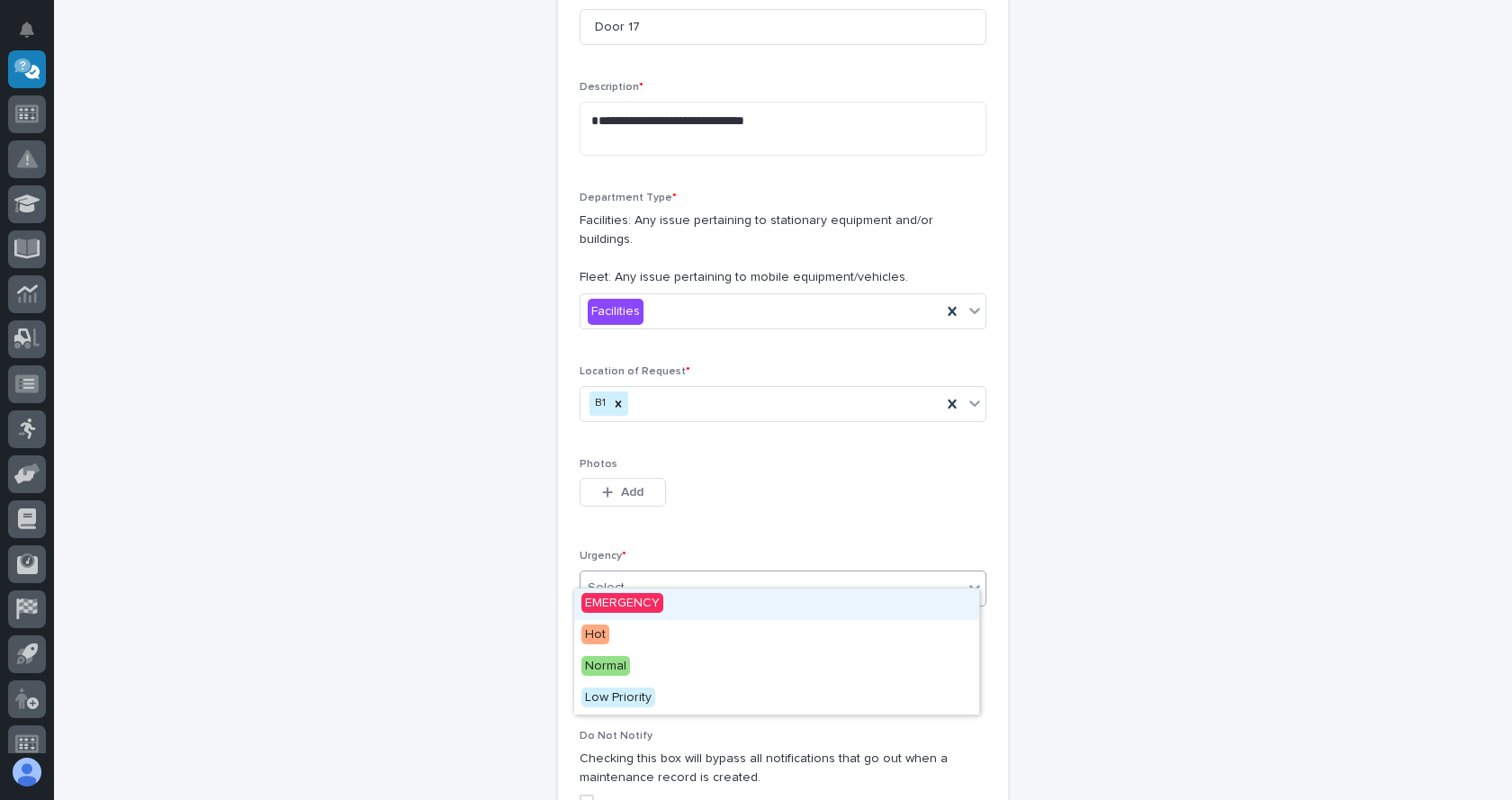
click at [646, 573] on div "Select..." at bounding box center [772, 587] width 383 height 29
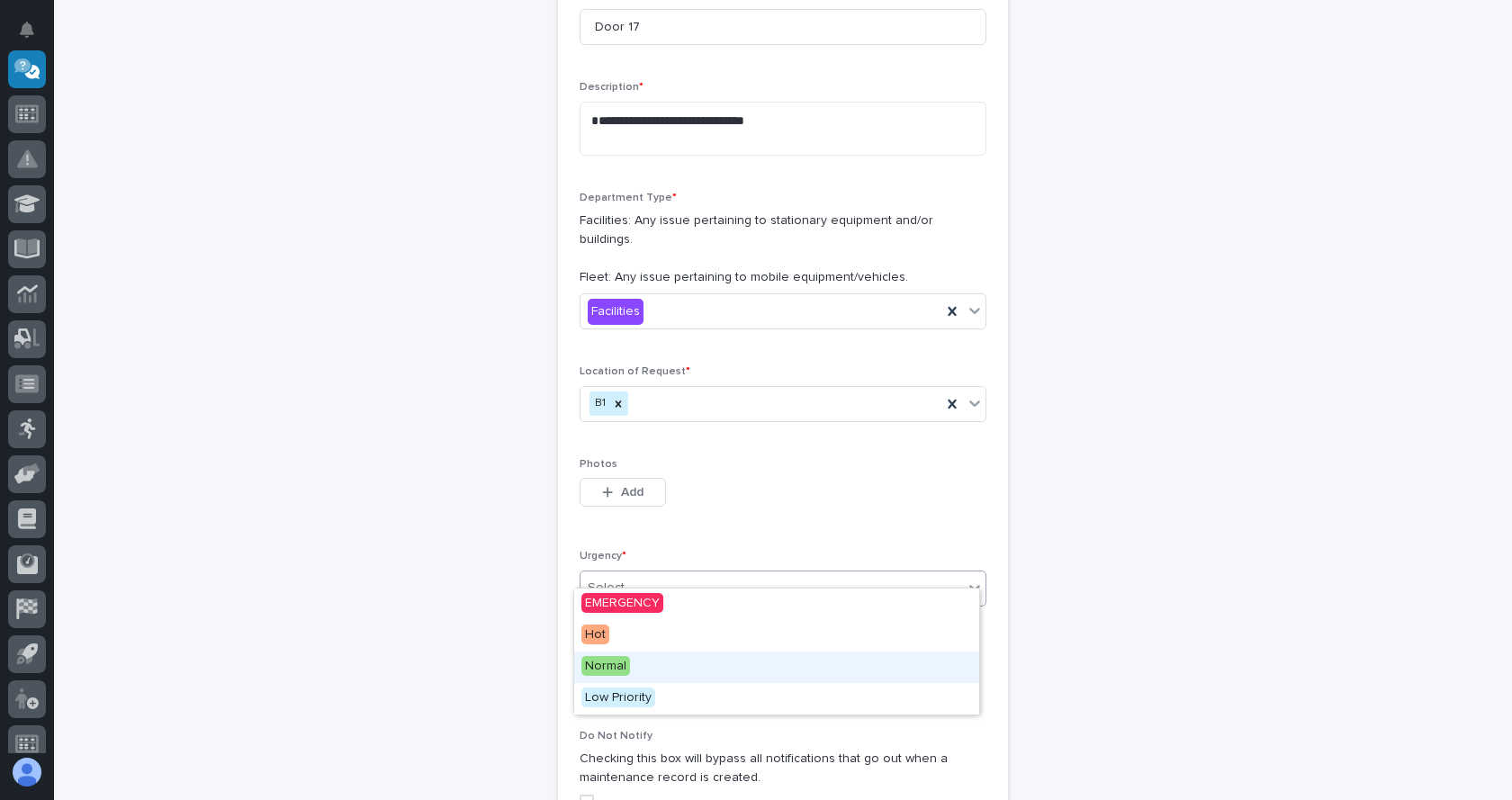
click at [615, 668] on span "Normal" at bounding box center [605, 665] width 49 height 20
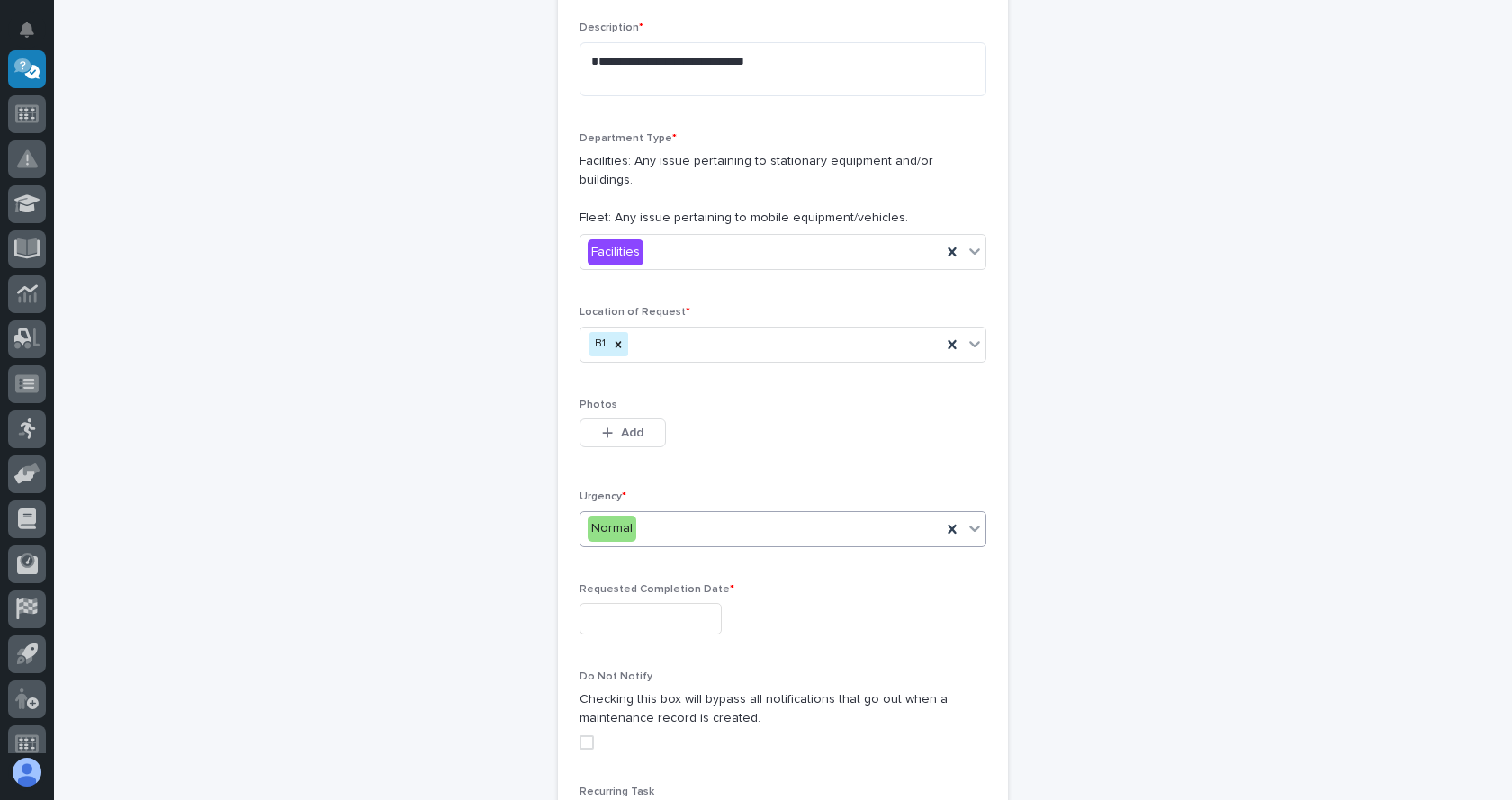
scroll to position [418, 0]
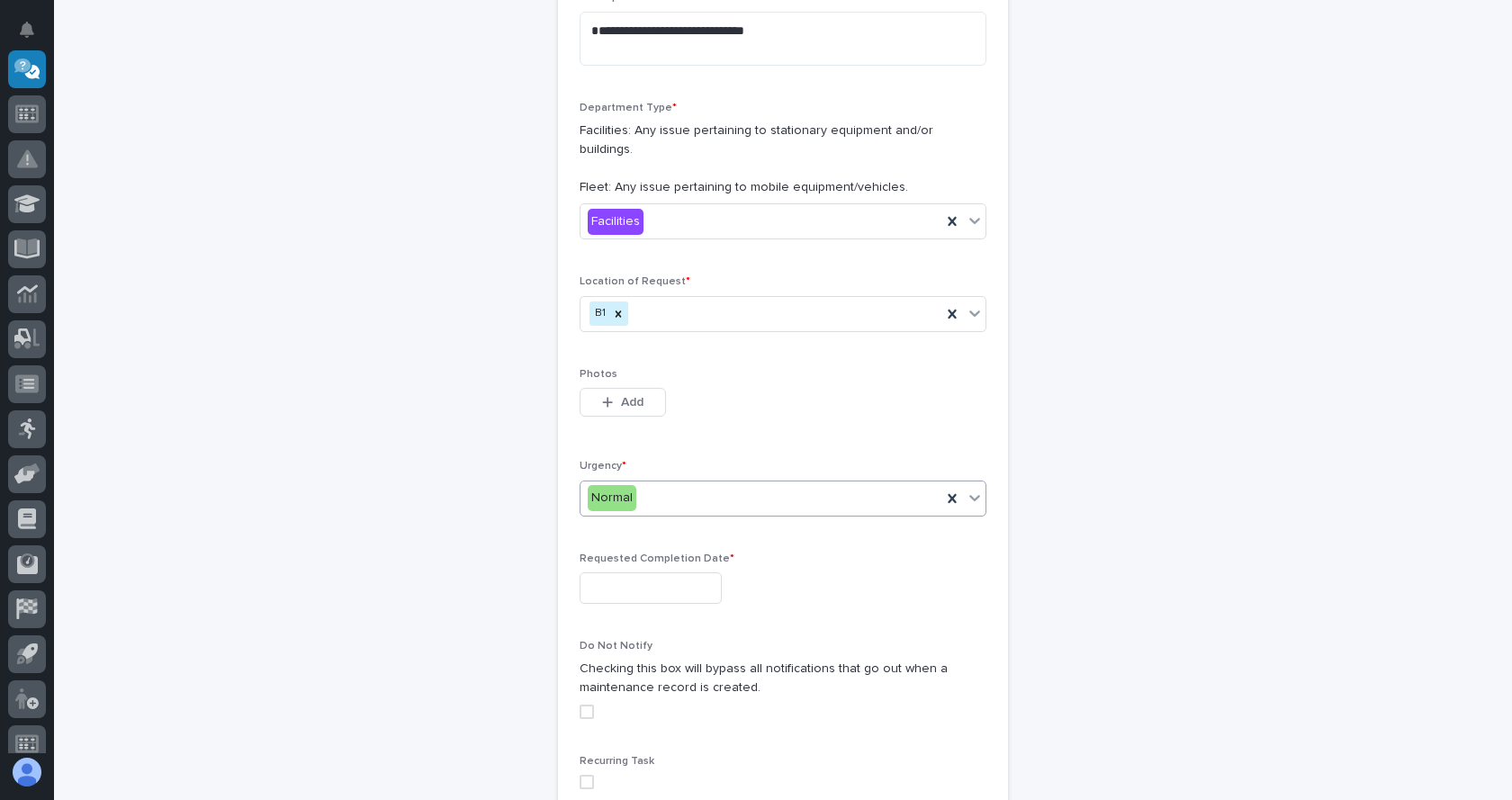
click at [678, 572] on input "text" at bounding box center [650, 587] width 142 height 31
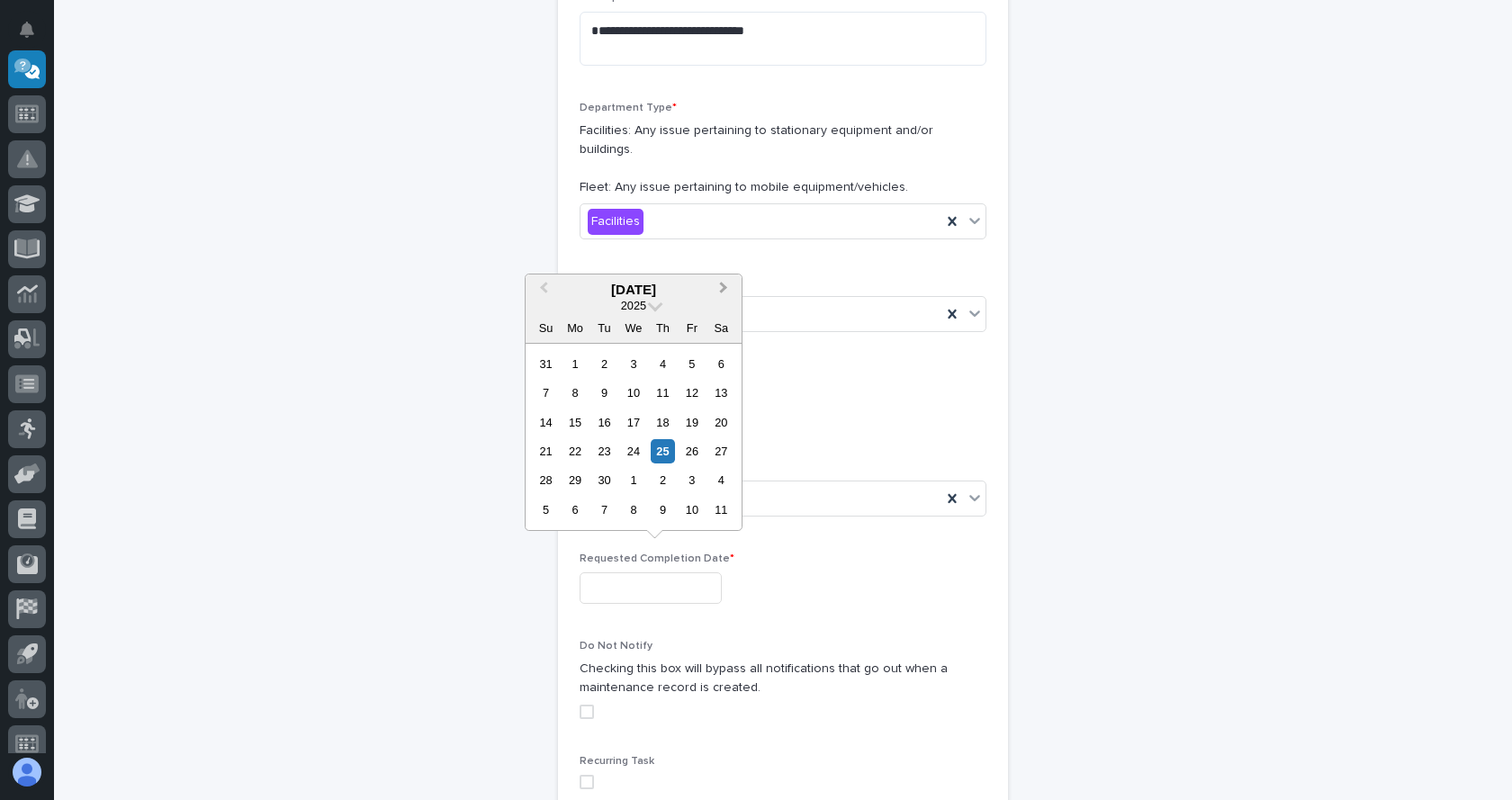
click at [723, 286] on span "Next Month" at bounding box center [723, 289] width 0 height 24
click at [693, 483] on div "31" at bounding box center [692, 480] width 25 height 25
type input "**********"
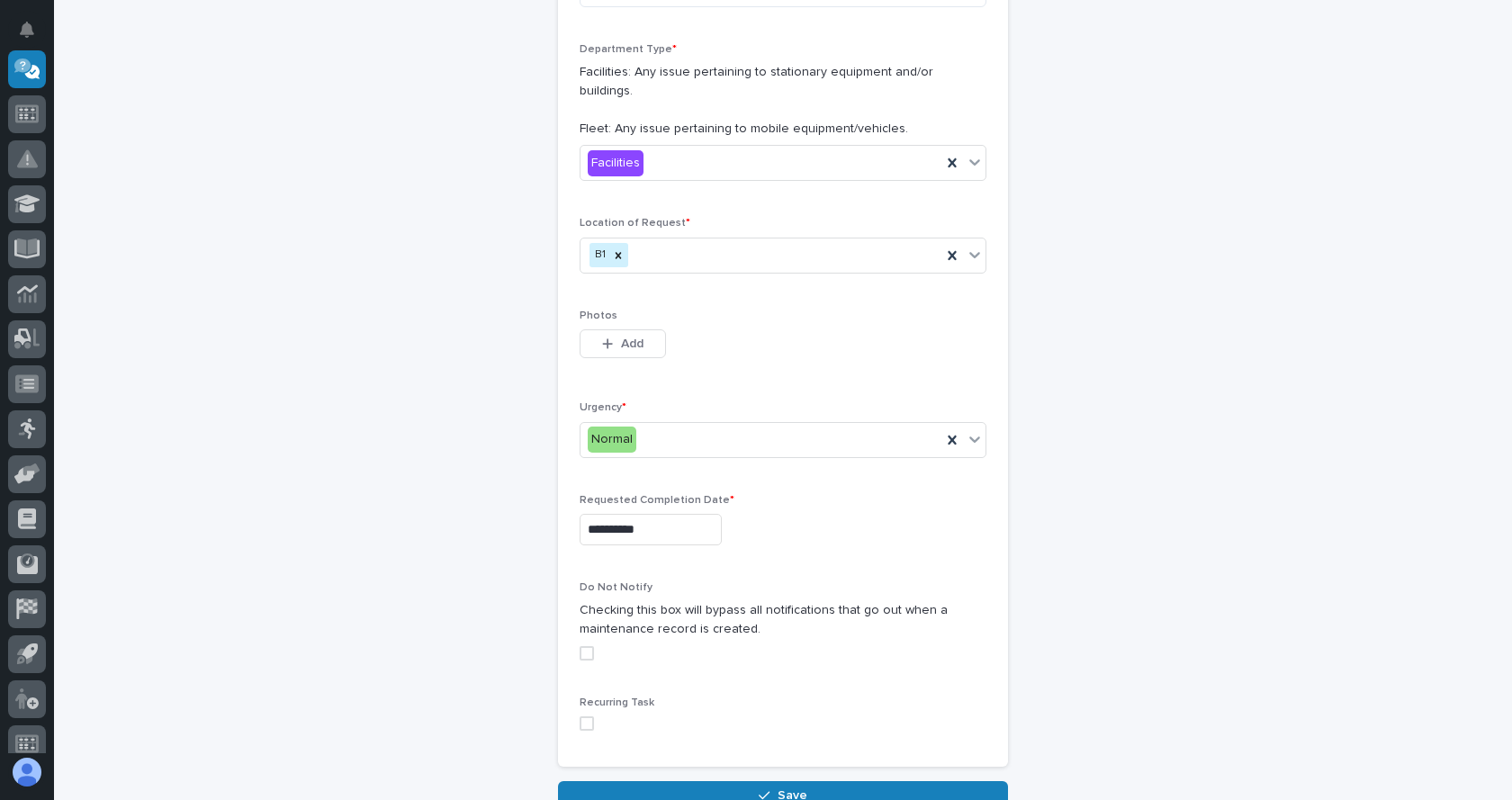
scroll to position [507, 0]
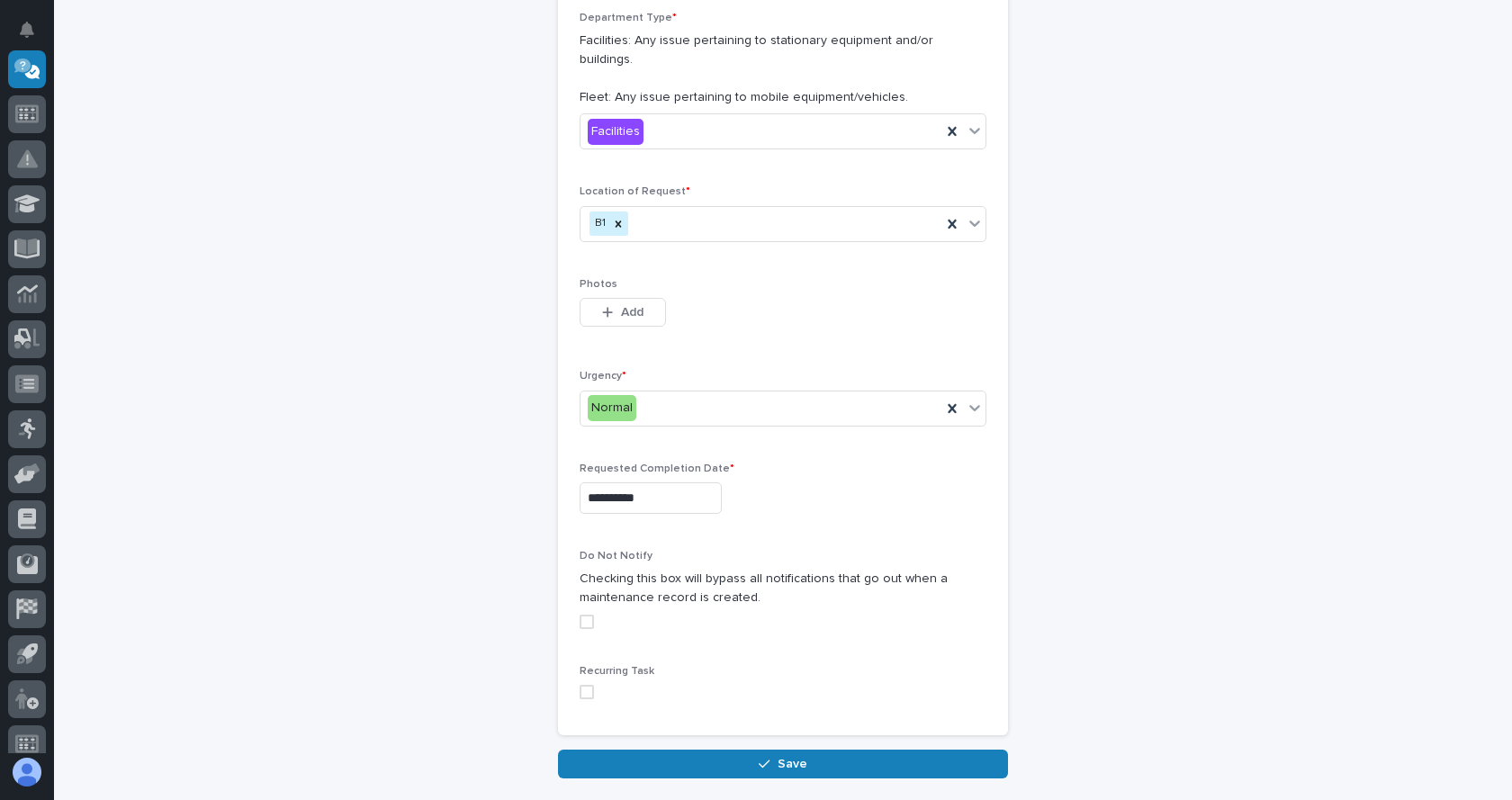
click at [581, 615] on span at bounding box center [586, 621] width 14 height 14
click at [766, 757] on div "button" at bounding box center [767, 763] width 18 height 12
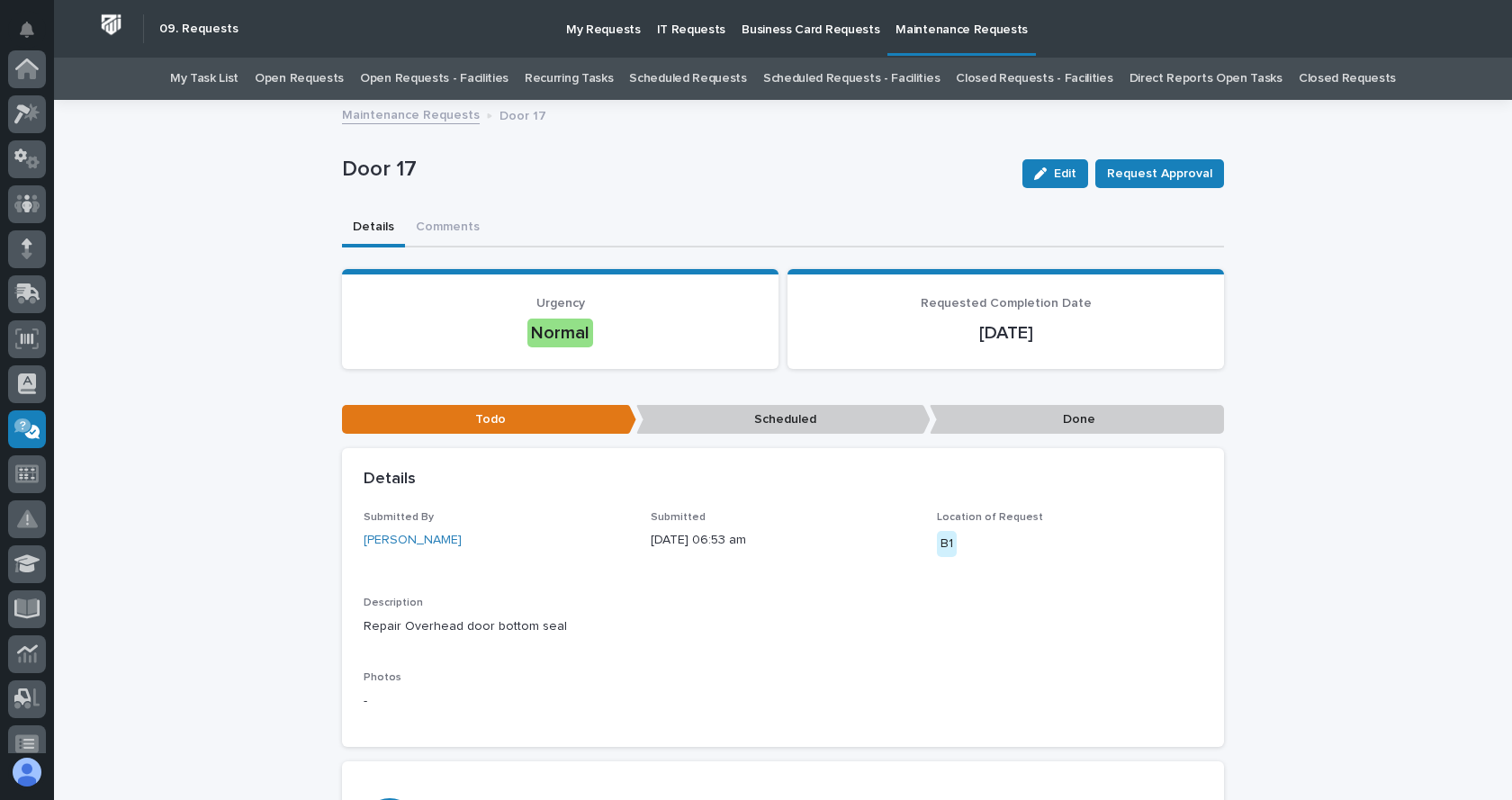
scroll to position [360, 0]
click at [432, 111] on link "Maintenance Requests" at bounding box center [410, 114] width 138 height 21
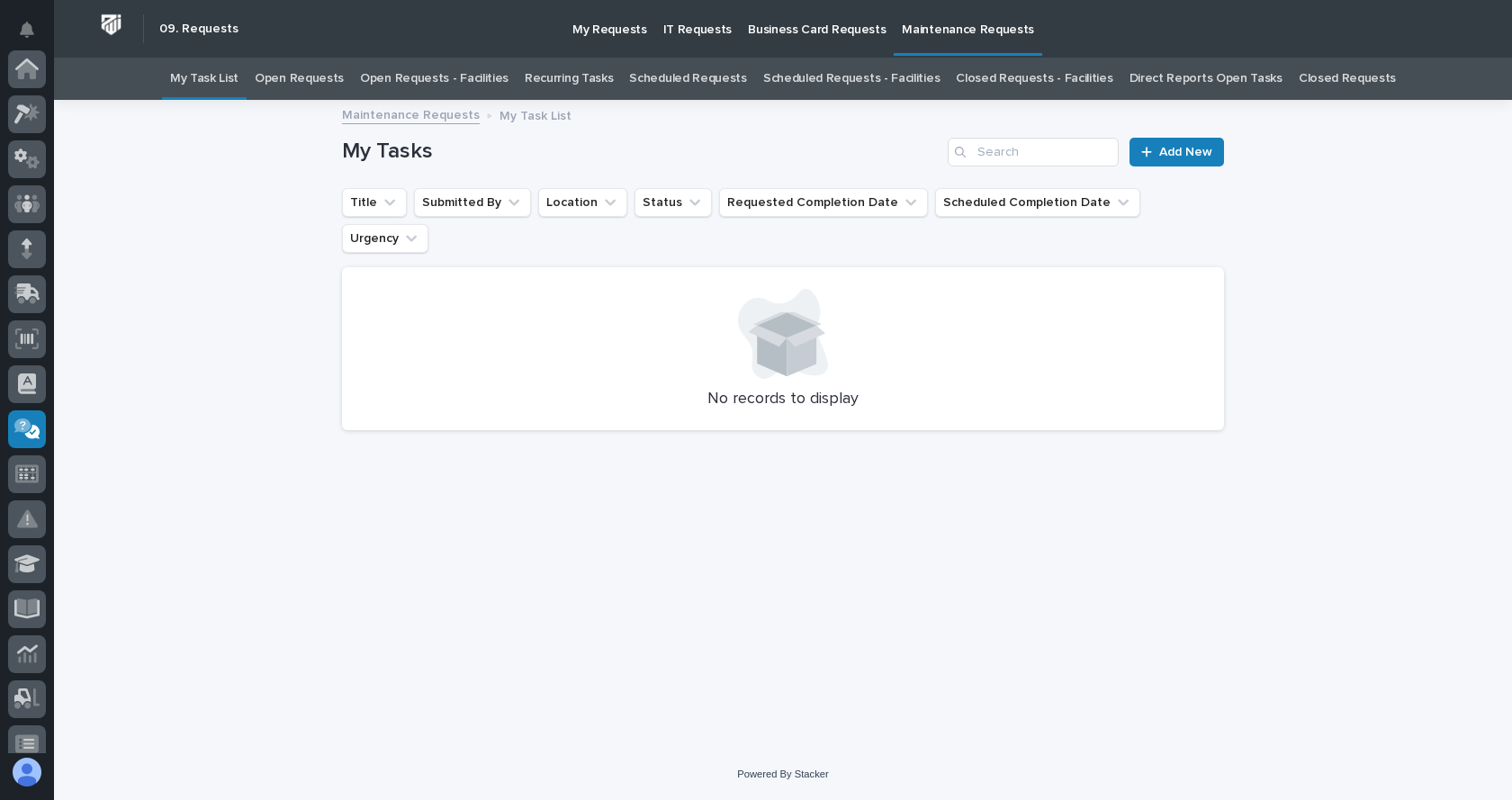
scroll to position [360, 0]
click at [1190, 154] on span "Add New" at bounding box center [1186, 151] width 53 height 12
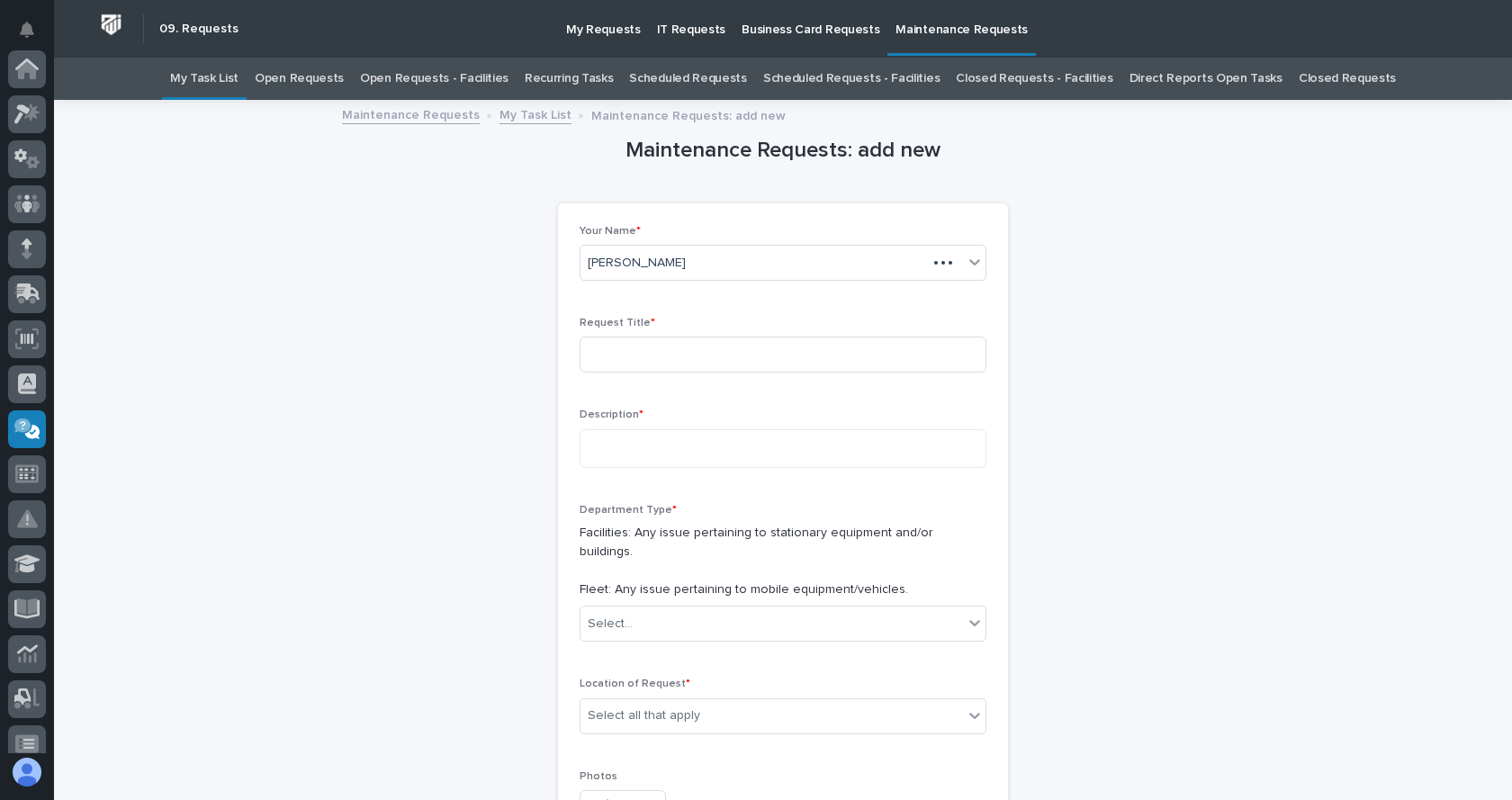
scroll to position [360, 0]
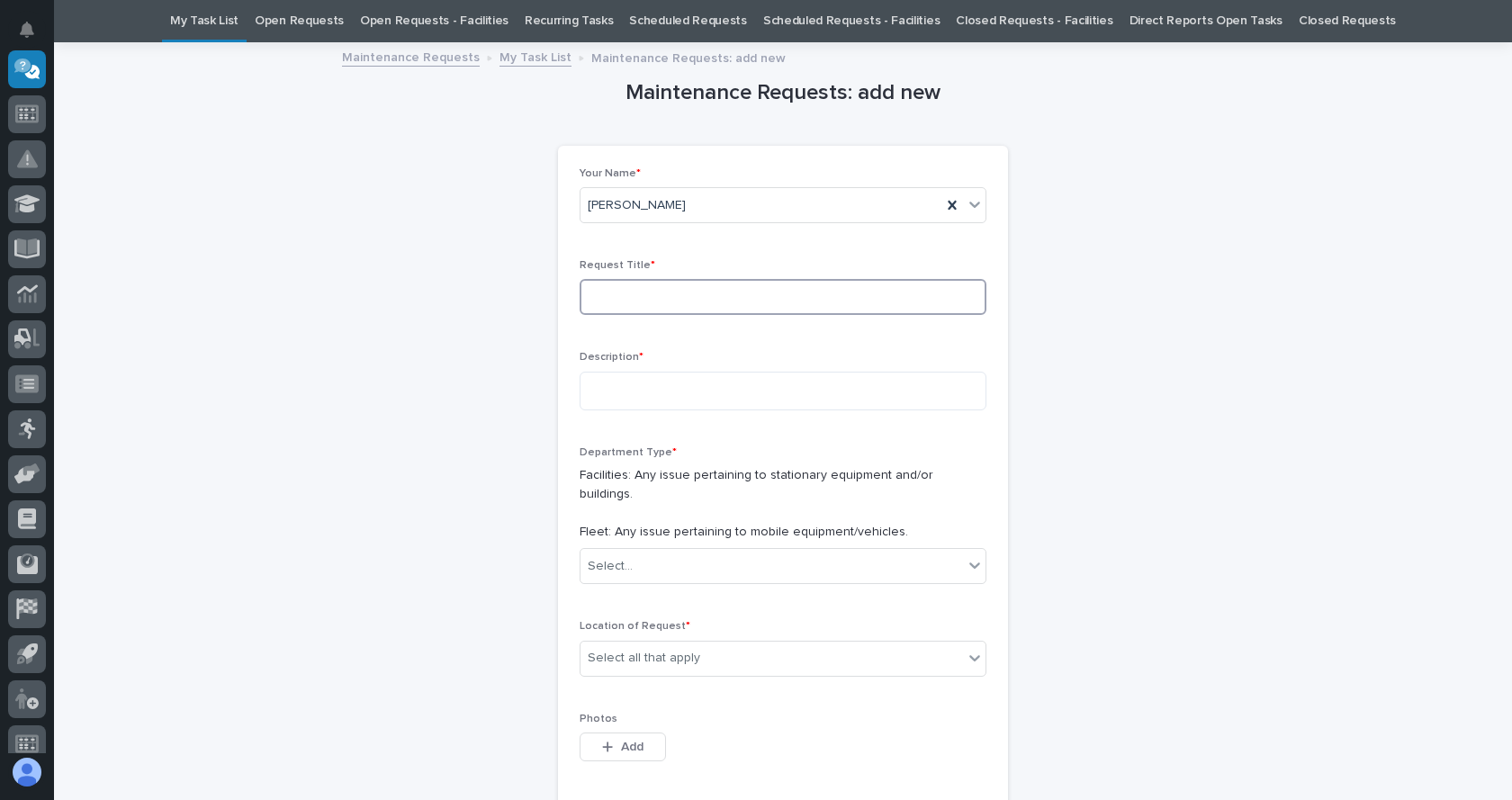
click at [662, 289] on input at bounding box center [782, 297] width 406 height 36
type input "Door 32"
click at [619, 382] on textarea at bounding box center [782, 391] width 406 height 39
paste textarea "**********"
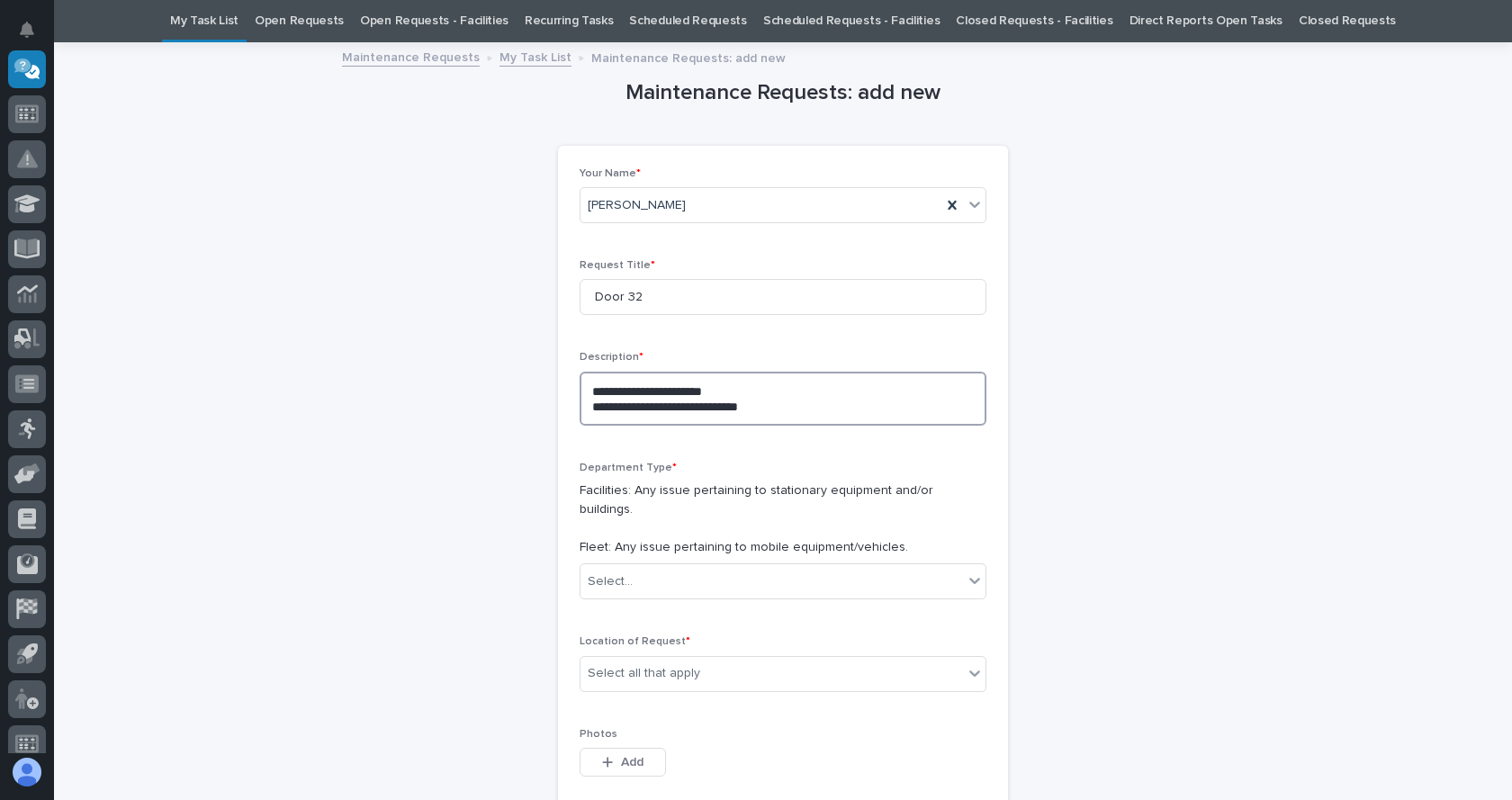
drag, startPoint x: 786, startPoint y: 407, endPoint x: 547, endPoint y: 408, distance: 239.0
click at [547, 408] on div "**********" at bounding box center [782, 635] width 882 height 1183
type textarea "**********"
click at [680, 571] on div "Select..." at bounding box center [772, 581] width 383 height 29
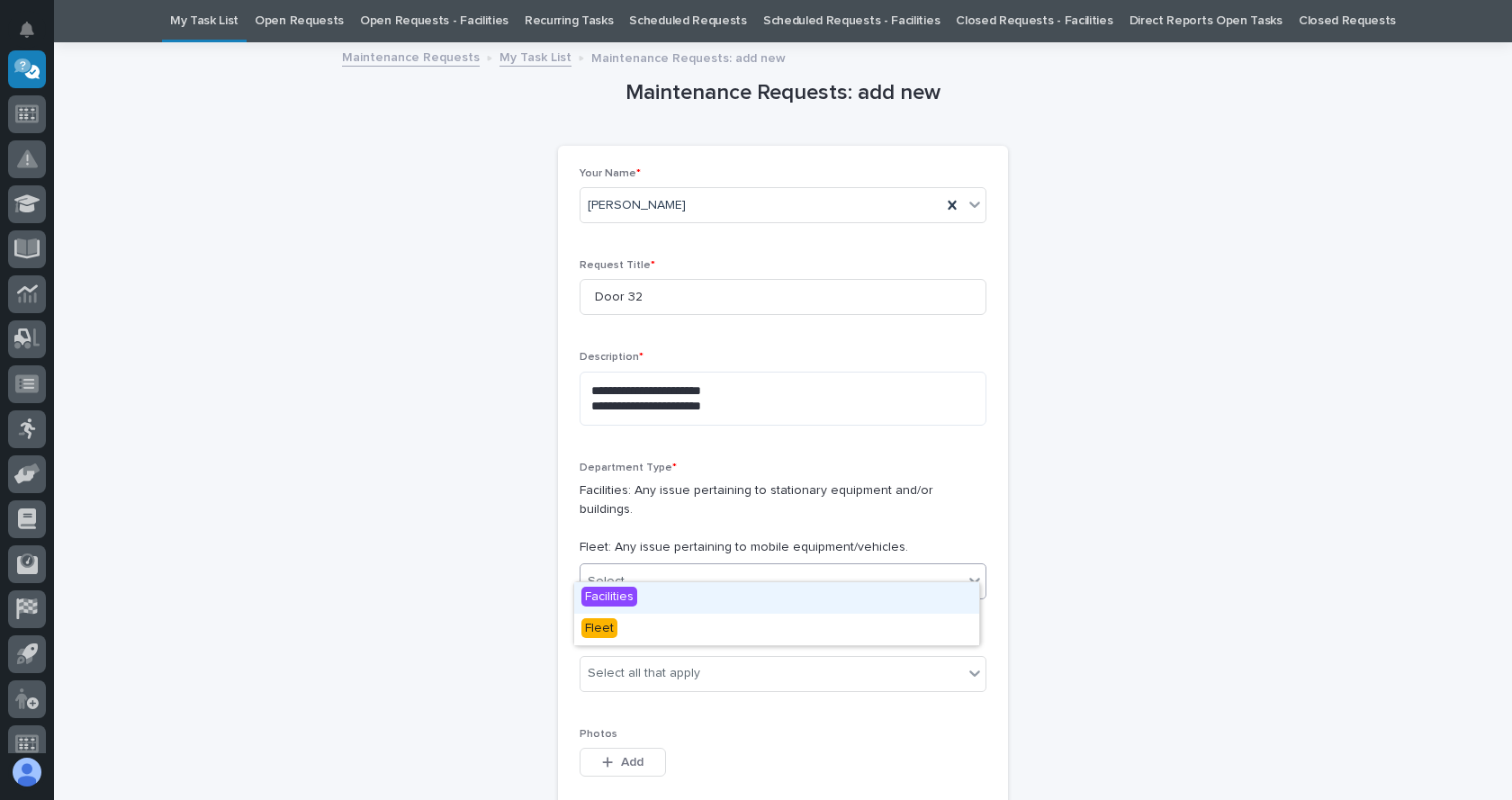
click at [607, 594] on span "Facilities" at bounding box center [609, 596] width 56 height 20
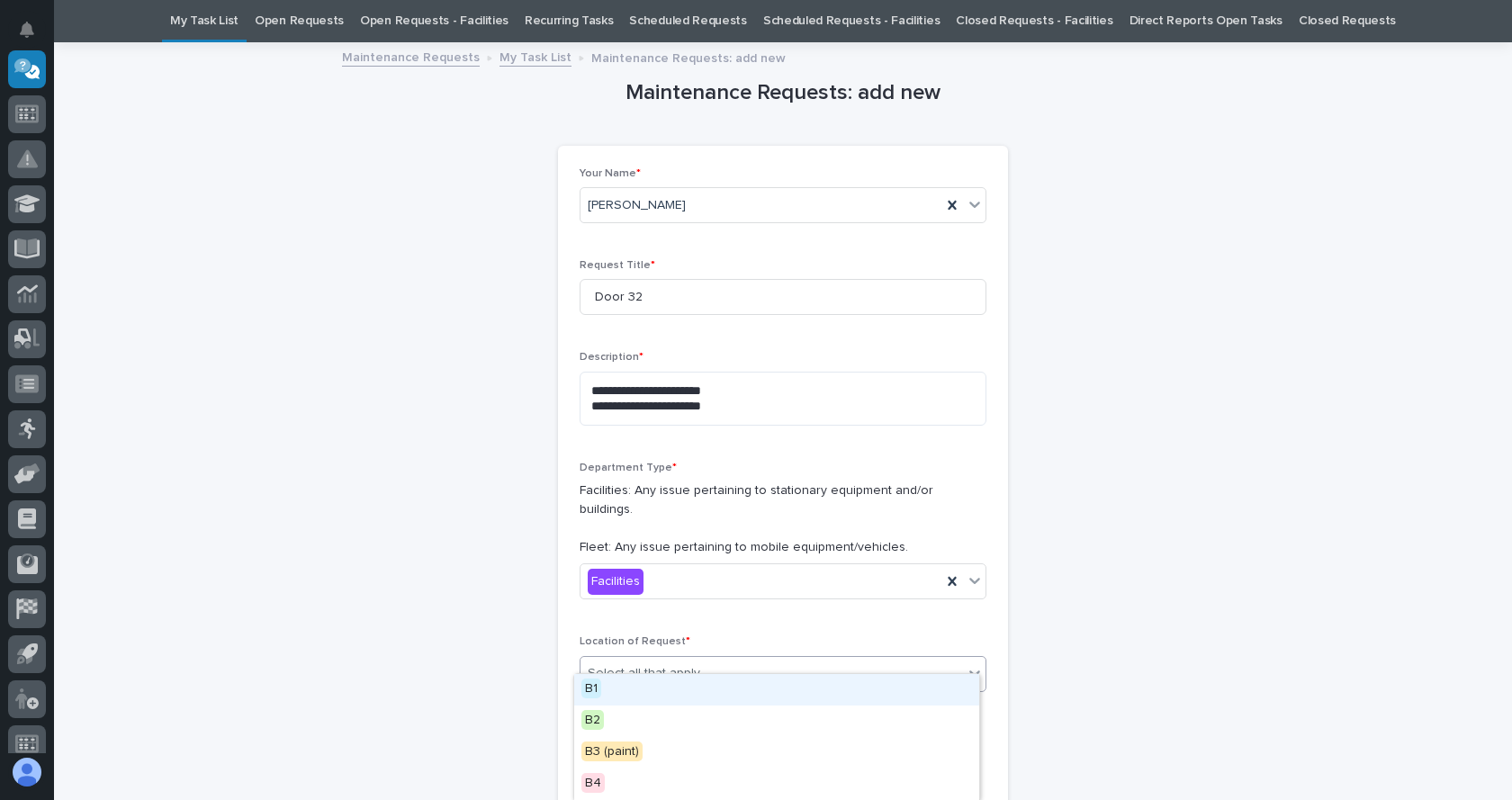
click at [673, 664] on div "Select all that apply" at bounding box center [643, 673] width 112 height 19
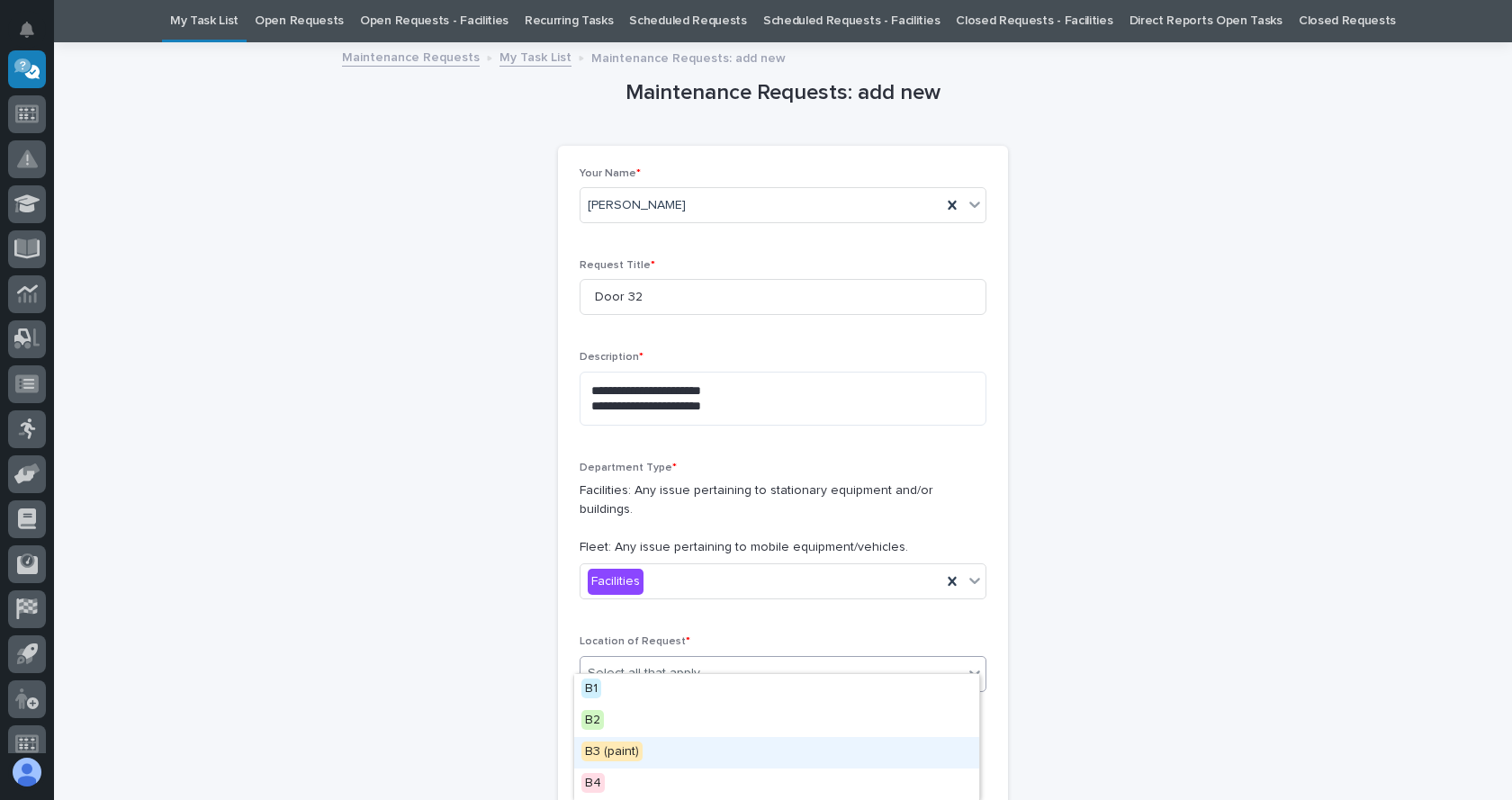
click at [619, 751] on span "B3 (paint)" at bounding box center [612, 751] width 61 height 20
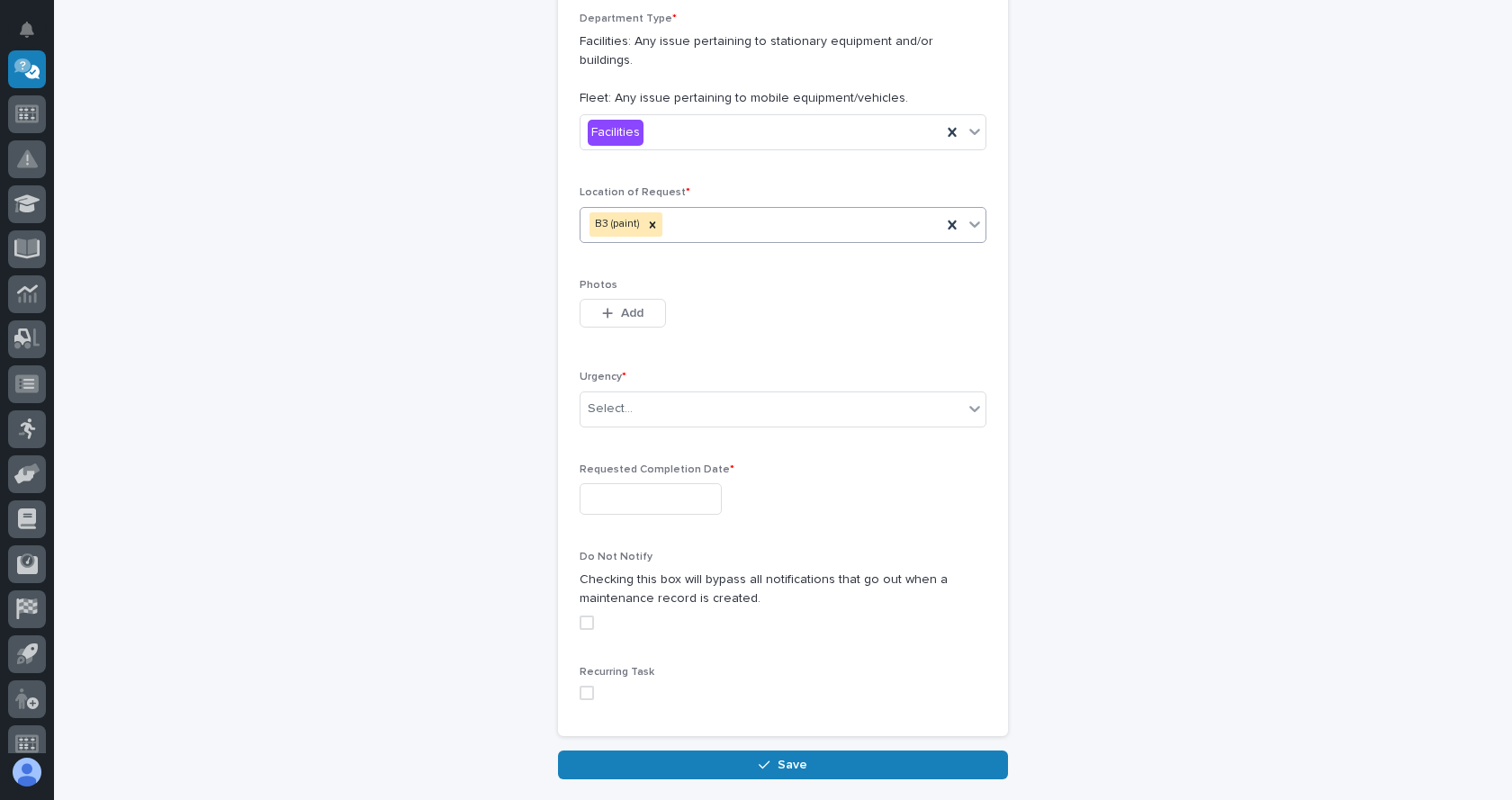
scroll to position [507, 0]
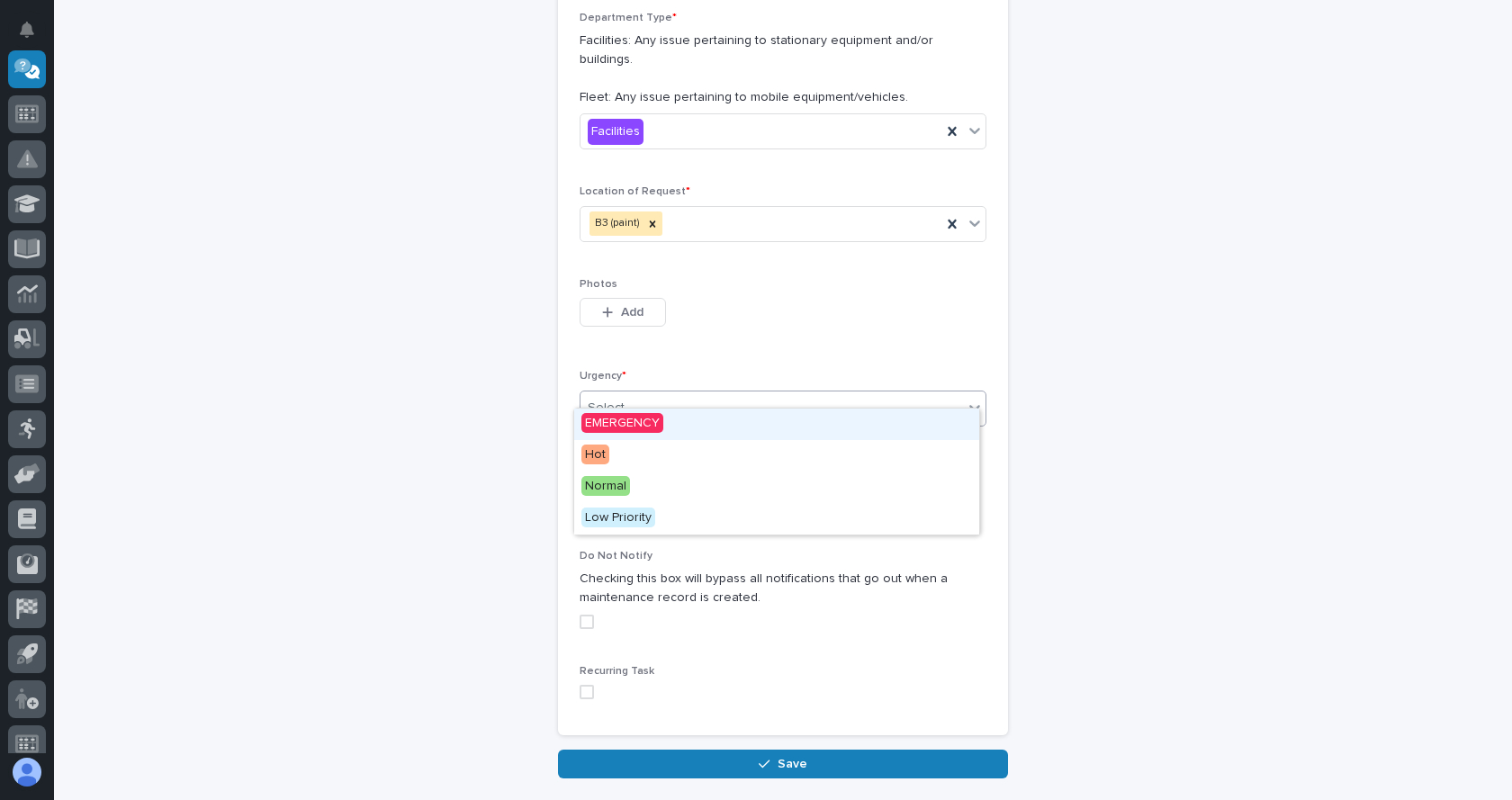
click at [708, 393] on div "Select..." at bounding box center [772, 407] width 383 height 29
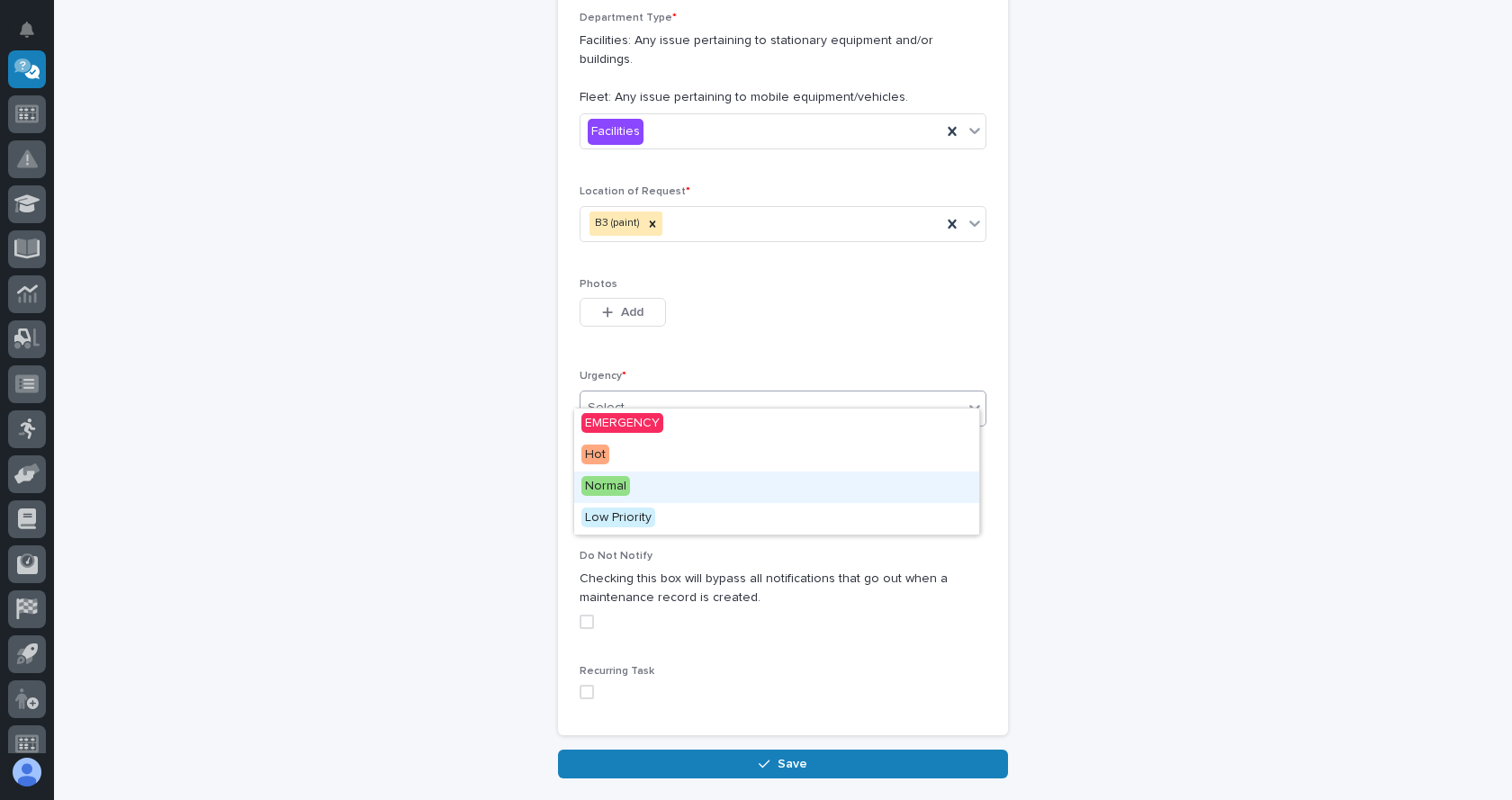
click at [605, 489] on span "Normal" at bounding box center [605, 485] width 49 height 20
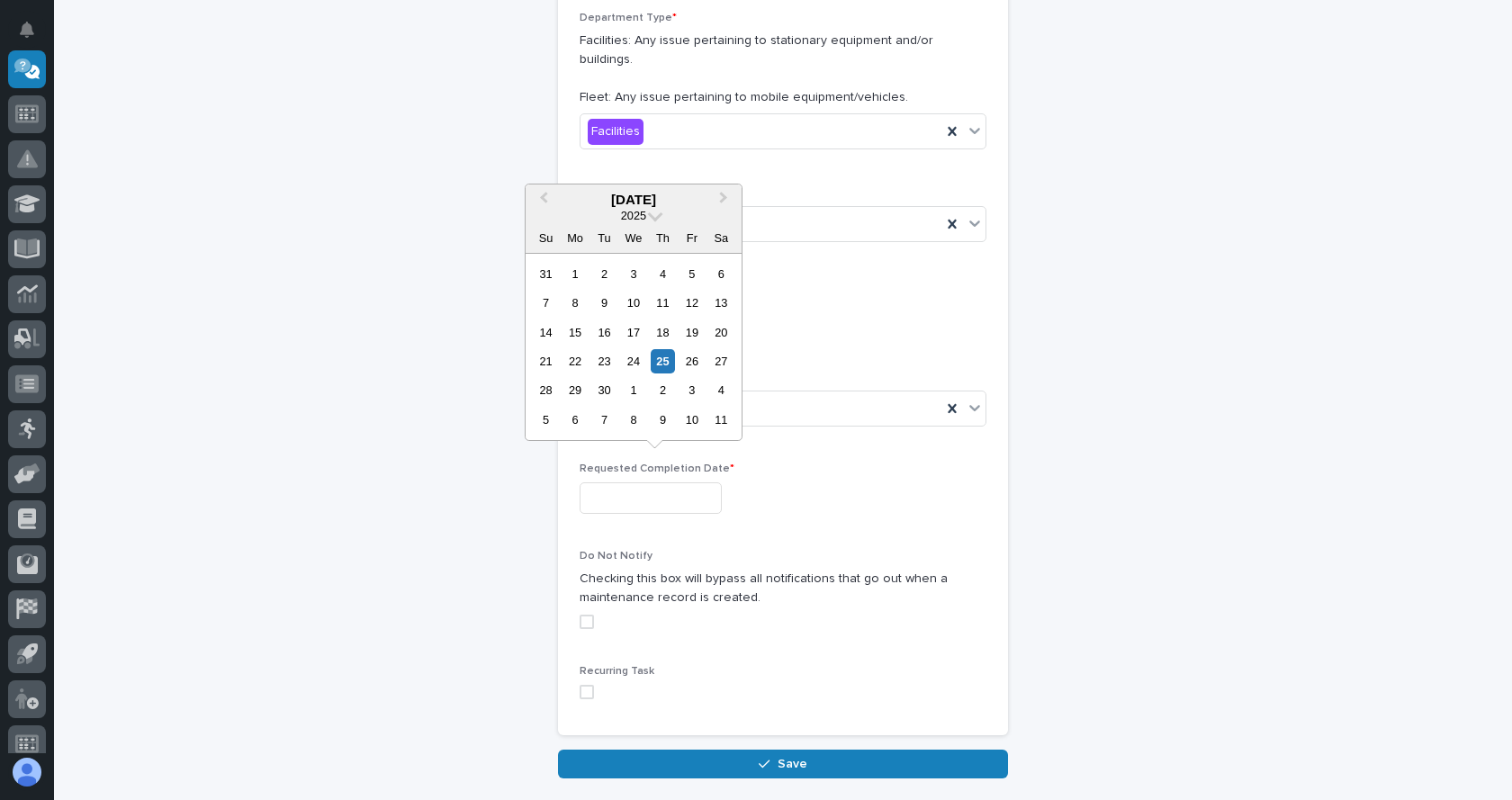
click at [606, 482] on input "text" at bounding box center [650, 498] width 142 height 31
click at [722, 203] on button "Next Month" at bounding box center [725, 201] width 29 height 29
click at [693, 395] on div "31" at bounding box center [692, 390] width 25 height 25
type input "**********"
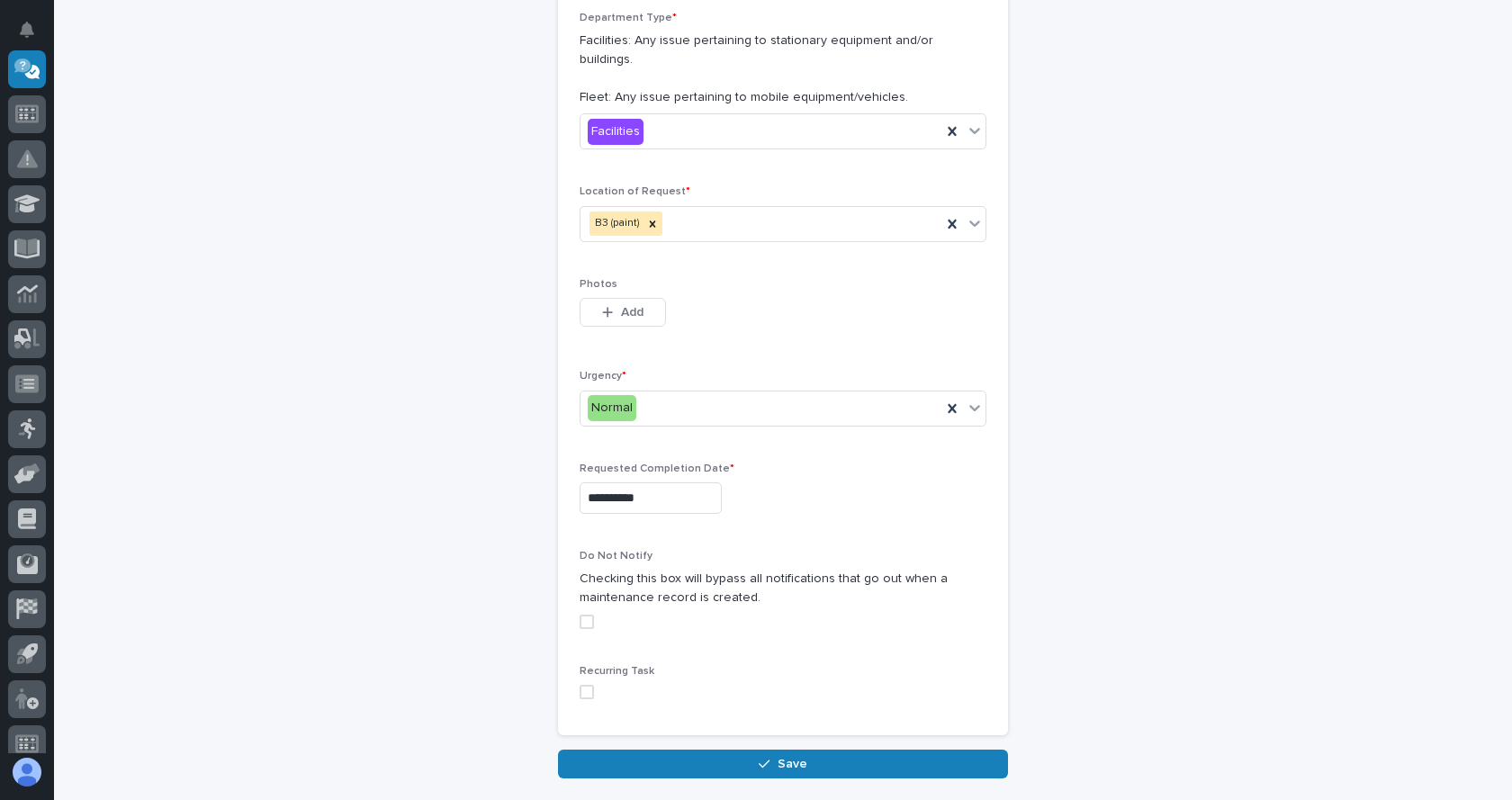
click at [582, 615] on span at bounding box center [586, 621] width 14 height 14
click at [777, 755] on span "Save" at bounding box center [792, 763] width 29 height 16
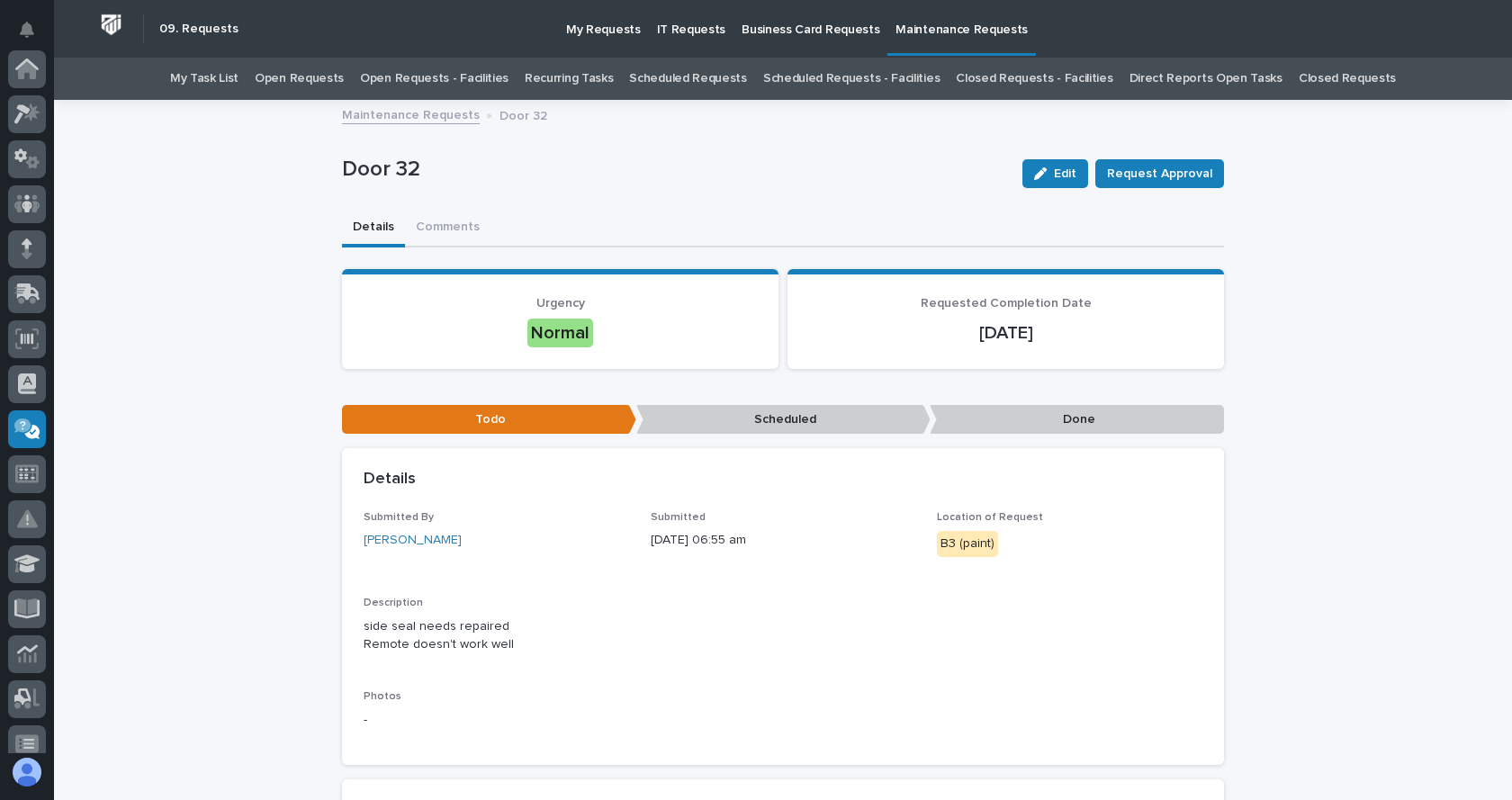
scroll to position [360, 0]
click at [376, 107] on link "Maintenance Requests" at bounding box center [410, 114] width 138 height 21
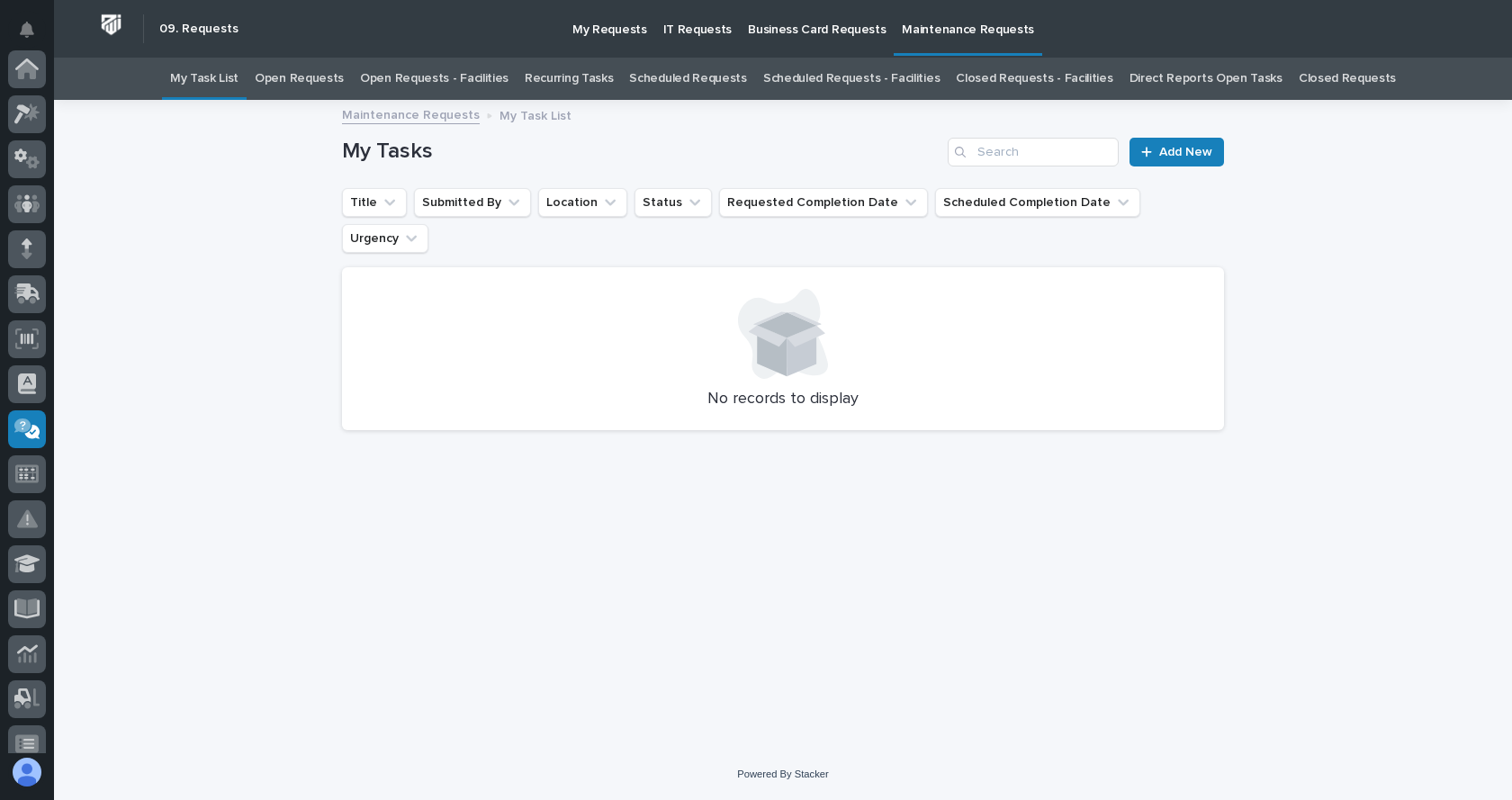
scroll to position [360, 0]
click at [405, 73] on link "Open Requests - Facilities" at bounding box center [434, 79] width 148 height 42
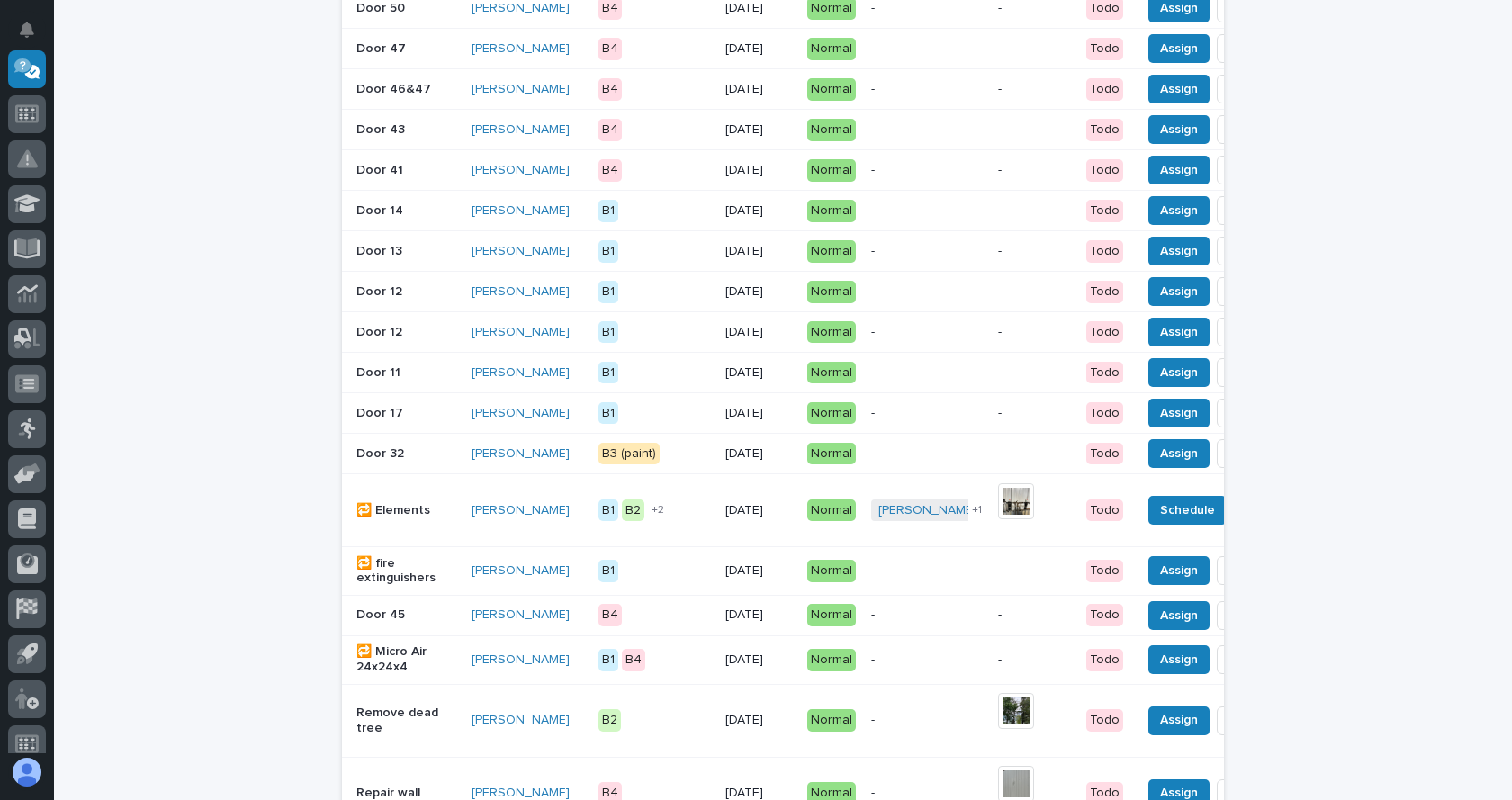
scroll to position [1363, 0]
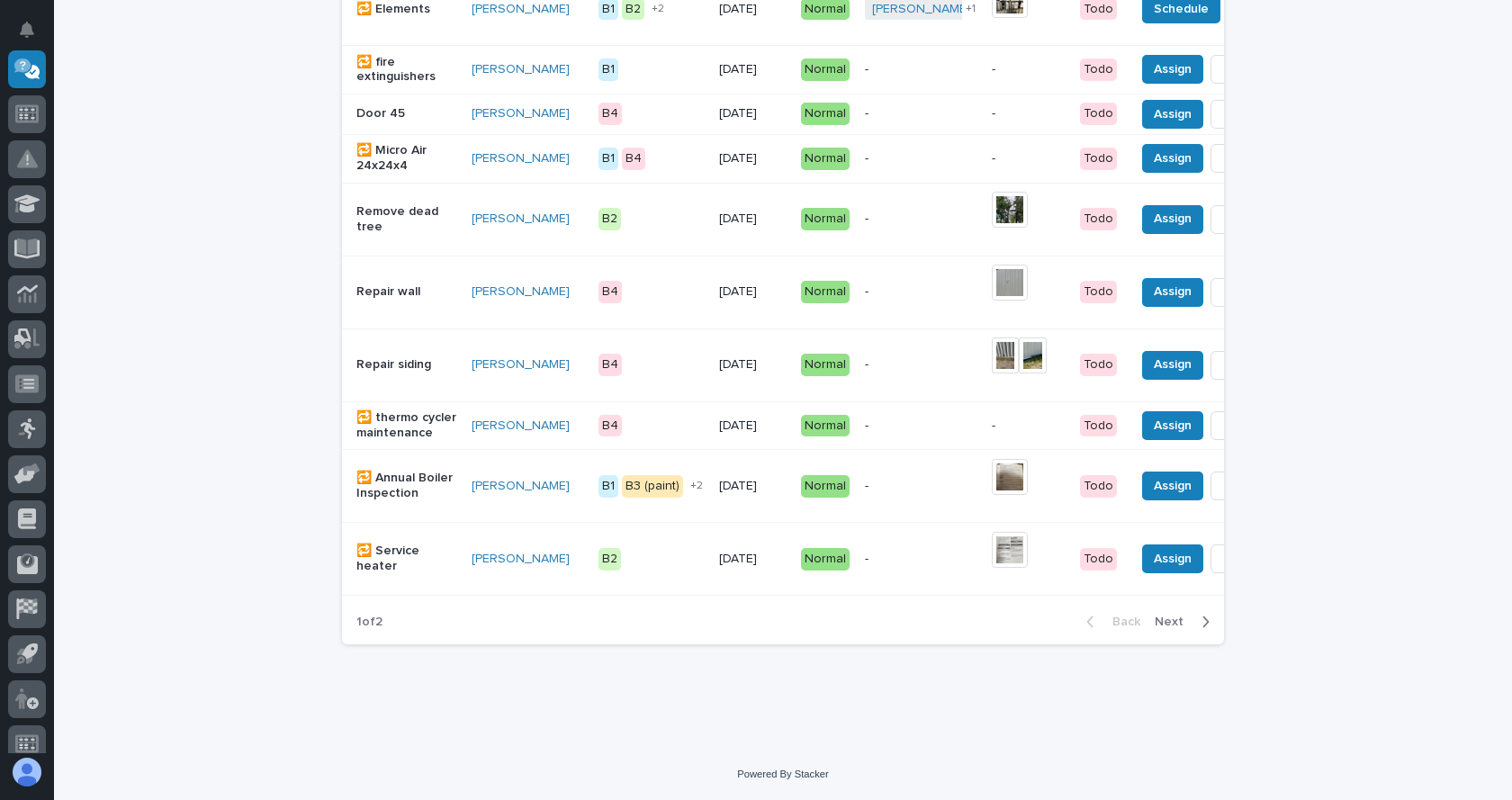
click at [1155, 620] on span "Next" at bounding box center [1174, 621] width 40 height 16
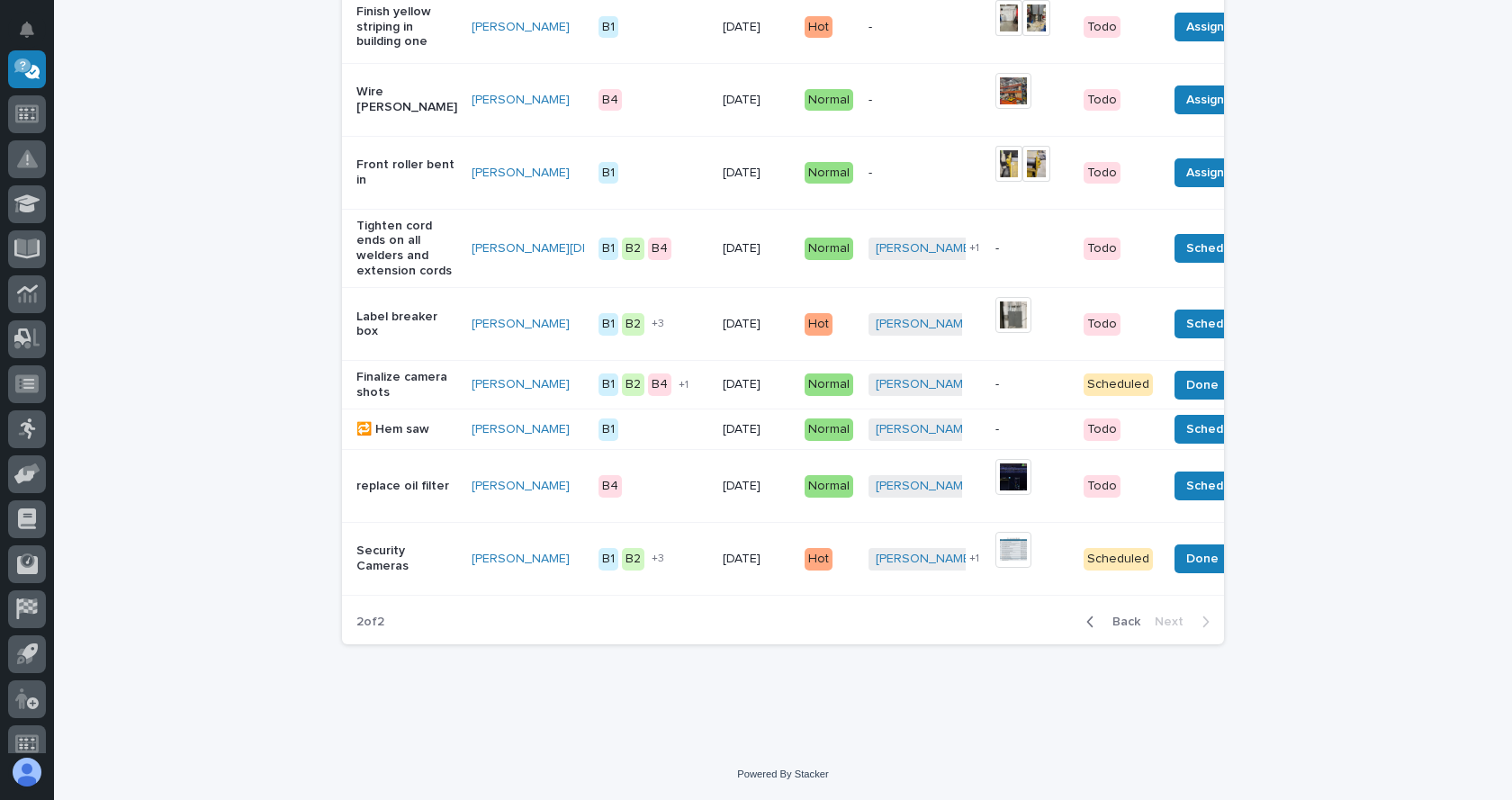
scroll to position [1471, 0]
click at [1106, 618] on span "Back" at bounding box center [1120, 621] width 39 height 16
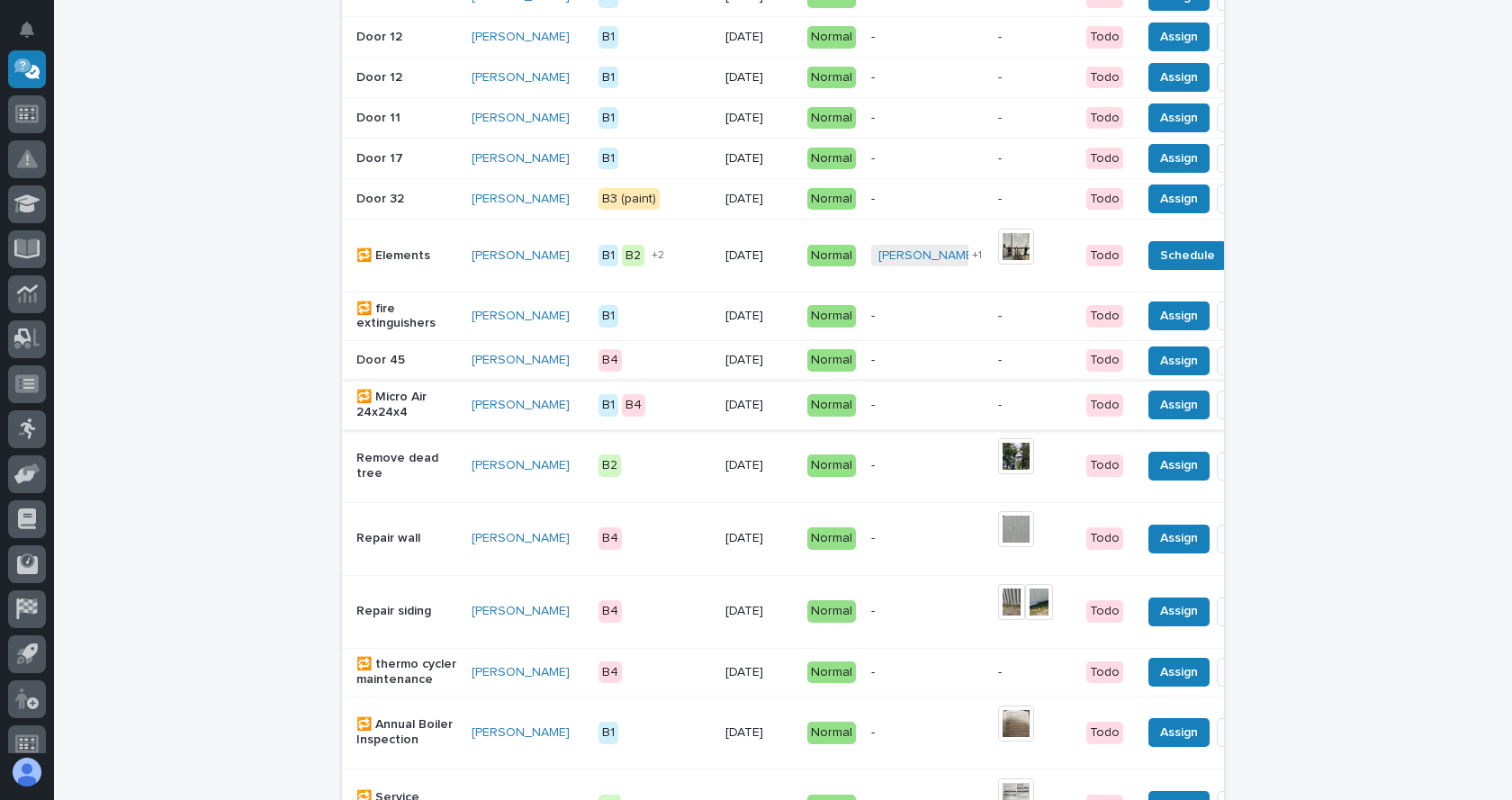
scroll to position [1093, 0]
